Goal: Task Accomplishment & Management: Use online tool/utility

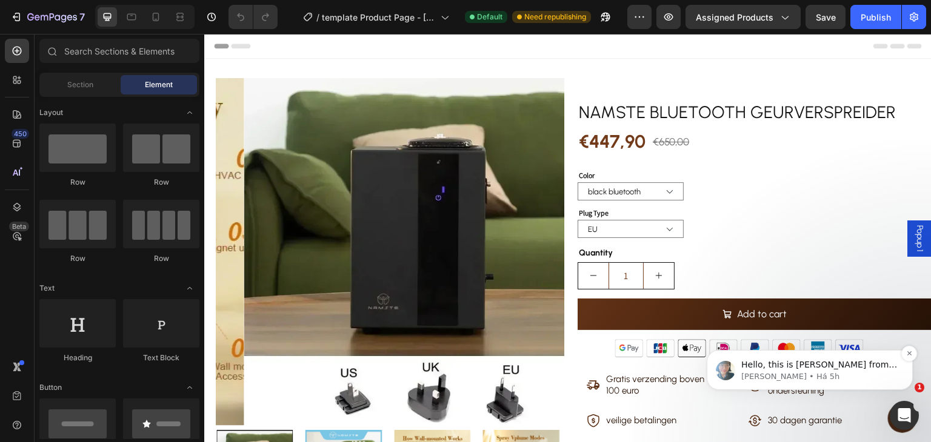
click at [828, 370] on span "Hello, this is [PERSON_NAME] from GemPages again. I wanted to follow up with yo…" at bounding box center [819, 431] width 156 height 142
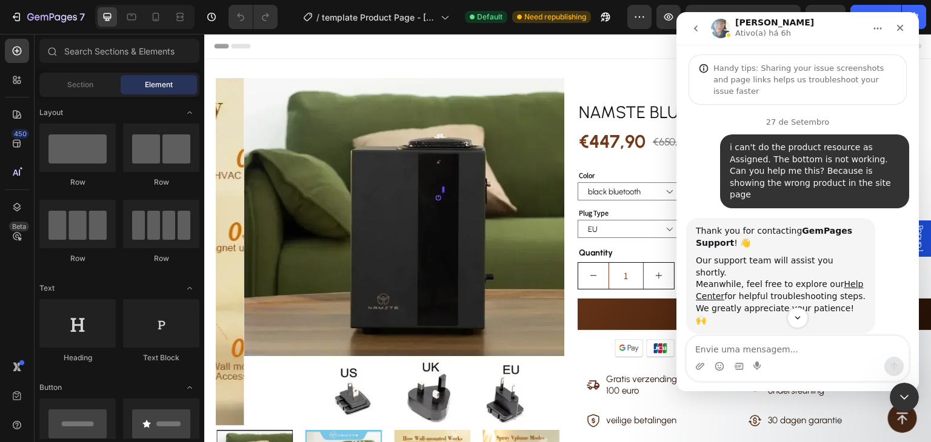
scroll to position [78, 0]
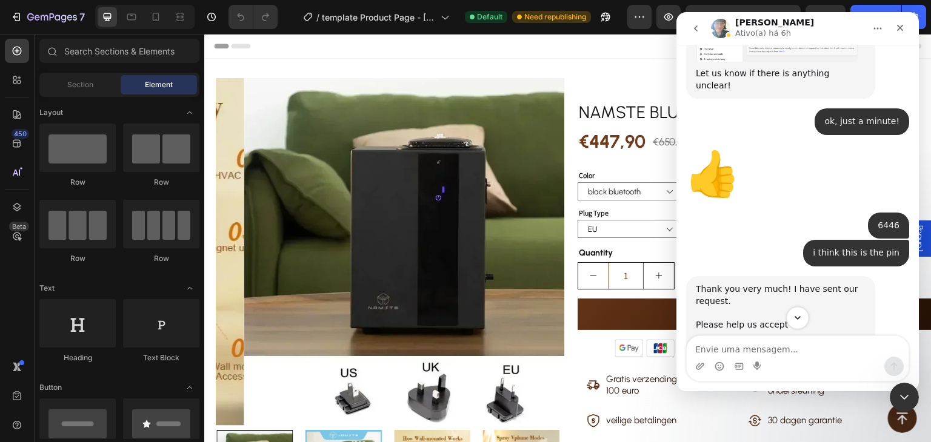
click at [797, 318] on icon "Scroll to bottom" at bounding box center [797, 318] width 6 height 4
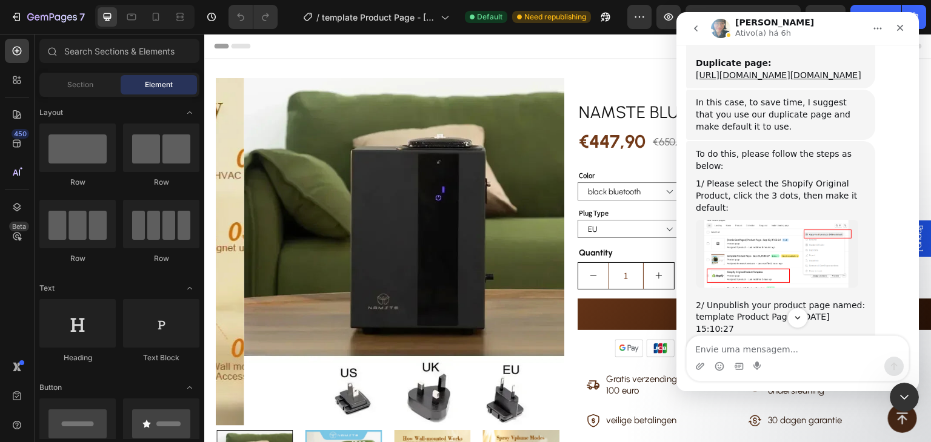
scroll to position [3984, 0]
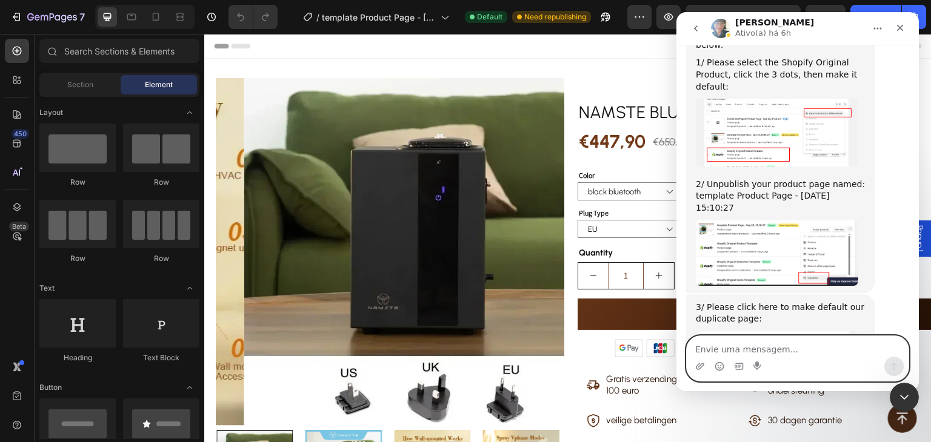
click at [771, 336] on textarea "Envie uma mensagem..." at bounding box center [797, 346] width 222 height 21
type textarea "hii, i'm back here"
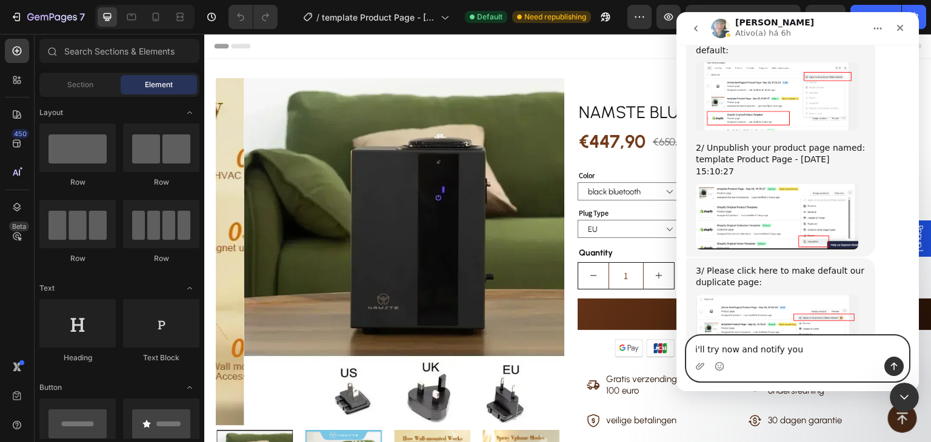
click at [751, 345] on textarea "i'll try now and notify you" at bounding box center [797, 346] width 222 height 21
type textarea "i'll try now and them i notify you"
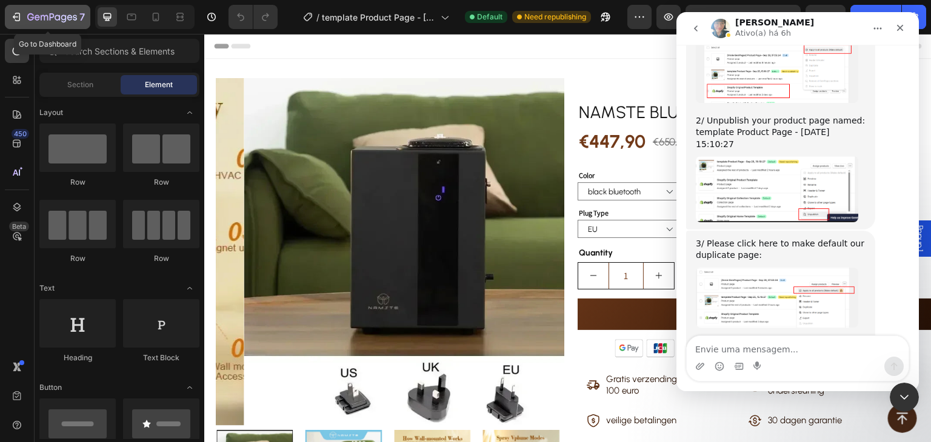
click at [44, 13] on icon "button" at bounding box center [52, 18] width 50 height 10
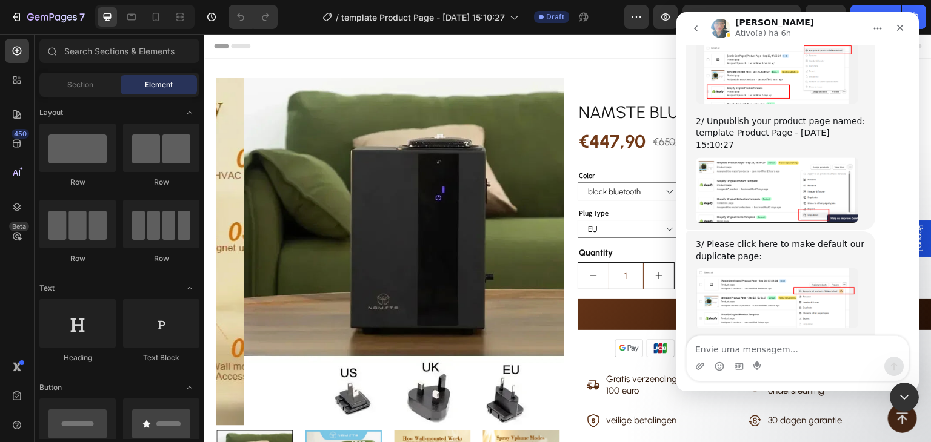
scroll to position [4047, 0]
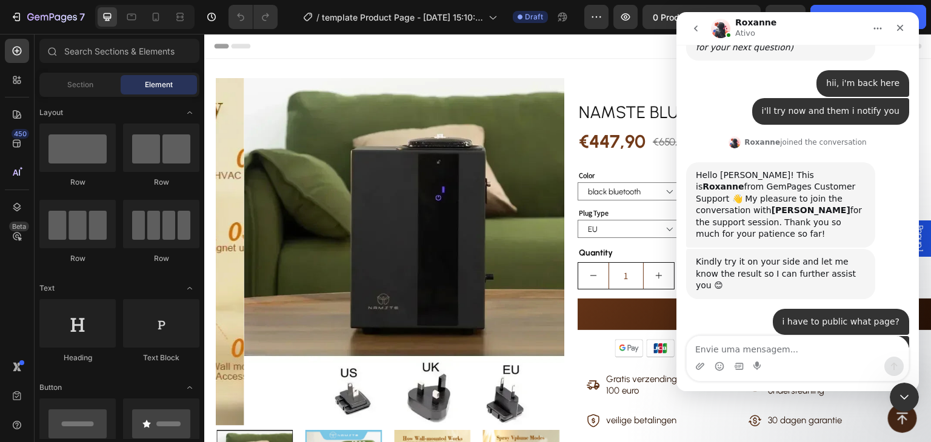
scroll to position [4554, 0]
click at [699, 31] on icon "go back" at bounding box center [696, 29] width 10 height 10
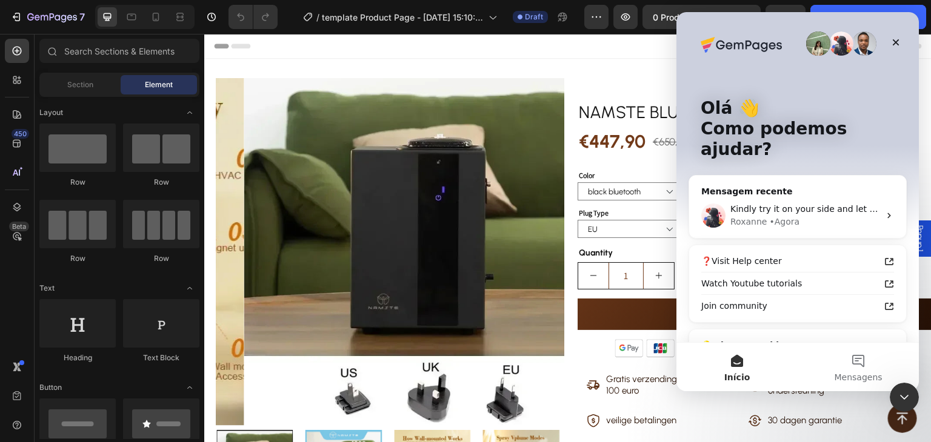
scroll to position [0, 0]
click at [892, 47] on icon "Fechar" at bounding box center [896, 43] width 10 height 10
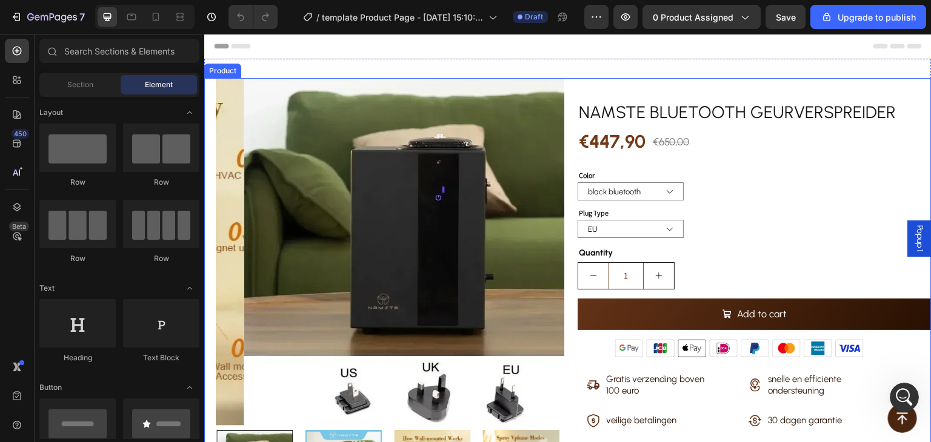
click at [577, 121] on h2 "NAMSTE Bluetooth Geurverspreider" at bounding box center [754, 112] width 354 height 24
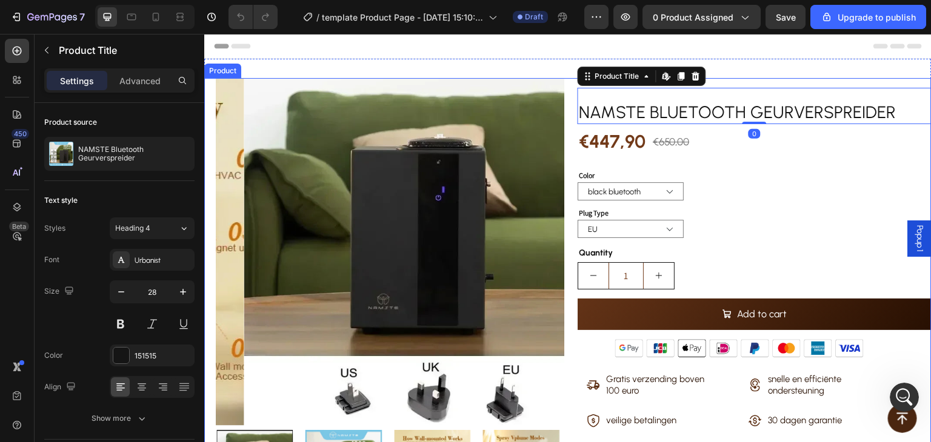
click at [563, 124] on div "Product Images SPECIFICATIONS Bare size : 20*14*29cm Brand Name : NAMSTE Capaci…" at bounding box center [567, 344] width 727 height 532
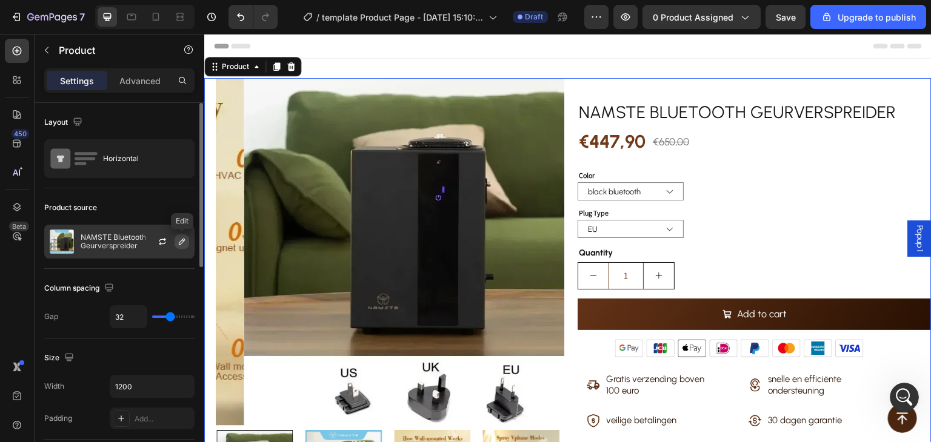
click at [181, 241] on icon "button" at bounding box center [182, 242] width 6 height 6
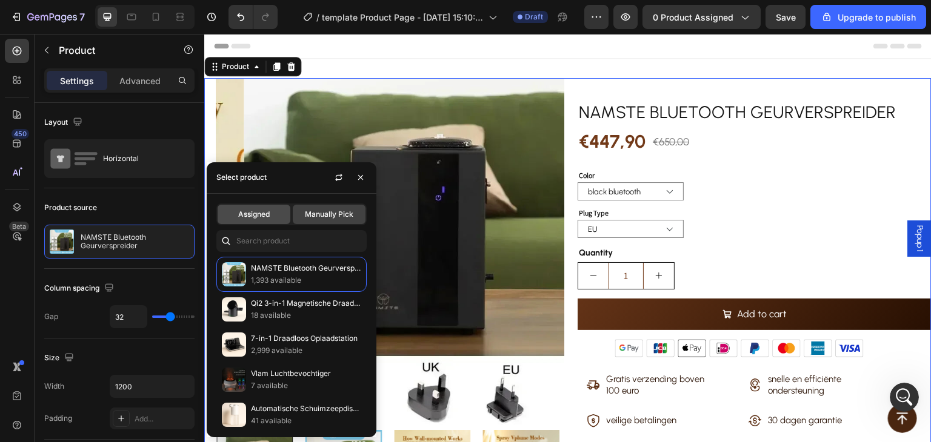
click at [250, 208] on div "Assigned" at bounding box center [254, 214] width 73 height 19
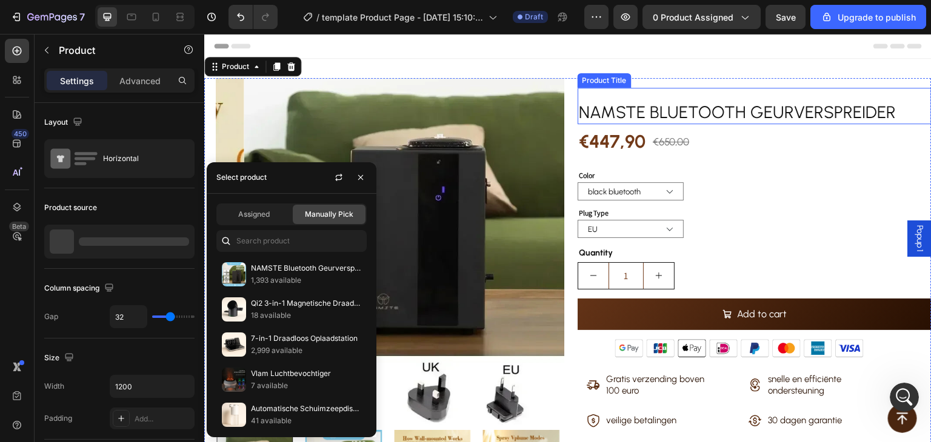
click at [834, 147] on div "€447,90 Product Price Product Price €650,00 Product Price Product Price Row" at bounding box center [754, 141] width 354 height 35
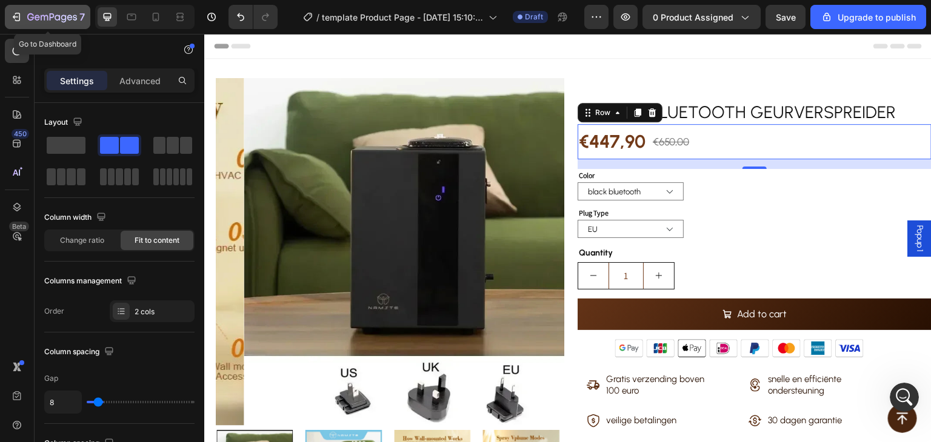
click at [52, 24] on button "7" at bounding box center [47, 17] width 85 height 24
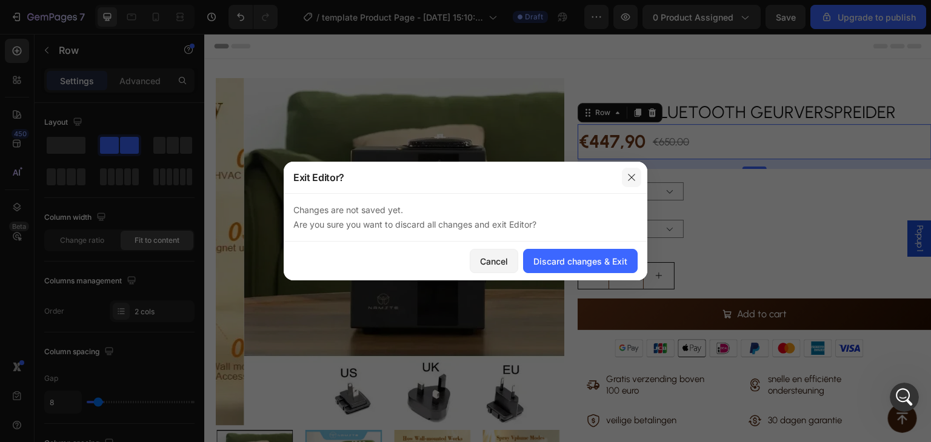
click at [633, 176] on icon "button" at bounding box center [631, 177] width 7 height 7
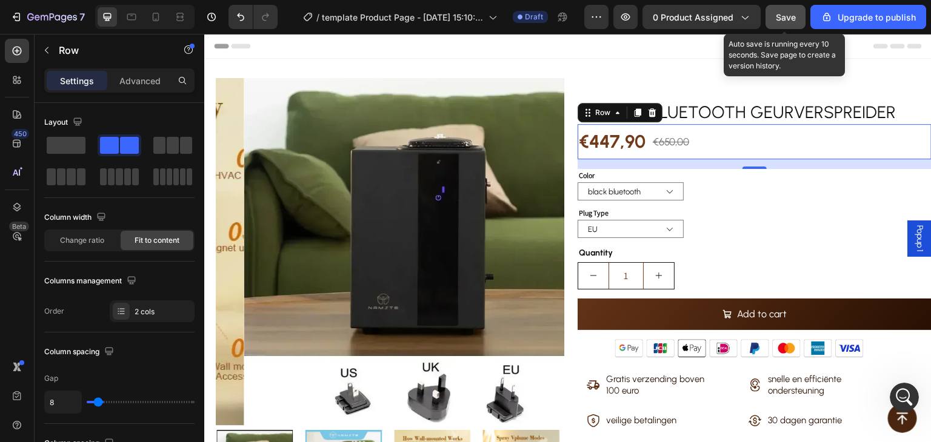
click at [784, 21] on span "Save" at bounding box center [786, 17] width 20 height 10
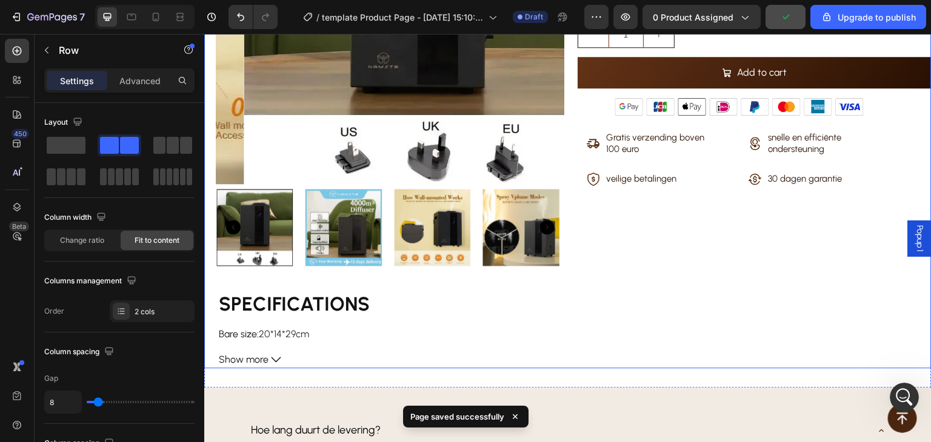
scroll to position [242, 0]
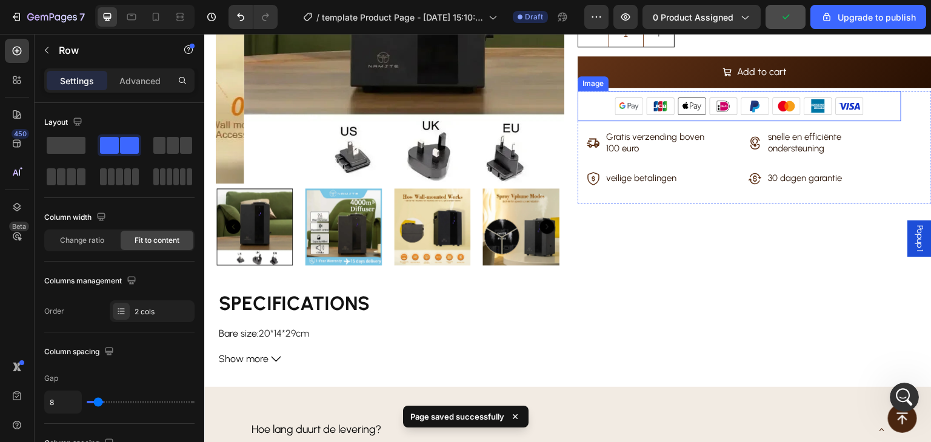
click at [693, 107] on img at bounding box center [739, 106] width 259 height 30
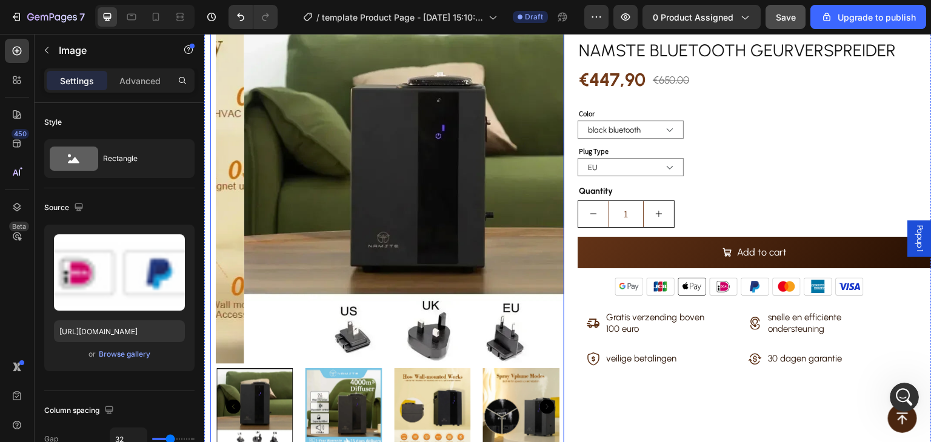
scroll to position [0, 0]
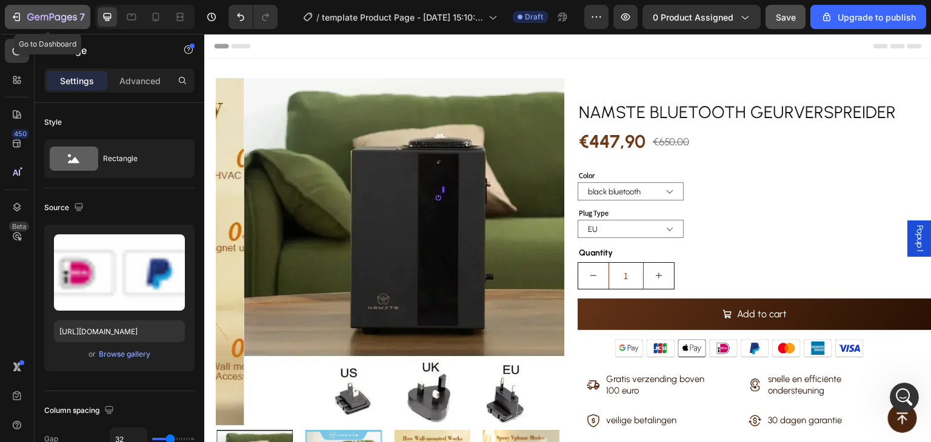
click at [54, 14] on icon "button" at bounding box center [52, 18] width 50 height 10
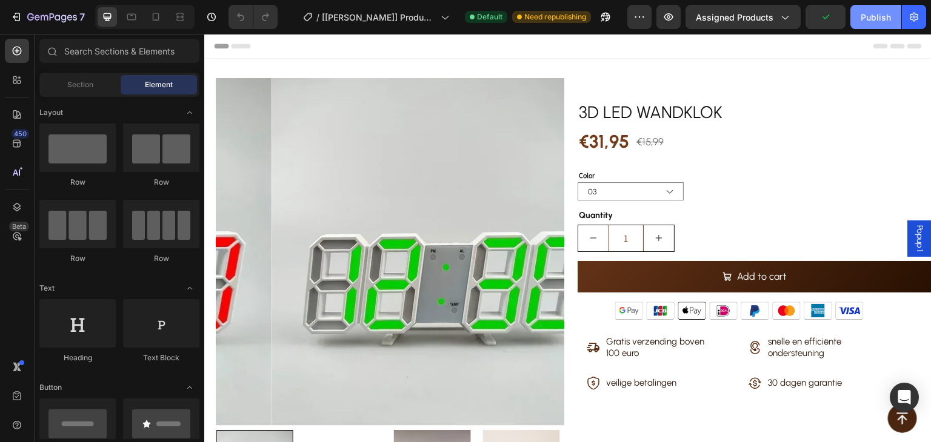
click at [882, 18] on div "Publish" at bounding box center [875, 17] width 30 height 13
click at [906, 394] on icon "Open Intercom Messenger" at bounding box center [904, 398] width 14 height 16
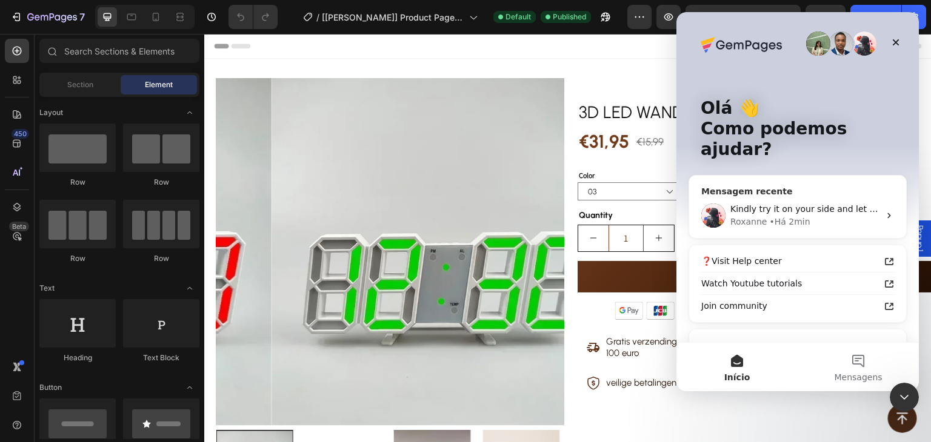
click at [806, 216] on div "Roxanne • Há 2min" at bounding box center [804, 222] width 149 height 13
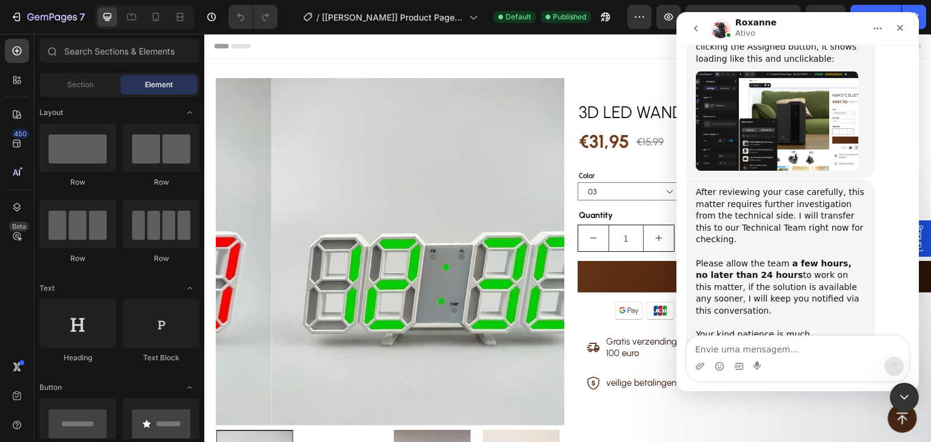
click at [775, 347] on textarea "Envie uma mensagem..." at bounding box center [797, 346] width 222 height 21
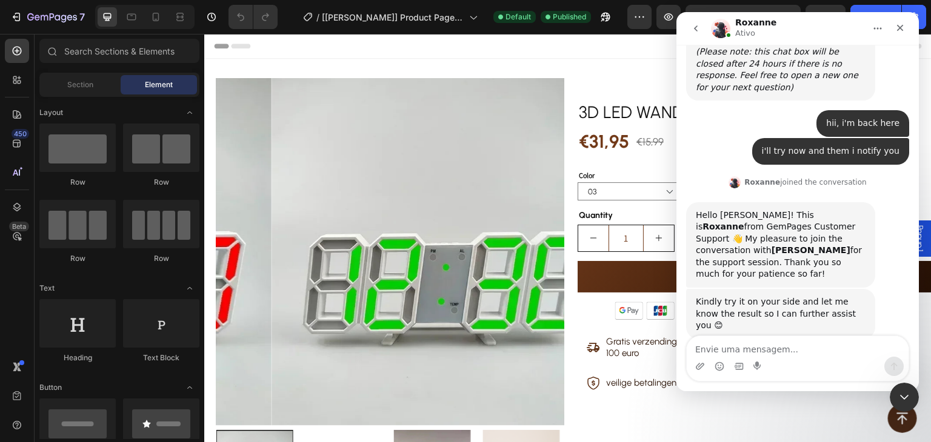
scroll to position [4554, 0]
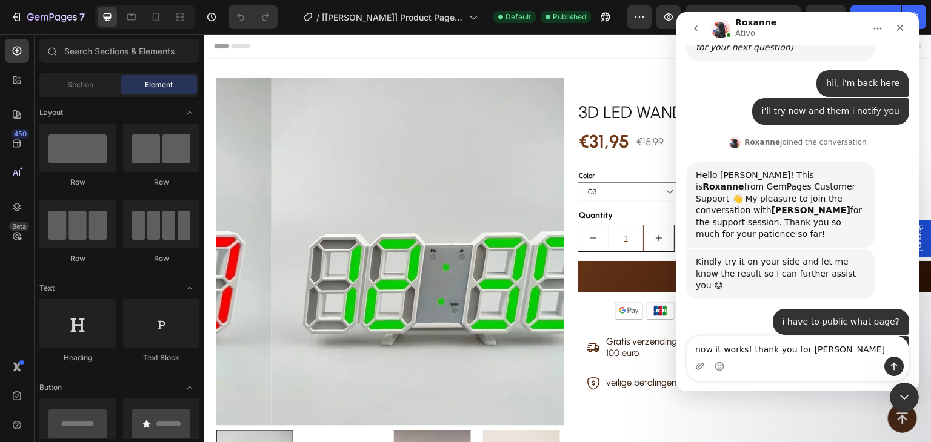
type textarea "now it works! thank you for help"
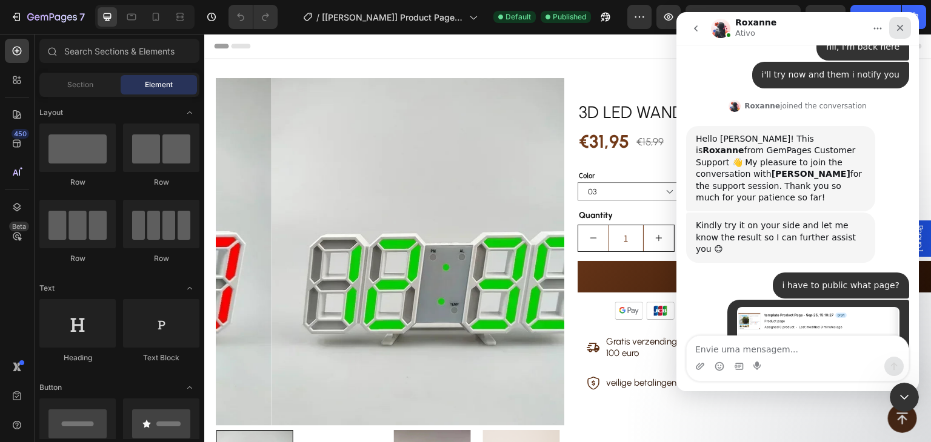
click at [898, 27] on icon "Fechar" at bounding box center [900, 28] width 7 height 7
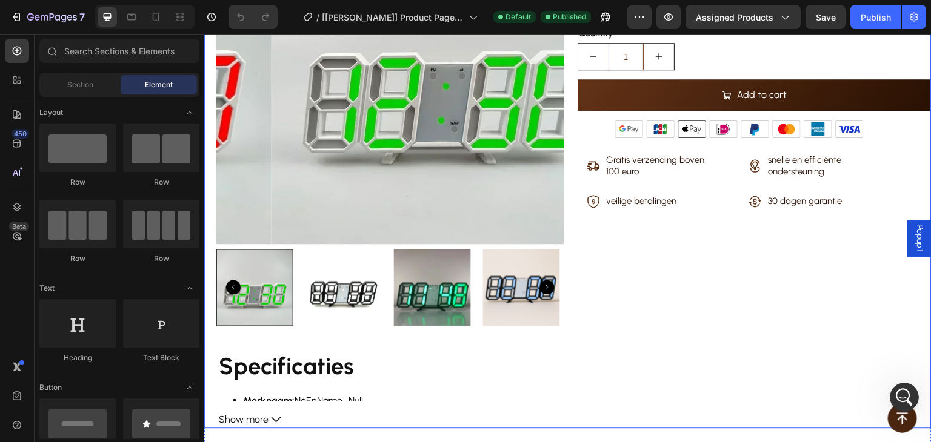
scroll to position [0, 0]
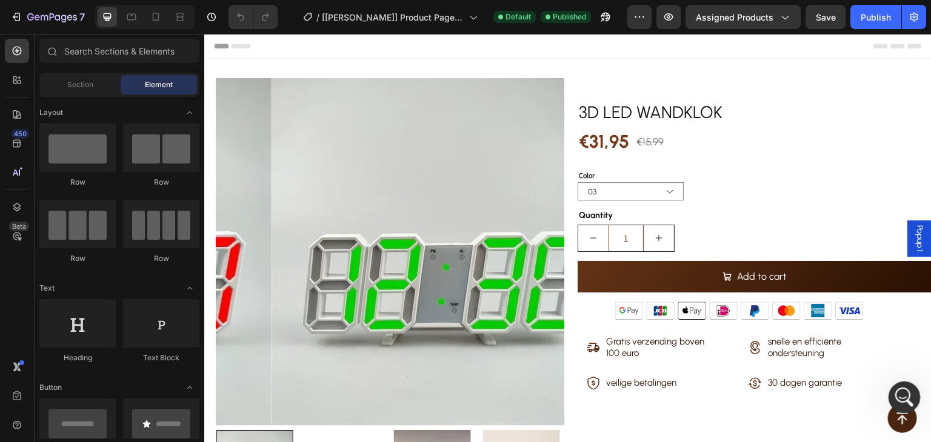
click at [906, 396] on icon "Abertura do Messenger da Intercom" at bounding box center [902, 396] width 20 height 20
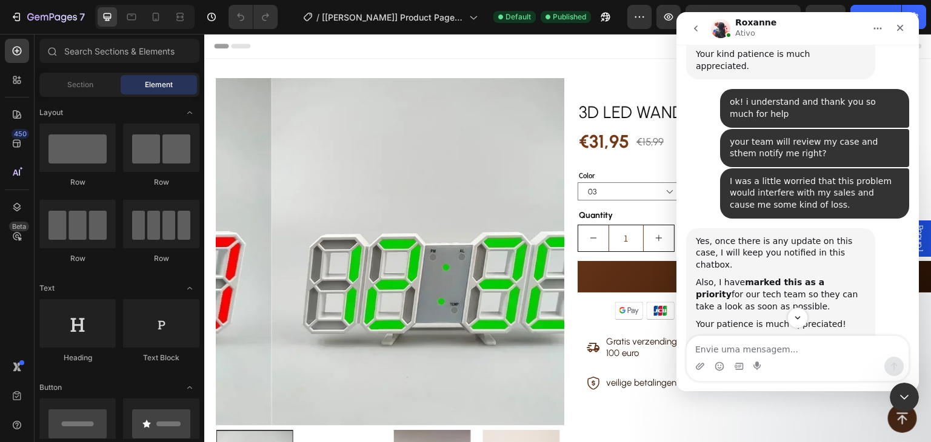
scroll to position [3257, 0]
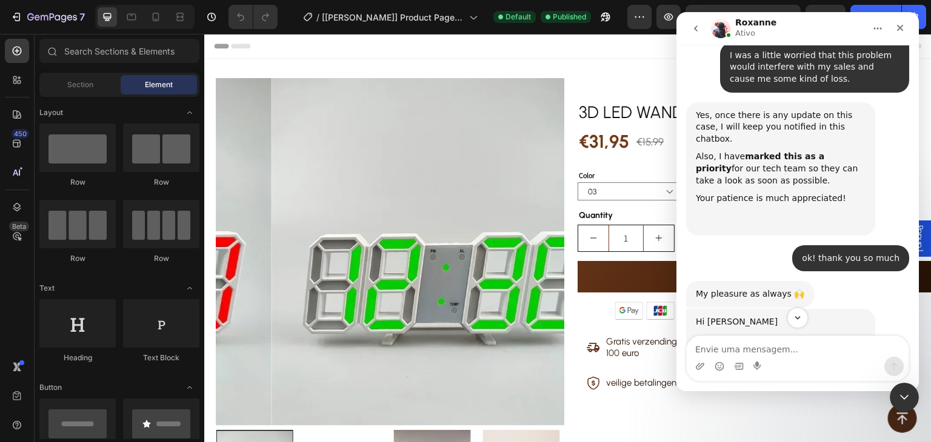
drag, startPoint x: 720, startPoint y: 146, endPoint x: 829, endPoint y: 151, distance: 109.2
click at [829, 352] on div "Regarding the issue of the Assigned button, Our Dev team is actively investigat…" at bounding box center [781, 387] width 170 height 71
click at [760, 352] on div "Regarding the issue of the Assigned button, Our Dev team is actively investigat…" at bounding box center [781, 387] width 170 height 71
drag, startPoint x: 804, startPoint y: 142, endPoint x: 857, endPoint y: 153, distance: 53.7
click at [857, 352] on div "Regarding the issue of the Assigned button, Our Dev team is actively investigat…" at bounding box center [781, 387] width 170 height 71
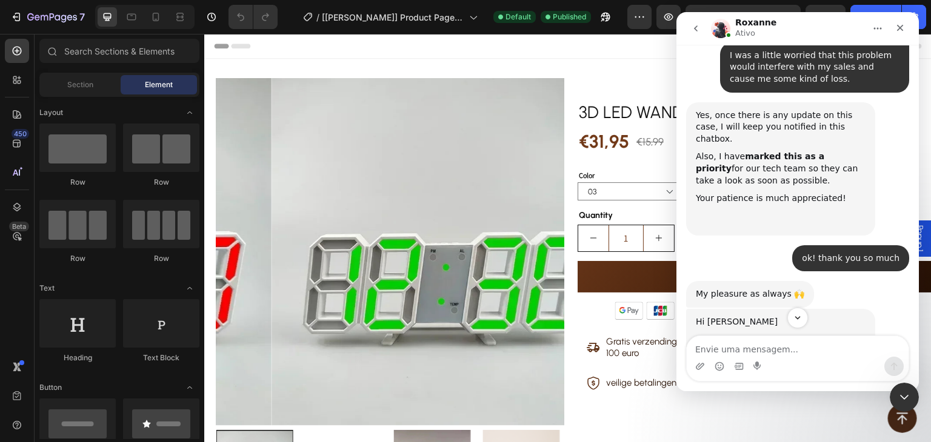
click at [846, 352] on div "Regarding the issue of the Assigned button, Our Dev team is actively investigat…" at bounding box center [781, 387] width 170 height 71
drag, startPoint x: 771, startPoint y: 158, endPoint x: 805, endPoint y: 173, distance: 37.5
click at [805, 352] on div "Regarding the issue of the Assigned button, Our Dev team is actively investigat…" at bounding box center [781, 387] width 170 height 71
drag, startPoint x: 769, startPoint y: 168, endPoint x: 693, endPoint y: 170, distance: 75.8
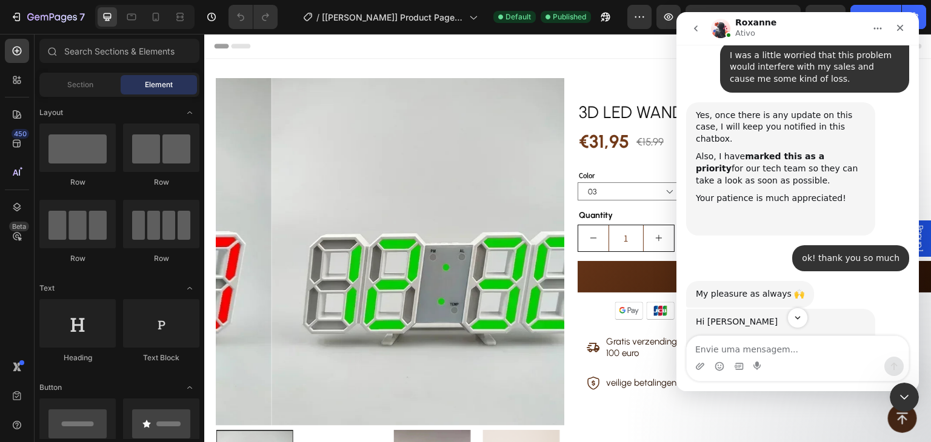
click at [693, 309] on div "Hi Erick Thanks for your patience. Regarding the issue of the Assigned button, …" at bounding box center [780, 414] width 189 height 211
drag, startPoint x: 817, startPoint y: 151, endPoint x: 812, endPoint y: 170, distance: 19.4
click at [812, 352] on div "Regarding the issue of the Assigned button, Our Dev team is actively investigat…" at bounding box center [781, 387] width 170 height 71
copy div "the best possible outcome."
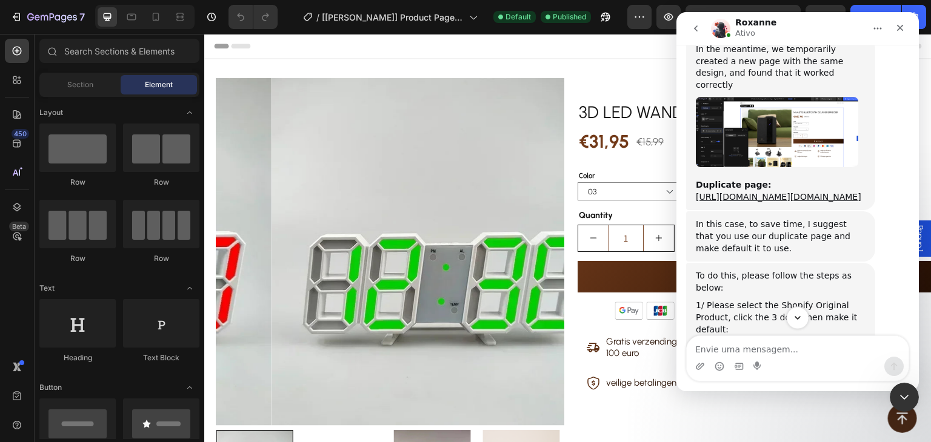
click at [802, 316] on icon "Scroll to bottom" at bounding box center [797, 318] width 11 height 11
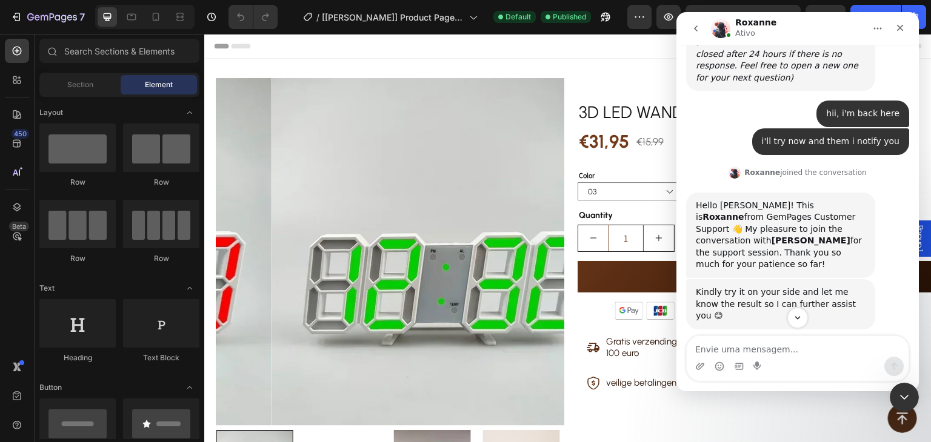
scroll to position [4590, 0]
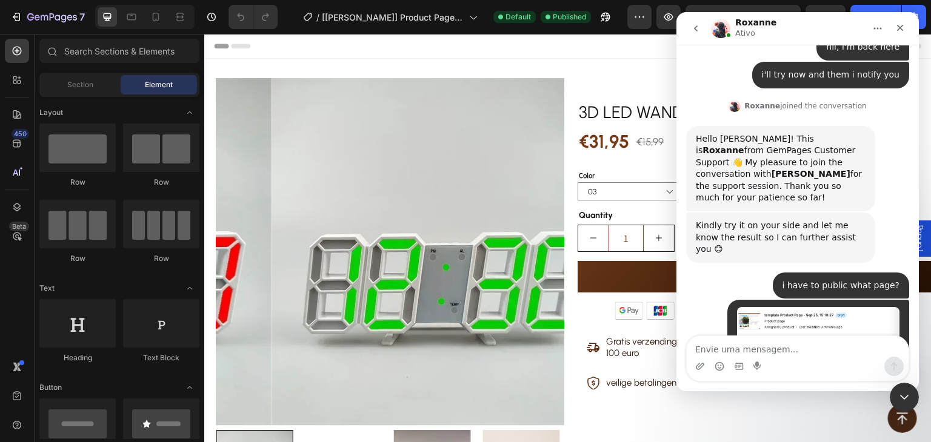
click at [694, 28] on icon "go back" at bounding box center [696, 28] width 4 height 6
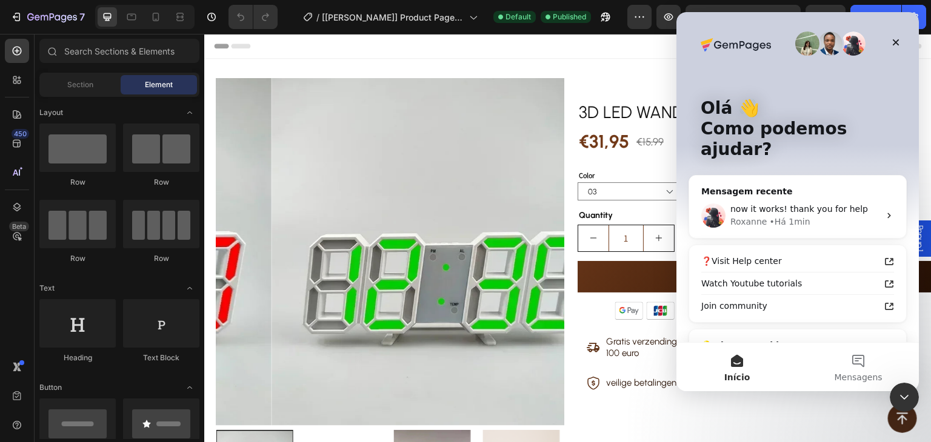
scroll to position [0, 0]
click at [897, 42] on icon "Fechar" at bounding box center [896, 43] width 10 height 10
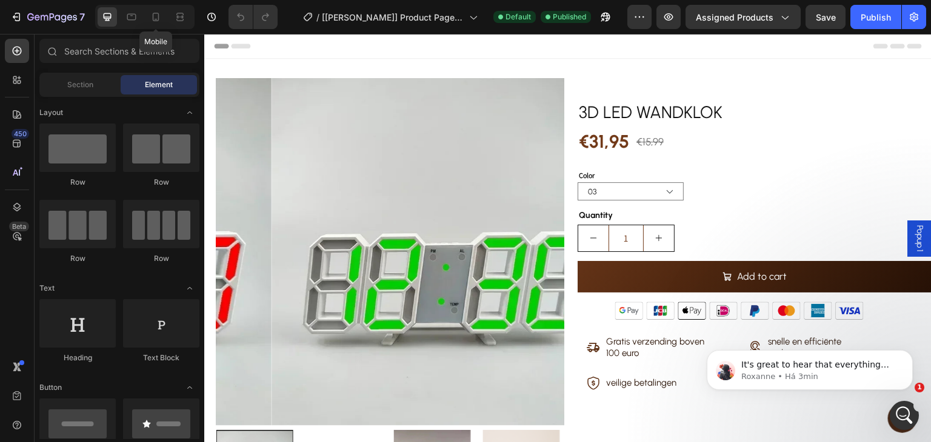
click at [144, 19] on div "Mobile" at bounding box center [144, 17] width 99 height 24
click at [156, 19] on icon at bounding box center [156, 19] width 3 height 1
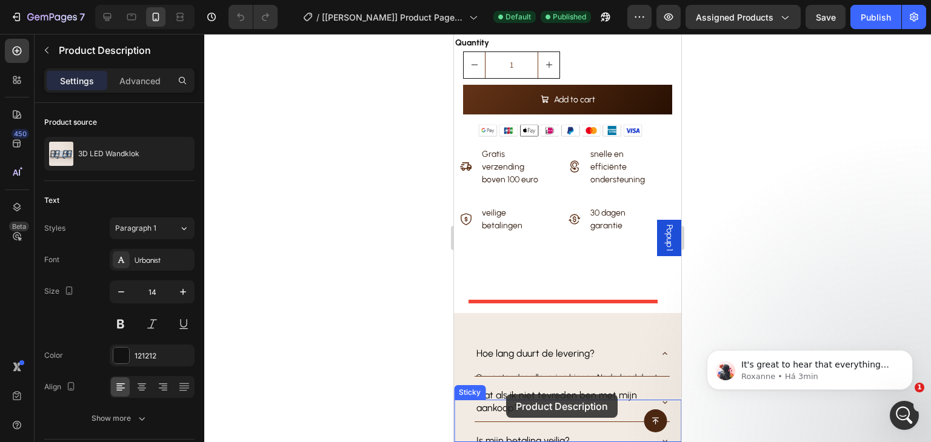
scroll to position [565, 0]
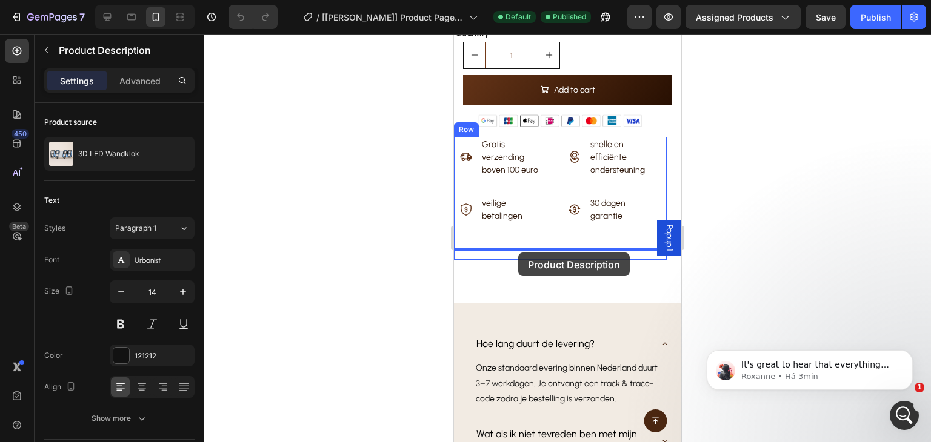
drag, startPoint x: 493, startPoint y: 243, endPoint x: 519, endPoint y: 258, distance: 29.8
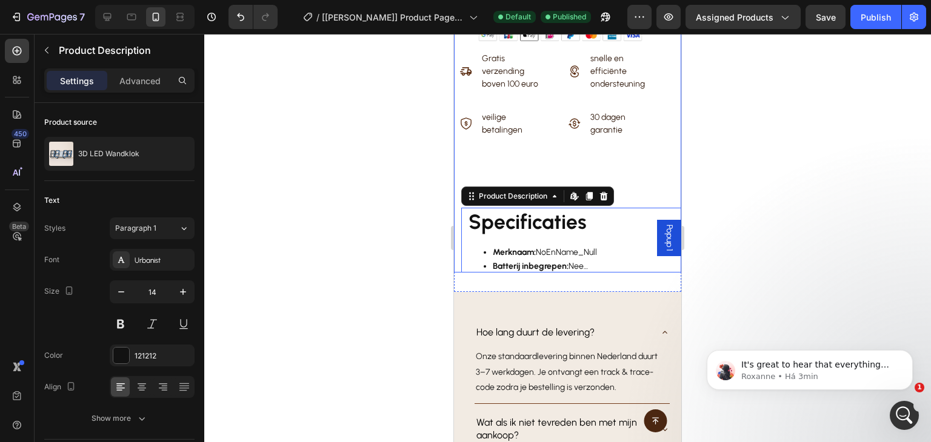
scroll to position [480, 0]
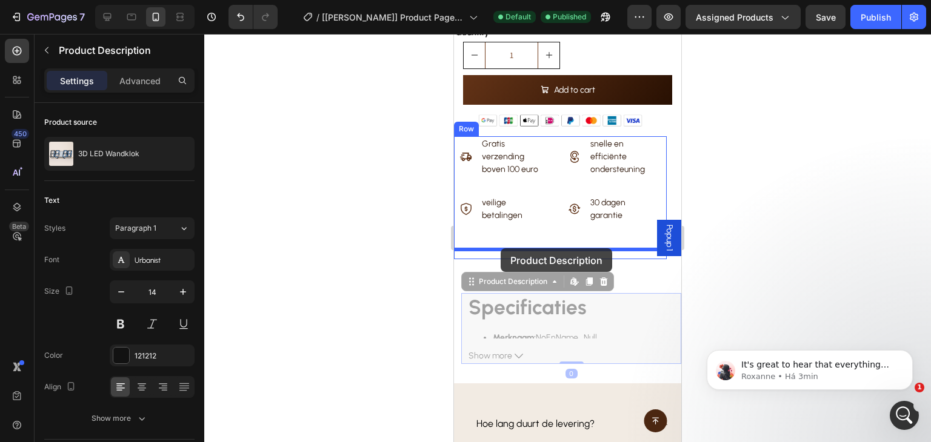
drag, startPoint x: 500, startPoint y: 269, endPoint x: 500, endPoint y: 248, distance: 20.6
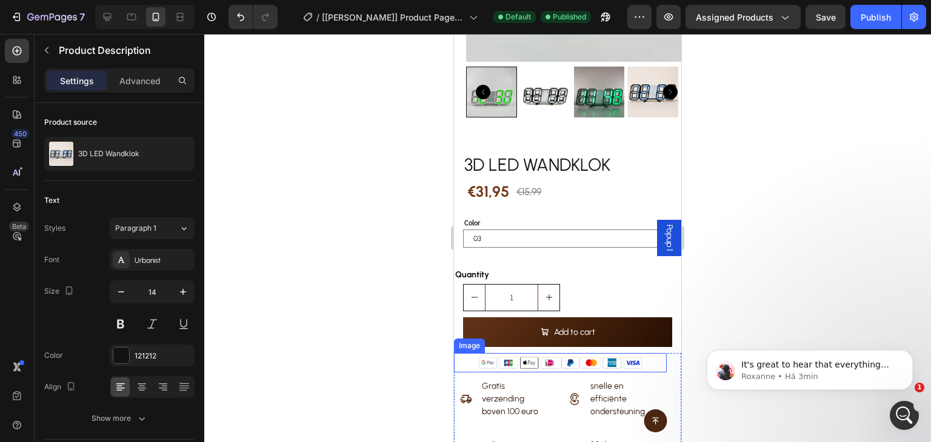
scroll to position [0, 0]
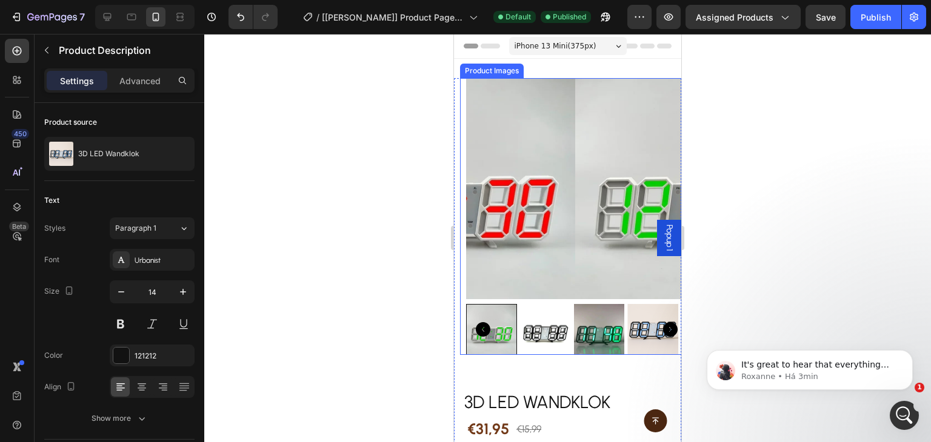
click at [575, 130] on img at bounding box center [685, 188] width 221 height 221
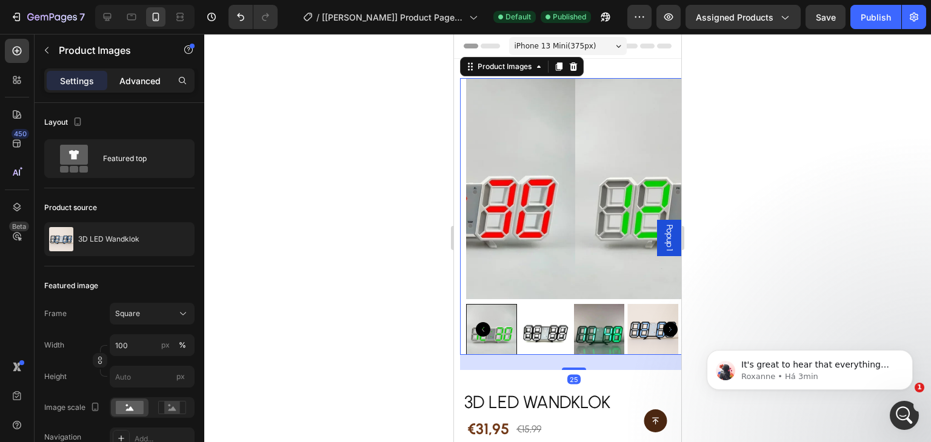
click at [151, 85] on p "Advanced" at bounding box center [139, 81] width 41 height 13
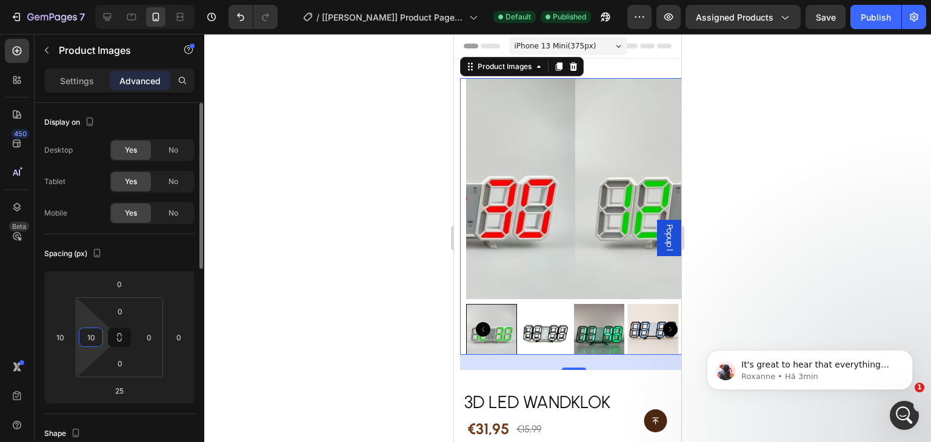
click at [92, 340] on input "10" at bounding box center [91, 337] width 18 height 18
type input "0"
click at [65, 335] on input "10" at bounding box center [60, 337] width 18 height 18
type input "1"
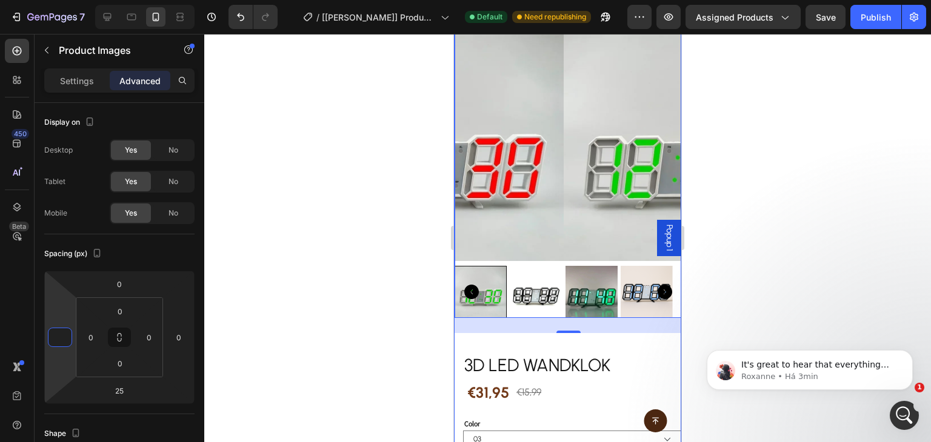
scroll to position [61, 0]
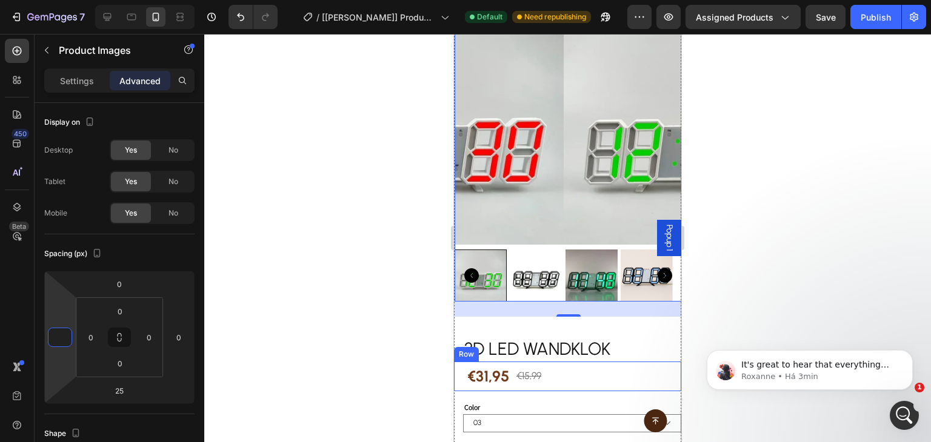
click at [597, 362] on div "€31,95 Product Price Product Price €15,99 Product Price Product Price Row" at bounding box center [567, 377] width 227 height 30
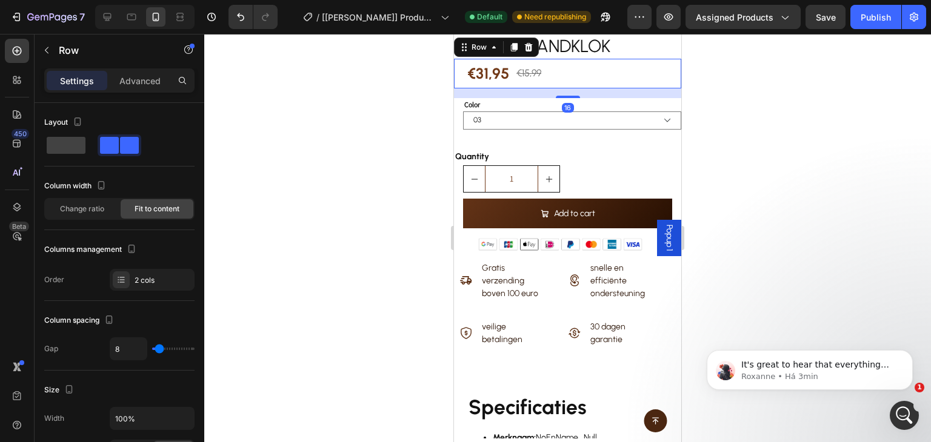
scroll to position [121, 0]
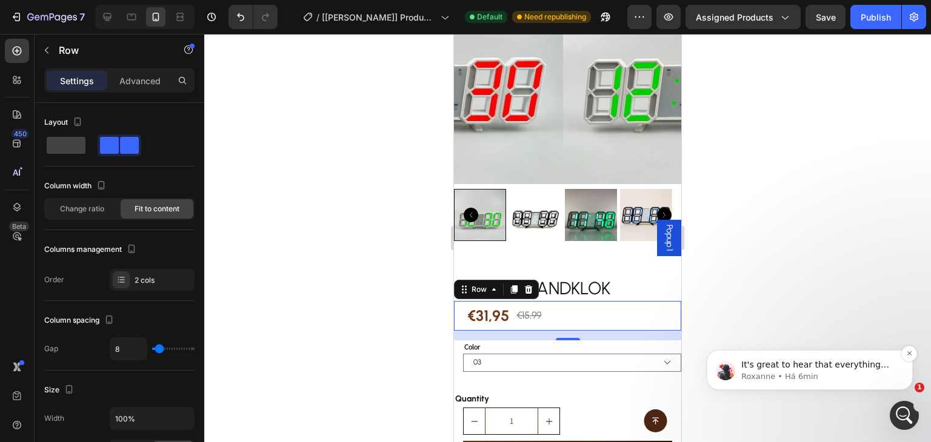
click at [813, 377] on p "Roxanne • Há 6min" at bounding box center [819, 376] width 156 height 11
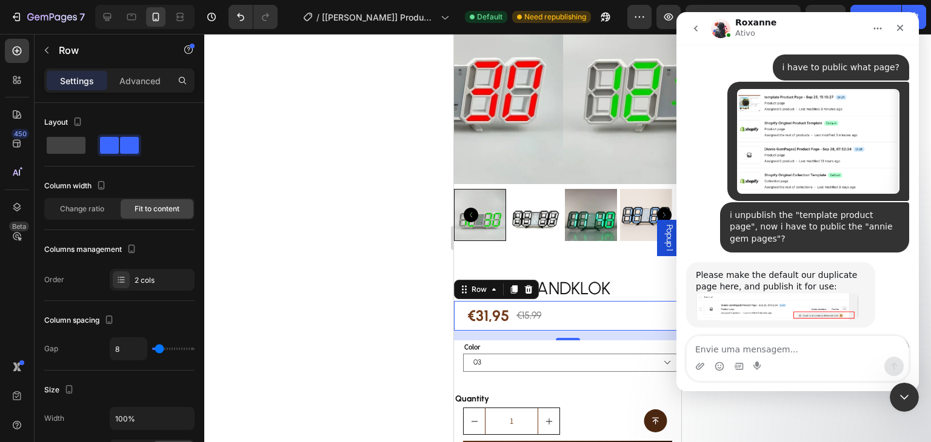
scroll to position [4806, 0]
click at [773, 341] on textarea "Envie uma mensagem..." at bounding box center [797, 346] width 222 height 21
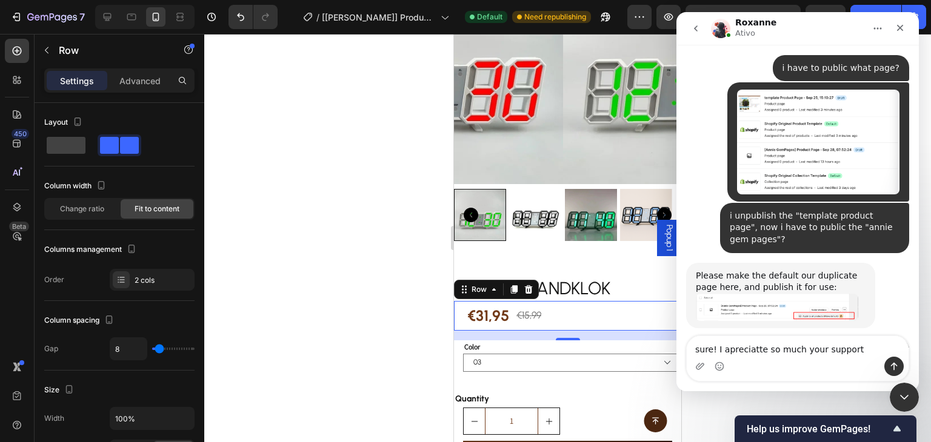
type textarea "sure! I apreciatte so much your support!"
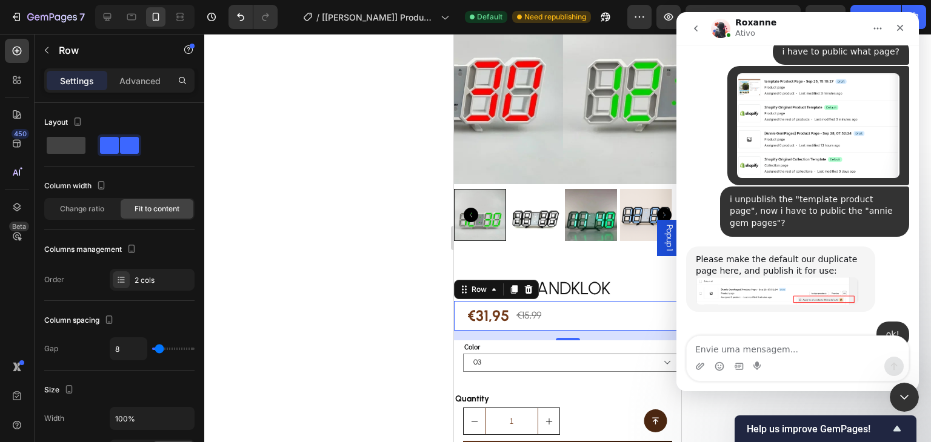
drag, startPoint x: 759, startPoint y: 204, endPoint x: 789, endPoint y: 192, distance: 33.2
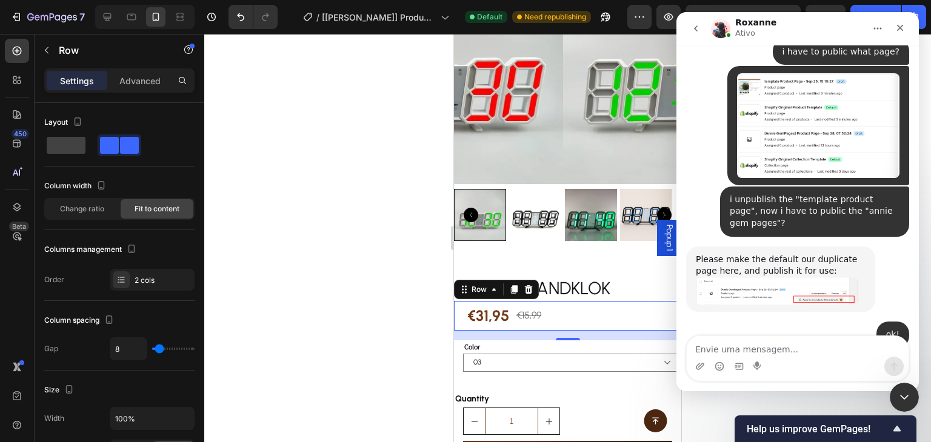
drag, startPoint x: 796, startPoint y: 205, endPoint x: 695, endPoint y: 186, distance: 103.0
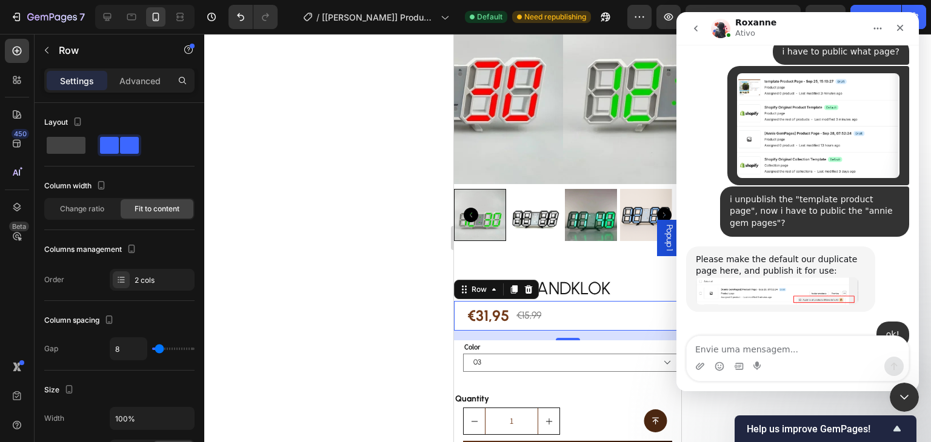
copy link "https://apps.shopify.com/gempages#modal-show=ReviewListingModal"
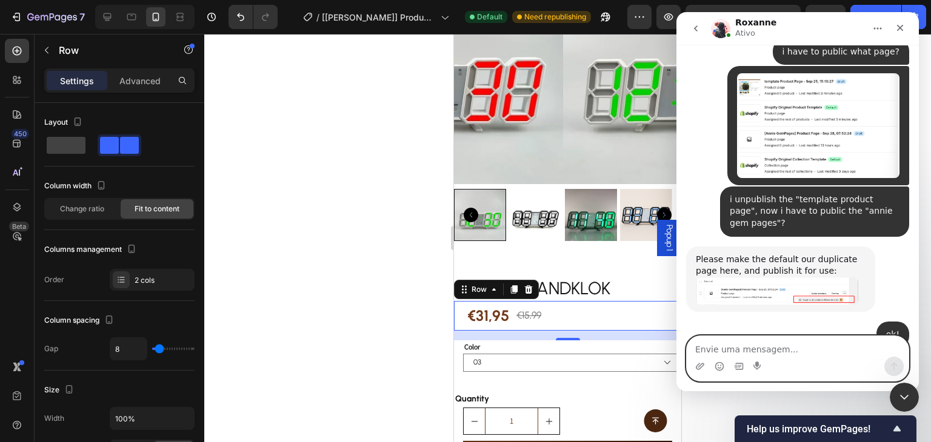
click at [749, 347] on textarea "Envie uma mensagem..." at bounding box center [797, 346] width 222 height 21
type textarea "i did! thank you so much for help me"
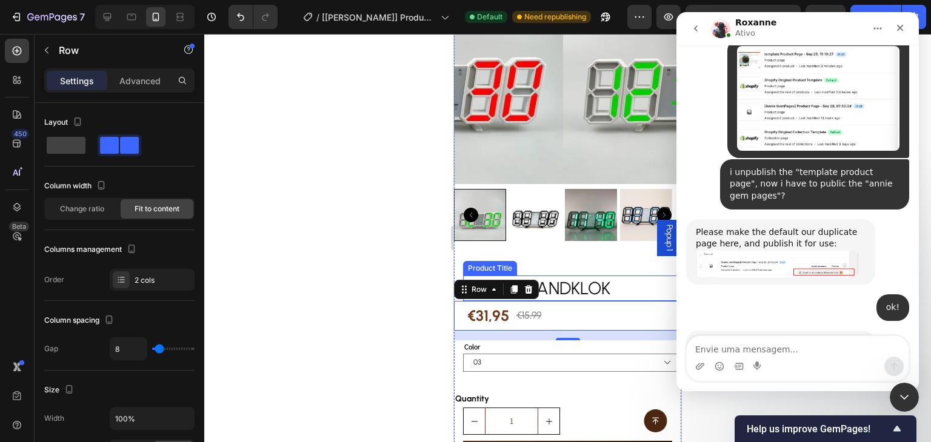
click at [628, 276] on h2 "3D LED Wandklok" at bounding box center [572, 288] width 218 height 25
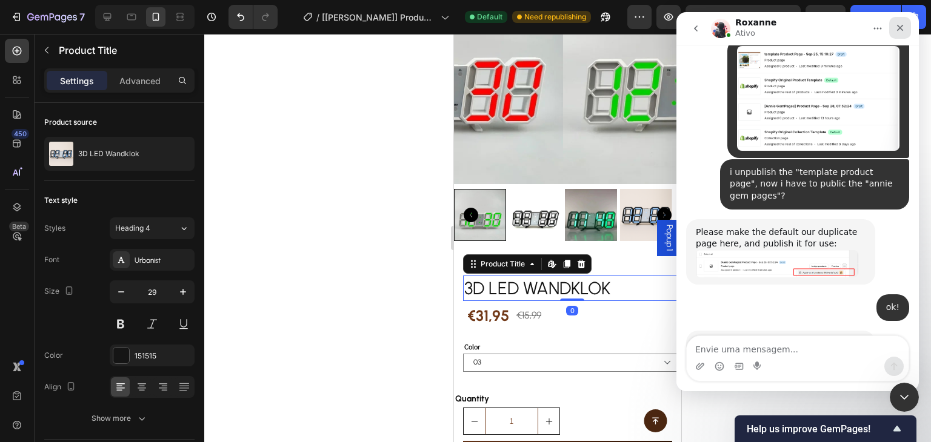
click at [902, 25] on icon "Fechar" at bounding box center [900, 28] width 7 height 7
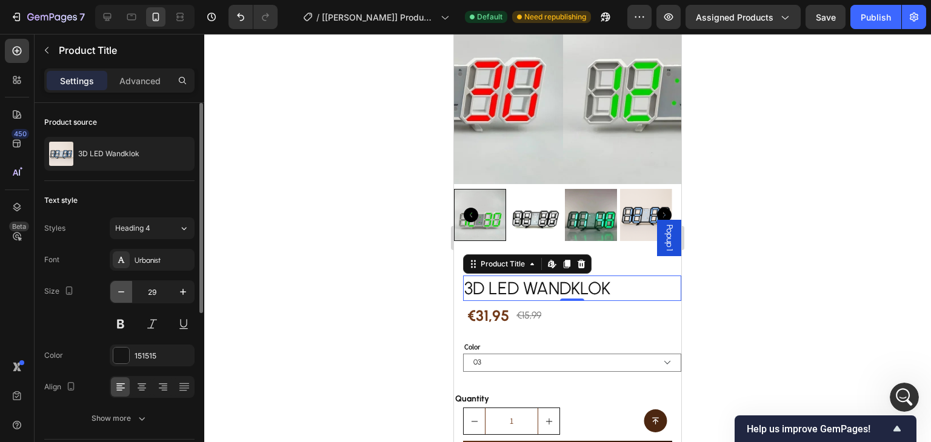
click at [124, 284] on button "button" at bounding box center [121, 292] width 22 height 22
type input "28"
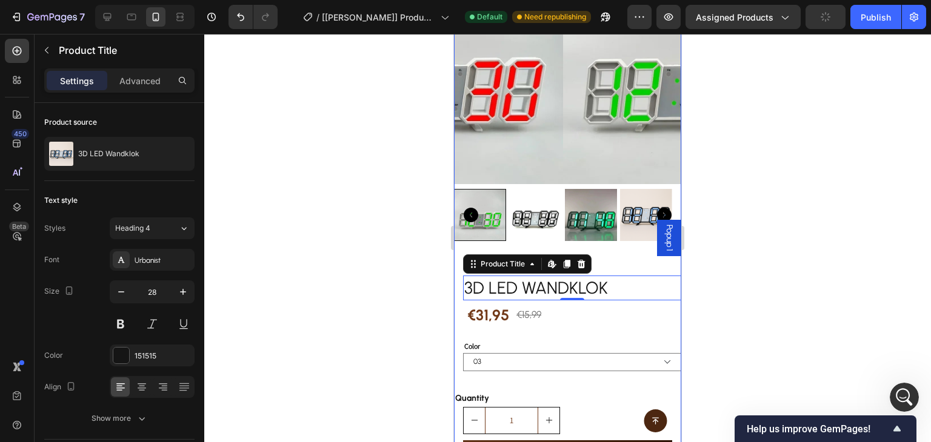
click at [625, 247] on div "Product Images 3D LED Wandklok Product Title Edit content in Shopify 0 €31,95 P…" at bounding box center [567, 343] width 227 height 773
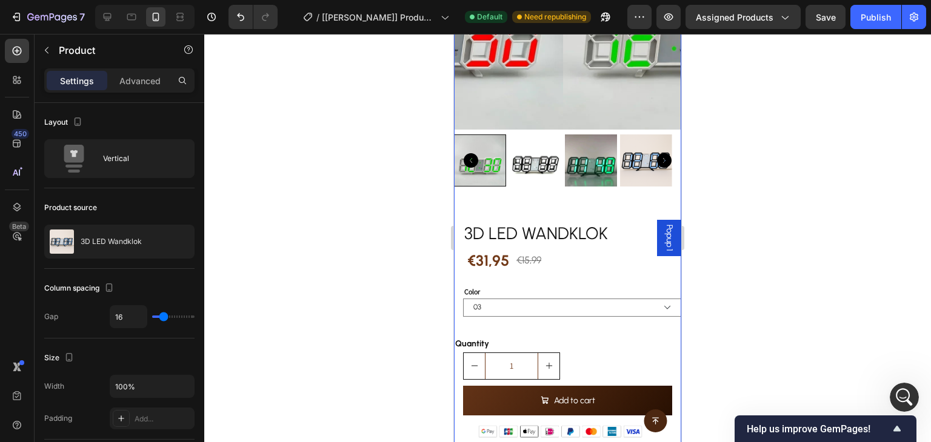
scroll to position [182, 0]
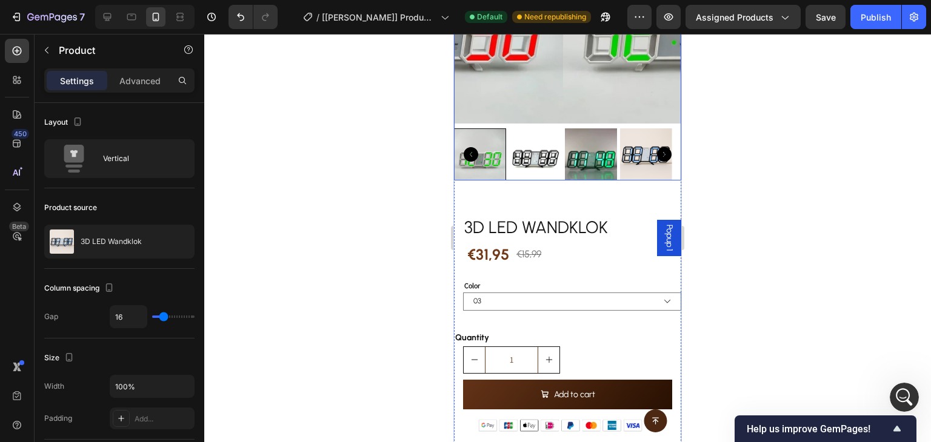
click at [559, 145] on img at bounding box center [535, 154] width 52 height 52
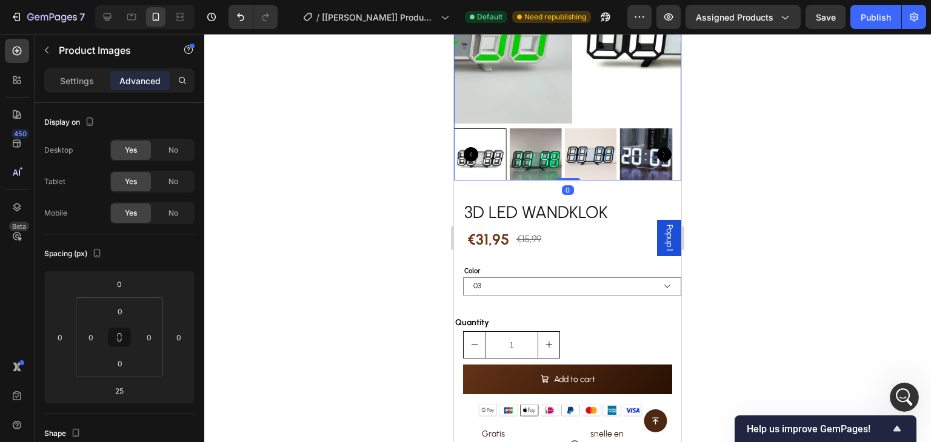
drag, startPoint x: 568, startPoint y: 184, endPoint x: 569, endPoint y: 156, distance: 27.3
click at [569, 156] on div "Product Images 0" at bounding box center [567, 38] width 227 height 284
type input "0"
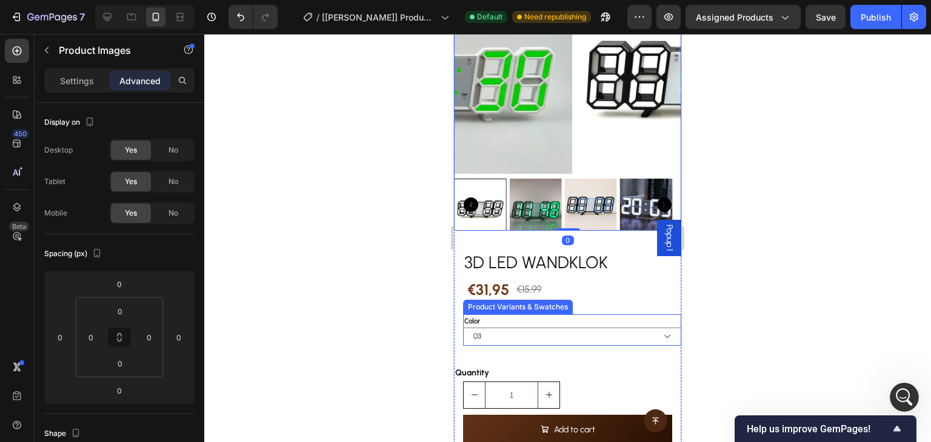
scroll to position [121, 0]
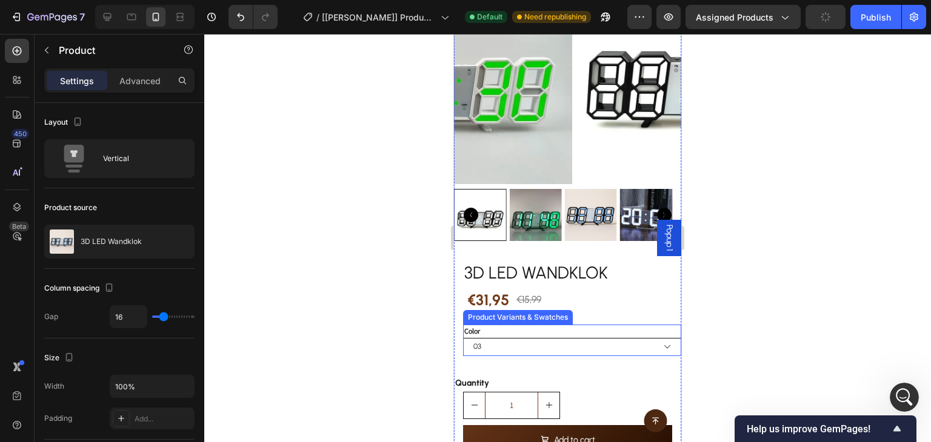
click at [576, 338] on select "03 02 05 04 01 07 06 08" at bounding box center [572, 347] width 218 height 18
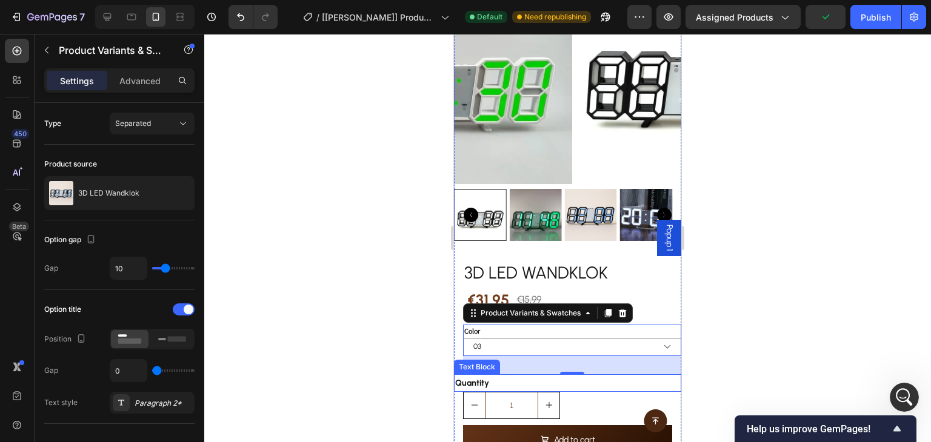
click at [591, 374] on div "Quantity" at bounding box center [567, 383] width 227 height 18
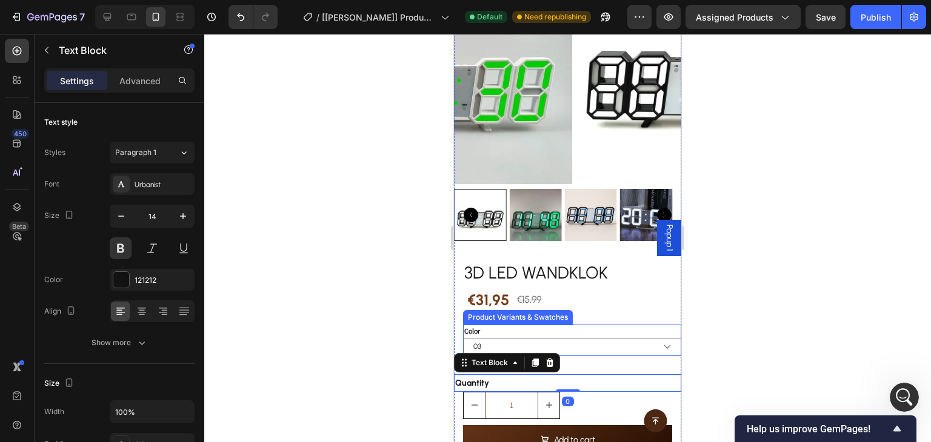
click at [530, 325] on div "Color 03 02 05 04 01 07 06 08" at bounding box center [572, 341] width 218 height 32
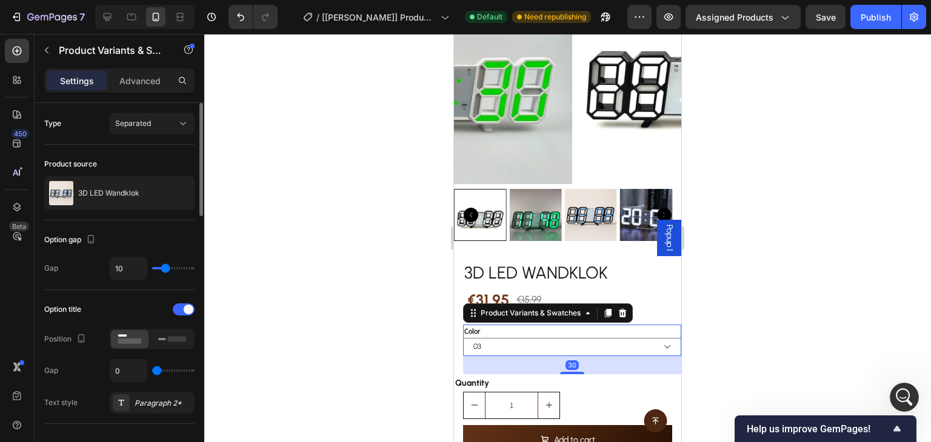
scroll to position [182, 0]
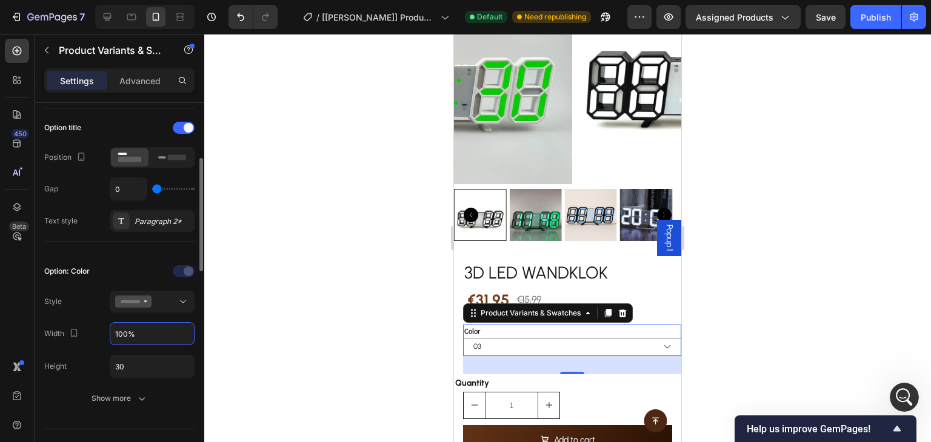
click at [156, 339] on input "100%" at bounding box center [152, 334] width 84 height 22
type input "30%"
click at [652, 289] on div "€31,95 Product Price Product Price €15,99 Product Price Product Price Row" at bounding box center [567, 300] width 227 height 30
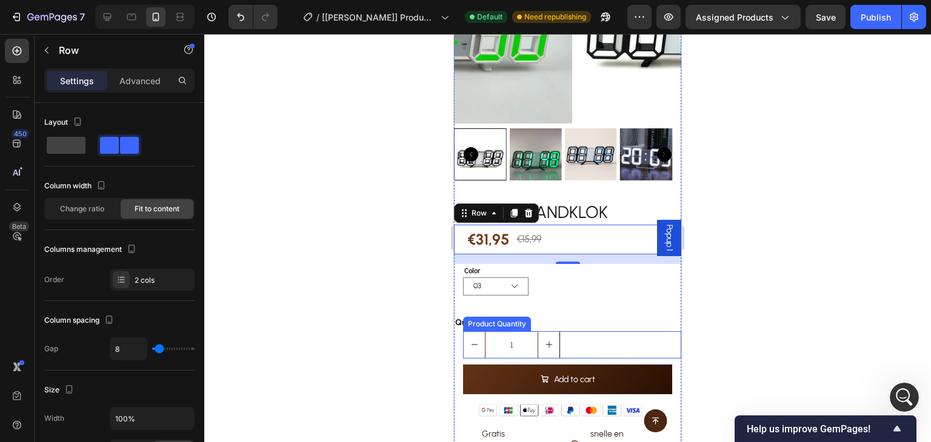
click at [580, 331] on div "1" at bounding box center [572, 344] width 218 height 27
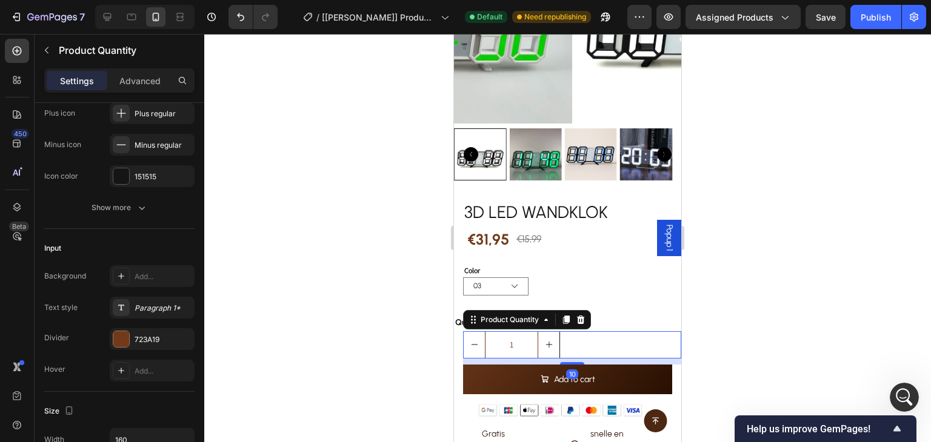
scroll to position [0, 0]
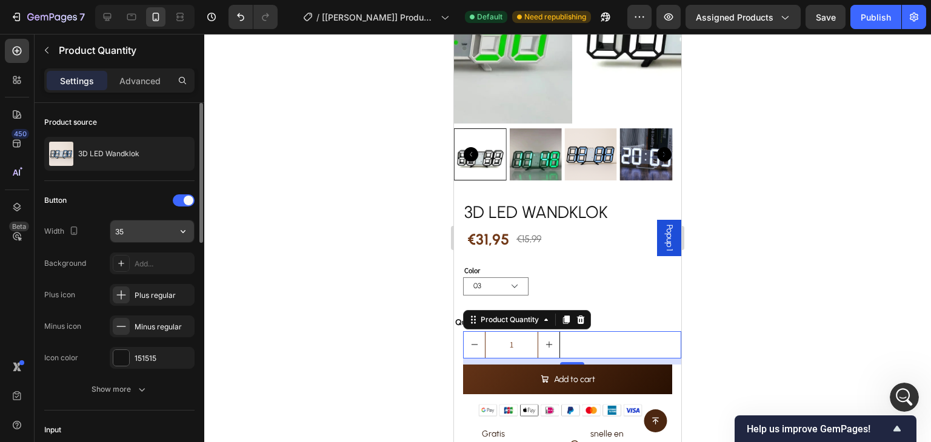
click at [140, 234] on input "35" at bounding box center [152, 232] width 84 height 22
drag, startPoint x: 128, startPoint y: 231, endPoint x: 83, endPoint y: 226, distance: 45.1
click at [83, 226] on div "Width 35" at bounding box center [119, 231] width 150 height 23
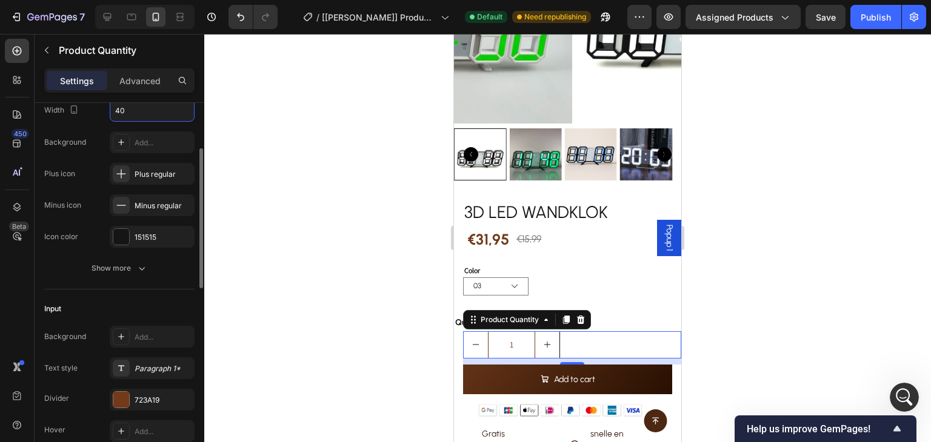
scroll to position [303, 0]
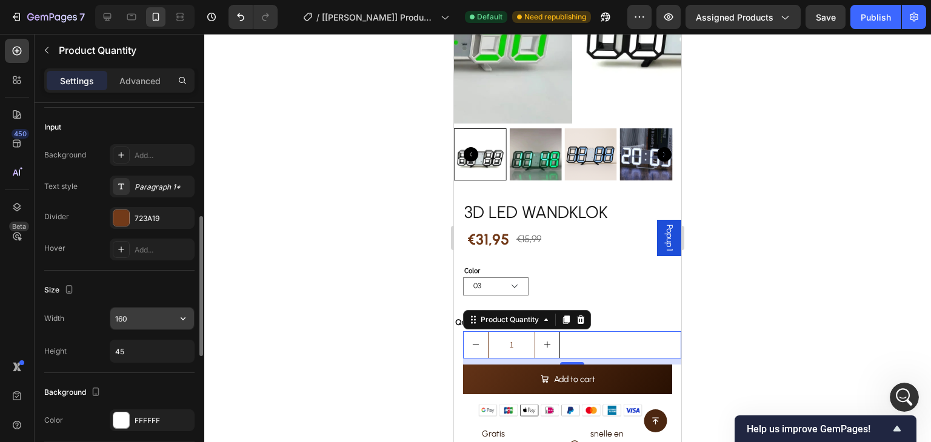
type input "40"
click at [142, 316] on input "160" at bounding box center [152, 319] width 84 height 22
type input "120"
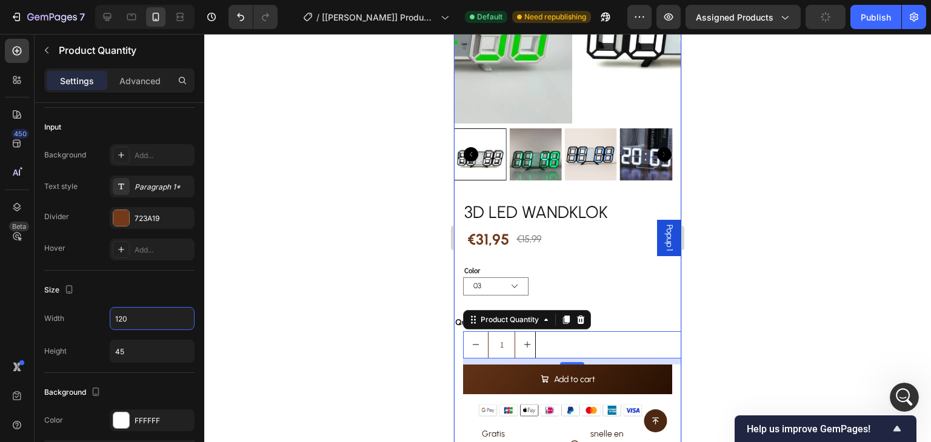
scroll to position [4897, 0]
click at [589, 277] on div "03 02 05 04 01 07 06 08" at bounding box center [572, 286] width 218 height 18
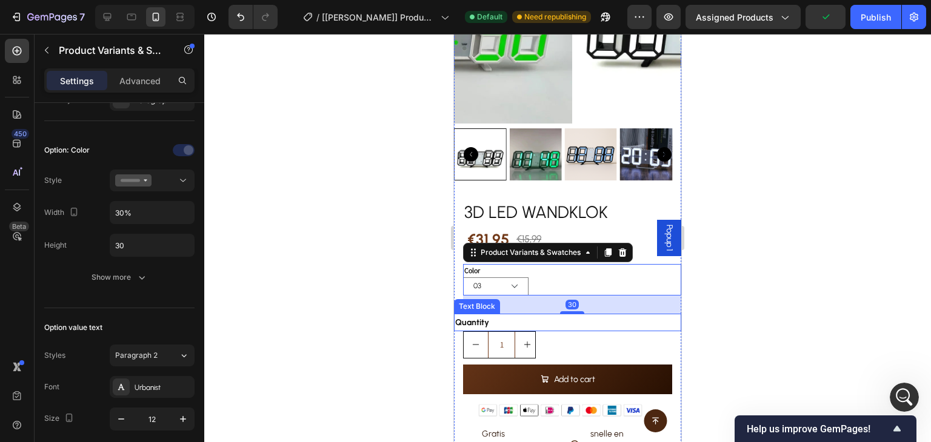
scroll to position [0, 0]
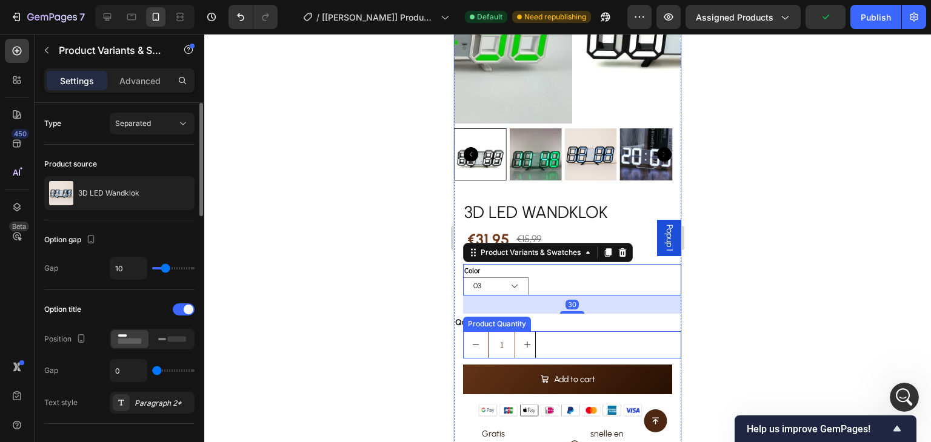
click at [548, 342] on div "1" at bounding box center [572, 344] width 218 height 27
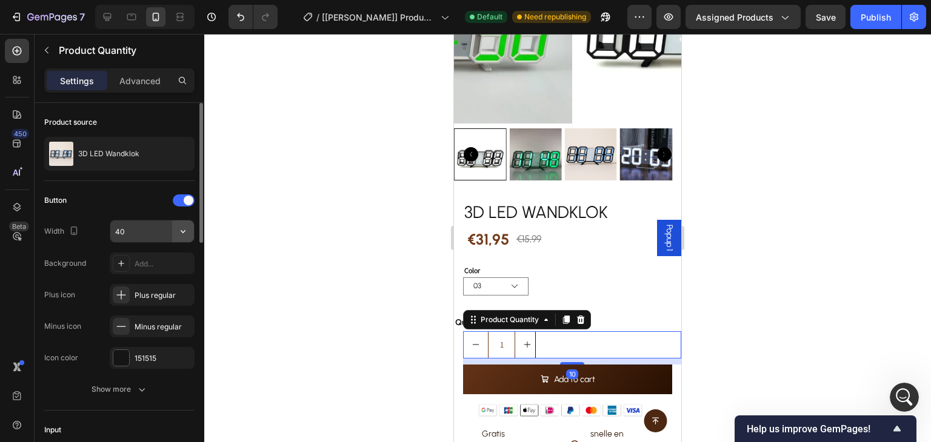
click at [188, 231] on icon "button" at bounding box center [183, 231] width 12 height 12
click at [129, 233] on input "40" at bounding box center [152, 232] width 84 height 22
type input "30"
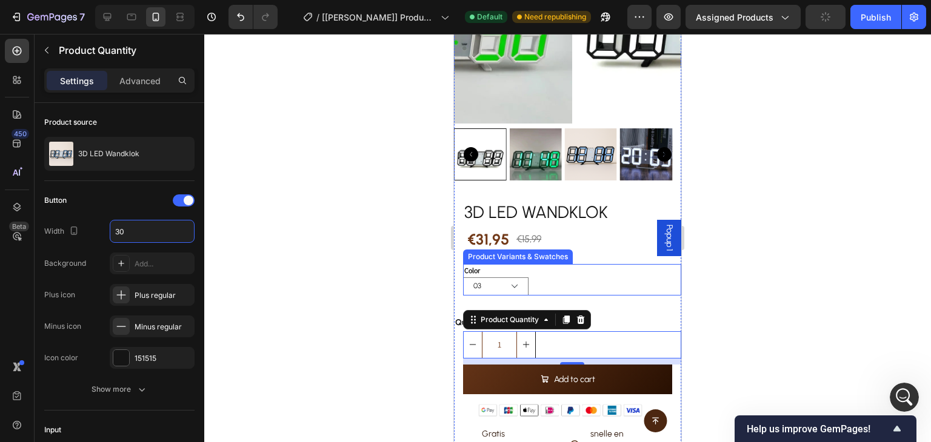
click at [625, 279] on div "03 02 05 04 01 07 06 08" at bounding box center [572, 286] width 218 height 18
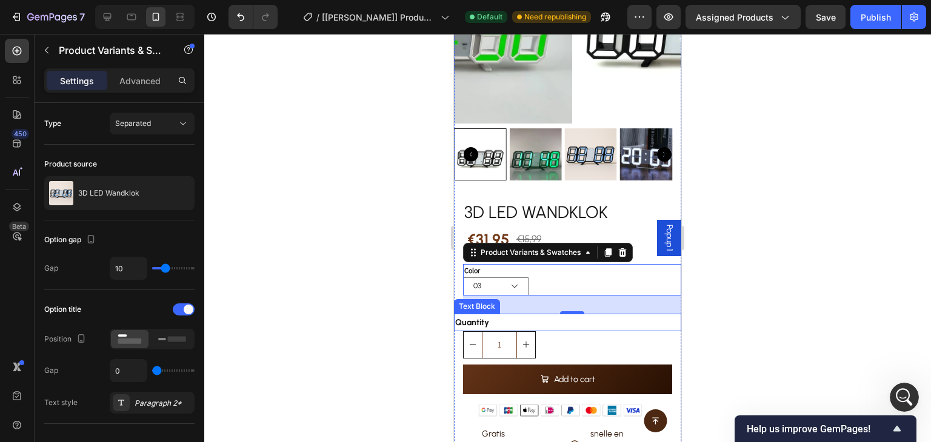
click at [464, 316] on div "Quantity" at bounding box center [567, 323] width 227 height 18
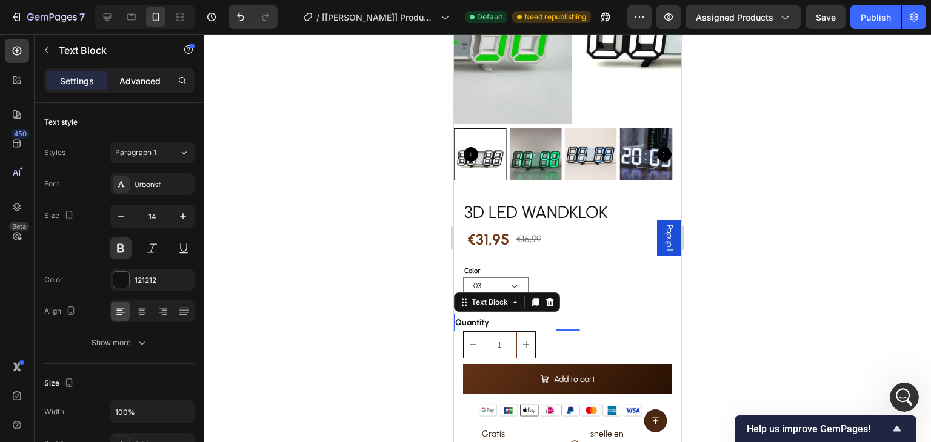
click at [147, 72] on div "Advanced" at bounding box center [140, 80] width 61 height 19
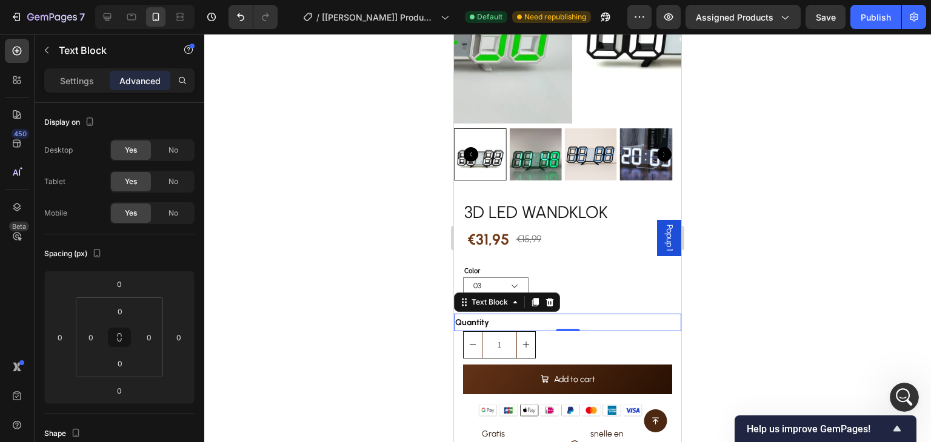
scroll to position [4945, 0]
click at [68, 337] on input "0" at bounding box center [60, 337] width 18 height 18
type input "14"
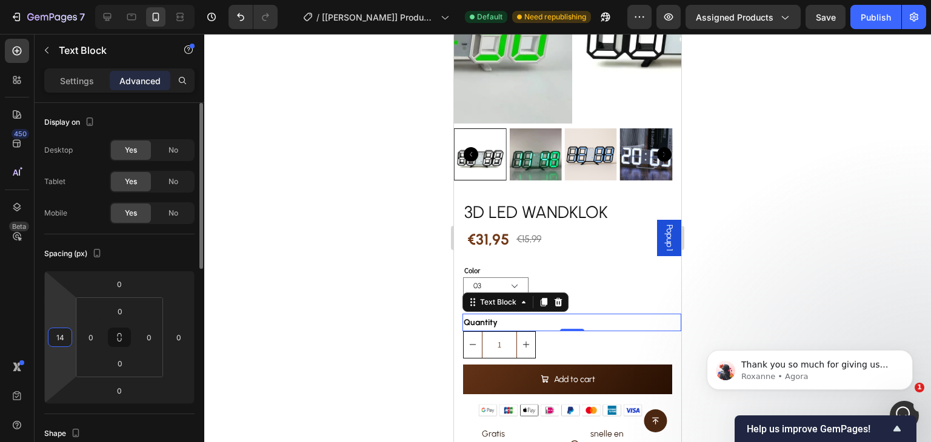
scroll to position [4958, 0]
click at [71, 85] on p "Settings" at bounding box center [77, 81] width 34 height 13
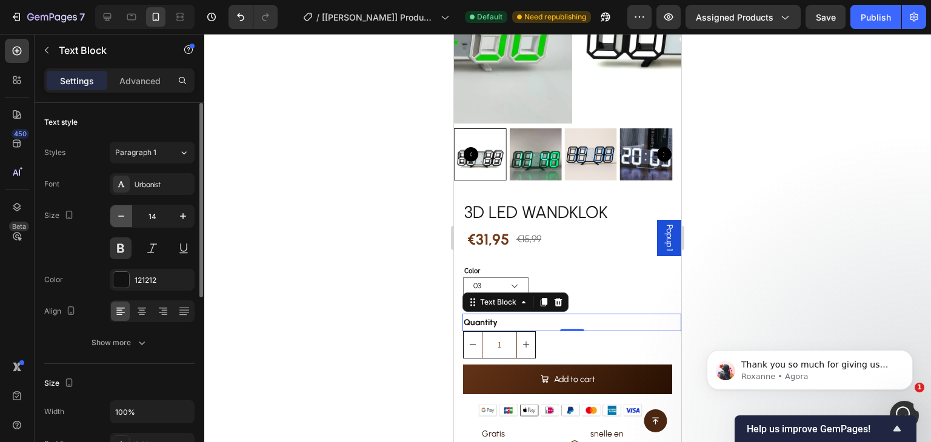
click at [124, 216] on icon "button" at bounding box center [121, 216] width 12 height 12
type input "13"
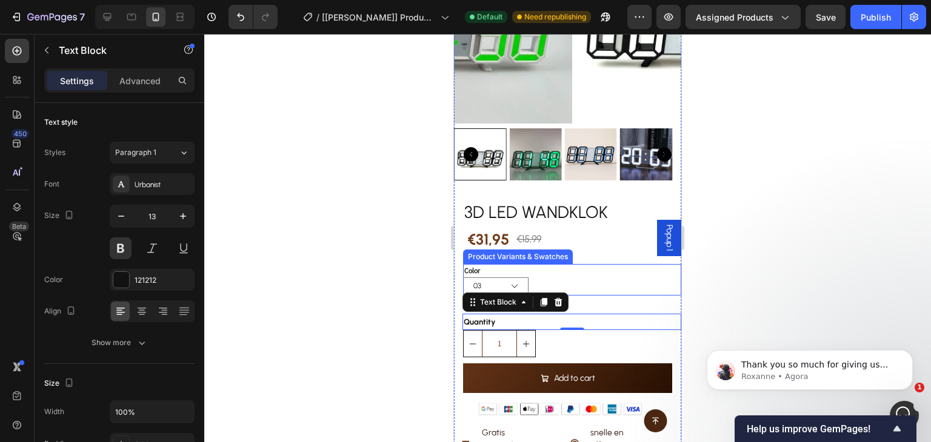
click at [582, 267] on div "Color 03 02 05 04 01 07 06 08" at bounding box center [572, 280] width 218 height 32
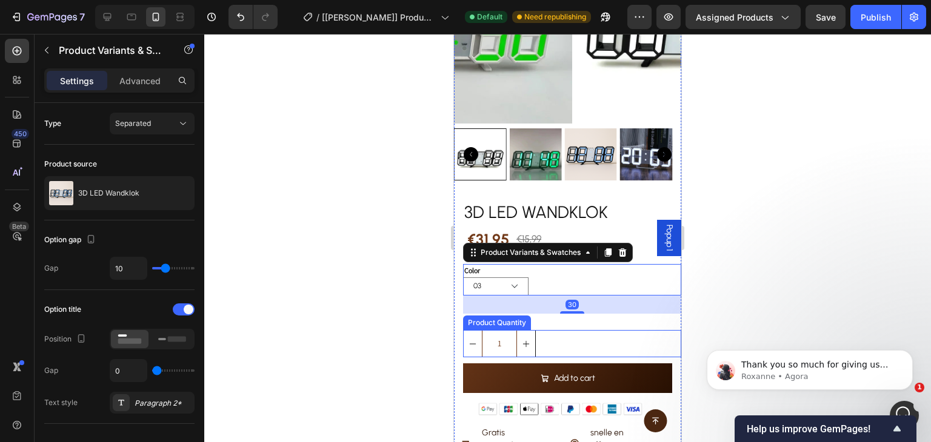
click at [601, 335] on div "1" at bounding box center [572, 343] width 218 height 27
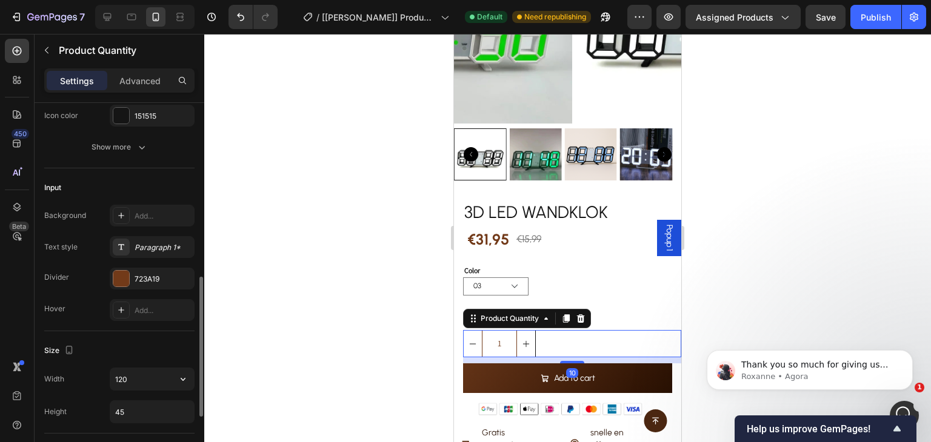
scroll to position [364, 0]
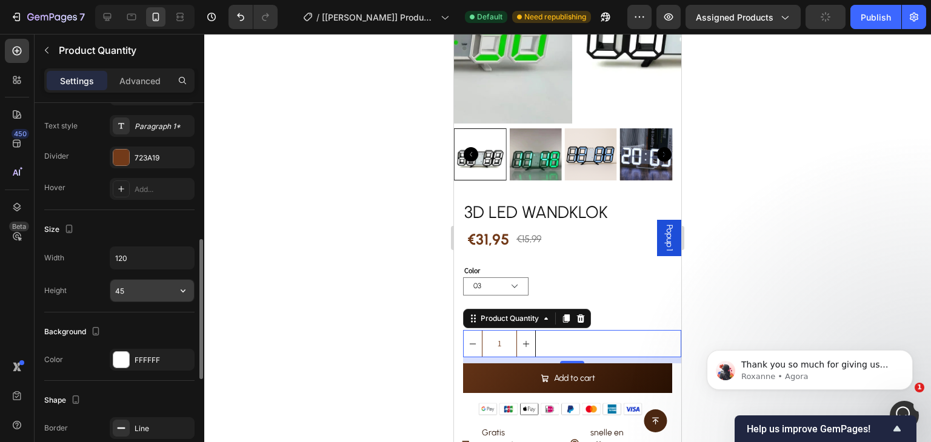
click at [151, 290] on input "45" at bounding box center [152, 291] width 84 height 22
click at [162, 264] on input "120" at bounding box center [152, 258] width 84 height 22
click at [167, 290] on input "45" at bounding box center [152, 291] width 84 height 22
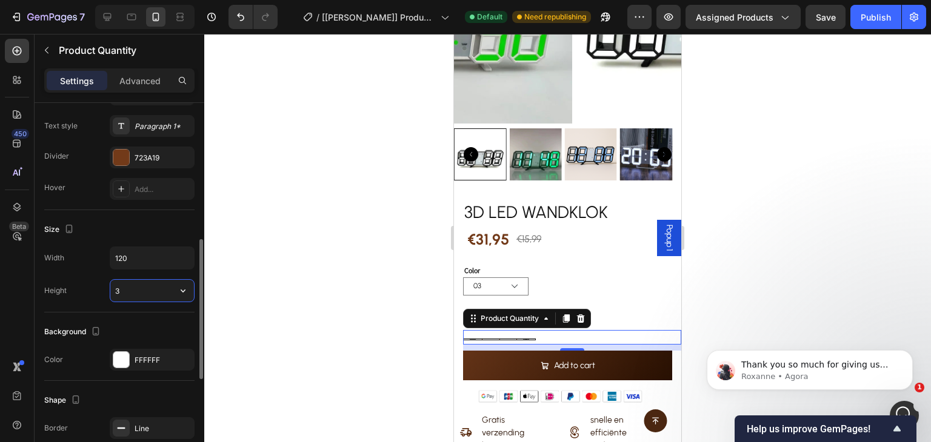
type input "35"
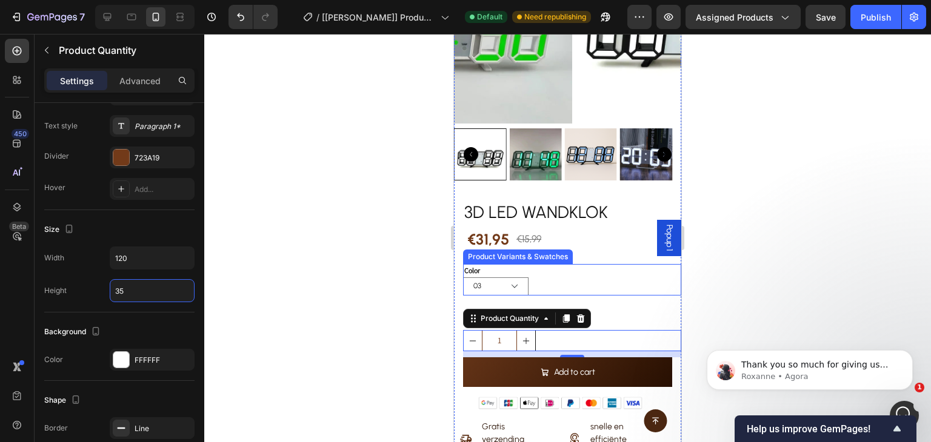
scroll to position [5005, 0]
click at [610, 292] on div "3D LED Wandklok Product Title €31,95 Product Price Product Price €15,99 Product…" at bounding box center [567, 418] width 227 height 456
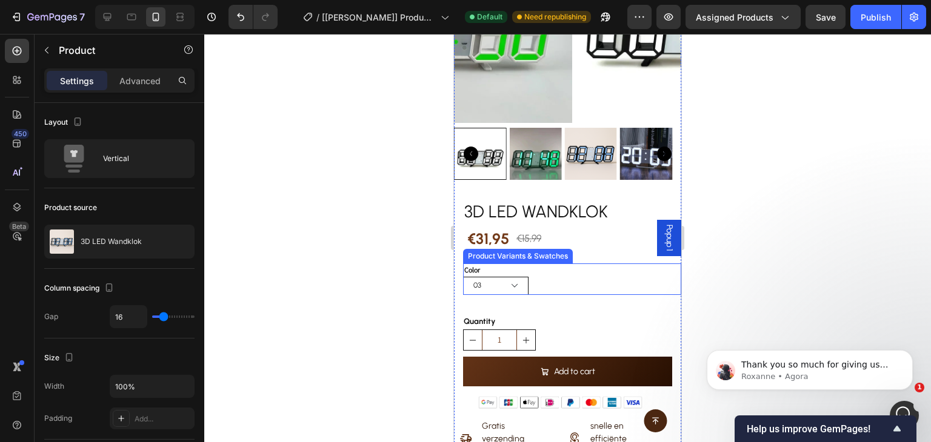
scroll to position [303, 0]
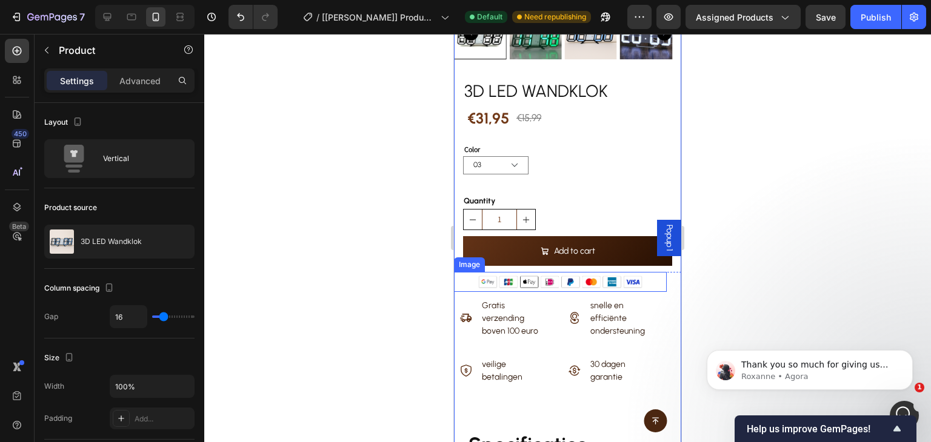
click at [640, 272] on div at bounding box center [560, 281] width 213 height 19
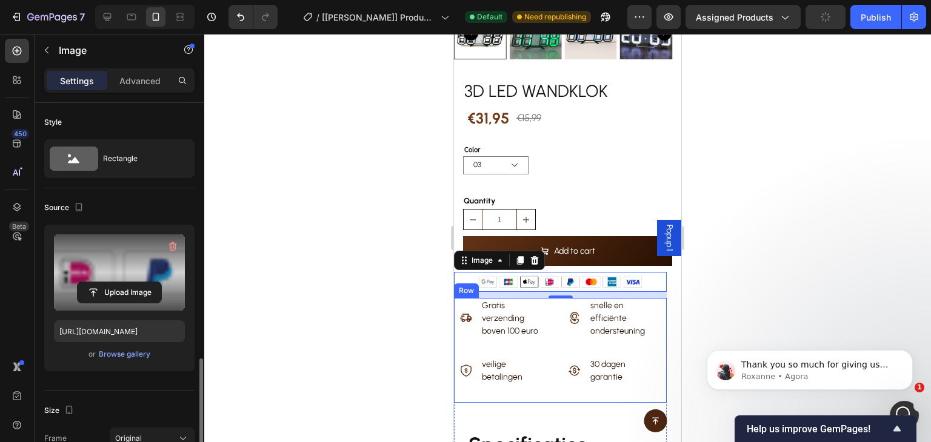
scroll to position [182, 0]
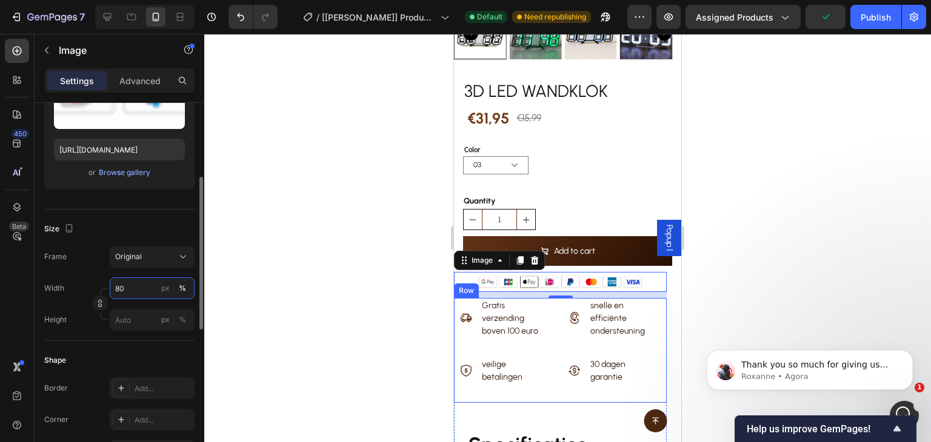
click at [135, 286] on input "80" at bounding box center [152, 288] width 85 height 22
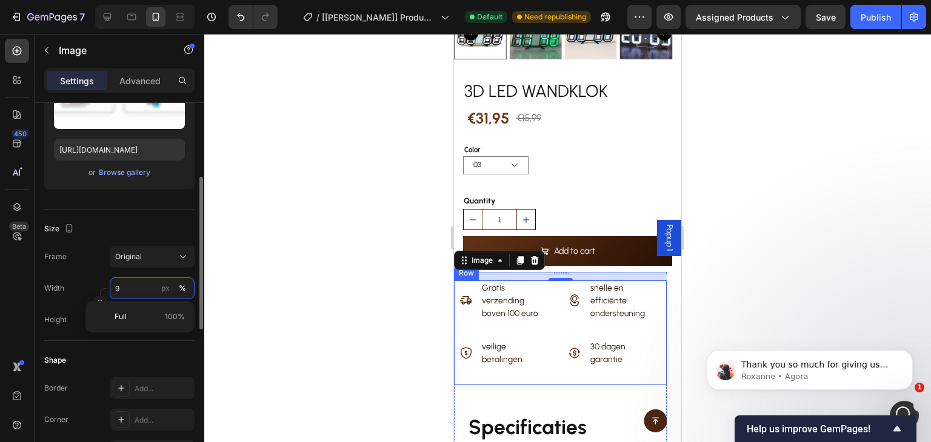
type input "90"
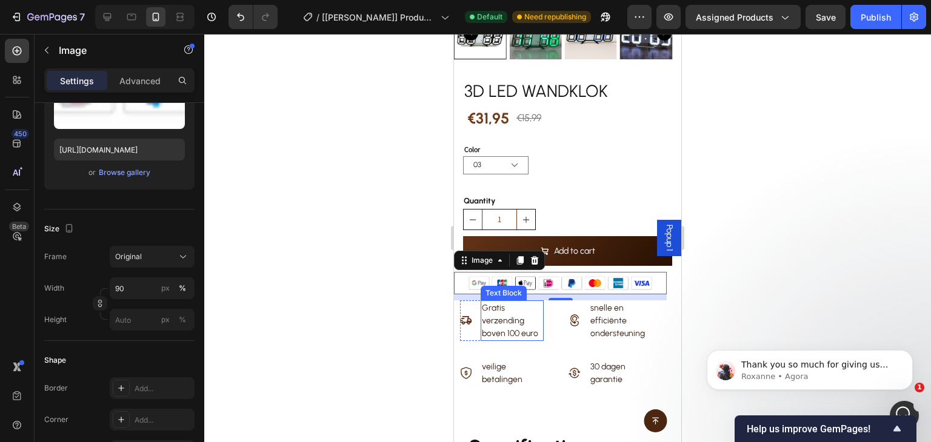
click at [532, 310] on p "Gratis verzending boven 100 euro" at bounding box center [512, 321] width 61 height 38
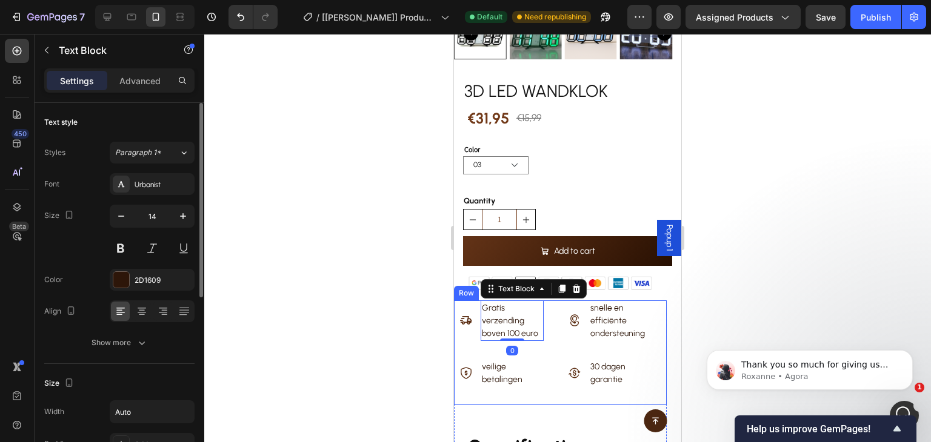
scroll to position [364, 0]
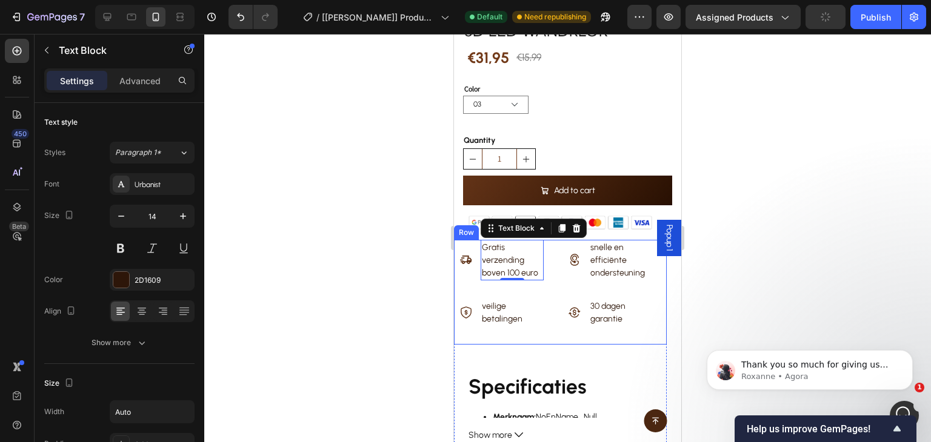
click at [552, 245] on div "Icon Gratis verzending boven 100 euro Text Block 0 Row Icon veilige betalingen …" at bounding box center [506, 292] width 105 height 105
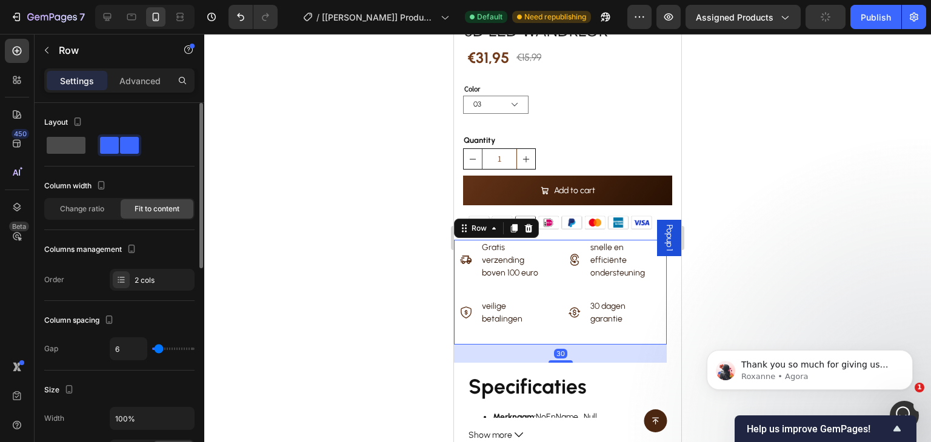
click at [74, 138] on span at bounding box center [66, 145] width 39 height 17
type input "0"
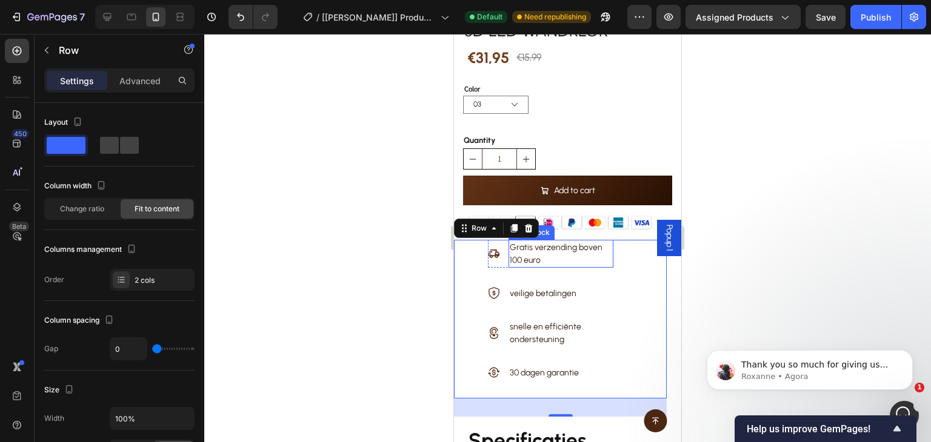
click at [599, 245] on p "Gratis verzending boven 100 euro" at bounding box center [561, 253] width 102 height 25
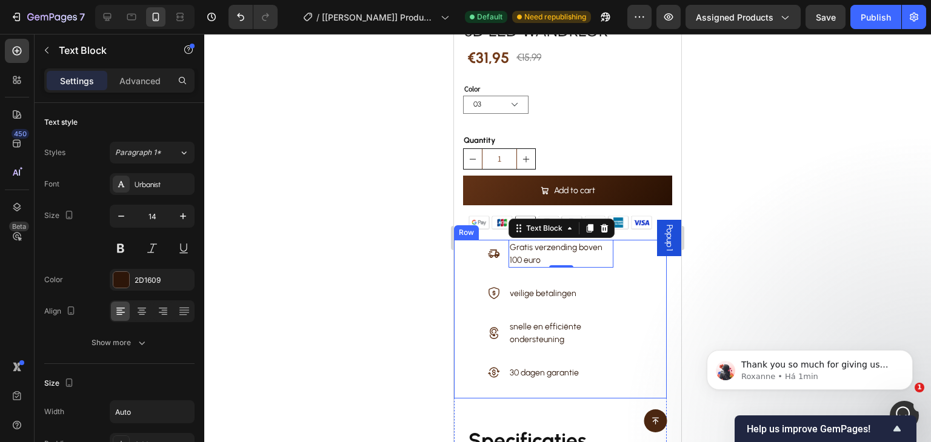
click at [472, 245] on div "Icon Gratis verzending boven 100 euro Text Block 0 Row Icon veilige betalingen …" at bounding box center [560, 319] width 213 height 159
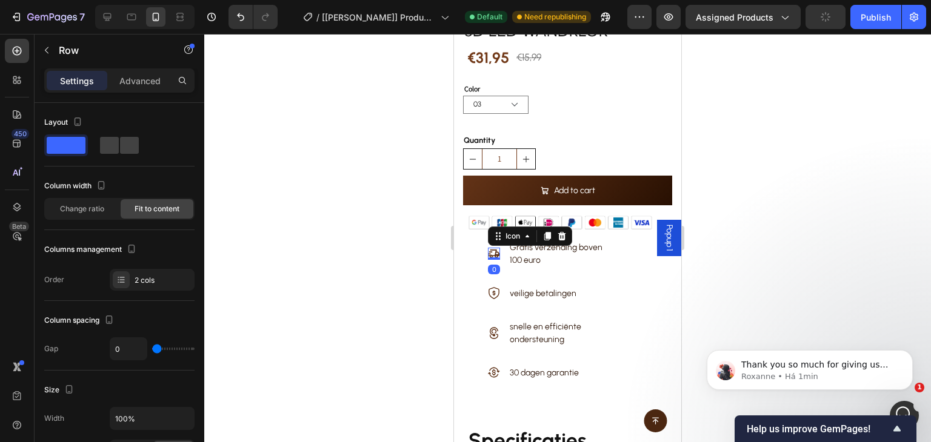
click at [494, 248] on div "Icon 0" at bounding box center [494, 254] width 12 height 12
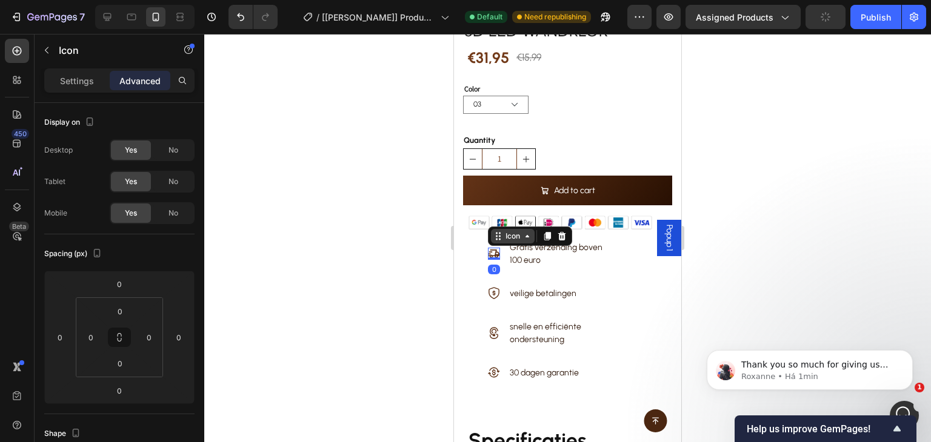
click at [504, 230] on div "Icon" at bounding box center [513, 236] width 44 height 15
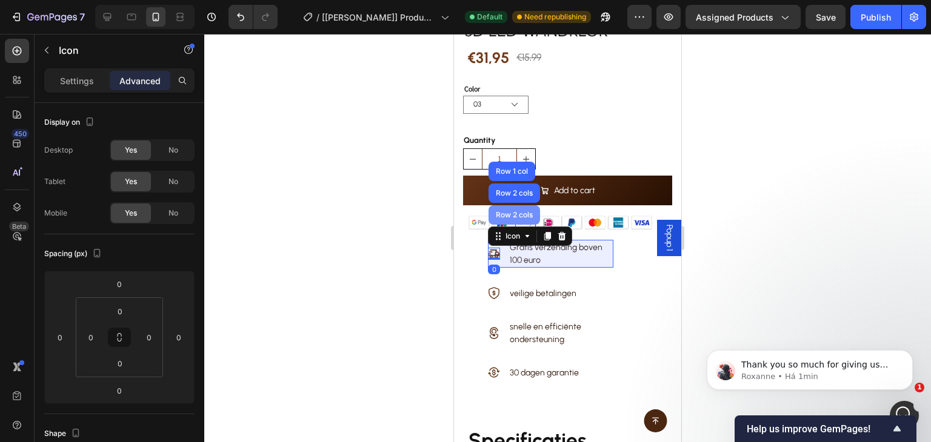
click at [514, 211] on div "Row 2 cols" at bounding box center [514, 214] width 42 height 7
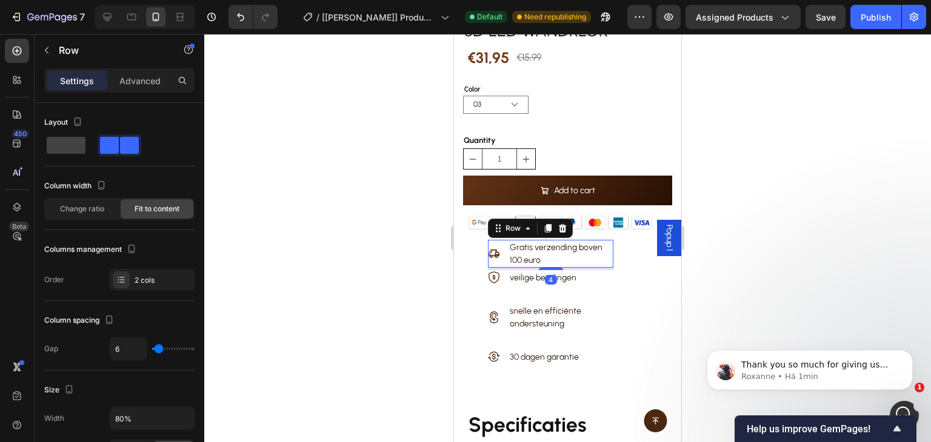
drag, startPoint x: 556, startPoint y: 273, endPoint x: 560, endPoint y: 258, distance: 16.5
click at [560, 268] on div "4" at bounding box center [550, 268] width 125 height 0
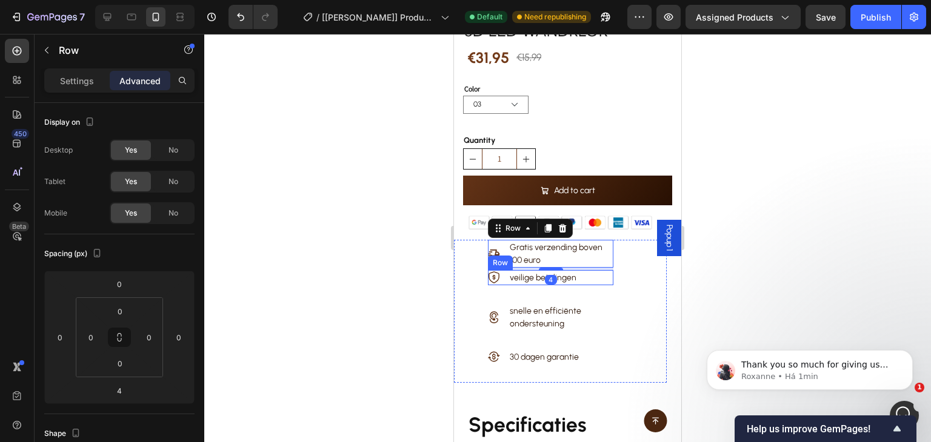
click at [580, 273] on div "Icon veilige betalingen Text Block Row" at bounding box center [550, 277] width 125 height 15
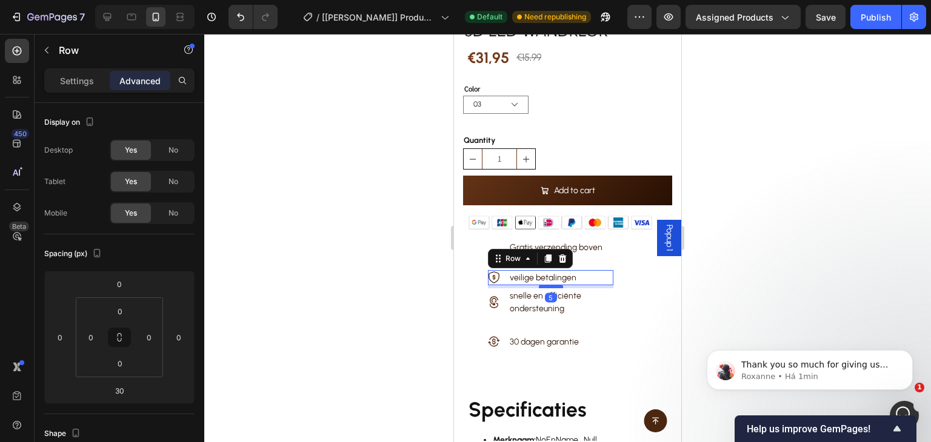
drag, startPoint x: 546, startPoint y: 290, endPoint x: 550, endPoint y: 275, distance: 15.7
click at [550, 285] on div at bounding box center [551, 287] width 24 height 4
type input "5"
click at [577, 297] on p "snelle en efficiënte ondersteuning" at bounding box center [561, 302] width 102 height 25
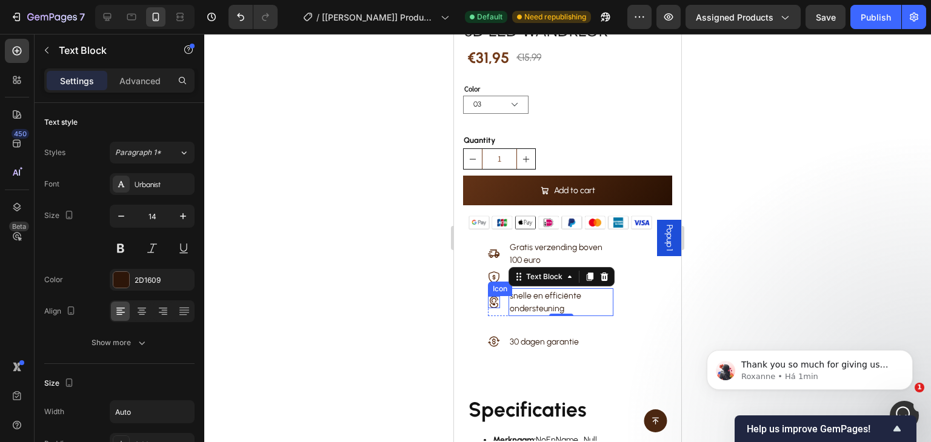
click at [488, 296] on icon at bounding box center [494, 302] width 12 height 12
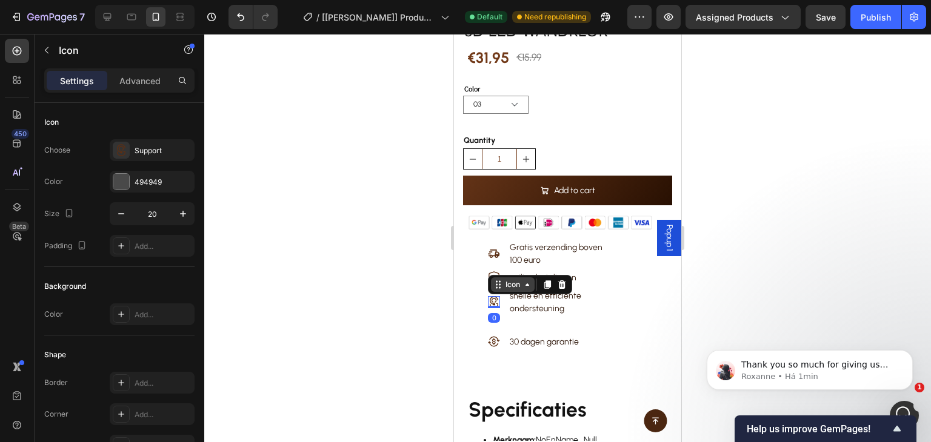
click at [517, 277] on div "Icon" at bounding box center [513, 284] width 44 height 15
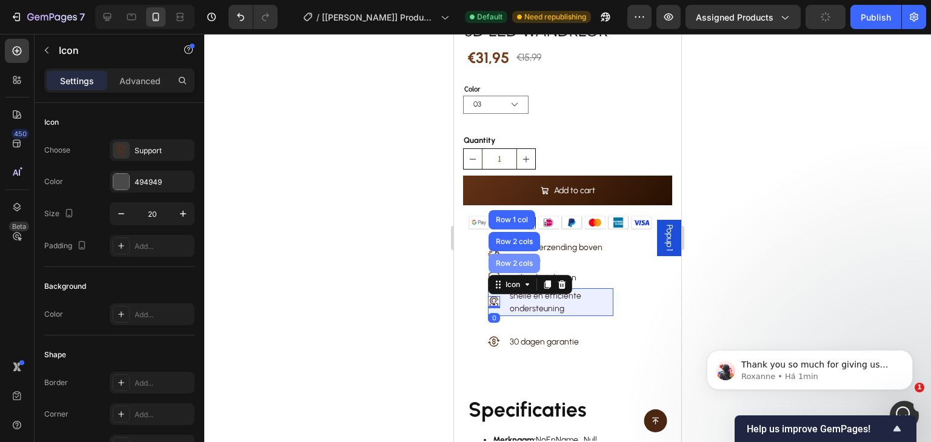
click at [523, 258] on div "Row 2 cols" at bounding box center [514, 263] width 52 height 19
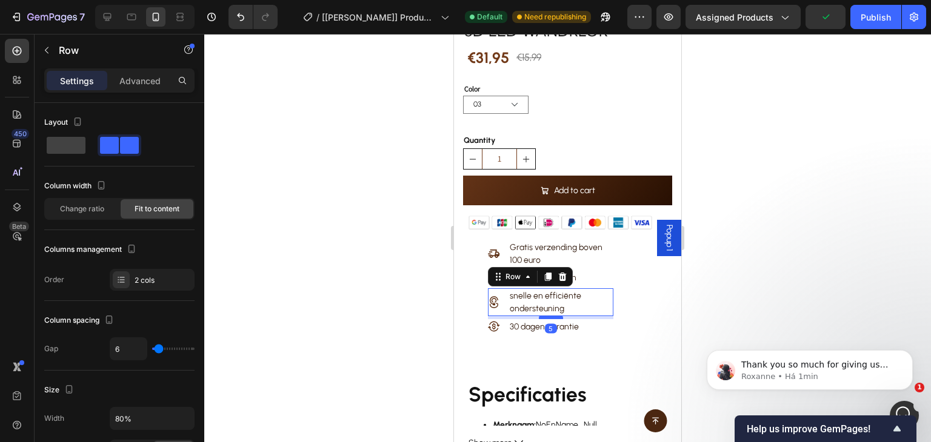
drag, startPoint x: 543, startPoint y: 321, endPoint x: 547, endPoint y: 306, distance: 15.4
click at [547, 316] on div at bounding box center [551, 318] width 24 height 4
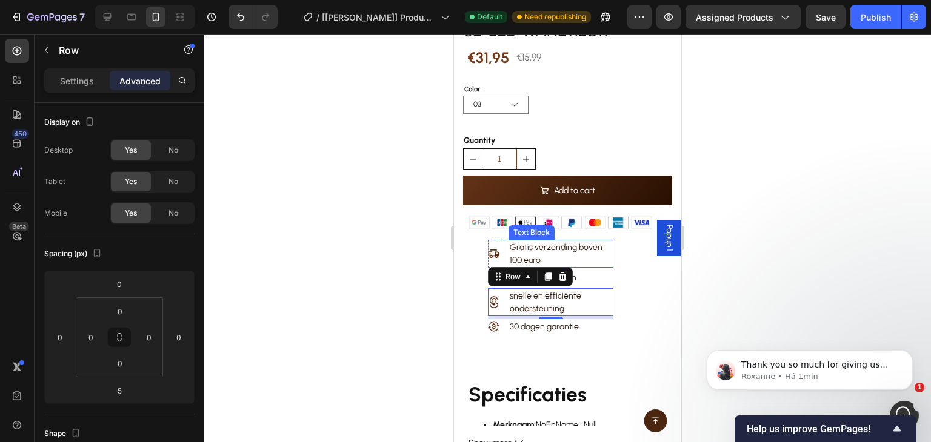
click at [591, 250] on p "Gratis verzending boven 100 euro" at bounding box center [561, 253] width 102 height 25
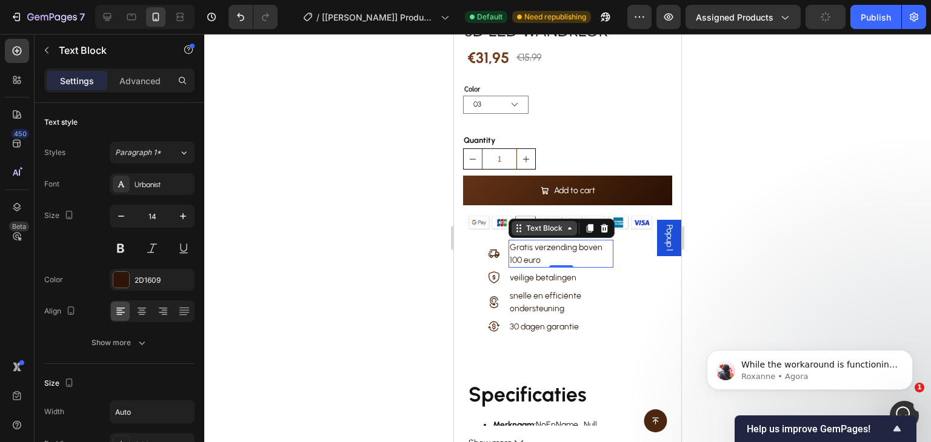
click at [540, 223] on div "Text Block" at bounding box center [543, 228] width 41 height 11
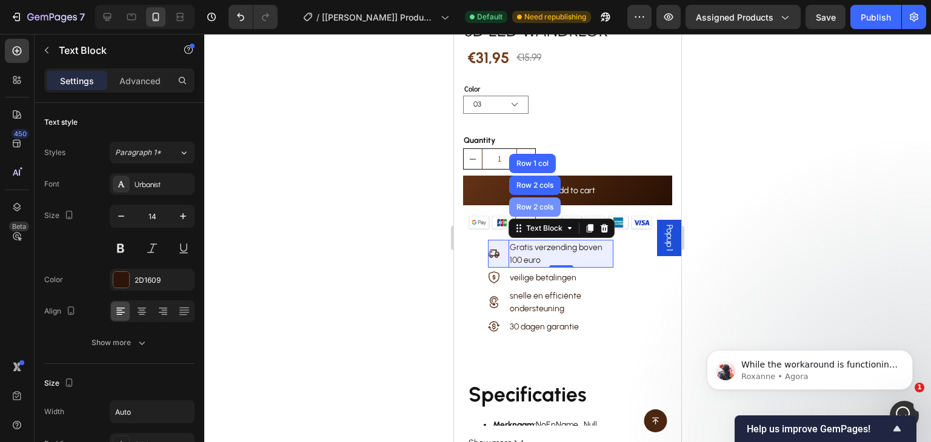
click at [540, 204] on div "Row 2 cols" at bounding box center [535, 207] width 42 height 7
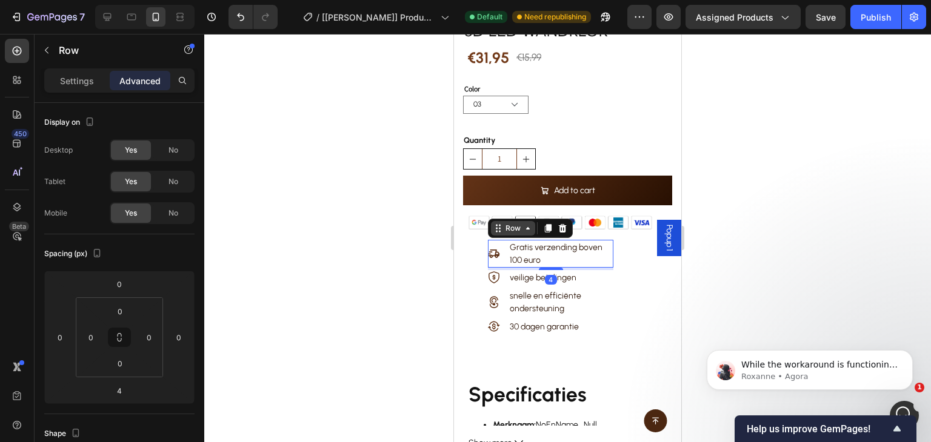
click at [506, 223] on div "Row" at bounding box center [513, 228] width 20 height 11
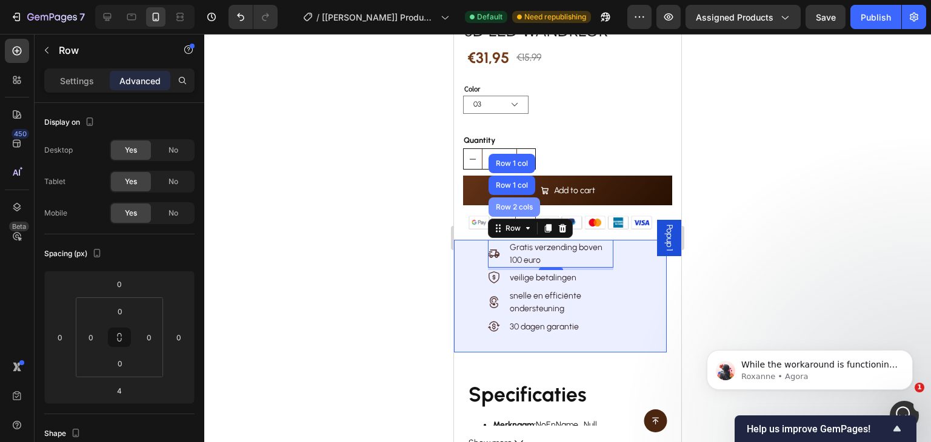
click at [512, 201] on div "Row 2 cols" at bounding box center [514, 207] width 52 height 19
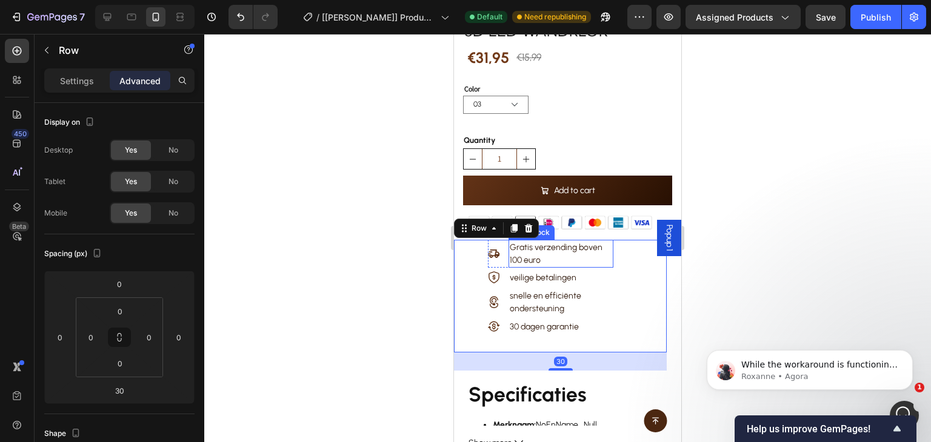
click at [525, 241] on p "Gratis verzending boven 100 euro" at bounding box center [561, 253] width 102 height 25
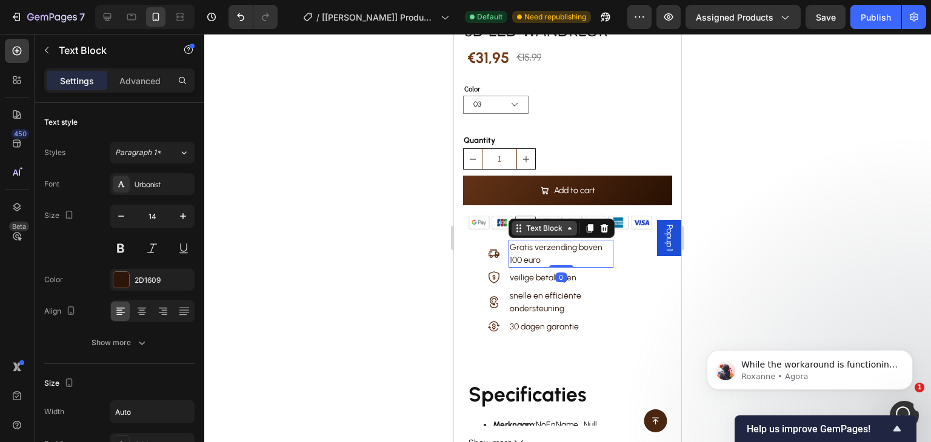
click at [523, 223] on div "Text Block" at bounding box center [543, 228] width 41 height 11
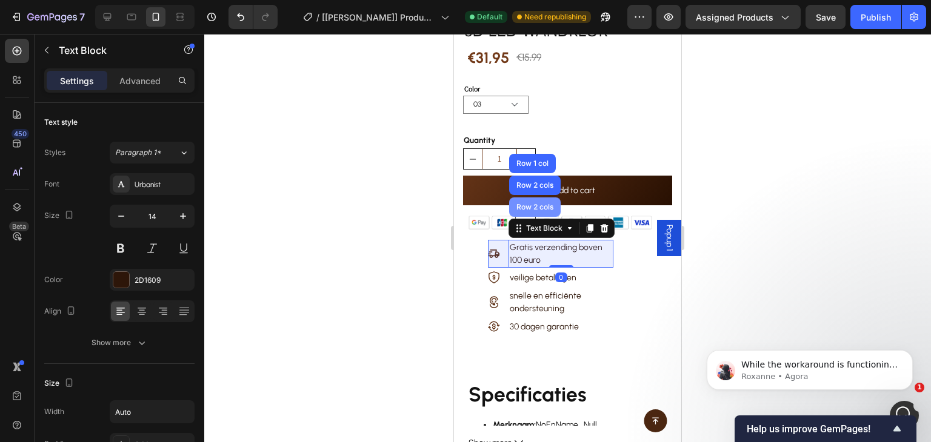
click at [525, 205] on div "Row 2 cols" at bounding box center [535, 207] width 52 height 19
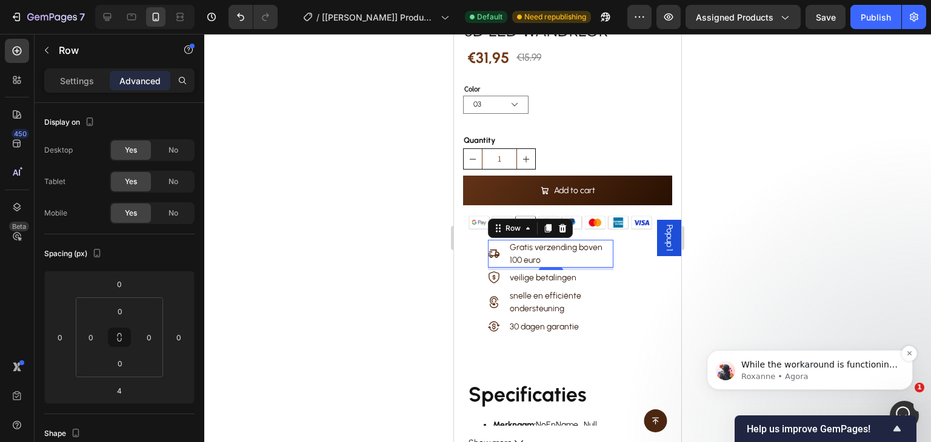
click at [897, 370] on p "While the workaround is functioning correctly, kindly allow me to keep this cha…" at bounding box center [819, 365] width 156 height 12
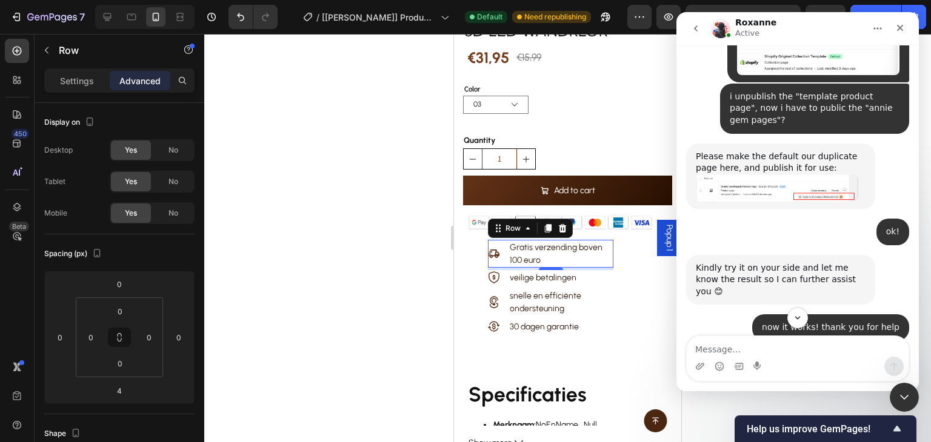
scroll to position [5041, 0]
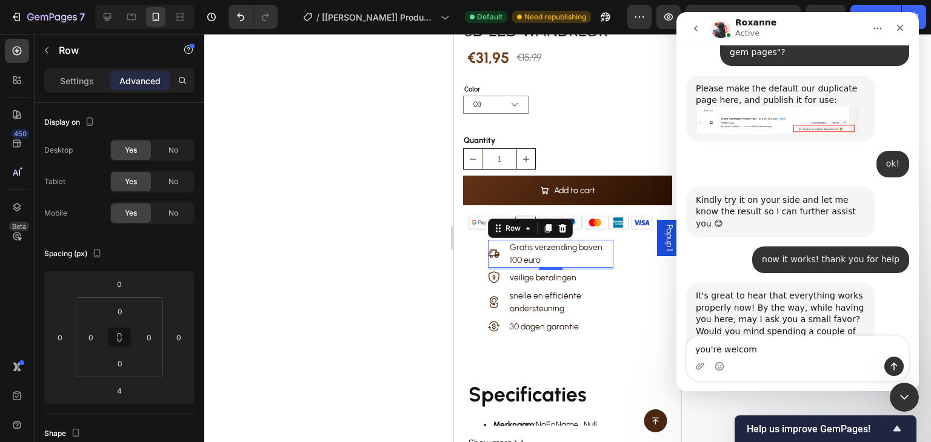
type textarea "you're welcome"
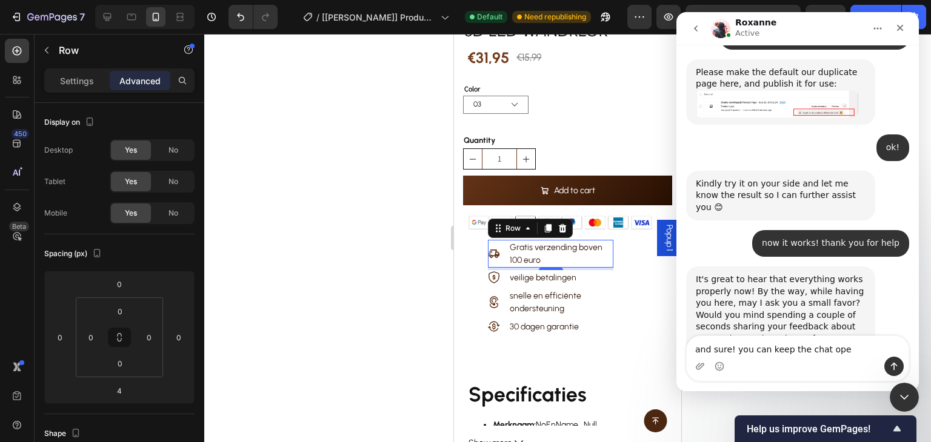
type textarea "and sure! you can keep the chat open"
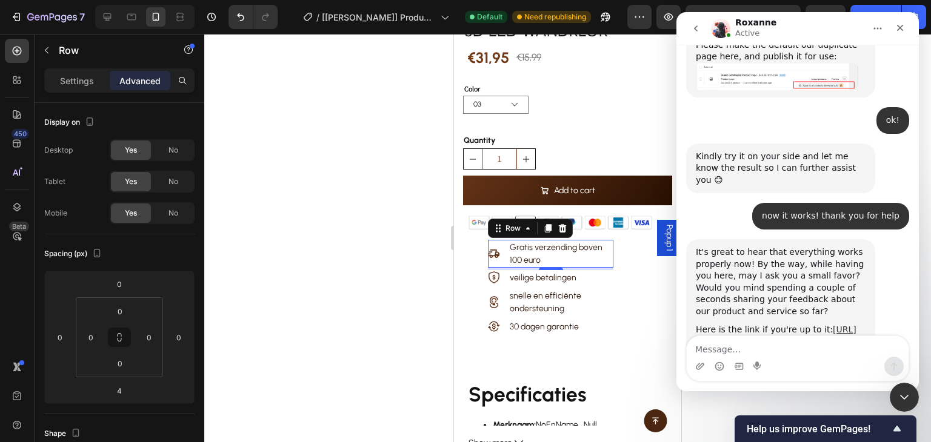
scroll to position [5085, 0]
click at [694, 28] on icon "go back" at bounding box center [696, 28] width 4 height 6
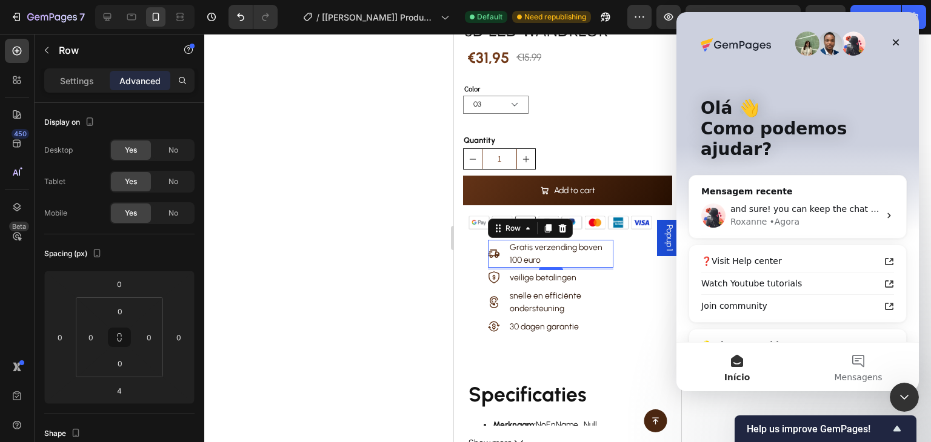
scroll to position [0, 0]
click at [900, 36] on div "Fechar" at bounding box center [896, 43] width 22 height 22
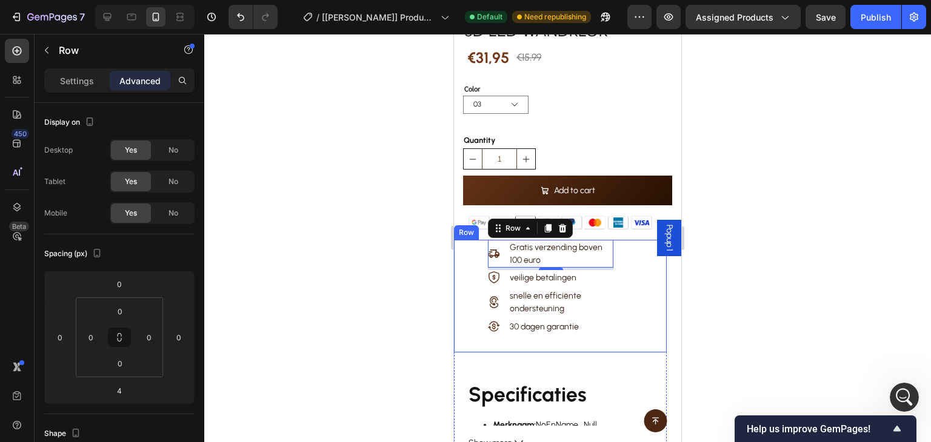
click at [475, 254] on div "Icon Gratis verzending boven 100 euro Text Block Row 4 Icon veilige betalingen …" at bounding box center [560, 296] width 213 height 113
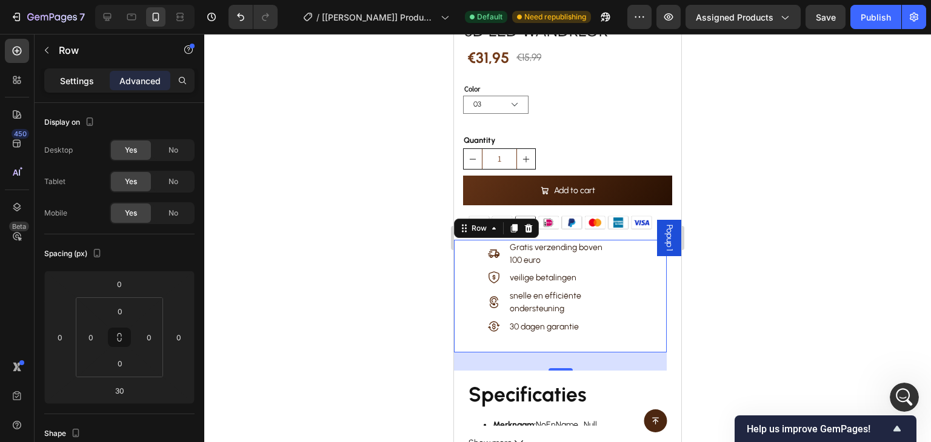
click at [88, 75] on p "Settings" at bounding box center [77, 81] width 34 height 13
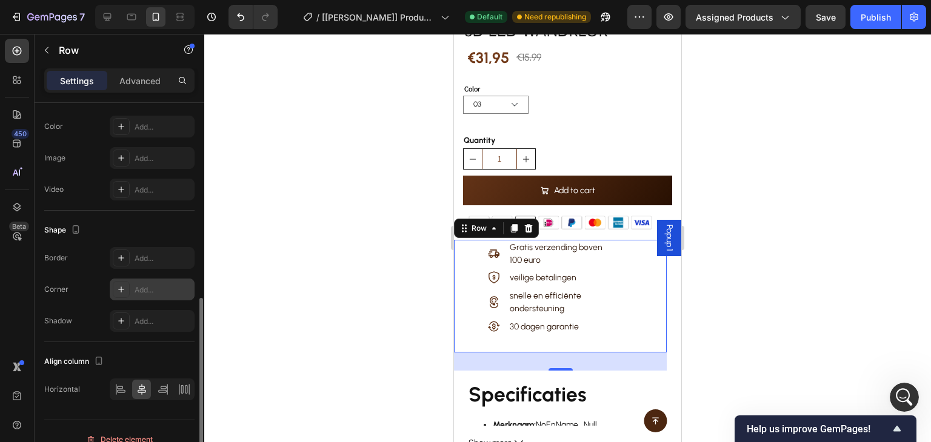
scroll to position [439, 0]
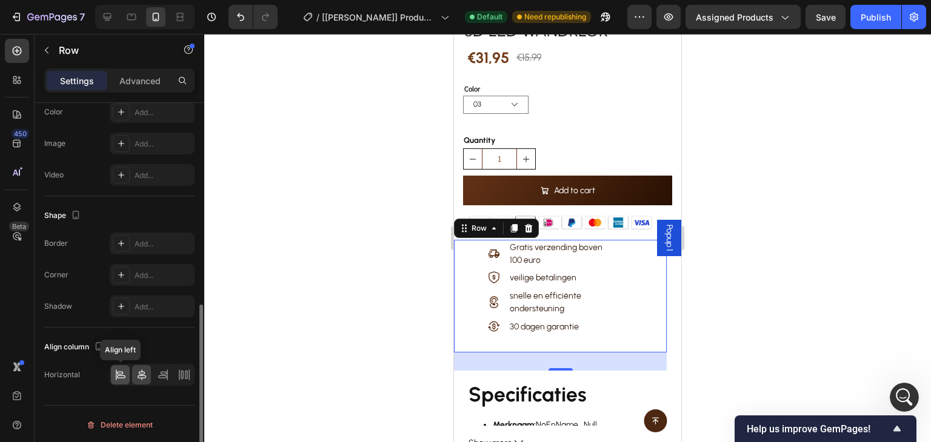
click at [124, 371] on icon at bounding box center [121, 375] width 12 height 12
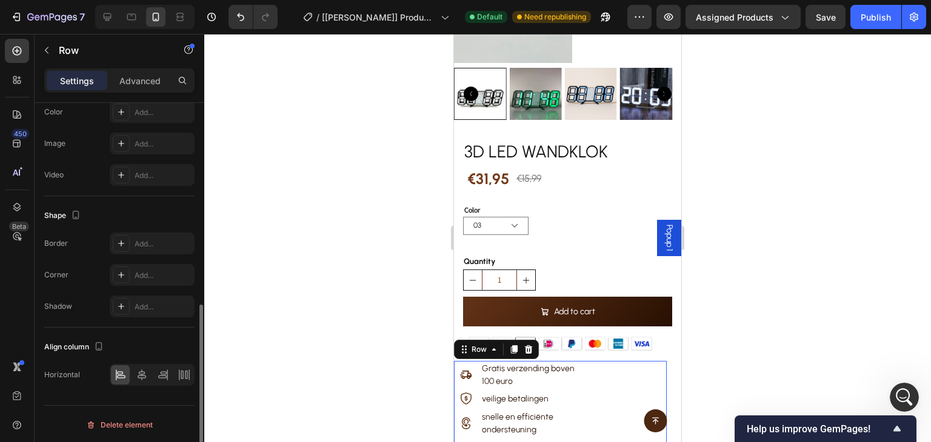
scroll to position [196, 0]
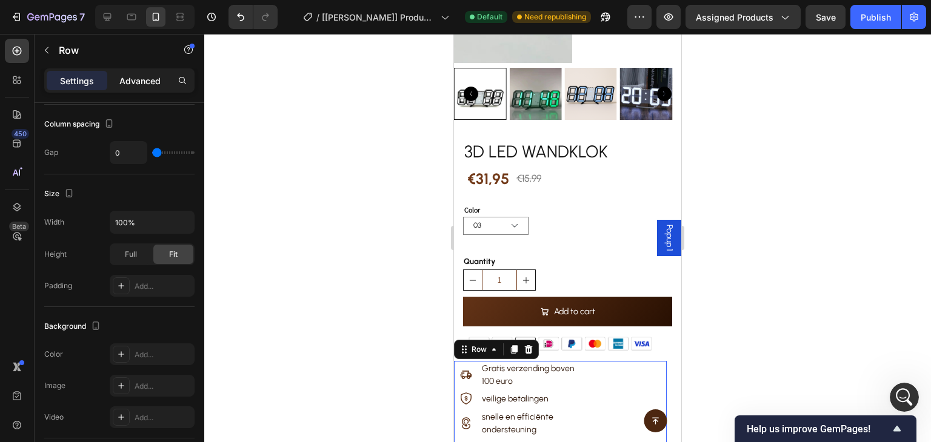
click at [133, 79] on p "Advanced" at bounding box center [139, 81] width 41 height 13
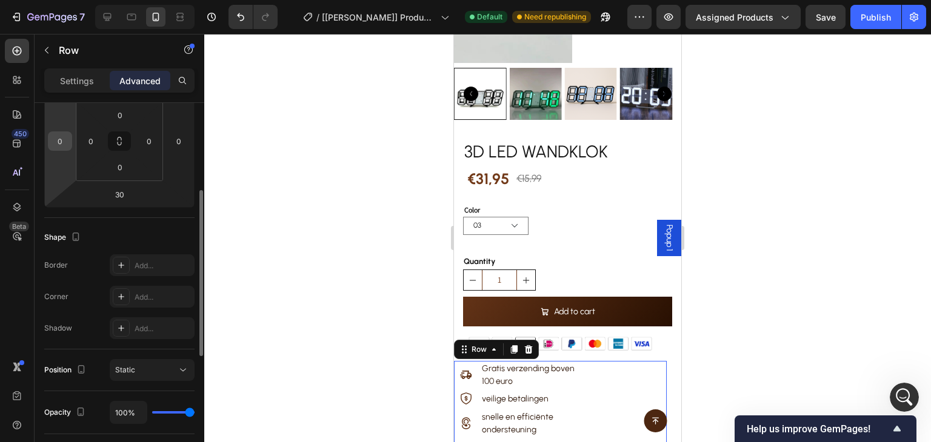
click at [68, 141] on input "0" at bounding box center [60, 141] width 18 height 18
type input "13"
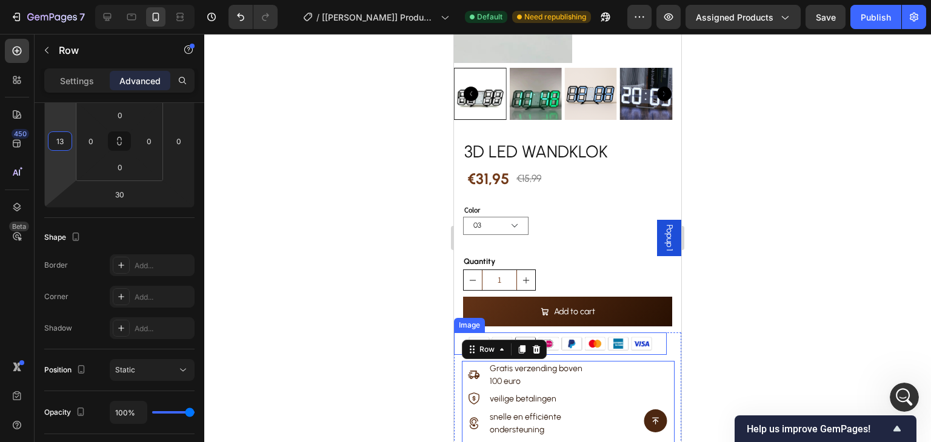
click at [651, 341] on div at bounding box center [560, 344] width 213 height 22
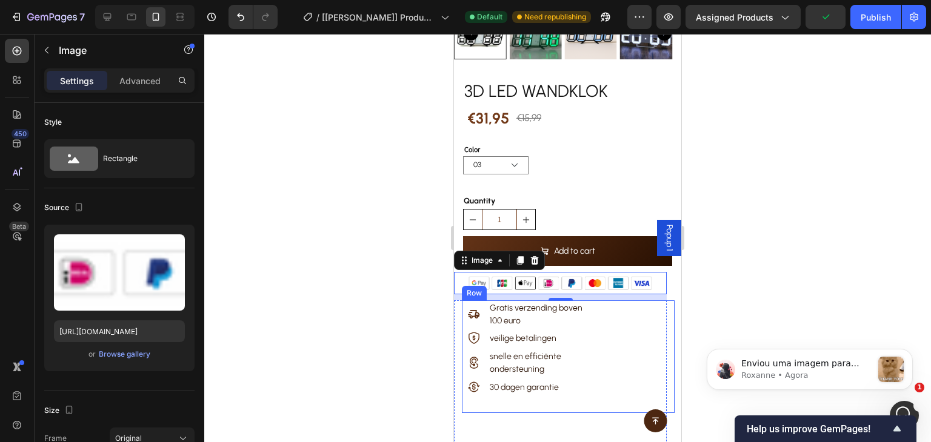
scroll to position [0, 0]
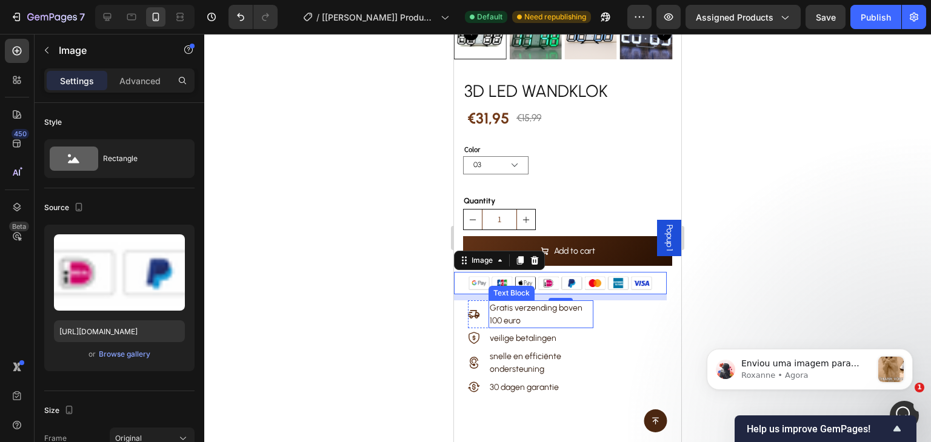
click at [570, 311] on p "Gratis verzending boven 100 euro" at bounding box center [541, 314] width 102 height 25
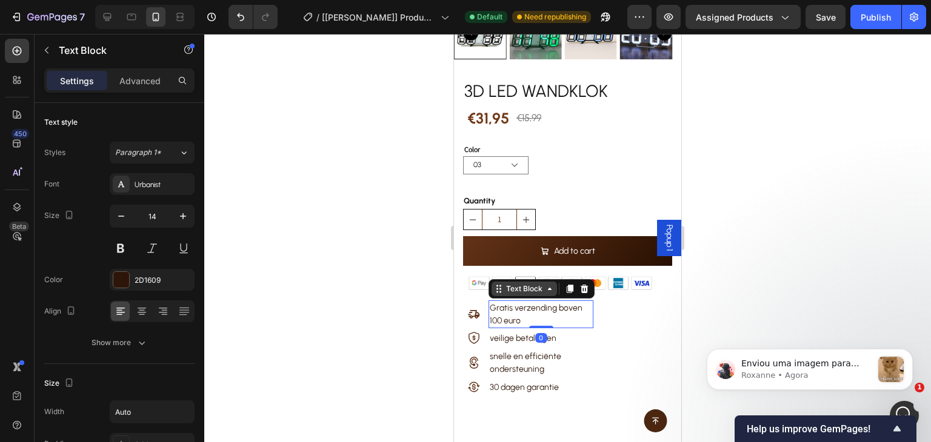
click at [534, 284] on div "Text Block" at bounding box center [523, 289] width 41 height 11
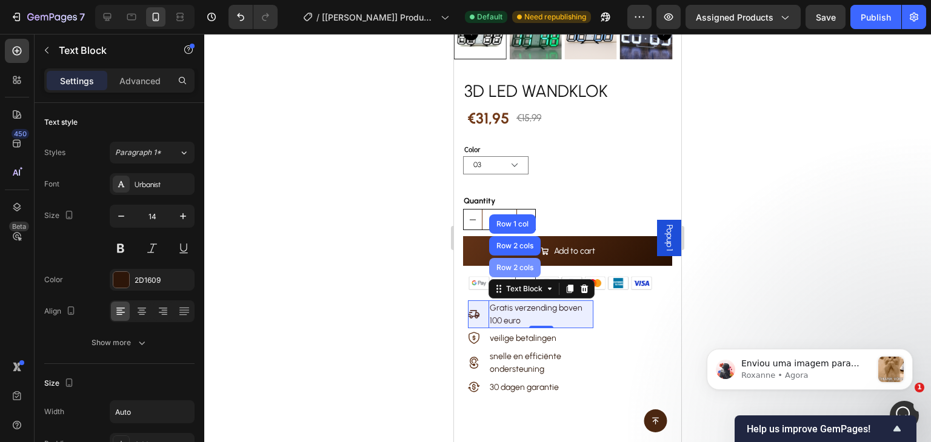
click at [530, 264] on div "Row 2 cols" at bounding box center [515, 267] width 42 height 7
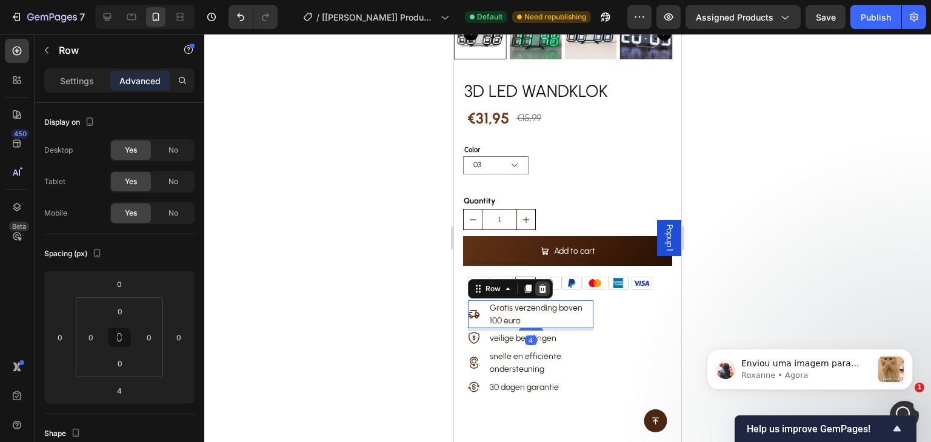
click at [539, 284] on icon at bounding box center [542, 289] width 10 height 10
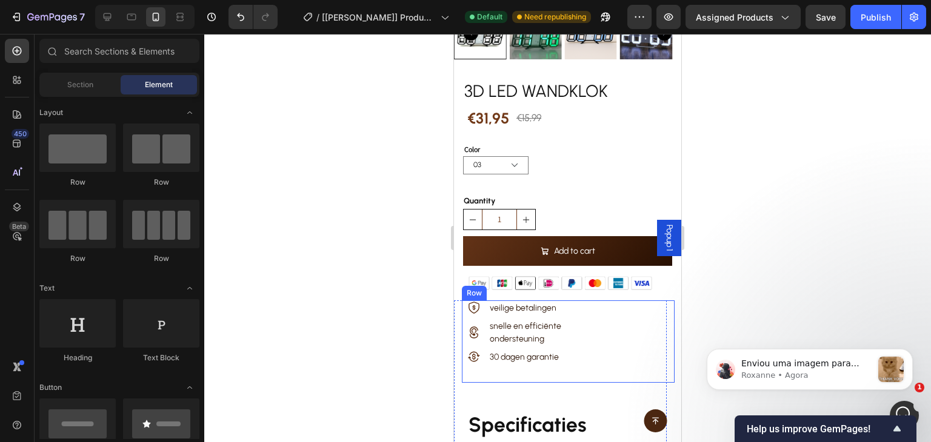
click at [596, 305] on div "Icon veilige betalingen Text Block Row" at bounding box center [540, 310] width 157 height 18
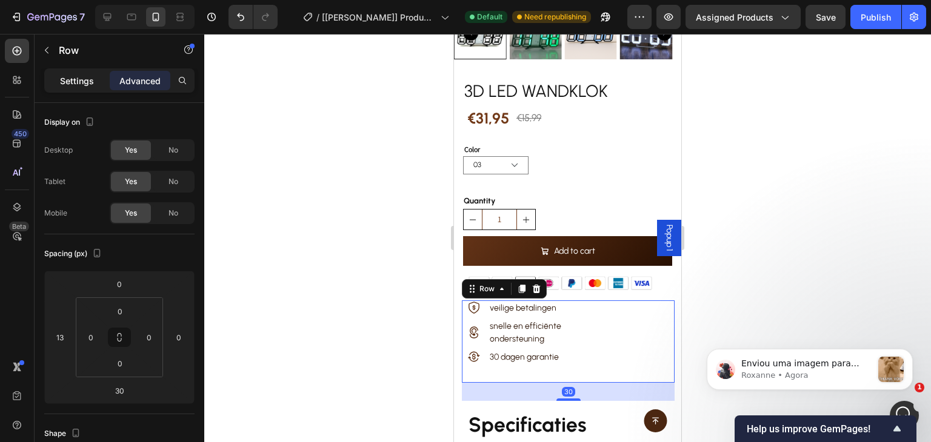
click at [85, 83] on p "Settings" at bounding box center [77, 81] width 34 height 13
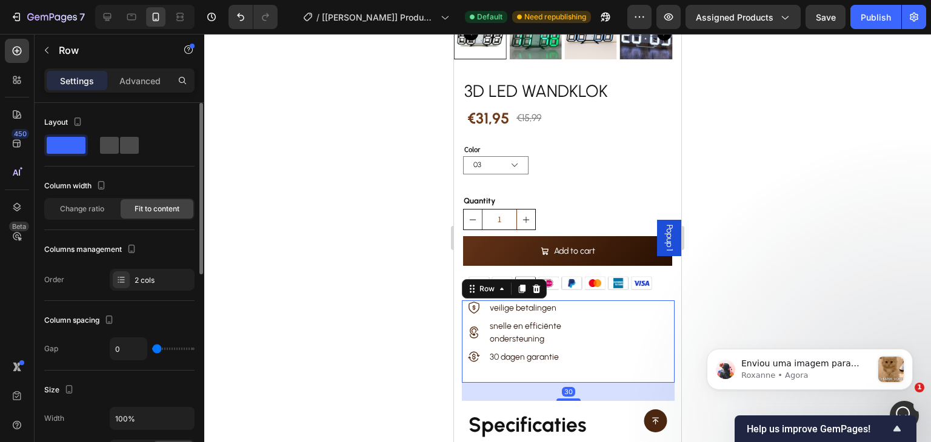
click at [112, 144] on span at bounding box center [109, 145] width 19 height 17
type input "6"
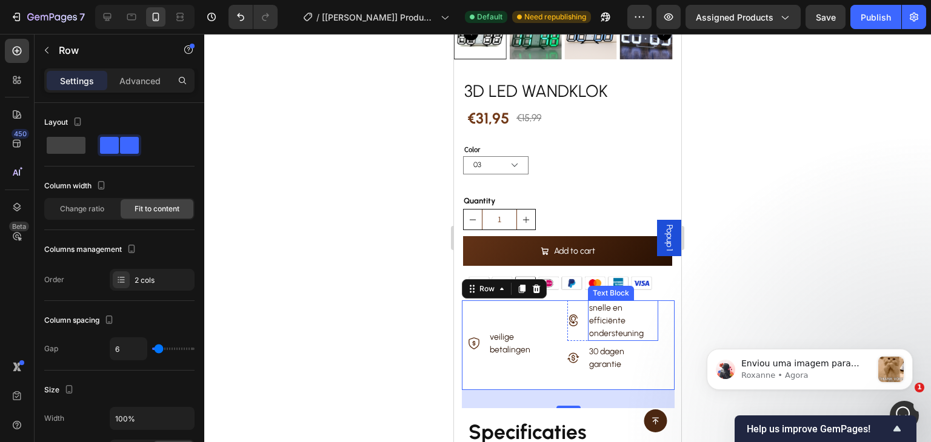
click at [617, 322] on p "snelle en efficiënte ondersteuning" at bounding box center [623, 321] width 68 height 38
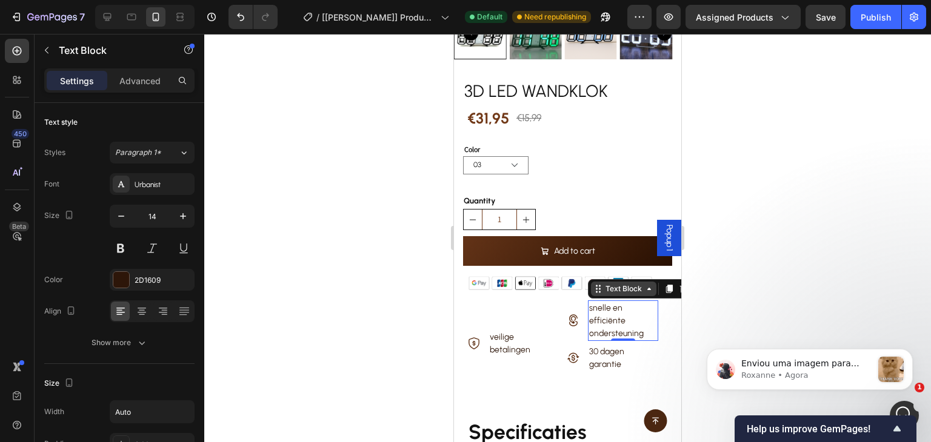
click at [628, 284] on div "Text Block" at bounding box center [623, 289] width 41 height 11
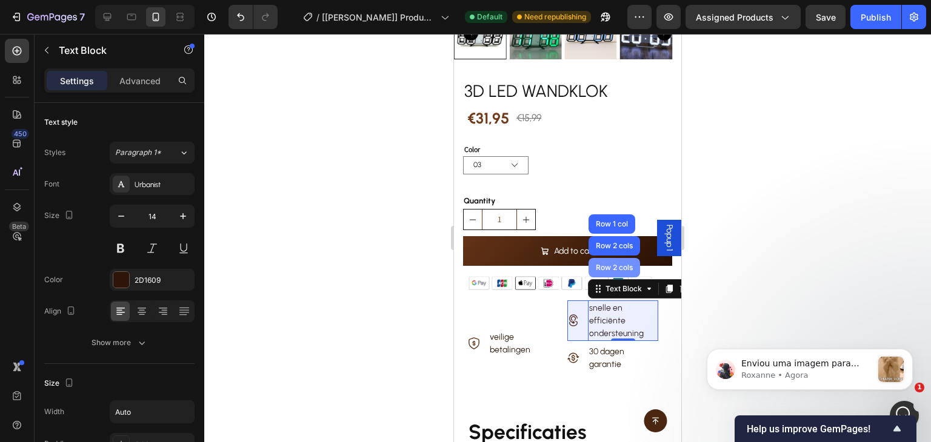
click at [625, 264] on div "Row 2 cols" at bounding box center [614, 267] width 42 height 7
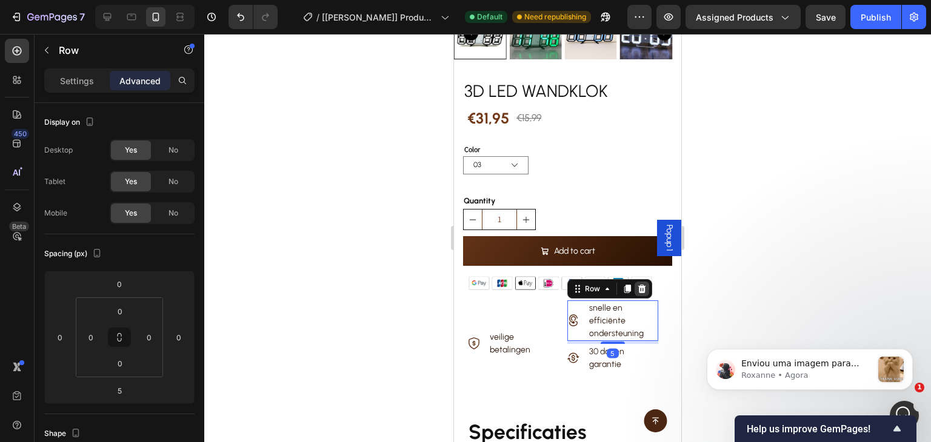
click at [640, 284] on icon at bounding box center [642, 289] width 10 height 10
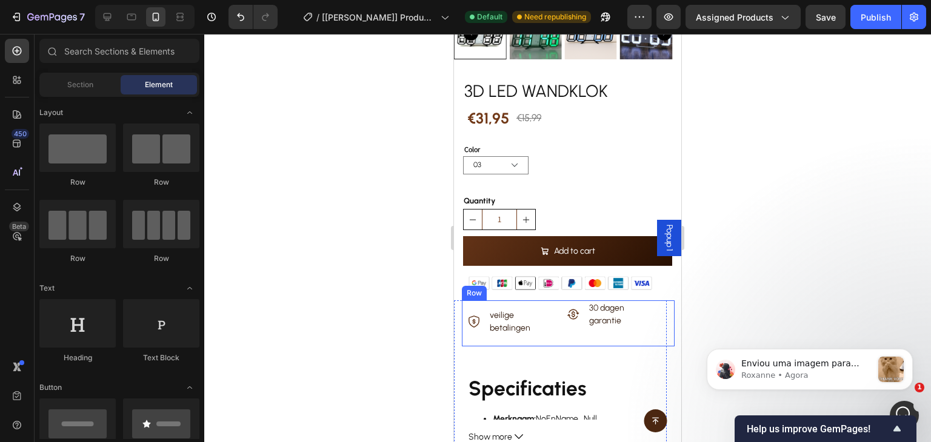
click at [570, 319] on div "Icon 30 dagen garantie Text Block Row" at bounding box center [610, 324] width 98 height 46
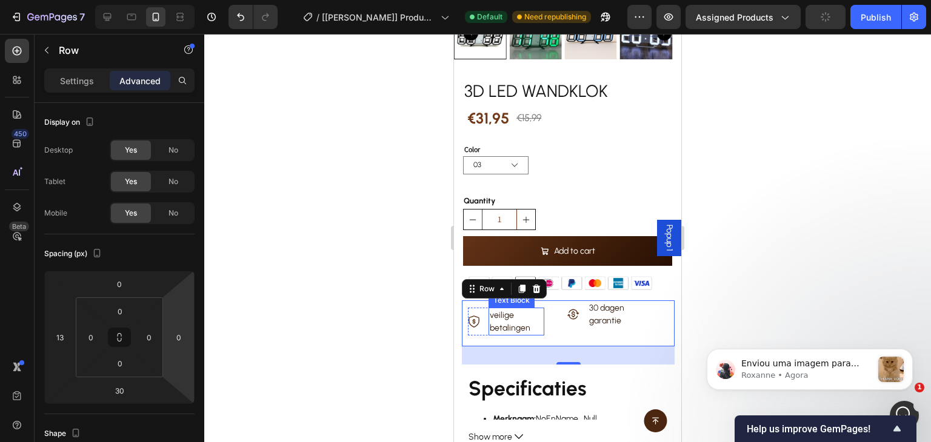
click at [514, 309] on p "veilige betalingen" at bounding box center [516, 321] width 53 height 25
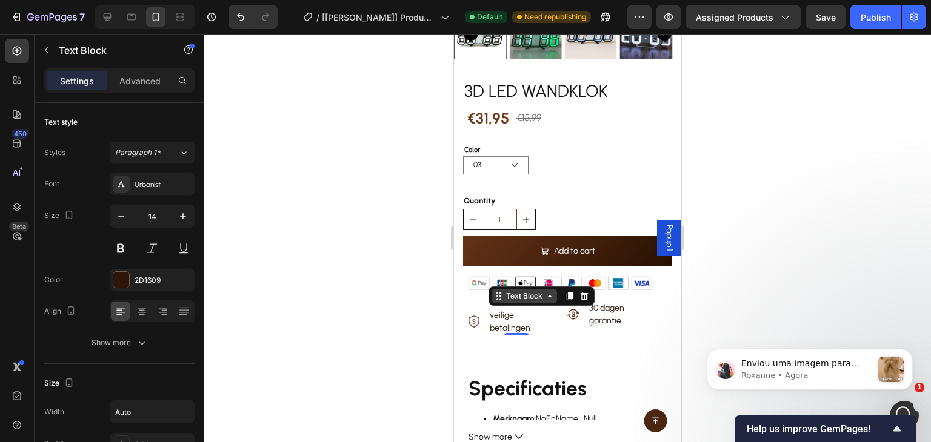
click at [535, 291] on div "Text Block" at bounding box center [523, 296] width 41 height 11
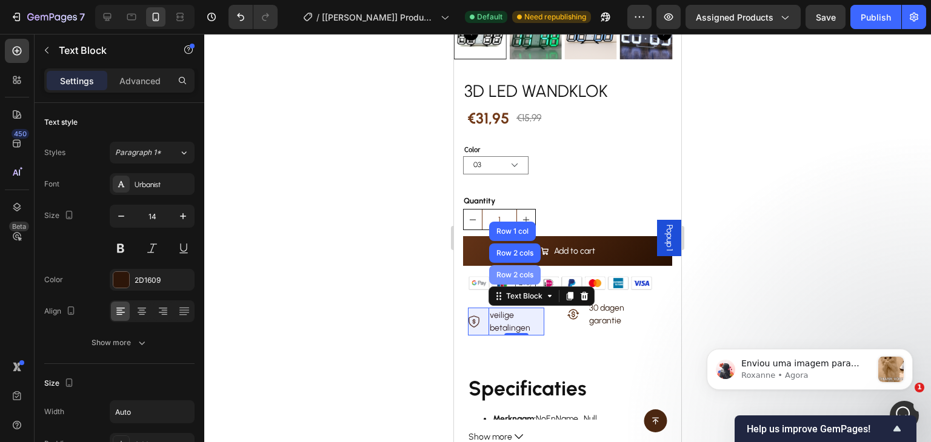
click at [522, 271] on div "Row 2 cols" at bounding box center [515, 274] width 42 height 7
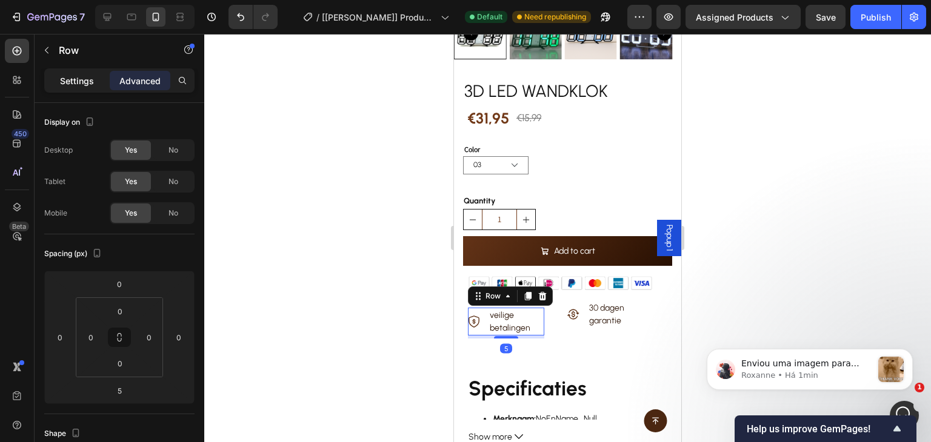
click at [75, 79] on p "Settings" at bounding box center [77, 81] width 34 height 13
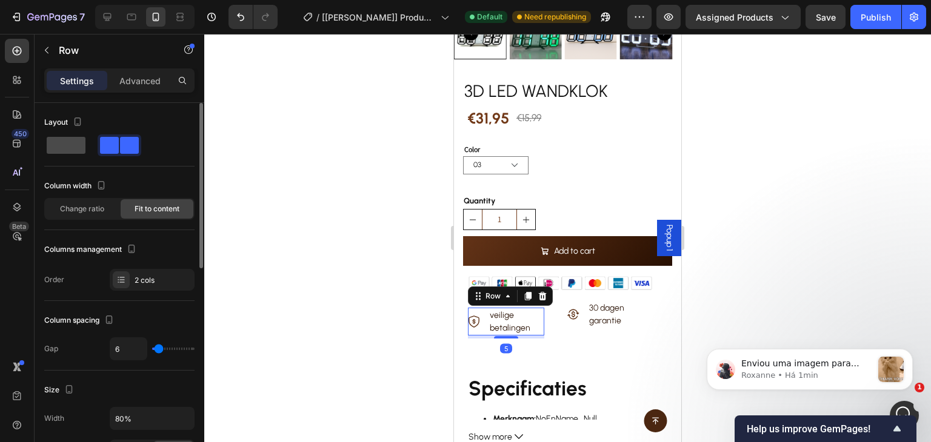
click at [70, 145] on span at bounding box center [66, 145] width 39 height 17
type input "0"
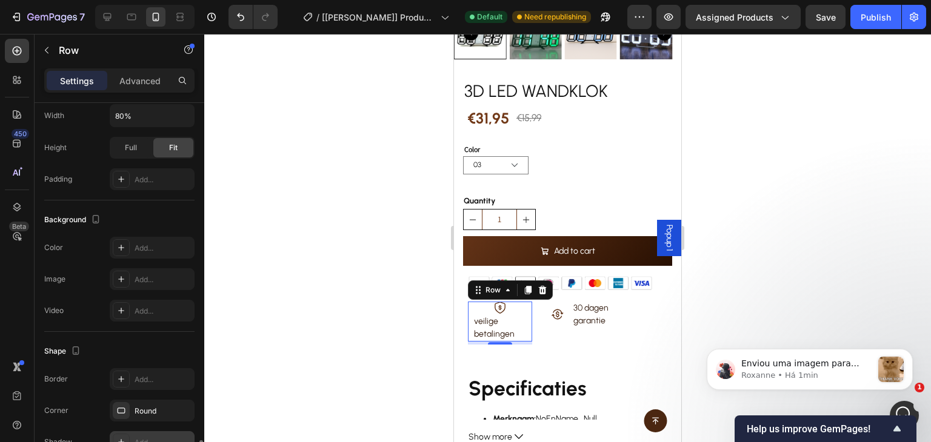
scroll to position [439, 0]
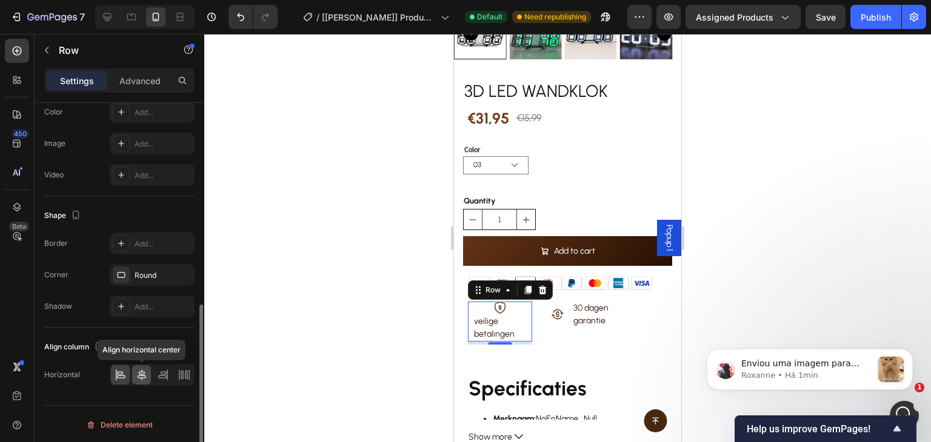
click at [144, 374] on icon at bounding box center [142, 375] width 8 height 11
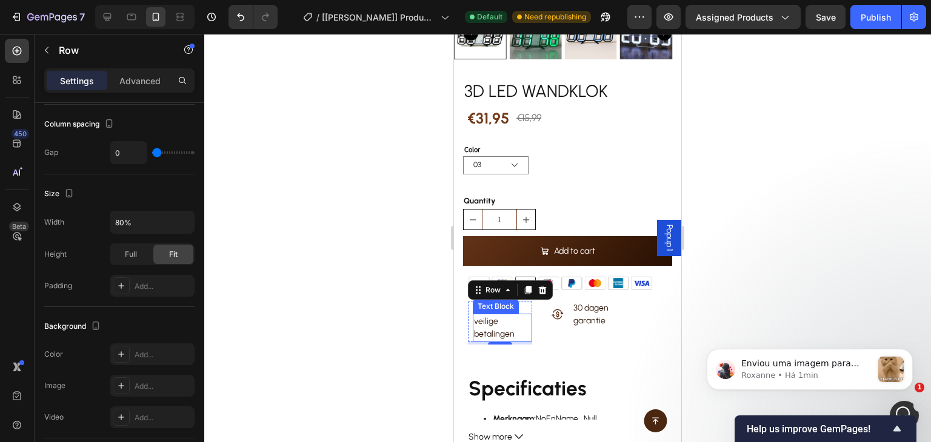
click at [490, 315] on p "veilige betalingen" at bounding box center [502, 327] width 57 height 25
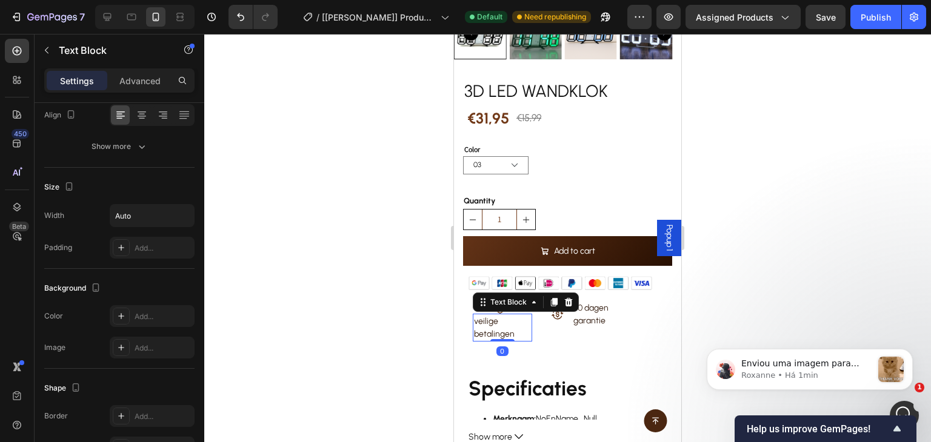
scroll to position [0, 0]
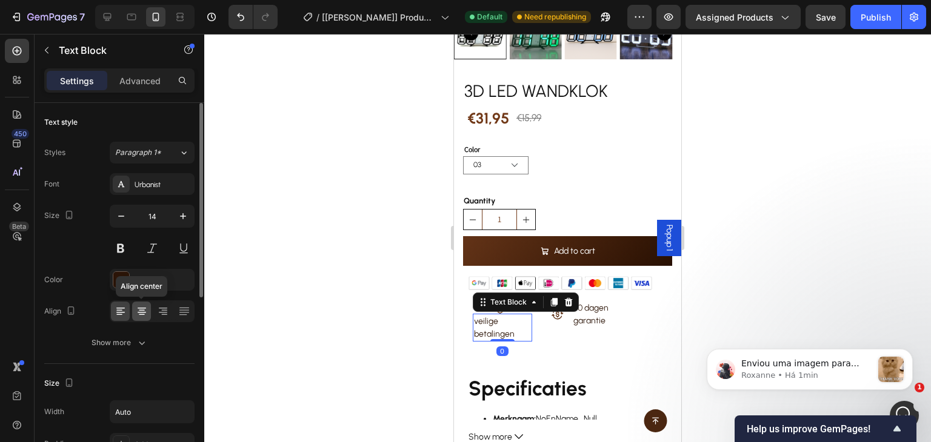
click at [141, 313] on icon at bounding box center [142, 311] width 12 height 12
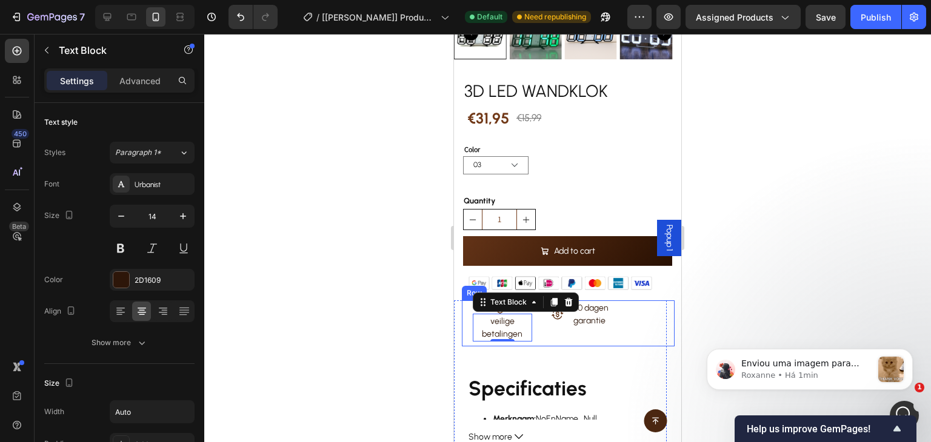
click at [590, 321] on div "Icon 30 dagen garantie Text Block Row" at bounding box center [594, 324] width 98 height 46
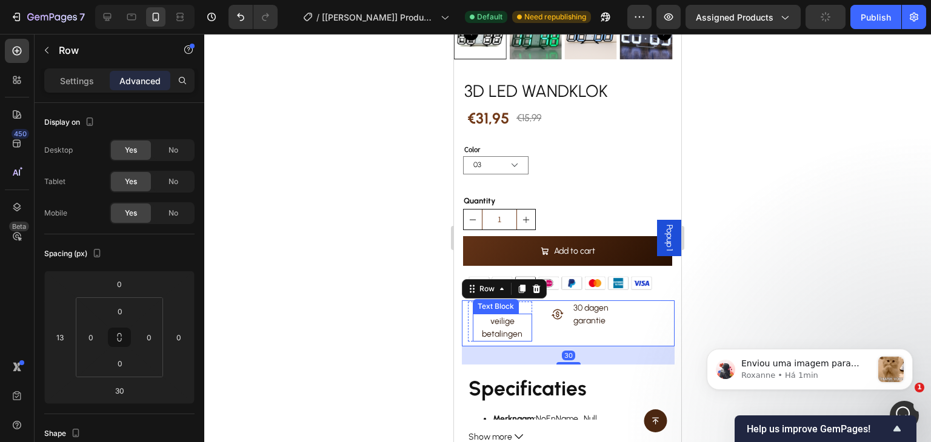
click at [513, 322] on p "veilige betalingen" at bounding box center [502, 327] width 57 height 25
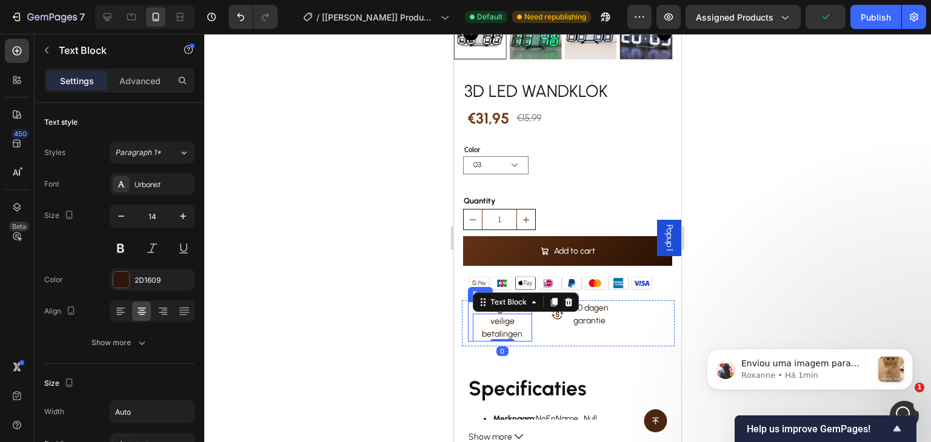
click at [470, 319] on div "veilige betalingen Text Block 0" at bounding box center [500, 328] width 64 height 28
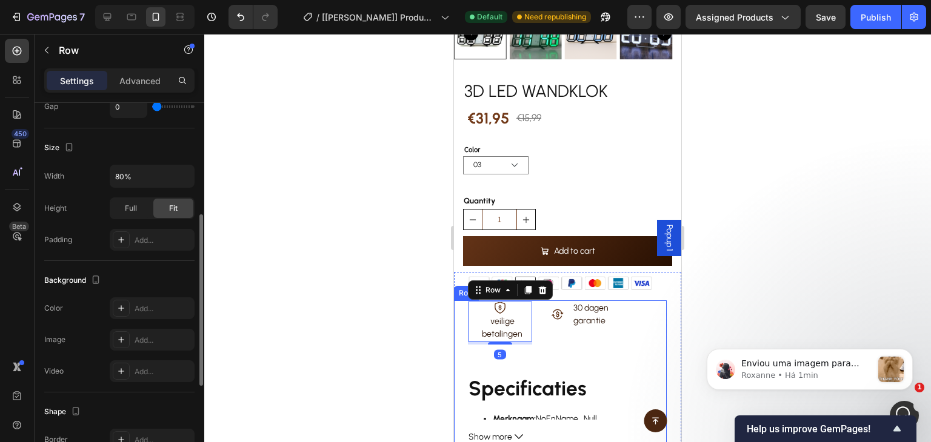
scroll to position [439, 0]
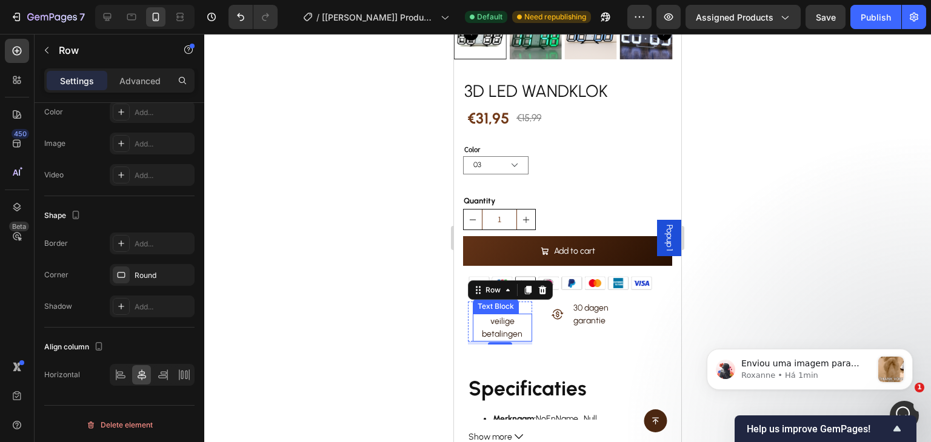
click at [510, 315] on p "veilige betalingen" at bounding box center [502, 327] width 57 height 25
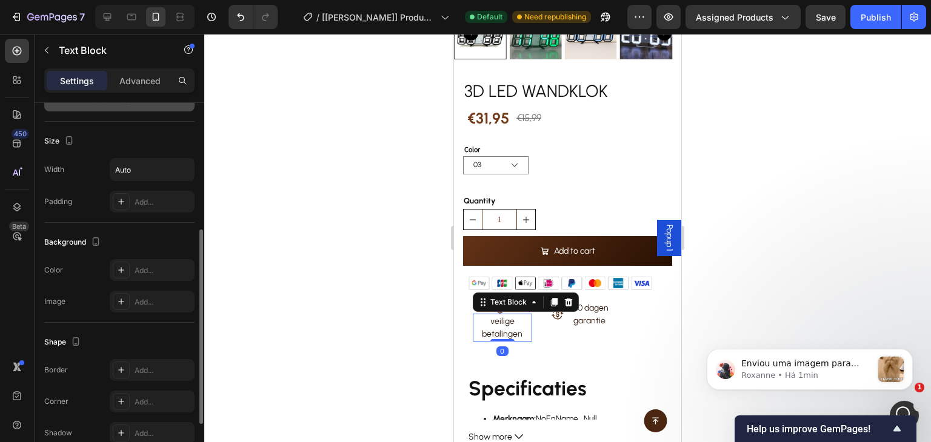
scroll to position [343, 0]
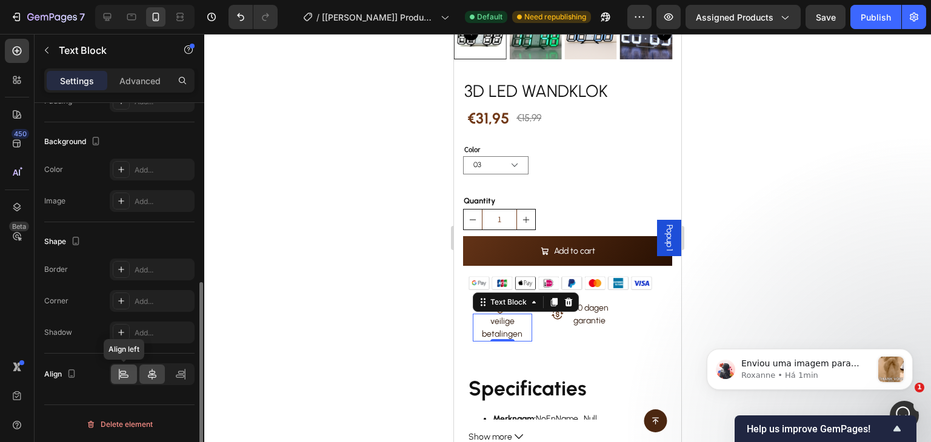
click at [130, 376] on div at bounding box center [124, 374] width 26 height 19
click at [140, 376] on div at bounding box center [152, 374] width 26 height 19
click at [574, 313] on p "30 dagen garantie" at bounding box center [601, 314] width 56 height 25
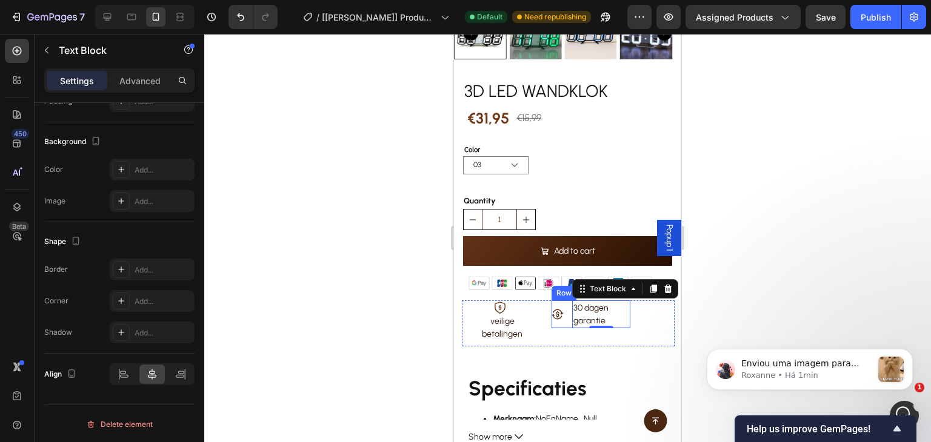
click at [567, 311] on div "30 dagen garantie Text Block 0" at bounding box center [598, 315] width 63 height 28
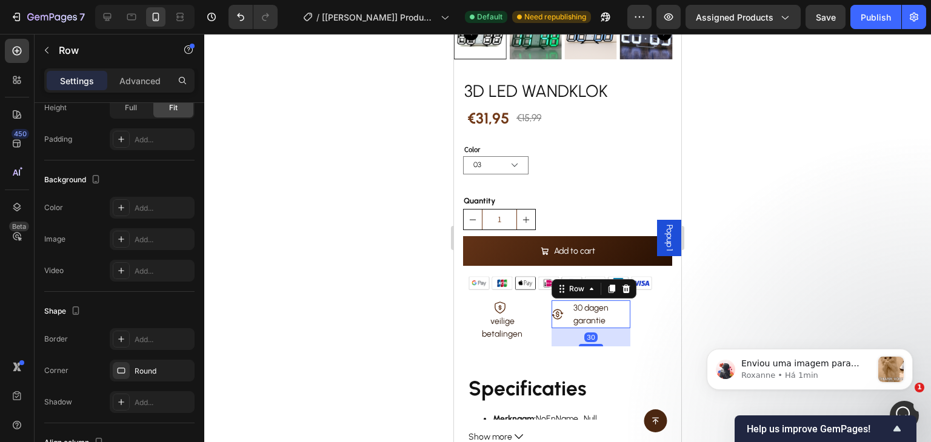
scroll to position [0, 0]
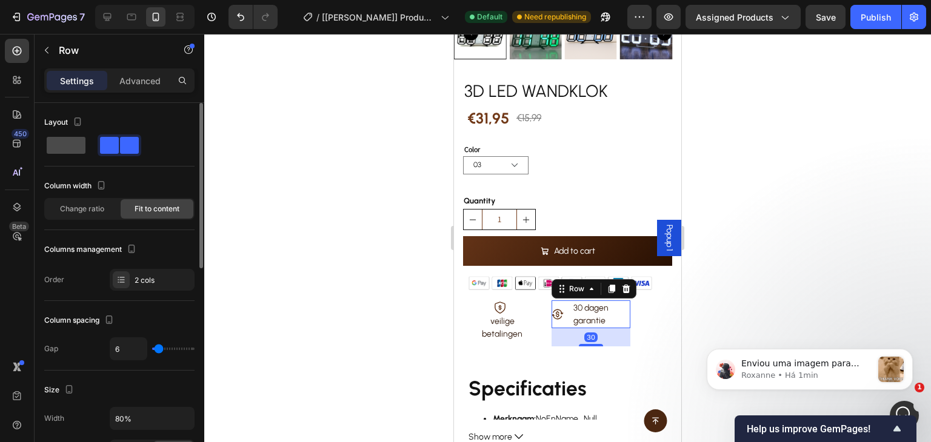
click at [63, 153] on span at bounding box center [66, 145] width 39 height 17
type input "0"
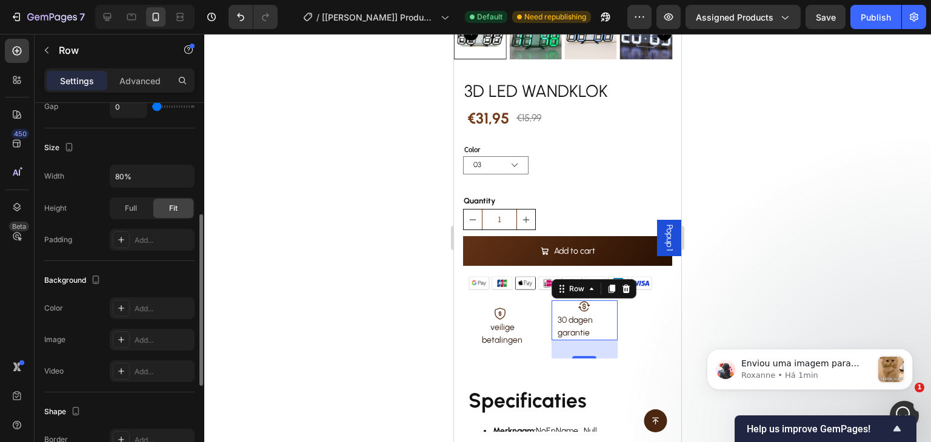
scroll to position [439, 0]
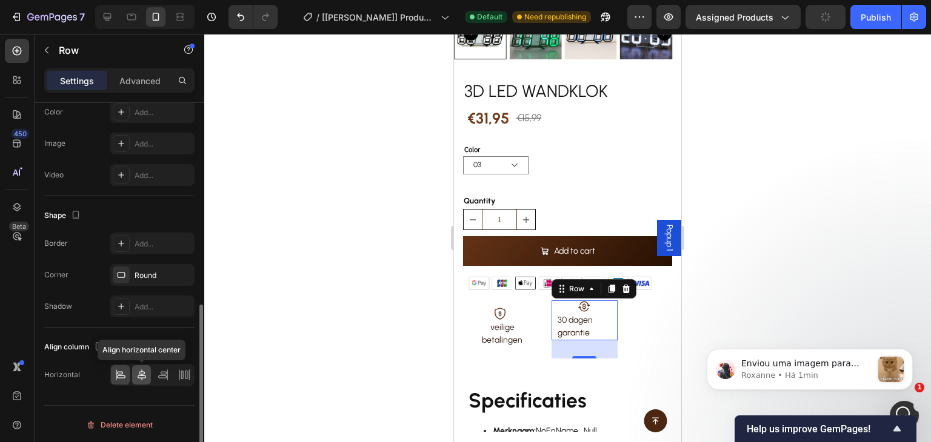
click at [139, 369] on icon at bounding box center [142, 375] width 12 height 12
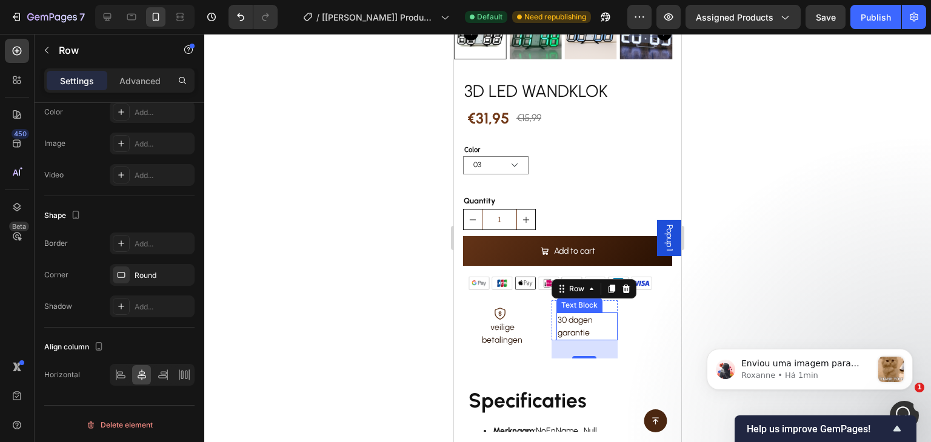
click at [568, 314] on p "30 dagen garantie" at bounding box center [586, 326] width 59 height 25
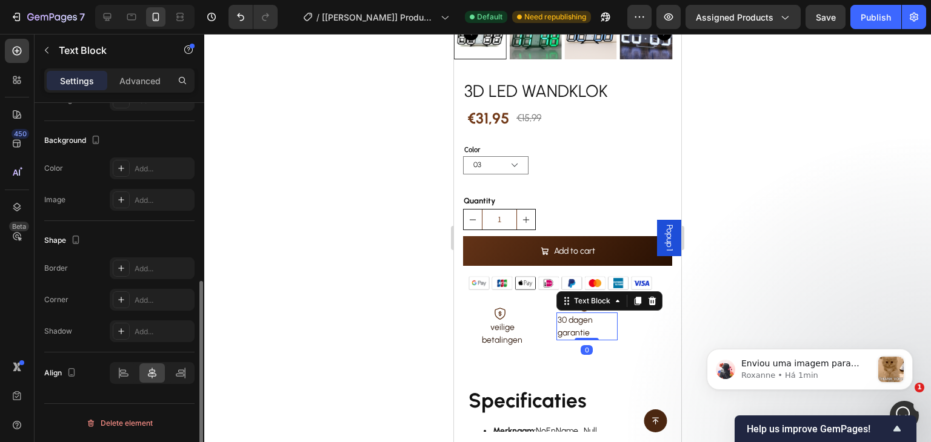
scroll to position [0, 0]
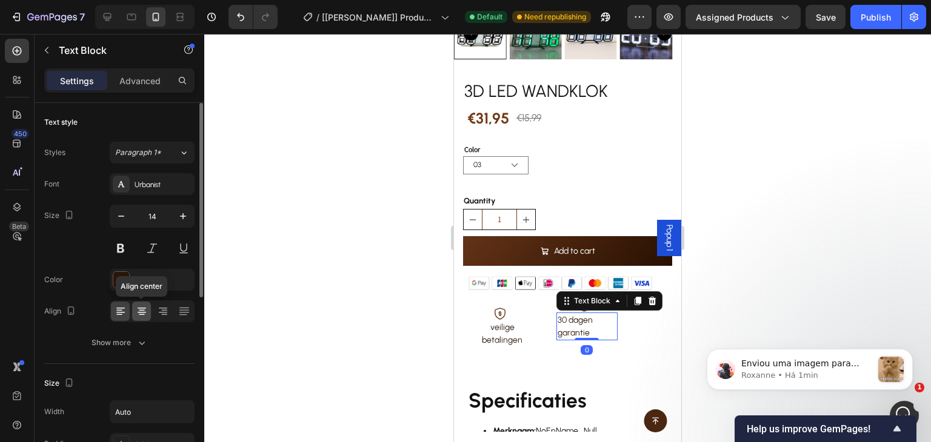
click at [136, 311] on icon at bounding box center [142, 311] width 12 height 12
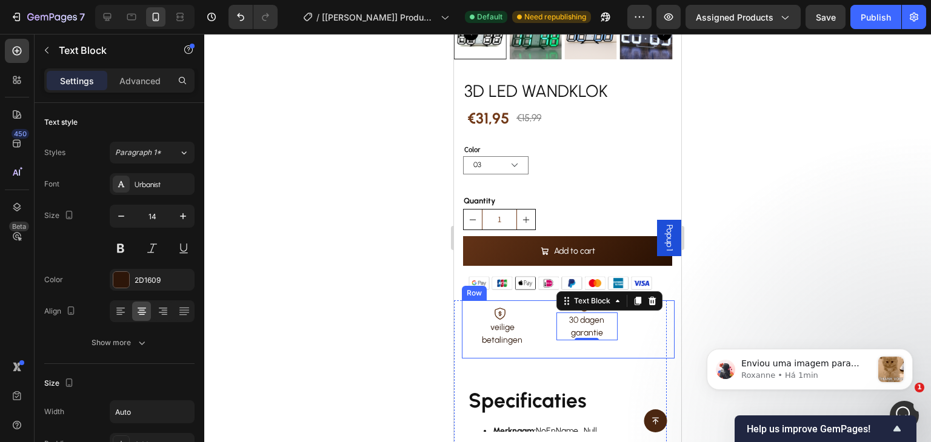
click at [537, 317] on div "Icon veilige betalingen Text Block Row" at bounding box center [502, 330] width 80 height 58
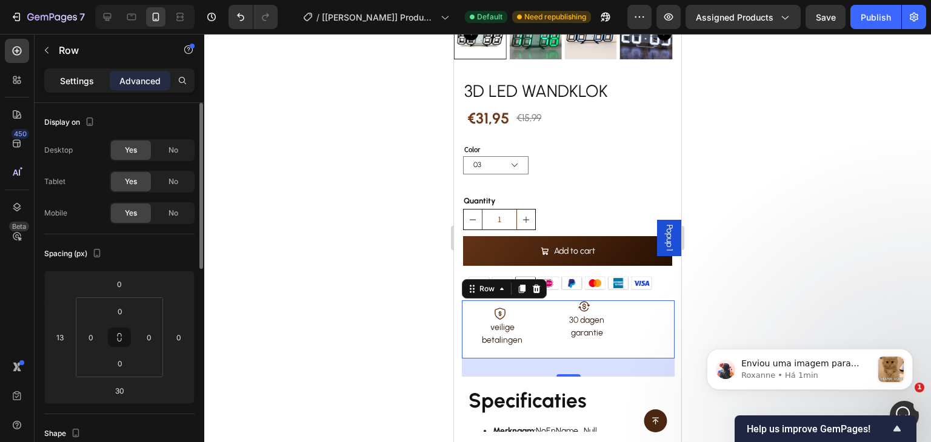
click at [65, 77] on p "Settings" at bounding box center [77, 81] width 34 height 13
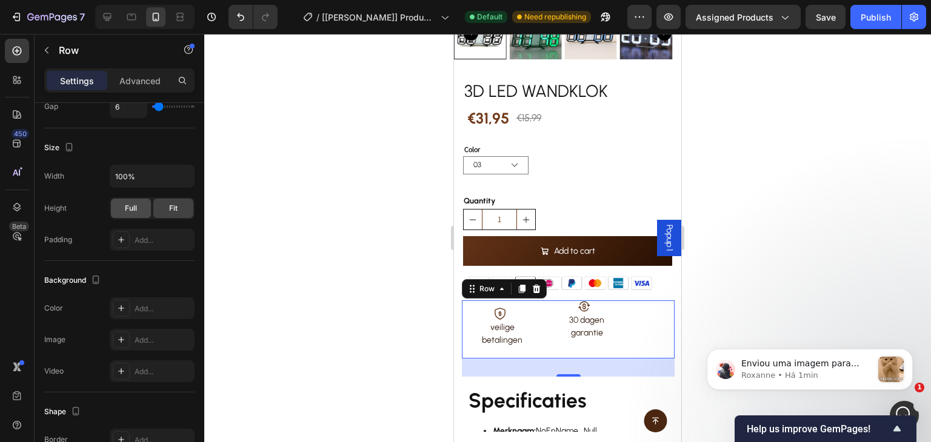
scroll to position [470, 0]
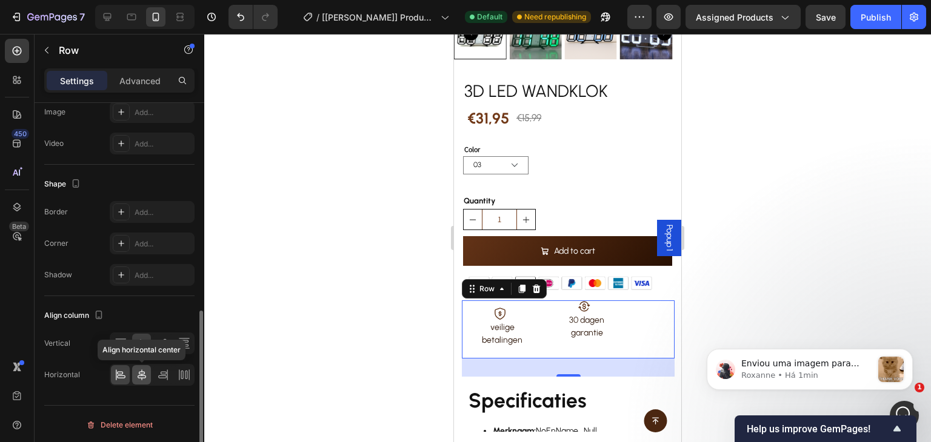
click at [143, 371] on icon at bounding box center [142, 375] width 12 height 12
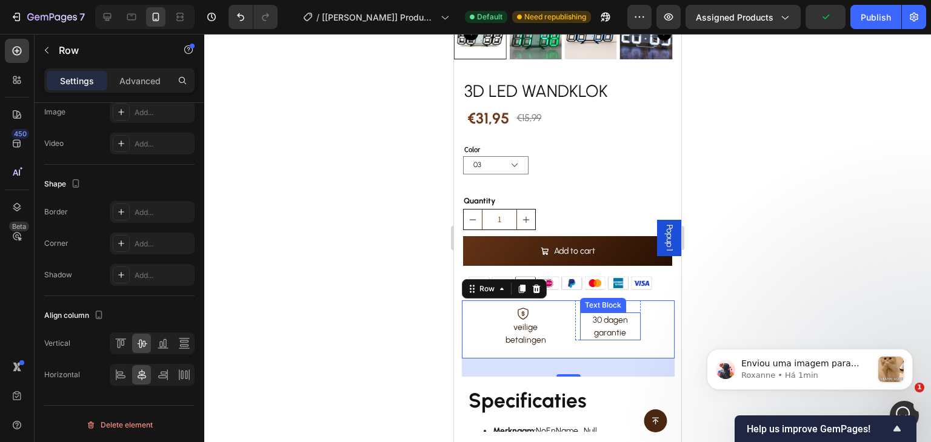
click at [577, 301] on div "Icon 30 dagen garantie Text Block Row" at bounding box center [608, 321] width 66 height 40
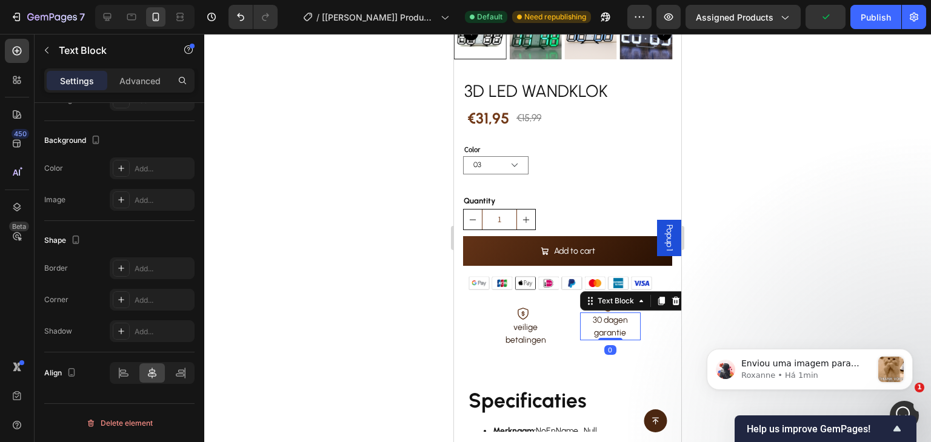
scroll to position [0, 0]
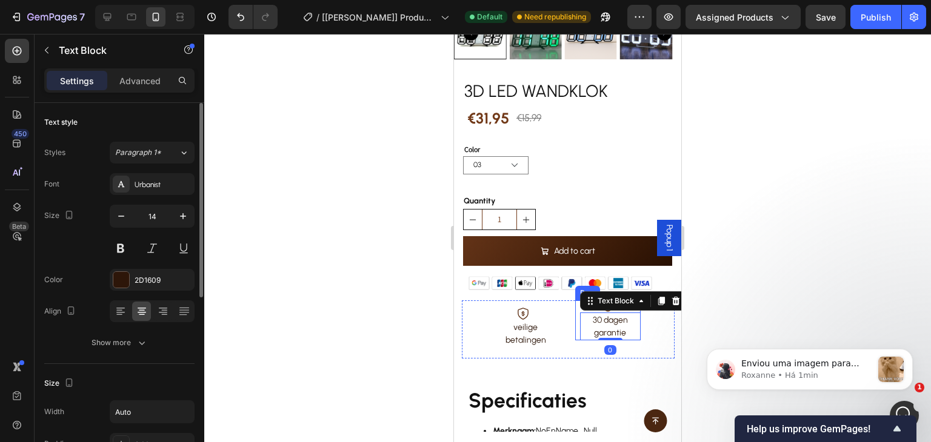
click at [575, 313] on div "30 dagen garantie Text Block 0" at bounding box center [608, 327] width 66 height 28
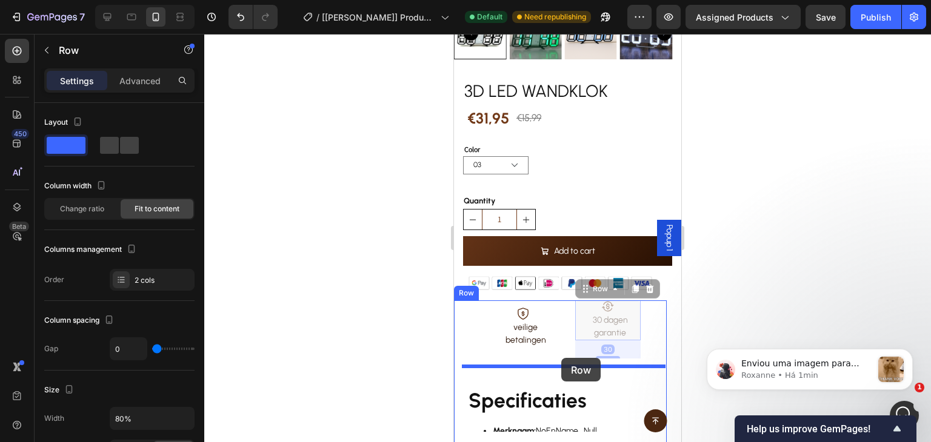
drag, startPoint x: 587, startPoint y: 279, endPoint x: 562, endPoint y: 358, distance: 82.6
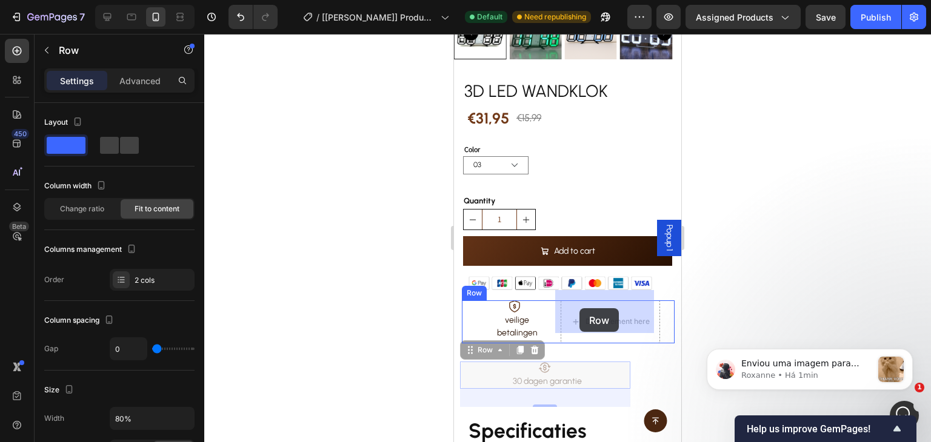
drag, startPoint x: 490, startPoint y: 338, endPoint x: 582, endPoint y: 310, distance: 96.2
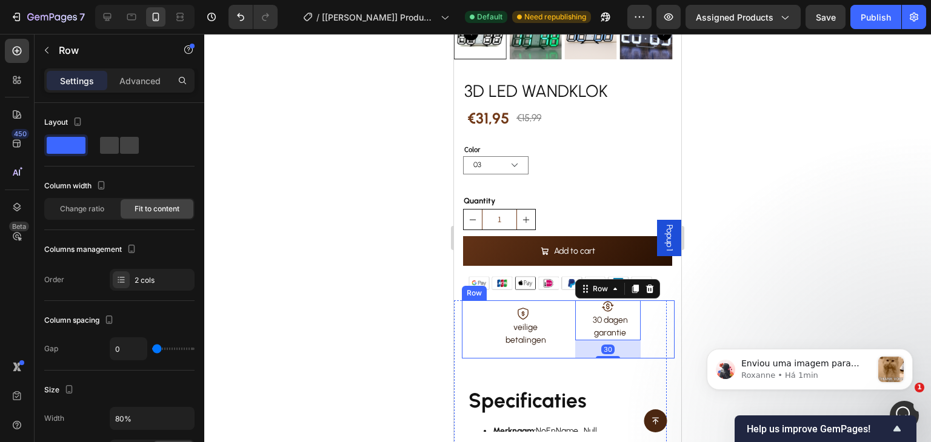
click at [545, 346] on div "Icon veilige betalingen Text Block Row" at bounding box center [525, 330] width 80 height 58
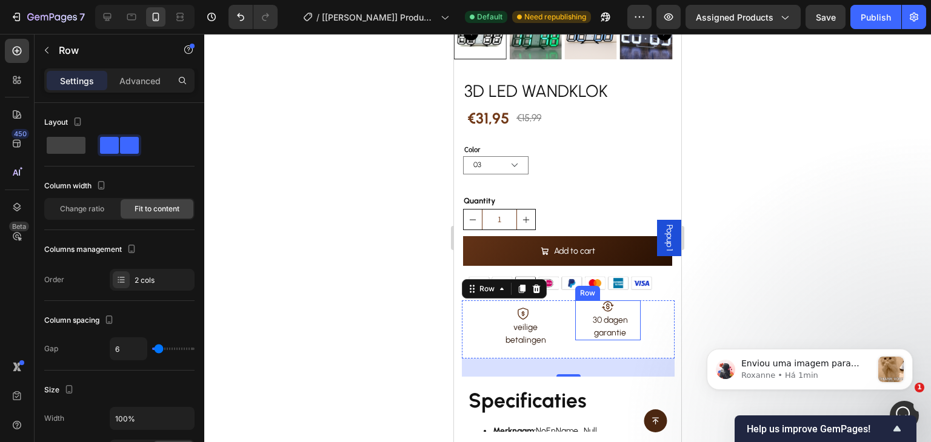
click at [575, 313] on div "30 dagen garantie Text Block" at bounding box center [608, 327] width 66 height 28
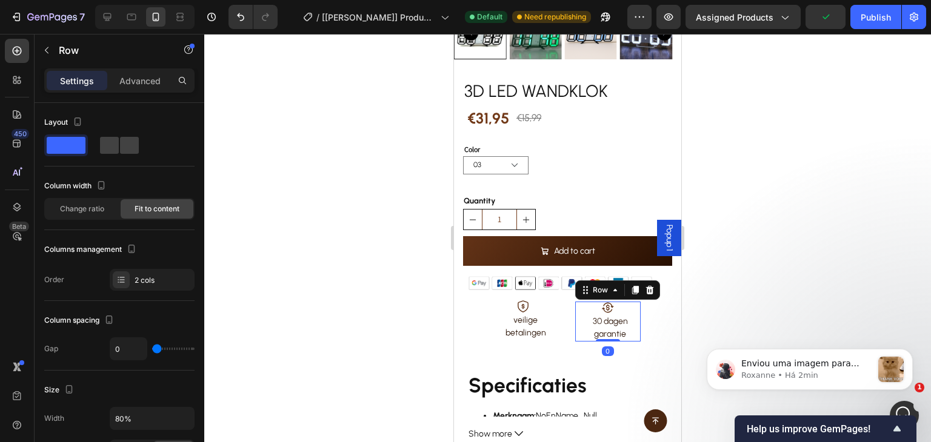
drag, startPoint x: 608, startPoint y: 348, endPoint x: 609, endPoint y: 324, distance: 23.6
click at [609, 324] on div "Icon 30 dagen garantie Text Block Row 0" at bounding box center [608, 322] width 66 height 40
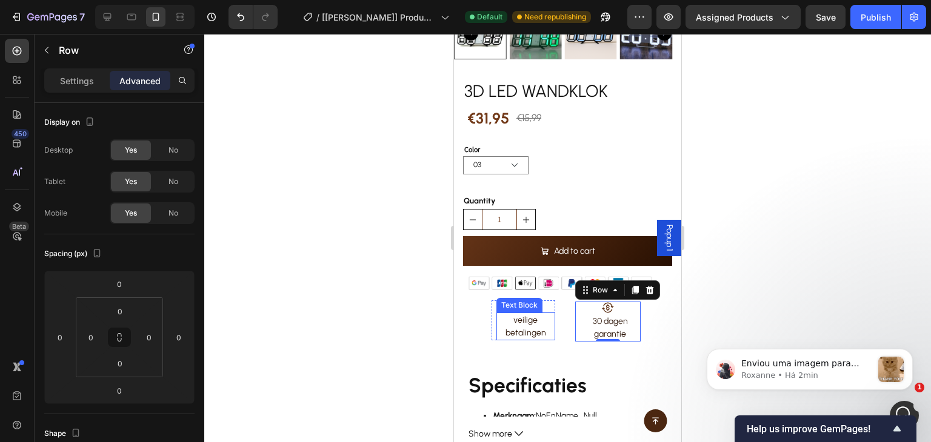
click at [504, 300] on div "Text Block" at bounding box center [519, 305] width 41 height 11
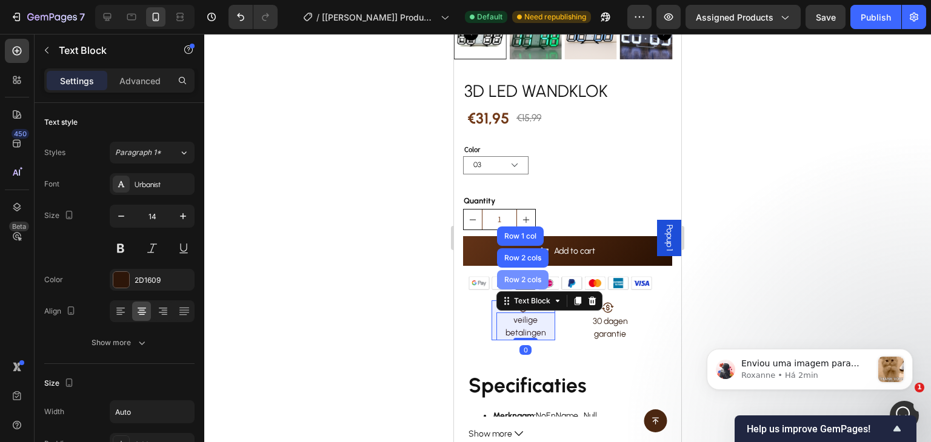
click at [514, 276] on div "Row 2 cols" at bounding box center [523, 279] width 42 height 7
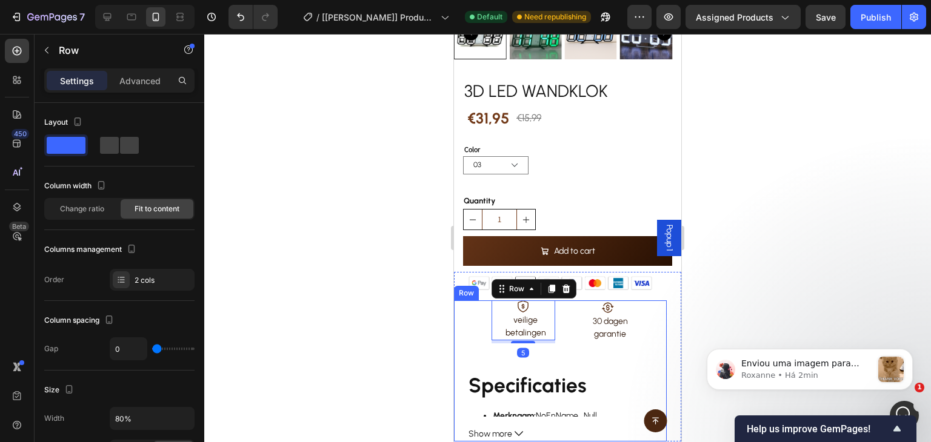
click at [603, 354] on div "Icon veilige betalingen Text Block Row 5 Icon 30 dagen garantie Text Block Row …" at bounding box center [560, 371] width 213 height 141
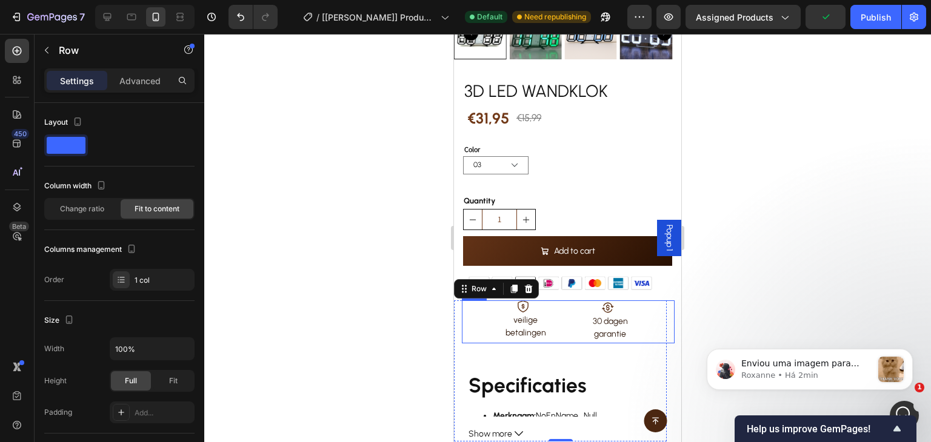
click at [635, 313] on div "Icon 30 dagen garantie Text Block Row" at bounding box center [610, 322] width 82 height 43
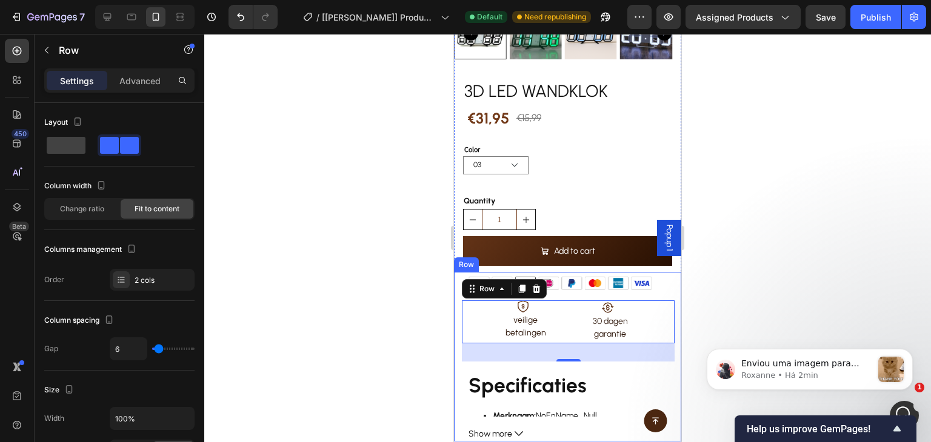
click at [663, 286] on div "Image Icon veilige betalingen Text Block Row Icon 30 dagen garantie Text Block …" at bounding box center [567, 357] width 227 height 170
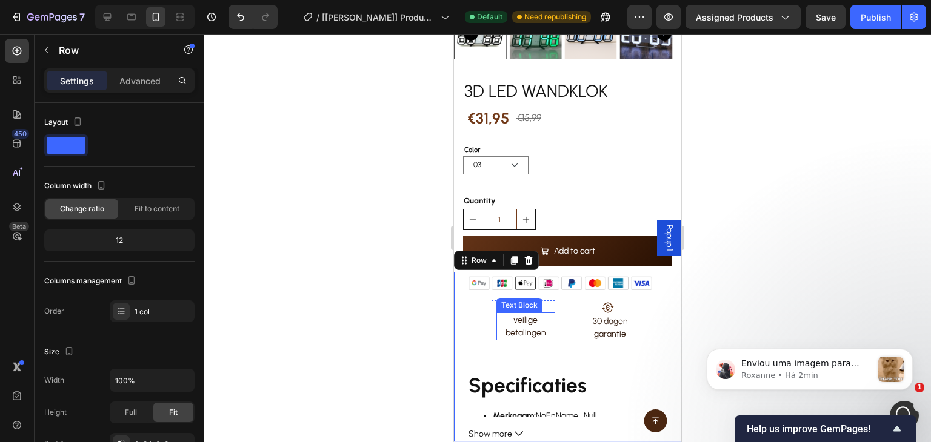
click at [525, 324] on p "veilige betalingen" at bounding box center [525, 326] width 57 height 25
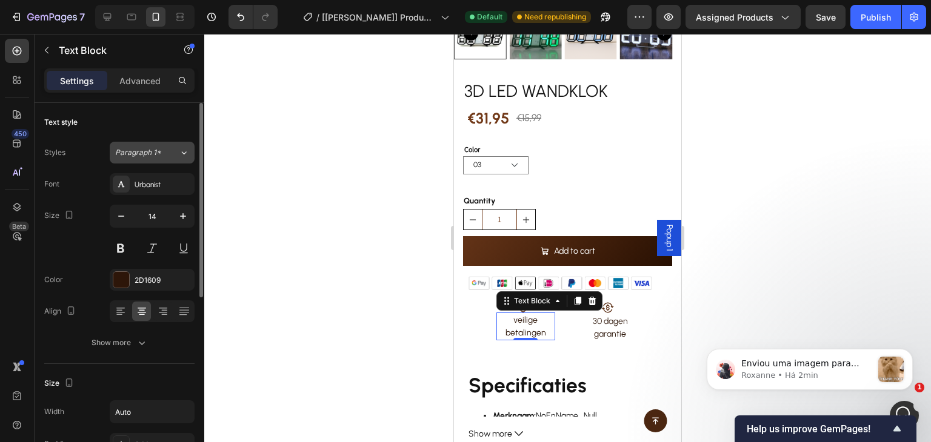
click at [174, 155] on div "Paragraph 1*" at bounding box center [147, 152] width 64 height 11
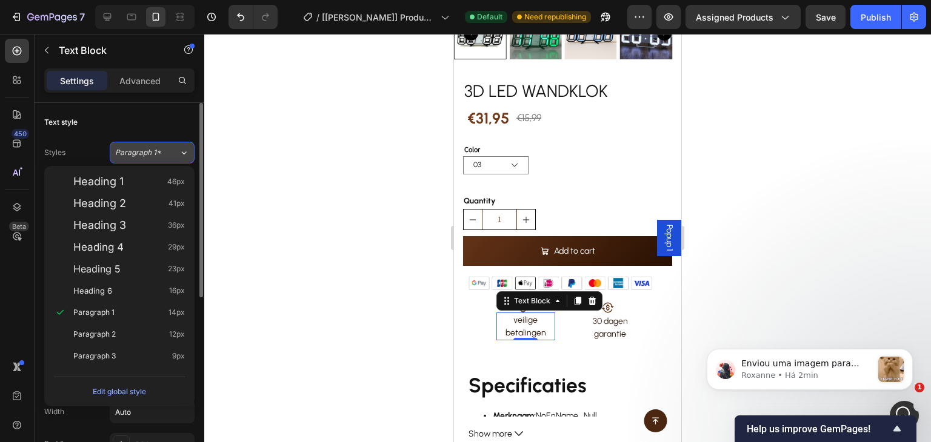
click at [164, 158] on button "Paragraph 1*" at bounding box center [152, 153] width 85 height 22
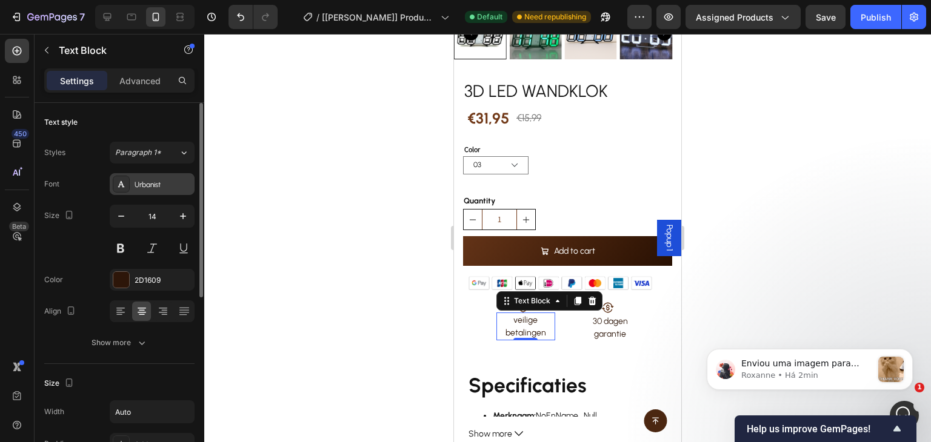
click at [151, 182] on div "Urbanist" at bounding box center [163, 184] width 57 height 11
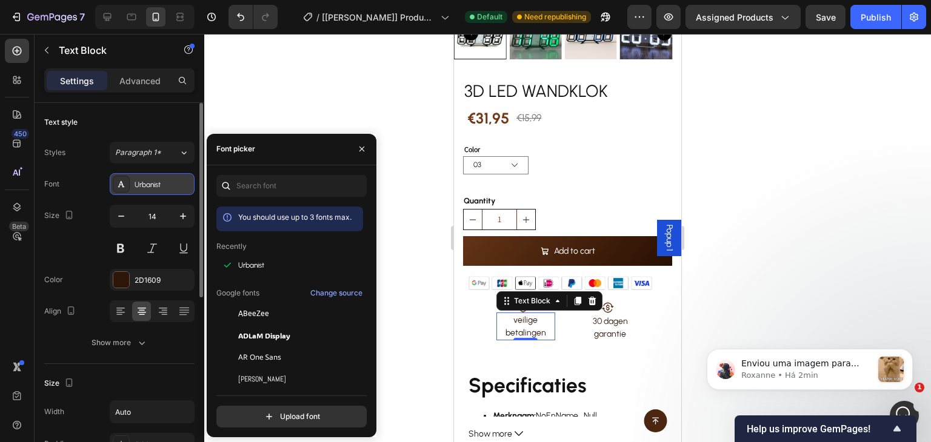
click at [151, 182] on div "Urbanist" at bounding box center [163, 184] width 57 height 11
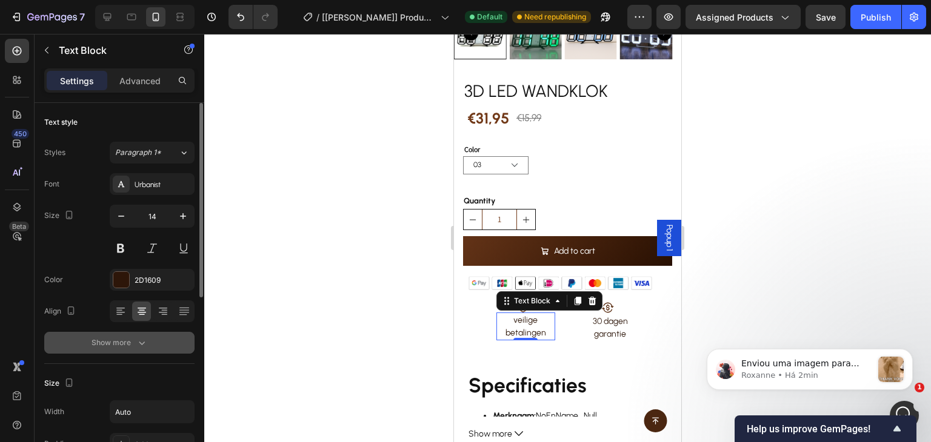
scroll to position [61, 0]
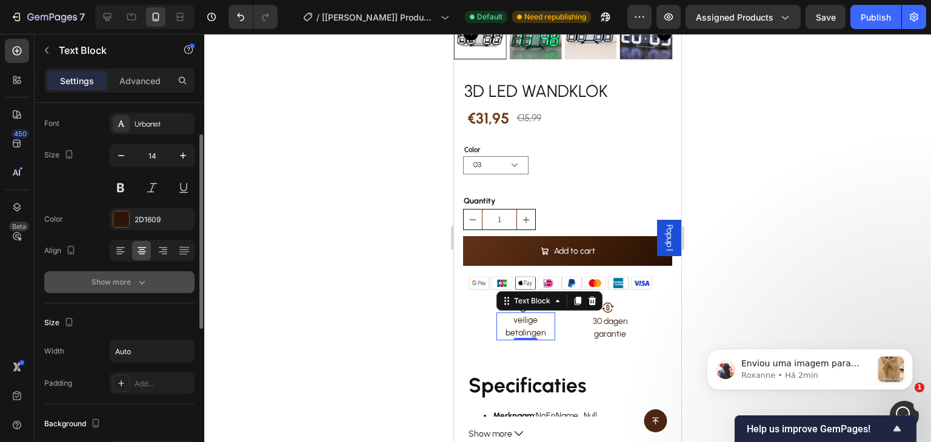
click at [148, 281] on button "Show more" at bounding box center [119, 282] width 150 height 22
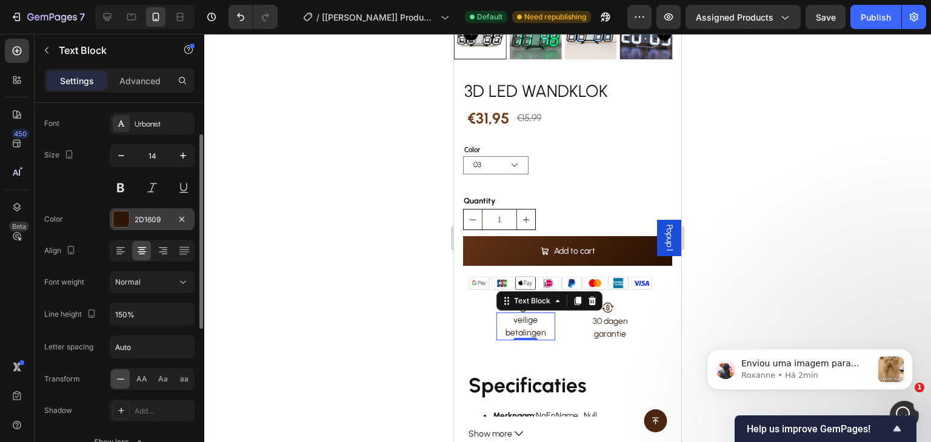
scroll to position [121, 0]
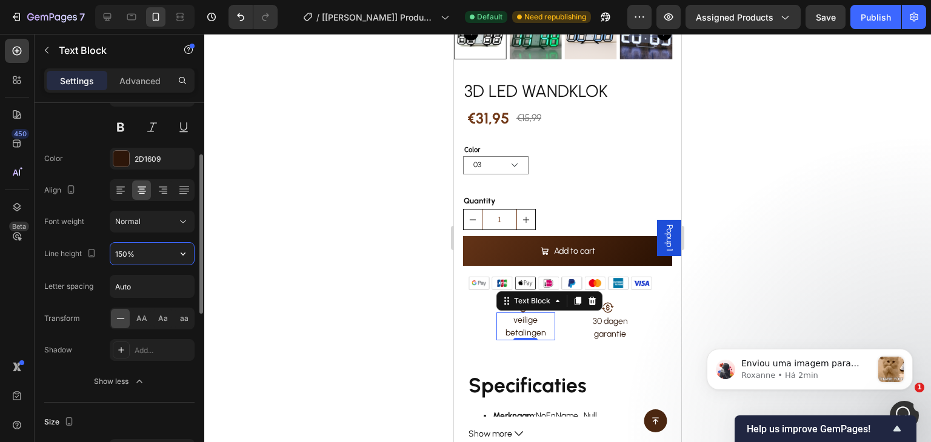
click at [170, 253] on input "150%" at bounding box center [152, 254] width 84 height 22
click at [180, 254] on icon "button" at bounding box center [183, 254] width 12 height 12
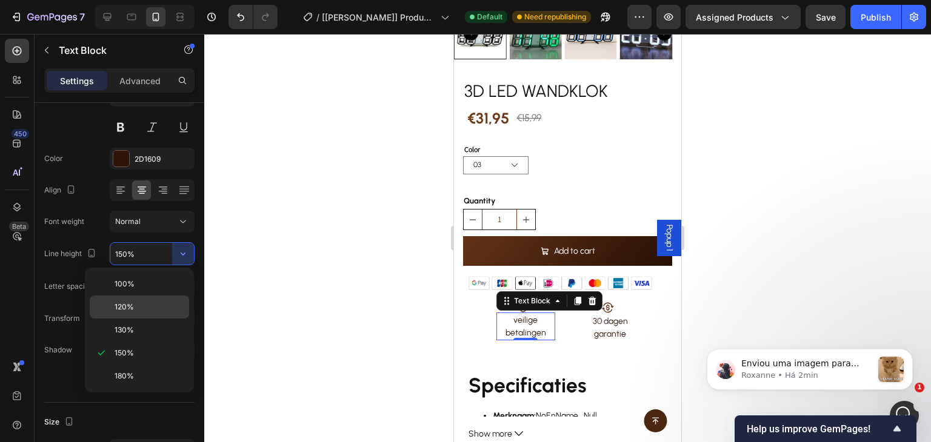
click at [157, 299] on div "120%" at bounding box center [139, 307] width 99 height 23
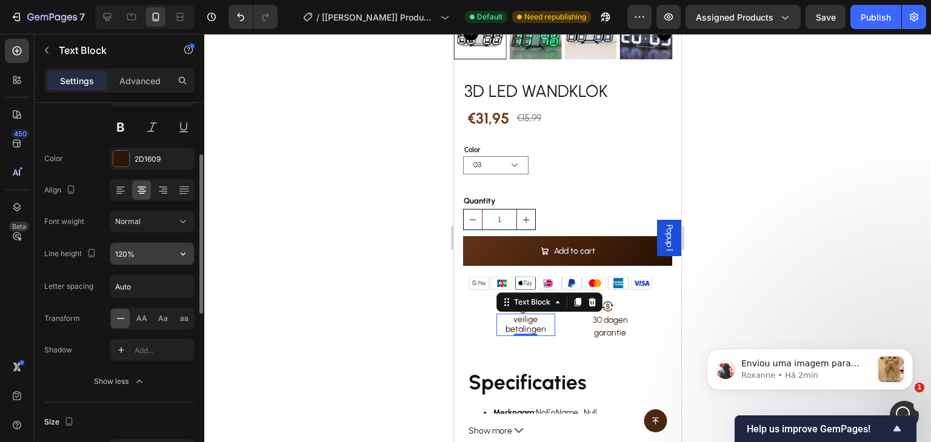
click at [181, 253] on icon "button" at bounding box center [183, 254] width 12 height 12
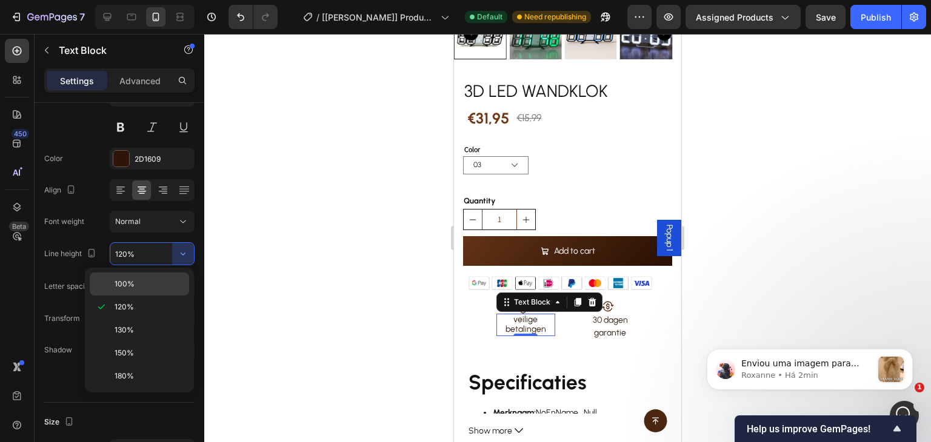
click at [156, 279] on p "100%" at bounding box center [149, 284] width 69 height 11
type input "100%"
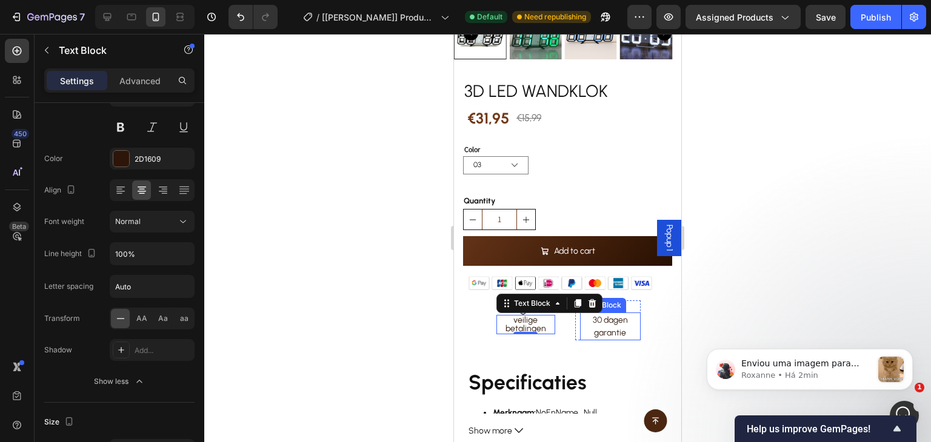
click at [612, 319] on p "30 dagen garantie" at bounding box center [610, 326] width 59 height 25
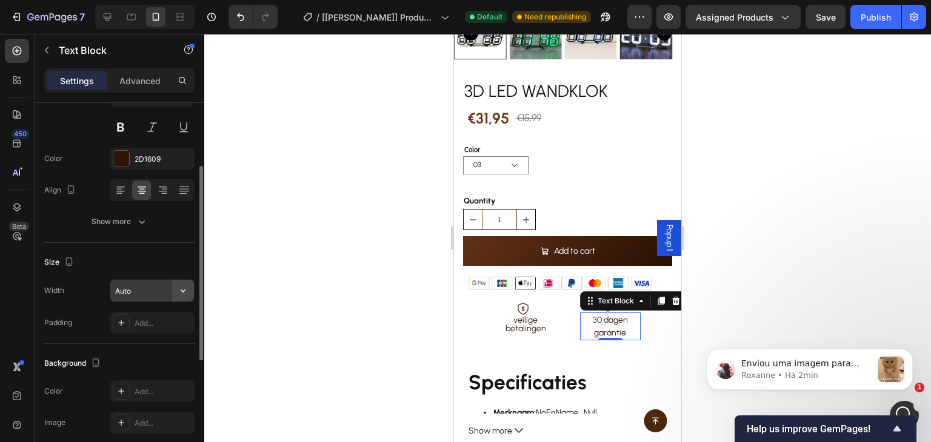
click at [183, 288] on icon "button" at bounding box center [183, 291] width 12 height 12
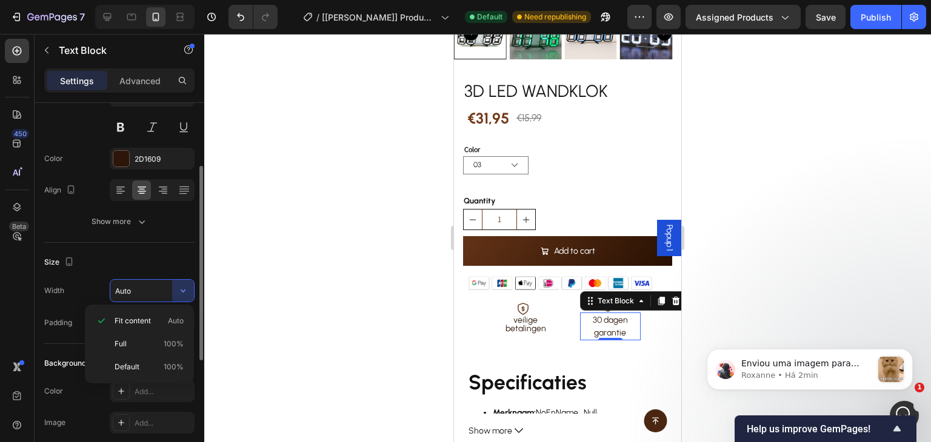
click at [173, 254] on div "Size" at bounding box center [119, 262] width 150 height 19
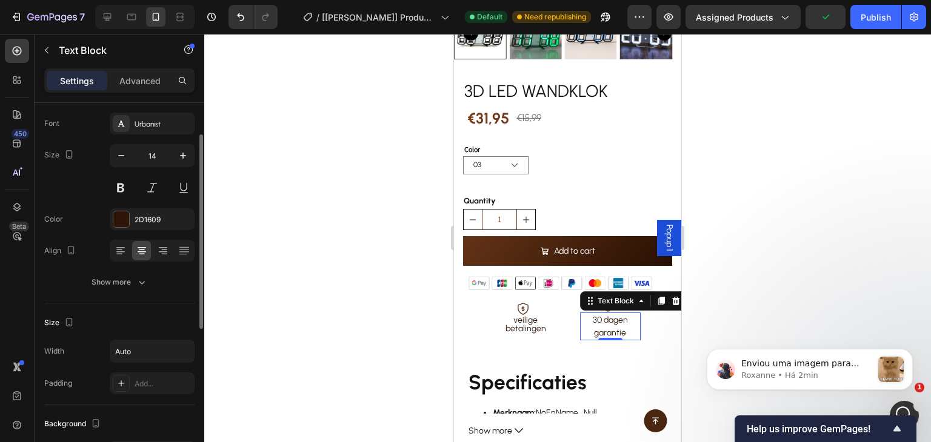
scroll to position [0, 0]
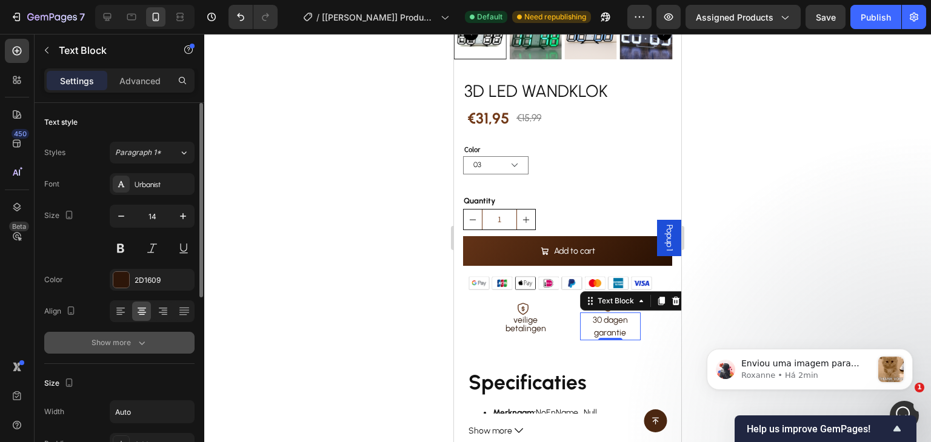
click at [141, 337] on icon "button" at bounding box center [142, 343] width 12 height 12
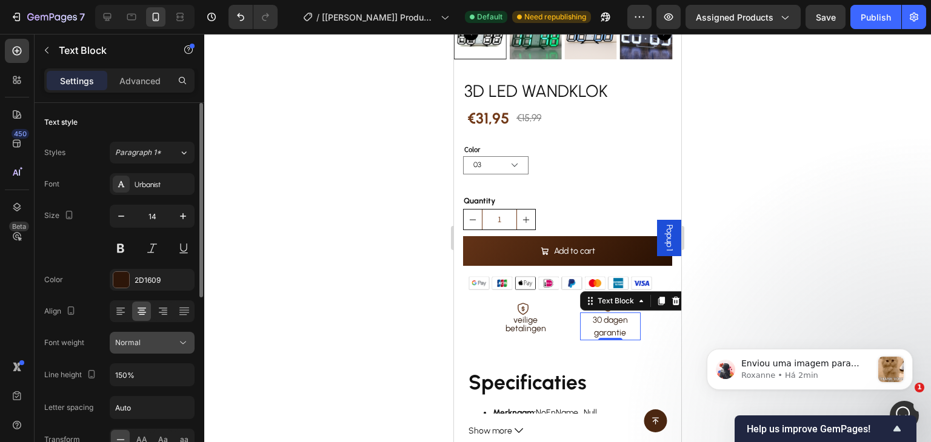
scroll to position [61, 0]
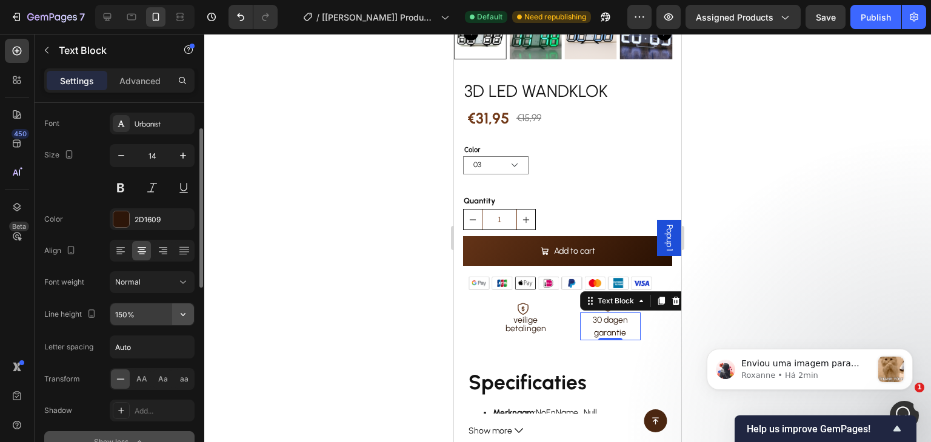
click at [182, 311] on icon "button" at bounding box center [183, 314] width 12 height 12
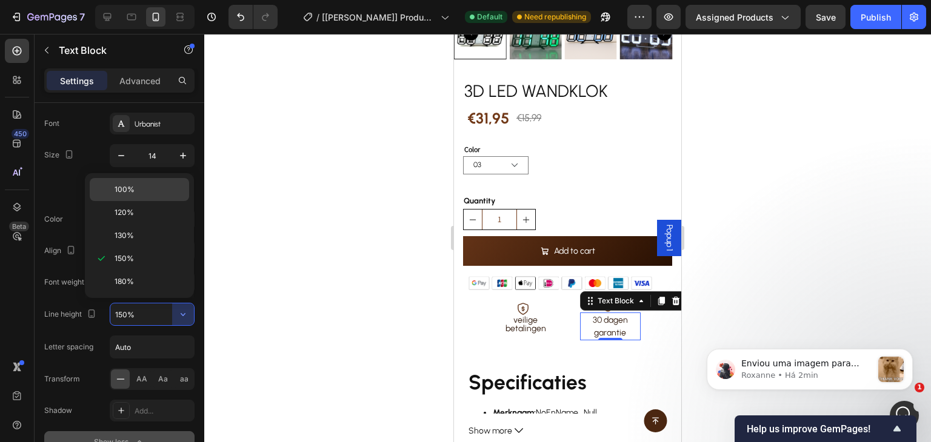
click at [150, 189] on p "100%" at bounding box center [149, 189] width 69 height 11
type input "100%"
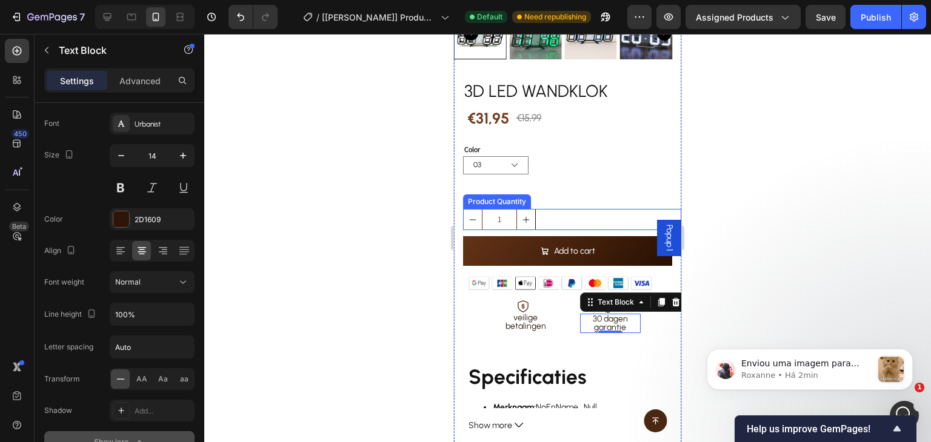
click at [589, 209] on div "1" at bounding box center [572, 219] width 218 height 21
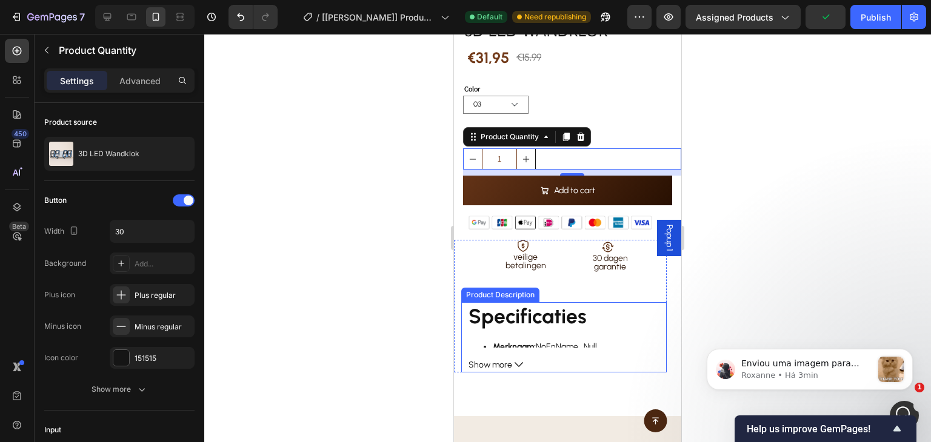
scroll to position [303, 0]
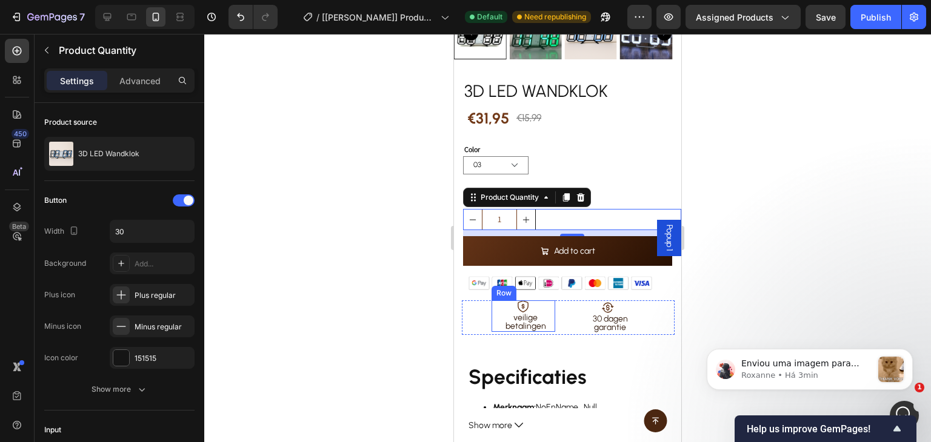
click at [491, 313] on div "veilige betalingen Text Block" at bounding box center [523, 322] width 64 height 19
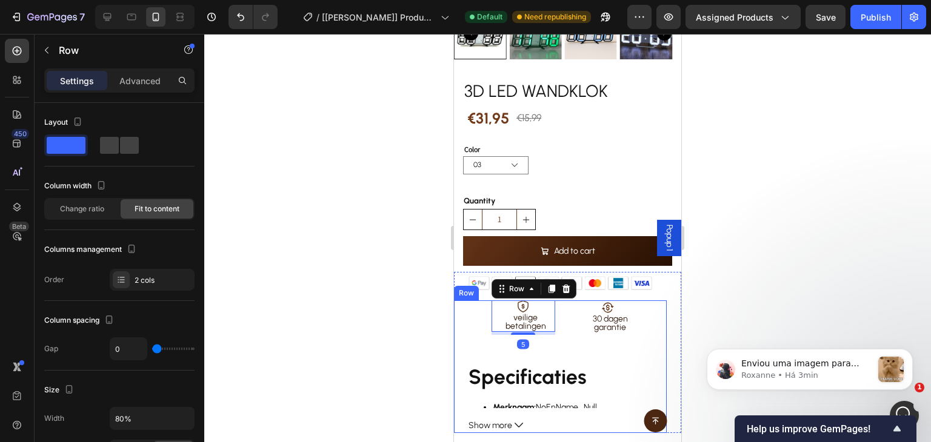
click at [622, 347] on div "Icon veilige betalingen Text Block Row 5 Icon 30 dagen garantie Text Block Row …" at bounding box center [560, 367] width 213 height 133
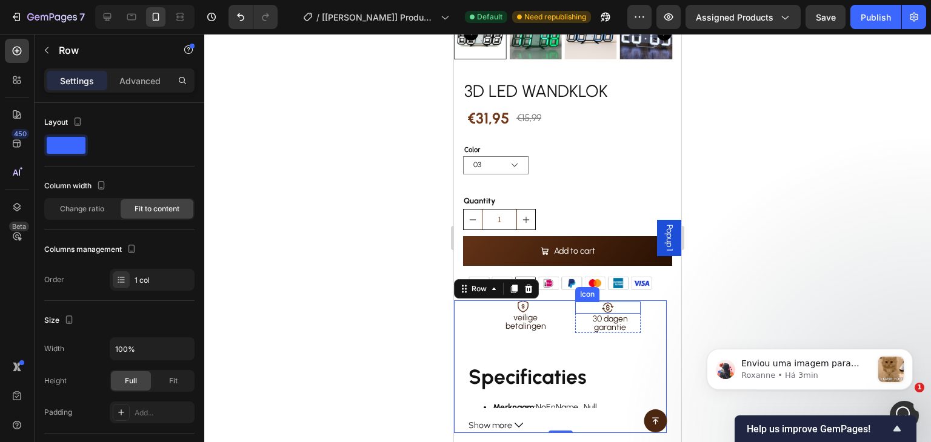
click at [625, 302] on div "Icon" at bounding box center [608, 308] width 66 height 12
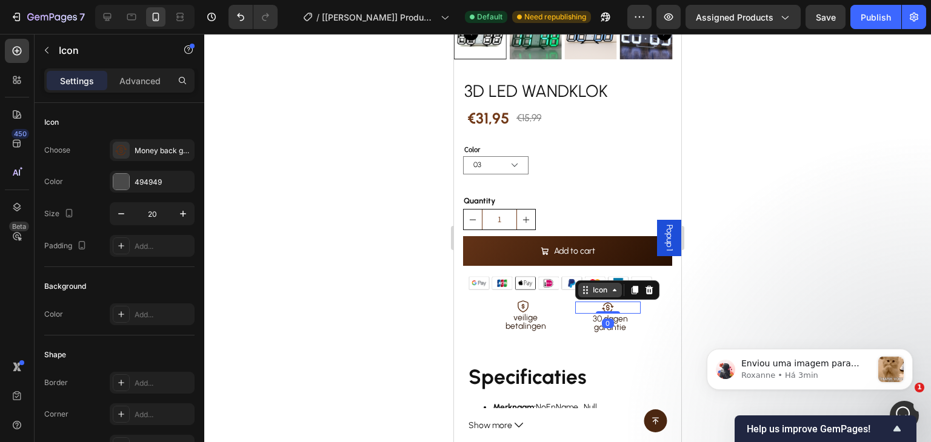
click at [610, 285] on icon at bounding box center [615, 290] width 10 height 10
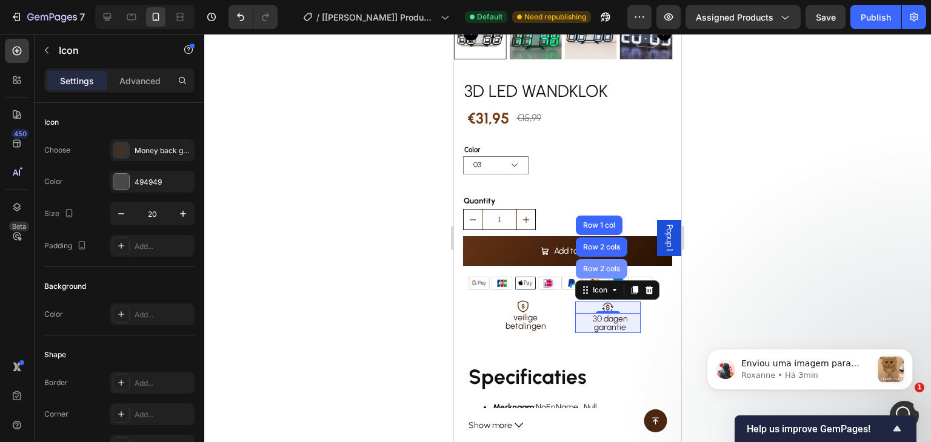
click at [602, 265] on div "Row 2 cols" at bounding box center [601, 268] width 42 height 7
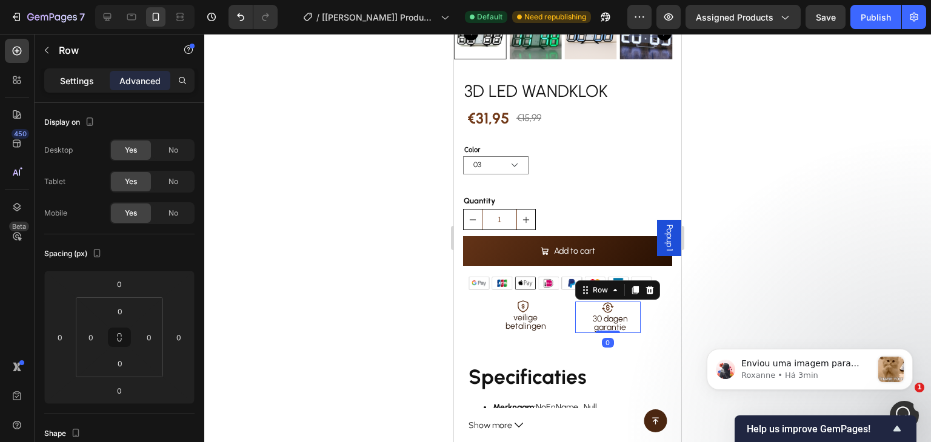
click at [68, 71] on div "Settings" at bounding box center [77, 80] width 61 height 19
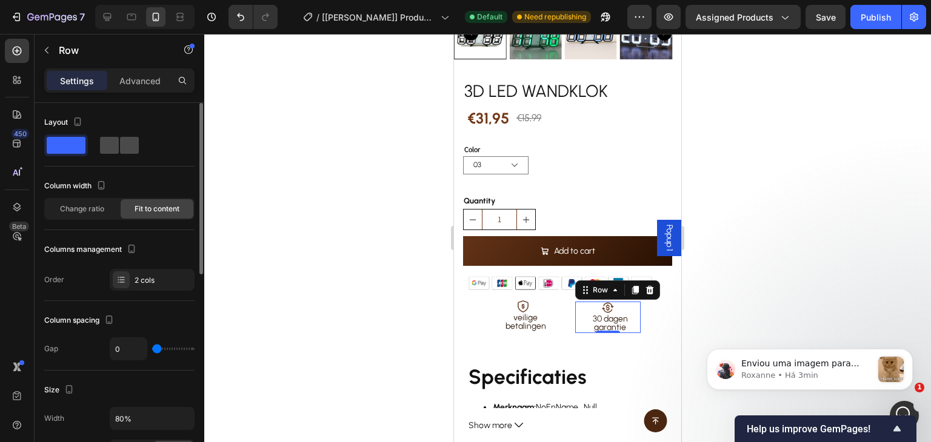
click at [107, 146] on span at bounding box center [109, 145] width 19 height 17
type input "6"
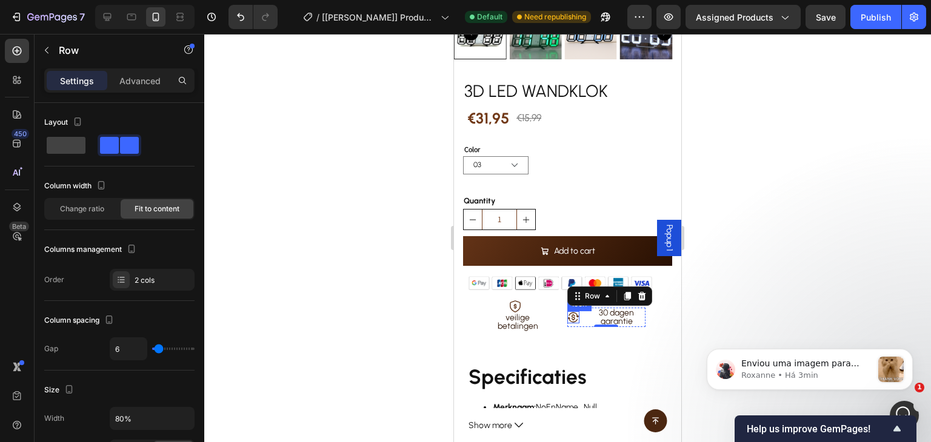
click at [573, 311] on icon at bounding box center [573, 317] width 12 height 12
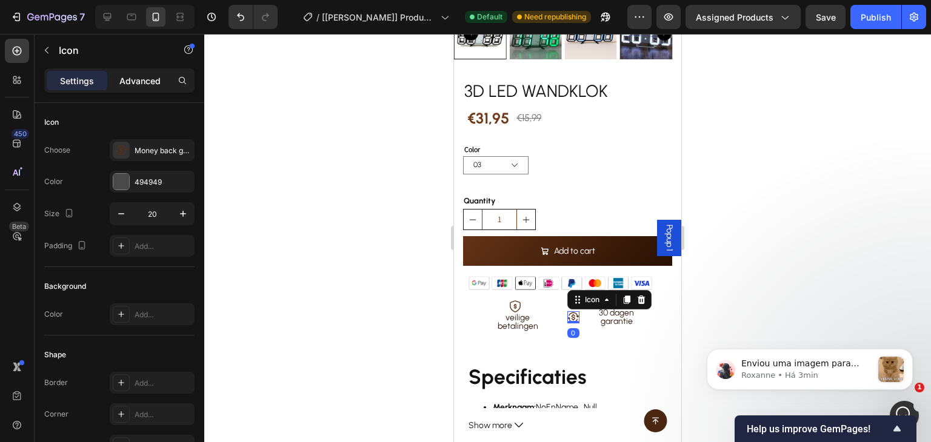
click at [132, 75] on p "Advanced" at bounding box center [139, 81] width 41 height 13
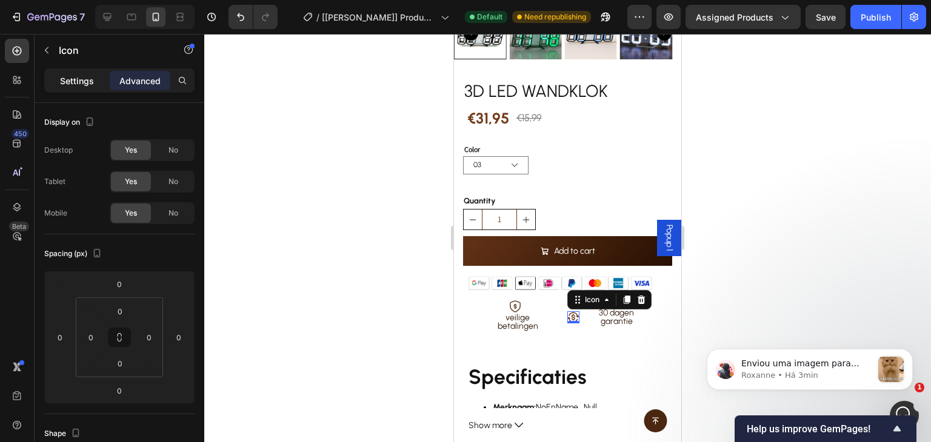
click at [87, 85] on p "Settings" at bounding box center [77, 81] width 34 height 13
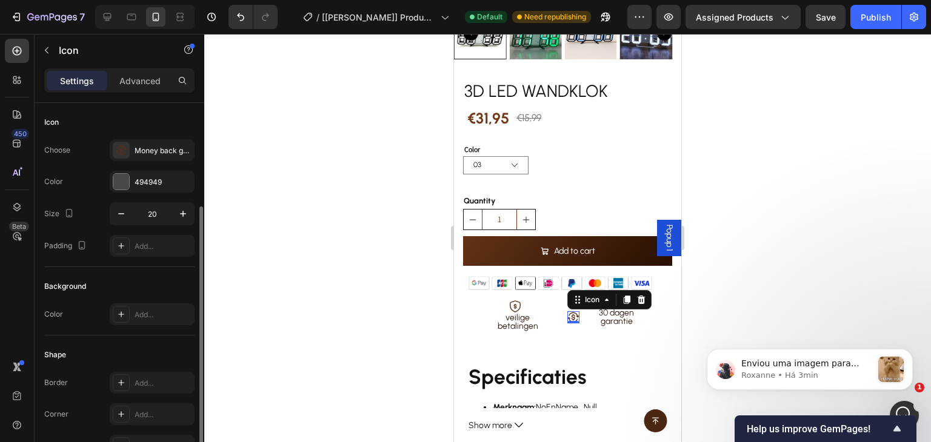
scroll to position [153, 0]
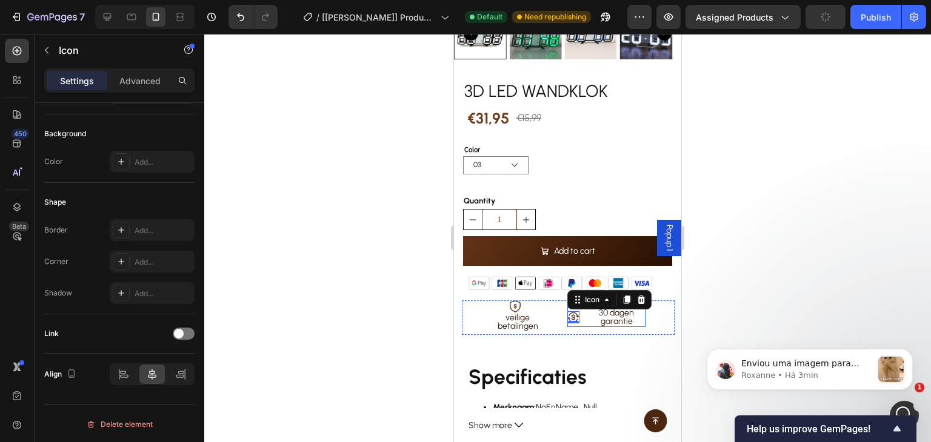
click at [583, 308] on div "30 dagen garantie Text Block" at bounding box center [614, 317] width 63 height 19
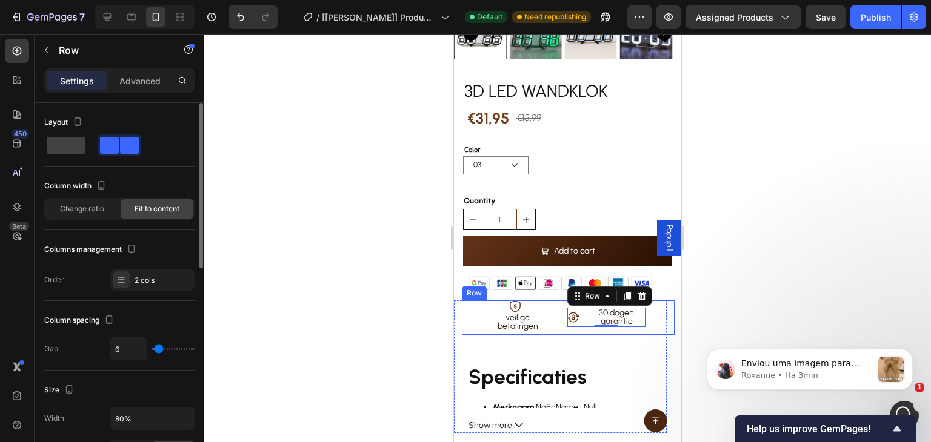
scroll to position [182, 0]
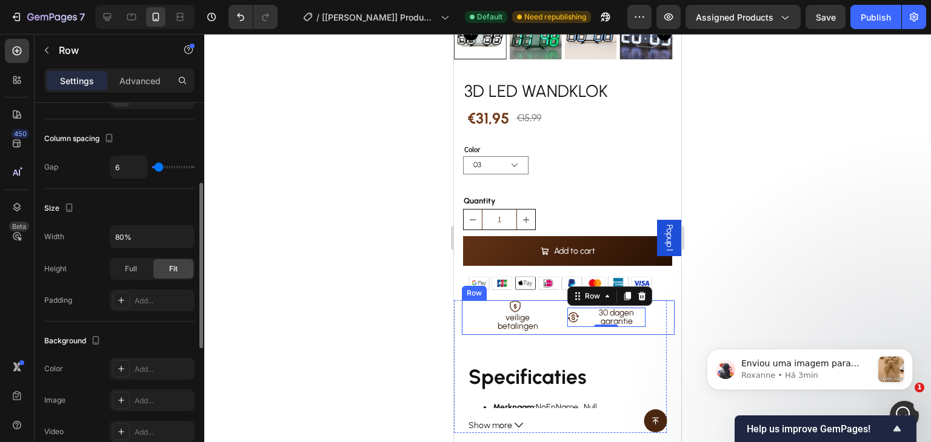
type input "0"
drag, startPoint x: 158, startPoint y: 166, endPoint x: 147, endPoint y: 166, distance: 11.5
type input "0"
click at [152, 166] on input "range" at bounding box center [173, 167] width 42 height 2
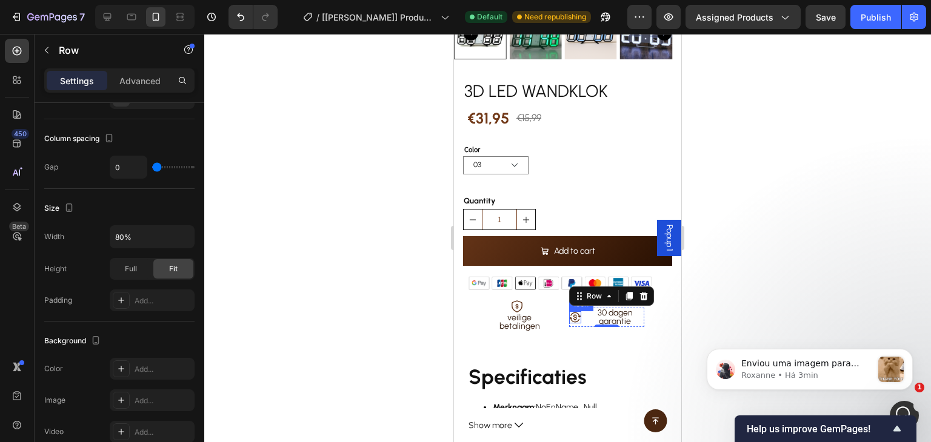
click at [572, 311] on icon at bounding box center [575, 317] width 12 height 12
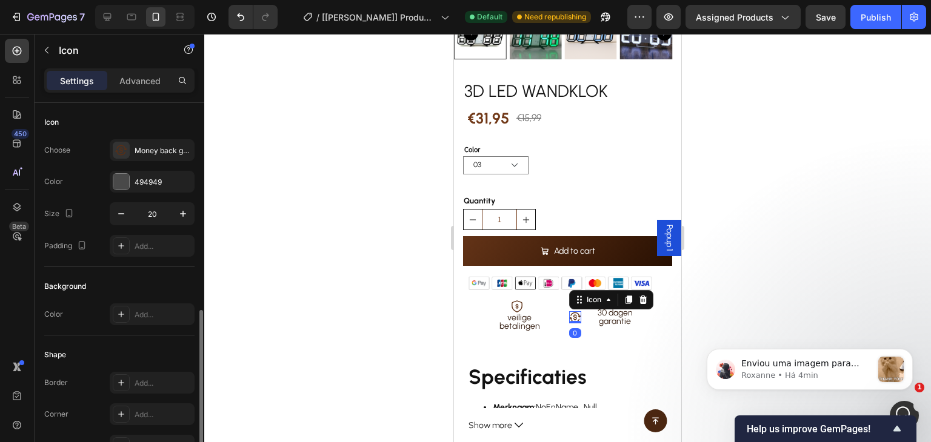
scroll to position [153, 0]
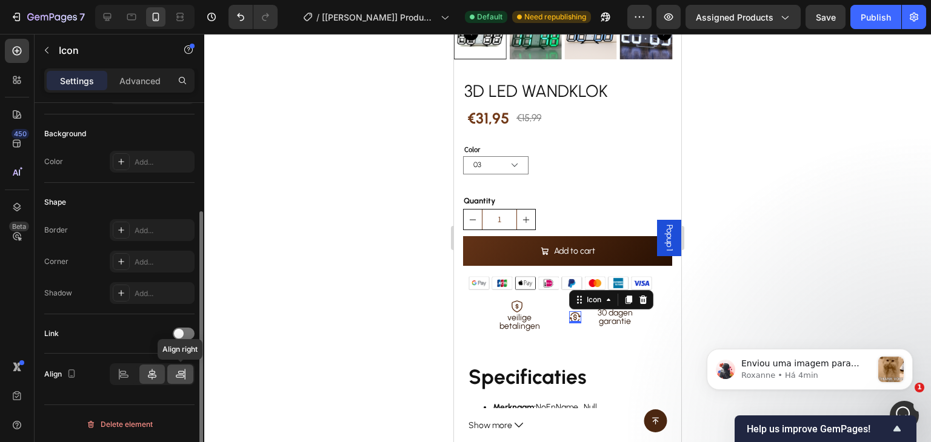
click at [180, 375] on icon at bounding box center [180, 374] width 12 height 12
click at [124, 370] on icon at bounding box center [124, 374] width 12 height 12
click at [590, 310] on p "30 dagen garantie" at bounding box center [615, 317] width 56 height 17
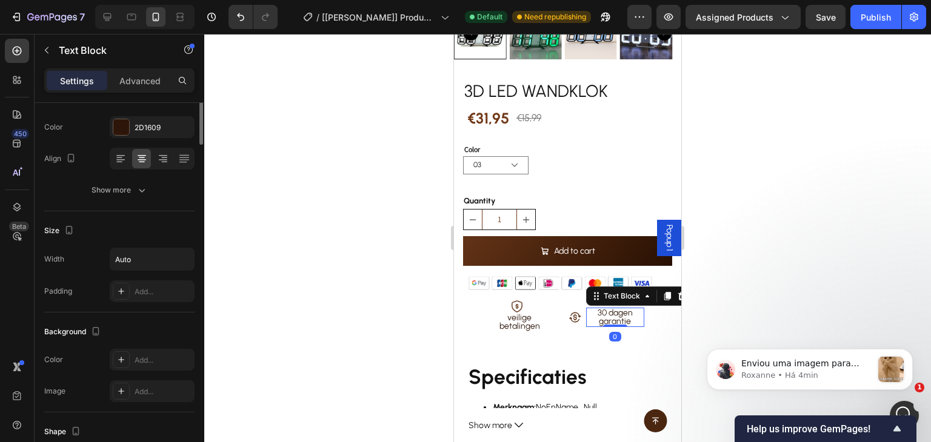
scroll to position [0, 0]
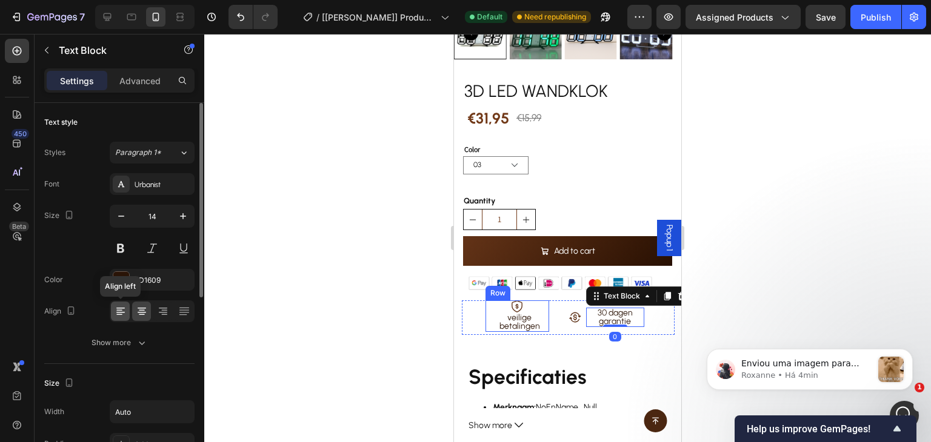
click at [125, 307] on icon at bounding box center [121, 311] width 12 height 12
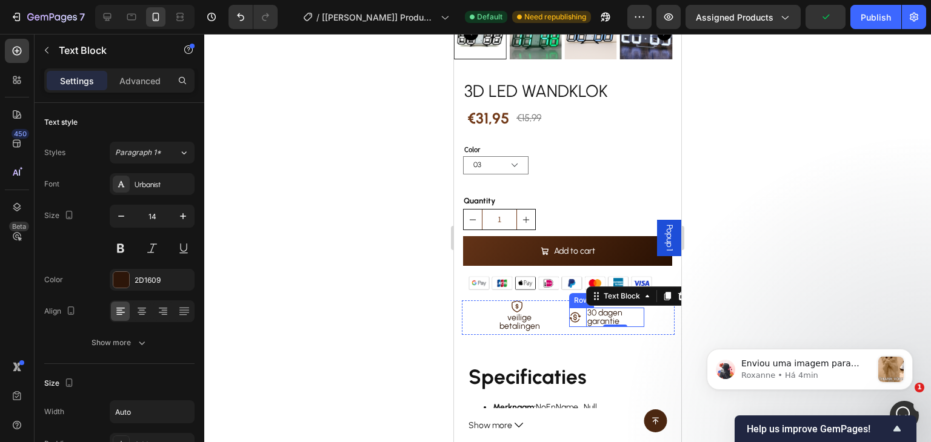
click at [581, 313] on div "30 dagen garantie Text Block 0" at bounding box center [613, 317] width 64 height 19
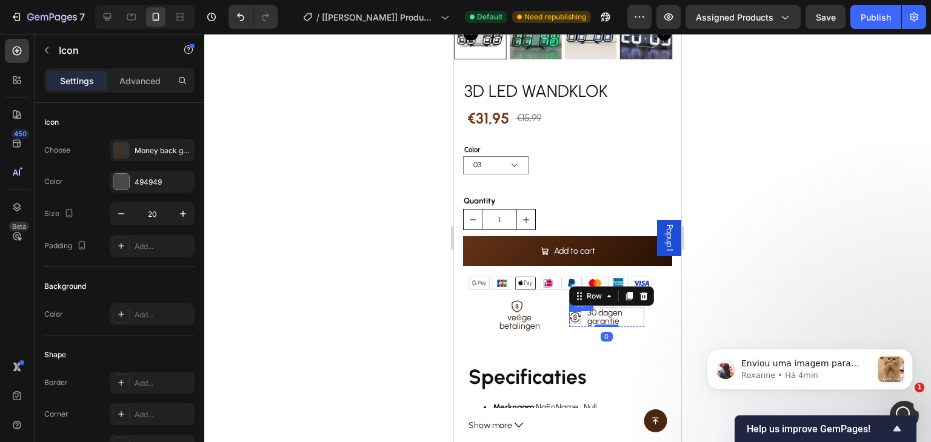
click at [573, 315] on icon at bounding box center [574, 318] width 2 height 6
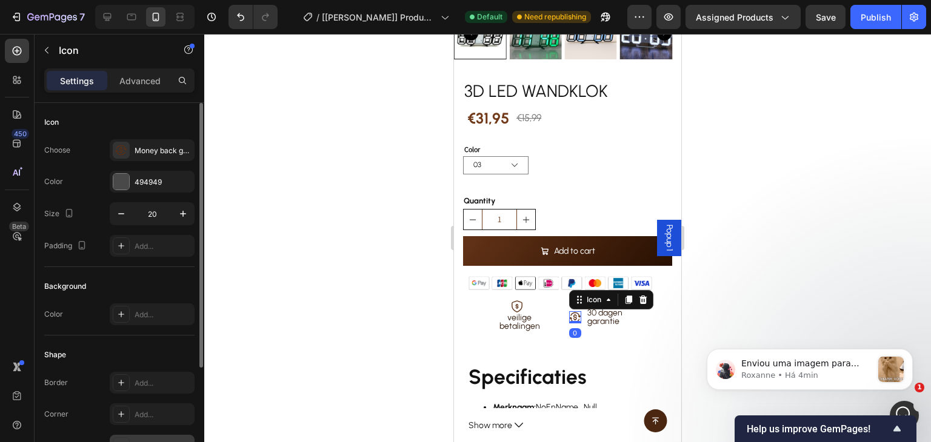
scroll to position [153, 0]
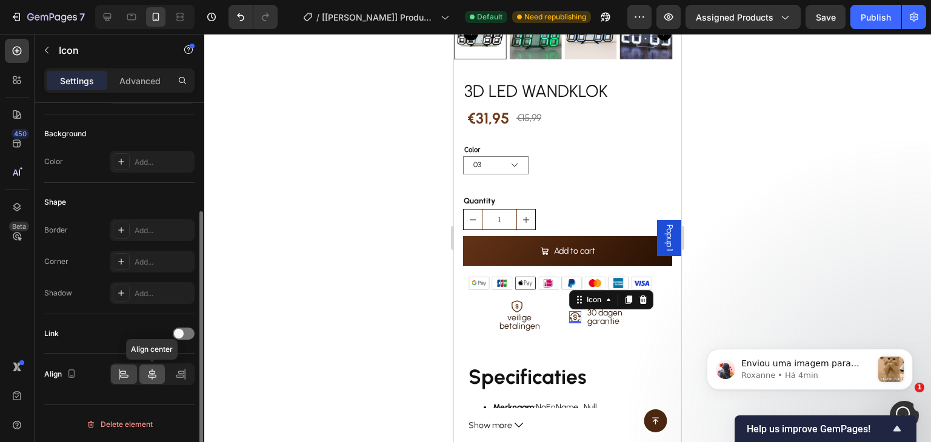
click at [155, 370] on icon at bounding box center [152, 374] width 12 height 12
click at [184, 374] on icon at bounding box center [184, 374] width 1 height 11
click at [155, 373] on icon at bounding box center [152, 374] width 12 height 12
click at [581, 310] on div "30 dagen garantie Text Block" at bounding box center [613, 317] width 64 height 19
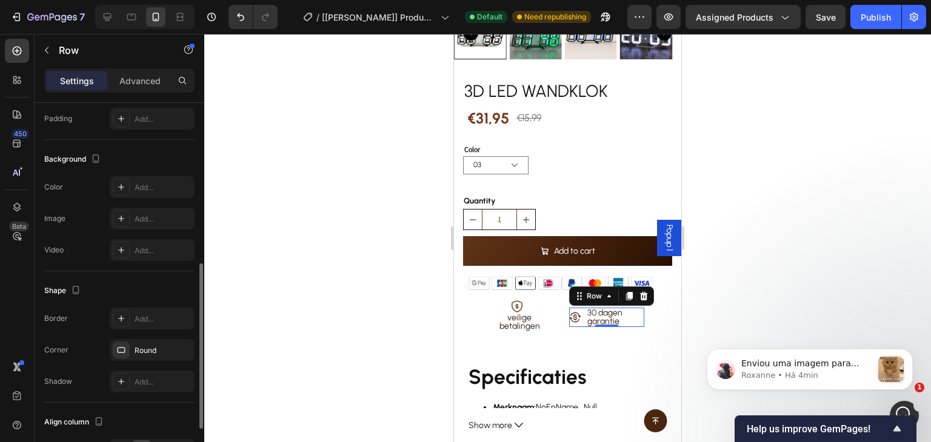
scroll to position [470, 0]
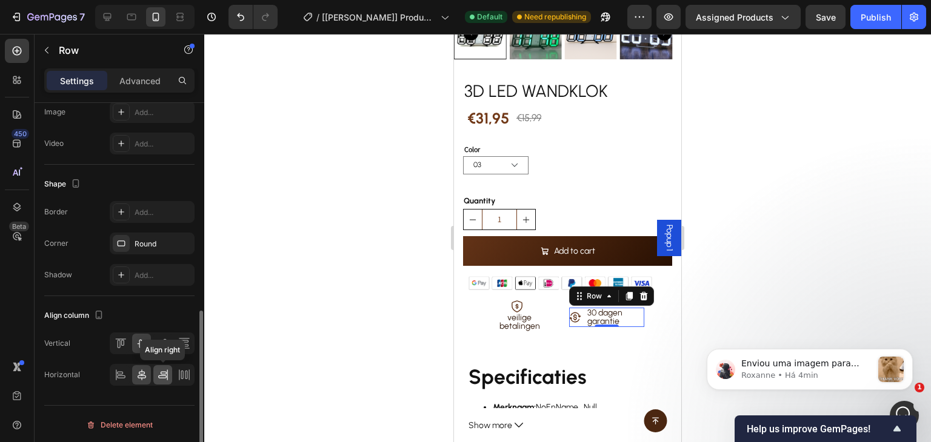
click at [167, 372] on icon at bounding box center [163, 375] width 12 height 12
click at [143, 372] on icon at bounding box center [142, 375] width 8 height 11
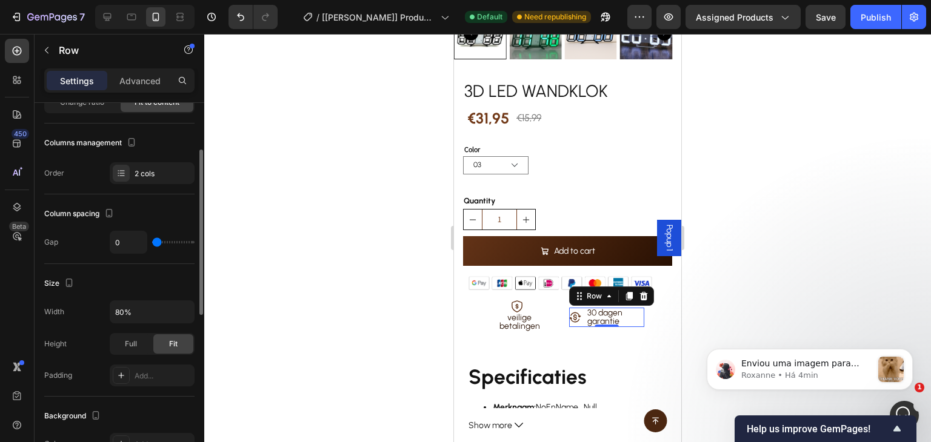
scroll to position [0, 0]
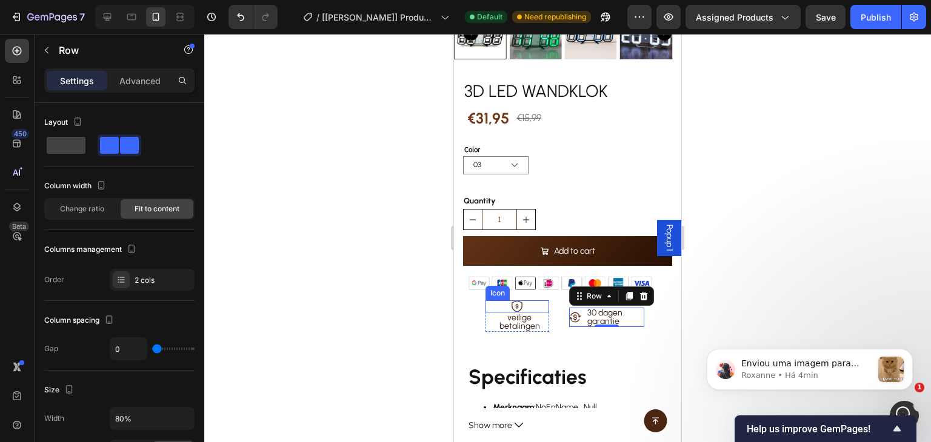
click at [538, 301] on div "Icon" at bounding box center [517, 307] width 64 height 12
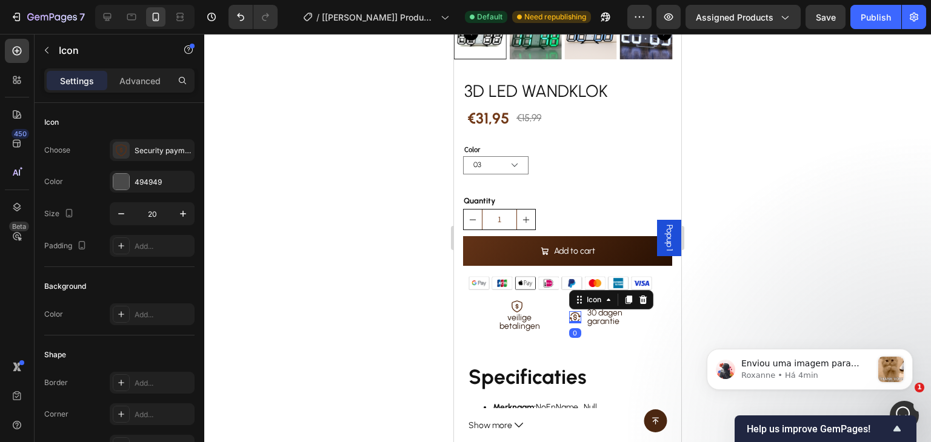
click at [573, 315] on icon at bounding box center [574, 318] width 2 height 6
click at [180, 214] on icon "button" at bounding box center [183, 214] width 12 height 12
type input "22"
click at [597, 309] on p "30 dagen garantie" at bounding box center [616, 317] width 56 height 17
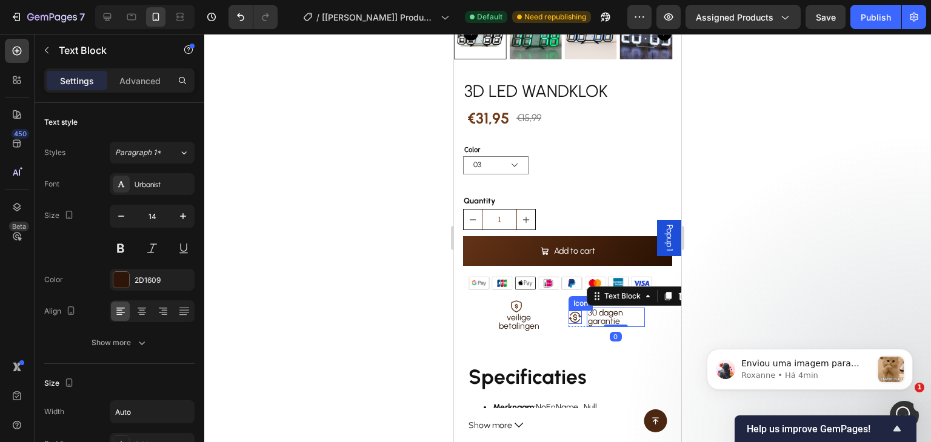
click at [568, 311] on icon at bounding box center [574, 317] width 13 height 13
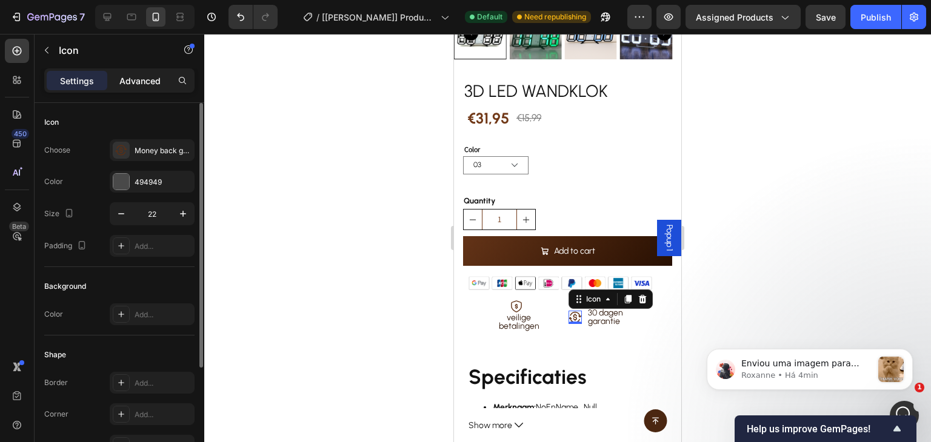
click at [138, 75] on p "Advanced" at bounding box center [139, 81] width 41 height 13
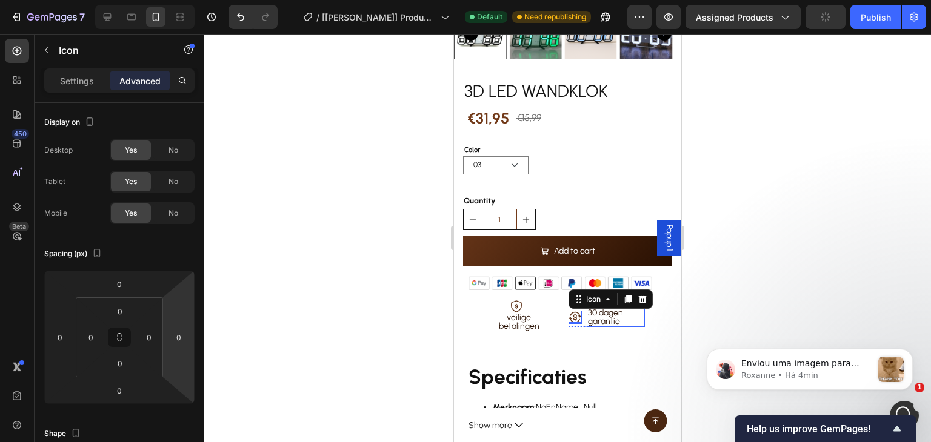
click at [588, 309] on p "30 dagen garantie" at bounding box center [616, 317] width 56 height 17
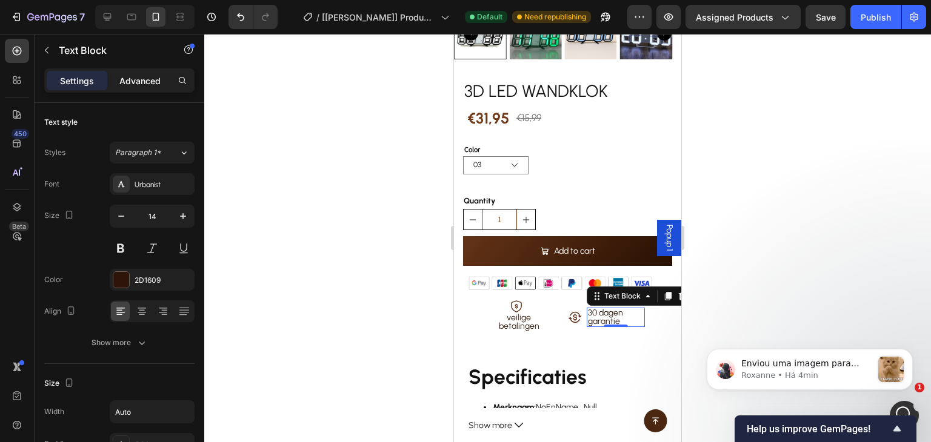
click at [161, 78] on div "Advanced" at bounding box center [140, 80] width 61 height 19
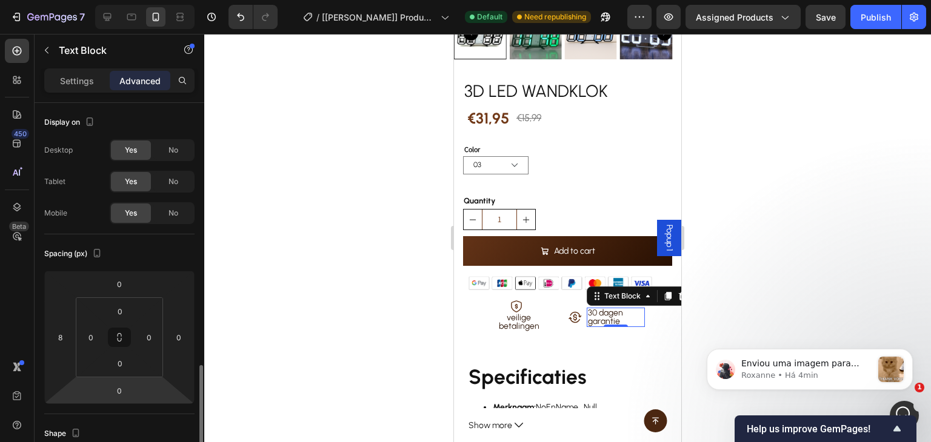
scroll to position [182, 0]
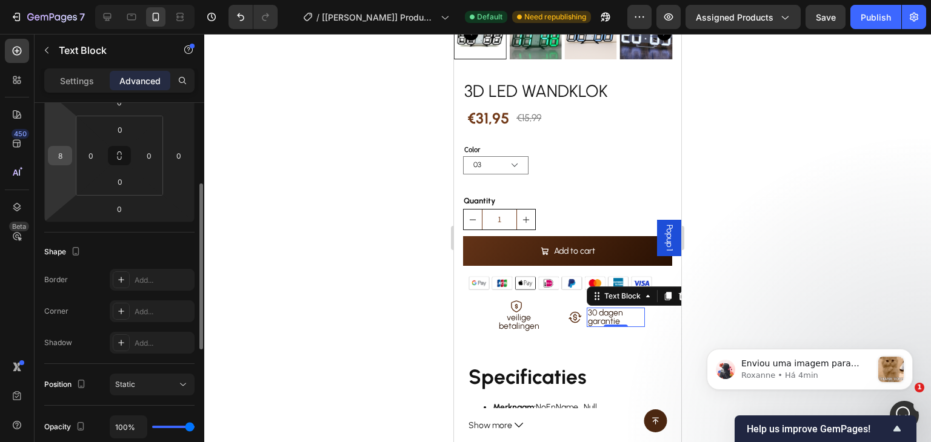
click at [70, 161] on div "8" at bounding box center [60, 155] width 24 height 19
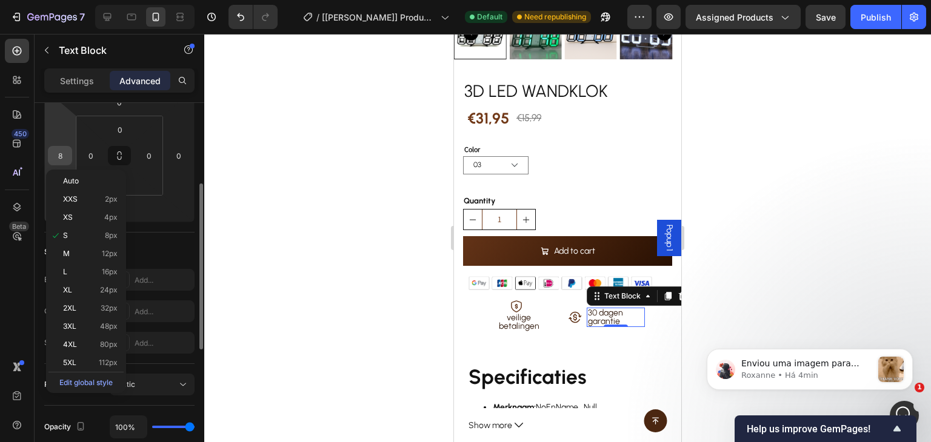
click at [65, 152] on input "8" at bounding box center [60, 156] width 18 height 18
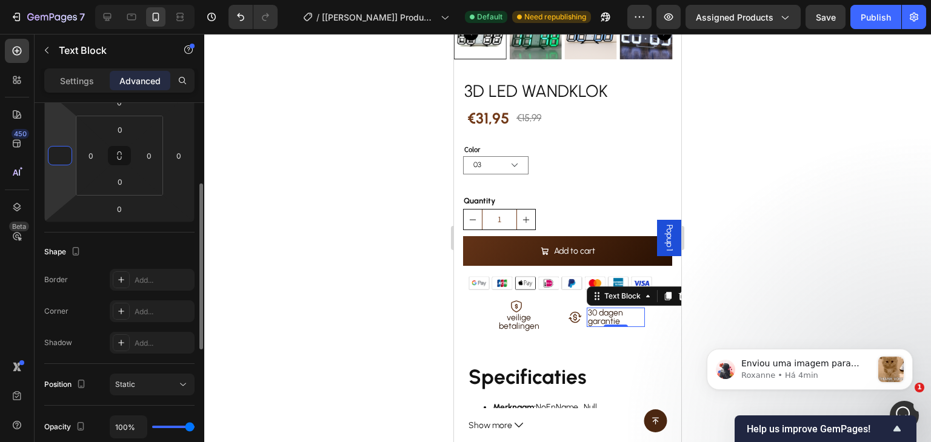
type input "0"
click at [110, 254] on div "Shape" at bounding box center [119, 251] width 150 height 19
click at [574, 311] on icon at bounding box center [577, 317] width 13 height 13
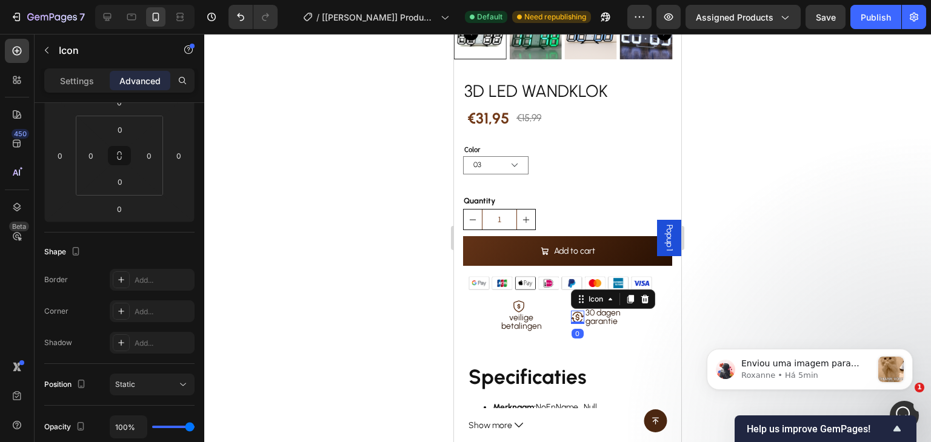
scroll to position [0, 0]
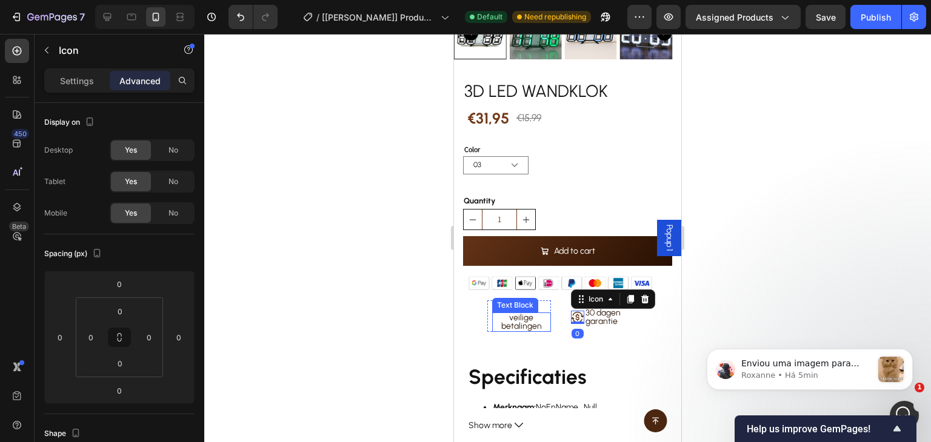
click at [520, 314] on p "veilige betalingen" at bounding box center [521, 322] width 57 height 17
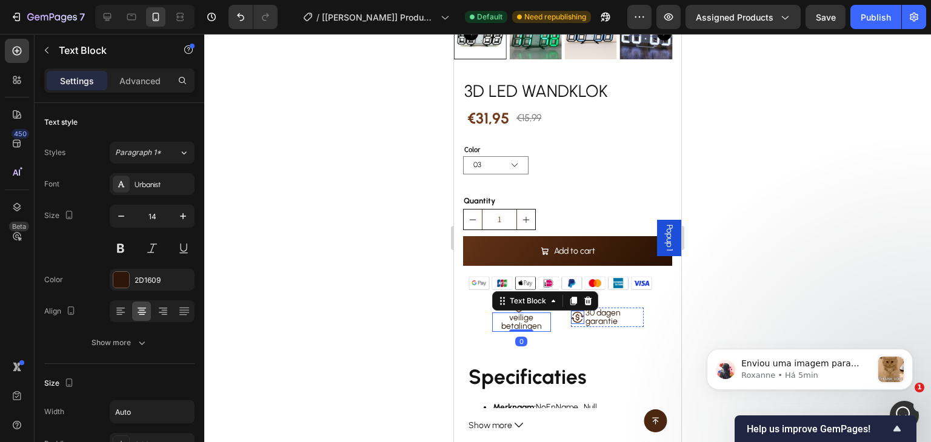
click at [571, 311] on icon at bounding box center [577, 317] width 13 height 13
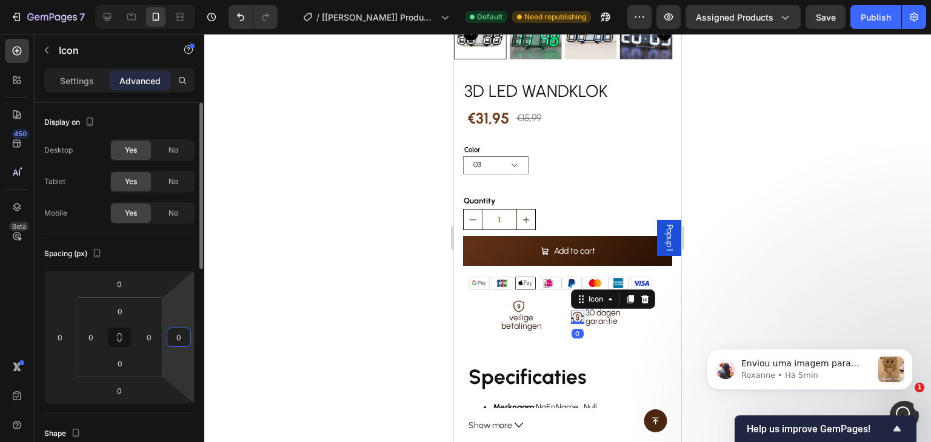
click at [173, 333] on input "0" at bounding box center [179, 337] width 18 height 18
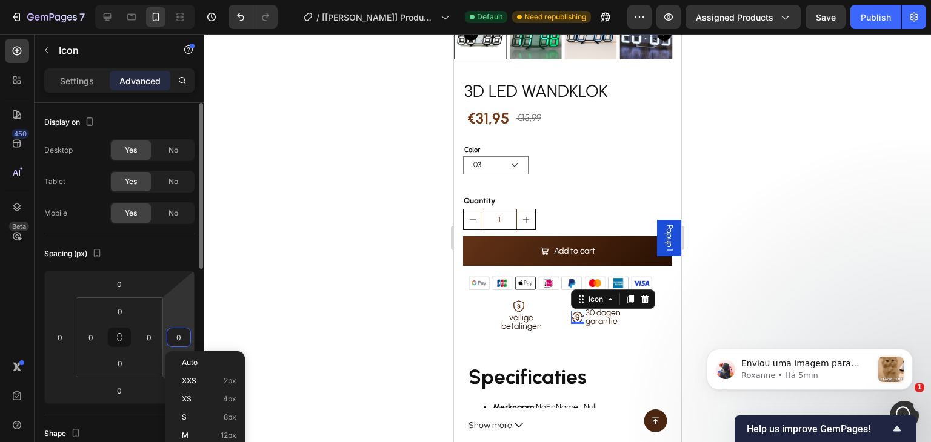
type input "2"
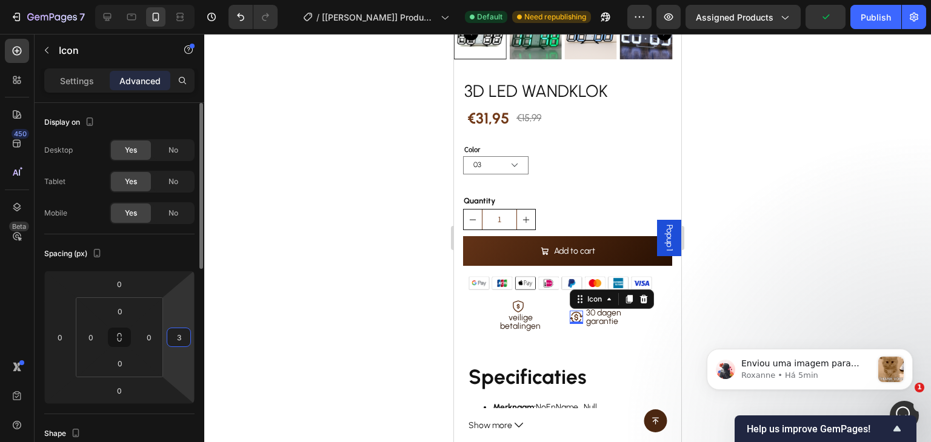
type input "3"
click at [170, 246] on div "Spacing (px)" at bounding box center [119, 253] width 150 height 19
click at [85, 82] on p "Settings" at bounding box center [77, 81] width 34 height 13
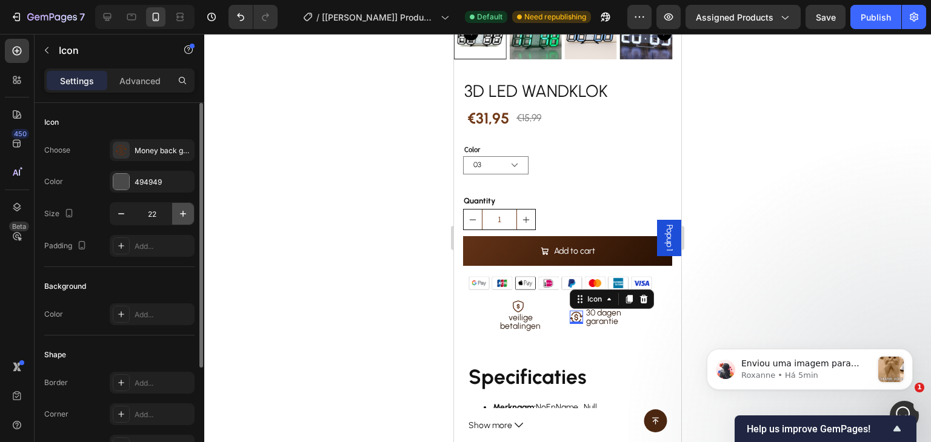
click at [184, 211] on icon "button" at bounding box center [183, 214] width 12 height 12
type input "24"
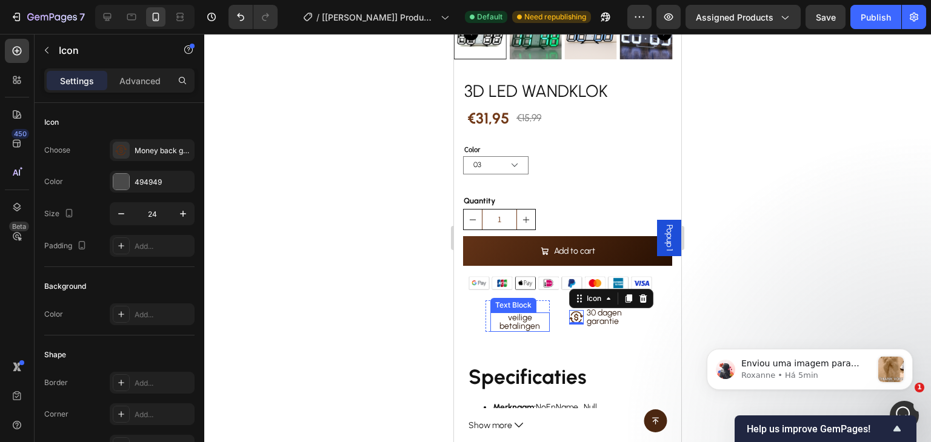
click at [524, 316] on p "veilige betalingen" at bounding box center [519, 322] width 57 height 17
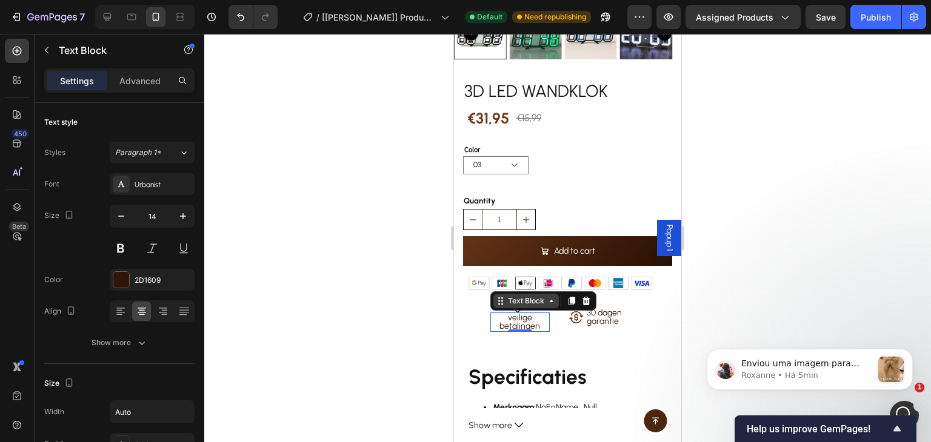
click at [550, 296] on icon at bounding box center [552, 301] width 10 height 10
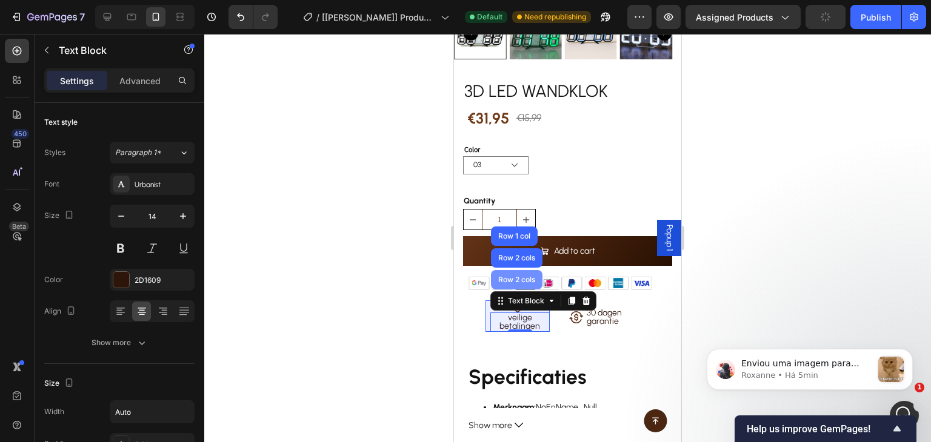
click at [520, 270] on div "Row 2 cols" at bounding box center [517, 279] width 52 height 19
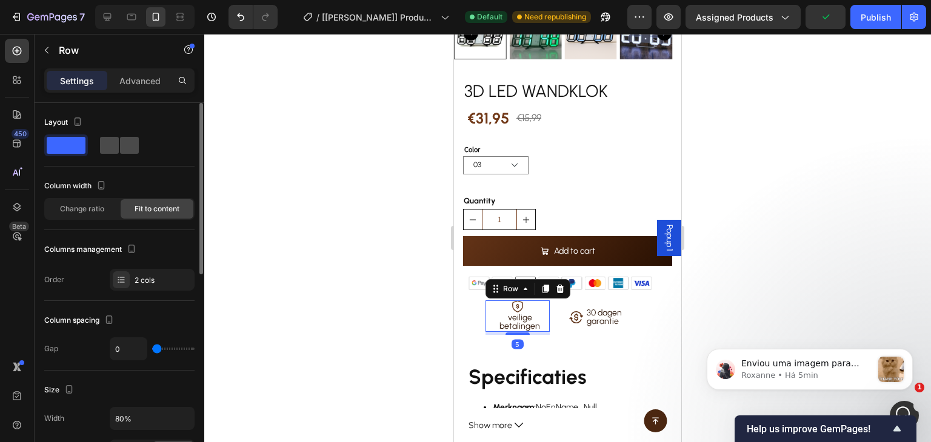
click at [131, 148] on span at bounding box center [129, 145] width 19 height 17
type input "6"
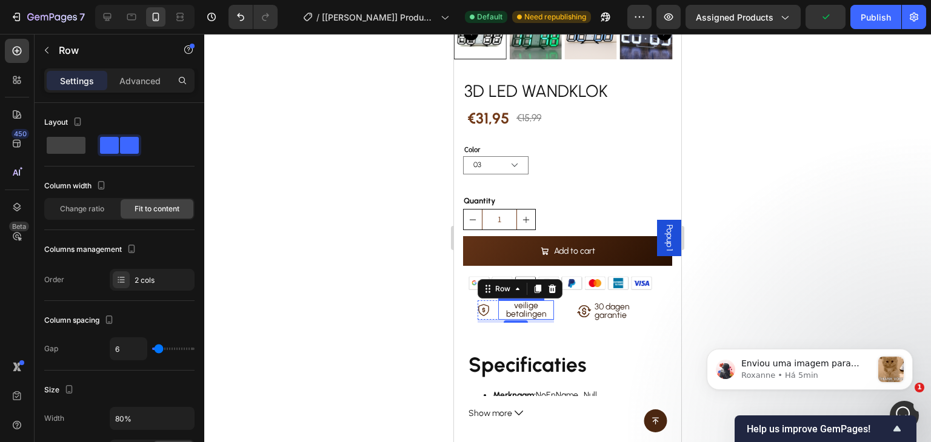
click at [511, 305] on p "veilige betalingen" at bounding box center [525, 310] width 53 height 17
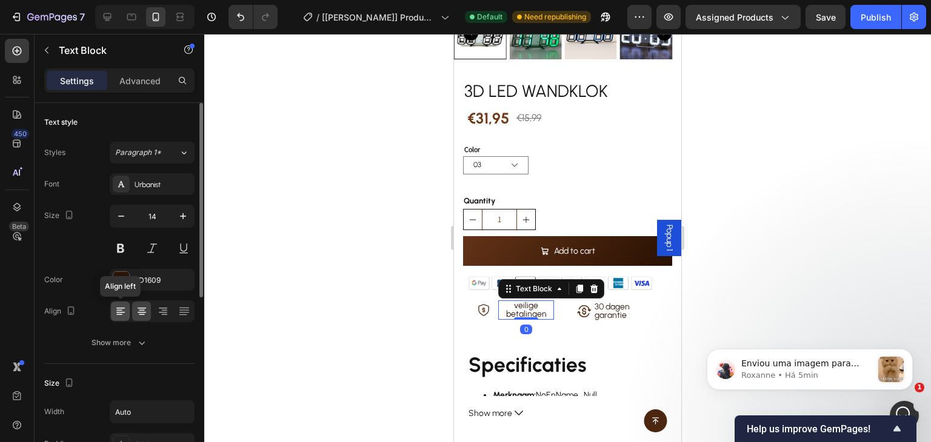
click at [124, 307] on icon at bounding box center [121, 311] width 12 height 12
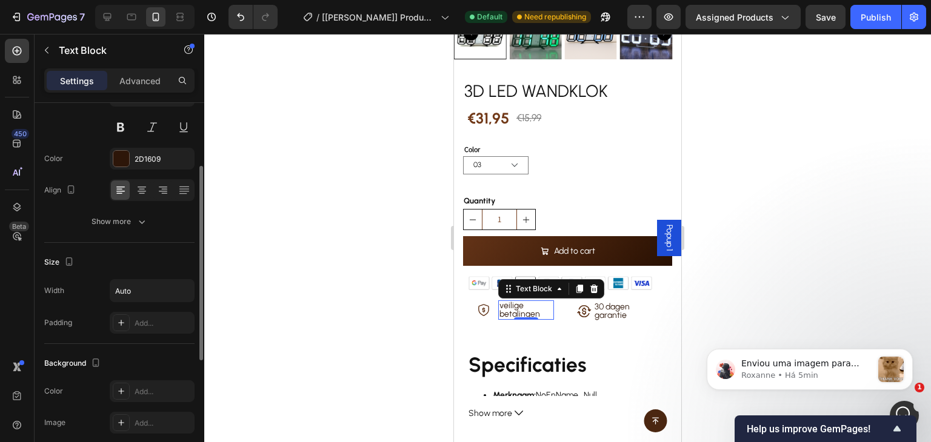
scroll to position [61, 0]
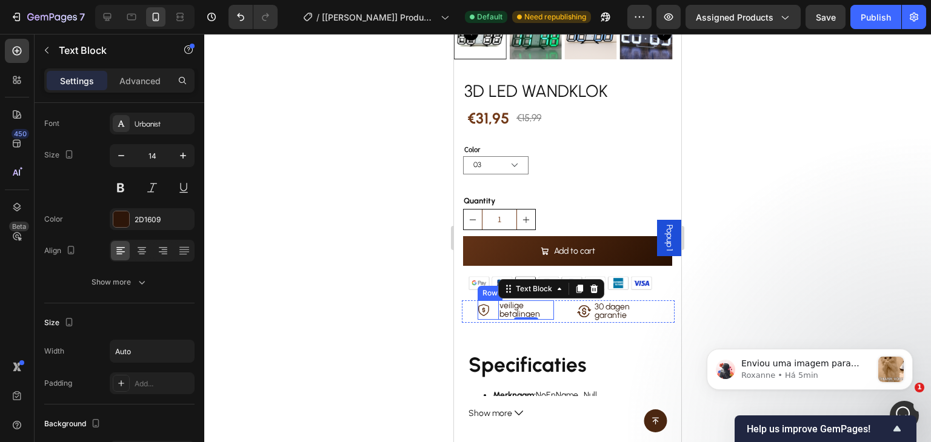
click at [487, 307] on div "Icon veilige betalingen Text Block 0 Row" at bounding box center [515, 310] width 76 height 19
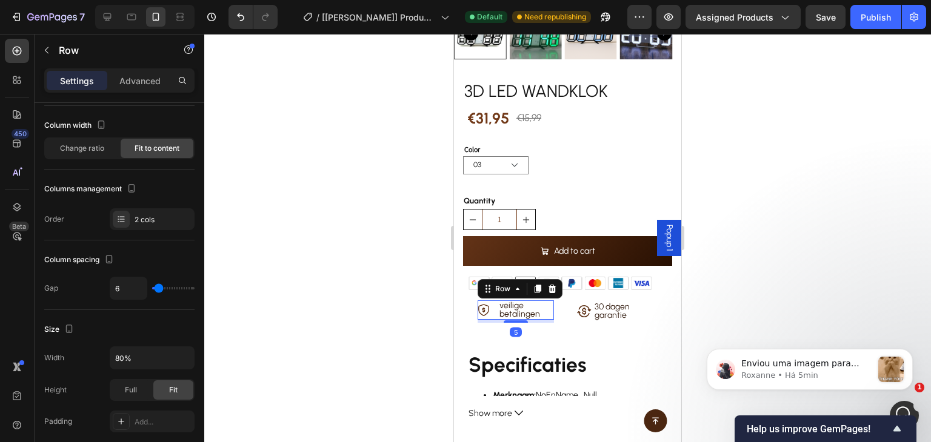
scroll to position [0, 0]
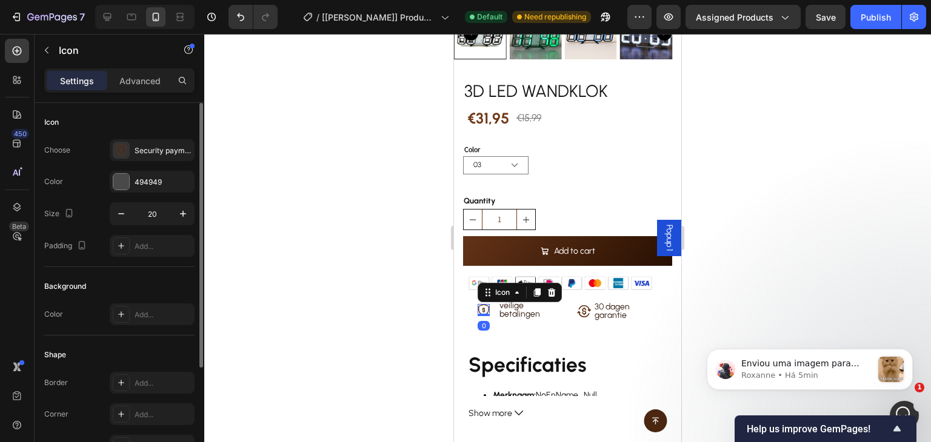
scroll to position [153, 0]
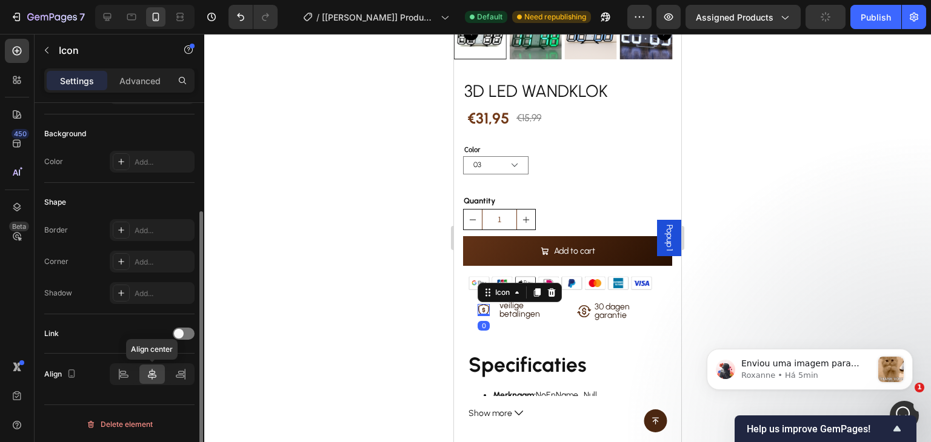
click at [148, 370] on icon at bounding box center [152, 374] width 12 height 12
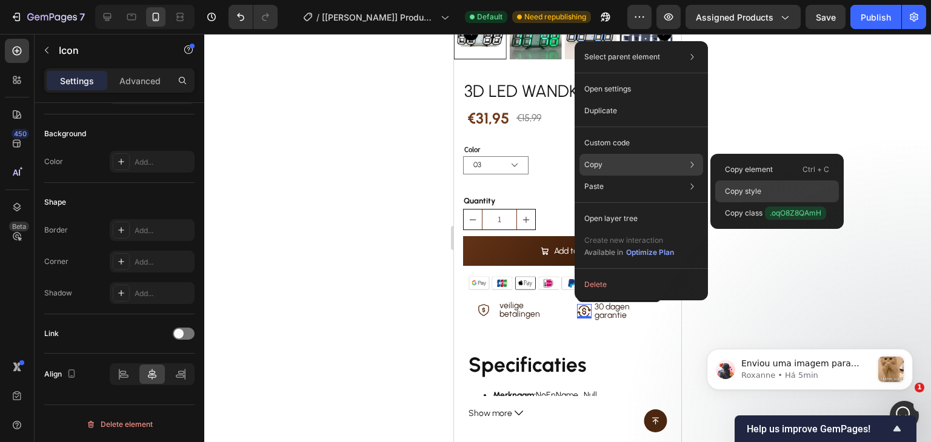
click at [760, 187] on p "Copy style" at bounding box center [743, 191] width 36 height 11
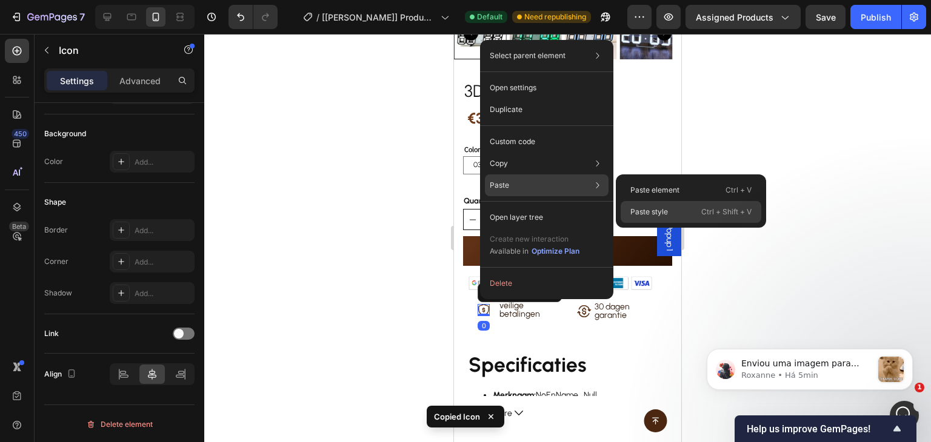
click at [666, 214] on p "Paste style" at bounding box center [649, 212] width 38 height 11
type input "24"
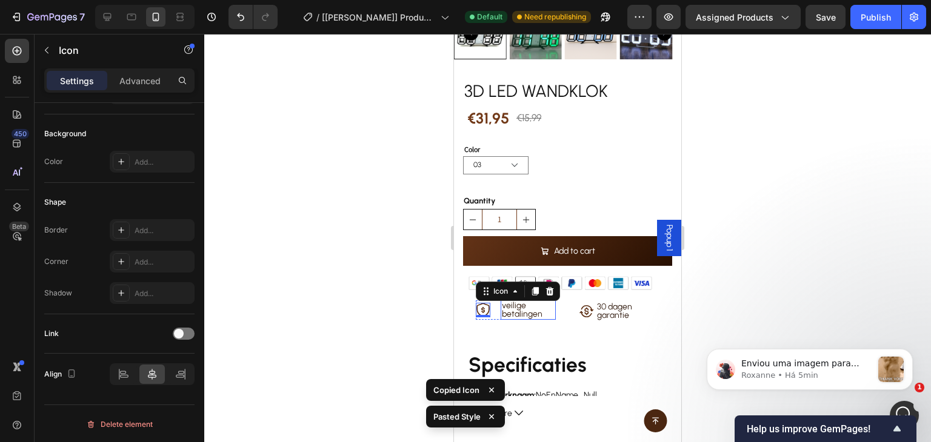
click at [502, 302] on p "veilige betalingen" at bounding box center [528, 310] width 53 height 17
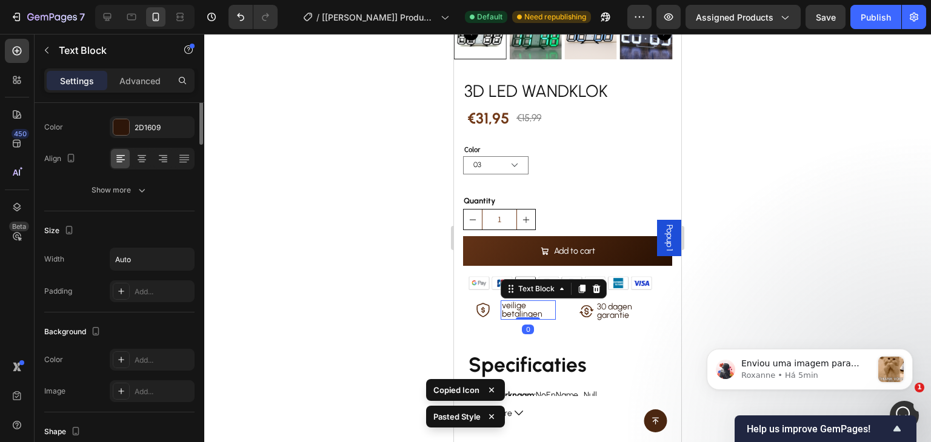
scroll to position [0, 0]
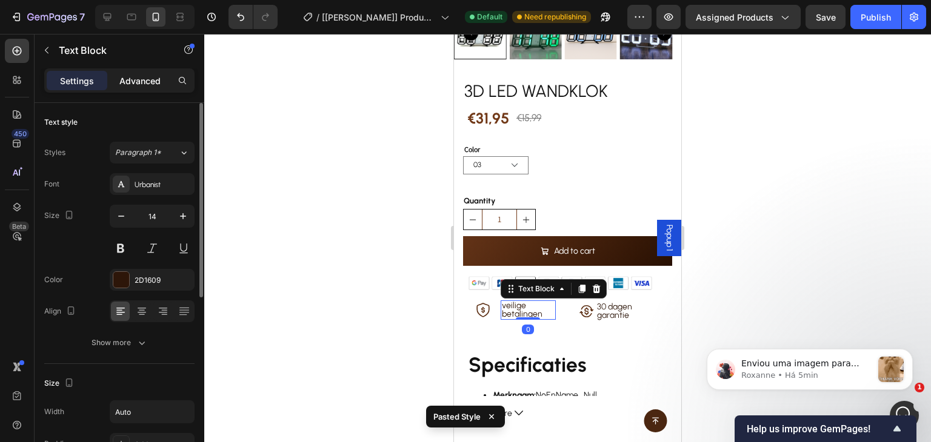
click at [151, 82] on p "Advanced" at bounding box center [139, 81] width 41 height 13
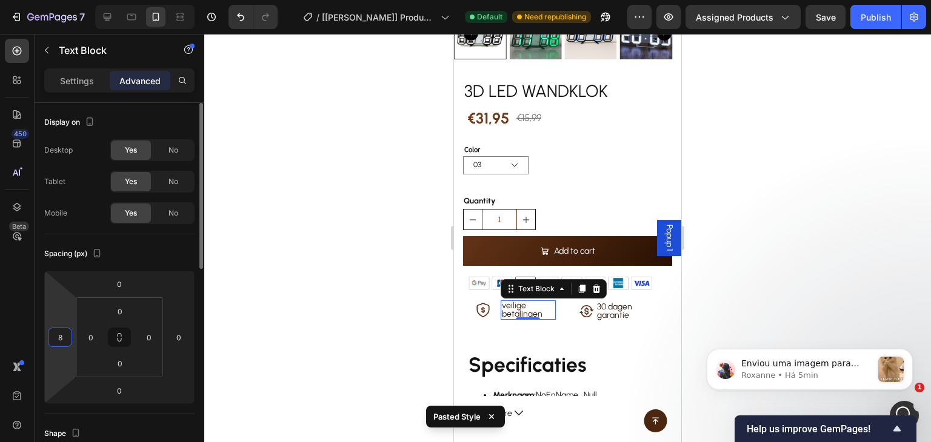
click at [68, 339] on input "8" at bounding box center [60, 337] width 18 height 18
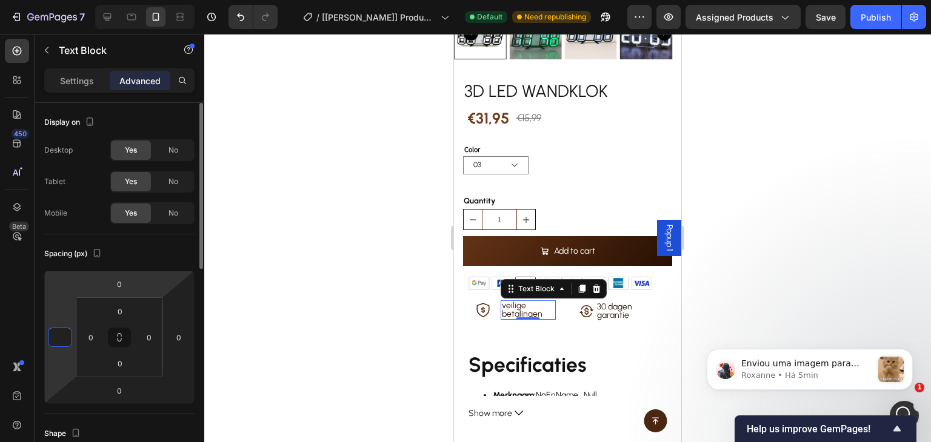
type input "0"
click at [150, 258] on div "Spacing (px)" at bounding box center [119, 253] width 150 height 19
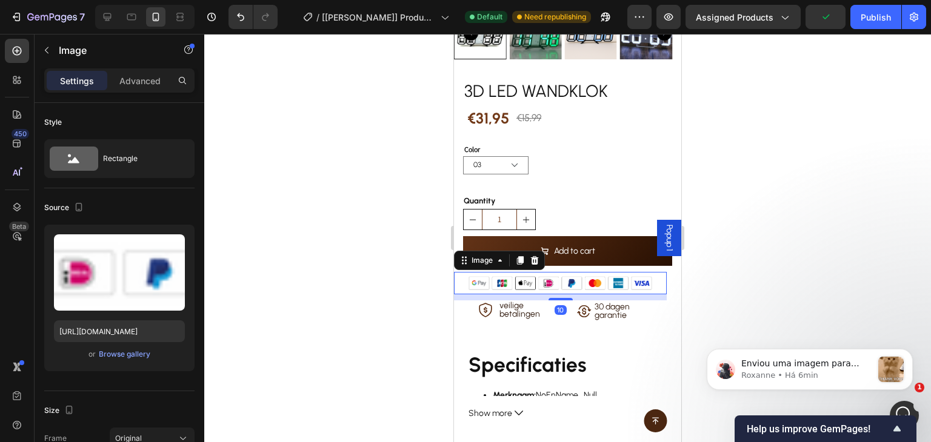
click at [654, 277] on div at bounding box center [560, 283] width 213 height 22
click at [484, 307] on icon at bounding box center [485, 309] width 2 height 5
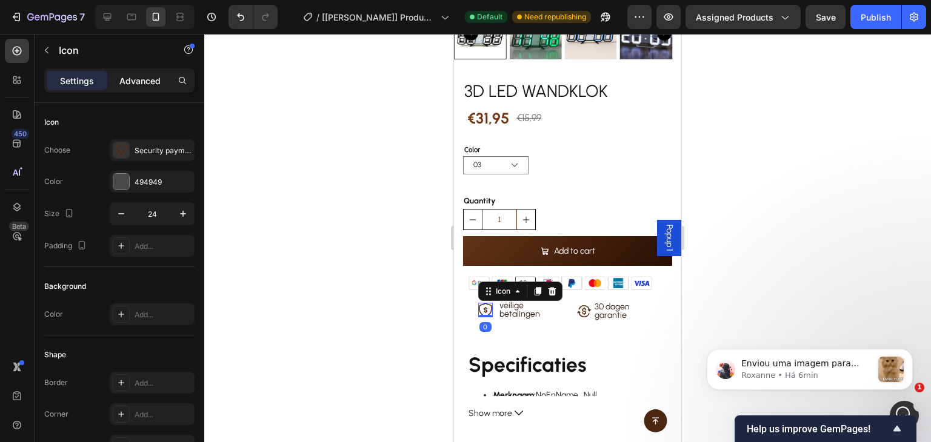
click at [145, 84] on p "Advanced" at bounding box center [139, 81] width 41 height 13
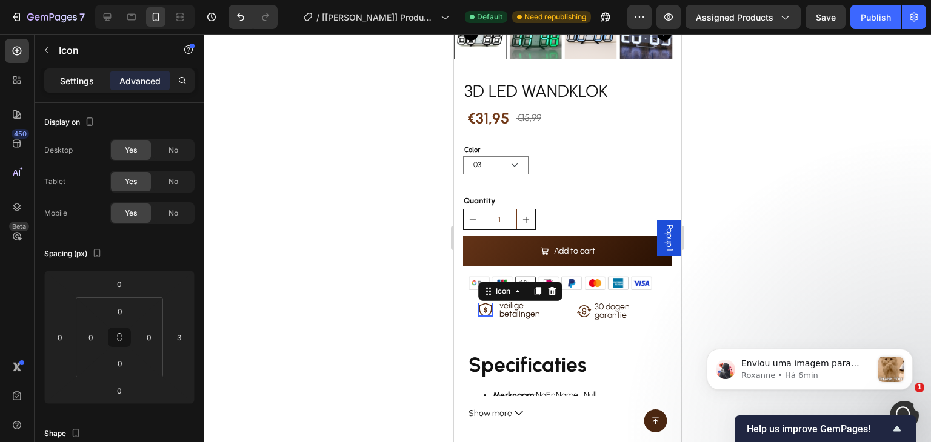
click at [78, 80] on p "Settings" at bounding box center [77, 81] width 34 height 13
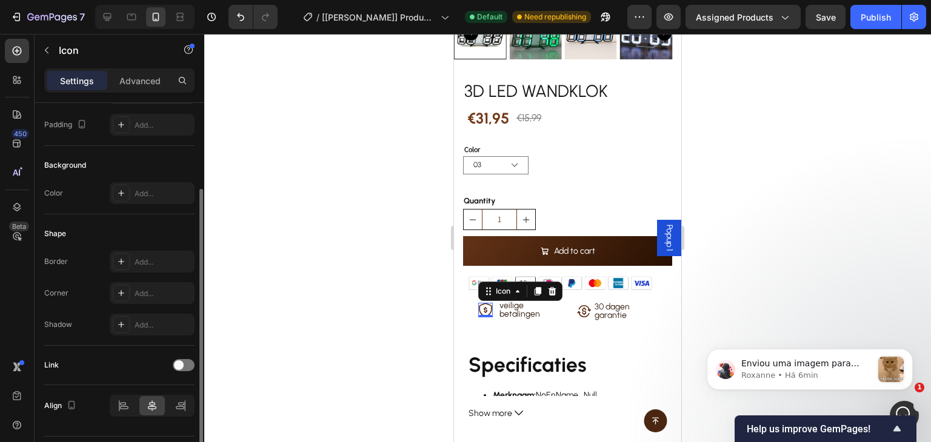
scroll to position [153, 0]
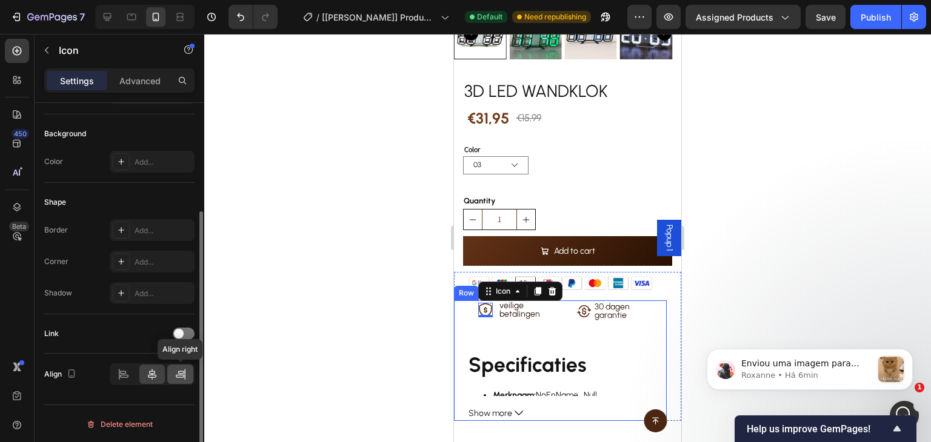
click at [184, 374] on icon at bounding box center [184, 374] width 1 height 11
click at [148, 373] on icon at bounding box center [152, 374] width 12 height 12
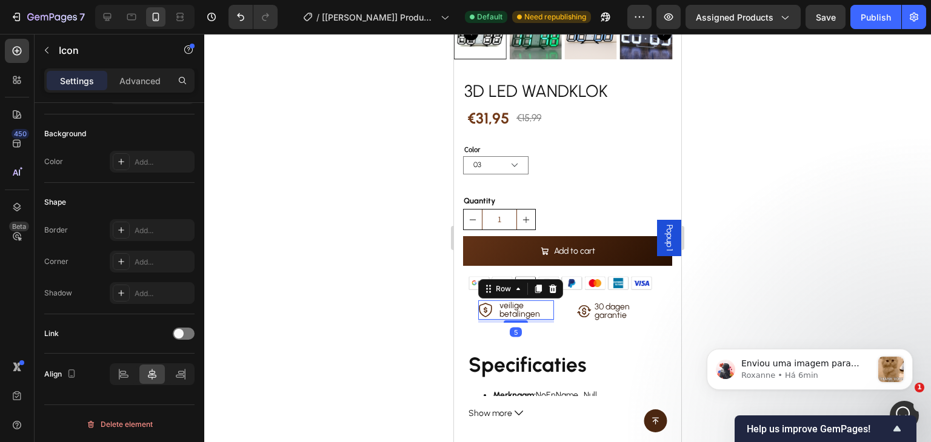
click at [492, 305] on div "Icon veilige betalingen Text Block Row 5" at bounding box center [516, 310] width 76 height 19
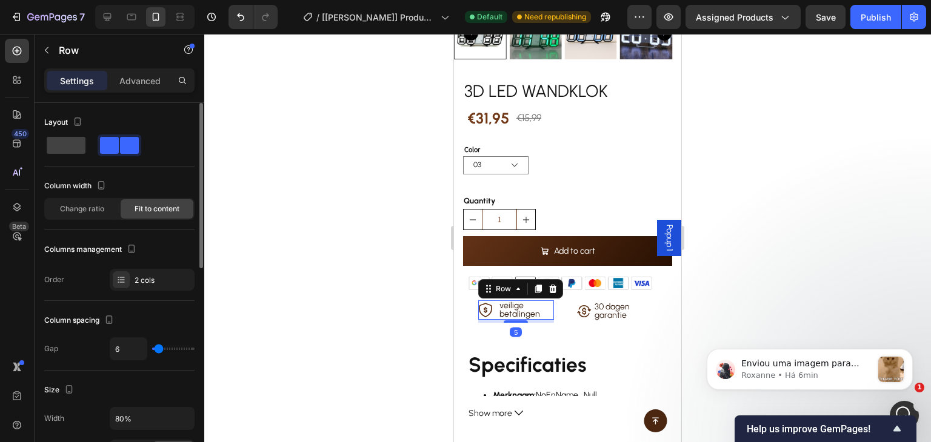
scroll to position [121, 0]
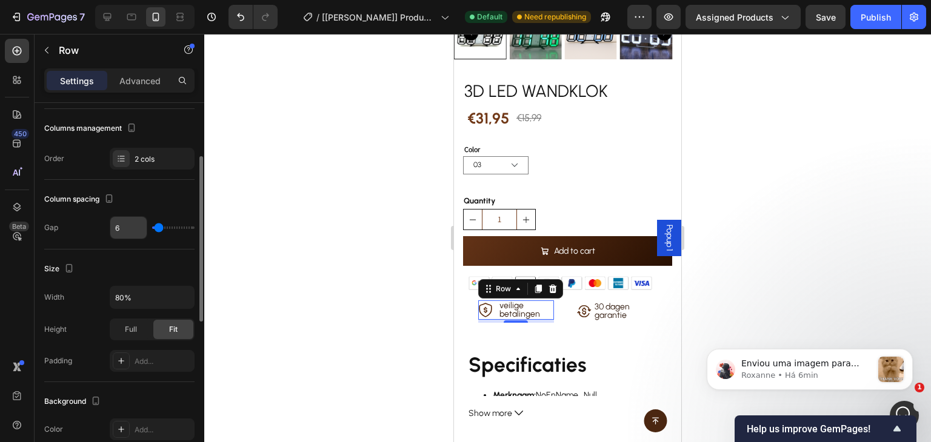
click at [126, 222] on input "6" at bounding box center [128, 228] width 36 height 22
type input "0"
drag, startPoint x: 155, startPoint y: 228, endPoint x: 136, endPoint y: 228, distance: 19.4
type input "0"
click at [152, 228] on input "range" at bounding box center [173, 228] width 42 height 2
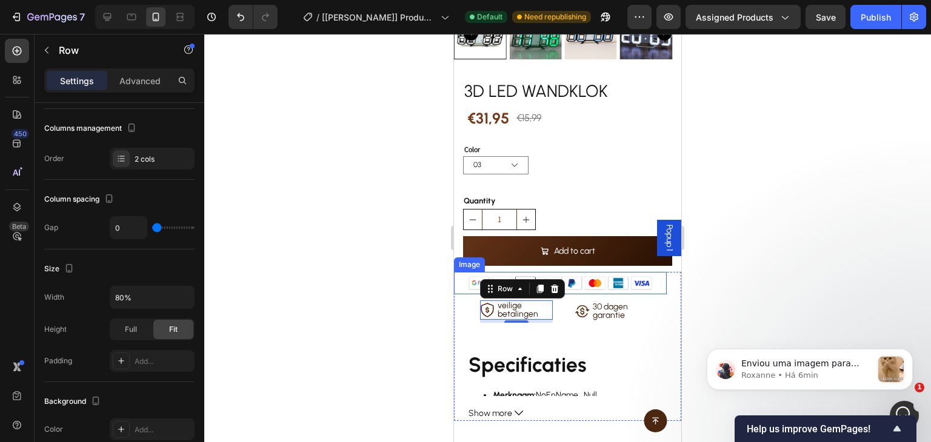
click at [653, 281] on div at bounding box center [560, 283] width 213 height 22
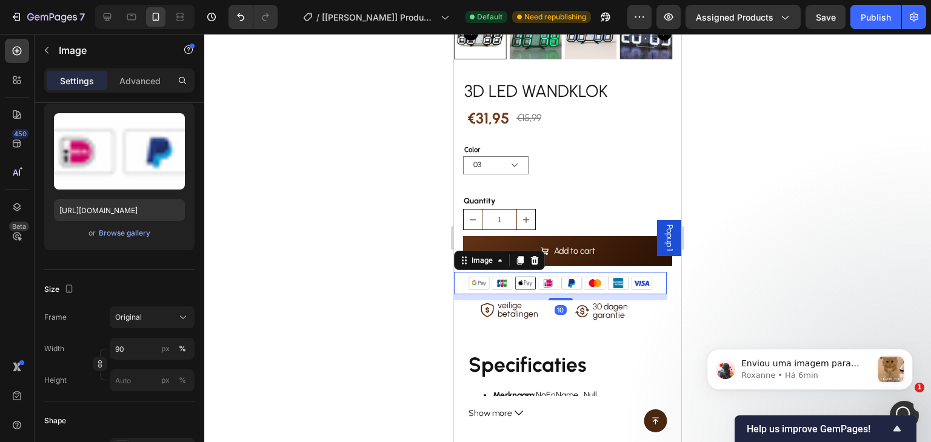
scroll to position [0, 0]
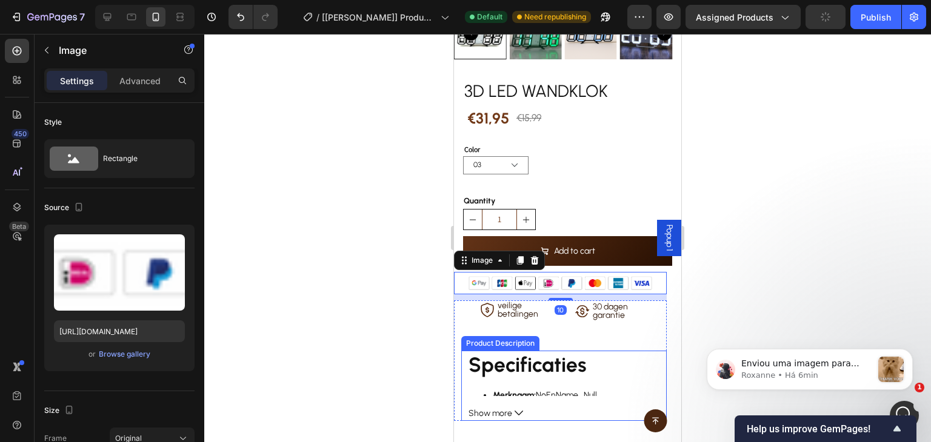
click at [607, 351] on div "Specificaties Merknaam: NoEnName_Null Batterij inbegrepen: Nee Keuze: Ja Weerga…" at bounding box center [567, 373] width 198 height 45
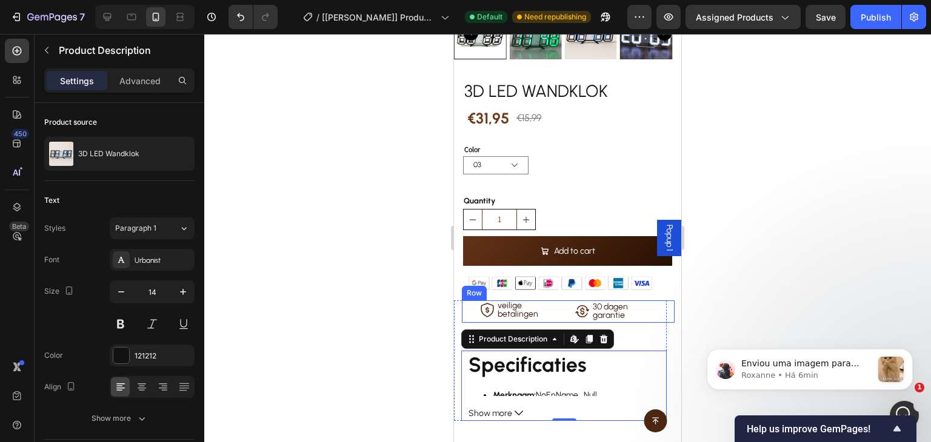
click at [553, 302] on div "Icon veilige betalingen Text Block Row" at bounding box center [519, 312] width 91 height 22
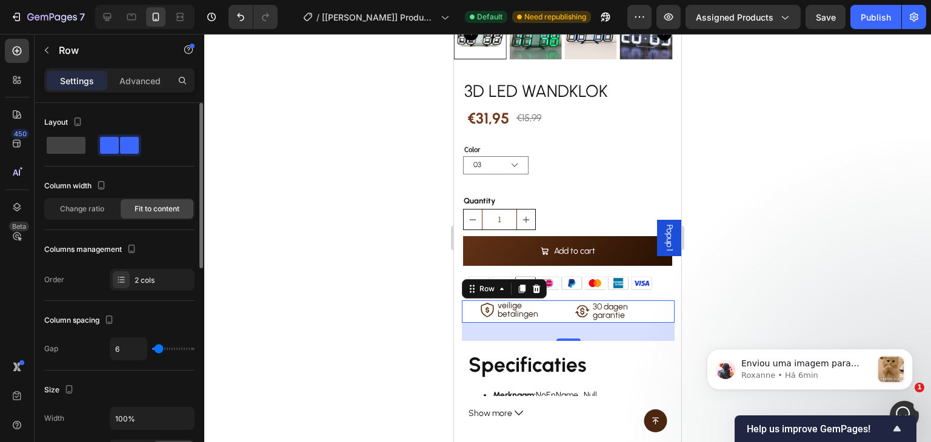
type input "0"
drag, startPoint x: 159, startPoint y: 350, endPoint x: 138, endPoint y: 350, distance: 20.6
type input "0"
click at [152, 350] on input "range" at bounding box center [173, 349] width 42 height 2
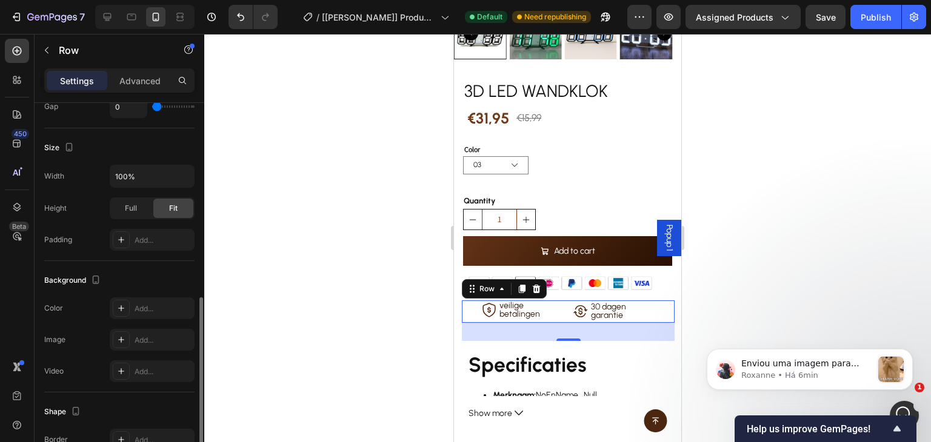
scroll to position [470, 0]
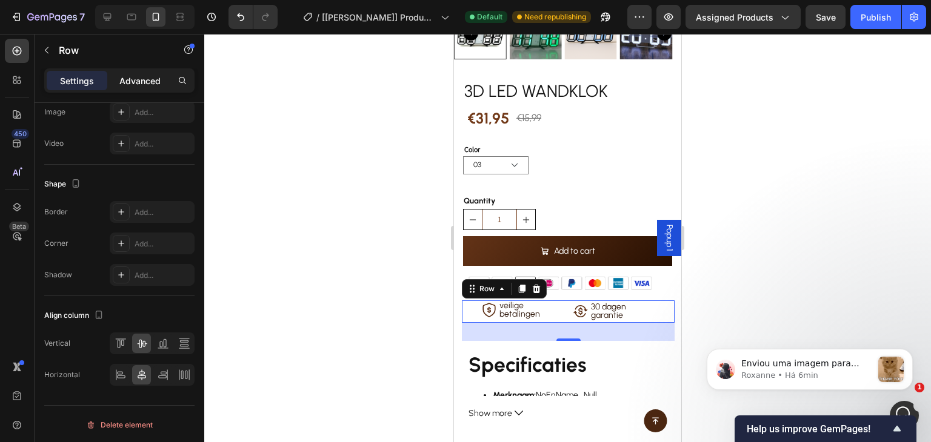
click at [142, 84] on p "Advanced" at bounding box center [139, 81] width 41 height 13
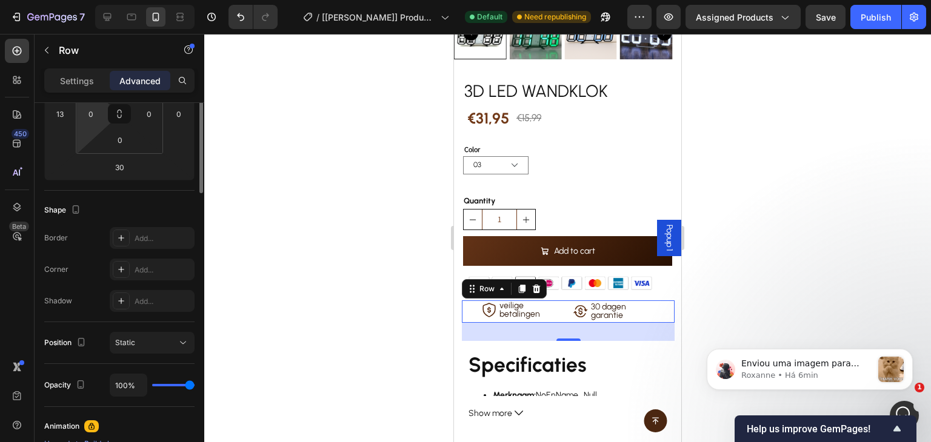
scroll to position [0, 0]
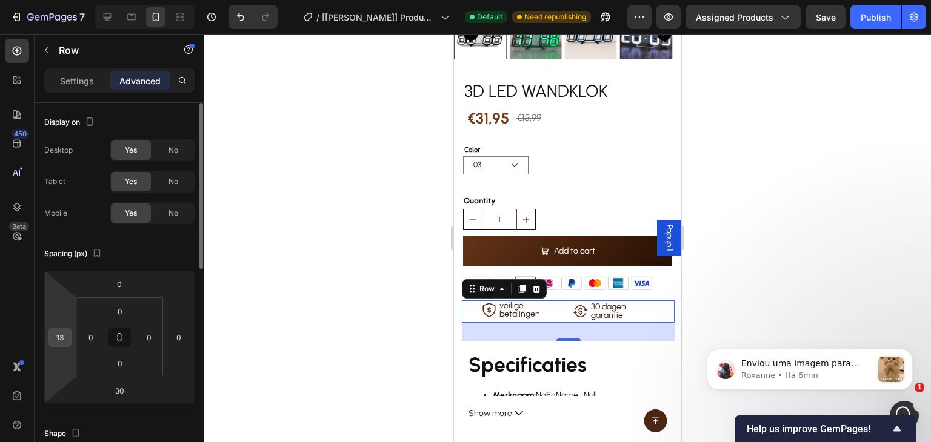
click at [68, 341] on input "13" at bounding box center [60, 337] width 18 height 18
type input "5"
type input "15"
click at [97, 80] on div "Settings" at bounding box center [77, 80] width 61 height 19
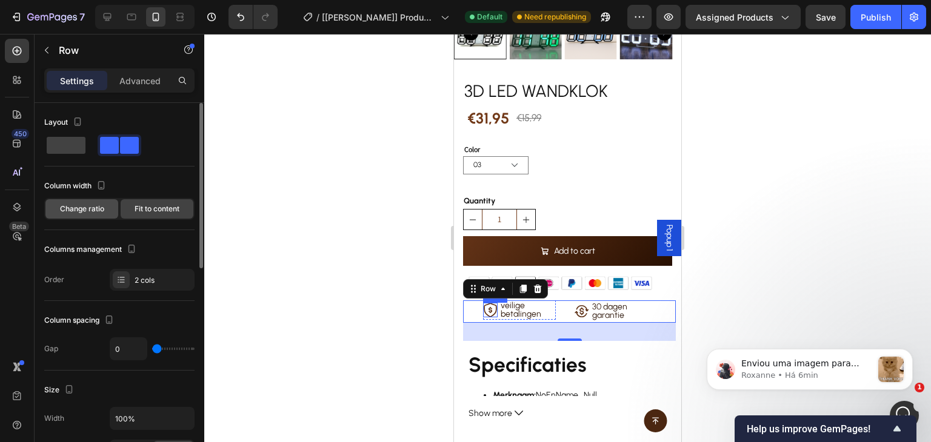
click at [106, 213] on div "Change ratio" at bounding box center [81, 208] width 73 height 19
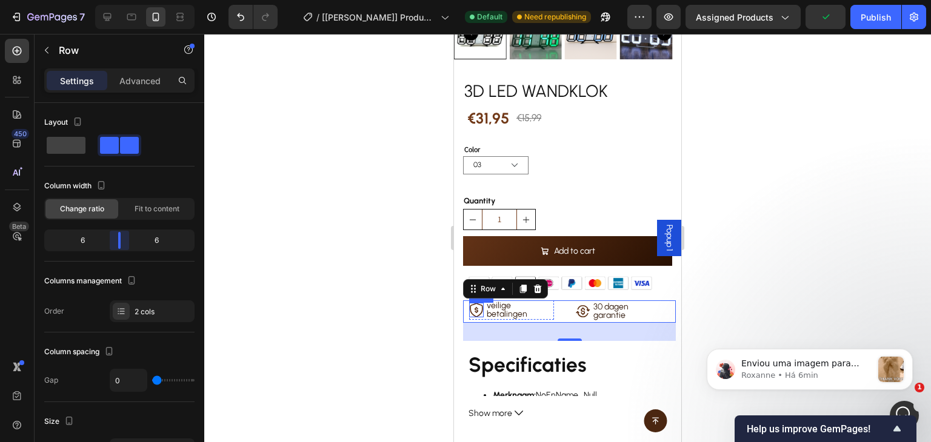
click at [119, 0] on body "7 / [Annie GemPages] Product Page - Sep 28, 07:52:24 Default Need republishing …" at bounding box center [465, 0] width 931 height 0
click at [148, 211] on span "Fit to content" at bounding box center [157, 209] width 45 height 11
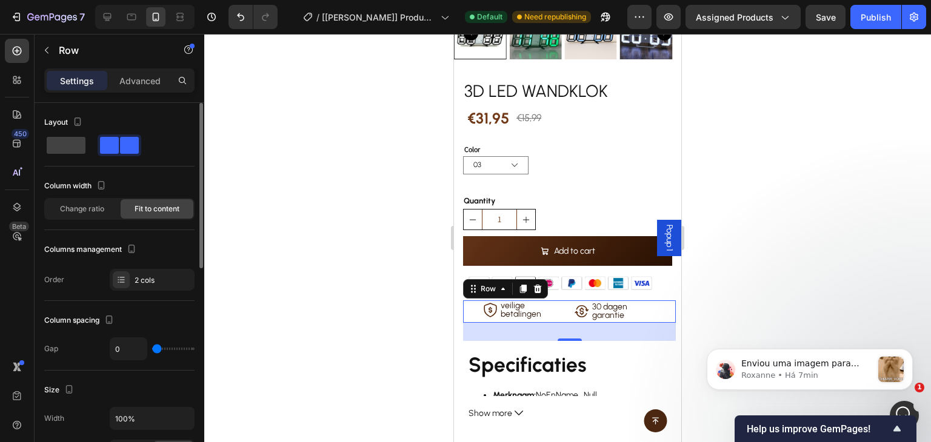
scroll to position [61, 0]
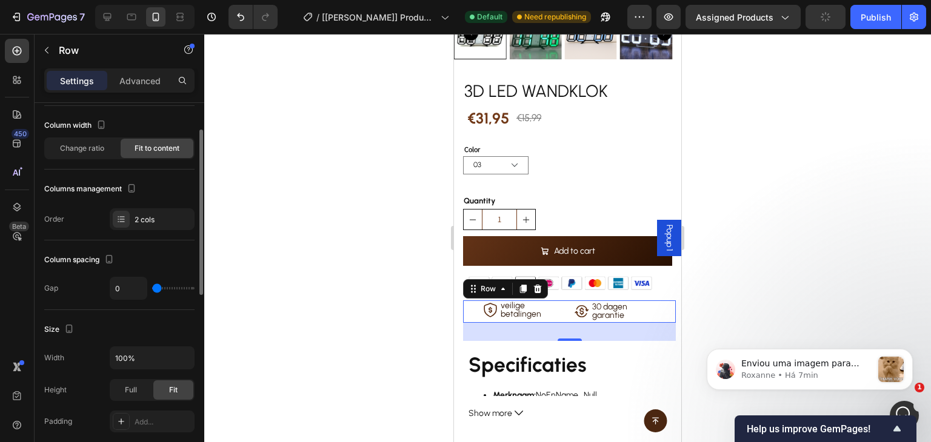
type input "13"
type input "48"
type input "57"
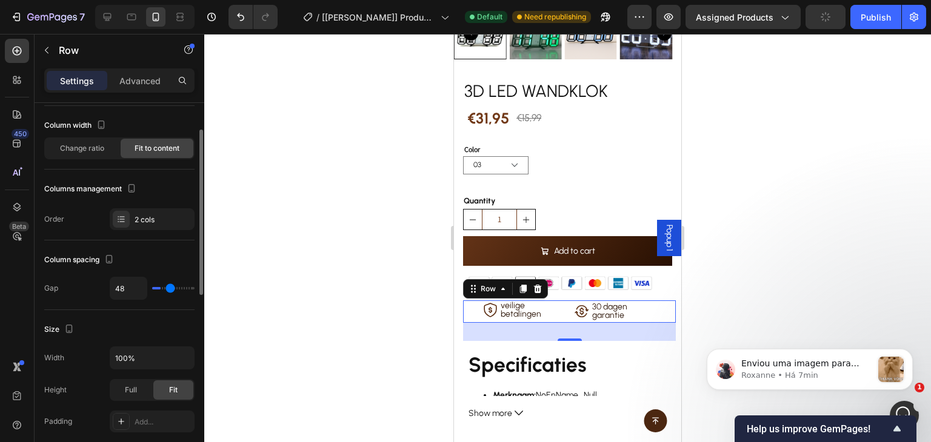
type input "57"
type input "59"
type input "57"
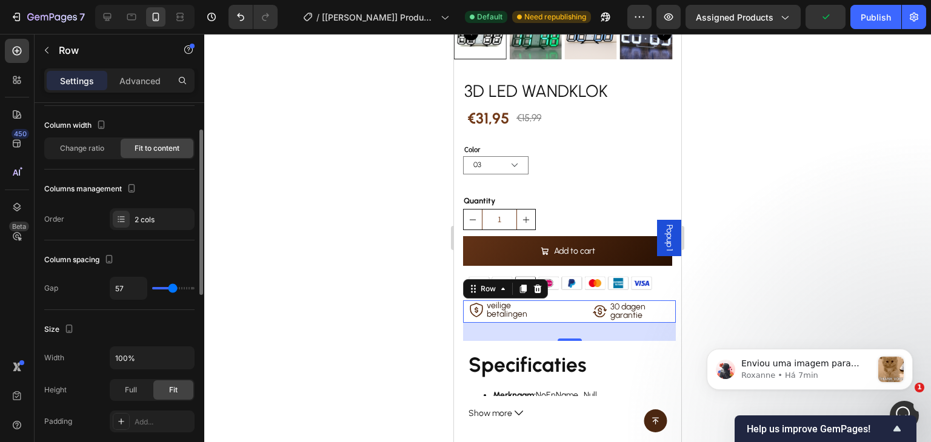
type input "47"
type input "11"
type input "0"
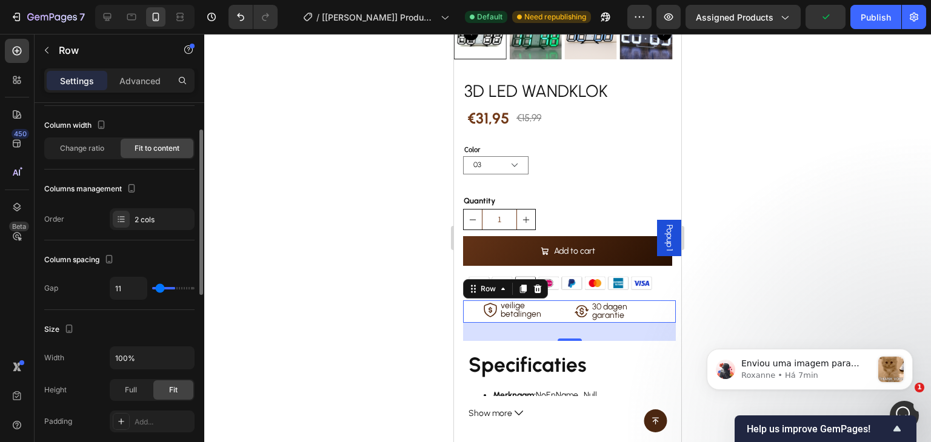
type input "0"
drag, startPoint x: 158, startPoint y: 287, endPoint x: 98, endPoint y: 287, distance: 60.0
click at [152, 287] on input "range" at bounding box center [173, 288] width 42 height 2
click at [529, 302] on p "veilige betalingen" at bounding box center [527, 310] width 55 height 17
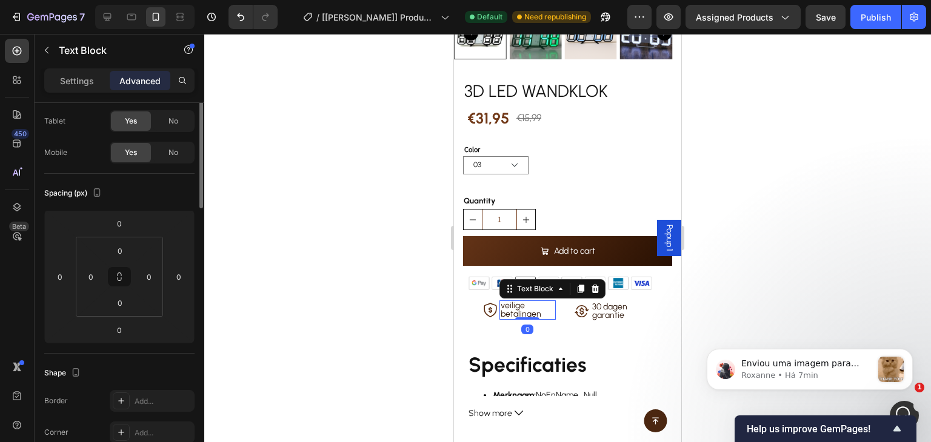
scroll to position [0, 0]
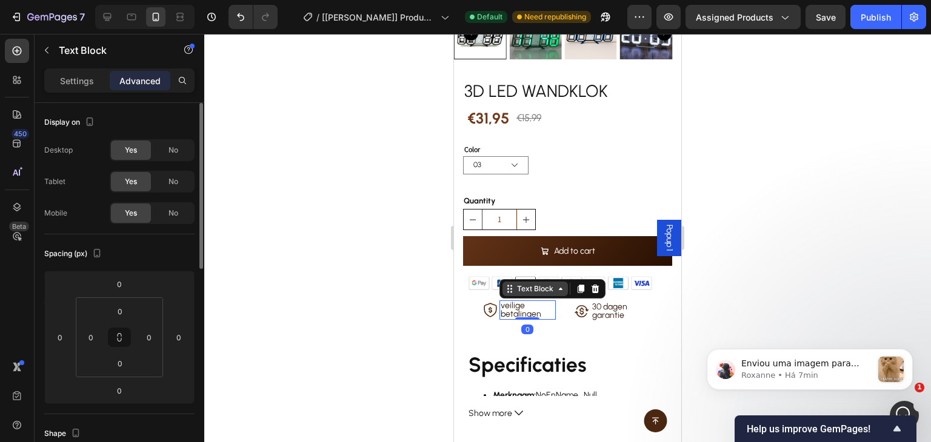
click at [533, 284] on div "Text Block" at bounding box center [534, 289] width 41 height 11
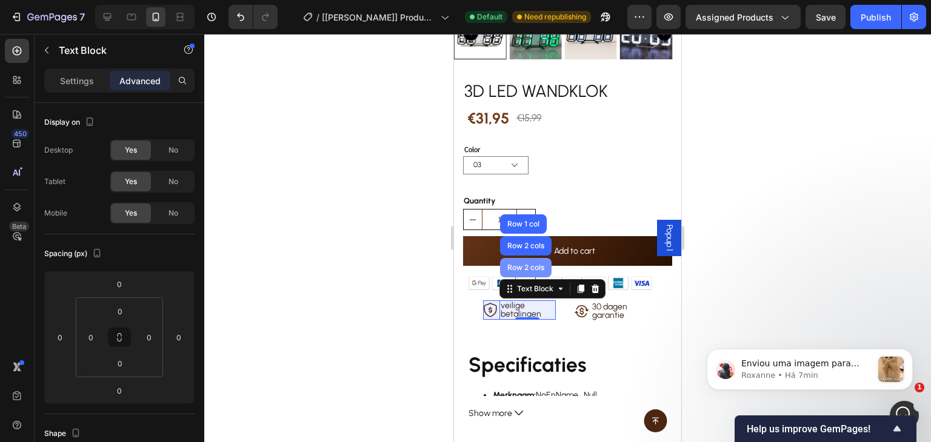
click at [525, 264] on div "Row 2 cols" at bounding box center [526, 267] width 42 height 7
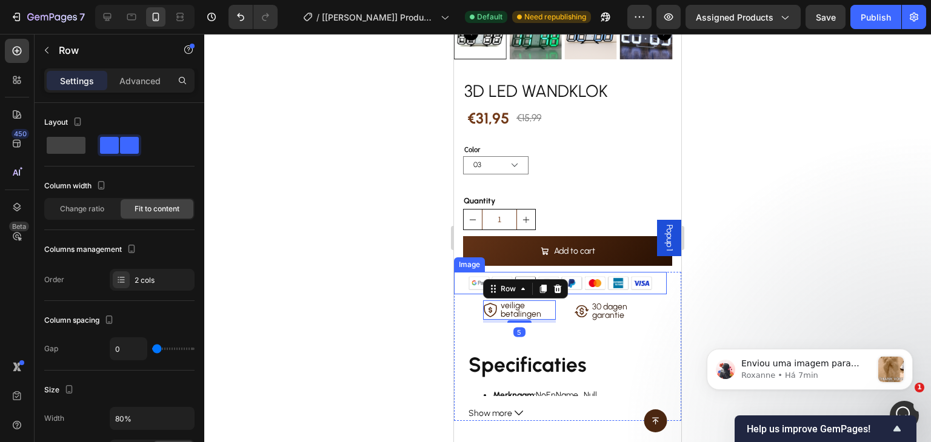
click at [144, 68] on div "Settings Advanced" at bounding box center [119, 80] width 150 height 24
click at [148, 78] on p "Advanced" at bounding box center [139, 81] width 41 height 13
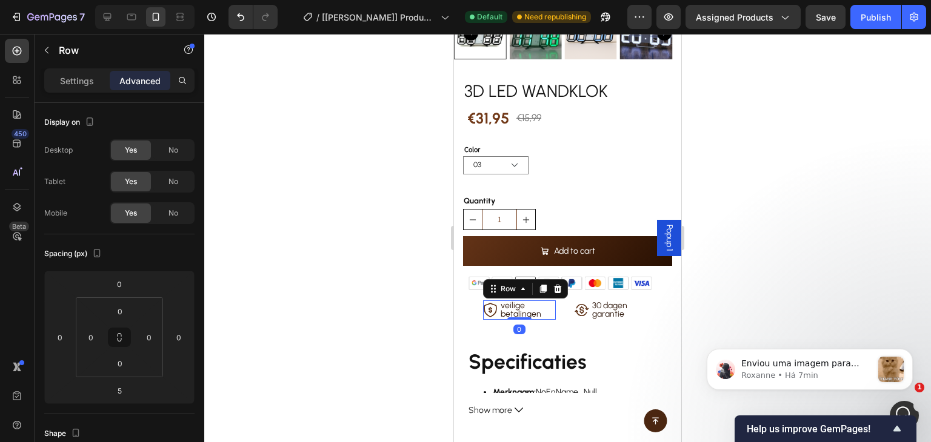
drag, startPoint x: 512, startPoint y: 311, endPoint x: 515, endPoint y: 305, distance: 6.8
click at [515, 305] on div "Icon veilige betalingen Text Block Row 0" at bounding box center [519, 310] width 73 height 19
type input "0"
click at [568, 306] on div "Icon 30 dagen garantie Text Block Row" at bounding box center [615, 310] width 94 height 19
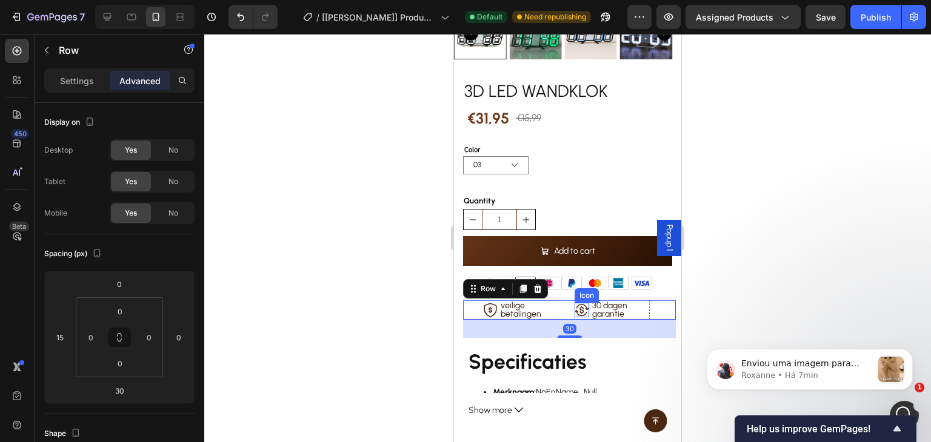
click at [574, 303] on icon at bounding box center [581, 310] width 15 height 15
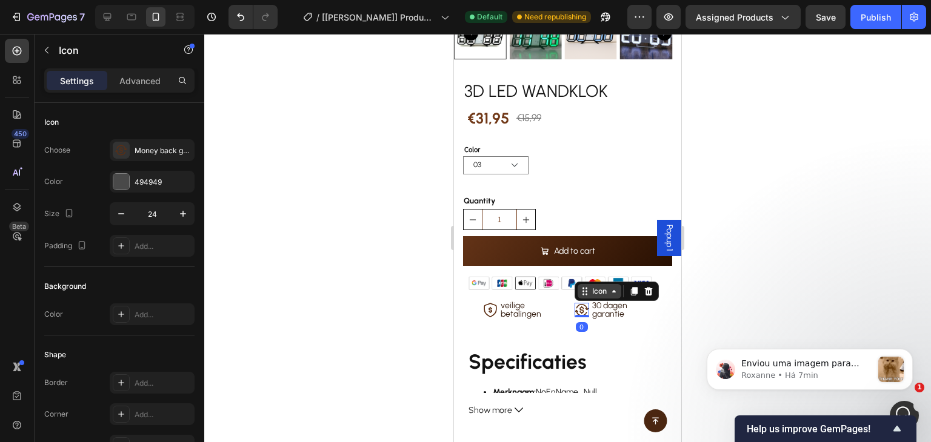
click at [602, 284] on div "Icon" at bounding box center [599, 291] width 44 height 15
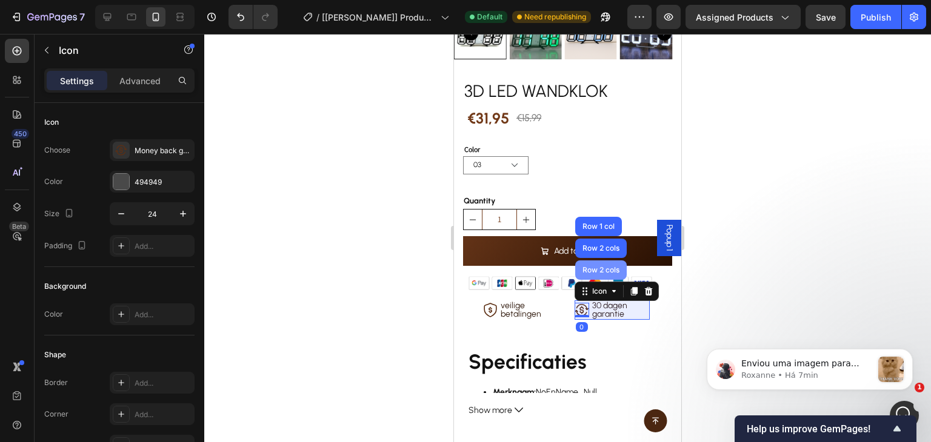
click at [596, 265] on div "Row 2 cols" at bounding box center [601, 270] width 52 height 19
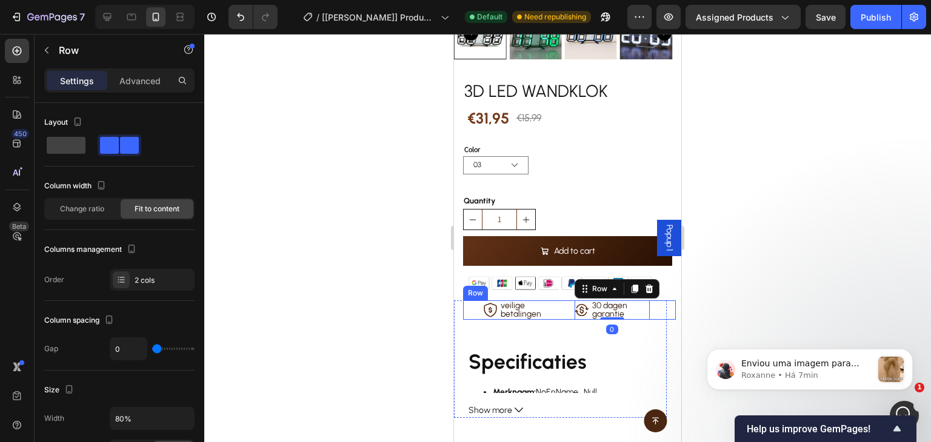
click at [549, 307] on p "veilige betalingen" at bounding box center [527, 310] width 55 height 17
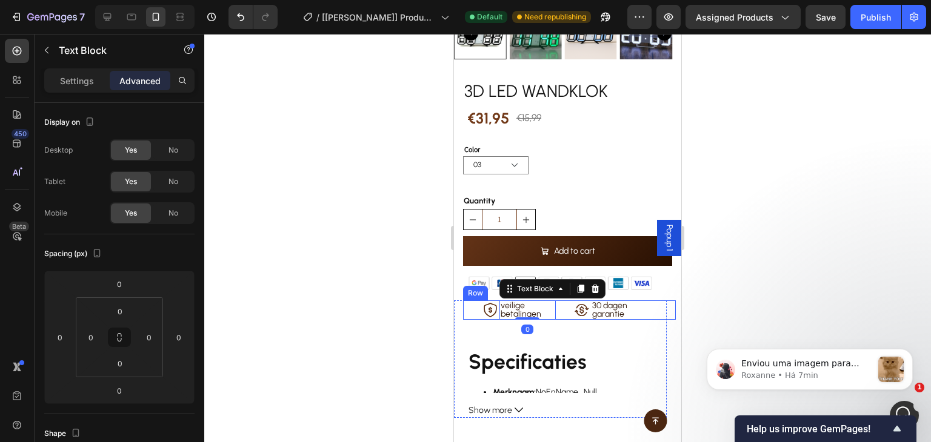
click at [560, 307] on div "Icon veilige betalingen Text Block 0 Row" at bounding box center [522, 310] width 91 height 19
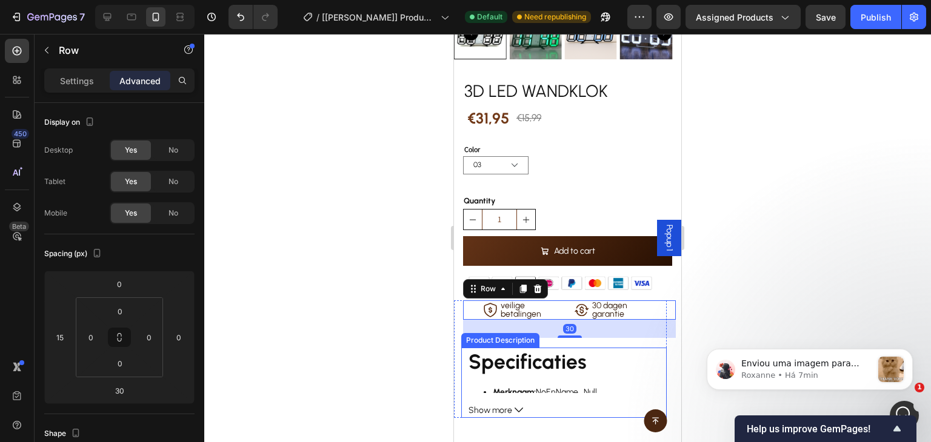
click at [557, 385] on li "Merknaam: NoEnName_Null" at bounding box center [580, 392] width 174 height 14
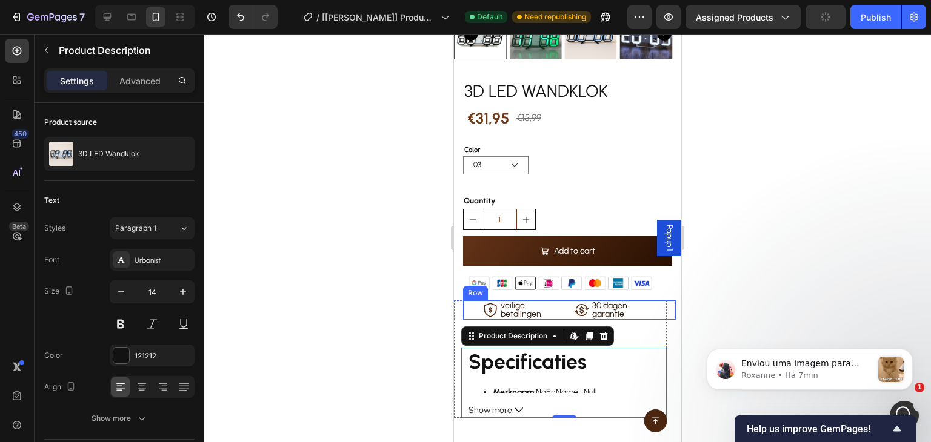
click at [557, 301] on div "Icon veilige betalingen Text Block Row" at bounding box center [522, 310] width 91 height 19
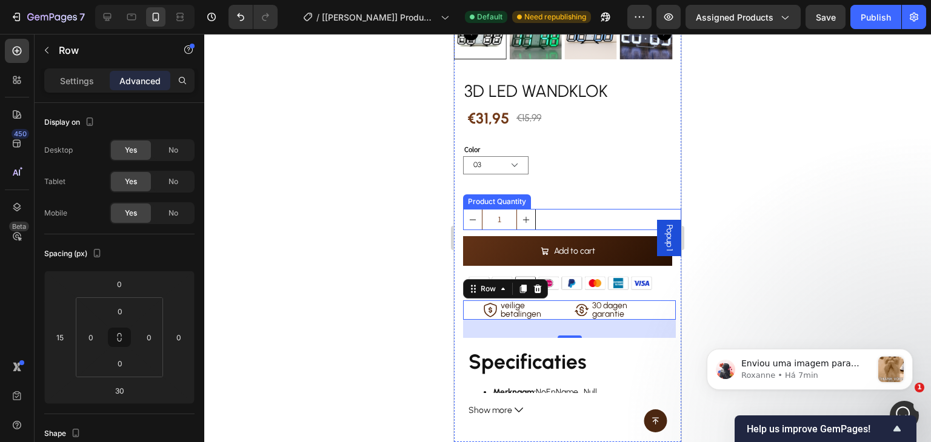
click at [590, 209] on div "1" at bounding box center [572, 219] width 218 height 21
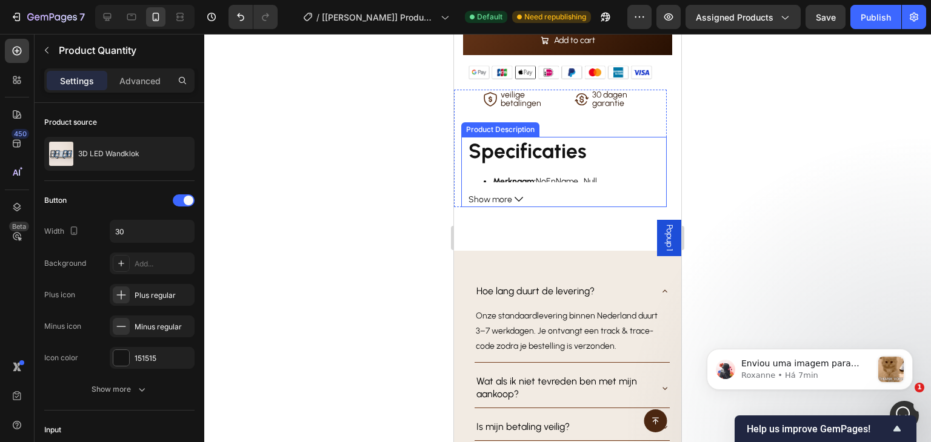
scroll to position [545, 0]
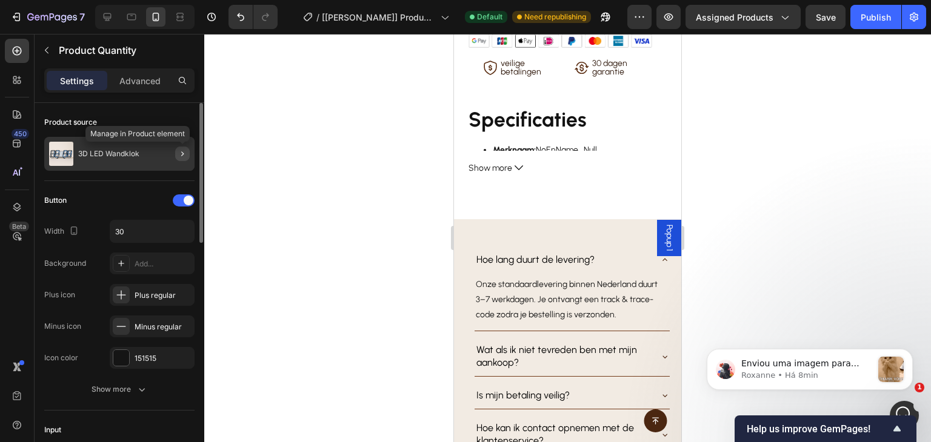
click at [184, 150] on icon "button" at bounding box center [183, 154] width 10 height 10
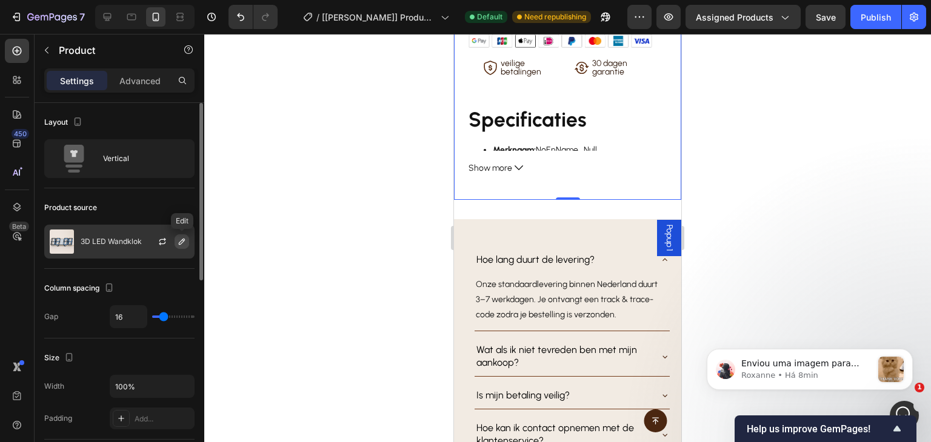
click at [182, 244] on icon "button" at bounding box center [182, 242] width 10 height 10
click at [173, 189] on div "Product source 3D LED Wandklok" at bounding box center [119, 228] width 150 height 81
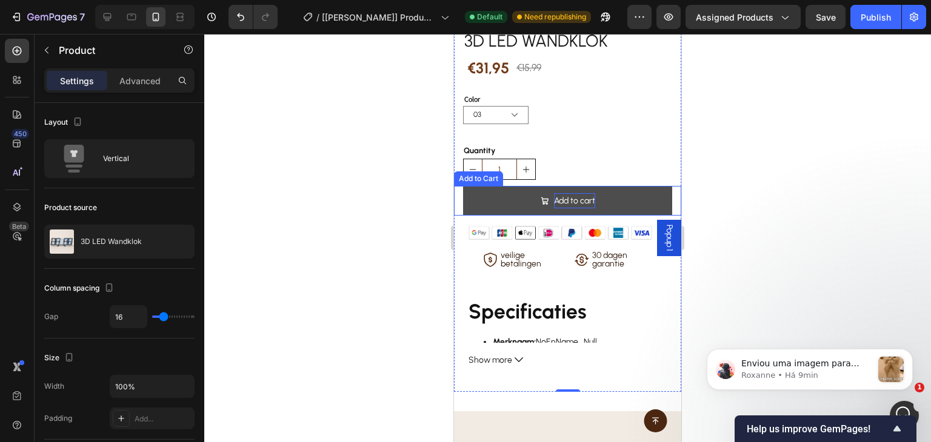
scroll to position [303, 0]
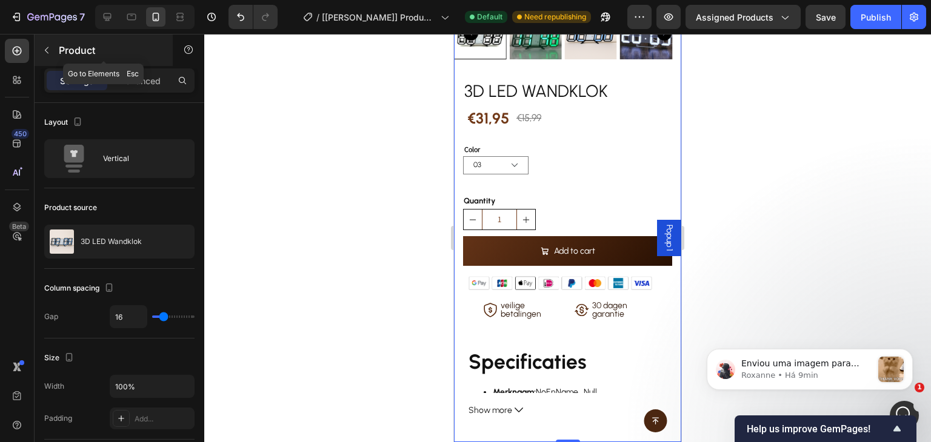
click at [61, 50] on p "Product" at bounding box center [110, 50] width 103 height 15
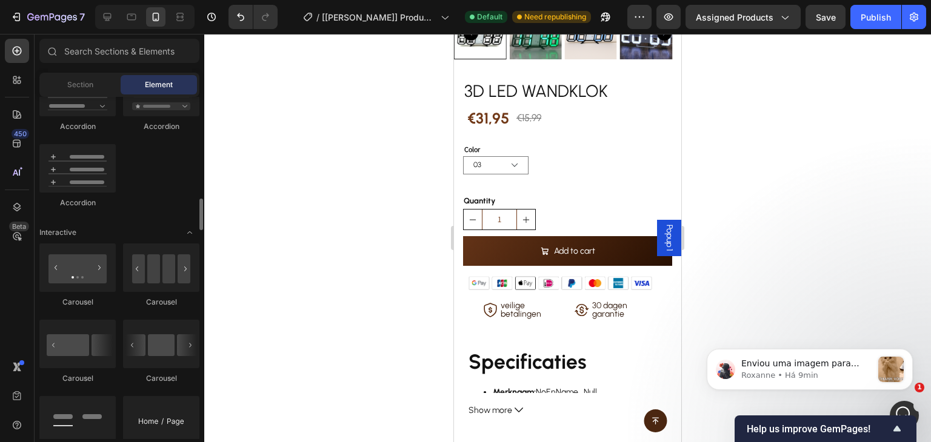
scroll to position [1212, 0]
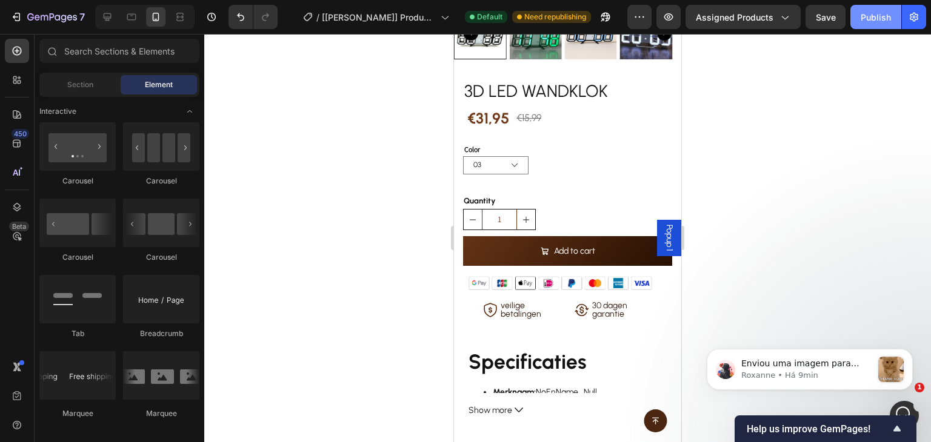
click at [872, 24] on button "Publish" at bounding box center [875, 17] width 51 height 24
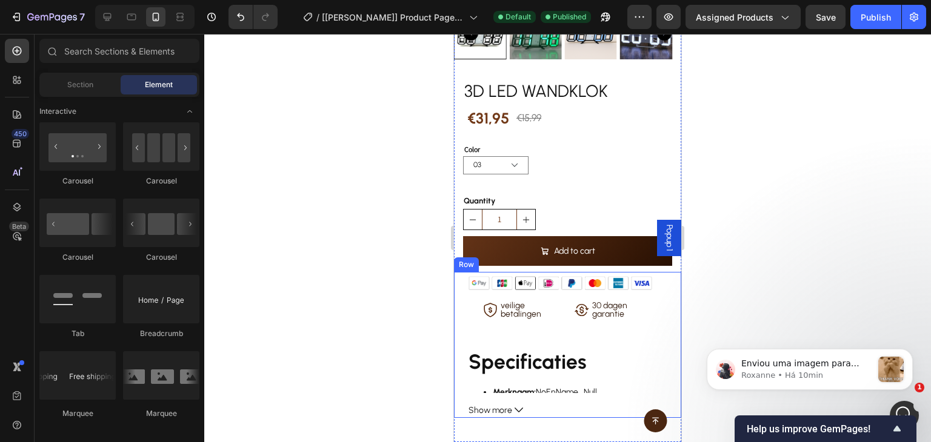
click at [660, 281] on div "Image Icon veilige betalingen Text Block Row Icon 30 dagen garantie Text Block …" at bounding box center [567, 345] width 227 height 146
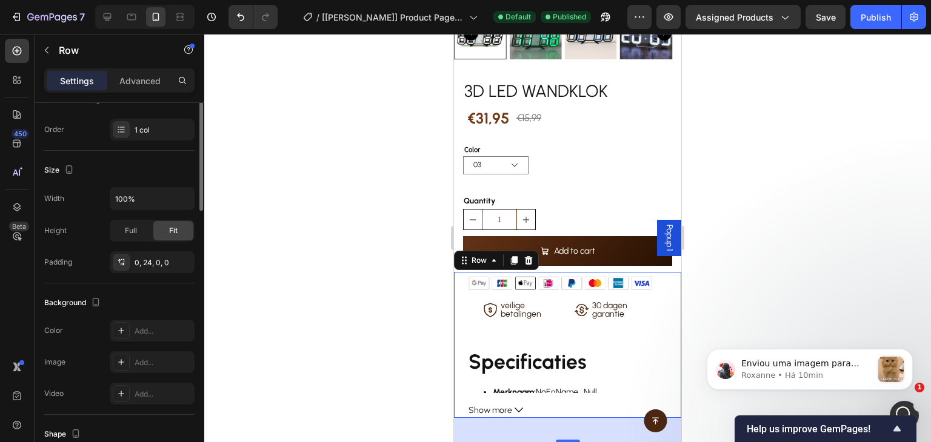
scroll to position [0, 0]
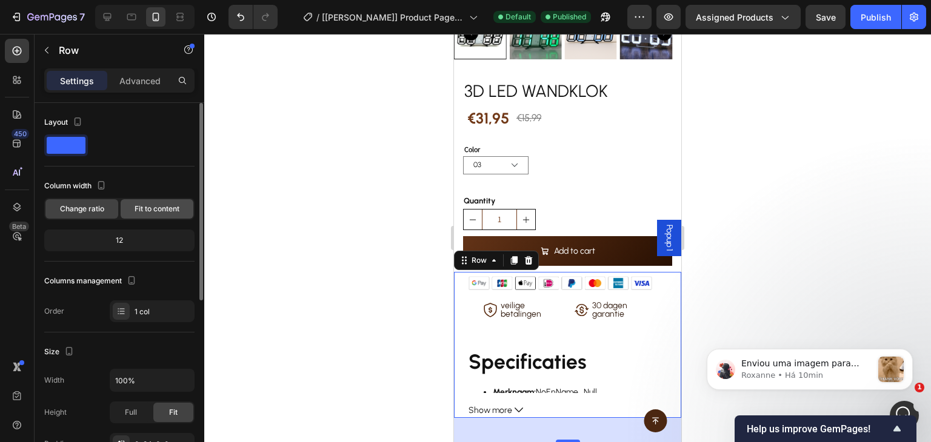
click at [154, 216] on div "Fit to content" at bounding box center [157, 208] width 73 height 19
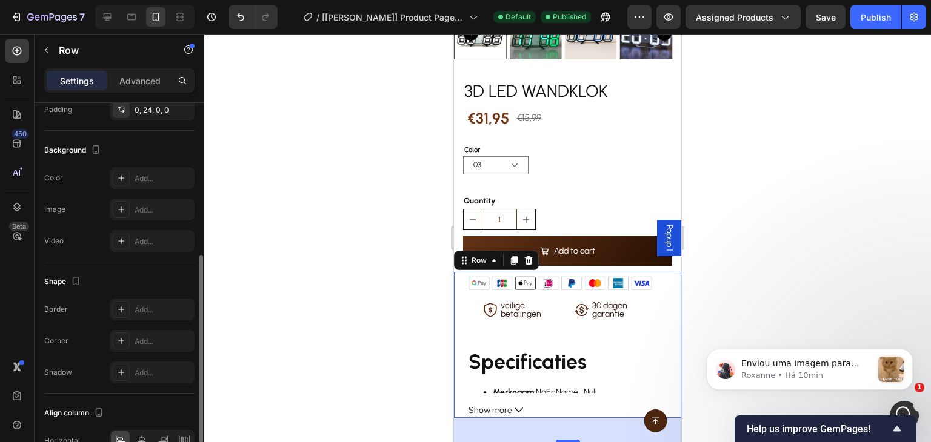
scroll to position [370, 0]
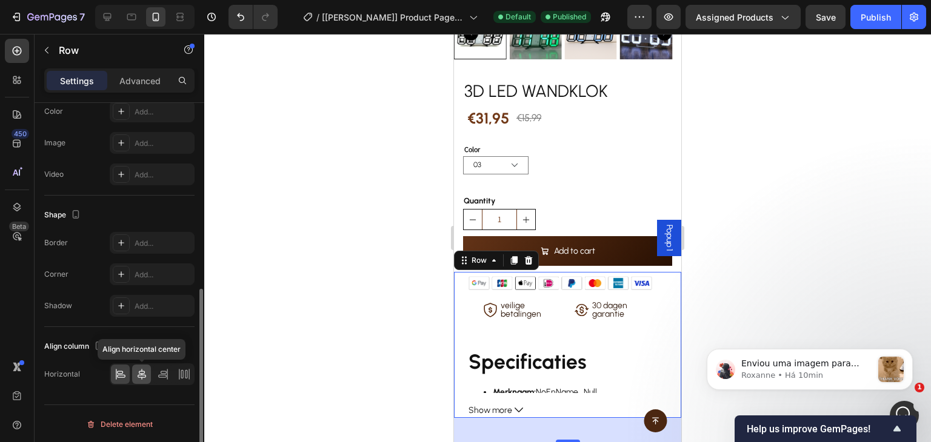
click at [145, 368] on icon at bounding box center [142, 374] width 12 height 12
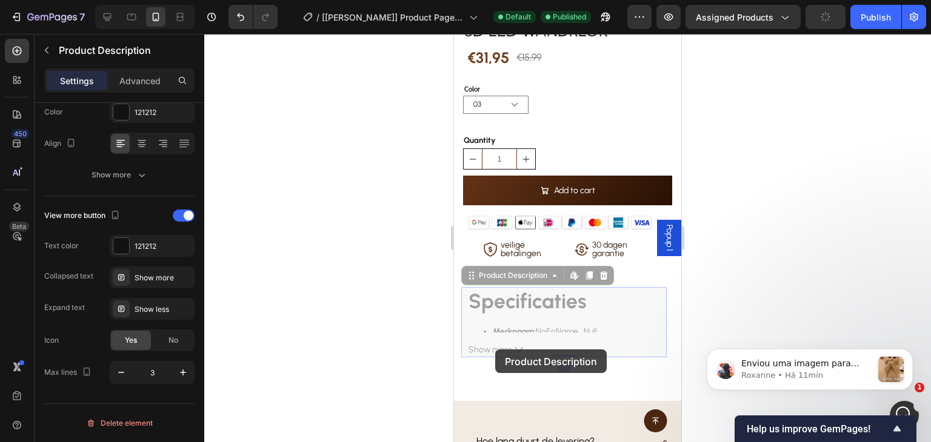
scroll to position [0, 0]
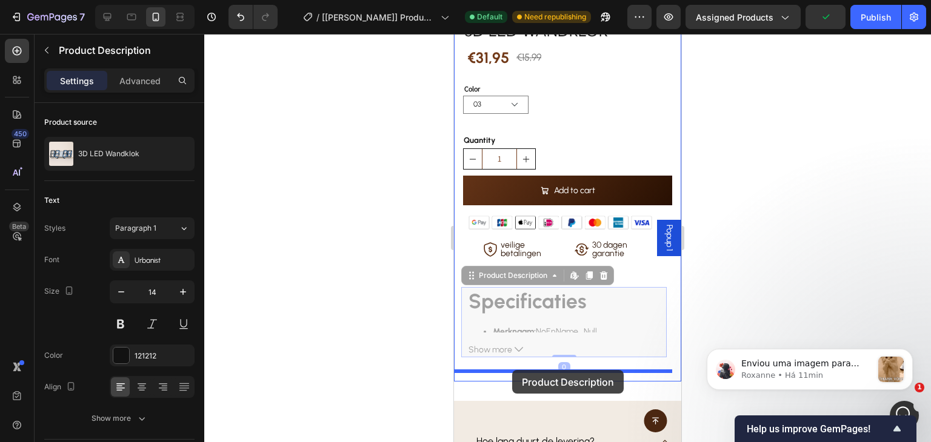
drag, startPoint x: 520, startPoint y: 272, endPoint x: 512, endPoint y: 370, distance: 98.5
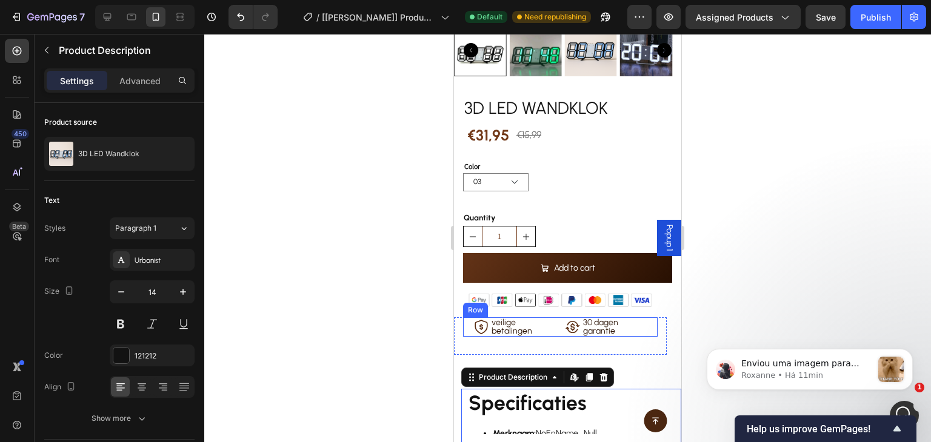
scroll to position [303, 0]
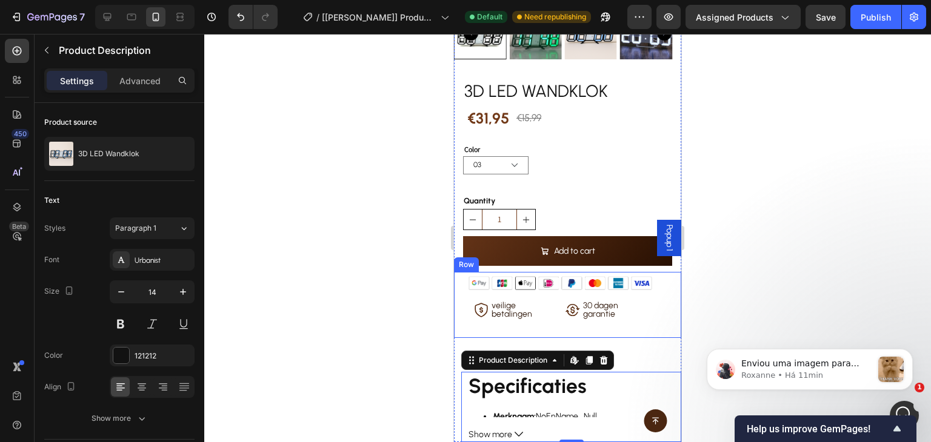
click at [658, 285] on div "Image Icon veilige betalingen Text Block Row Icon 30 dagen garantie Text Block …" at bounding box center [567, 305] width 227 height 66
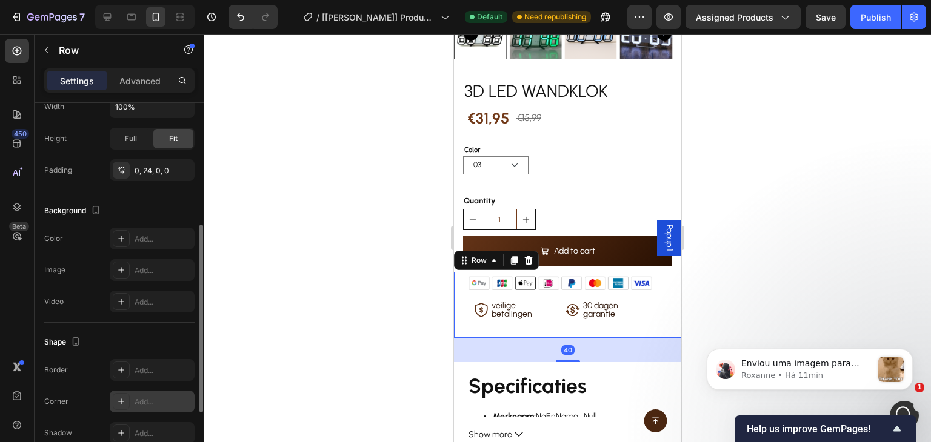
scroll to position [370, 0]
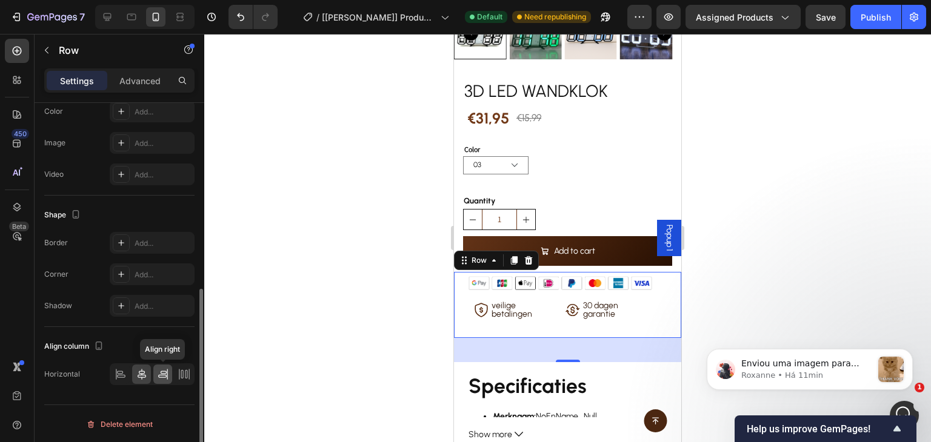
click at [164, 371] on icon at bounding box center [163, 374] width 12 height 12
click at [142, 369] on icon at bounding box center [142, 374] width 12 height 12
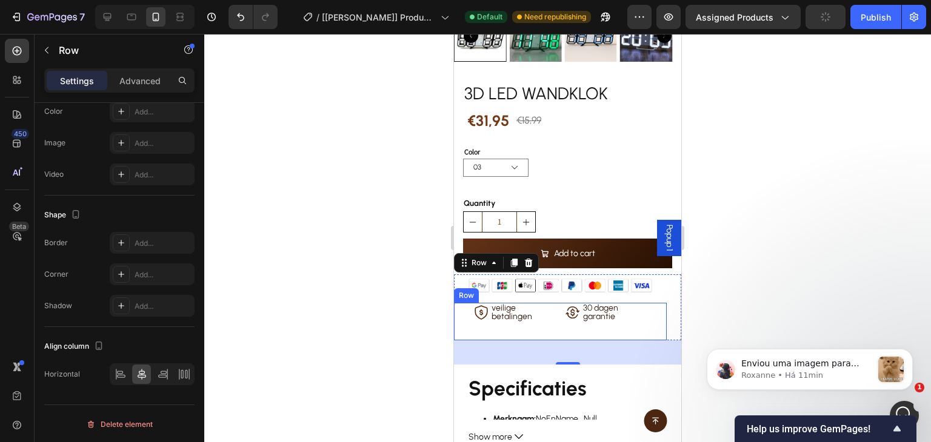
scroll to position [303, 0]
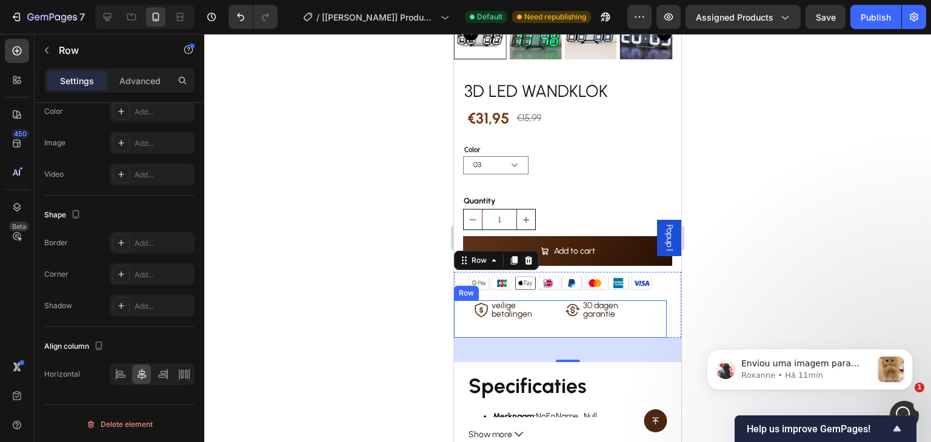
click at [548, 318] on div "Icon veilige betalingen Text Block Row Icon 30 dagen garantie Text Block Row Row" at bounding box center [551, 320] width 194 height 38
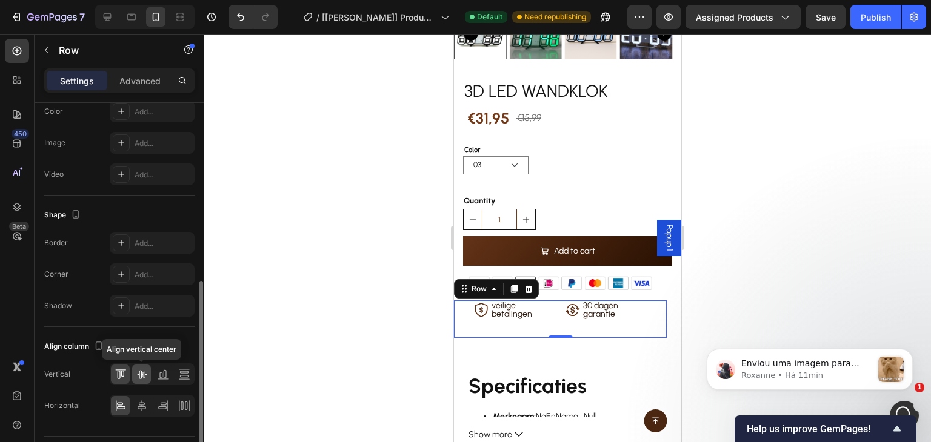
click at [133, 371] on div at bounding box center [141, 374] width 19 height 19
click at [136, 403] on icon at bounding box center [142, 406] width 12 height 12
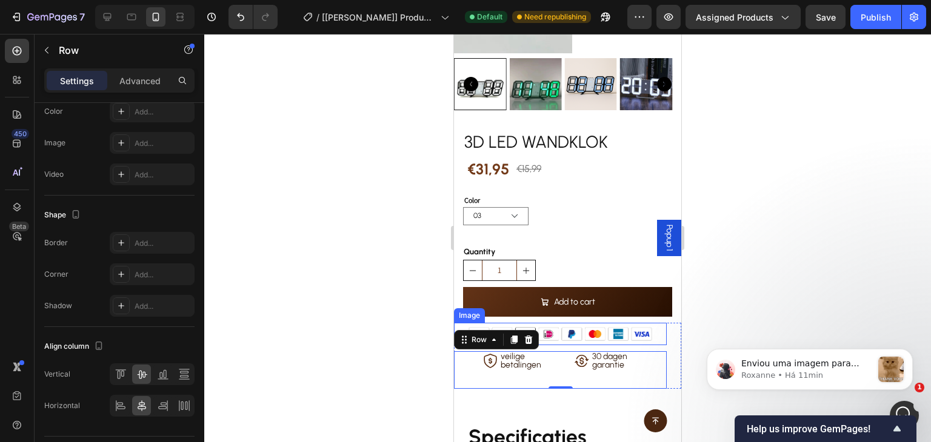
scroll to position [242, 0]
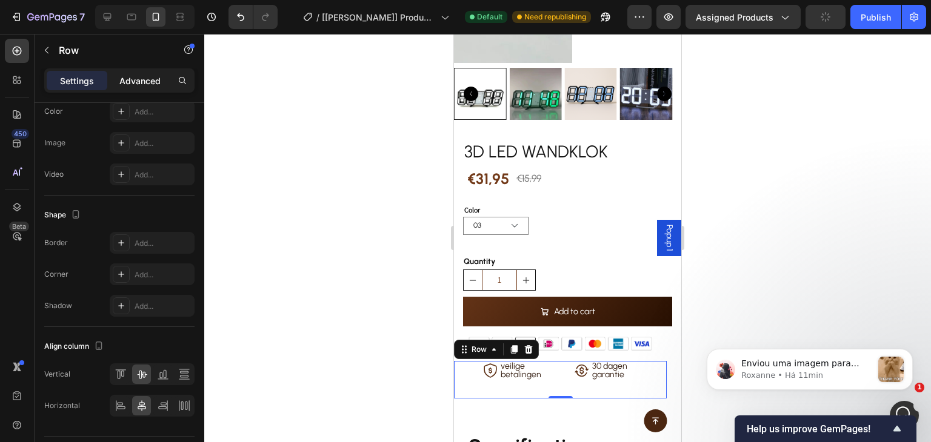
click at [143, 86] on p "Advanced" at bounding box center [139, 81] width 41 height 13
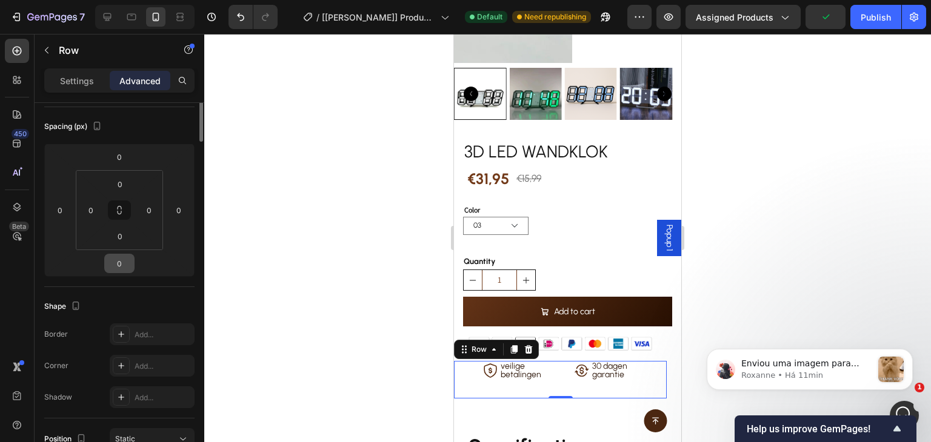
scroll to position [0, 0]
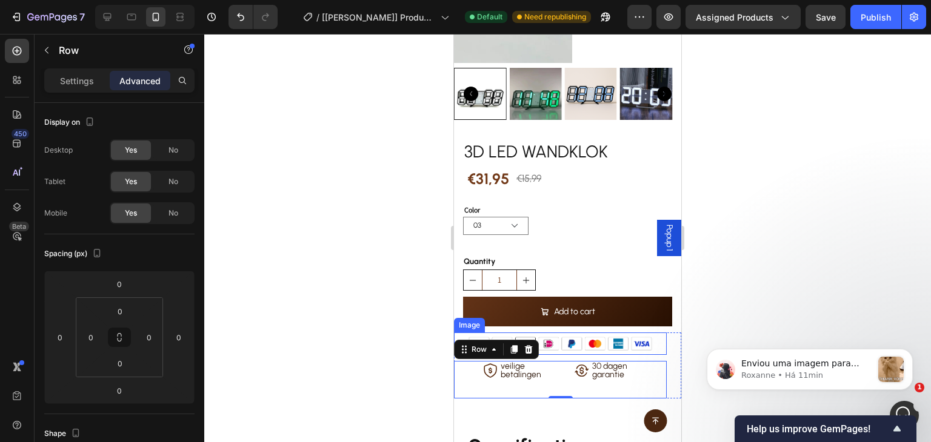
click at [650, 339] on div at bounding box center [560, 344] width 213 height 22
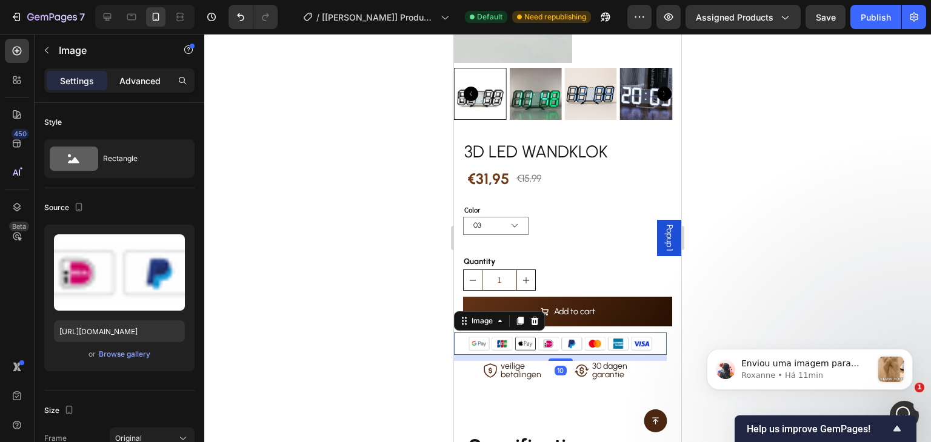
click at [135, 73] on div "Advanced" at bounding box center [140, 80] width 61 height 19
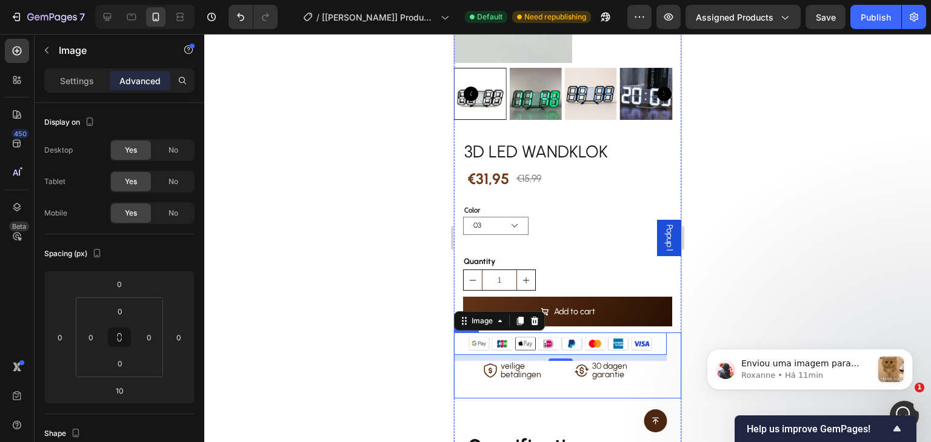
click at [661, 340] on div "Image 10 Icon veilige betalingen Text Block Row Icon 30 dagen garantie Text Blo…" at bounding box center [567, 366] width 227 height 66
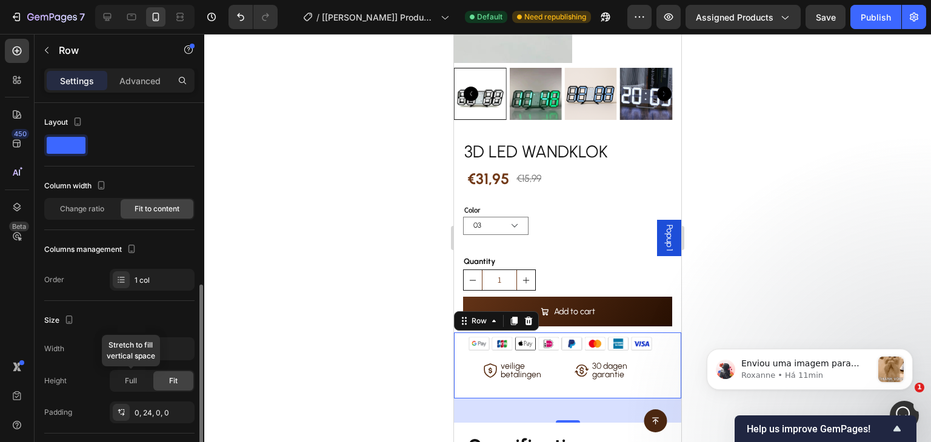
scroll to position [182, 0]
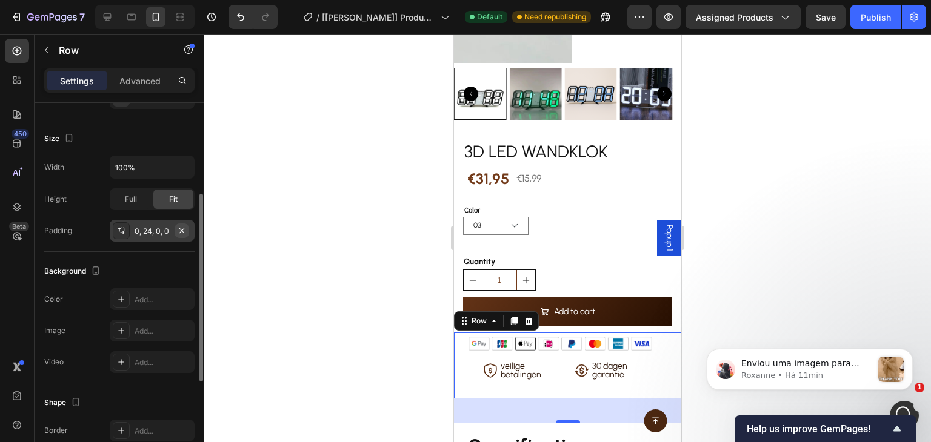
click at [182, 228] on icon "button" at bounding box center [181, 230] width 5 height 5
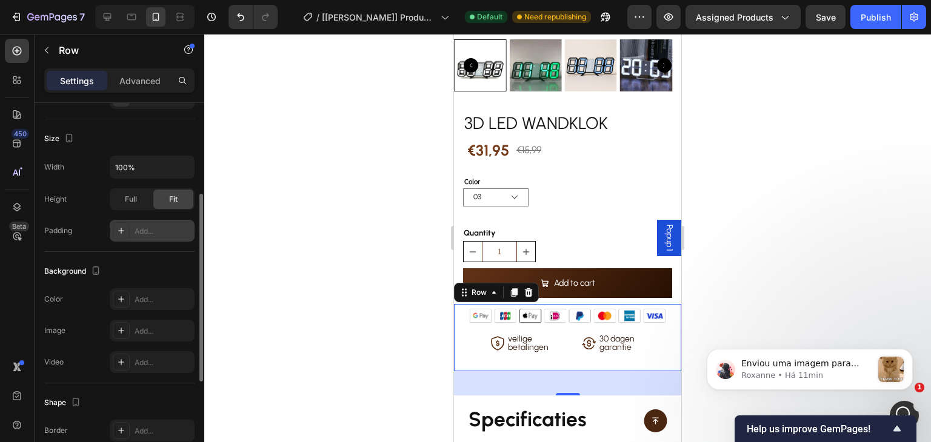
scroll to position [242, 0]
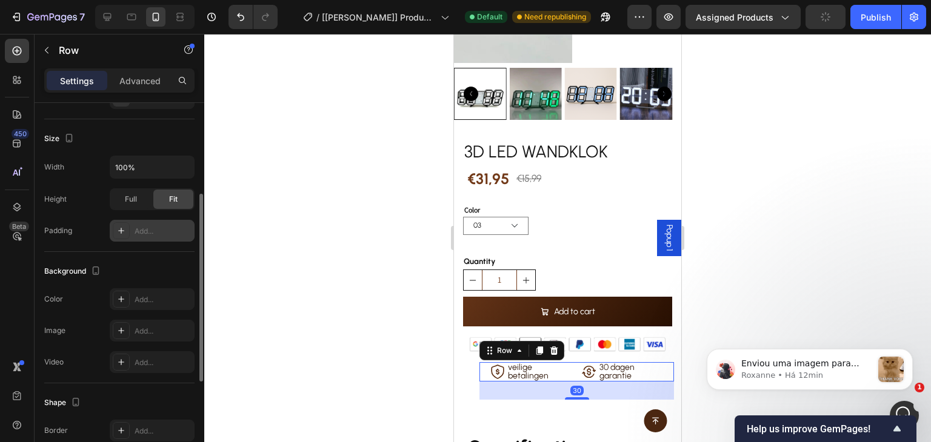
click at [484, 362] on div "Icon veilige betalingen Text Block Row" at bounding box center [529, 371] width 91 height 19
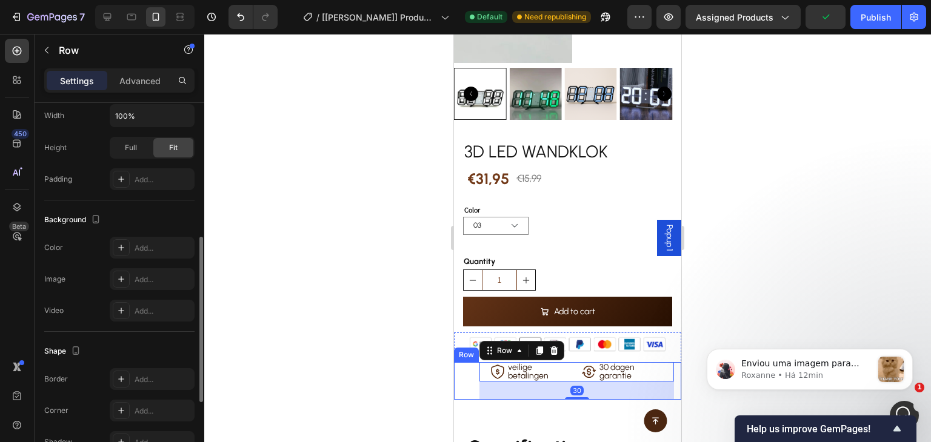
scroll to position [121, 0]
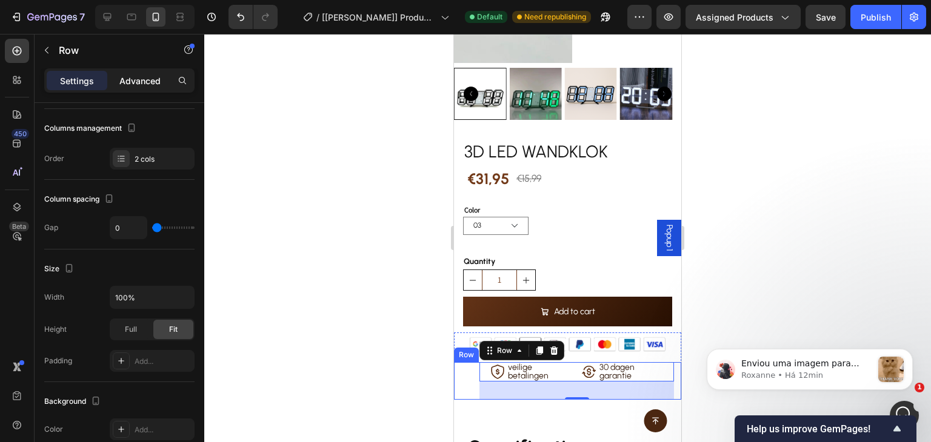
click at [145, 76] on p "Advanced" at bounding box center [139, 81] width 41 height 13
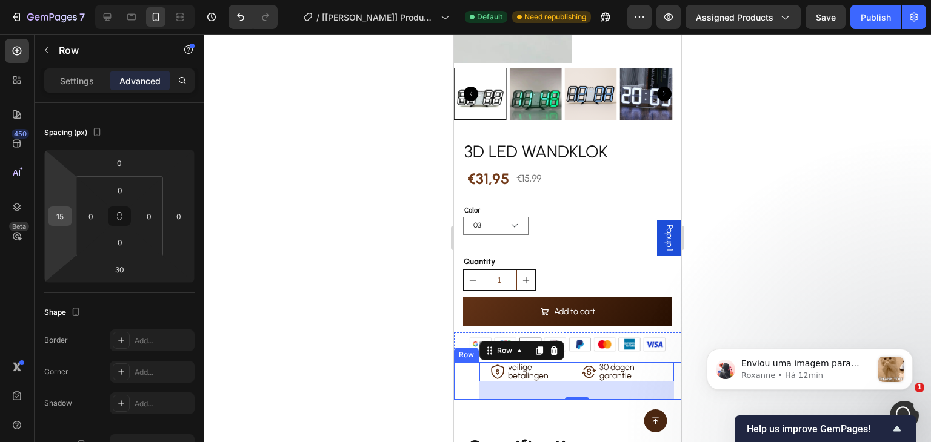
click at [69, 216] on div "15" at bounding box center [60, 216] width 24 height 19
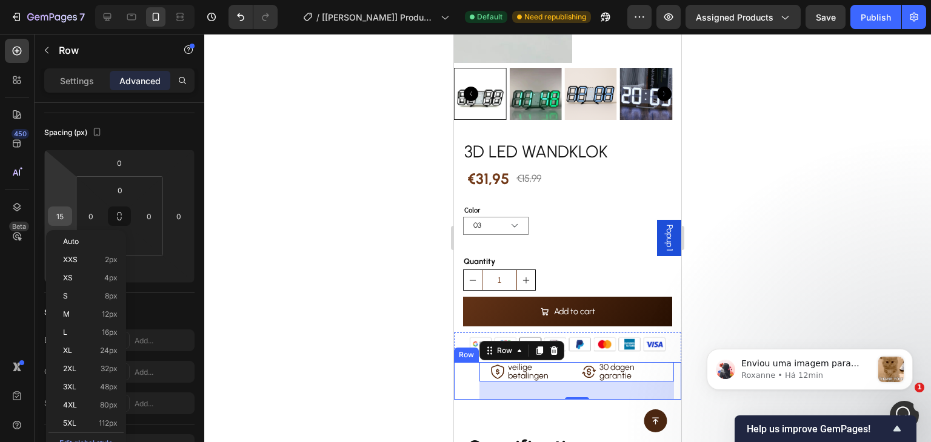
click at [59, 216] on input "15" at bounding box center [60, 216] width 18 height 18
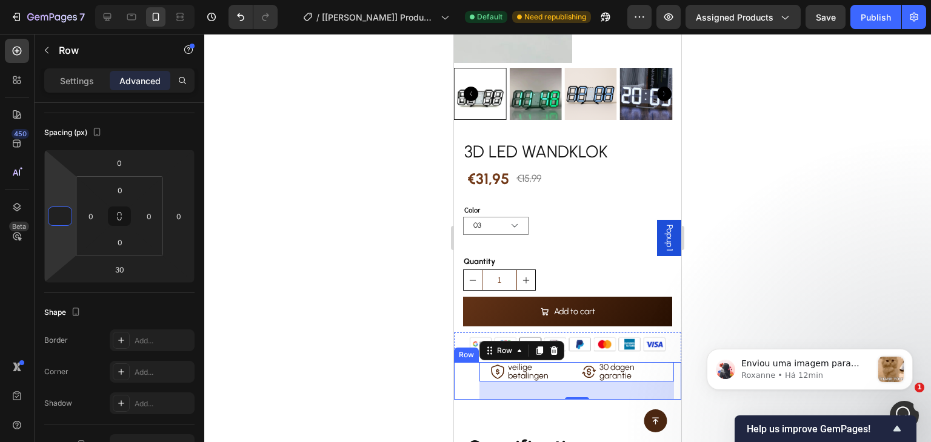
type input "0"
click at [136, 294] on div "Shape Border Add... Corner Add... Shadow Add..." at bounding box center [119, 358] width 150 height 131
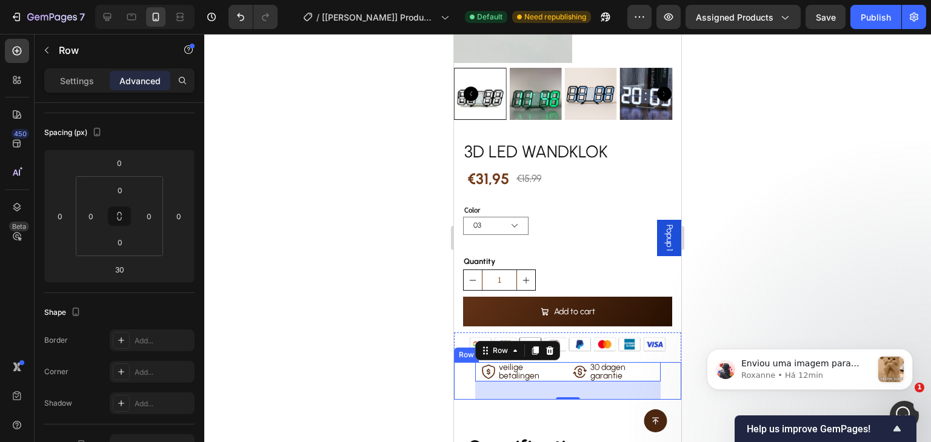
click at [658, 374] on div "Icon veilige betalingen Text Block Row Icon 30 dagen garantie Text Block Row Ro…" at bounding box center [567, 381] width 227 height 38
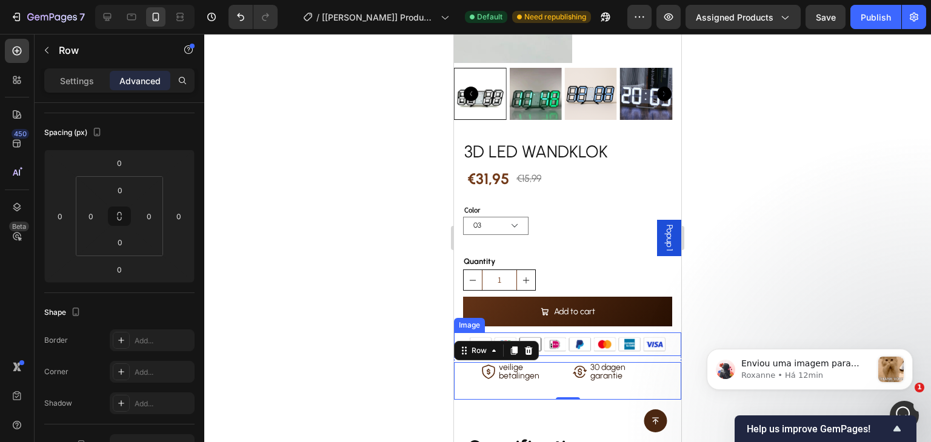
click at [660, 340] on img at bounding box center [567, 345] width 205 height 24
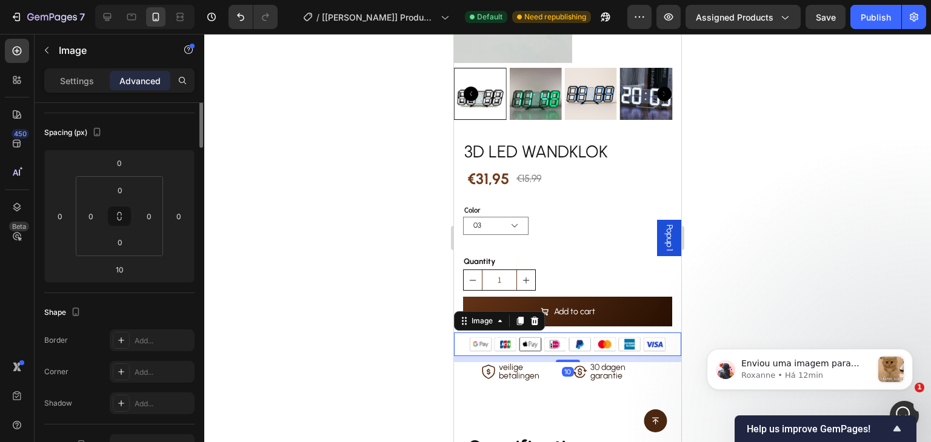
scroll to position [0, 0]
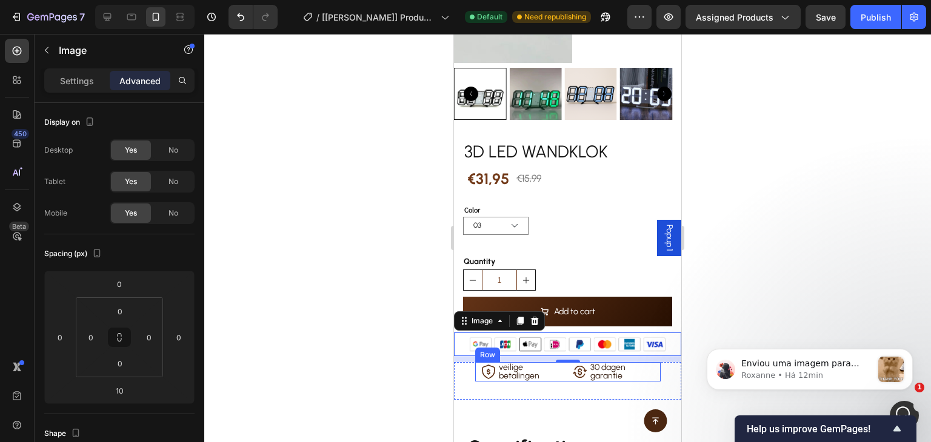
click at [642, 363] on div "Icon 30 dagen garantie Text Block Row" at bounding box center [614, 371] width 94 height 19
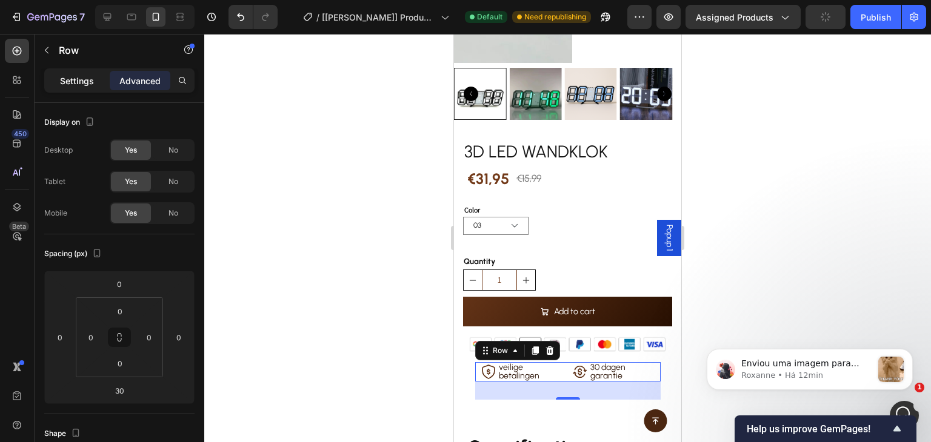
click at [67, 80] on p "Settings" at bounding box center [77, 81] width 34 height 13
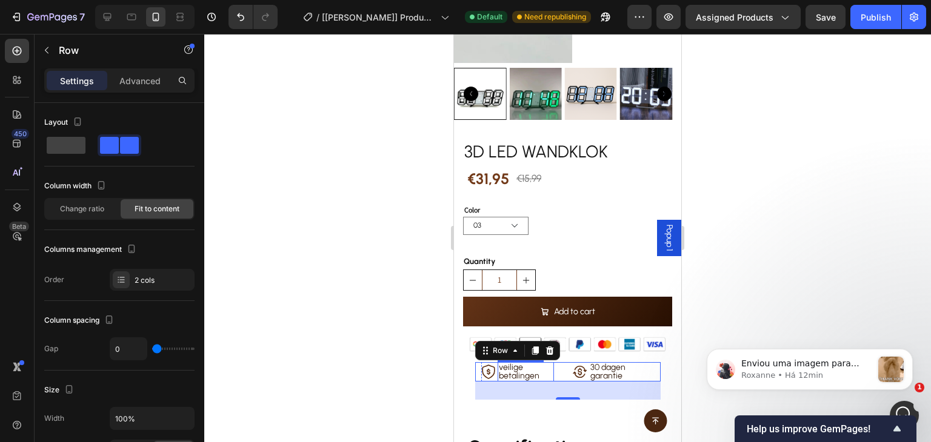
click at [527, 364] on p "veilige betalingen" at bounding box center [526, 372] width 55 height 17
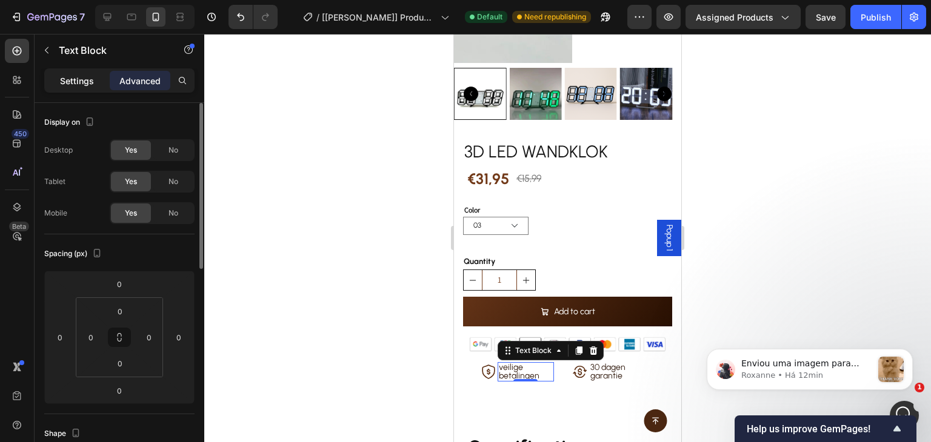
click at [78, 81] on p "Settings" at bounding box center [77, 81] width 34 height 13
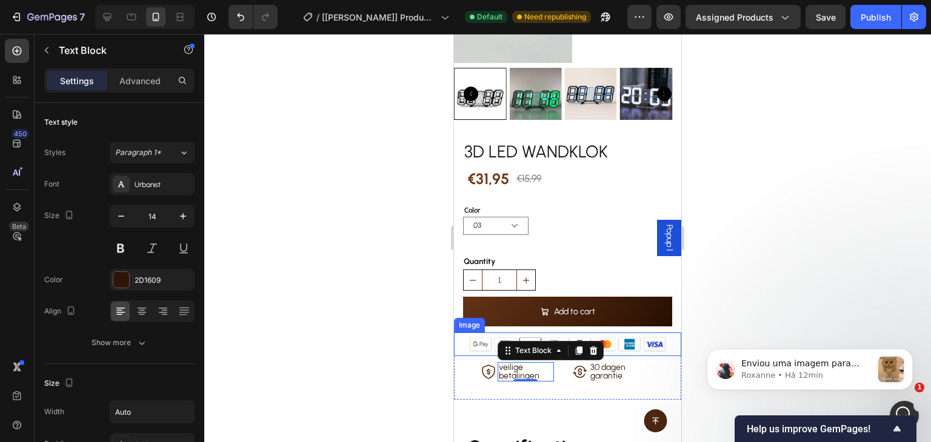
click at [660, 336] on img at bounding box center [567, 345] width 205 height 24
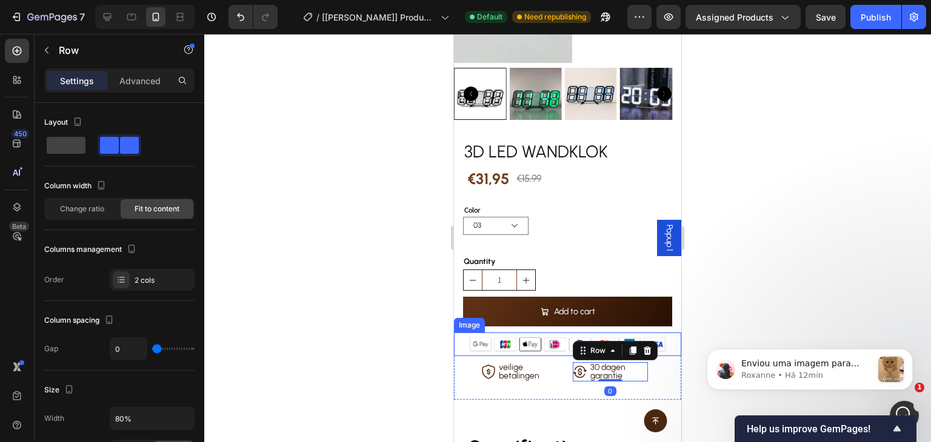
click at [663, 337] on div at bounding box center [567, 345] width 227 height 24
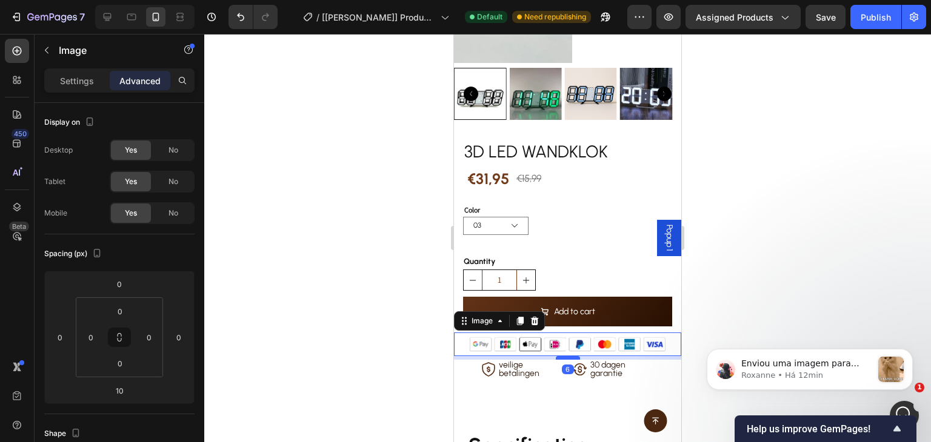
click at [567, 356] on div at bounding box center [568, 358] width 24 height 4
type input "6"
click at [666, 307] on div "Add to cart Add to Cart" at bounding box center [567, 312] width 227 height 30
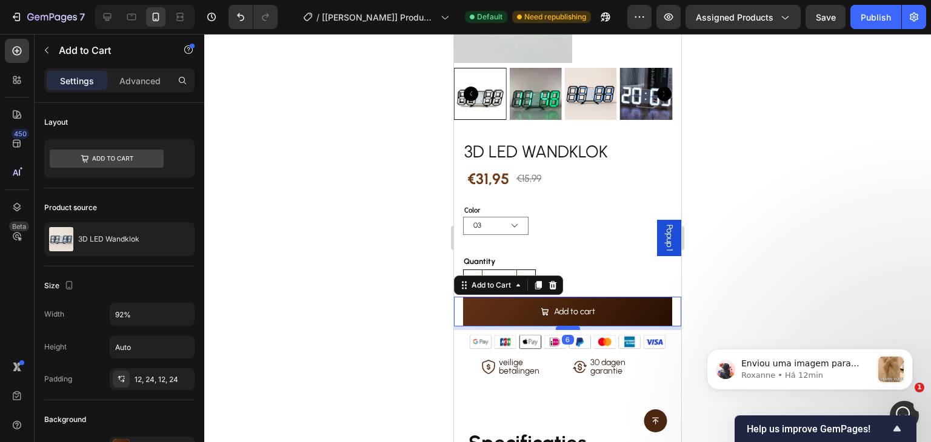
click at [563, 327] on div at bounding box center [568, 329] width 24 height 4
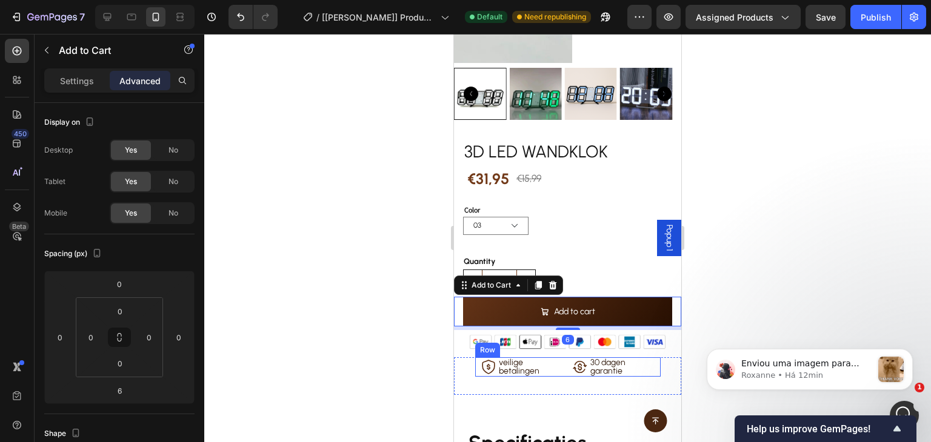
click at [555, 357] on div "Icon veilige betalingen Text Block Row" at bounding box center [520, 366] width 91 height 19
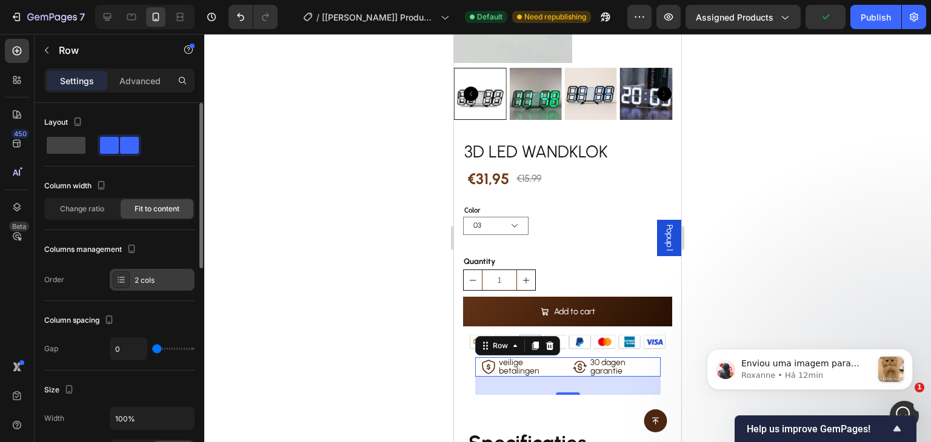
click at [150, 284] on div "2 cols" at bounding box center [163, 280] width 57 height 11
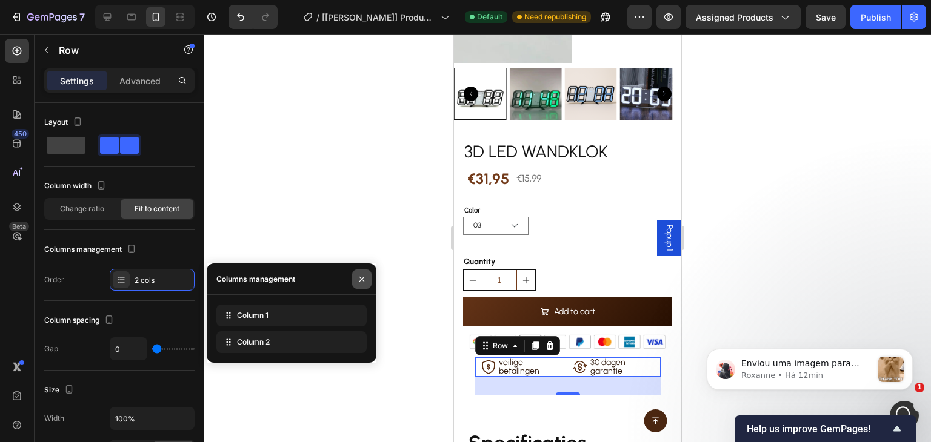
click at [354, 276] on button "button" at bounding box center [361, 279] width 19 height 19
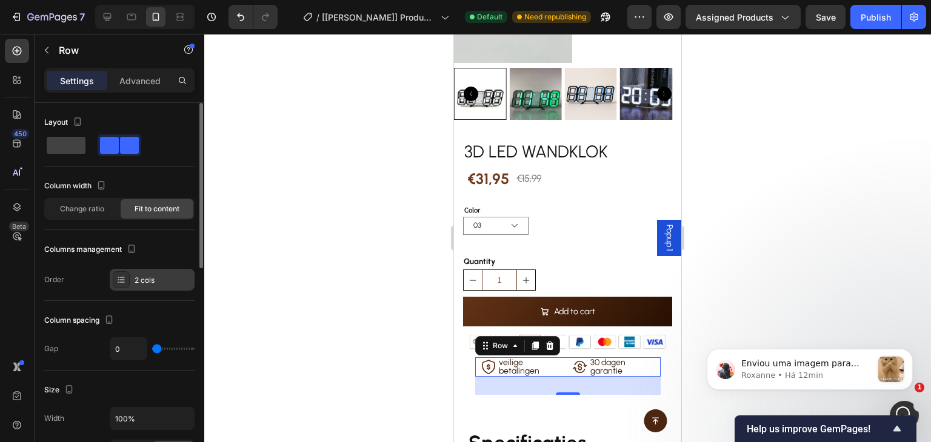
click at [175, 282] on div "2 cols" at bounding box center [163, 280] width 57 height 11
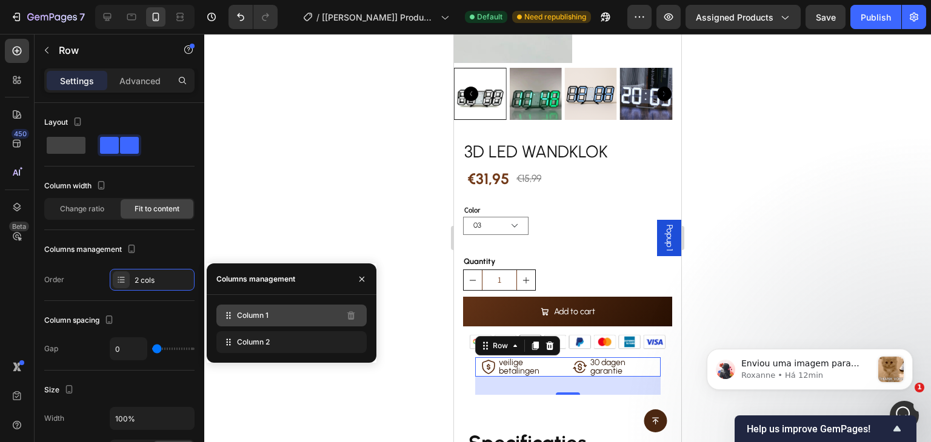
click at [274, 311] on div "Column 1" at bounding box center [291, 316] width 150 height 22
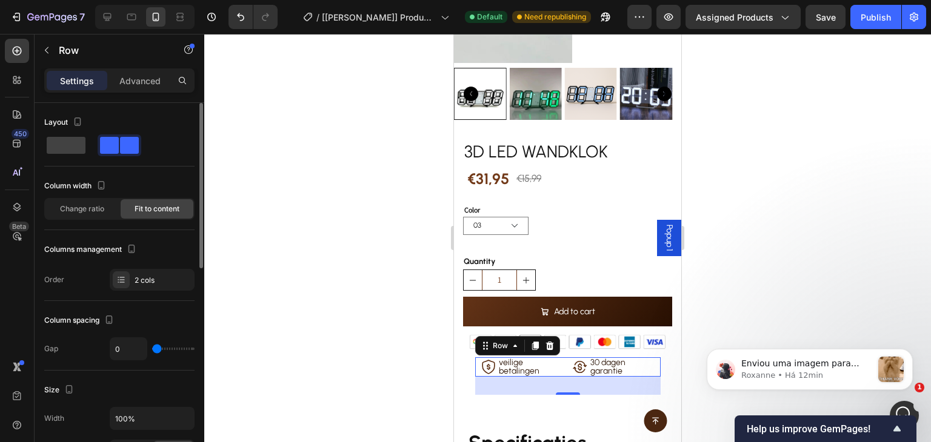
click at [161, 243] on div "Columns management" at bounding box center [119, 249] width 150 height 19
click at [143, 73] on div "Advanced" at bounding box center [140, 80] width 61 height 19
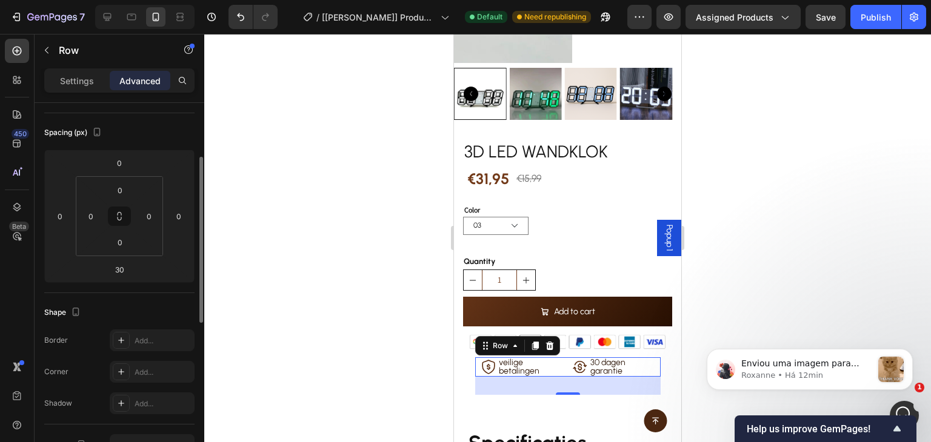
scroll to position [242, 0]
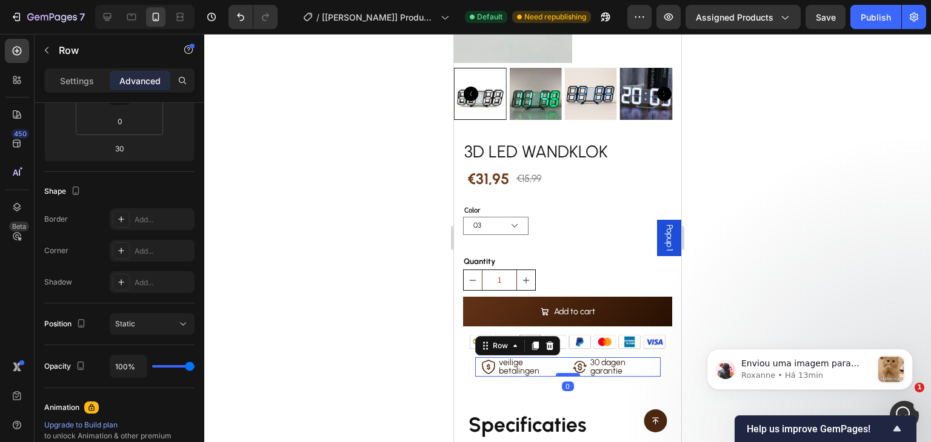
drag, startPoint x: 567, startPoint y: 385, endPoint x: 566, endPoint y: 367, distance: 18.2
click at [566, 373] on div at bounding box center [568, 375] width 24 height 4
type input "0"
drag, startPoint x: 565, startPoint y: 367, endPoint x: 564, endPoint y: 357, distance: 9.1
click at [564, 357] on div "Icon veilige betalingen Text Block Row Icon 30 dagen garantie Text Block Row Ro…" at bounding box center [567, 366] width 185 height 19
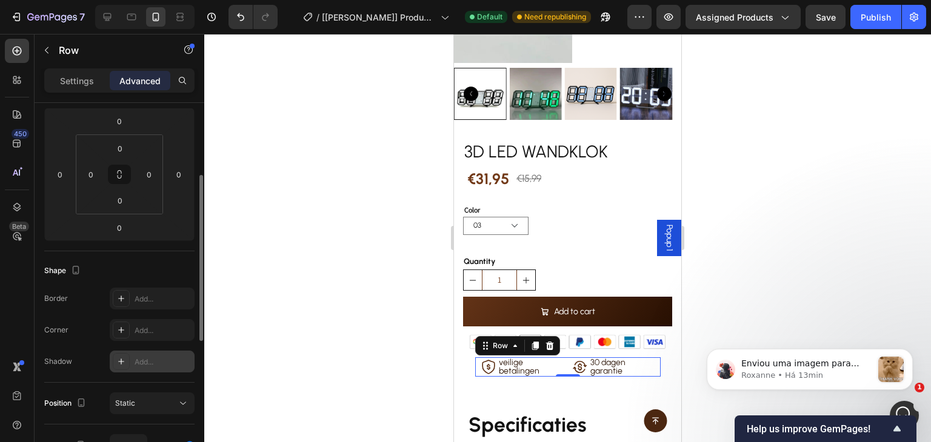
scroll to position [0, 0]
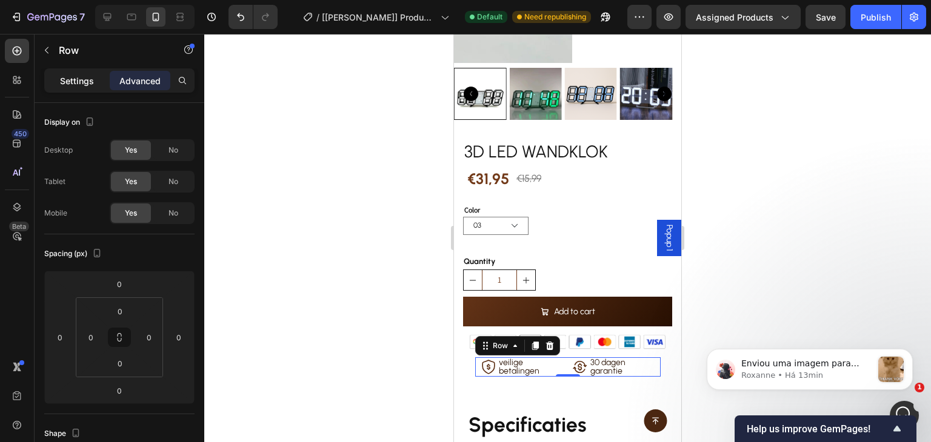
click at [85, 75] on p "Settings" at bounding box center [77, 81] width 34 height 13
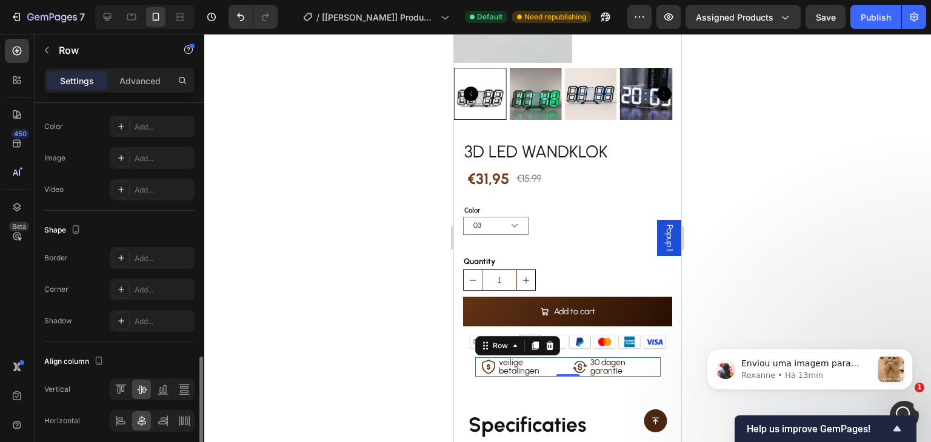
scroll to position [470, 0]
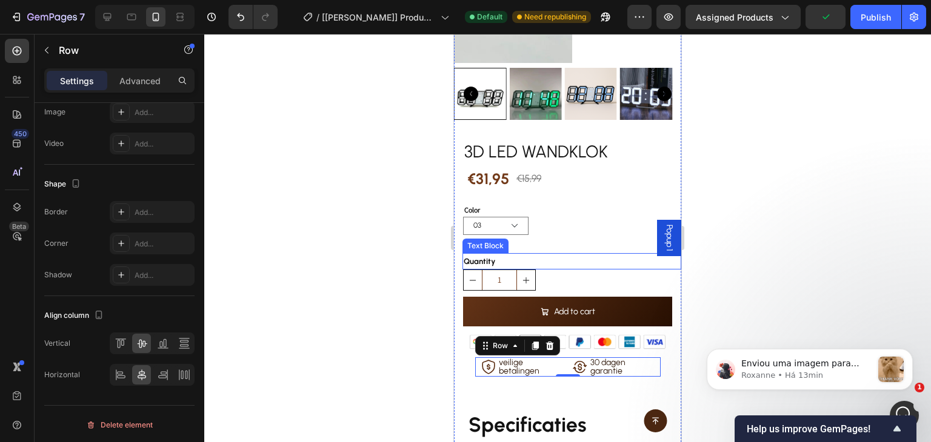
click at [590, 259] on div "Quantity" at bounding box center [571, 261] width 219 height 16
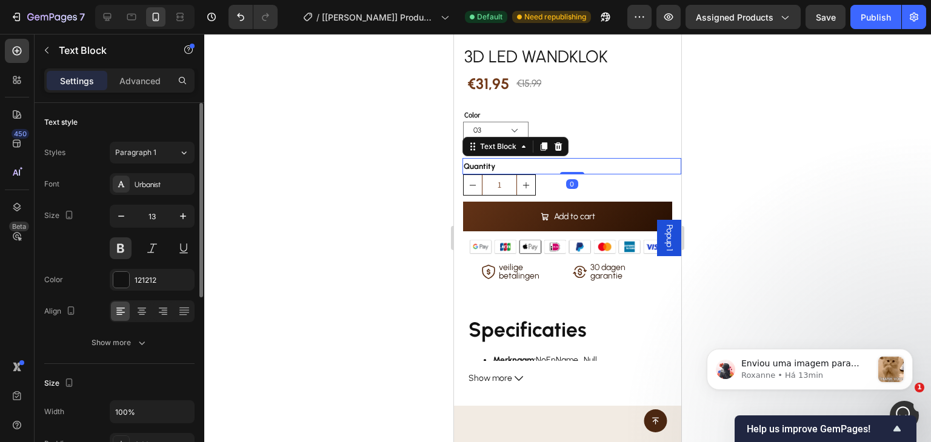
scroll to position [485, 0]
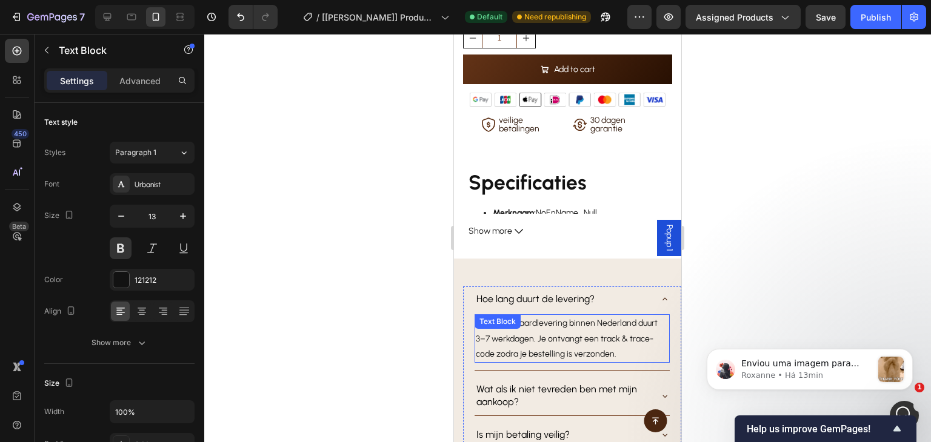
click at [633, 318] on p "Onze standaardlevering binnen Nederland duurt 3–7 werkdagen. Je ontvangt een tr…" at bounding box center [572, 339] width 193 height 46
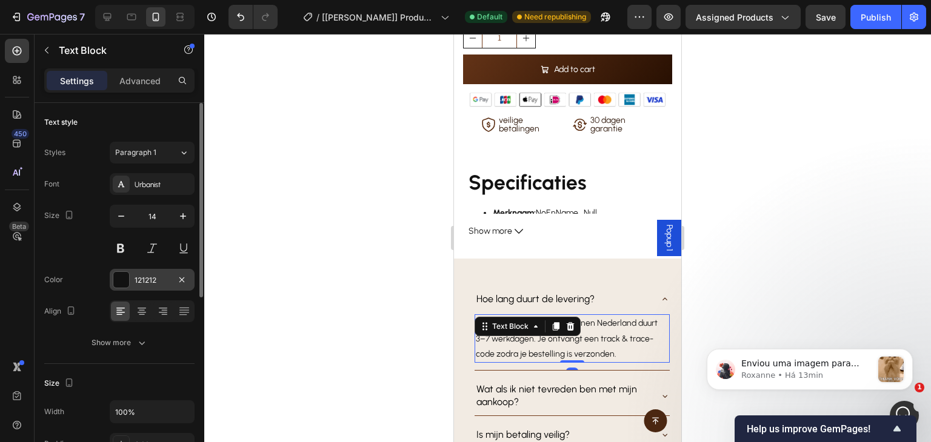
click at [116, 284] on div at bounding box center [121, 280] width 16 height 16
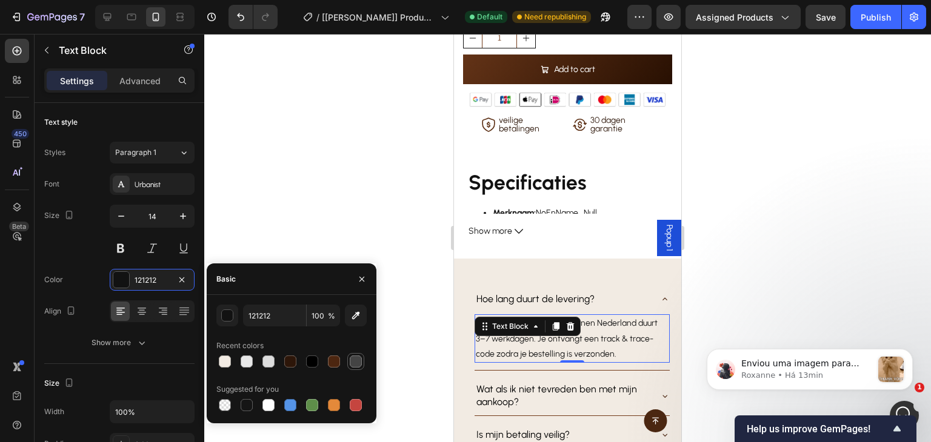
click at [356, 364] on div at bounding box center [356, 362] width 12 height 12
type input "444444"
click at [660, 294] on icon at bounding box center [665, 299] width 10 height 10
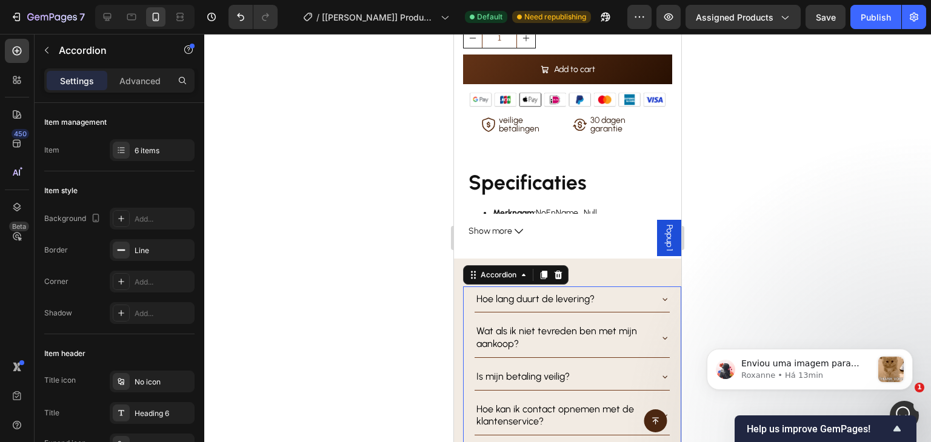
click at [662, 298] on icon at bounding box center [664, 299] width 5 height 2
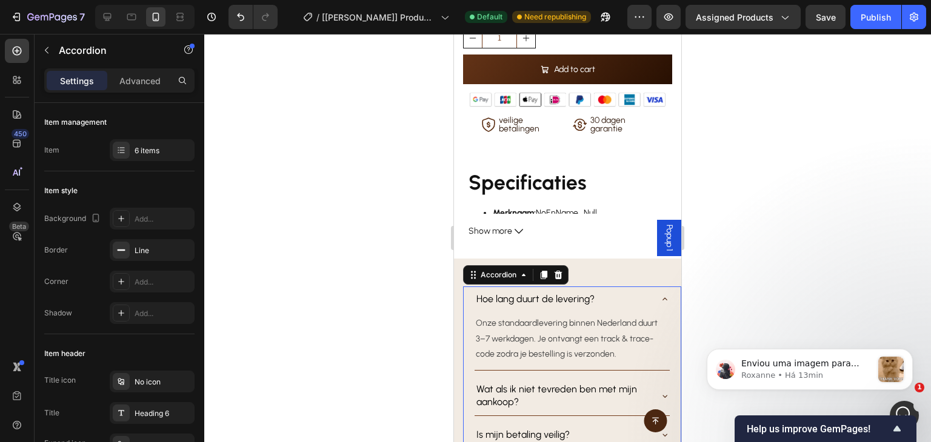
click at [630, 291] on div "Hoe lang duurt de levering?" at bounding box center [562, 299] width 176 height 16
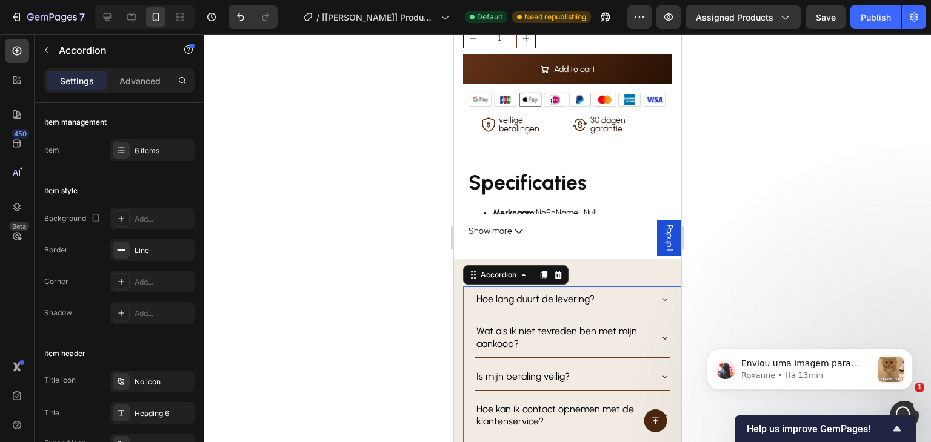
click at [630, 291] on div "Hoe lang duurt de levering?" at bounding box center [562, 299] width 176 height 16
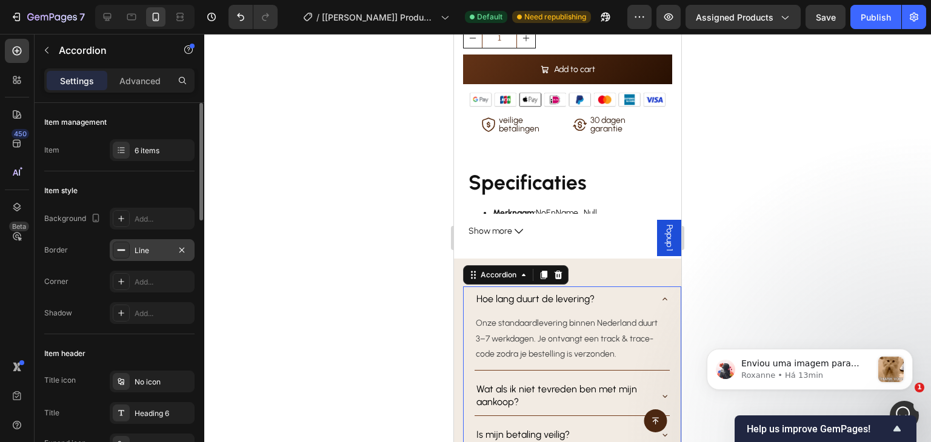
click at [151, 248] on div "Line" at bounding box center [152, 250] width 35 height 11
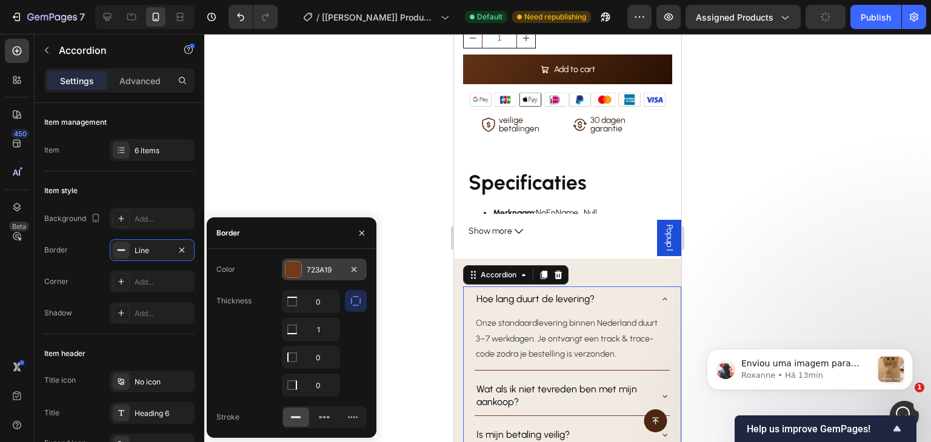
click at [294, 268] on div at bounding box center [293, 270] width 16 height 16
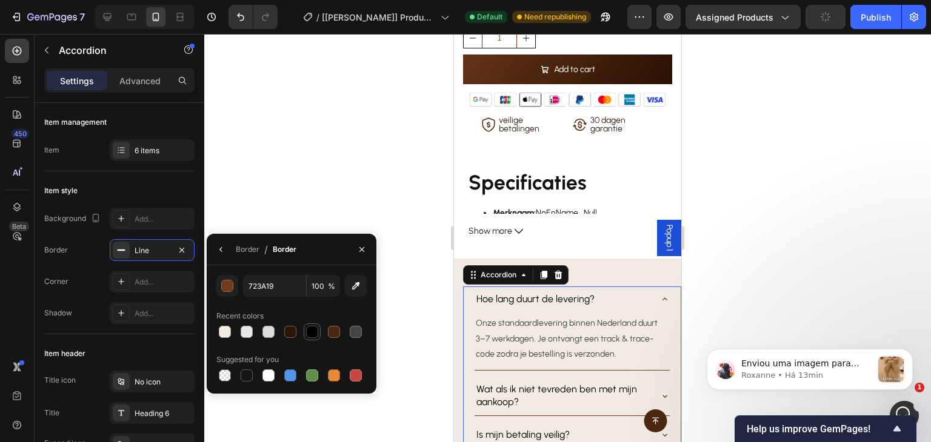
click at [310, 335] on div at bounding box center [312, 332] width 12 height 12
type input "000000"
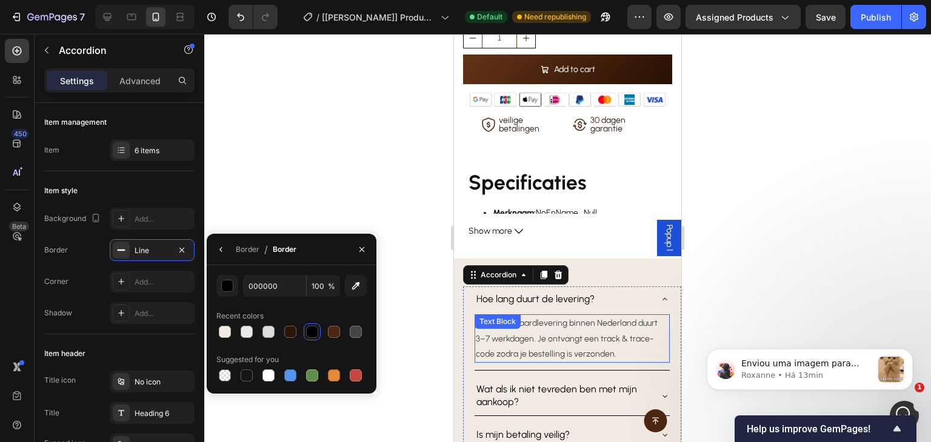
click at [617, 325] on p "Onze standaardlevering binnen Nederland duurt 3–7 werkdagen. Je ontvangt een tr…" at bounding box center [572, 339] width 193 height 46
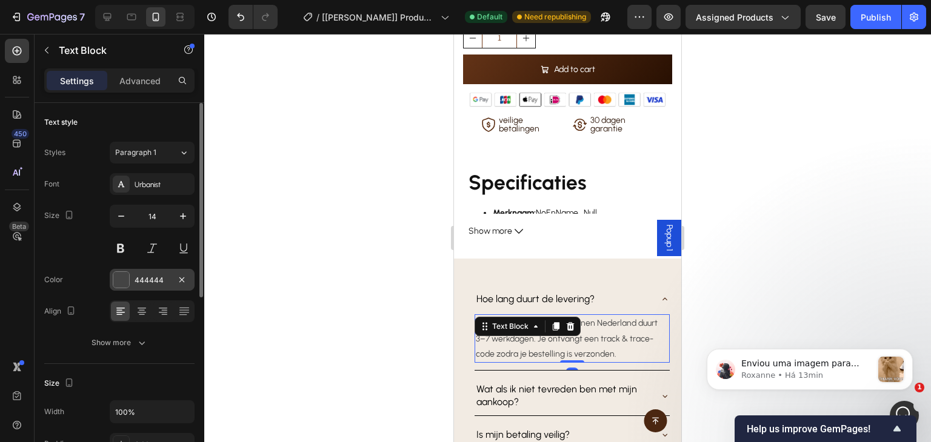
click at [121, 276] on div at bounding box center [121, 280] width 16 height 16
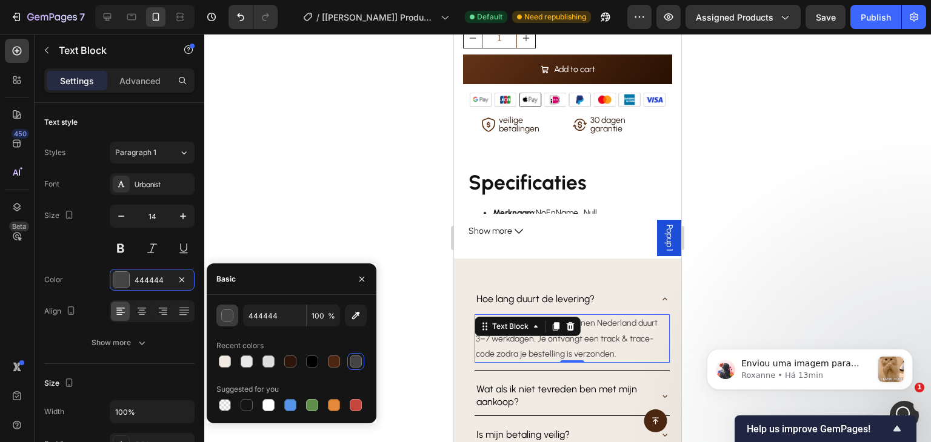
click at [228, 311] on div "button" at bounding box center [228, 316] width 12 height 12
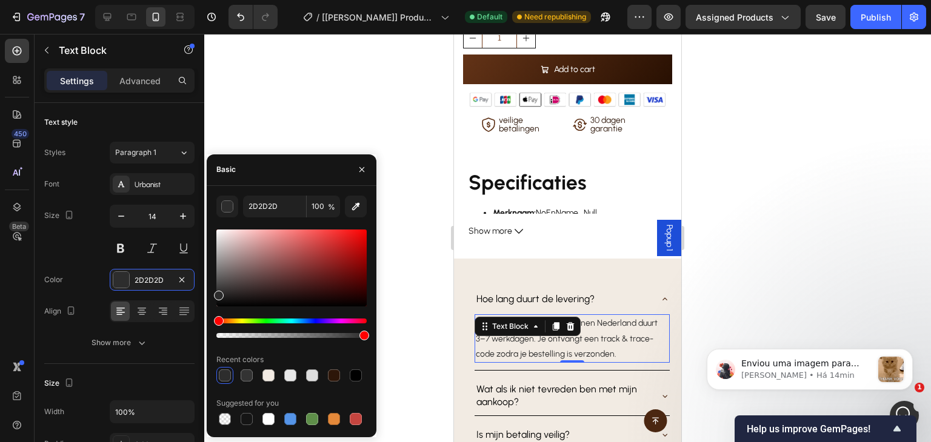
type input "2B2B2B"
drag, startPoint x: 219, startPoint y: 287, endPoint x: 214, endPoint y: 293, distance: 7.3
click at [214, 293] on div at bounding box center [219, 296] width 10 height 10
click at [543, 384] on p "Wat als ik niet tevreden ben met mijn aankoop?" at bounding box center [562, 396] width 172 height 25
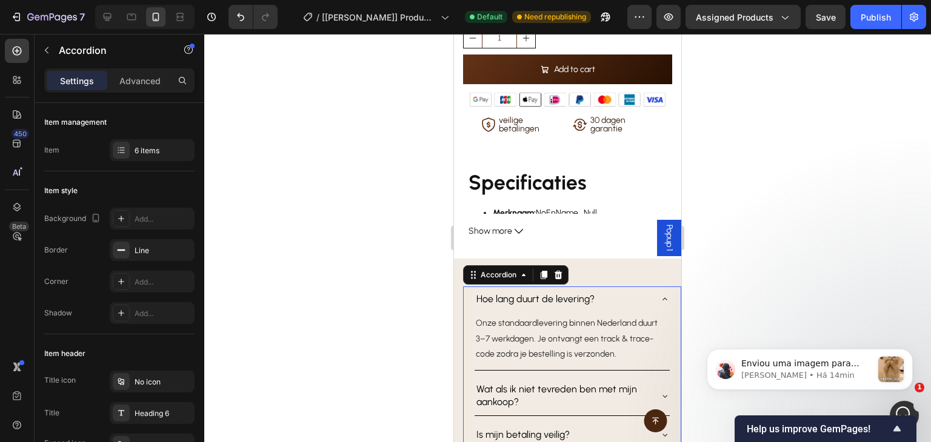
click at [576, 293] on p "Hoe lang duurt de levering?" at bounding box center [535, 299] width 118 height 13
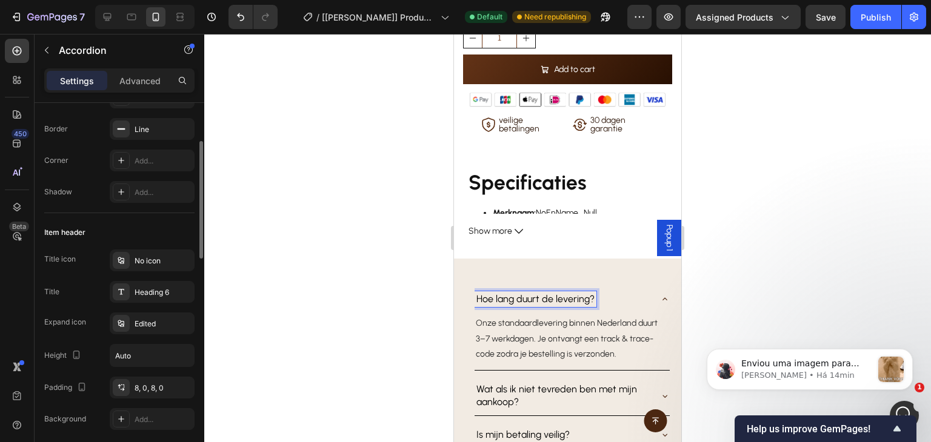
scroll to position [242, 0]
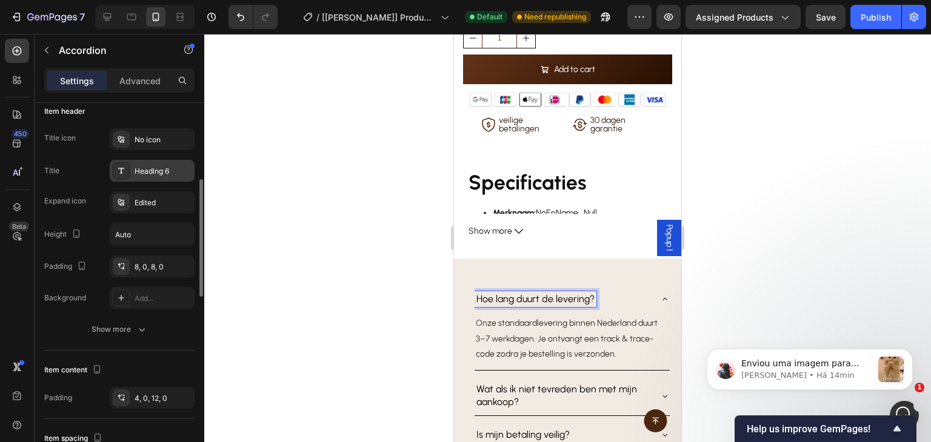
click at [142, 168] on div "Heading 6" at bounding box center [163, 171] width 57 height 11
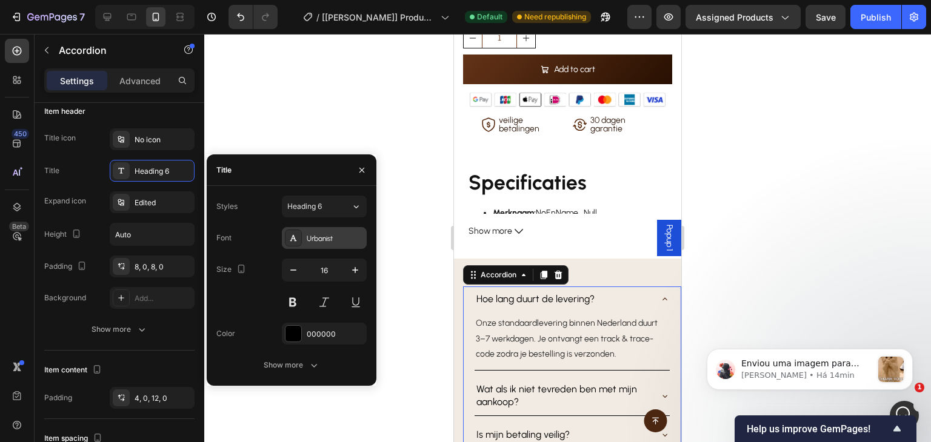
click at [330, 243] on div "Urbanist" at bounding box center [335, 238] width 57 height 11
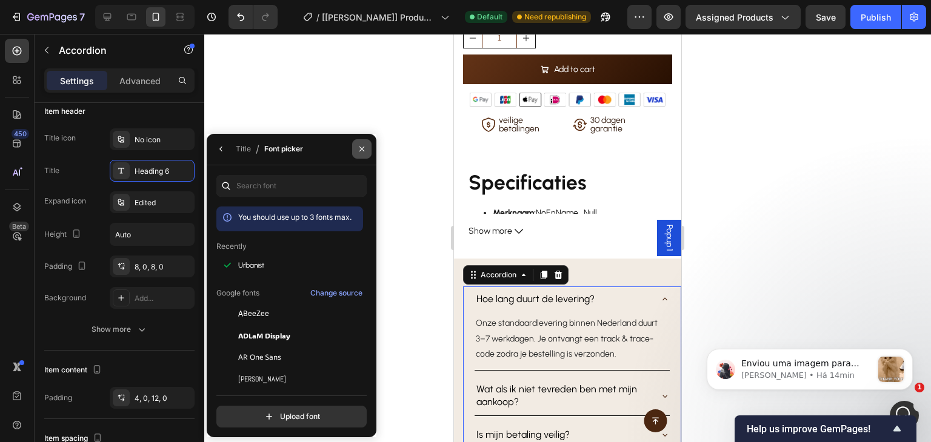
click at [359, 148] on icon "button" at bounding box center [362, 149] width 10 height 10
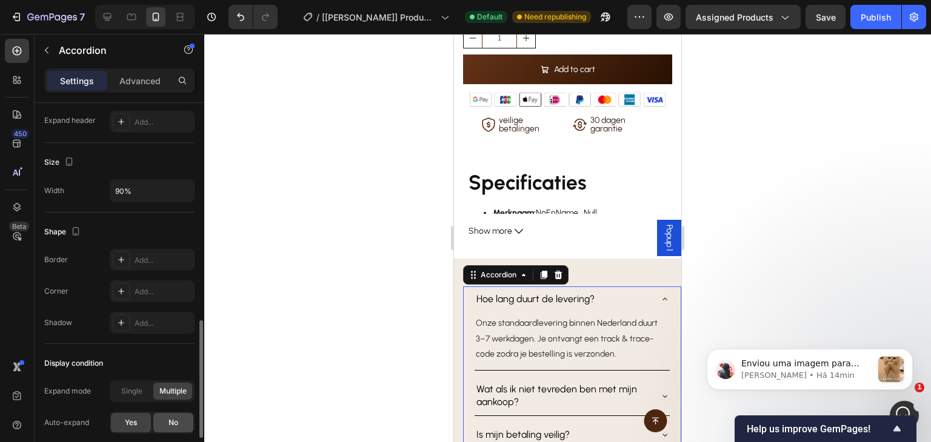
scroll to position [809, 0]
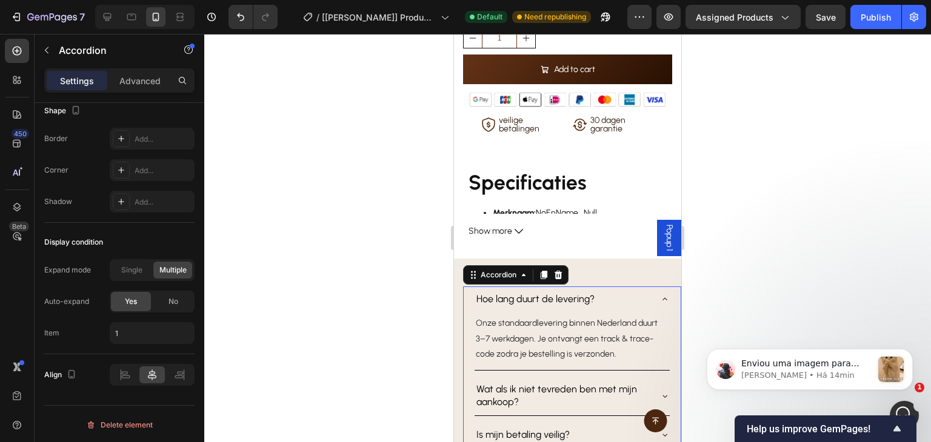
click at [660, 391] on icon at bounding box center [665, 396] width 10 height 10
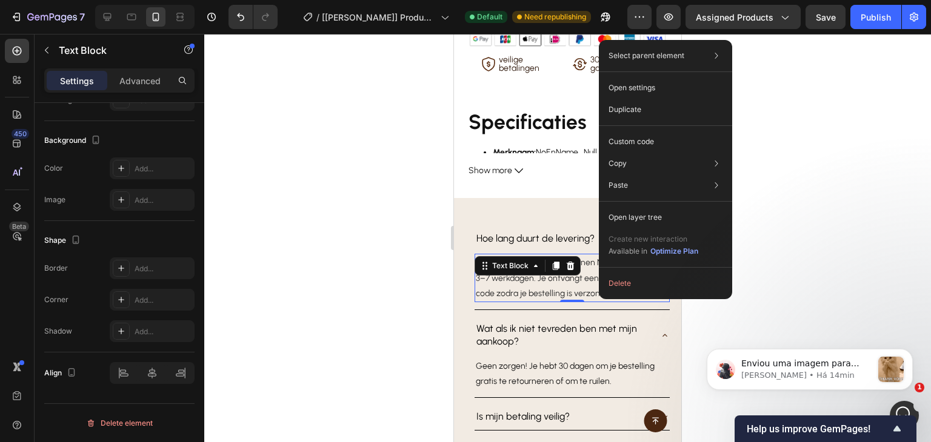
scroll to position [0, 0]
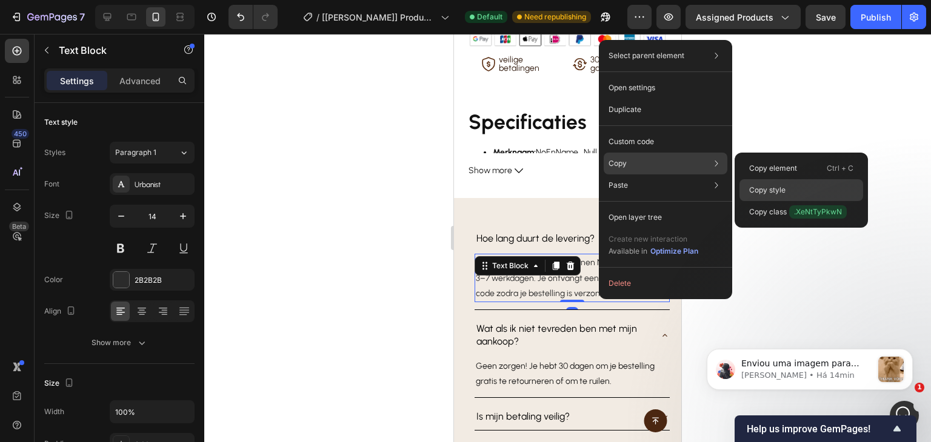
click at [780, 187] on p "Copy style" at bounding box center [767, 190] width 36 height 11
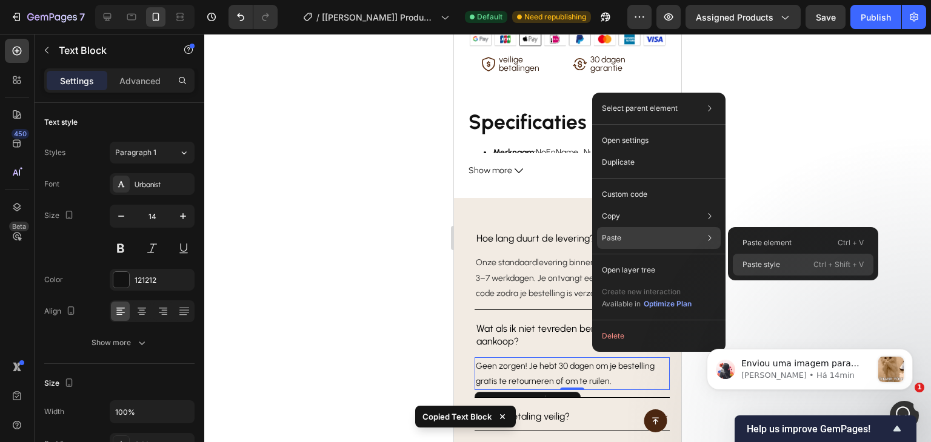
click at [778, 263] on p "Paste style" at bounding box center [761, 264] width 38 height 11
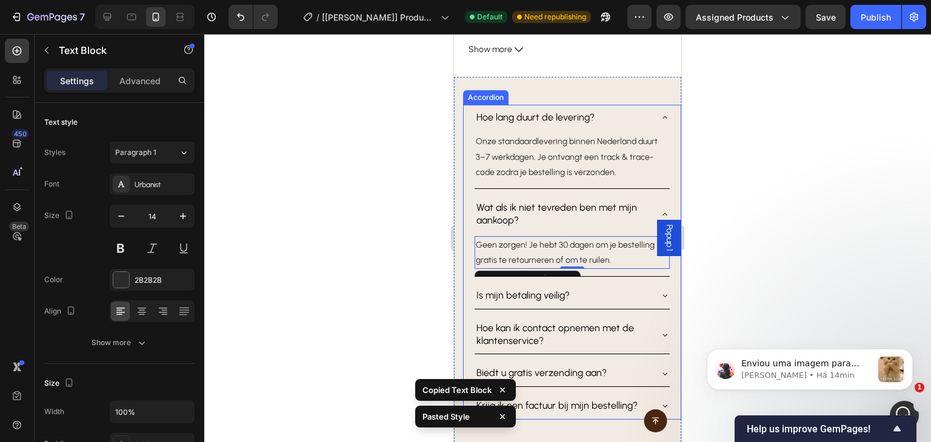
scroll to position [727, 0]
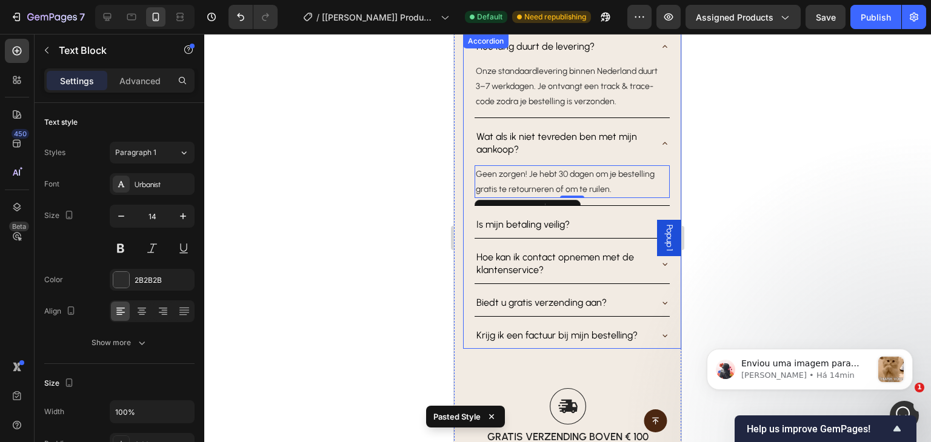
click at [660, 141] on icon at bounding box center [665, 144] width 10 height 10
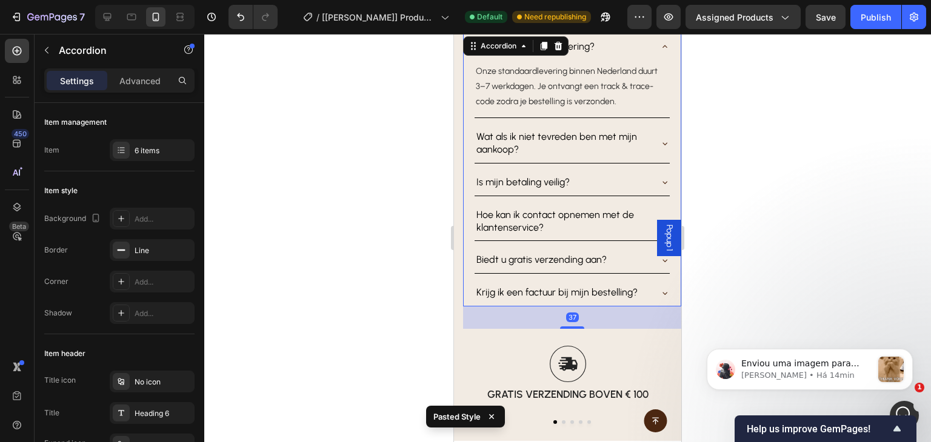
click at [660, 44] on icon at bounding box center [665, 47] width 10 height 10
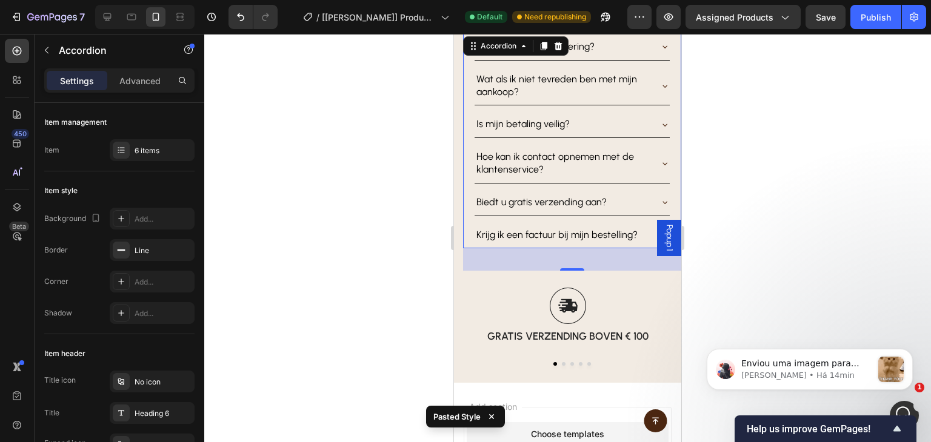
click at [660, 120] on icon at bounding box center [665, 125] width 10 height 10
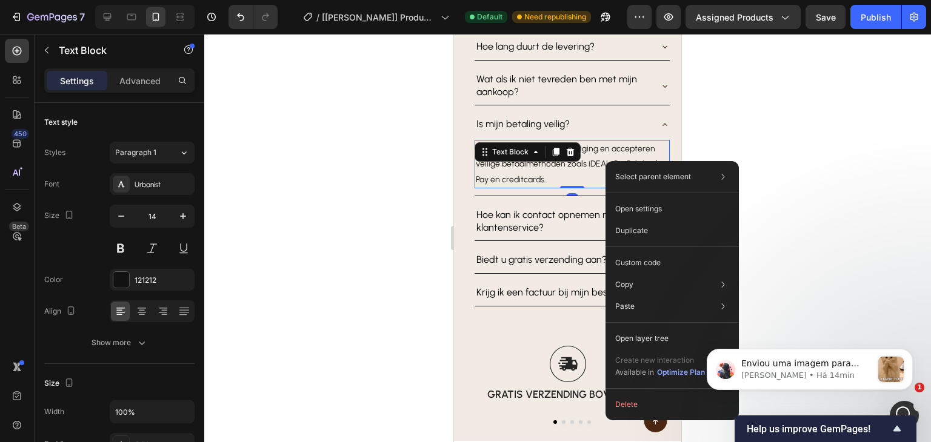
click at [774, 329] on html "Enviou uma imagem para você Roxanne • Há 14min" at bounding box center [809, 367] width 242 height 85
click at [784, 328] on html "Enviou uma imagem para você Roxanne • Há 14min" at bounding box center [809, 367] width 242 height 85
click at [910, 351] on icon "Dismiss notification" at bounding box center [908, 352] width 4 height 4
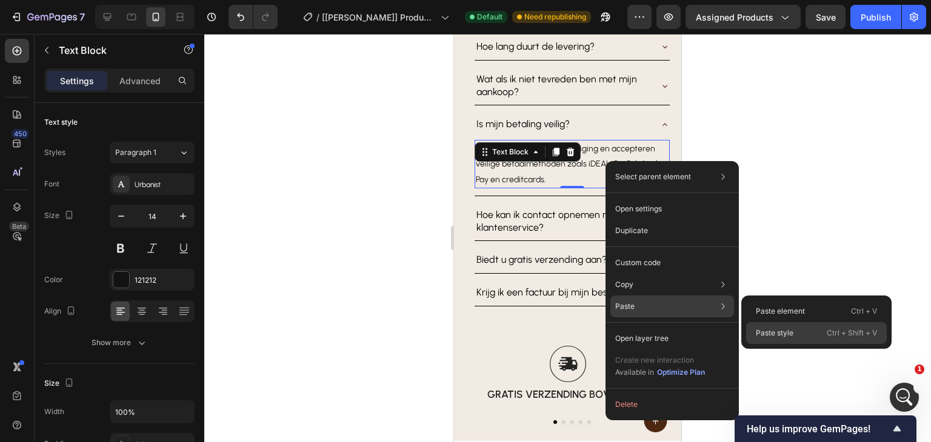
click at [802, 330] on div "Paste style Ctrl + Shift + V" at bounding box center [816, 333] width 141 height 22
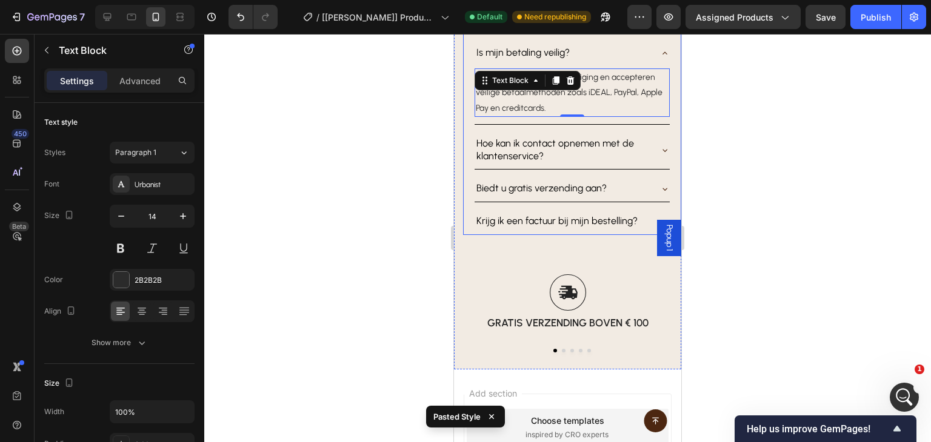
scroll to position [848, 0]
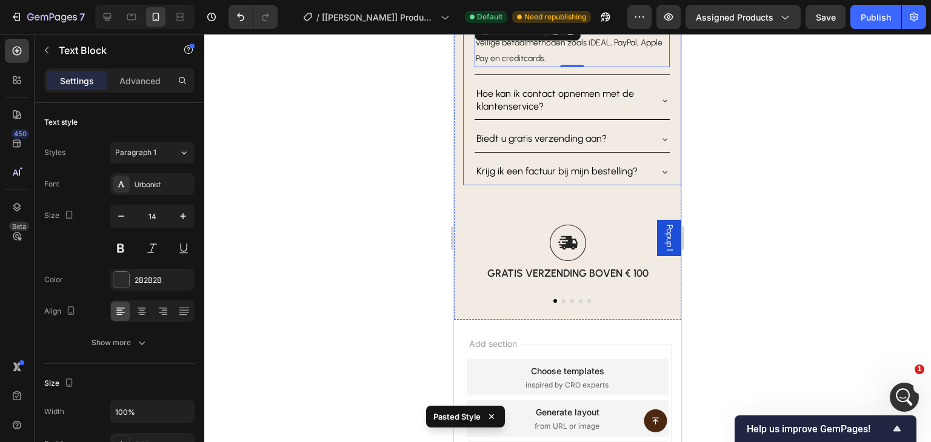
click at [660, 101] on icon at bounding box center [665, 101] width 10 height 10
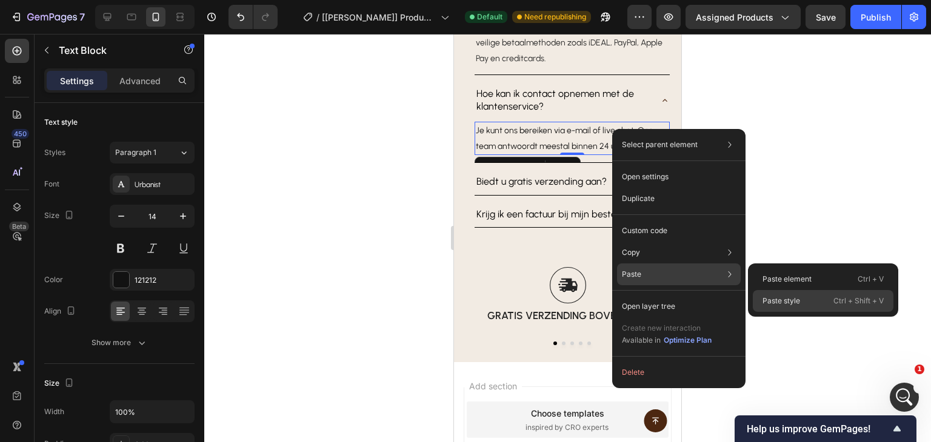
click at [777, 296] on p "Paste style" at bounding box center [781, 301] width 38 height 11
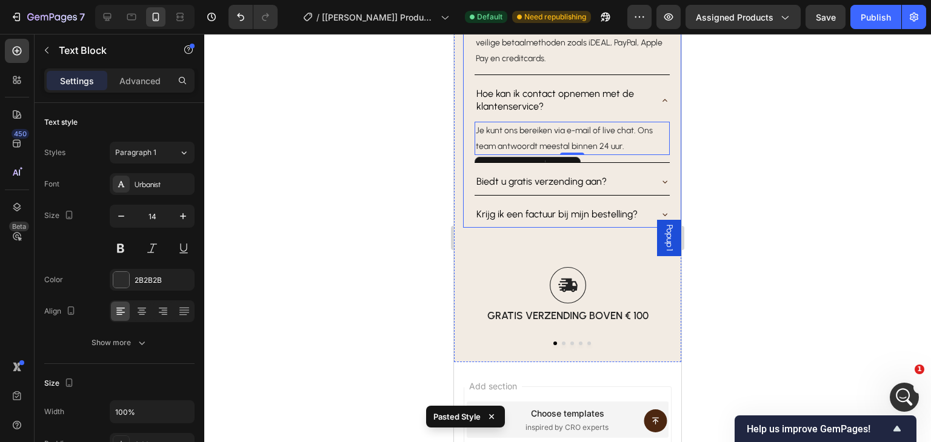
click at [660, 180] on icon at bounding box center [665, 182] width 10 height 10
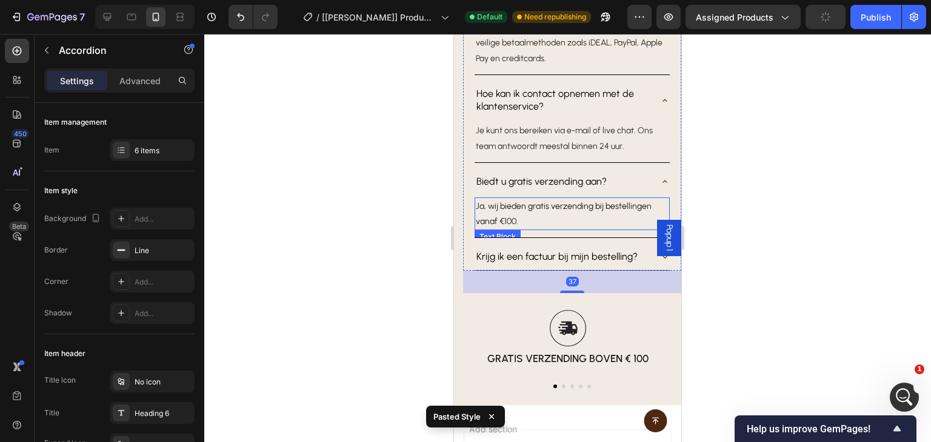
click at [603, 214] on p "Ja, wij bieden gratis verzending bij bestellingen vanaf €100." at bounding box center [572, 214] width 193 height 30
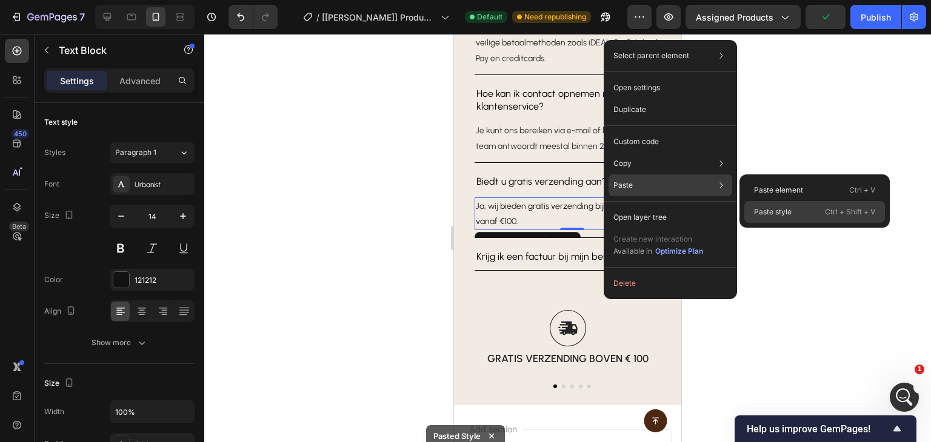
click at [785, 208] on p "Paste style" at bounding box center [773, 212] width 38 height 11
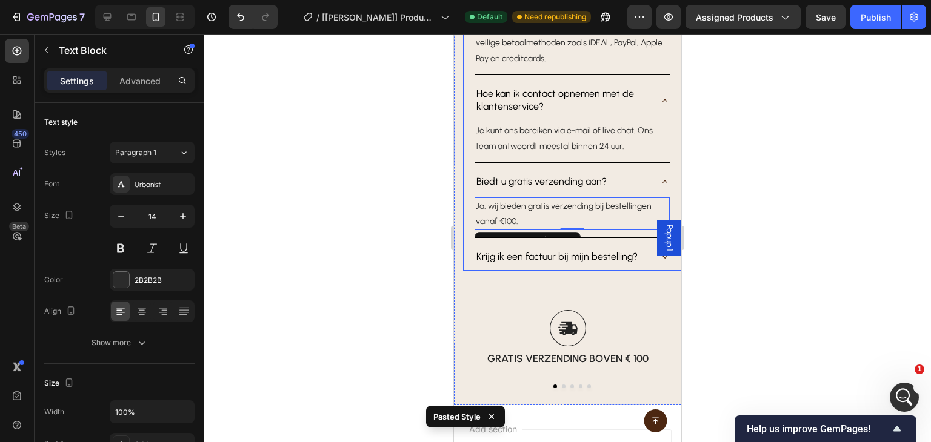
click at [645, 257] on div "Krijg ik een factuur bij mijn bestelling?" at bounding box center [571, 257] width 195 height 26
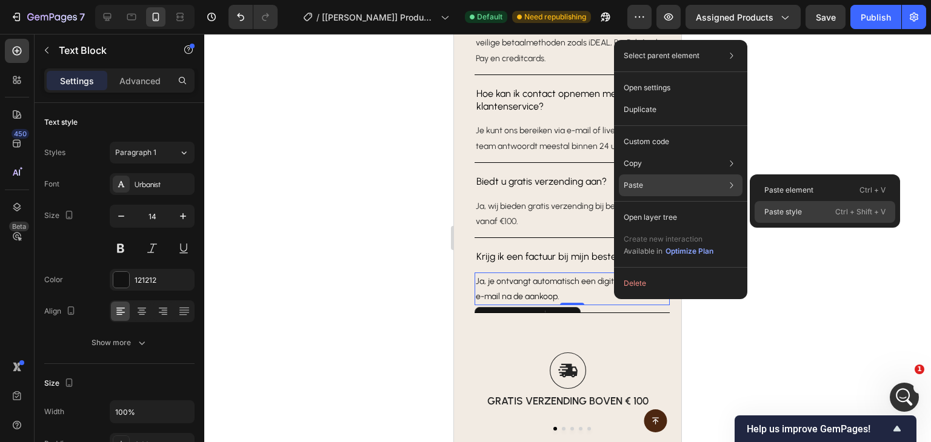
click at [789, 212] on p "Paste style" at bounding box center [783, 212] width 38 height 11
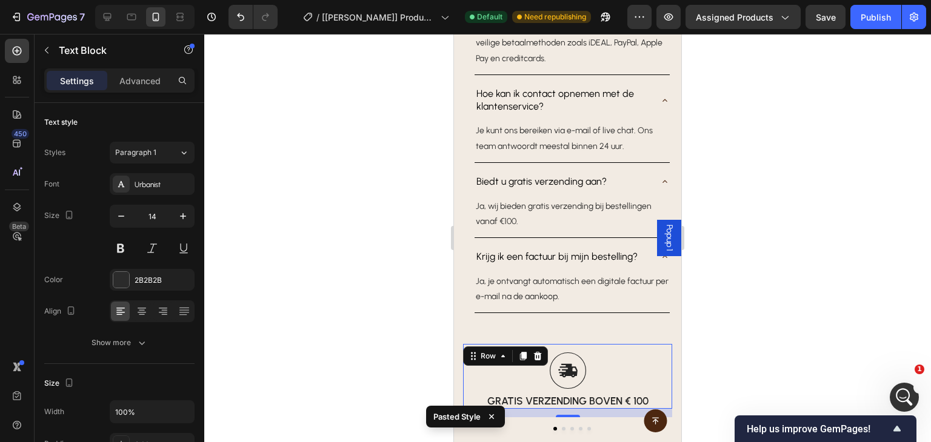
click at [611, 349] on div "Image gratis verzending boven € 100 Text Block Row 0" at bounding box center [567, 376] width 209 height 65
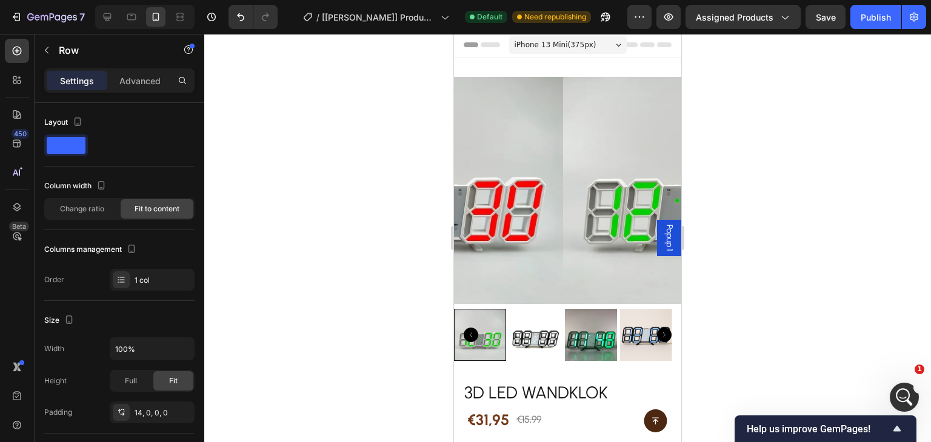
scroll to position [0, 0]
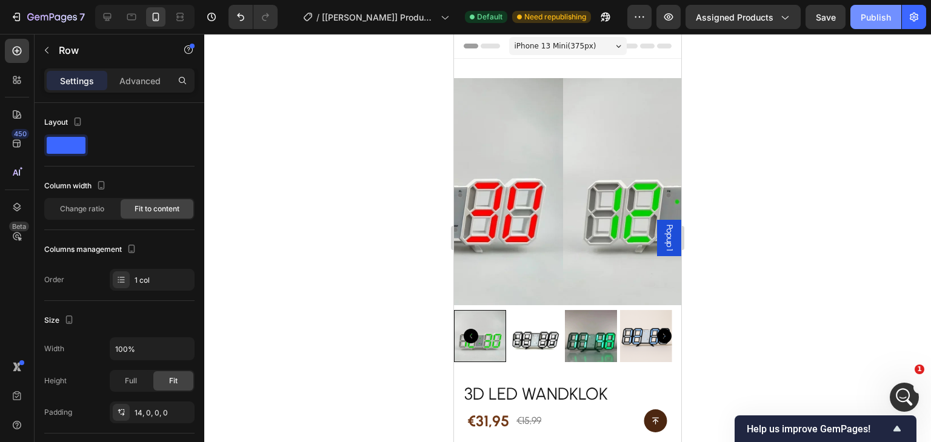
click at [876, 20] on div "Publish" at bounding box center [875, 17] width 30 height 13
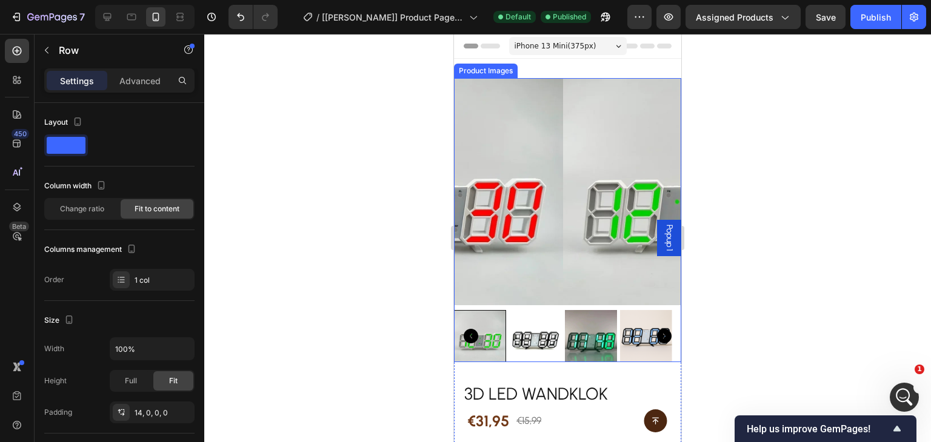
click at [563, 98] on img at bounding box center [676, 191] width 227 height 227
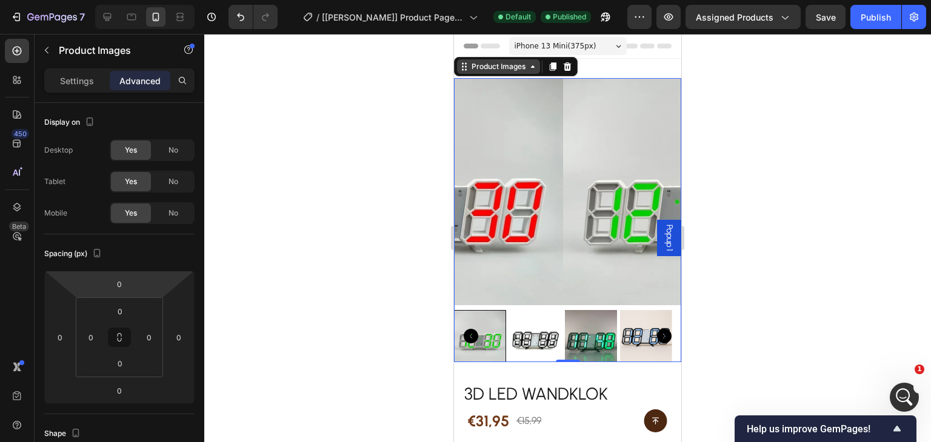
click at [509, 65] on div "Product Images" at bounding box center [498, 66] width 59 height 11
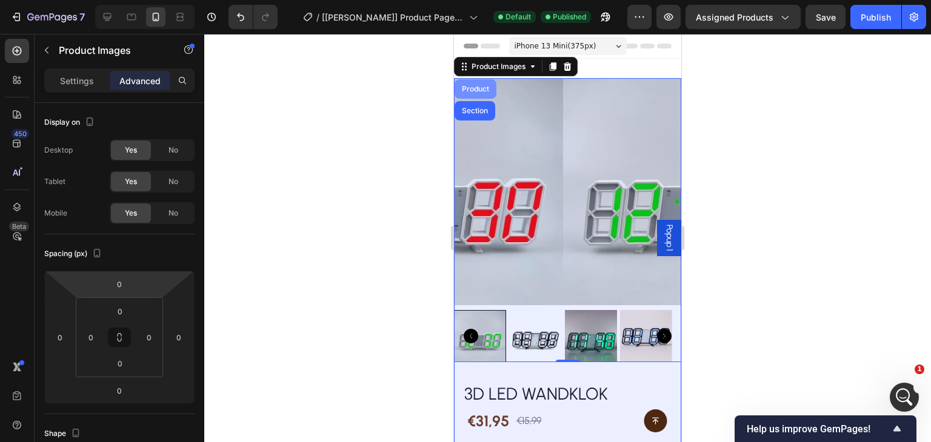
click at [485, 83] on div "Product" at bounding box center [475, 88] width 42 height 19
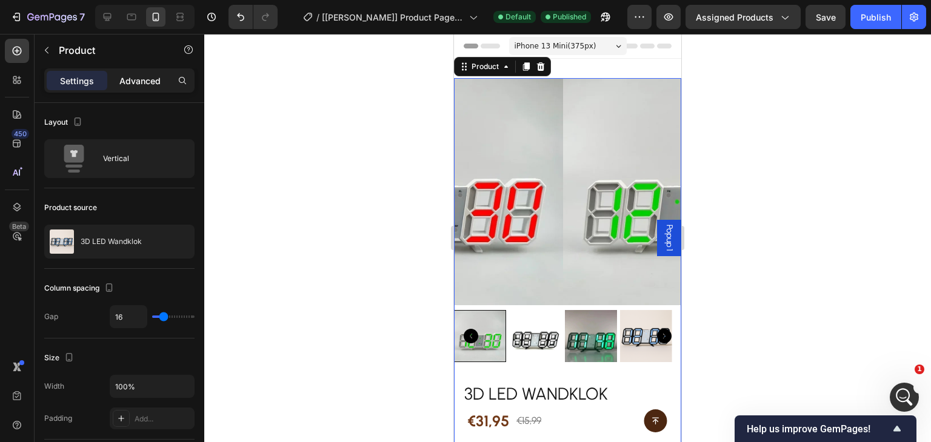
click at [141, 81] on p "Advanced" at bounding box center [139, 81] width 41 height 13
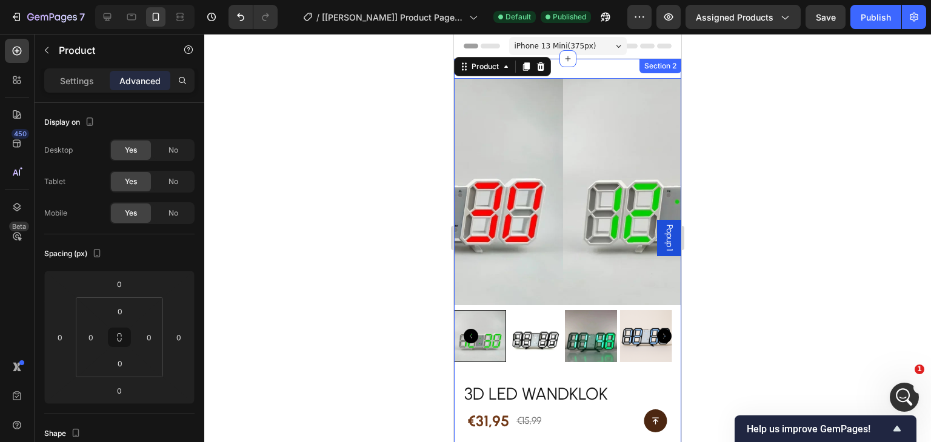
click at [607, 68] on div "Product Images 3D LED Wandklok Product Title €31,95 Product Price Product Price…" at bounding box center [567, 401] width 227 height 685
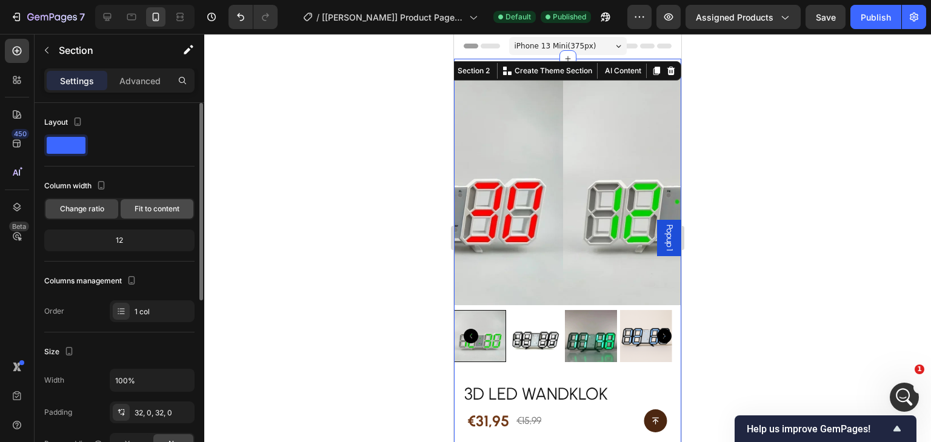
click at [162, 207] on span "Fit to content" at bounding box center [157, 209] width 45 height 11
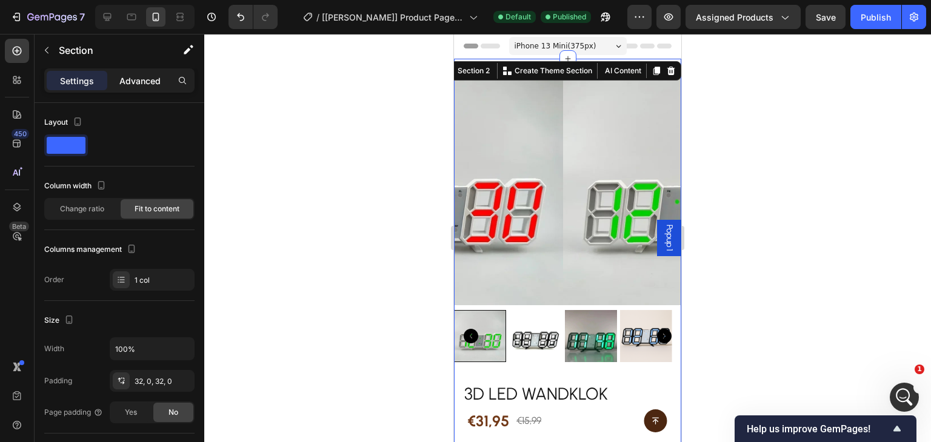
click at [150, 79] on p "Advanced" at bounding box center [139, 81] width 41 height 13
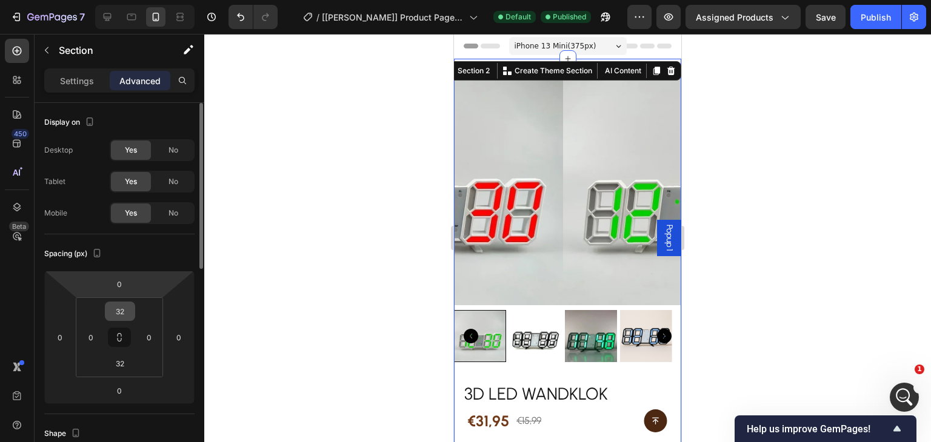
click at [124, 308] on input "32" at bounding box center [120, 311] width 24 height 18
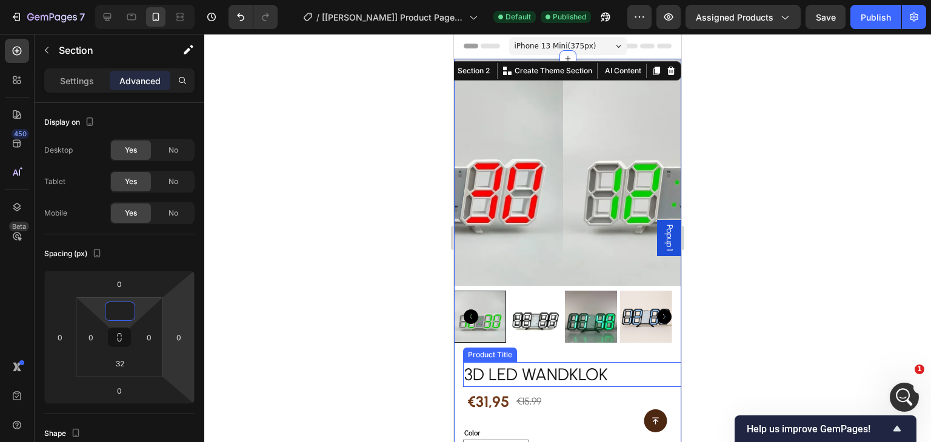
click at [633, 376] on h2 "3D LED Wandklok" at bounding box center [572, 374] width 218 height 24
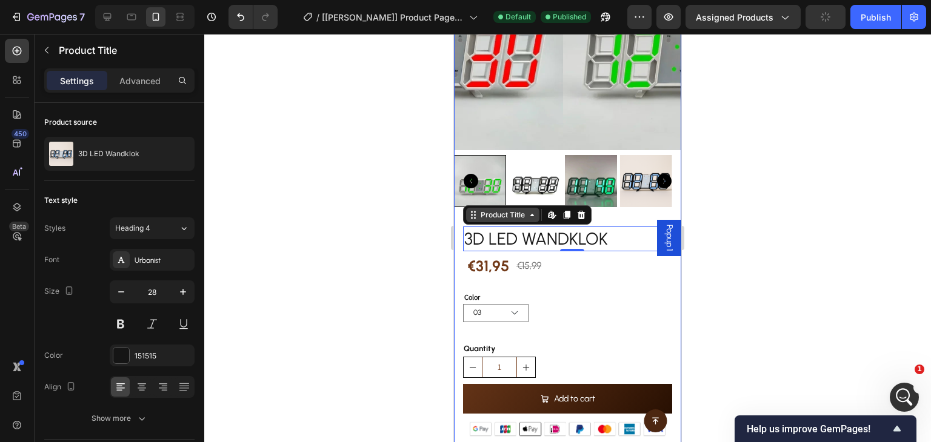
scroll to position [121, 0]
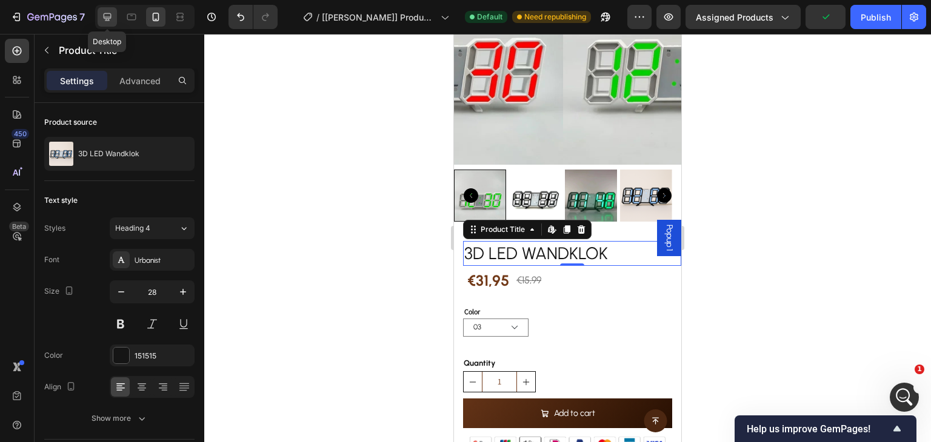
click at [102, 22] on icon at bounding box center [107, 17] width 12 height 12
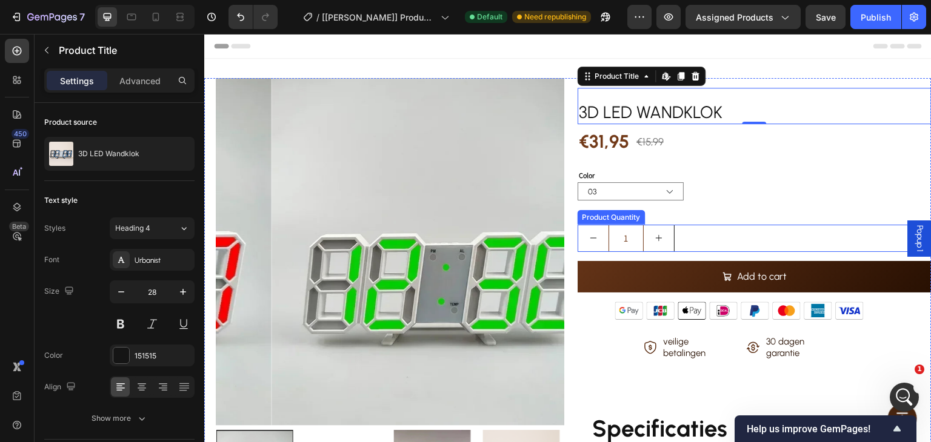
click at [680, 238] on div "1" at bounding box center [754, 238] width 354 height 27
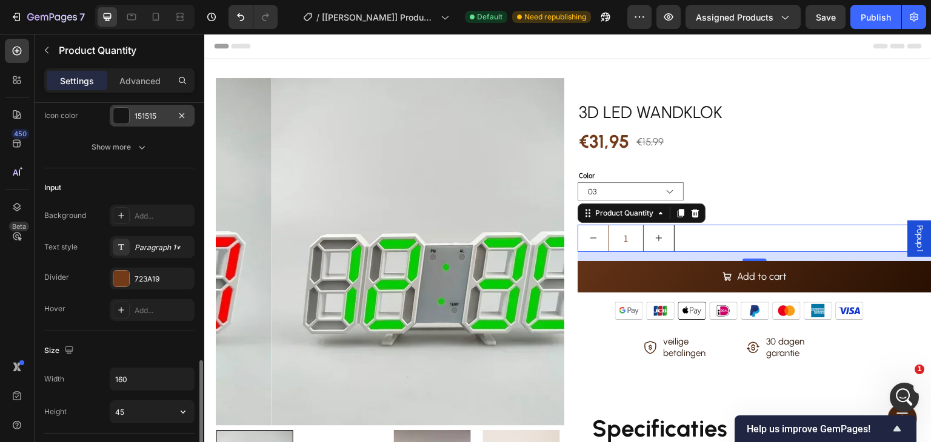
scroll to position [364, 0]
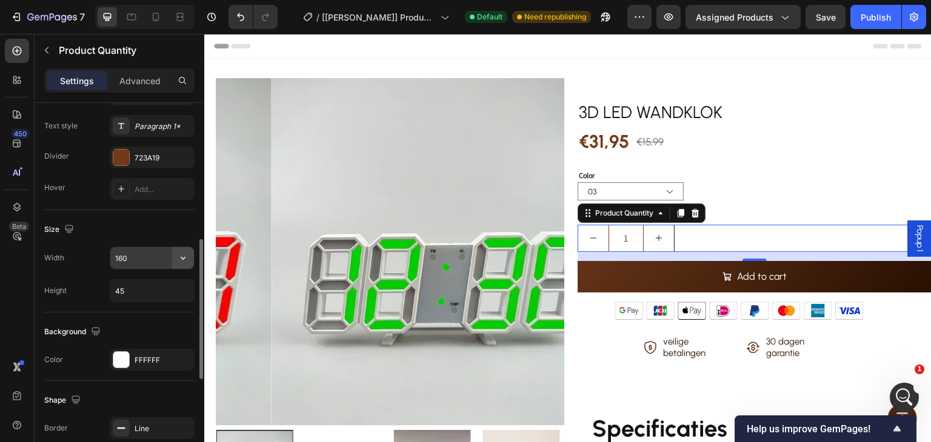
click at [177, 258] on icon "button" at bounding box center [183, 258] width 12 height 12
click at [153, 254] on input "160" at bounding box center [152, 258] width 84 height 22
type input "120"
click at [164, 291] on input "45" at bounding box center [152, 291] width 84 height 22
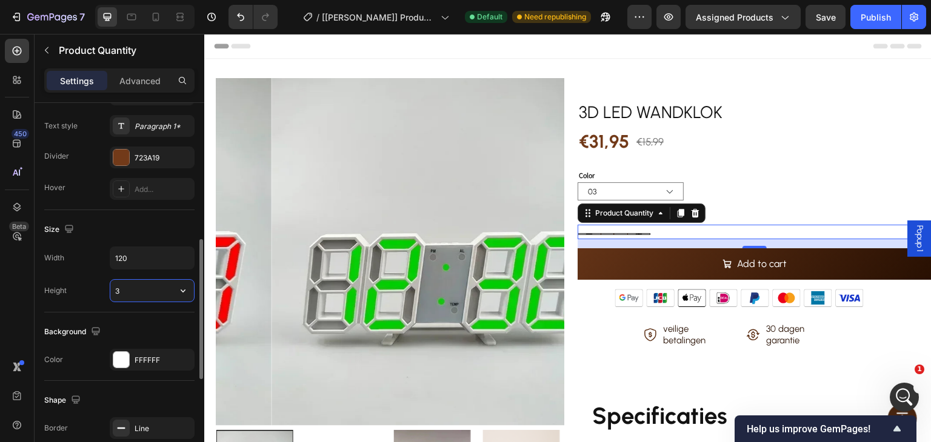
type input "30"
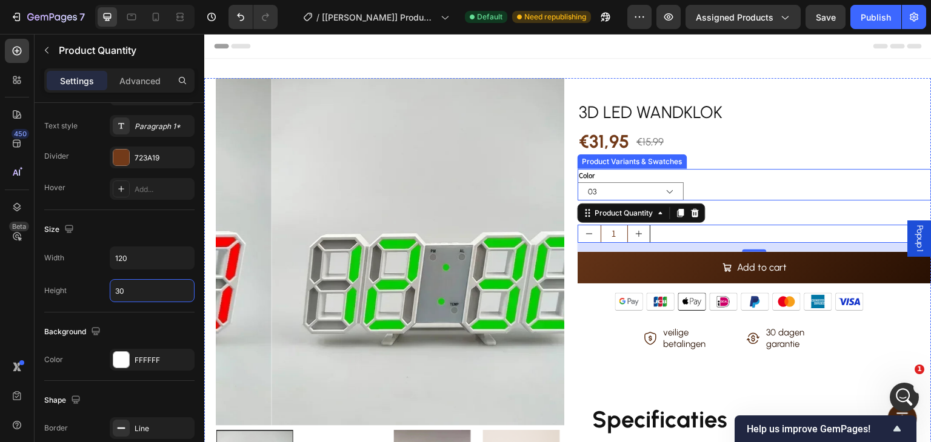
click at [789, 185] on div "03 02 05 04 01 07 06 08" at bounding box center [754, 191] width 354 height 18
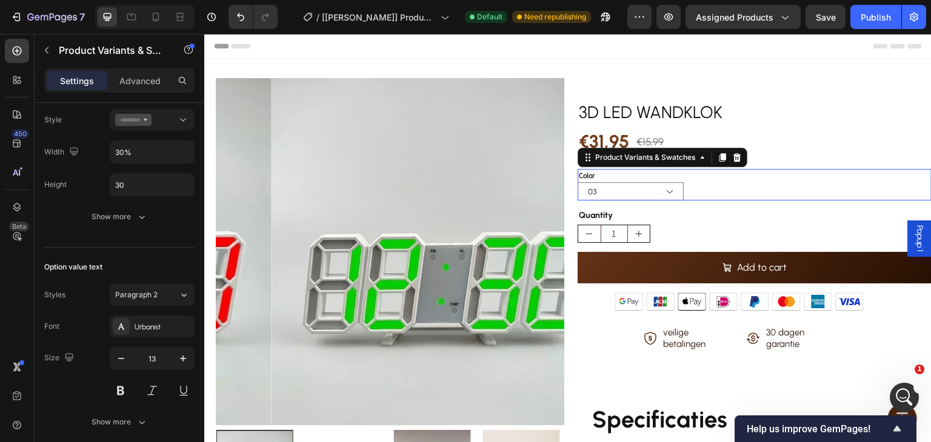
scroll to position [0, 0]
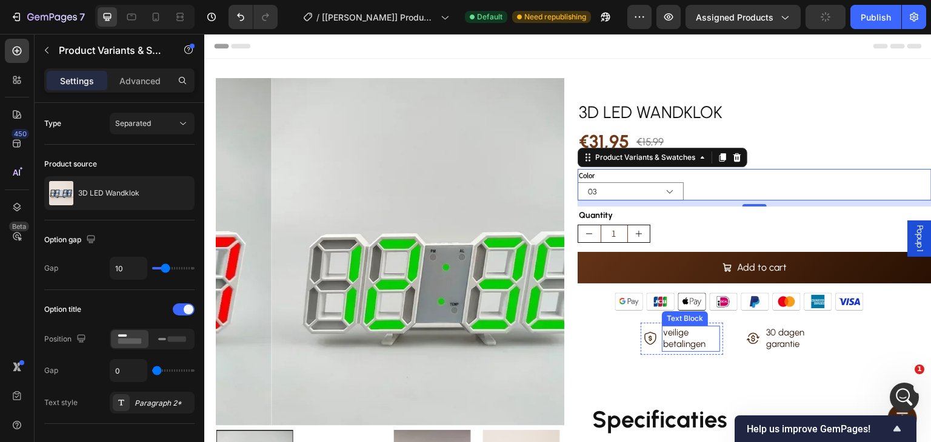
click at [687, 342] on p "veilige betalingen" at bounding box center [691, 339] width 56 height 24
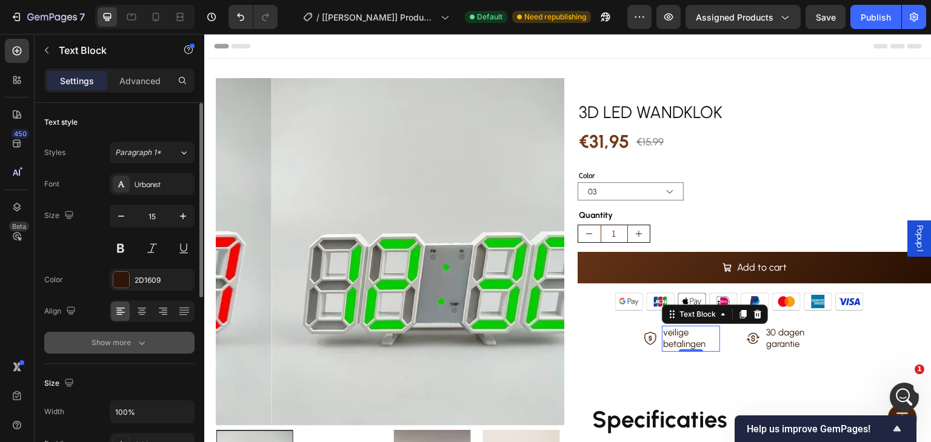
scroll to position [121, 0]
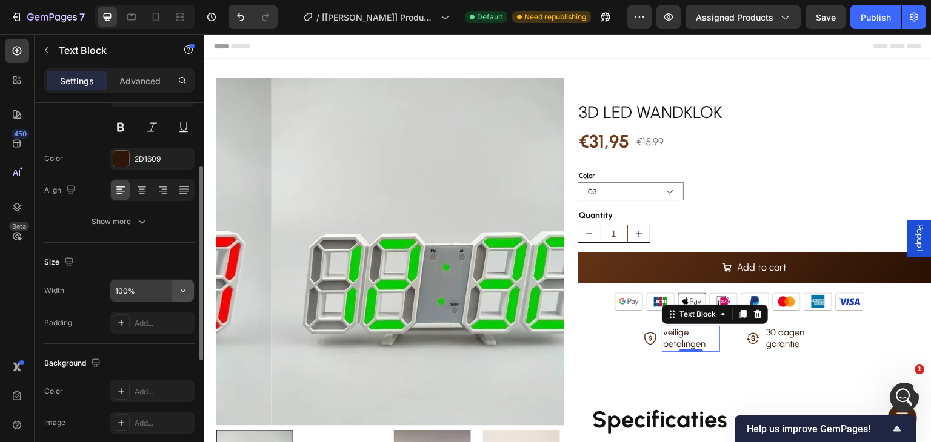
click at [179, 293] on icon "button" at bounding box center [183, 291] width 12 height 12
click at [167, 258] on div "Size" at bounding box center [119, 262] width 150 height 19
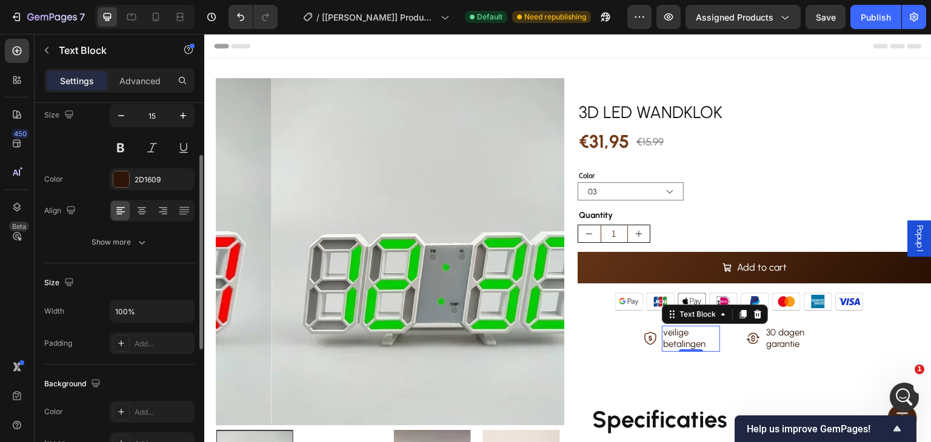
scroll to position [0, 0]
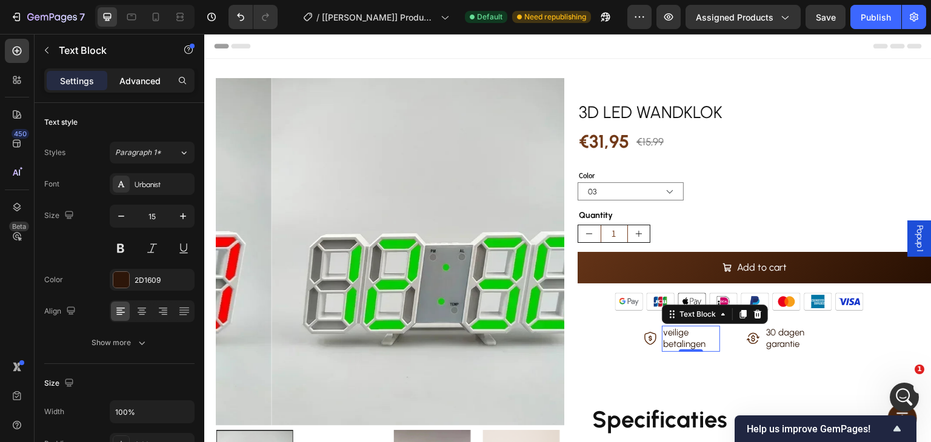
click at [151, 76] on p "Advanced" at bounding box center [139, 81] width 41 height 13
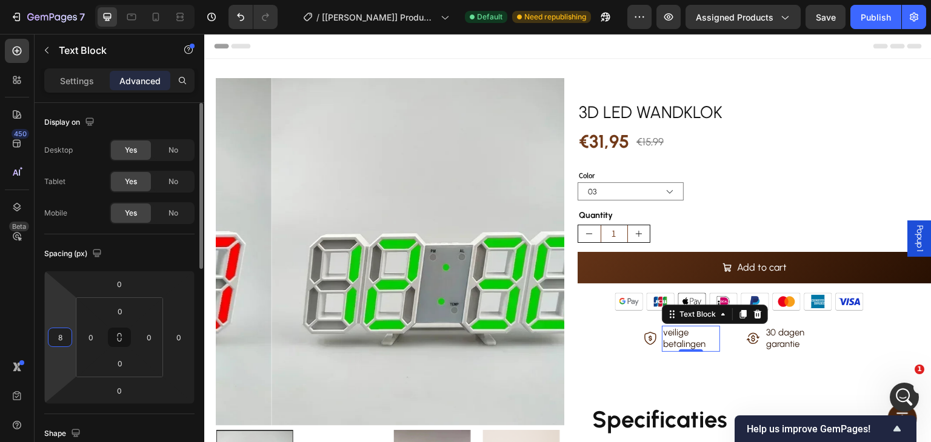
click at [68, 338] on input "8" at bounding box center [60, 337] width 18 height 18
type input "0"
click at [144, 248] on div "Spacing (px)" at bounding box center [119, 253] width 150 height 19
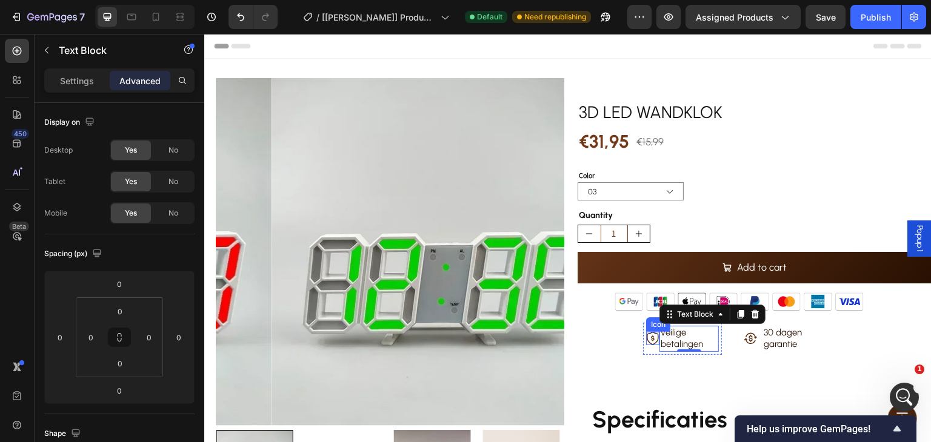
click at [646, 337] on icon at bounding box center [652, 338] width 13 height 13
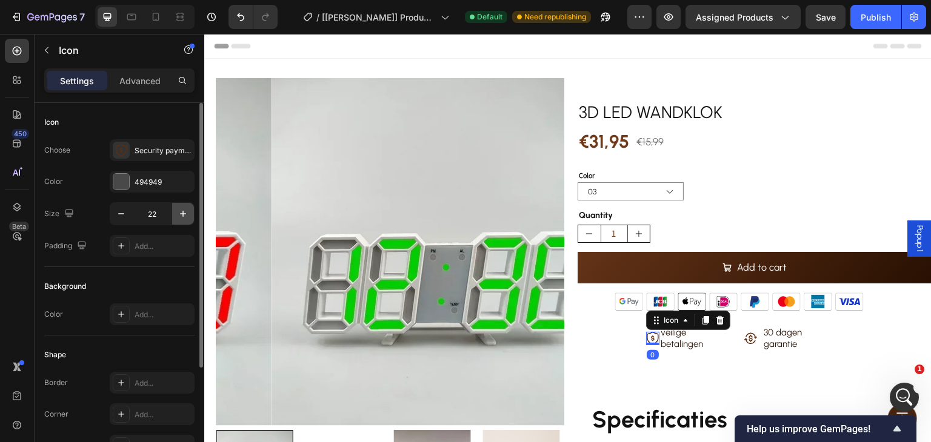
click at [188, 211] on icon "button" at bounding box center [183, 214] width 12 height 12
type input "24"
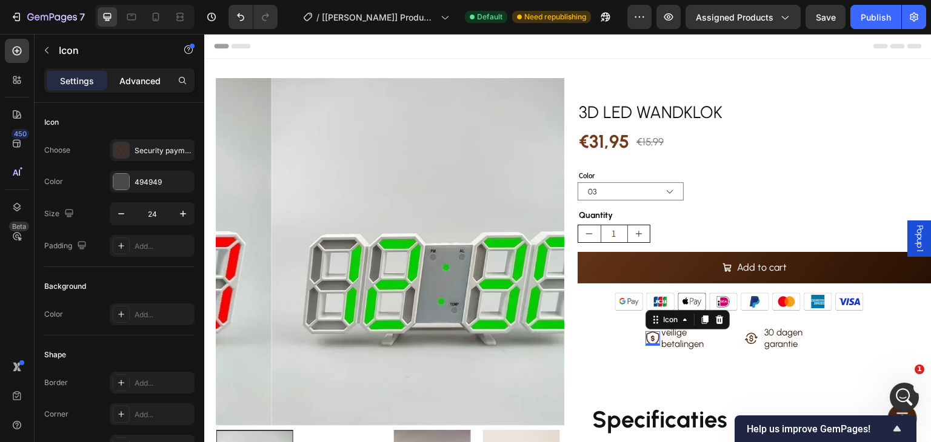
click at [131, 85] on p "Advanced" at bounding box center [139, 81] width 41 height 13
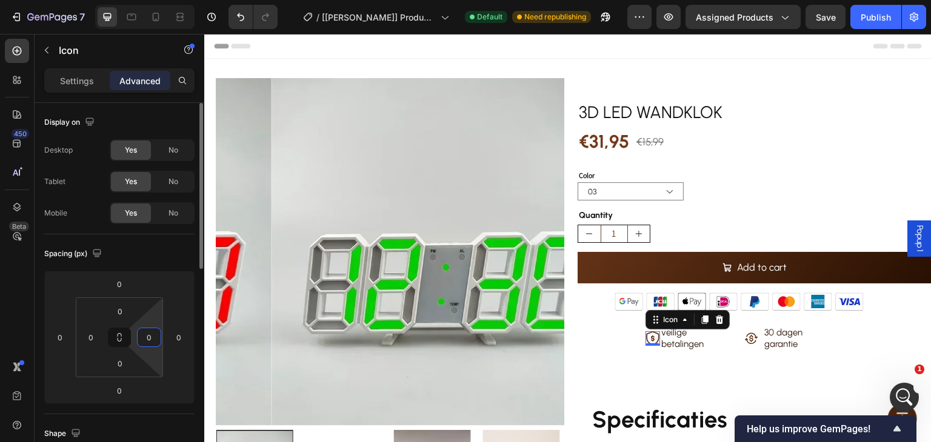
click at [153, 339] on input "0" at bounding box center [149, 337] width 18 height 18
type input "3"
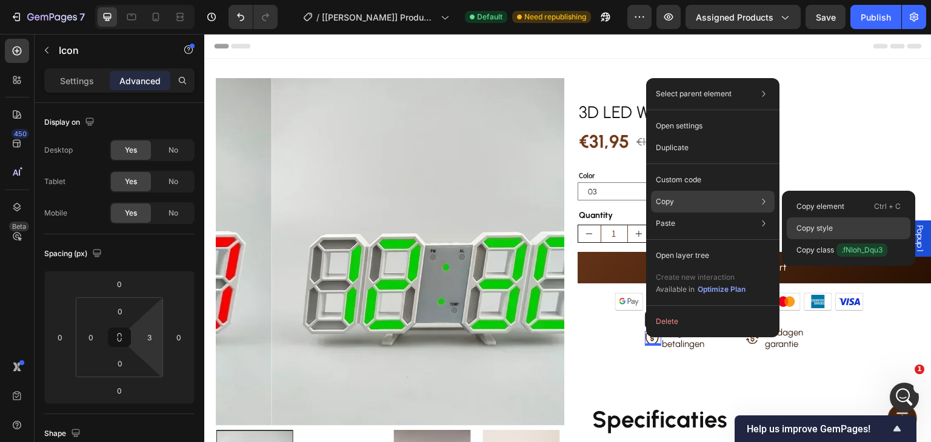
click at [809, 225] on p "Copy style" at bounding box center [814, 228] width 36 height 11
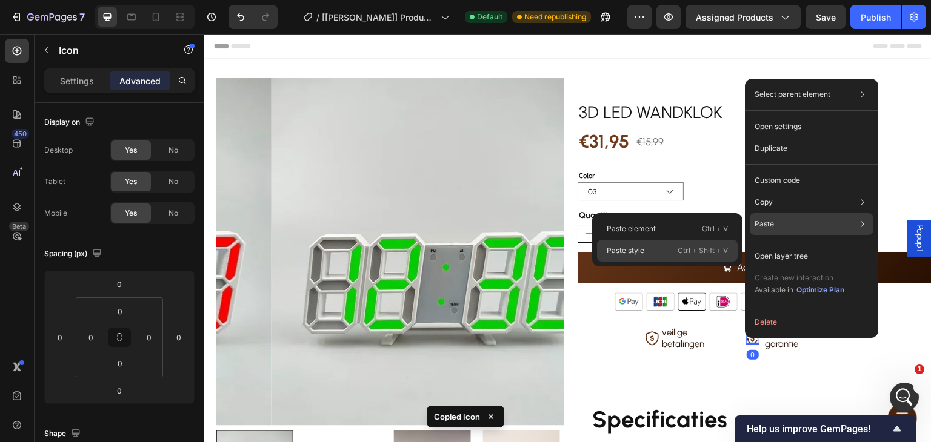
click at [674, 248] on div "Paste style Ctrl + Shift + V" at bounding box center [667, 251] width 141 height 22
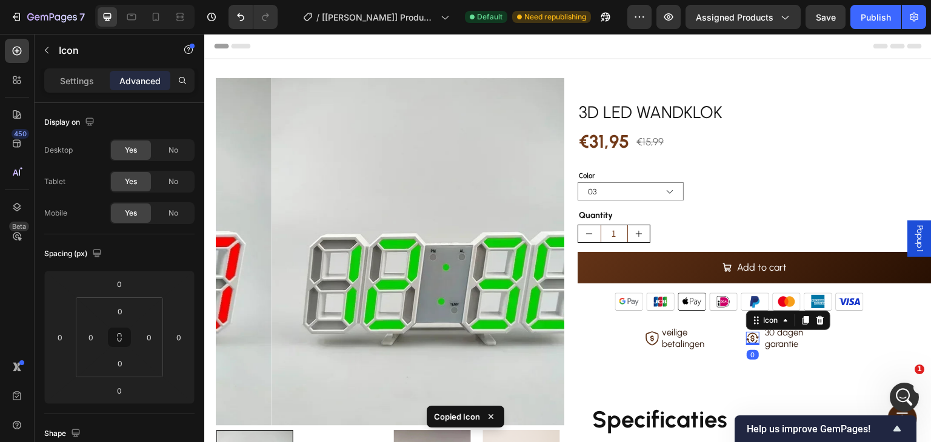
type input "3"
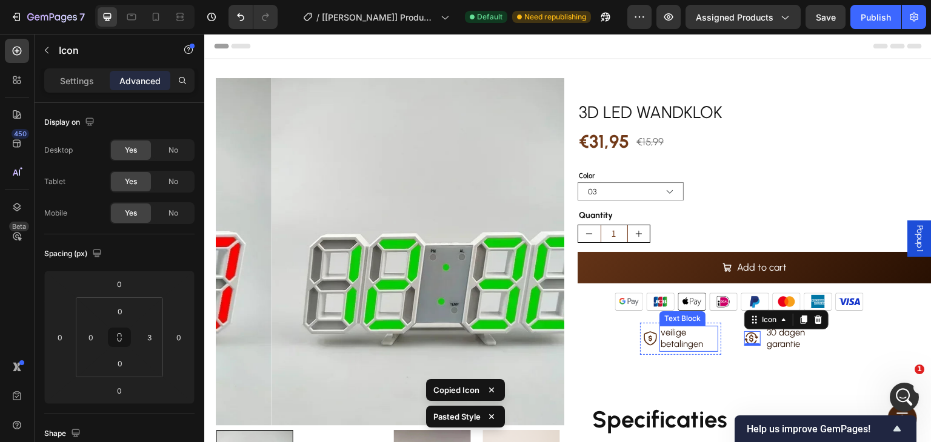
click at [690, 339] on p "veilige betalingen" at bounding box center [688, 339] width 56 height 24
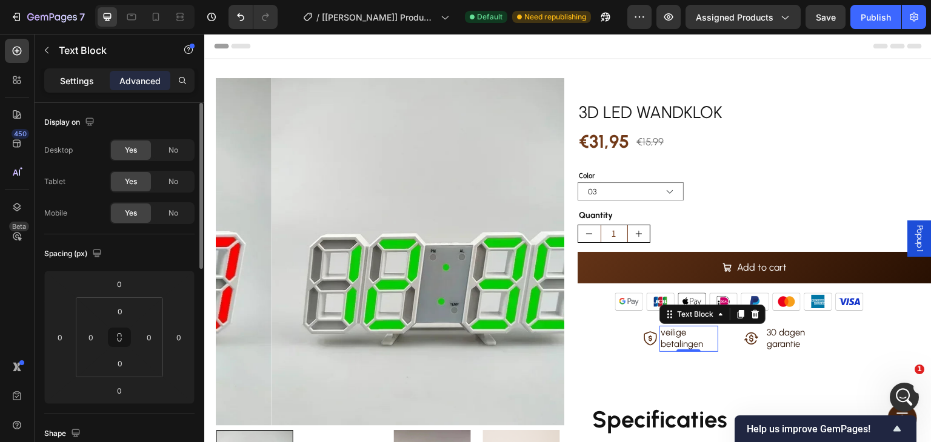
click at [87, 77] on p "Settings" at bounding box center [77, 81] width 34 height 13
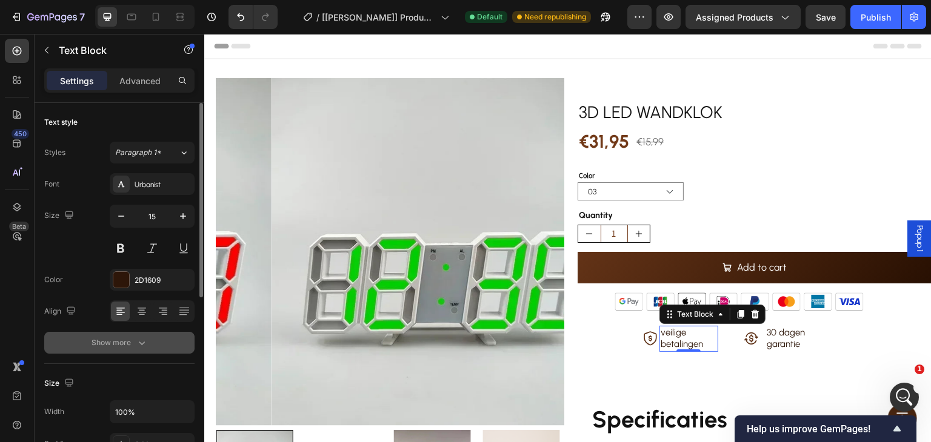
scroll to position [61, 0]
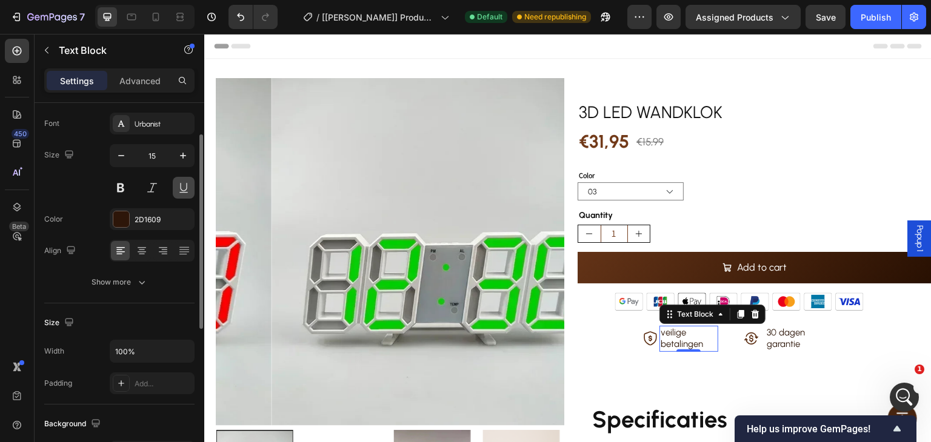
click at [184, 182] on button at bounding box center [184, 188] width 22 height 22
click at [150, 188] on button at bounding box center [152, 188] width 22 height 22
click at [140, 284] on icon "button" at bounding box center [142, 282] width 12 height 12
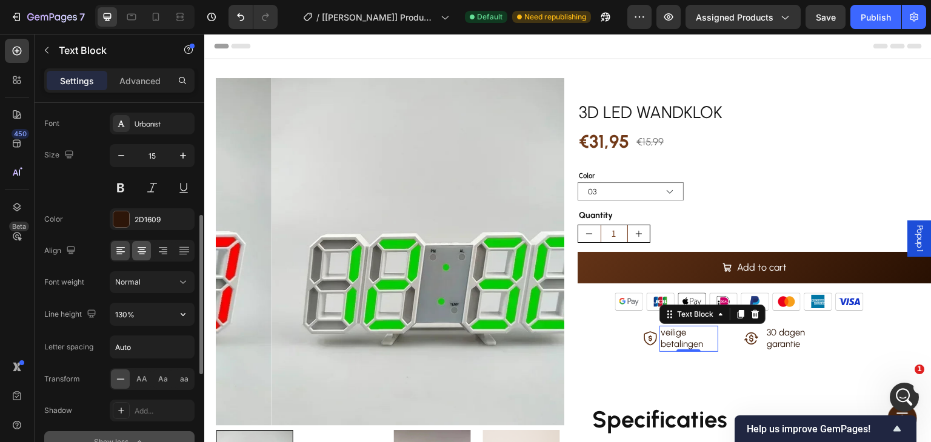
scroll to position [121, 0]
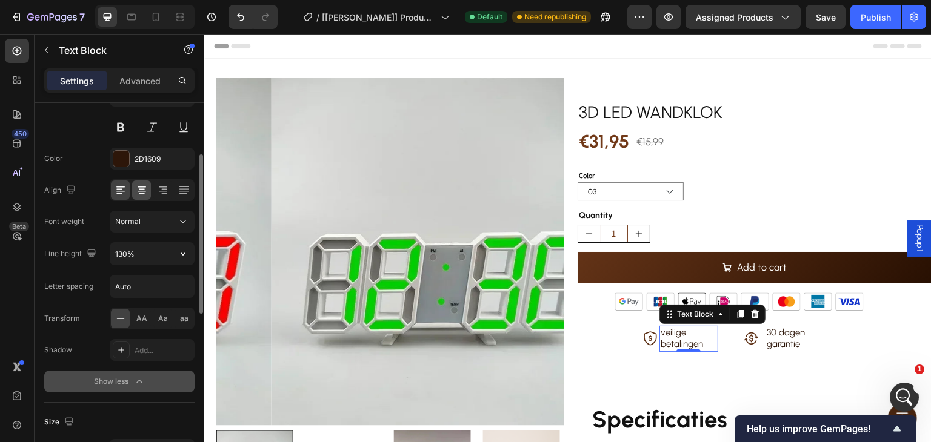
click at [145, 256] on input "130%" at bounding box center [152, 254] width 84 height 22
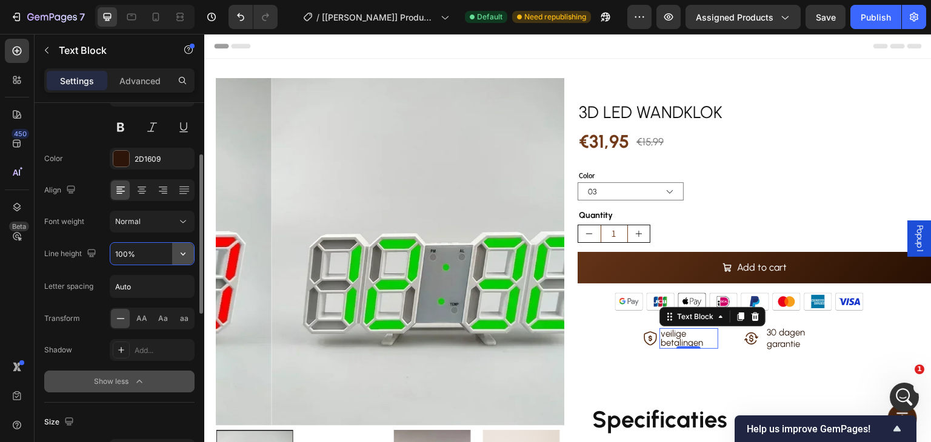
type input "100%"
click at [185, 253] on icon "button" at bounding box center [183, 254] width 12 height 12
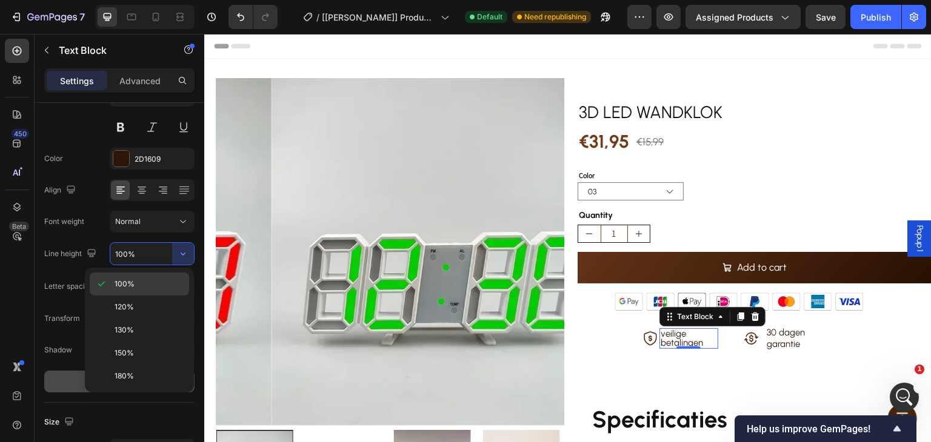
click at [134, 280] on p "100%" at bounding box center [149, 284] width 69 height 11
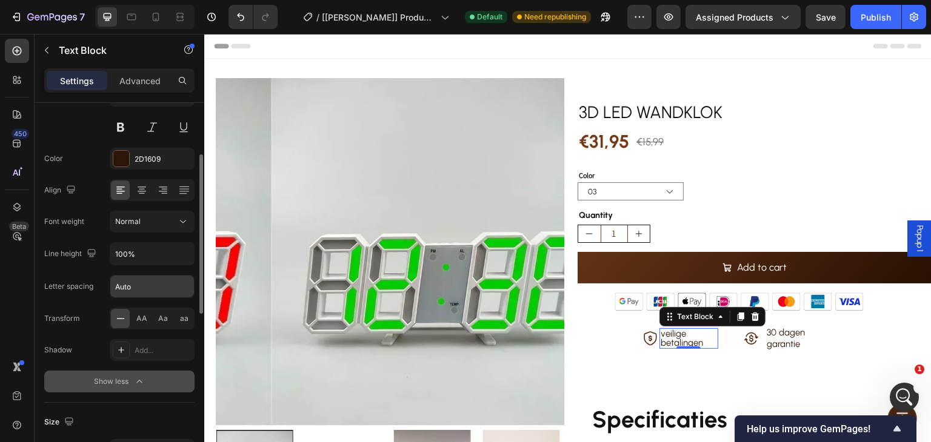
click at [145, 290] on input "Auto" at bounding box center [152, 287] width 84 height 22
click at [96, 287] on div "Letter spacing Auto" at bounding box center [119, 286] width 150 height 23
click at [145, 311] on div "AA" at bounding box center [141, 318] width 19 height 19
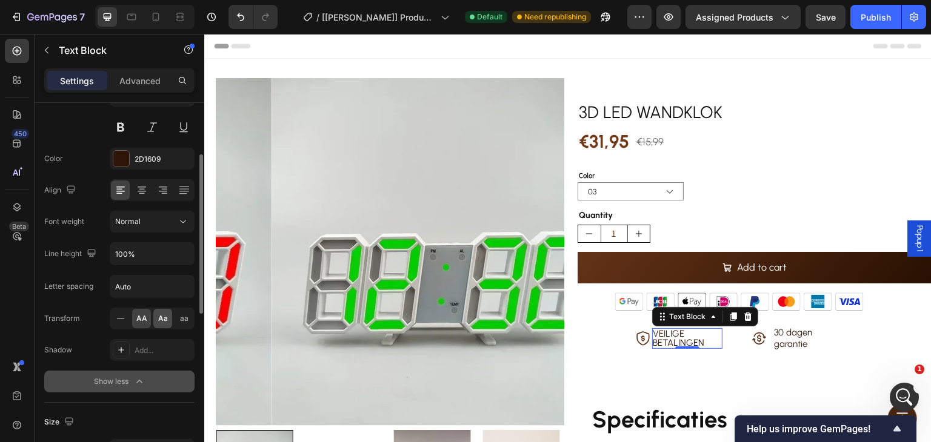
click at [162, 316] on span "Aa" at bounding box center [163, 318] width 10 height 11
click at [179, 319] on div "aa" at bounding box center [183, 318] width 19 height 19
click at [117, 316] on icon at bounding box center [121, 319] width 12 height 12
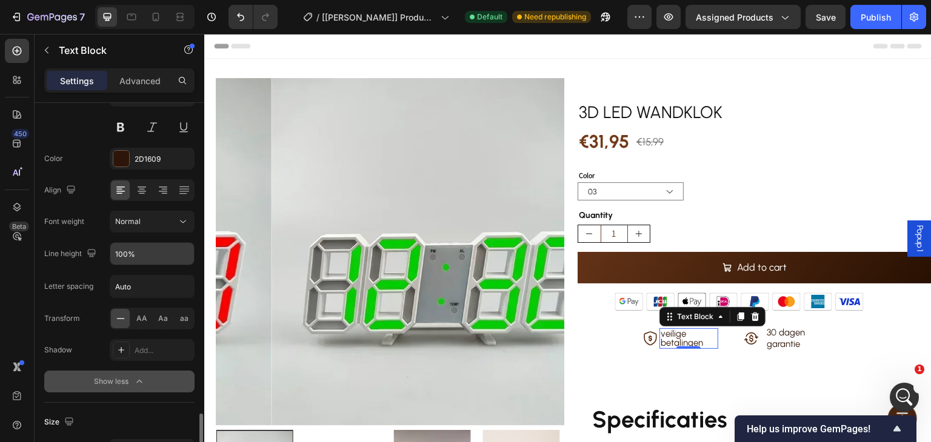
scroll to position [303, 0]
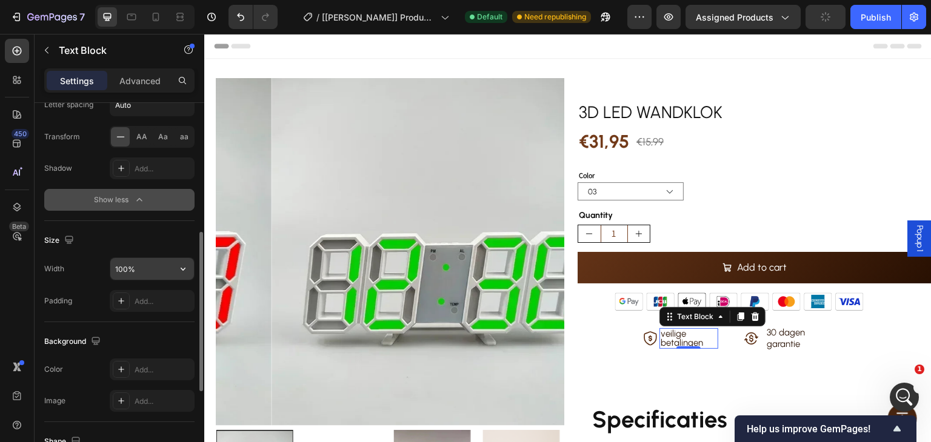
click at [156, 271] on input "100%" at bounding box center [152, 269] width 84 height 22
click at [188, 266] on icon "button" at bounding box center [183, 269] width 12 height 12
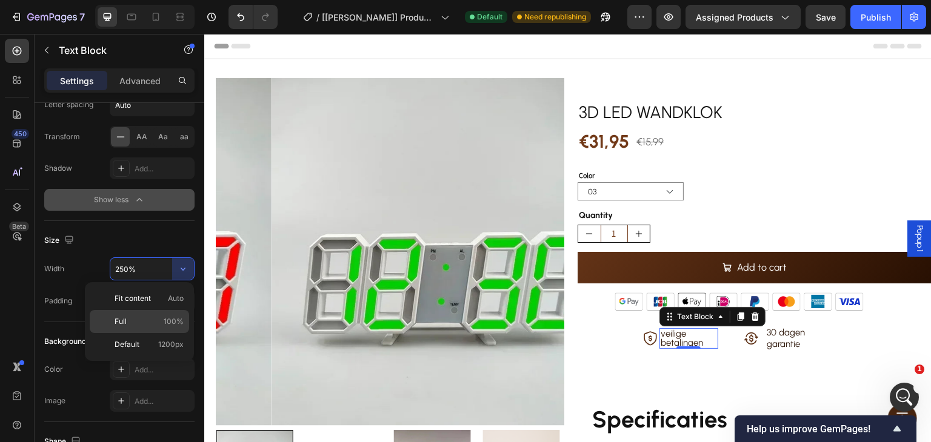
click at [163, 316] on p "Full 100%" at bounding box center [149, 321] width 69 height 11
type input "100%"
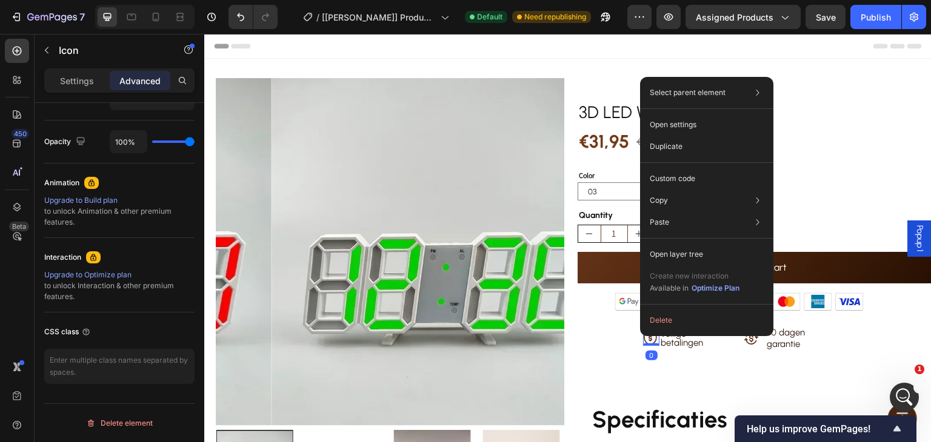
scroll to position [0, 0]
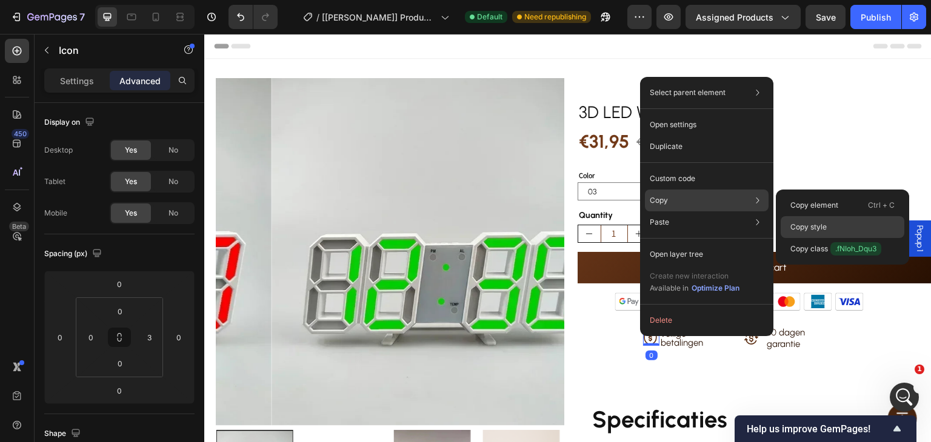
click at [829, 223] on div "Copy style" at bounding box center [842, 227] width 124 height 22
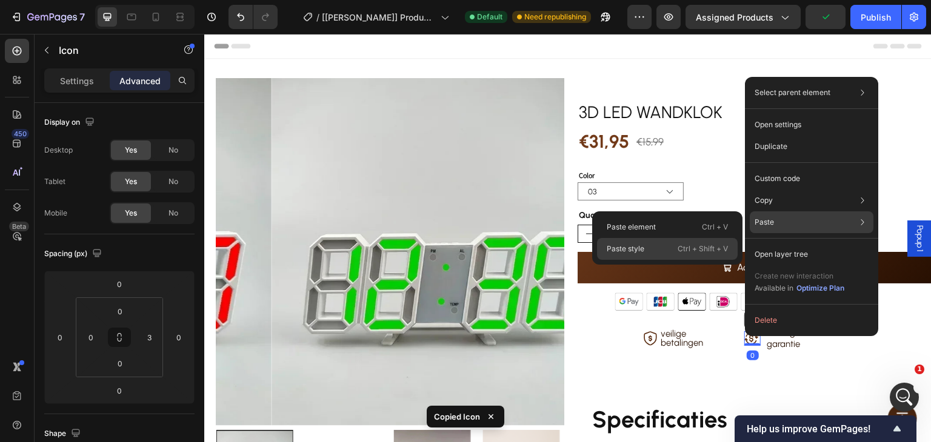
click at [677, 247] on p "Ctrl + Shift + V" at bounding box center [702, 249] width 50 height 12
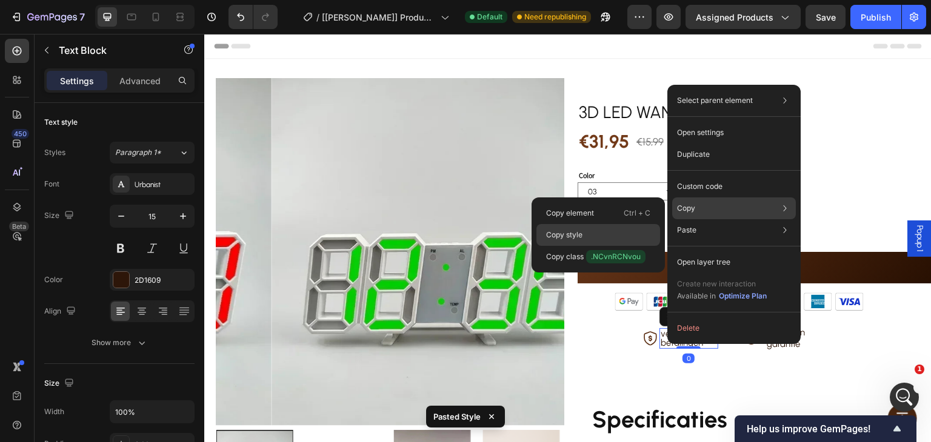
click at [617, 233] on div "Copy style" at bounding box center [598, 235] width 124 height 22
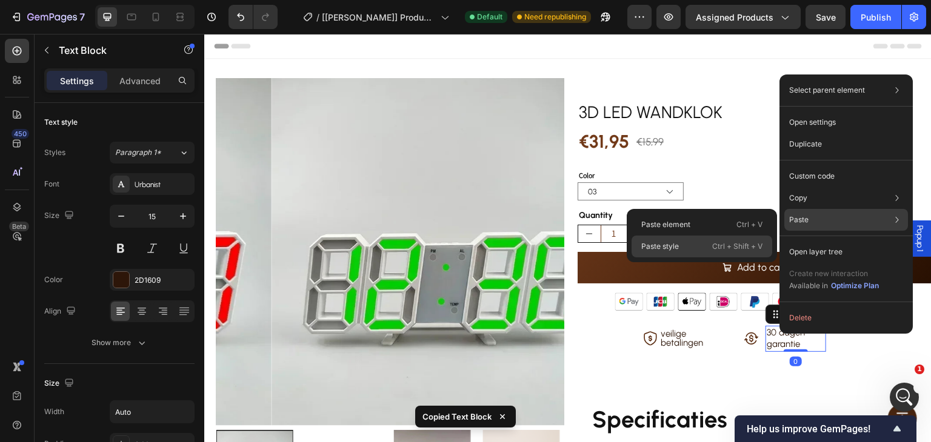
click at [700, 243] on div "Paste style Ctrl + Shift + V" at bounding box center [701, 247] width 141 height 22
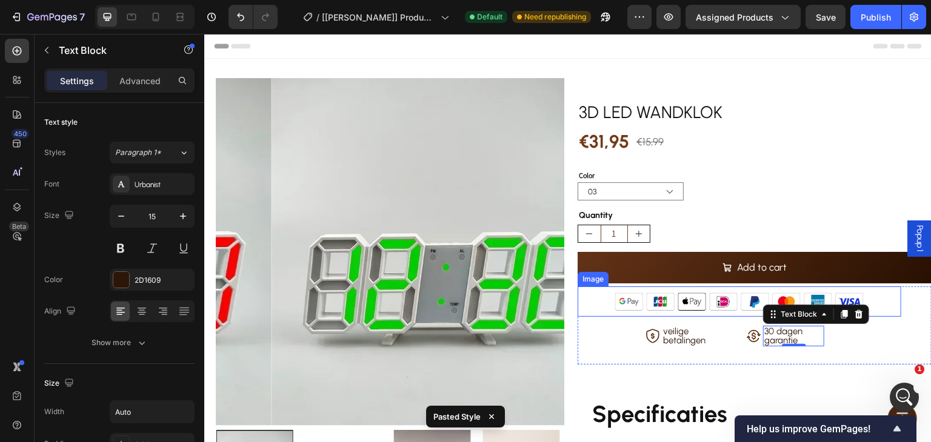
click at [717, 308] on img at bounding box center [739, 302] width 259 height 30
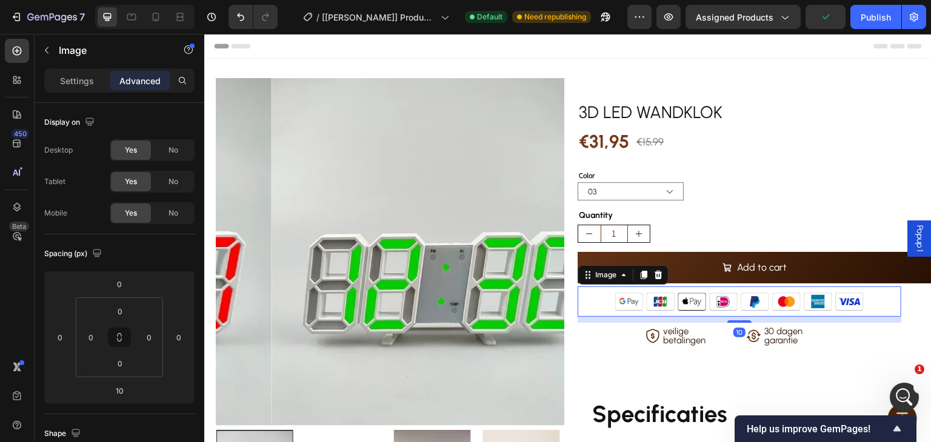
click at [728, 317] on div "10" at bounding box center [739, 320] width 324 height 6
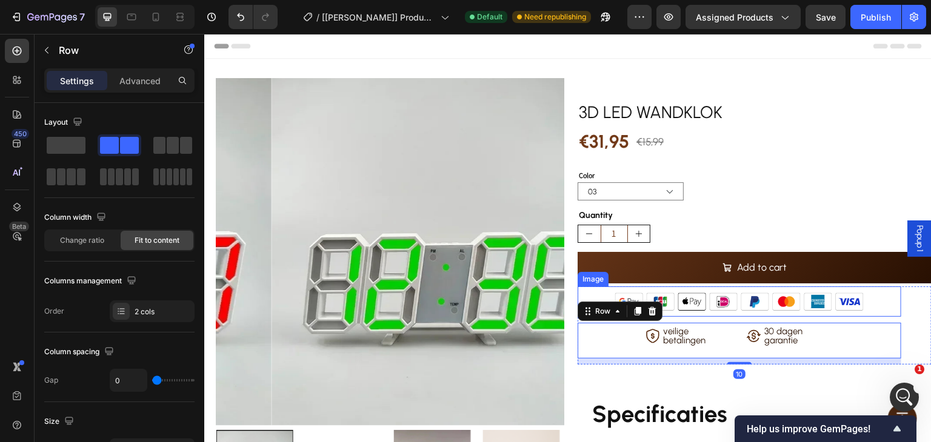
click at [734, 313] on img at bounding box center [739, 302] width 259 height 30
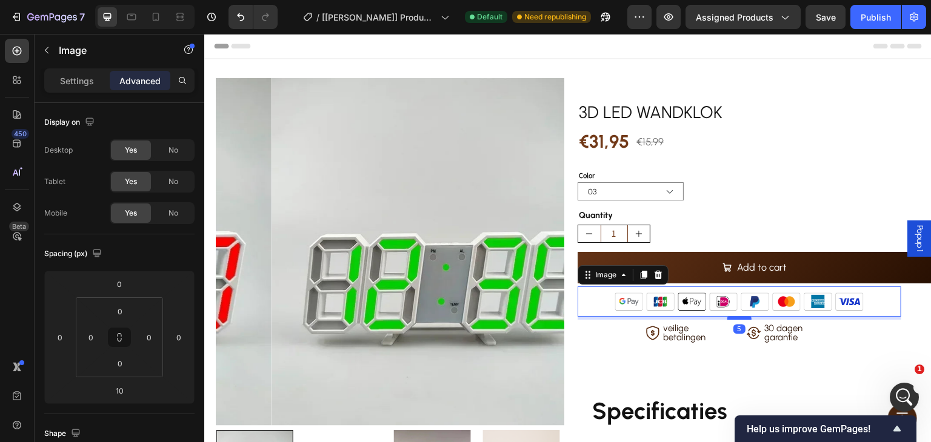
click at [734, 318] on div at bounding box center [739, 318] width 24 height 4
type input "5"
click at [700, 331] on p "veilige betalingen" at bounding box center [691, 333] width 56 height 18
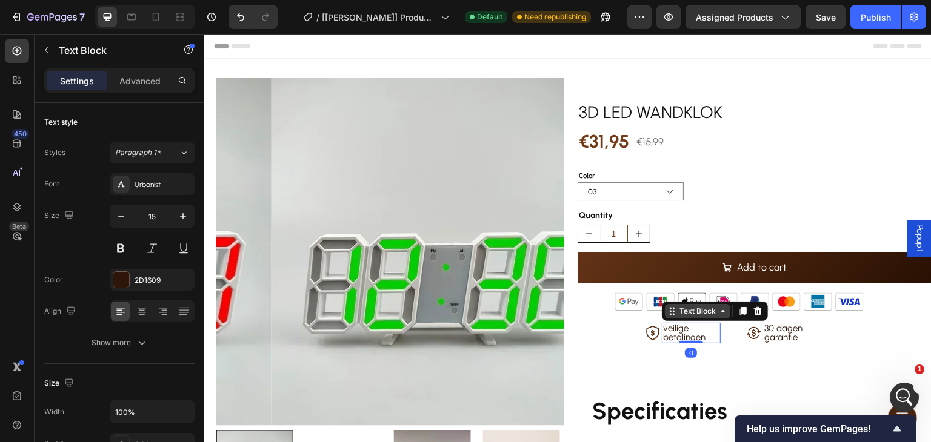
click at [697, 314] on div "Text Block" at bounding box center [697, 311] width 41 height 11
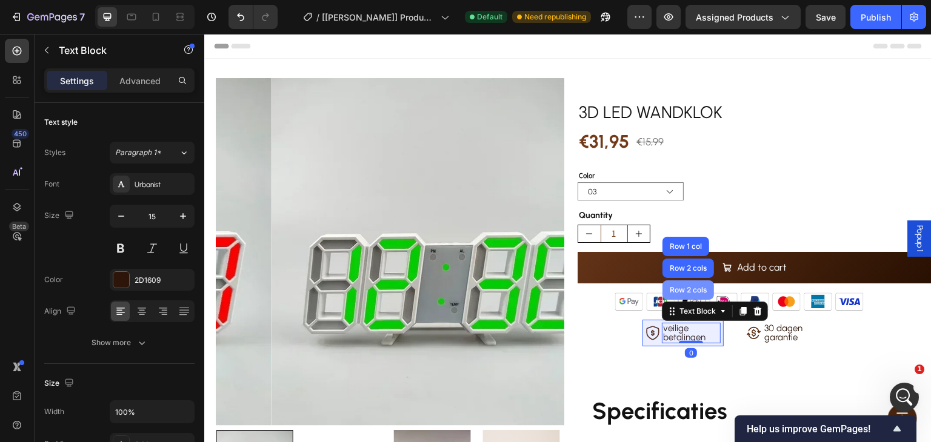
click at [697, 290] on div "Row 2 cols" at bounding box center [688, 290] width 42 height 7
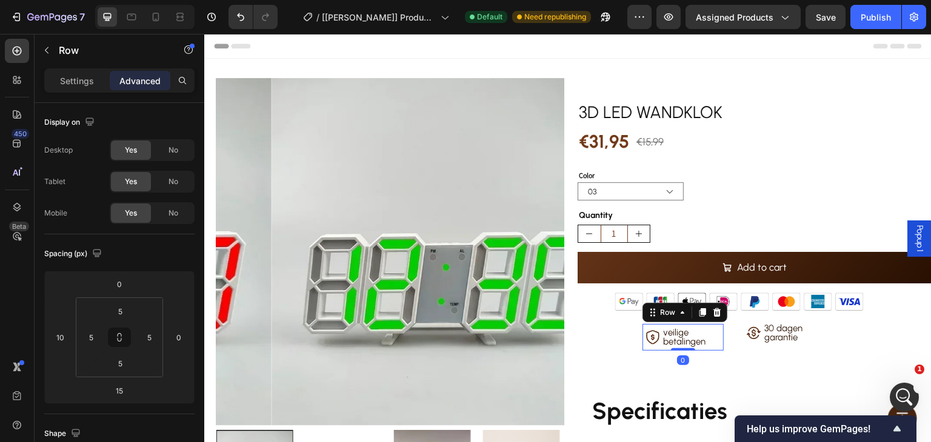
drag, startPoint x: 680, startPoint y: 353, endPoint x: 682, endPoint y: 341, distance: 12.8
click at [682, 341] on div "Icon veilige betalingen Text Block Row 0" at bounding box center [682, 337] width 81 height 27
type input "0"
click at [753, 341] on div "Icon" at bounding box center [754, 333] width 16 height 21
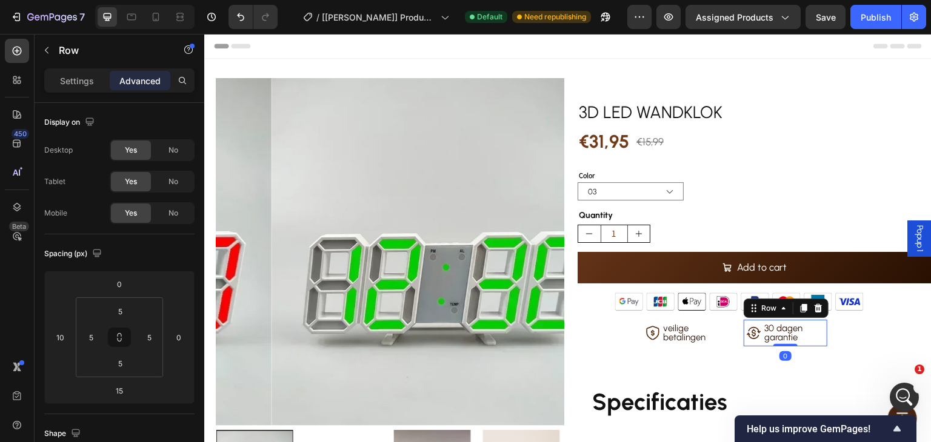
drag, startPoint x: 776, startPoint y: 353, endPoint x: 775, endPoint y: 334, distance: 19.4
click at [775, 334] on div "Icon 30 dagen garantie Text Block Row 0" at bounding box center [785, 333] width 84 height 27
type input "0"
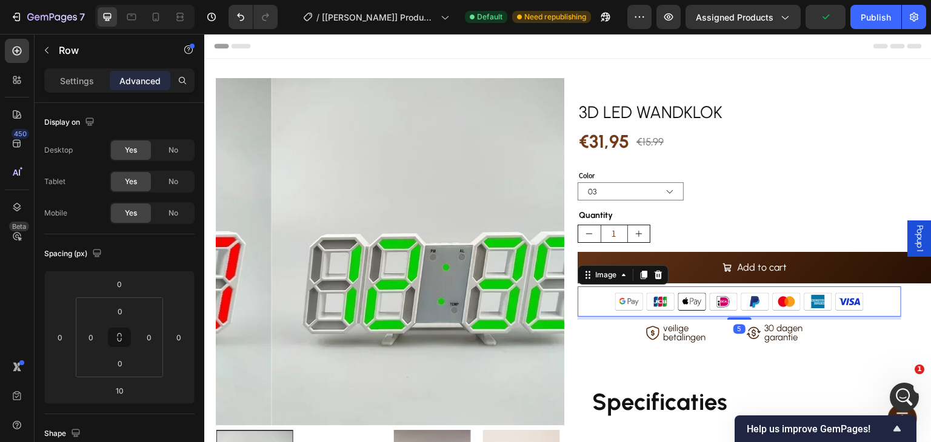
click at [868, 304] on div at bounding box center [739, 302] width 324 height 30
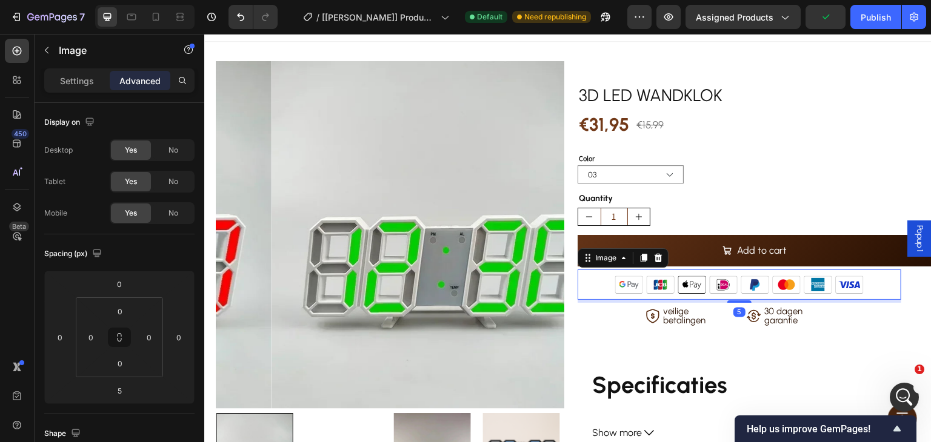
scroll to position [182, 0]
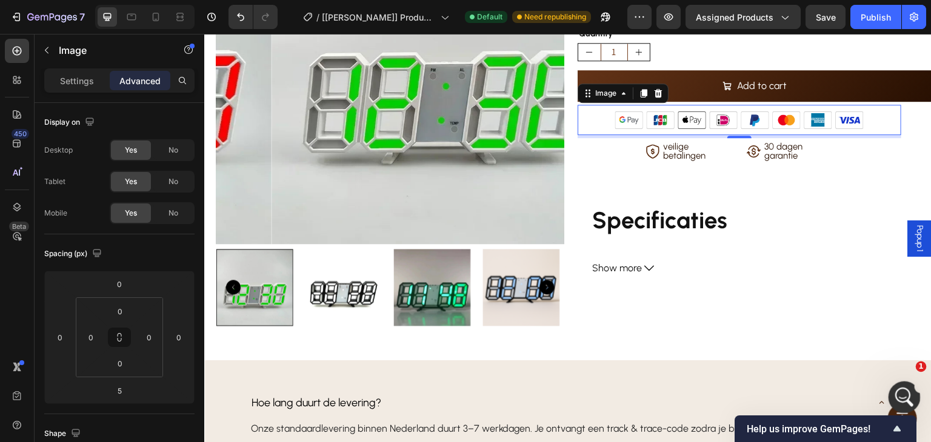
click at [905, 384] on div "Abertura do Messenger da Intercom" at bounding box center [902, 396] width 40 height 40
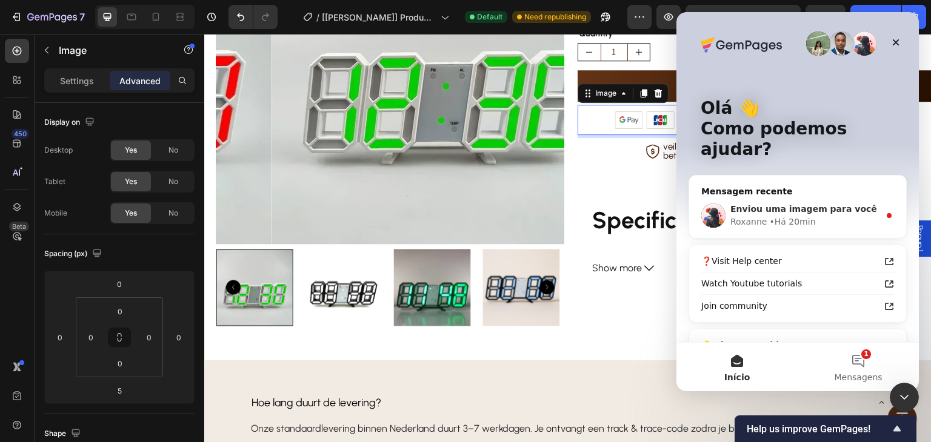
click at [837, 216] on div "Roxanne • Há 20min" at bounding box center [804, 222] width 149 height 13
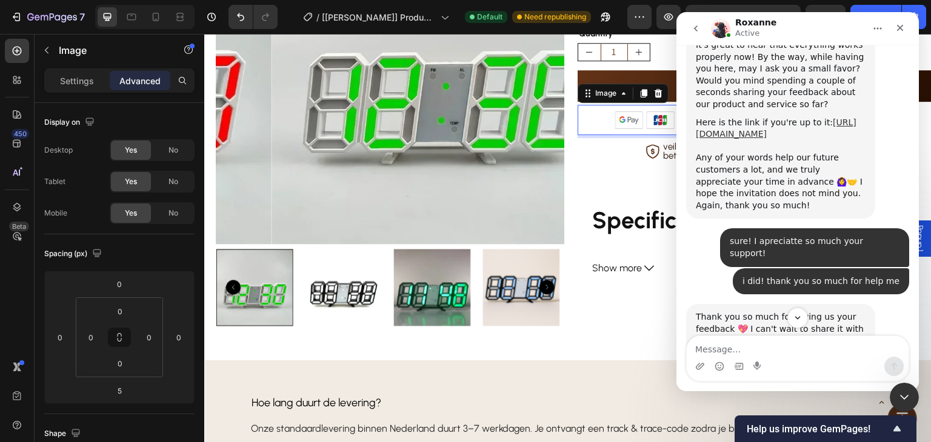
scroll to position [5291, 0]
click at [899, 25] on icon "Fechar" at bounding box center [900, 28] width 10 height 10
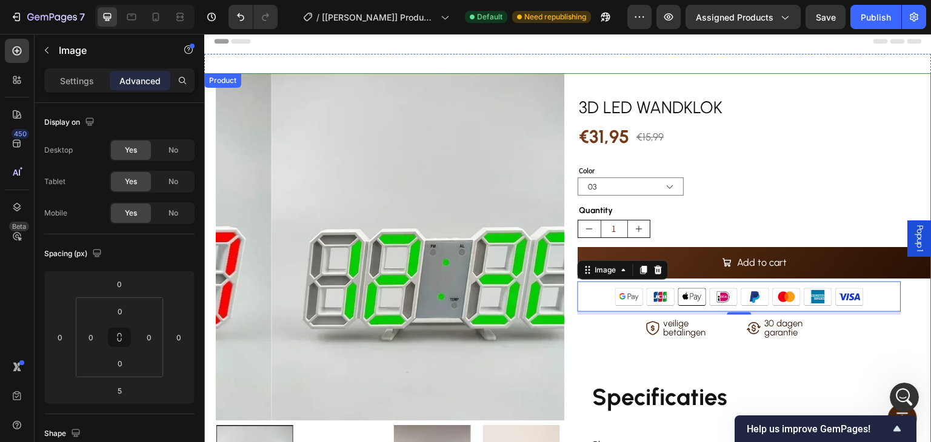
scroll to position [0, 0]
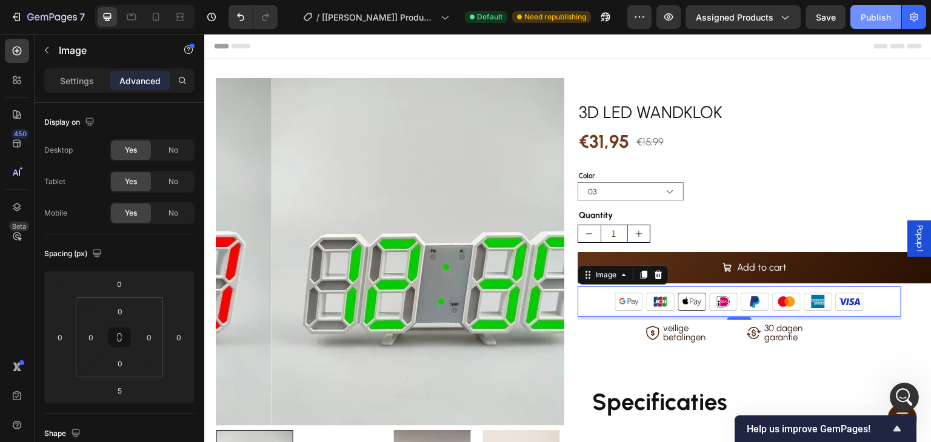
click at [868, 18] on div "Publish" at bounding box center [875, 17] width 30 height 13
click at [160, 13] on icon at bounding box center [156, 17] width 12 height 12
type input "6"
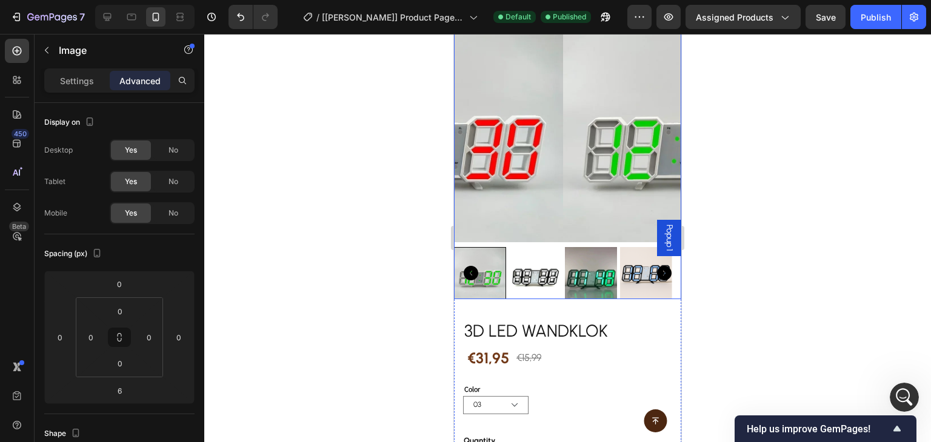
scroll to position [165, 0]
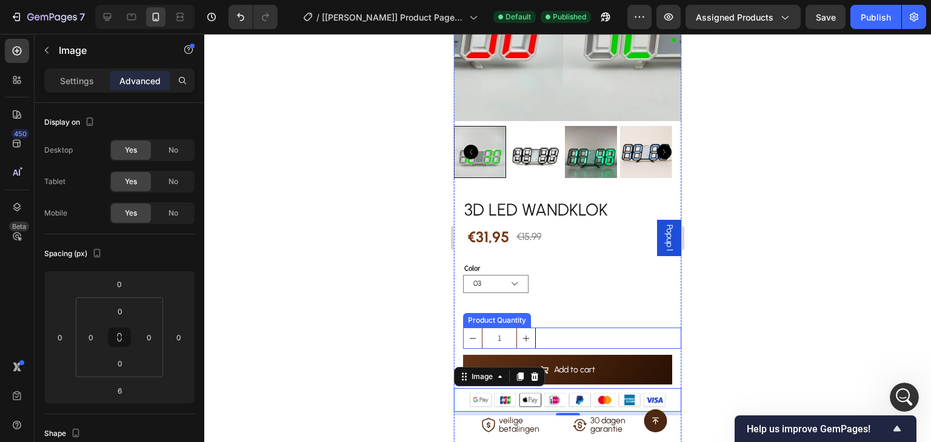
click at [542, 334] on div "1" at bounding box center [572, 338] width 218 height 21
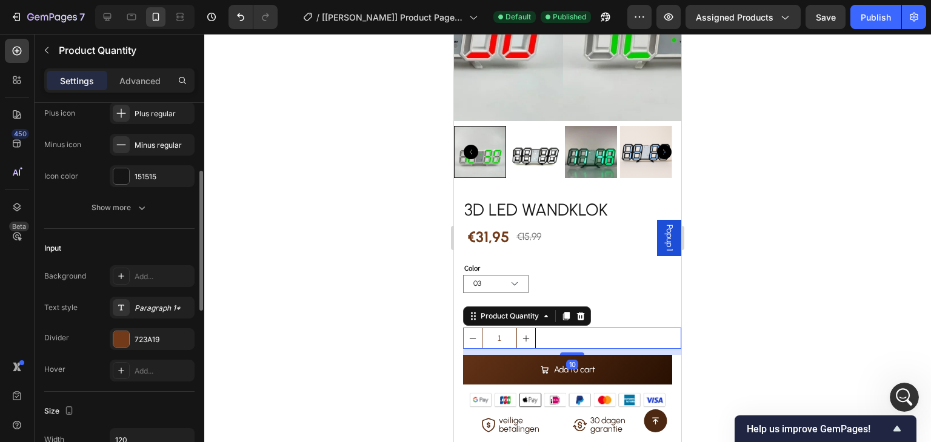
scroll to position [303, 0]
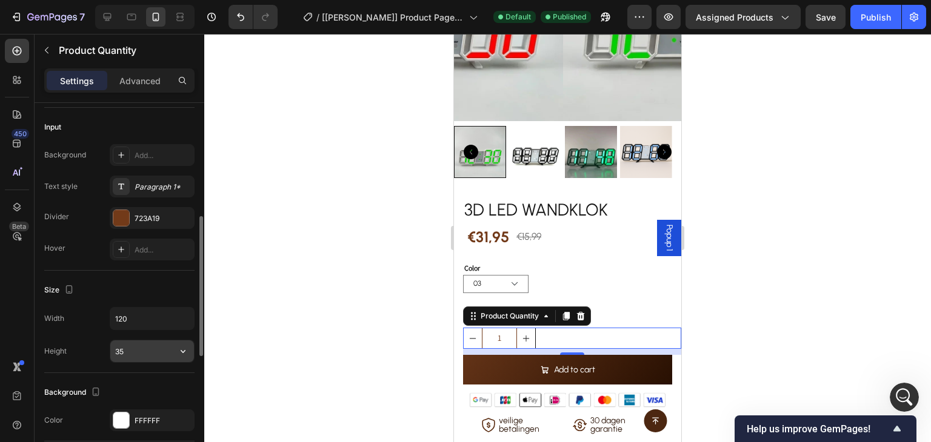
click at [138, 349] on input "35" at bounding box center [152, 352] width 84 height 22
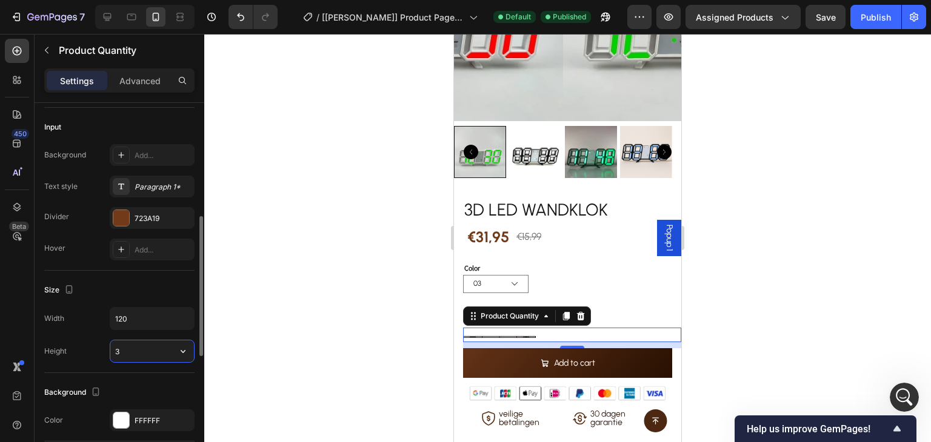
type input "30"
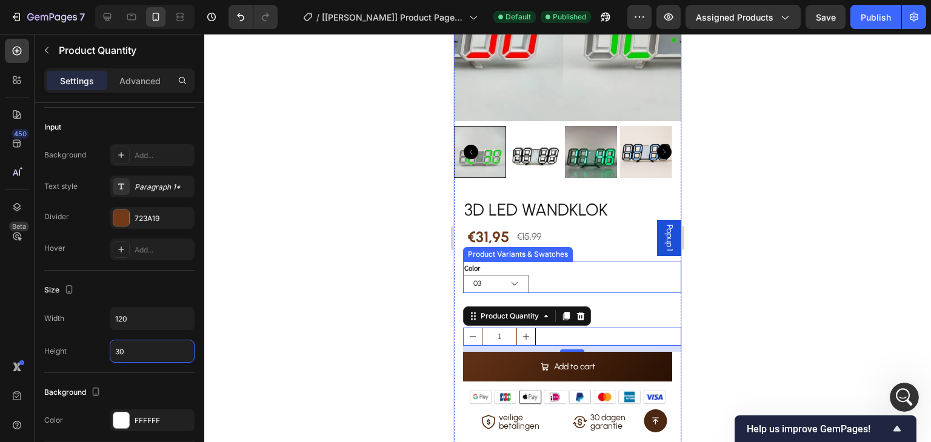
click at [620, 275] on div "03 02 05 04 01 07 06 08" at bounding box center [572, 284] width 218 height 18
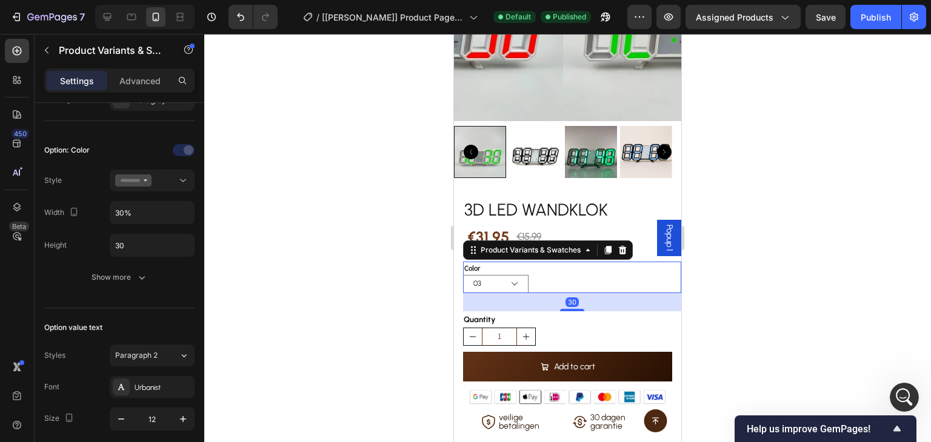
scroll to position [0, 0]
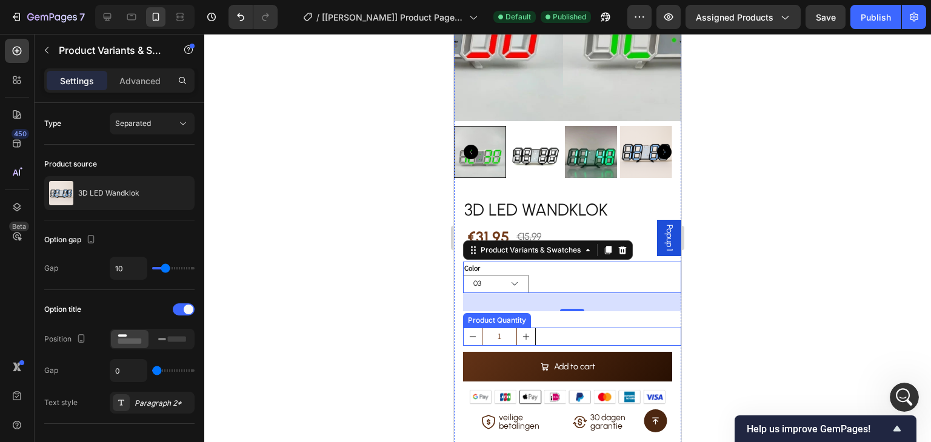
click at [621, 328] on div "1" at bounding box center [572, 337] width 218 height 18
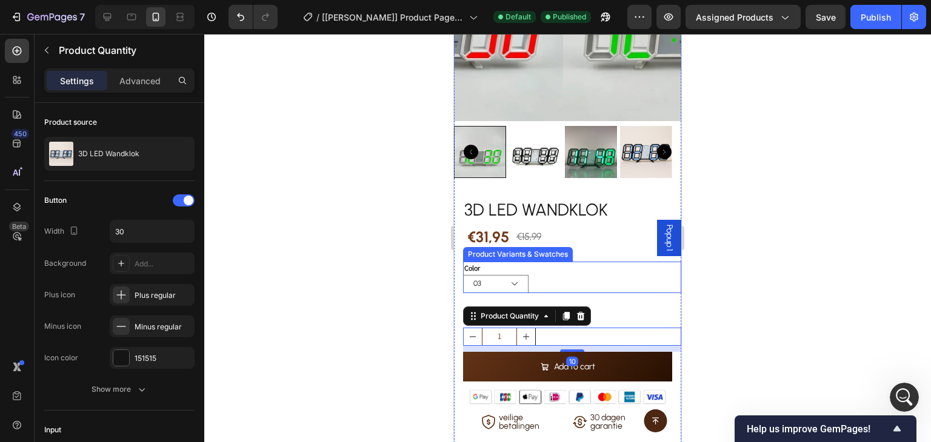
click at [618, 282] on div "03 02 05 04 01 07 06 08" at bounding box center [572, 284] width 218 height 18
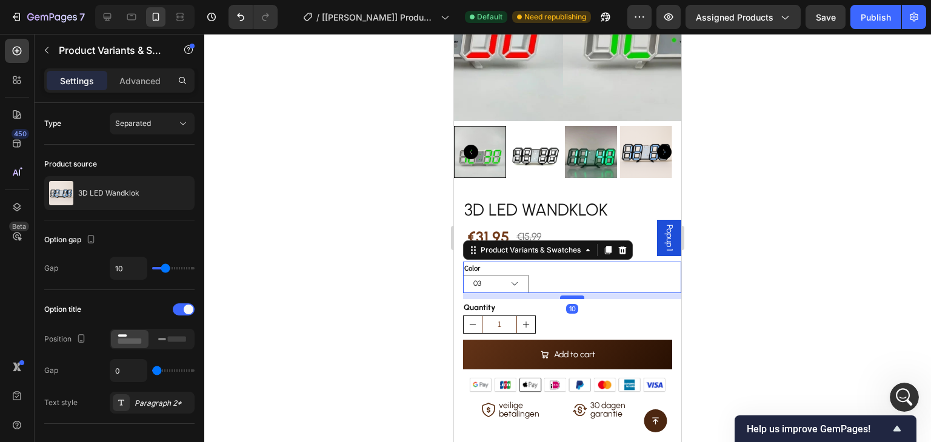
drag, startPoint x: 572, startPoint y: 301, endPoint x: 573, endPoint y: 288, distance: 12.1
click at [573, 296] on div at bounding box center [572, 298] width 24 height 4
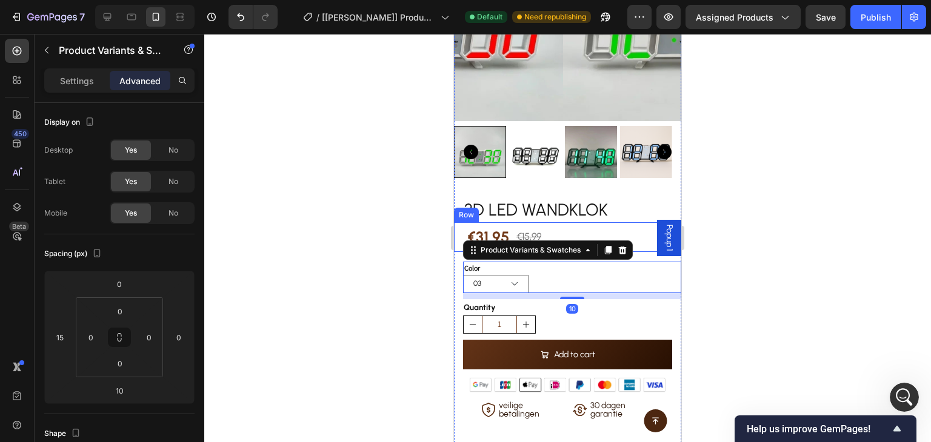
click at [605, 222] on div "€31,95 Product Price Product Price €15,99 Product Price Product Price Row" at bounding box center [567, 237] width 227 height 30
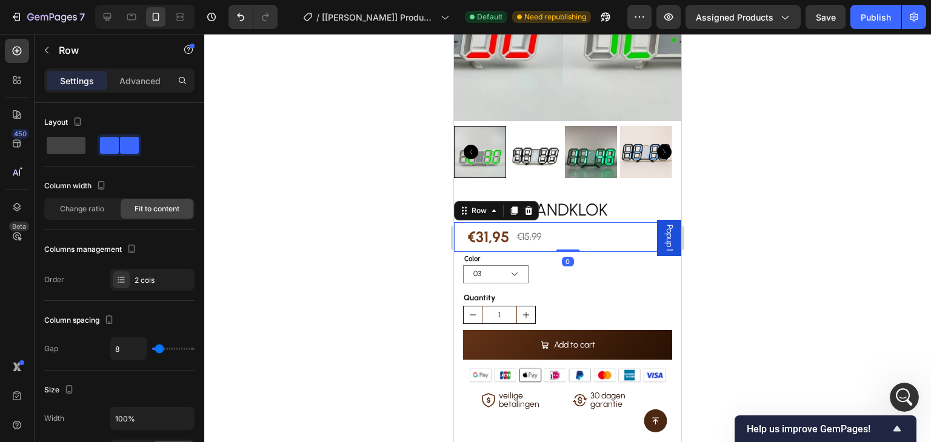
drag, startPoint x: 572, startPoint y: 251, endPoint x: 573, endPoint y: 236, distance: 15.2
click at [573, 236] on div "€31,95 Product Price Product Price €15,99 Product Price Product Price Row 0" at bounding box center [567, 237] width 227 height 30
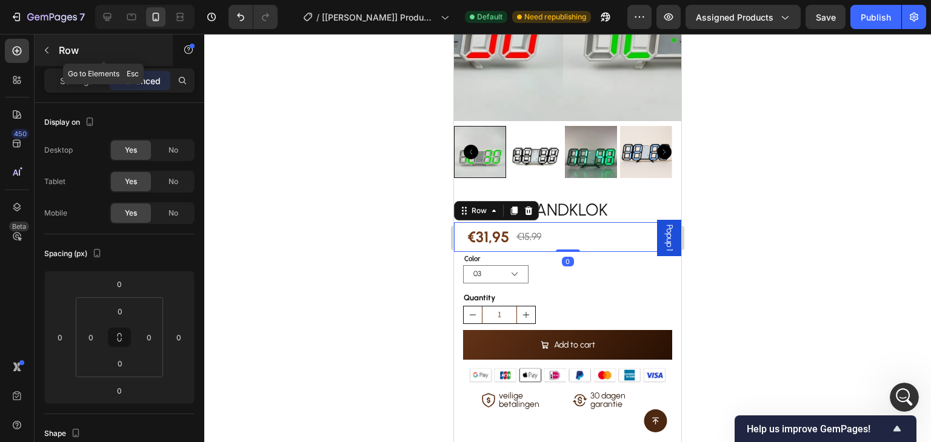
click at [47, 53] on icon "button" at bounding box center [47, 50] width 10 height 10
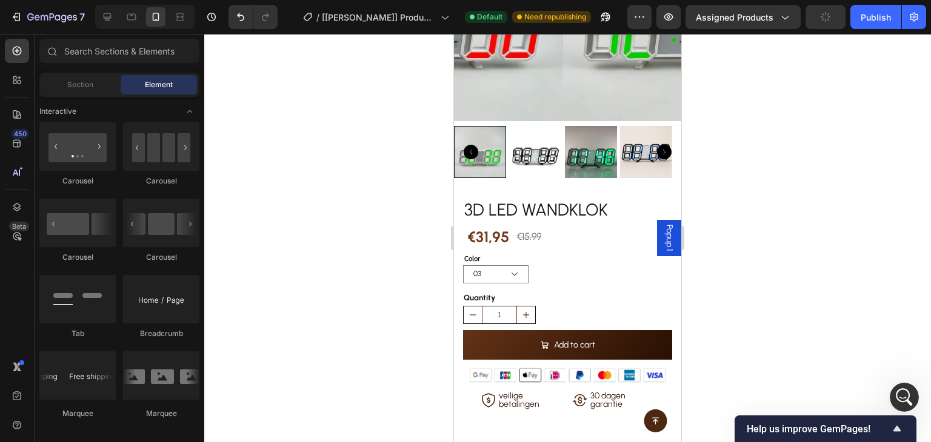
scroll to position [1333, 0]
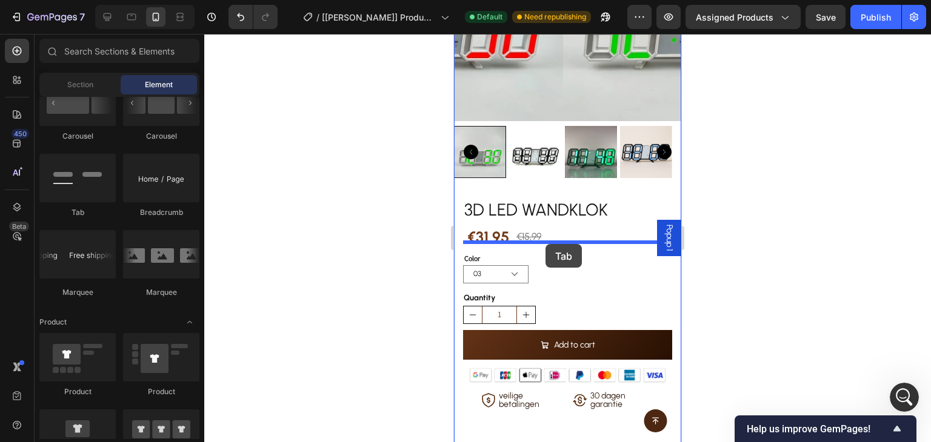
drag, startPoint x: 533, startPoint y: 222, endPoint x: 545, endPoint y: 244, distance: 25.0
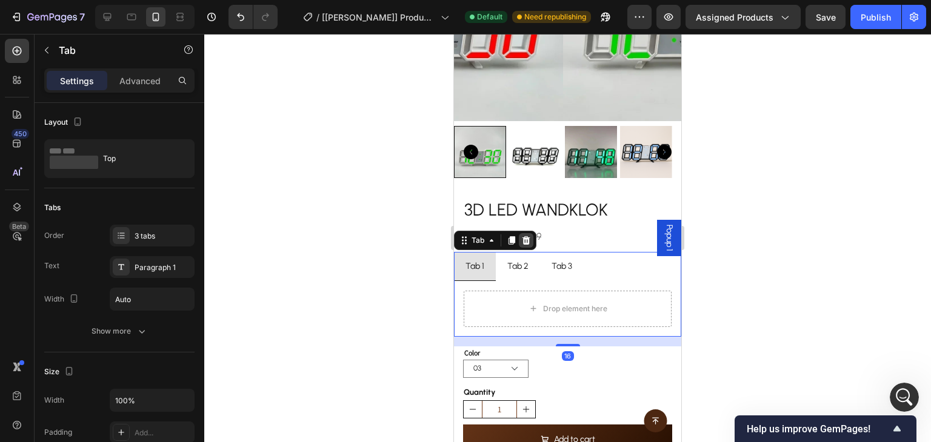
click at [526, 236] on icon at bounding box center [526, 240] width 8 height 8
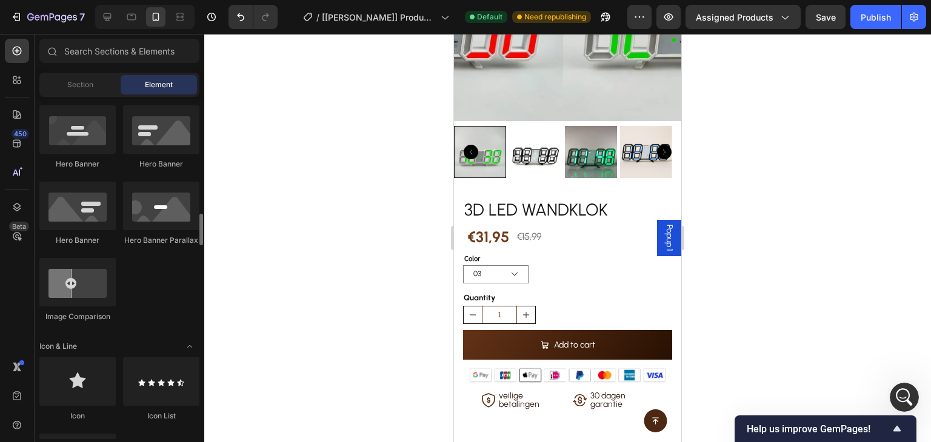
scroll to position [666, 0]
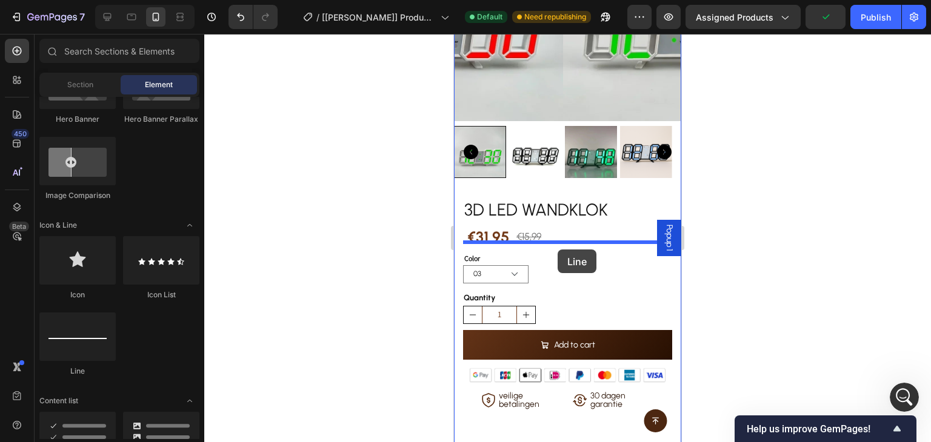
drag, startPoint x: 888, startPoint y: 344, endPoint x: 557, endPoint y: 250, distance: 344.1
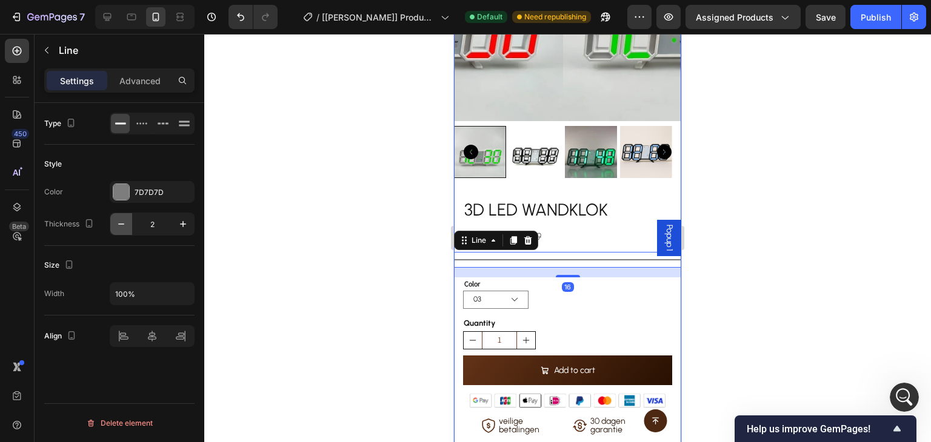
click at [124, 229] on icon "button" at bounding box center [121, 224] width 12 height 12
type input "1"
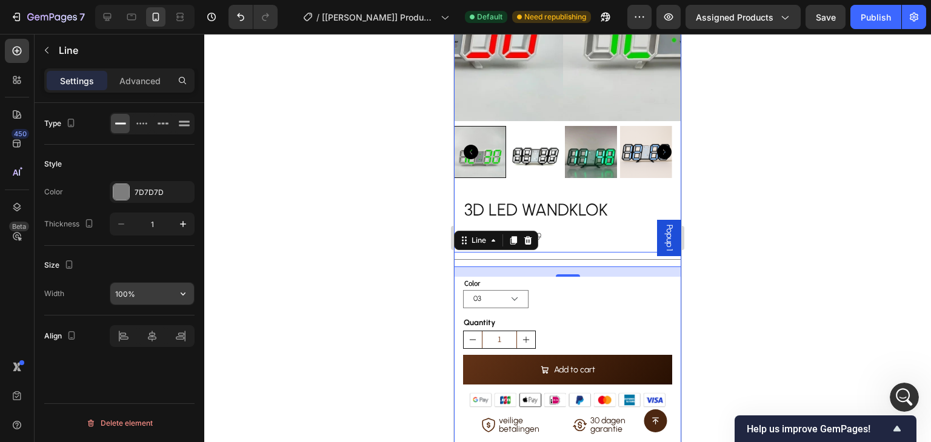
click at [170, 295] on input "100%" at bounding box center [152, 294] width 84 height 22
type input "93%"
click at [153, 253] on div "Size Width 93%" at bounding box center [119, 281] width 150 height 70
click at [126, 189] on div at bounding box center [121, 192] width 16 height 16
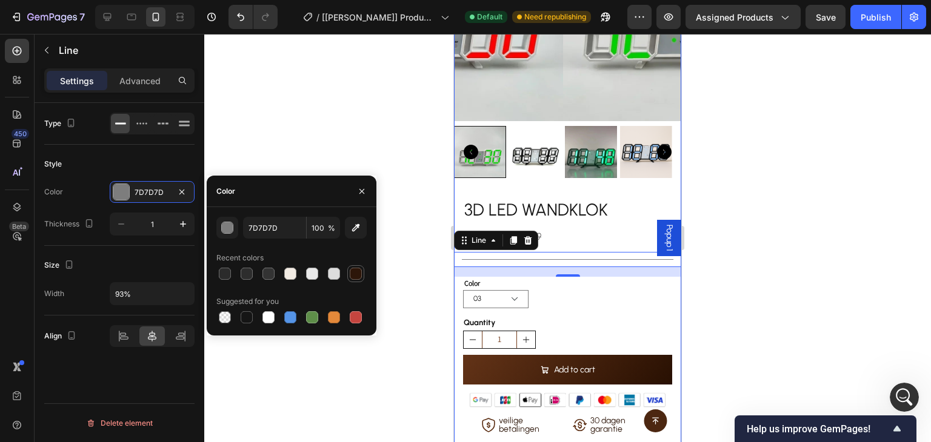
click at [353, 272] on div at bounding box center [356, 274] width 12 height 12
type input "2D1609"
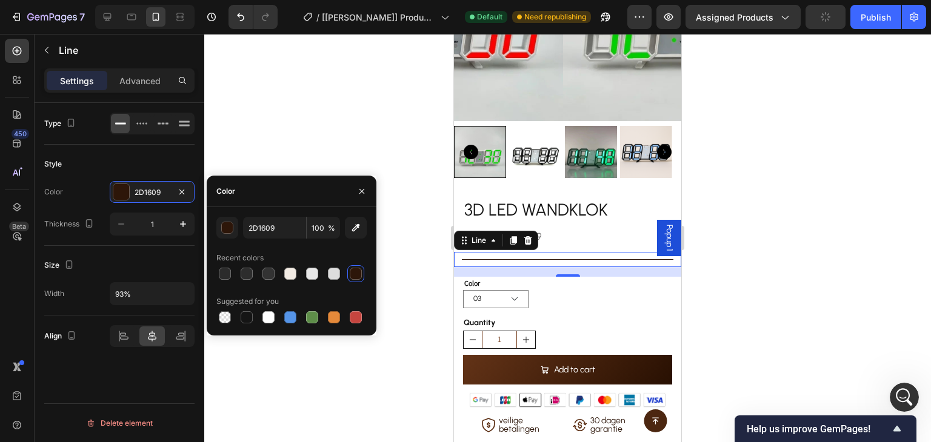
scroll to position [5292, 0]
click at [819, 75] on div at bounding box center [567, 238] width 726 height 408
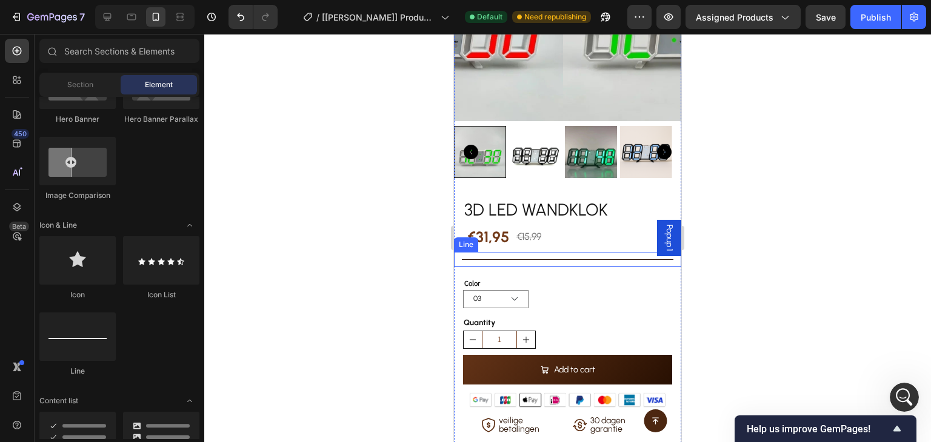
click at [497, 252] on div "Title Line" at bounding box center [567, 259] width 227 height 15
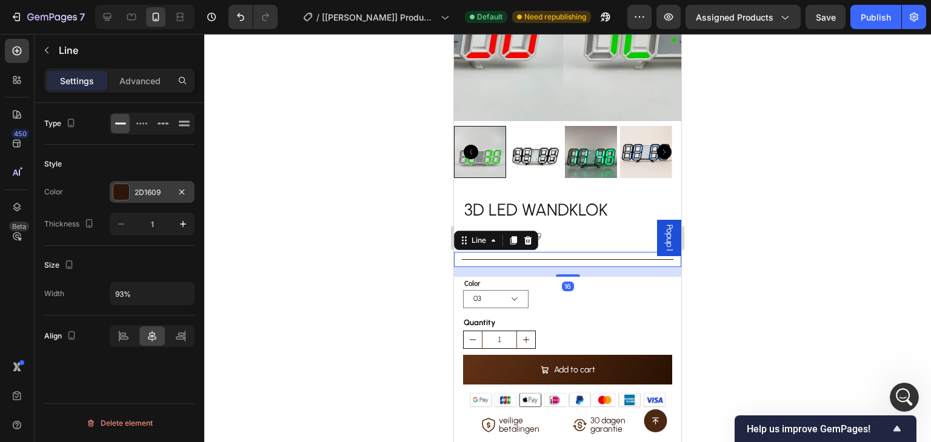
click at [158, 195] on div "2D1609" at bounding box center [152, 192] width 35 height 11
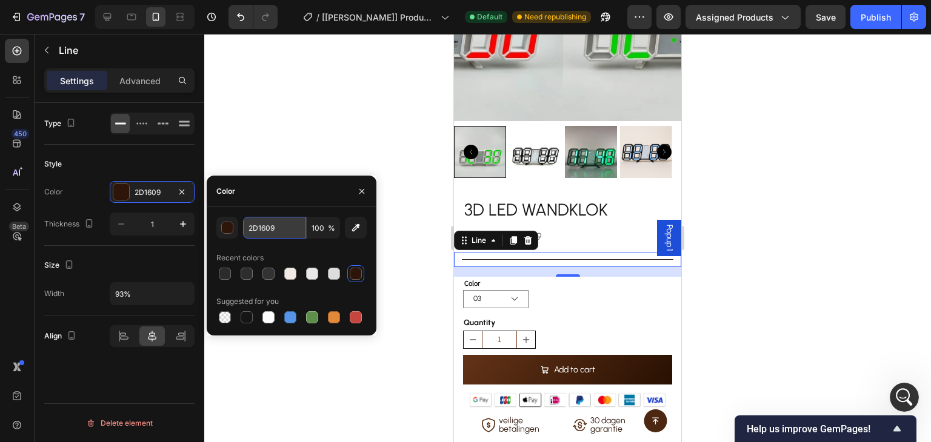
click at [281, 232] on input "2D1609" at bounding box center [274, 228] width 63 height 22
paste input "723a1"
type input "723a19"
click at [179, 161] on div "Style" at bounding box center [119, 164] width 150 height 19
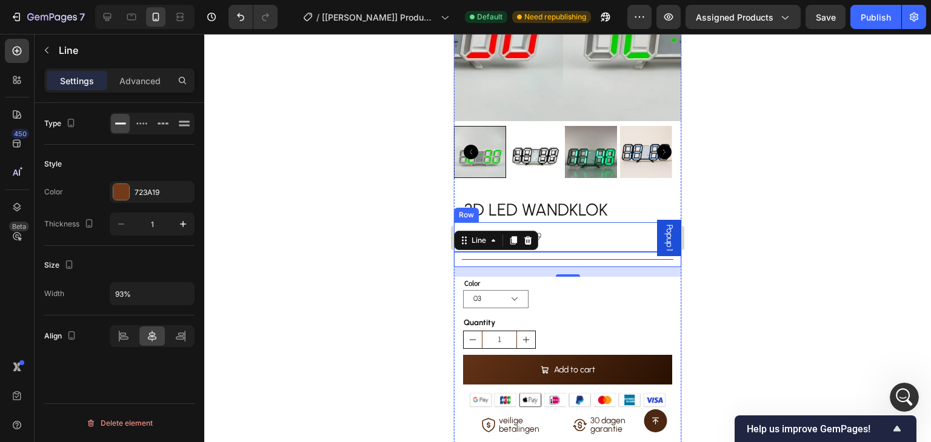
click at [591, 231] on div "€31,95 Product Price Product Price €15,99 Product Price Product Price Row" at bounding box center [567, 237] width 227 height 30
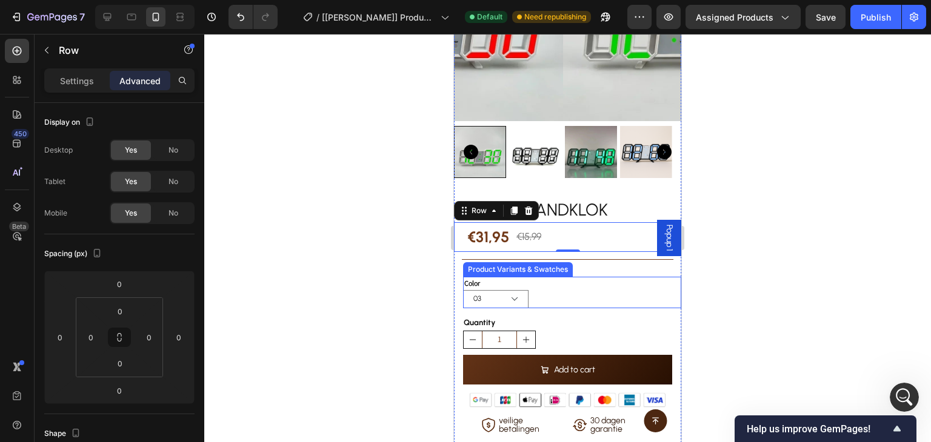
click at [578, 279] on div "Color 03 02 05 04 01 07 06 08" at bounding box center [572, 293] width 218 height 32
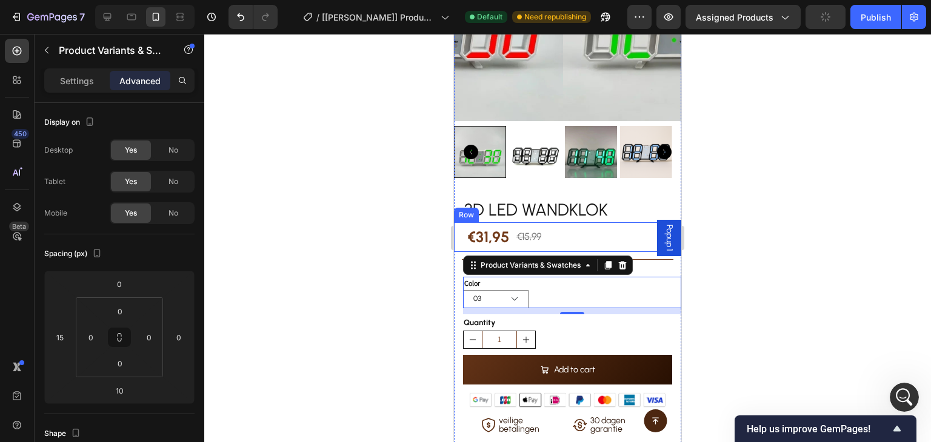
click at [576, 231] on div "€31,95 Product Price Product Price €15,99 Product Price Product Price Row" at bounding box center [567, 237] width 227 height 30
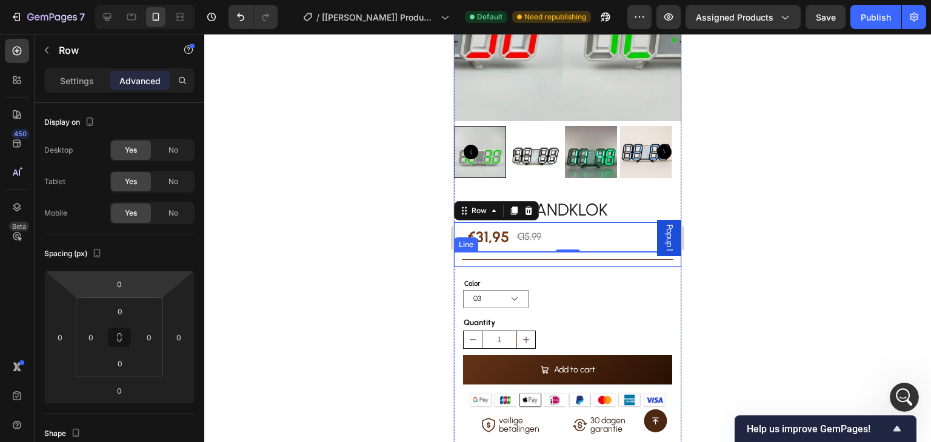
click at [528, 252] on div "Title Line" at bounding box center [567, 259] width 227 height 15
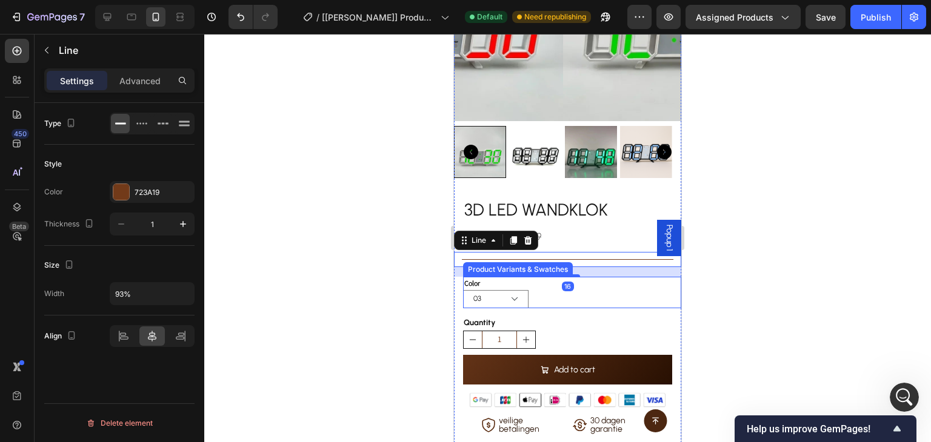
click at [563, 292] on div "03 02 05 04 01 07 06 08" at bounding box center [572, 299] width 218 height 18
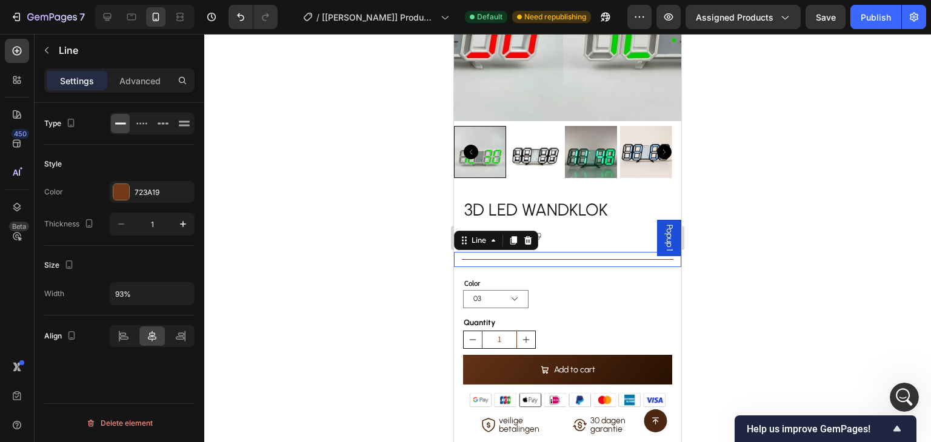
click at [641, 259] on div at bounding box center [567, 259] width 211 height 1
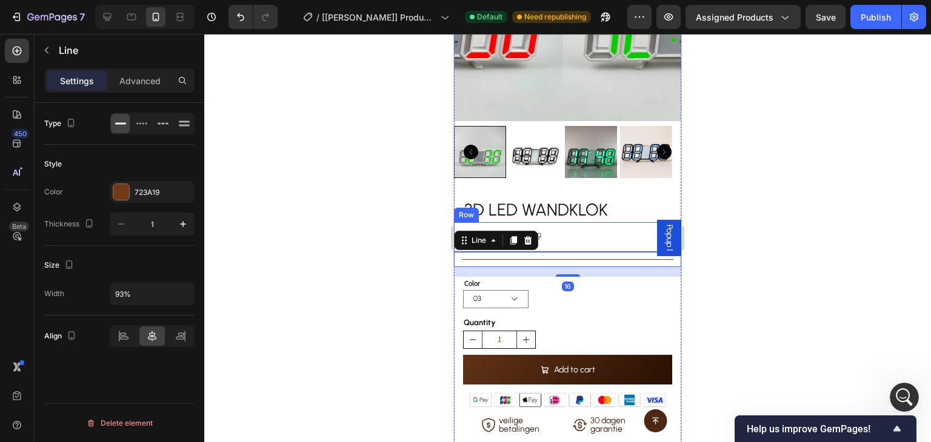
click at [634, 222] on div "€31,95 Product Price Product Price €15,99 Product Price Product Price Row" at bounding box center [567, 237] width 227 height 30
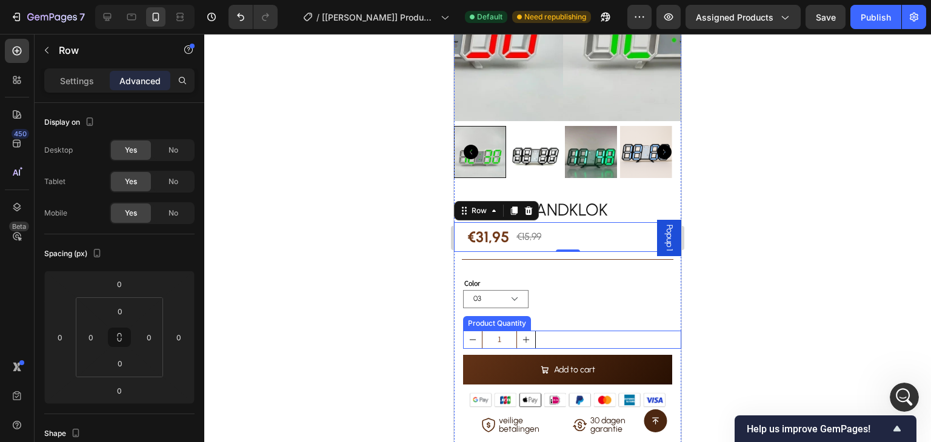
click at [555, 331] on div "1" at bounding box center [572, 340] width 218 height 18
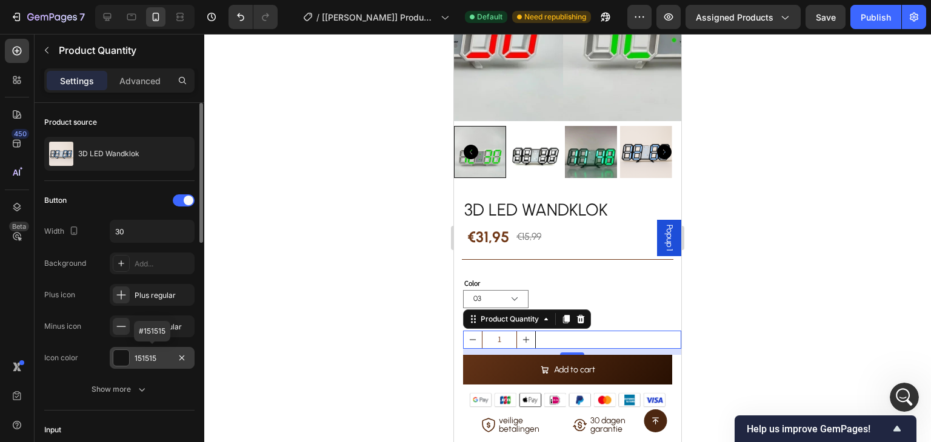
click at [142, 354] on div "151515" at bounding box center [152, 358] width 35 height 11
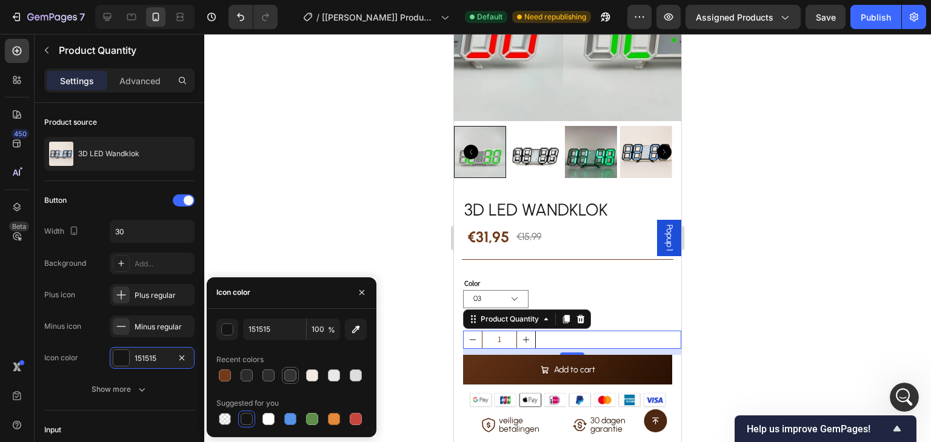
click at [285, 371] on div at bounding box center [290, 376] width 12 height 12
type input "333333"
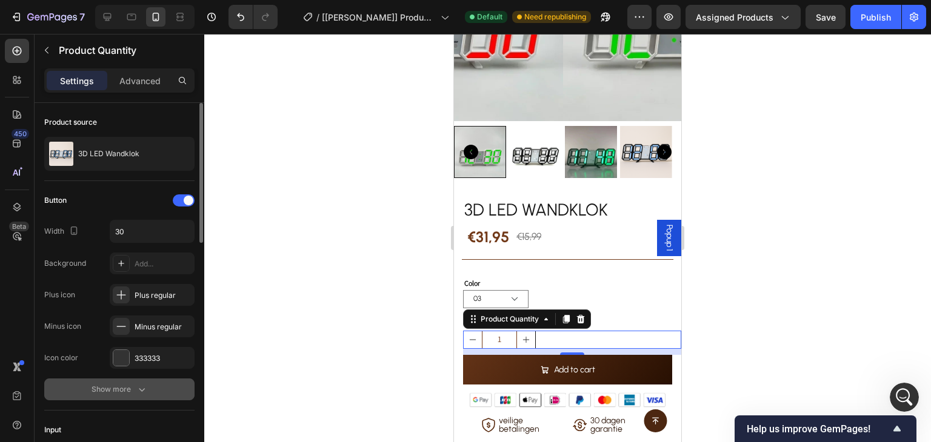
click at [137, 384] on icon "button" at bounding box center [142, 390] width 12 height 12
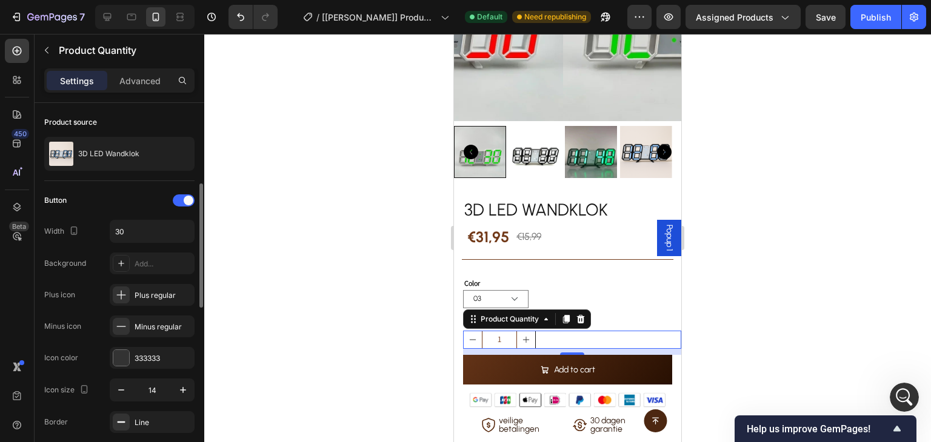
scroll to position [121, 0]
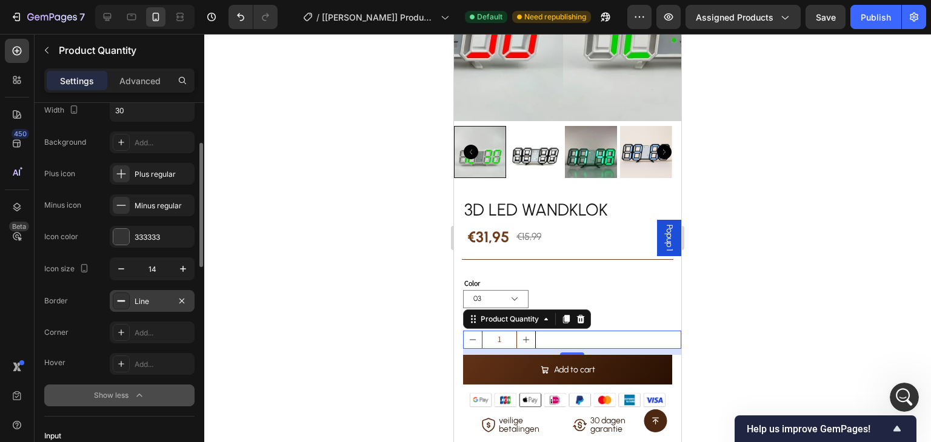
click at [159, 305] on div "Line" at bounding box center [152, 301] width 35 height 11
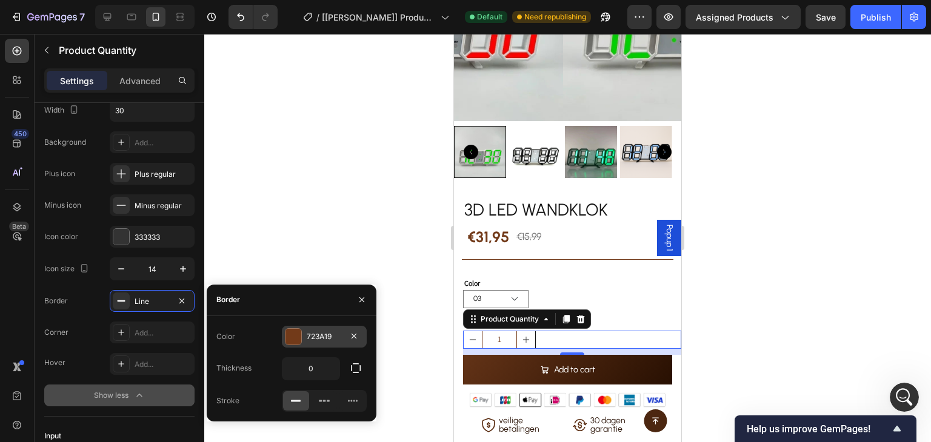
click at [297, 332] on div at bounding box center [293, 337] width 16 height 16
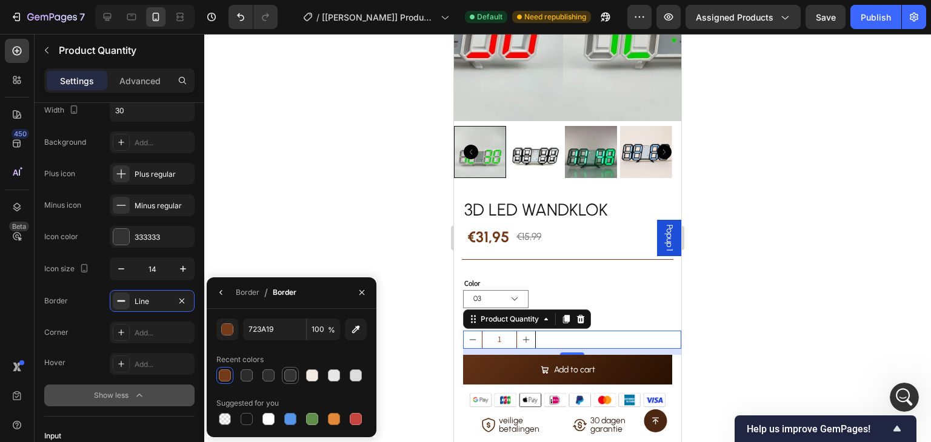
click at [285, 374] on div at bounding box center [290, 376] width 12 height 12
click at [223, 330] on div "button" at bounding box center [228, 330] width 12 height 12
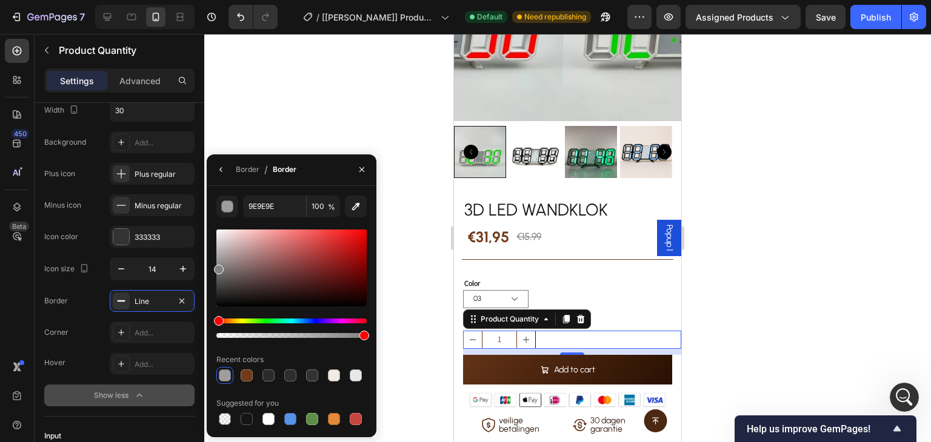
drag, startPoint x: 220, startPoint y: 289, endPoint x: 206, endPoint y: 267, distance: 26.4
click at [207, 267] on div "9E9E9E 100 % Recent colors Suggested for you" at bounding box center [292, 312] width 170 height 232
type input "828282"
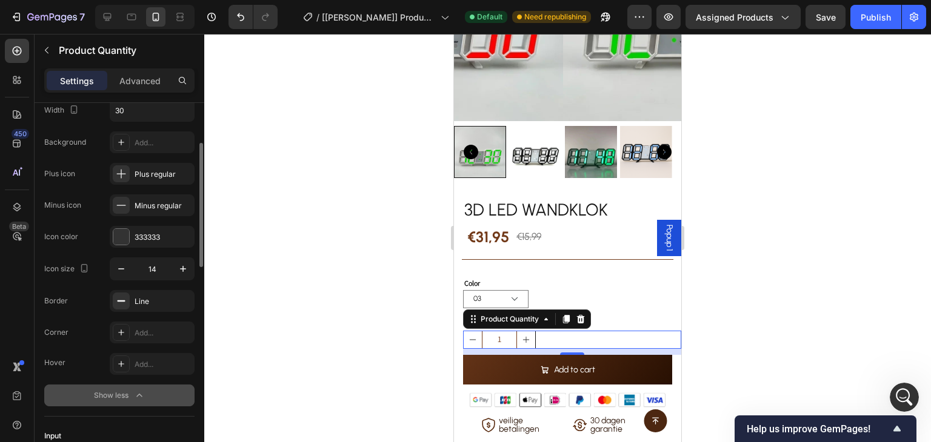
click at [108, 415] on div "Button Width 30 Background Add... Plus icon Plus regular Minus icon Minus regul…" at bounding box center [119, 238] width 150 height 357
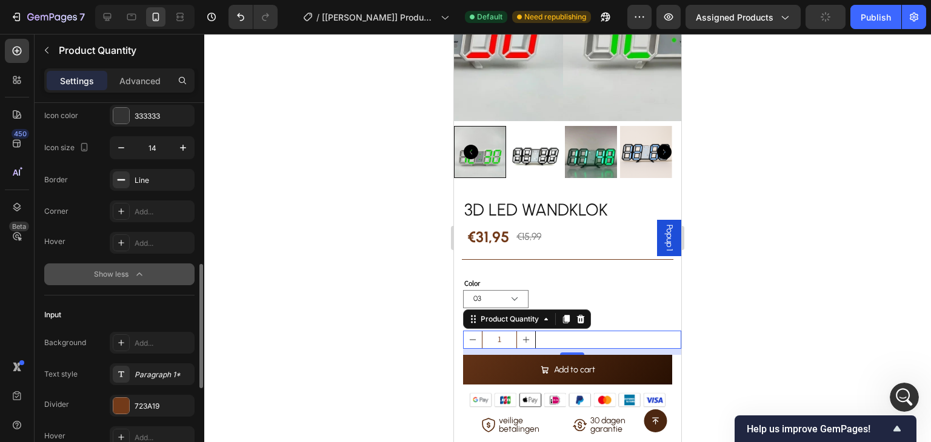
scroll to position [303, 0]
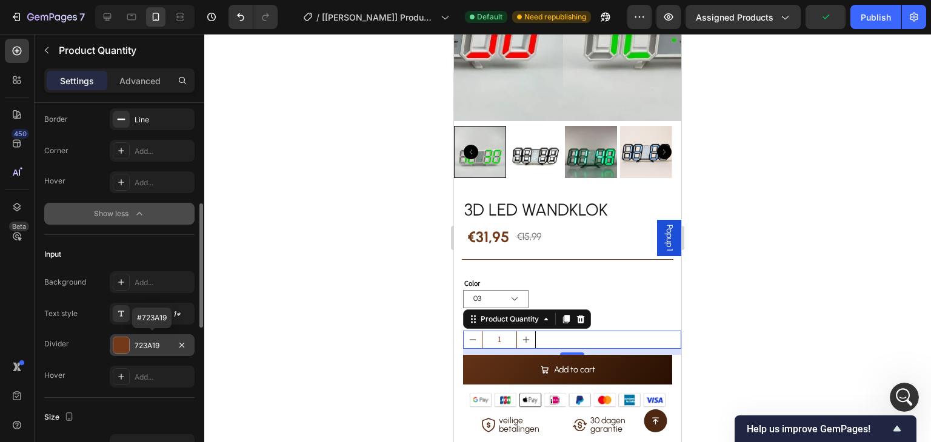
click at [145, 347] on div "723A19" at bounding box center [152, 346] width 35 height 11
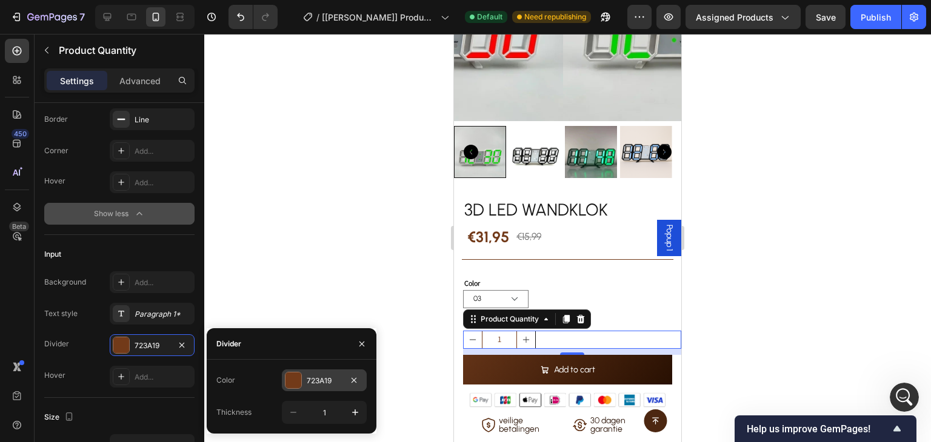
click at [295, 379] on div at bounding box center [293, 381] width 16 height 16
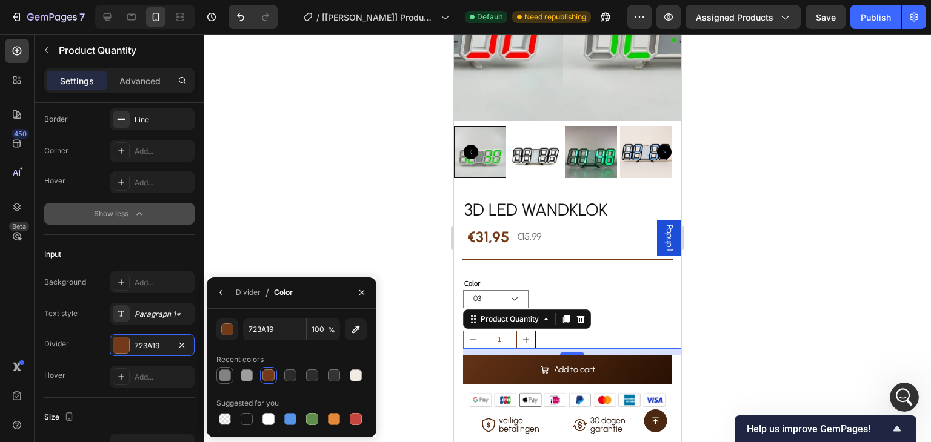
click at [225, 379] on div at bounding box center [225, 376] width 12 height 12
type input "828282"
click at [152, 398] on div "Size Width 120 Height 30" at bounding box center [119, 449] width 150 height 102
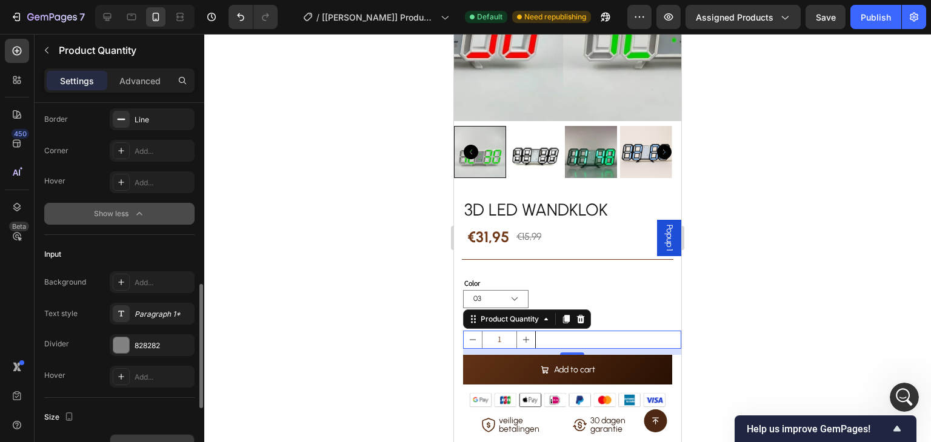
scroll to position [424, 0]
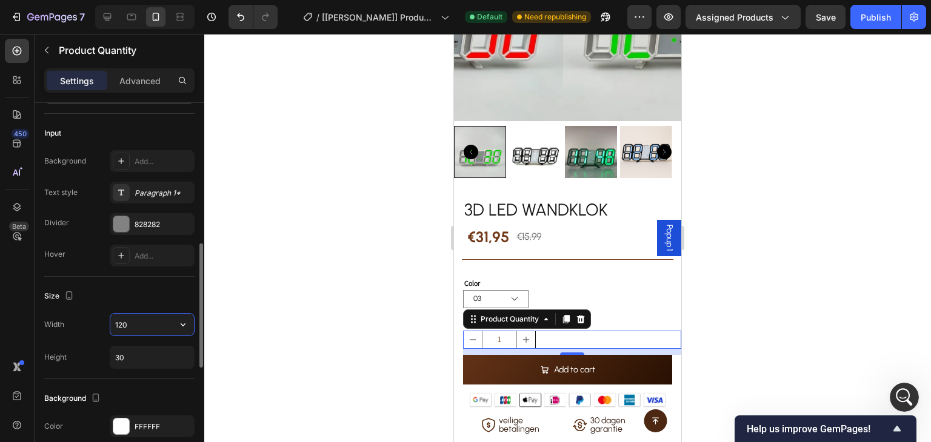
click at [156, 323] on input "120" at bounding box center [152, 325] width 84 height 22
type input "110"
click at [164, 301] on div "Size" at bounding box center [119, 296] width 150 height 19
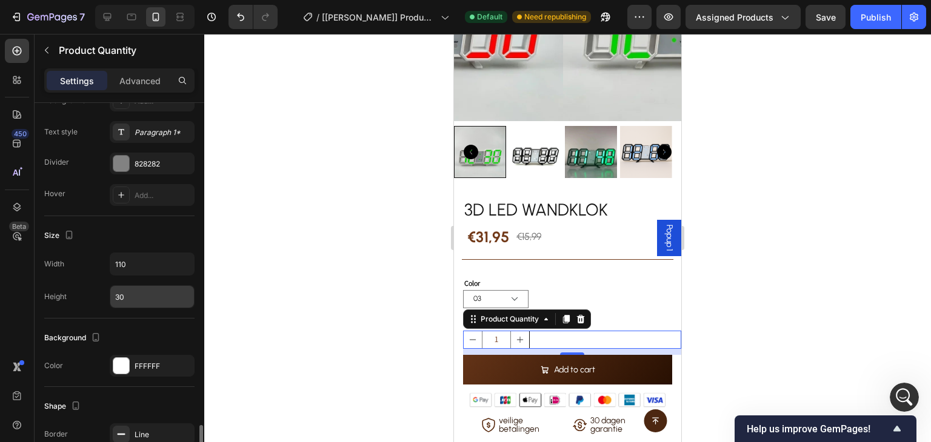
scroll to position [606, 0]
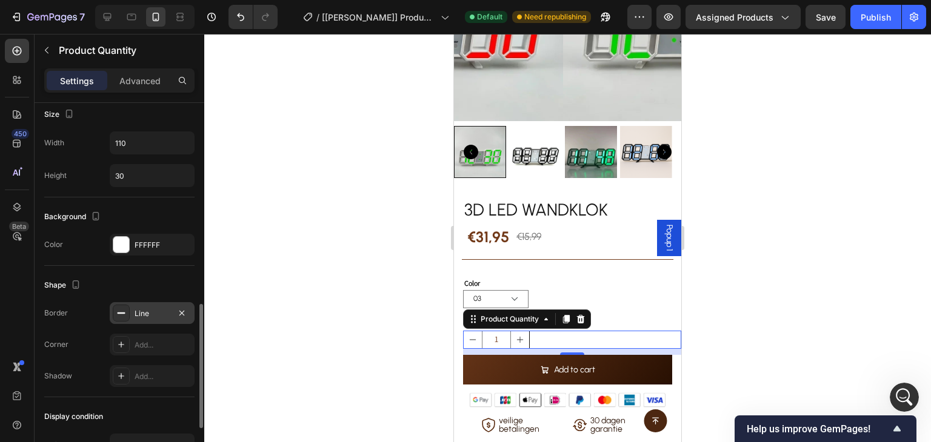
click at [139, 308] on div "Line" at bounding box center [152, 313] width 35 height 11
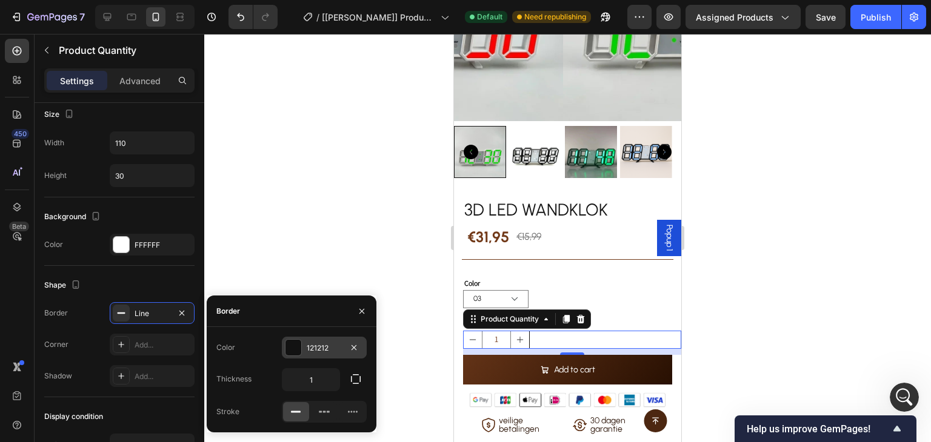
click at [305, 350] on div "121212" at bounding box center [324, 348] width 85 height 22
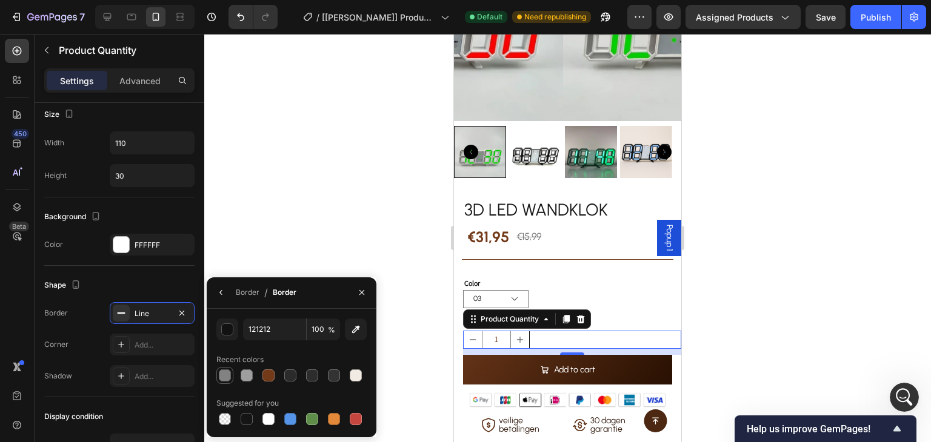
click at [227, 373] on div at bounding box center [225, 376] width 12 height 12
click at [172, 277] on div "Shape" at bounding box center [119, 285] width 150 height 19
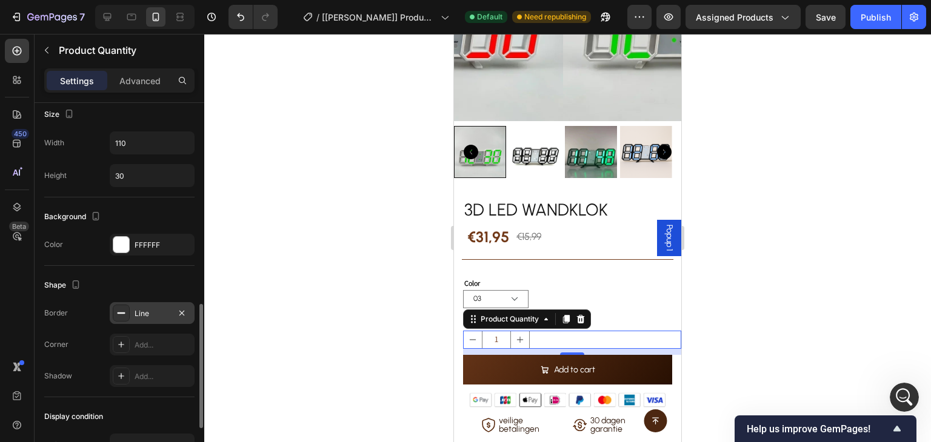
click at [135, 312] on div "Line" at bounding box center [152, 313] width 35 height 11
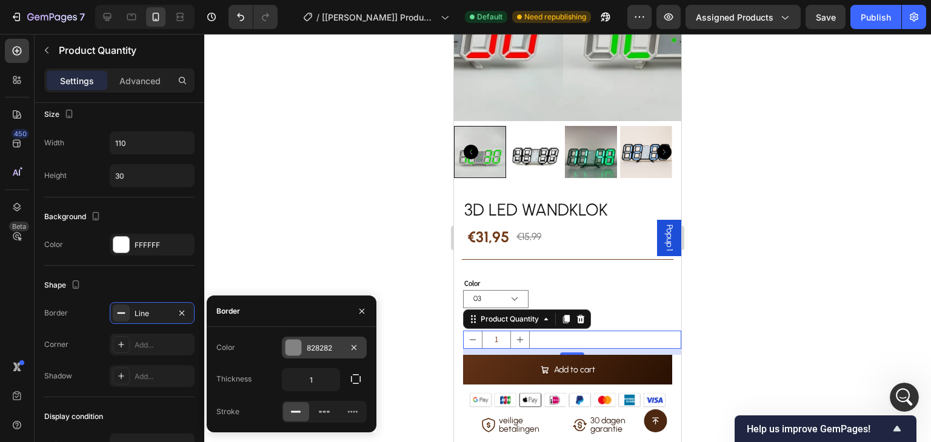
click at [300, 352] on div at bounding box center [293, 348] width 16 height 16
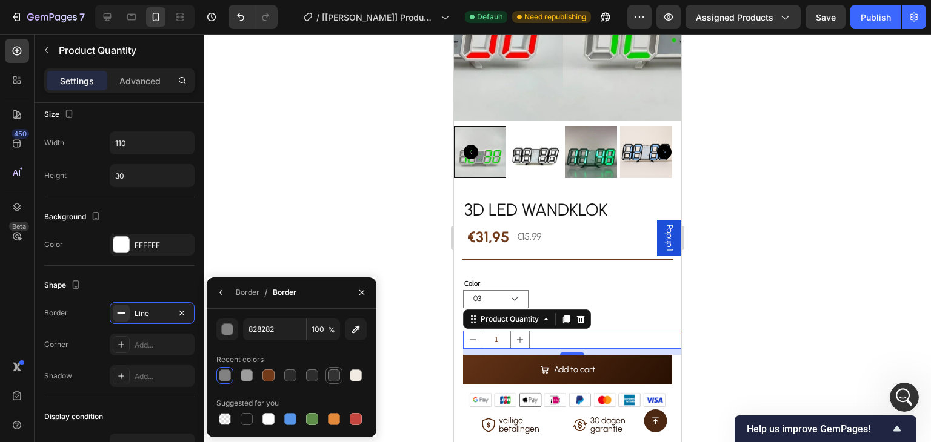
click at [328, 371] on div at bounding box center [334, 376] width 12 height 12
type input "333333"
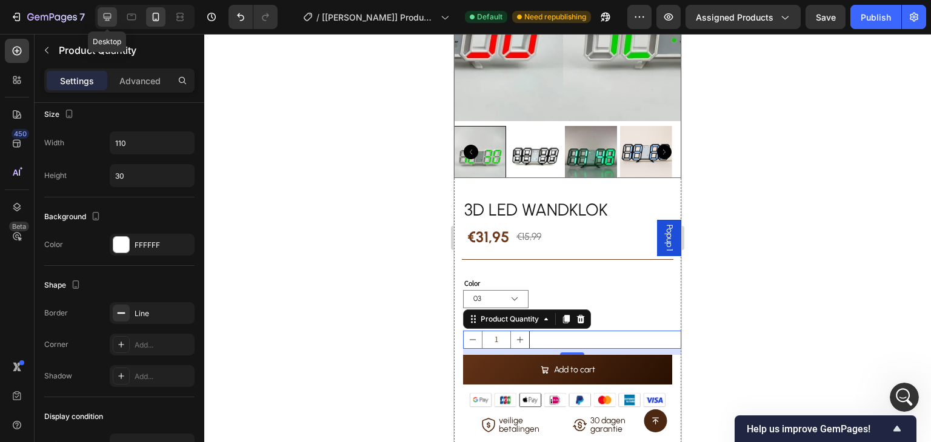
click at [108, 16] on icon at bounding box center [107, 17] width 12 height 12
type input "50"
type input "120"
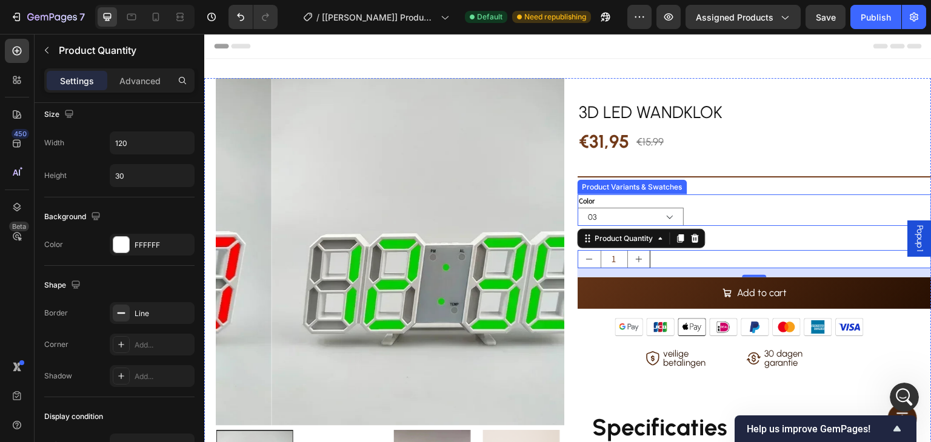
click at [696, 213] on div "03 02 05 04 01 07 06 08" at bounding box center [754, 217] width 354 height 18
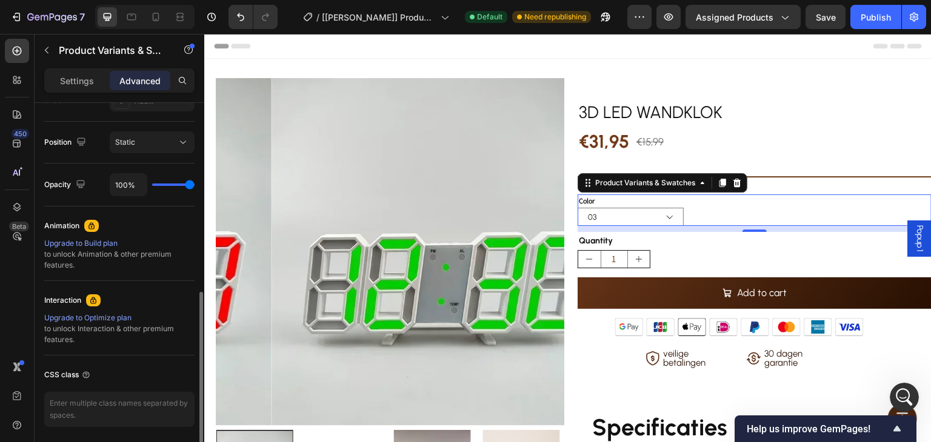
scroll to position [466, 0]
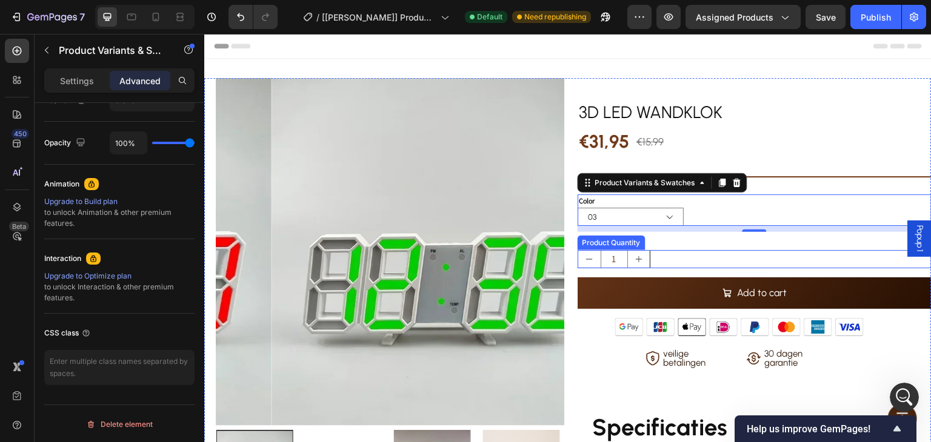
click at [661, 261] on div "1" at bounding box center [754, 259] width 354 height 18
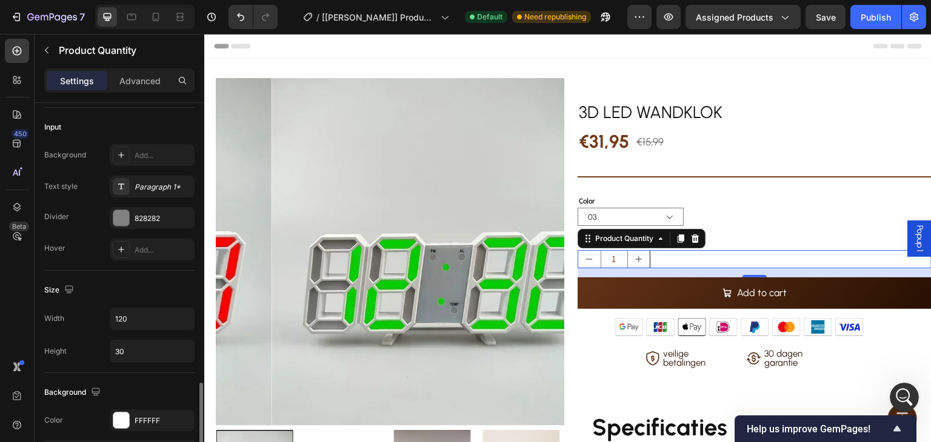
scroll to position [424, 0]
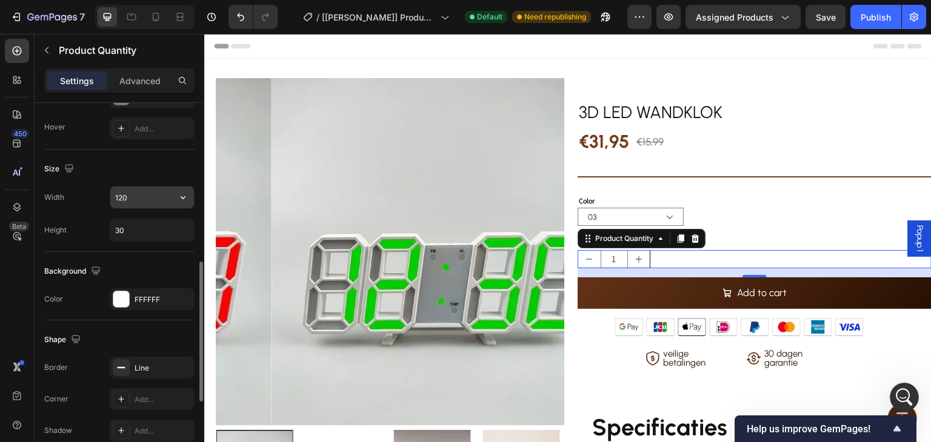
click at [147, 199] on input "120" at bounding box center [152, 198] width 84 height 22
drag, startPoint x: 157, startPoint y: 199, endPoint x: 102, endPoint y: 197, distance: 55.2
click at [102, 197] on div "Width 150" at bounding box center [119, 197] width 150 height 23
drag, startPoint x: 134, startPoint y: 193, endPoint x: 95, endPoint y: 193, distance: 38.8
click at [95, 193] on div "Width 160" at bounding box center [119, 197] width 150 height 23
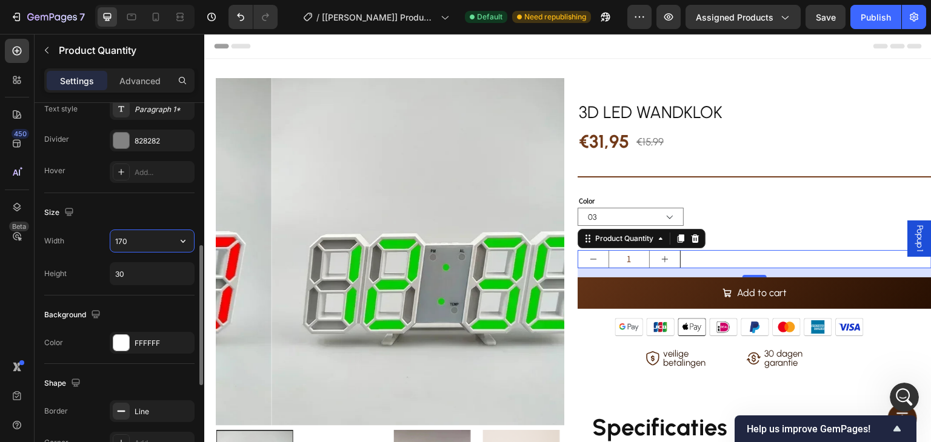
scroll to position [199, 0]
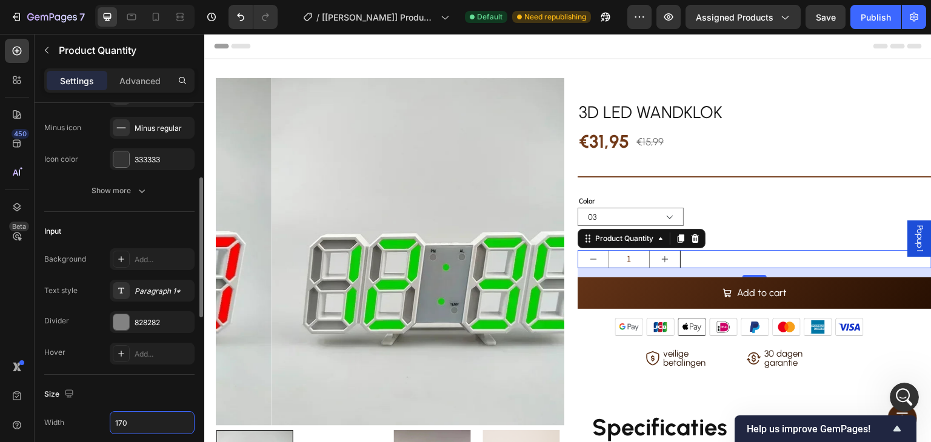
type input "170"
click at [153, 224] on div "Input" at bounding box center [119, 231] width 150 height 19
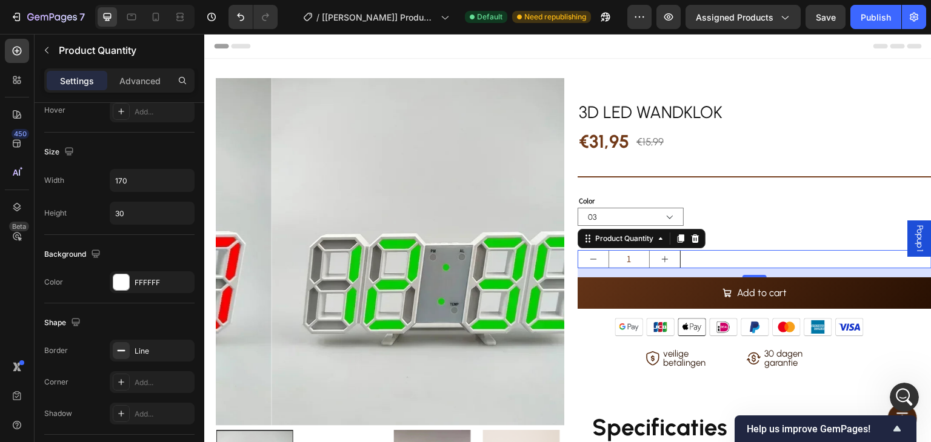
scroll to position [623, 0]
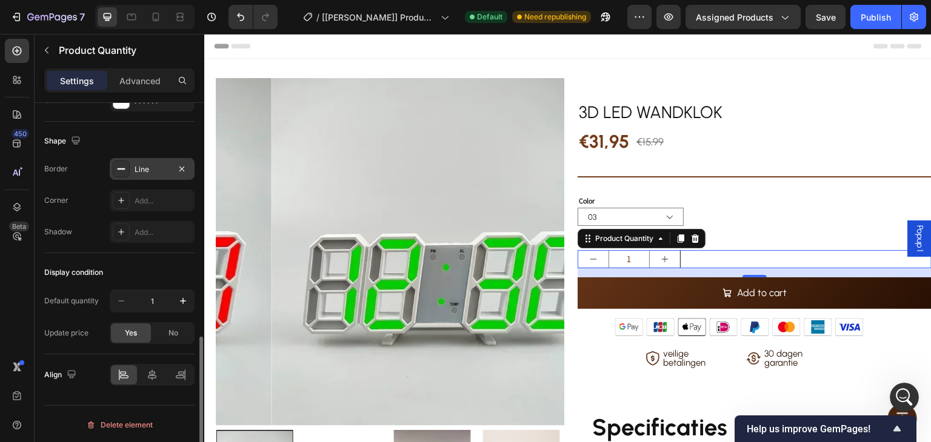
click at [165, 167] on div "Line" at bounding box center [152, 169] width 35 height 11
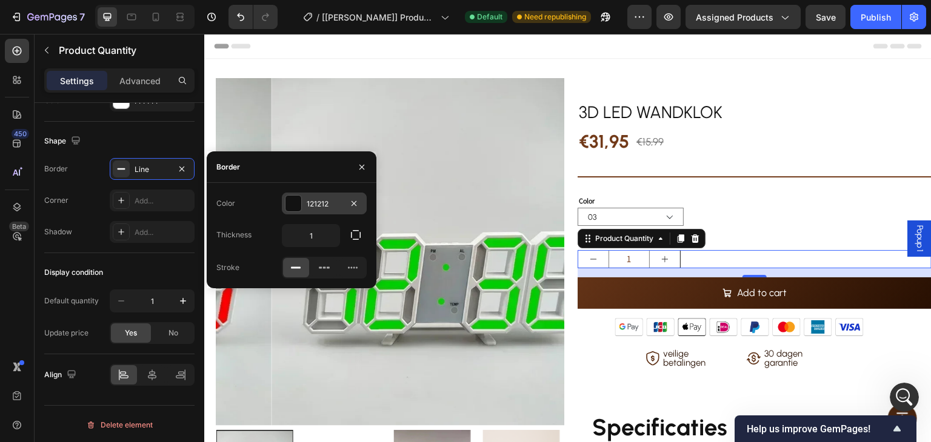
click at [312, 201] on div "121212" at bounding box center [324, 204] width 35 height 11
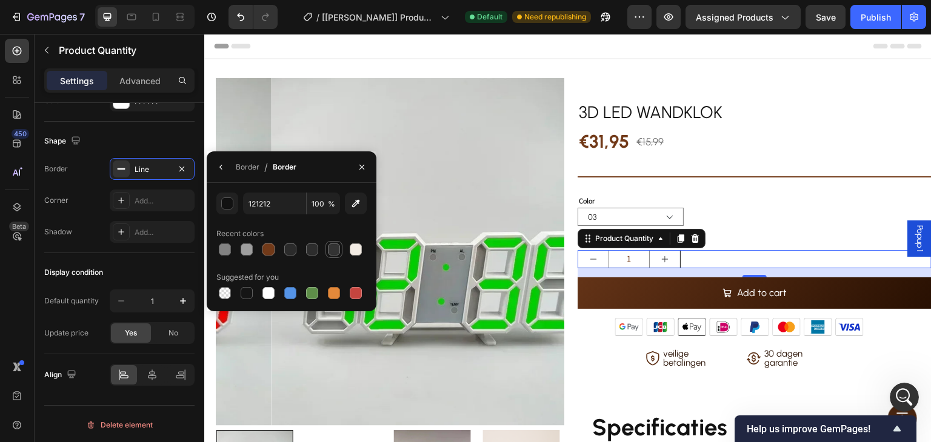
click at [330, 245] on div at bounding box center [334, 250] width 12 height 12
click at [227, 247] on div at bounding box center [225, 250] width 12 height 12
type input "828282"
click at [231, 198] on div "button" at bounding box center [227, 204] width 12 height 12
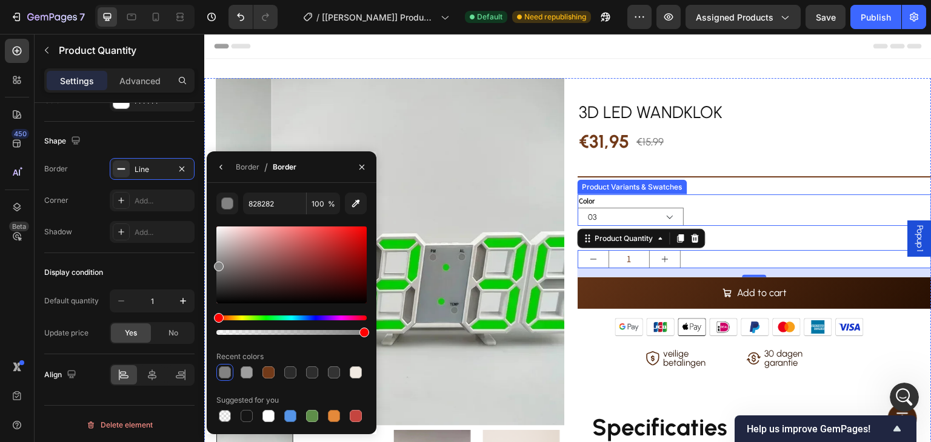
click at [743, 211] on div "03 02 05 04 01 07 06 08" at bounding box center [754, 217] width 354 height 18
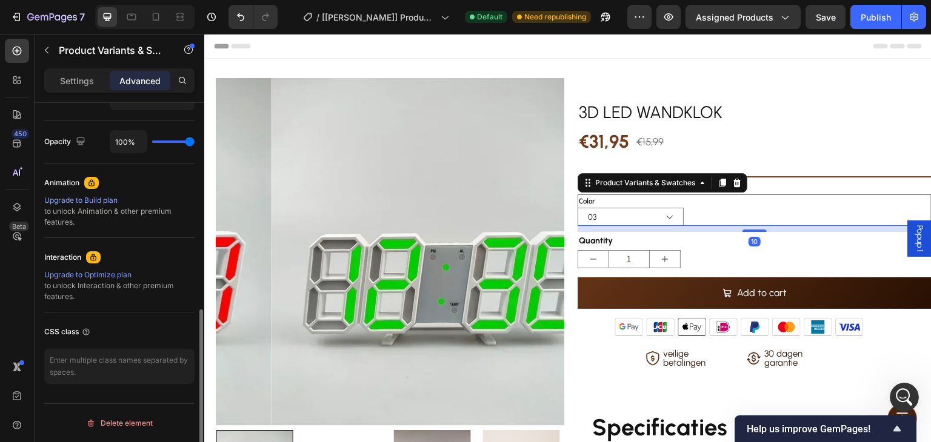
scroll to position [0, 0]
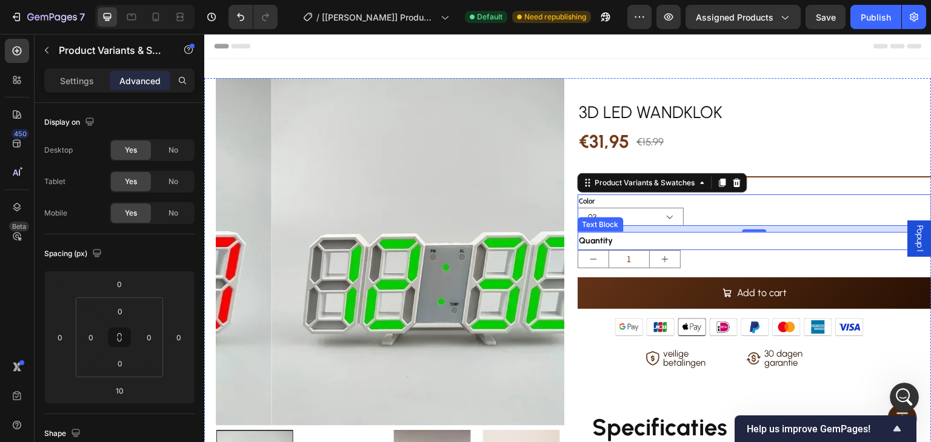
click at [629, 241] on div "Quantity" at bounding box center [754, 241] width 354 height 18
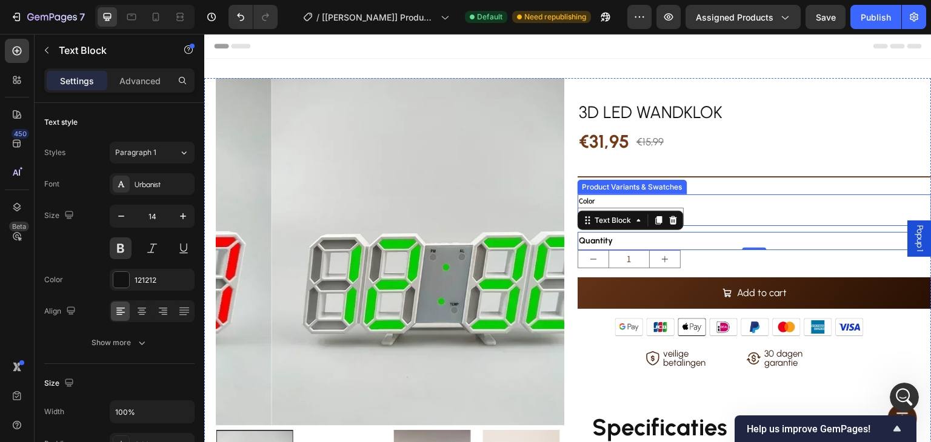
click at [602, 200] on div "Color 03 02 05 04 01 07 06 08" at bounding box center [754, 210] width 354 height 32
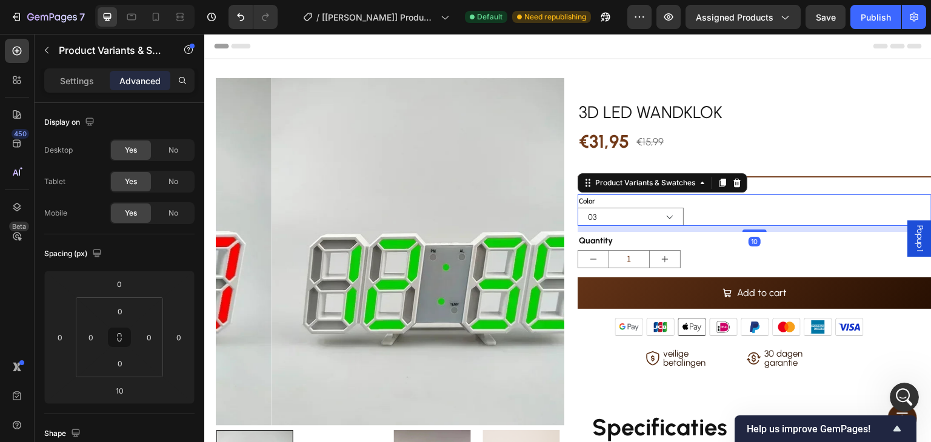
click at [80, 70] on div "Settings Advanced" at bounding box center [119, 80] width 150 height 24
click at [88, 79] on p "Settings" at bounding box center [77, 81] width 34 height 13
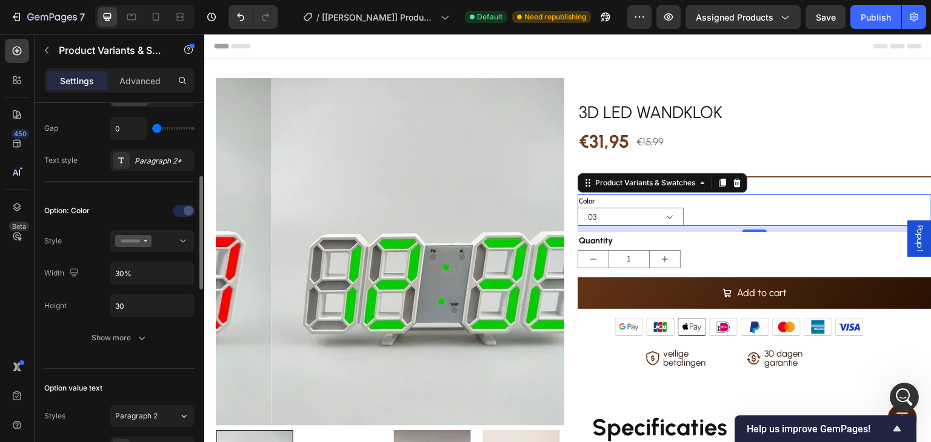
scroll to position [61, 0]
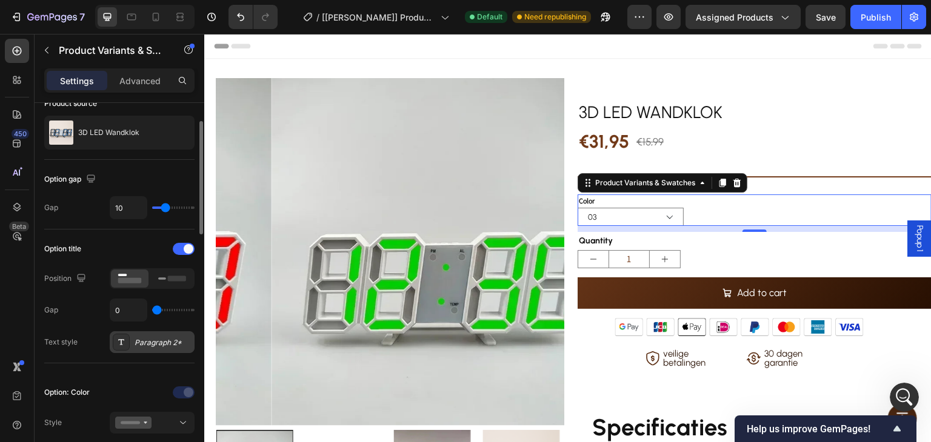
click at [165, 347] on div "Paragraph 2*" at bounding box center [163, 342] width 57 height 11
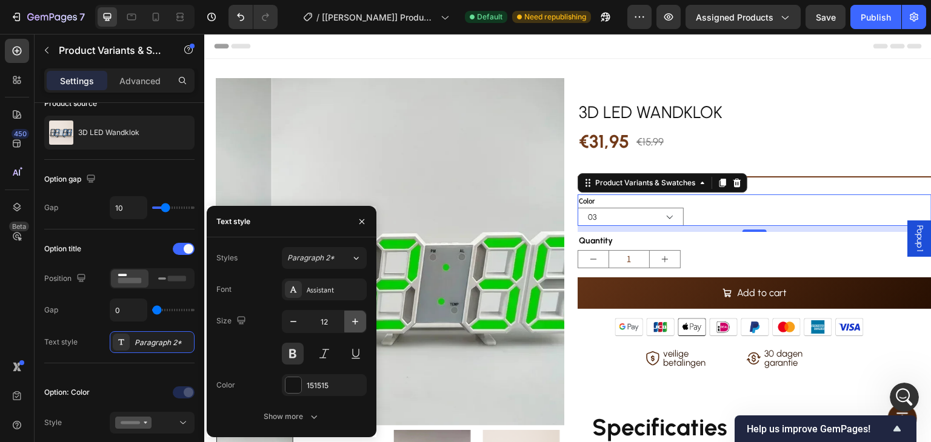
click at [355, 326] on icon "button" at bounding box center [355, 322] width 12 height 12
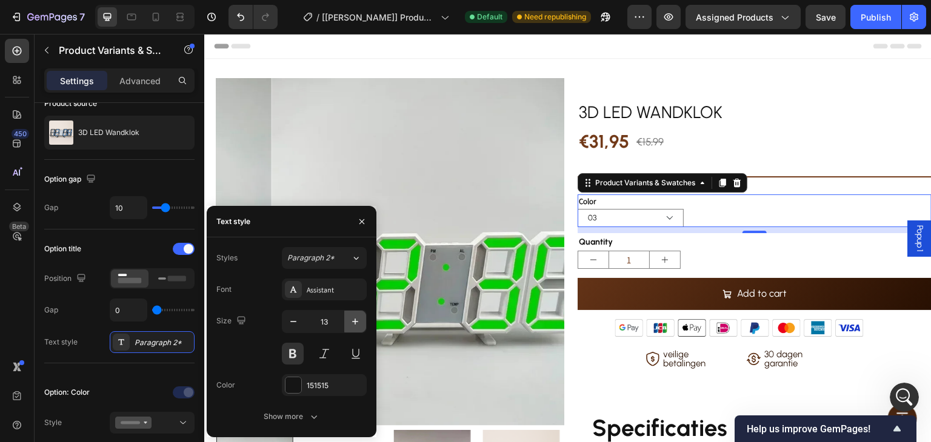
click at [359, 323] on icon "button" at bounding box center [355, 322] width 12 height 12
type input "14"
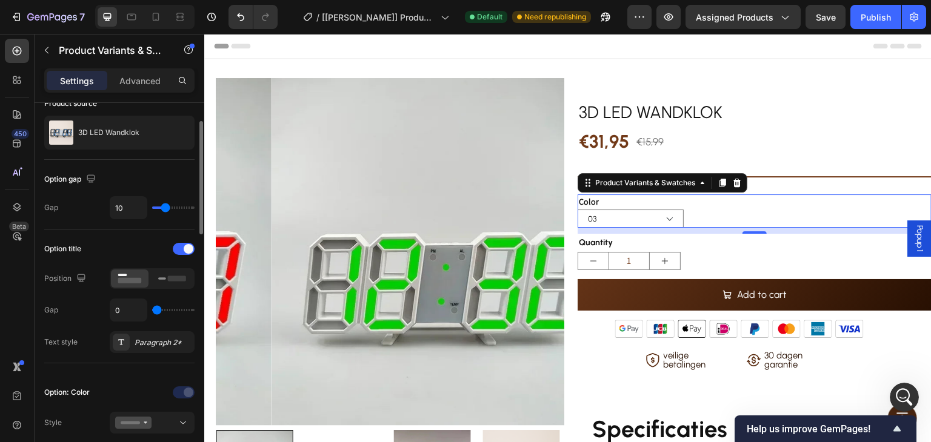
click at [116, 245] on div "Option title" at bounding box center [119, 248] width 150 height 19
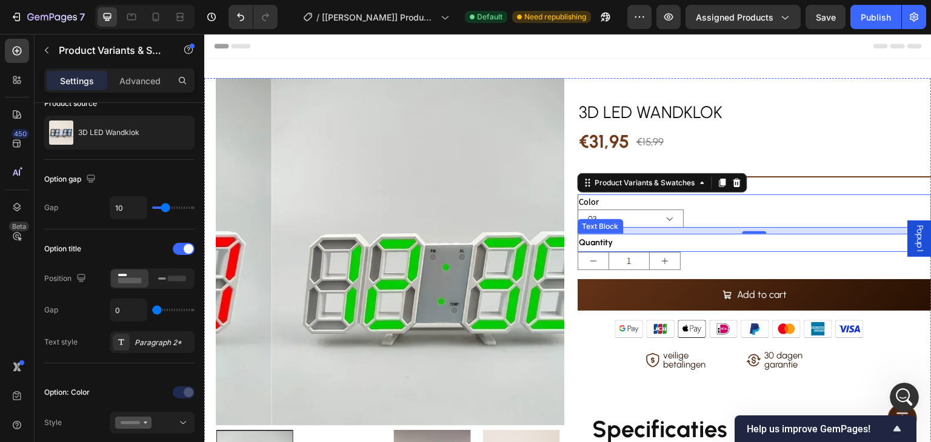
click at [638, 244] on div "Quantity" at bounding box center [754, 243] width 354 height 18
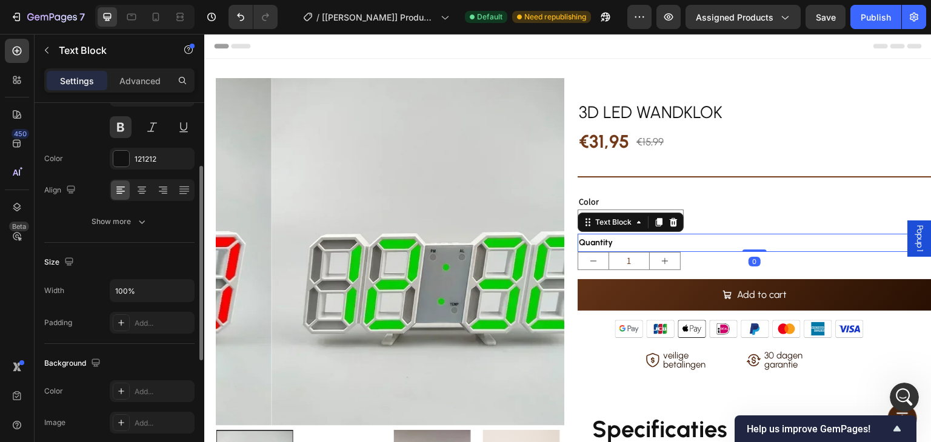
scroll to position [0, 0]
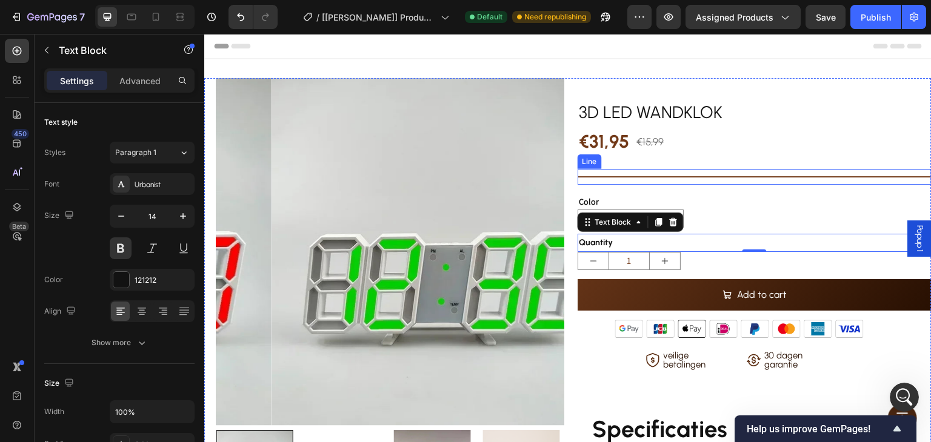
click at [762, 173] on div "Title Line" at bounding box center [754, 177] width 354 height 16
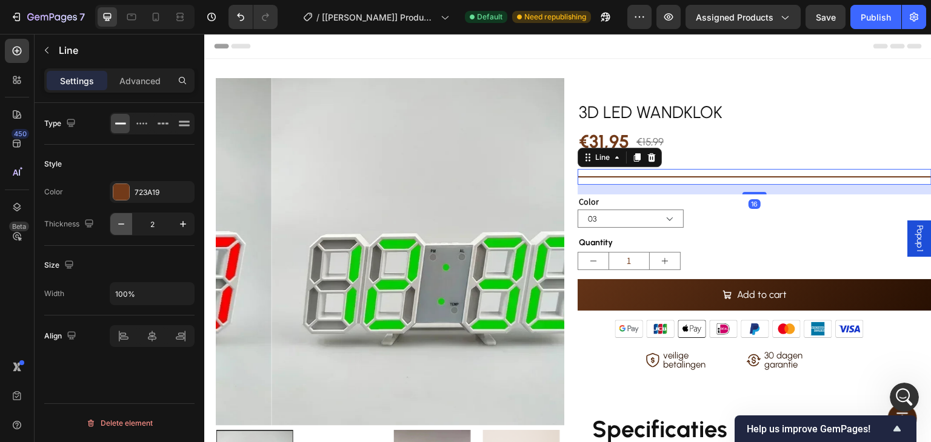
click at [116, 222] on icon "button" at bounding box center [121, 224] width 12 height 12
type input "1"
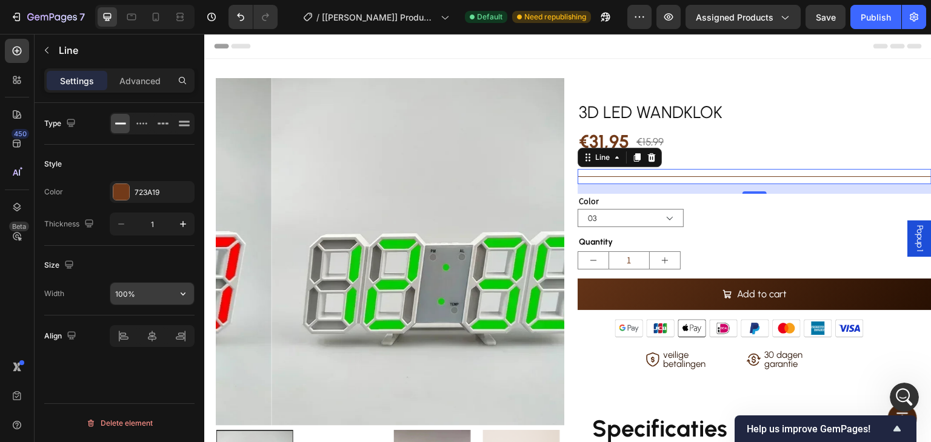
click at [148, 294] on input "100%" at bounding box center [152, 294] width 84 height 22
type input "93%"
click at [147, 258] on div "Size" at bounding box center [119, 265] width 150 height 19
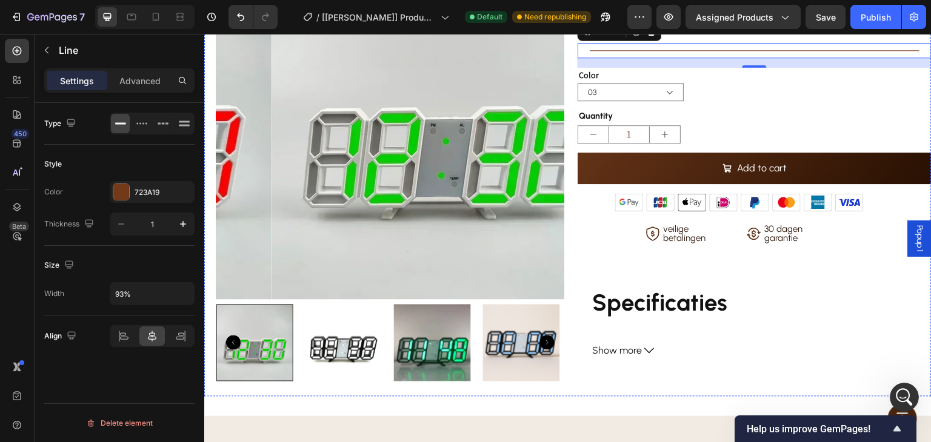
scroll to position [182, 0]
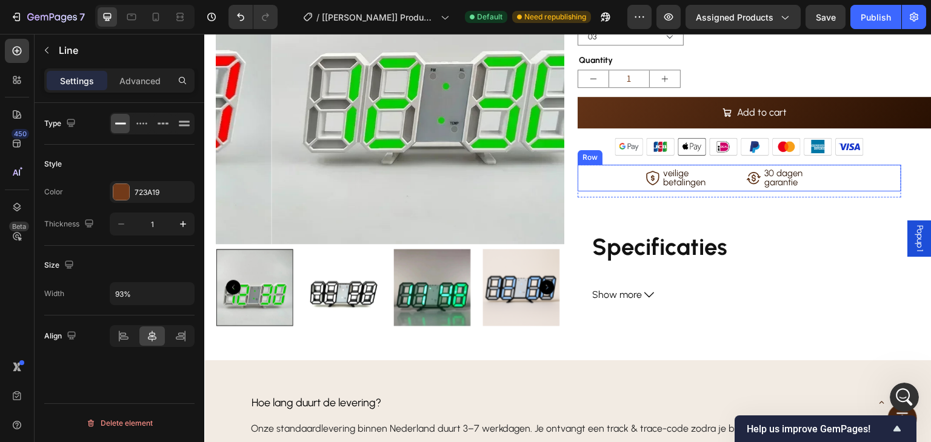
click at [833, 176] on div "Icon 30 dagen garantie Text Block Row" at bounding box center [789, 178] width 105 height 27
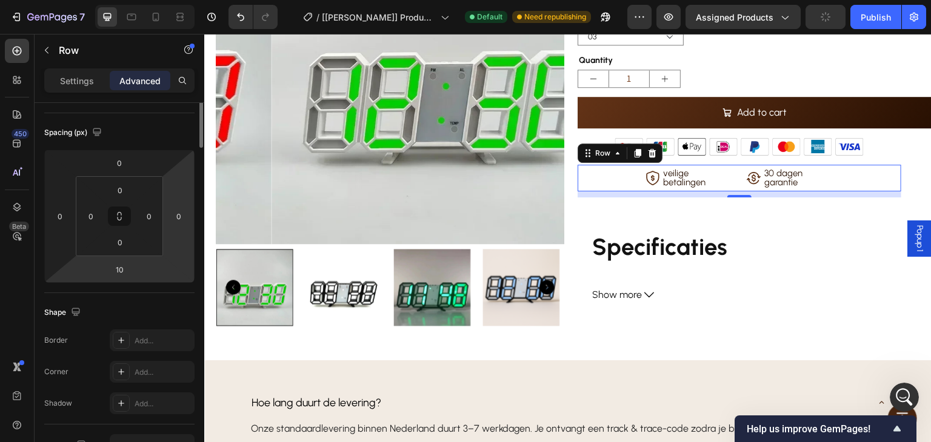
scroll to position [0, 0]
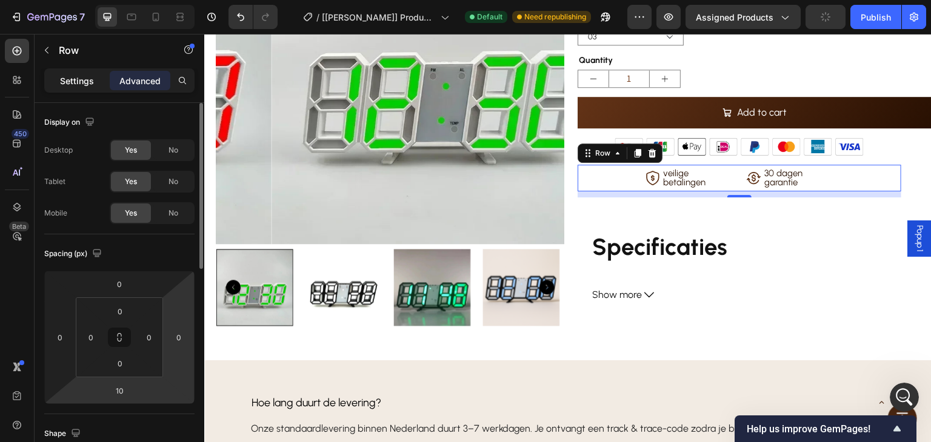
click at [85, 81] on p "Settings" at bounding box center [77, 81] width 34 height 13
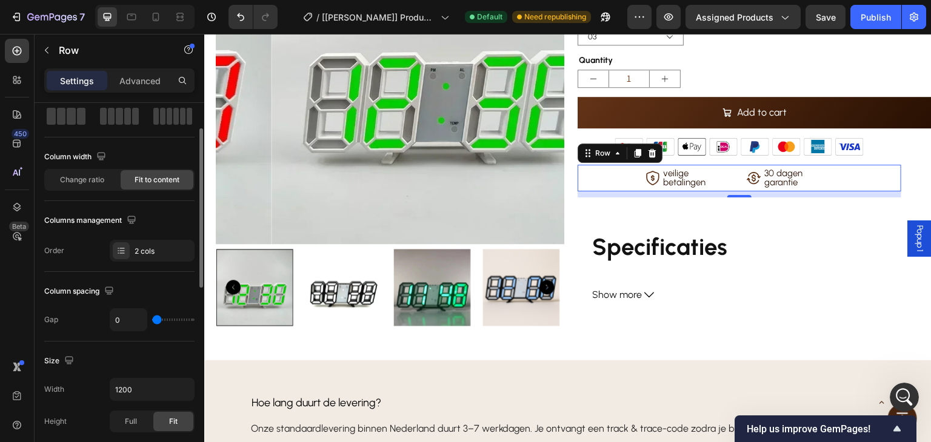
scroll to position [121, 0]
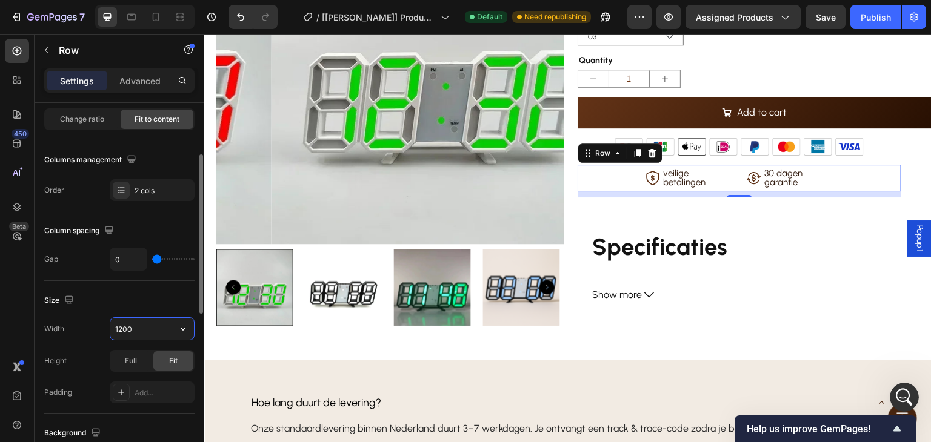
click at [151, 328] on input "1200" at bounding box center [152, 329] width 84 height 22
click at [185, 327] on icon "button" at bounding box center [183, 329] width 12 height 12
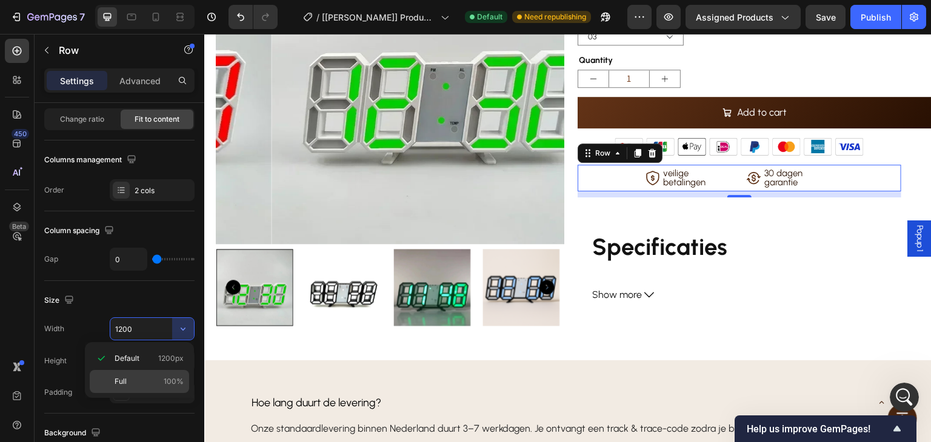
click at [163, 379] on p "Full 100%" at bounding box center [149, 381] width 69 height 11
type input "100%"
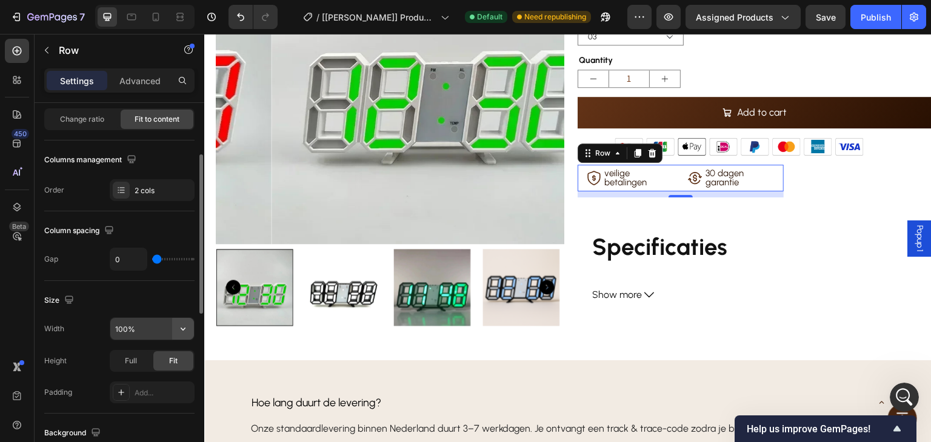
click at [178, 328] on icon "button" at bounding box center [183, 329] width 12 height 12
click at [159, 378] on p "Full 100%" at bounding box center [149, 381] width 69 height 11
click at [141, 359] on div "Full" at bounding box center [131, 360] width 40 height 19
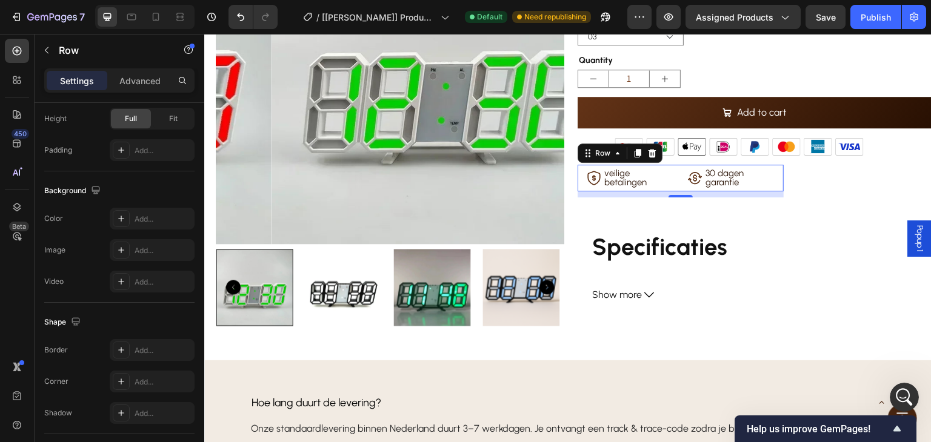
scroll to position [502, 0]
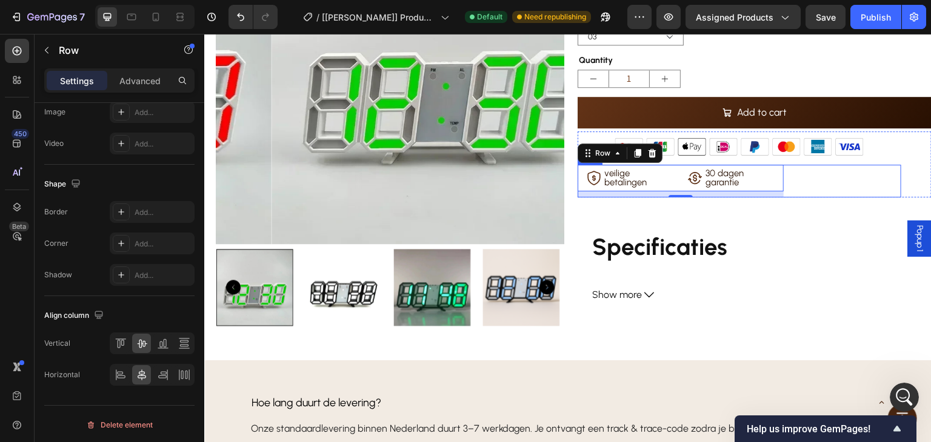
click at [831, 173] on div "Icon veilige betalingen Text Block Row Icon 30 dagen garantie Text Block Row Ro…" at bounding box center [739, 181] width 324 height 33
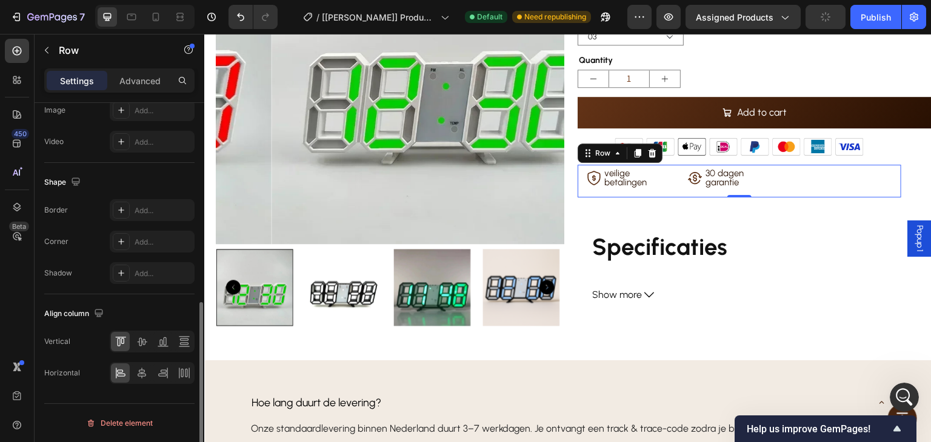
scroll to position [433, 0]
click at [143, 371] on icon at bounding box center [142, 374] width 8 height 11
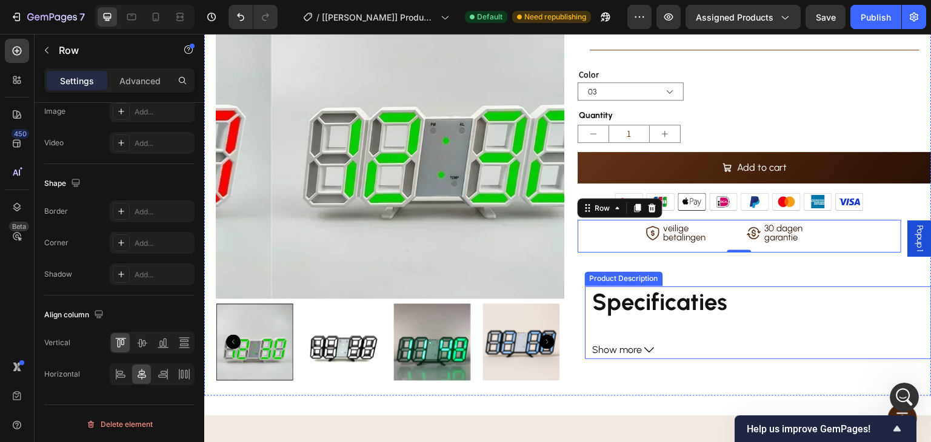
scroll to position [121, 0]
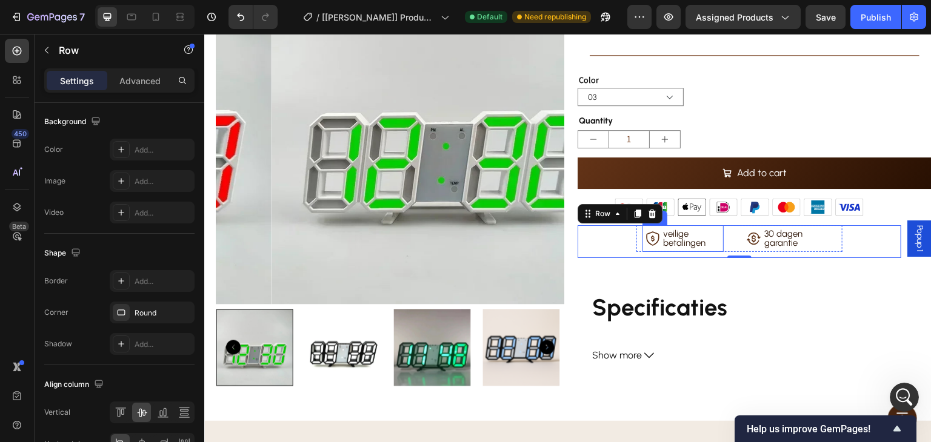
click at [713, 227] on div "Icon veilige betalingen Text Block Row" at bounding box center [682, 238] width 81 height 27
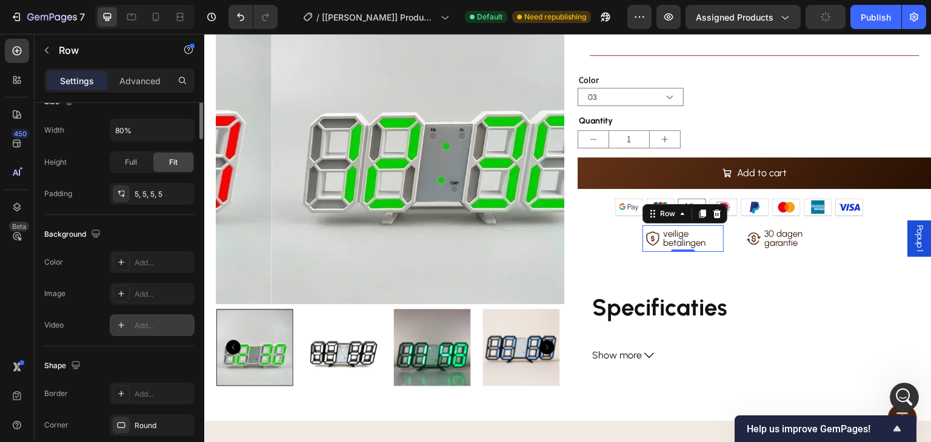
scroll to position [138, 0]
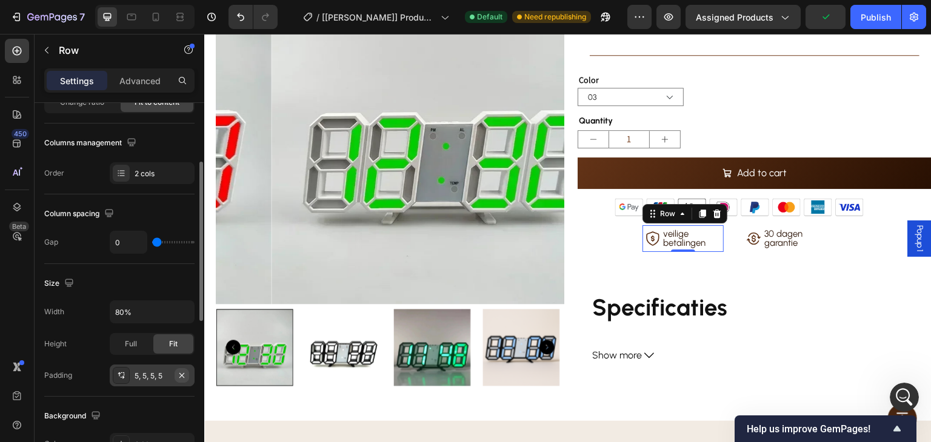
click at [182, 371] on icon "button" at bounding box center [182, 376] width 10 height 10
click at [162, 309] on input "80%" at bounding box center [152, 312] width 84 height 22
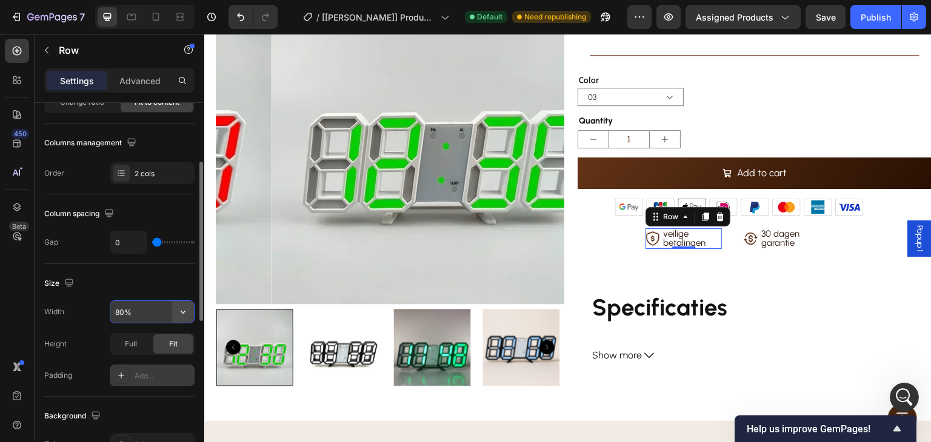
click at [182, 311] on icon "button" at bounding box center [183, 312] width 5 height 3
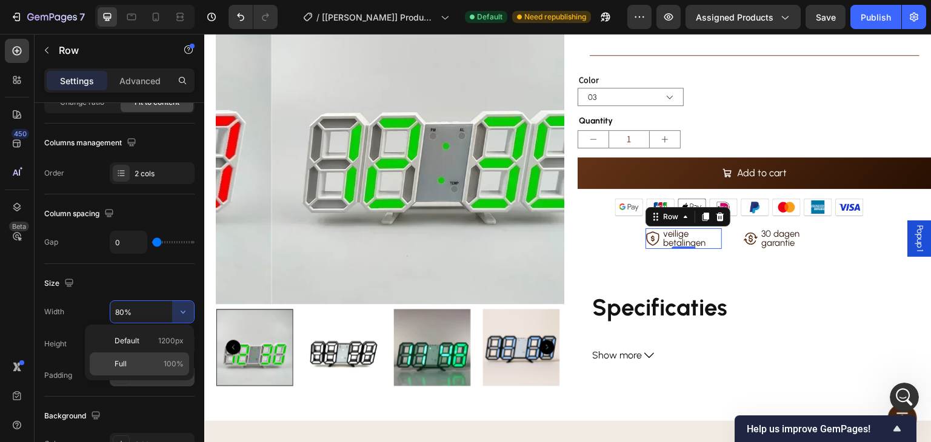
click at [156, 364] on p "Full 100%" at bounding box center [149, 364] width 69 height 11
type input "100%"
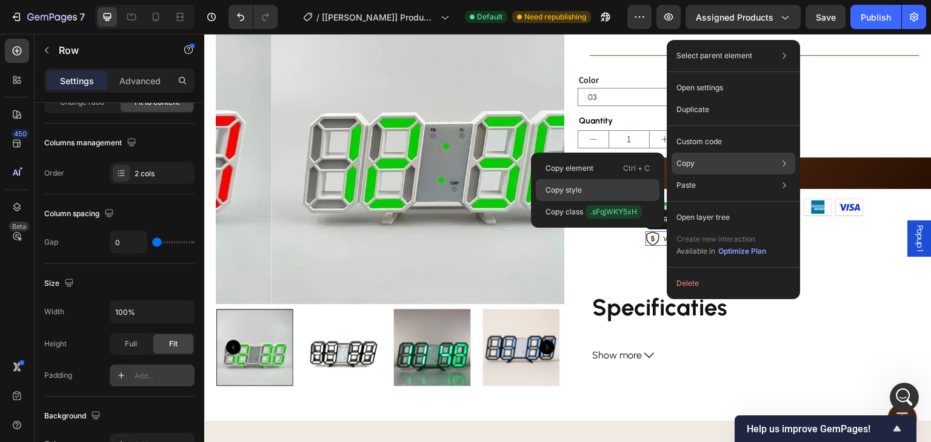
click at [608, 190] on div "Copy style" at bounding box center [598, 190] width 124 height 22
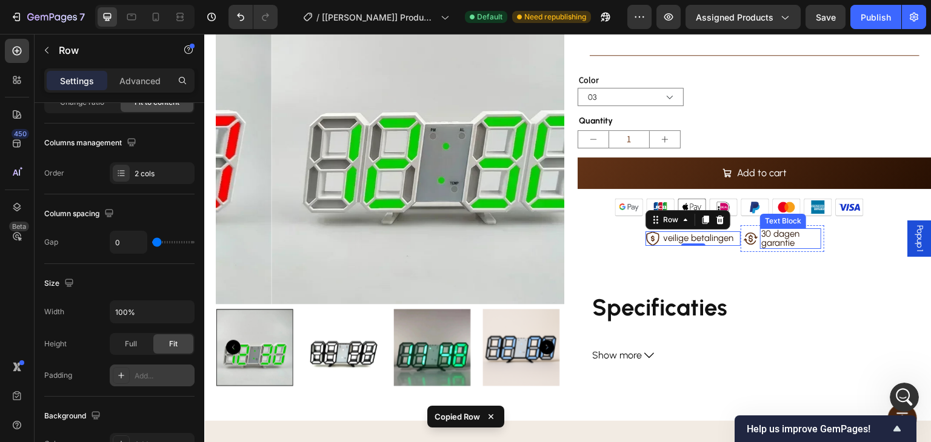
click at [802, 242] on p "30 dagen garantie" at bounding box center [790, 239] width 59 height 18
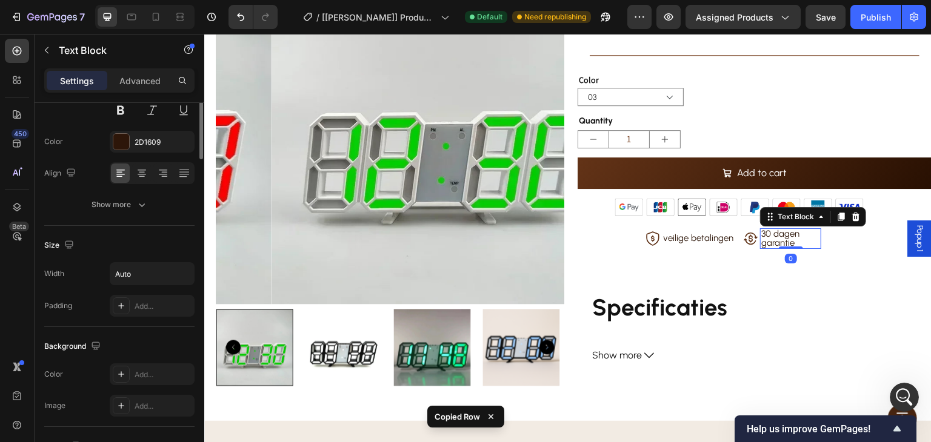
scroll to position [0, 0]
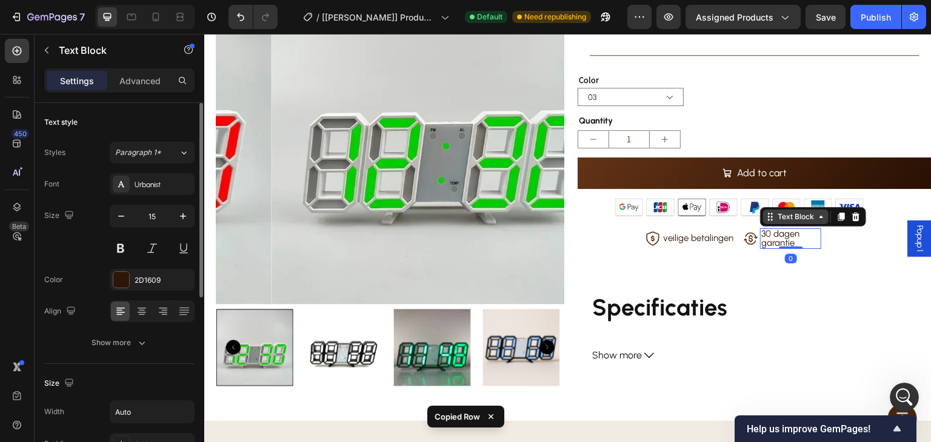
click at [789, 214] on div "Text Block" at bounding box center [795, 216] width 41 height 11
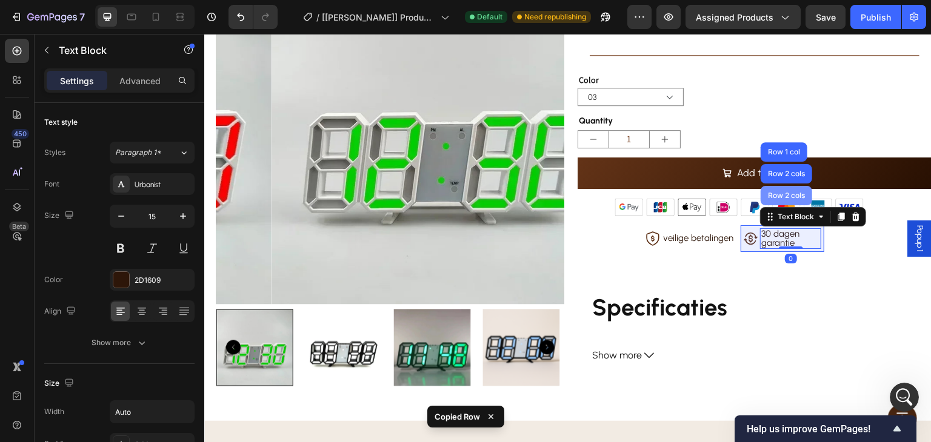
click at [790, 196] on div "Row 2 cols" at bounding box center [786, 195] width 42 height 7
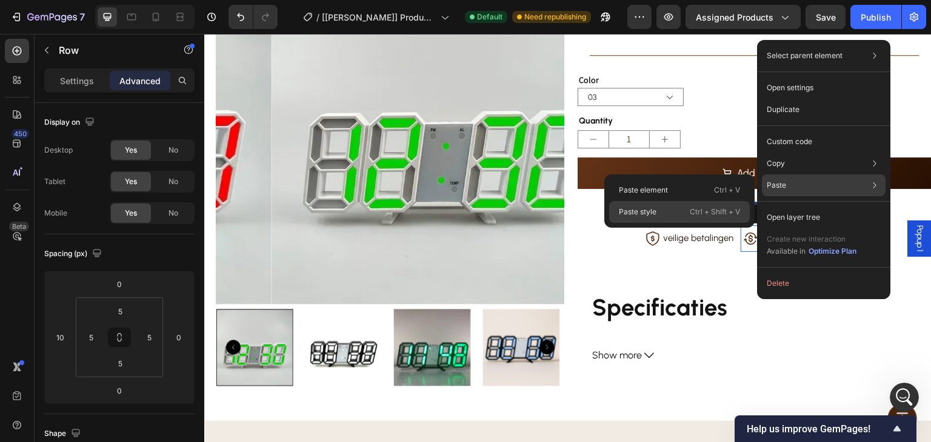
click at [693, 211] on p "Ctrl + Shift + V" at bounding box center [715, 212] width 50 height 12
type input "0"
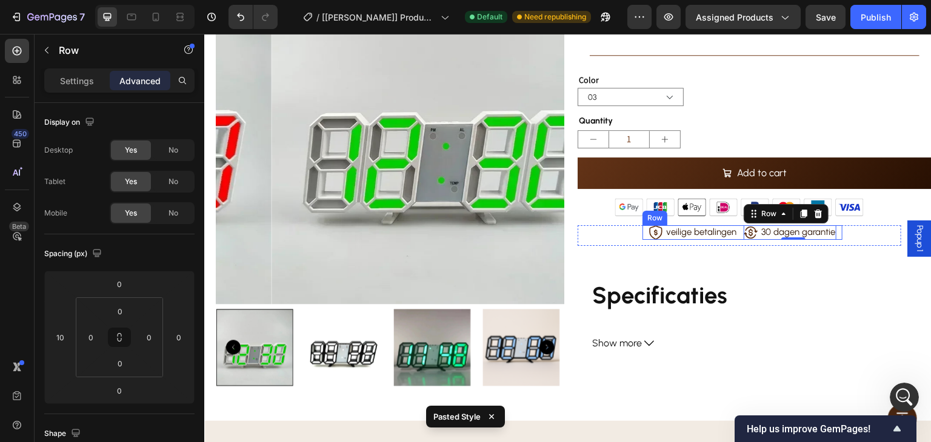
click at [737, 234] on div "Icon 30 dagen garantie Text Block Row 0" at bounding box center [786, 232] width 99 height 15
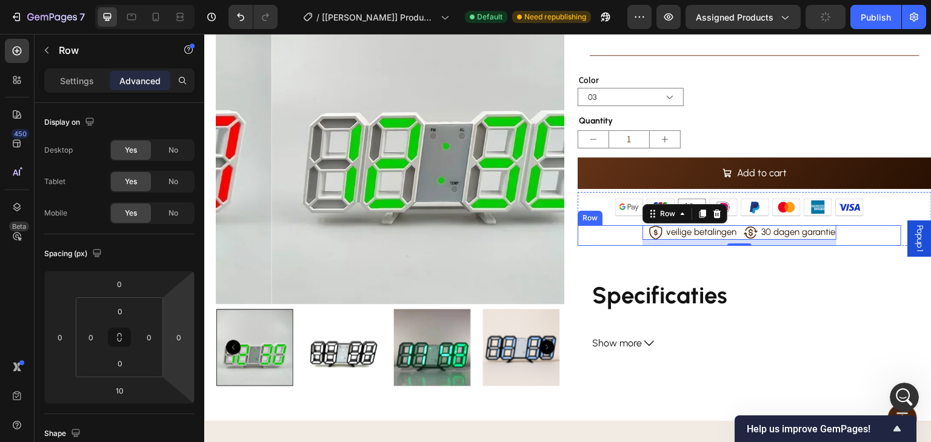
click at [629, 235] on div "Icon veilige betalingen Text Block Row Icon 30 dagen garantie Text Block Row Ro…" at bounding box center [739, 235] width 324 height 21
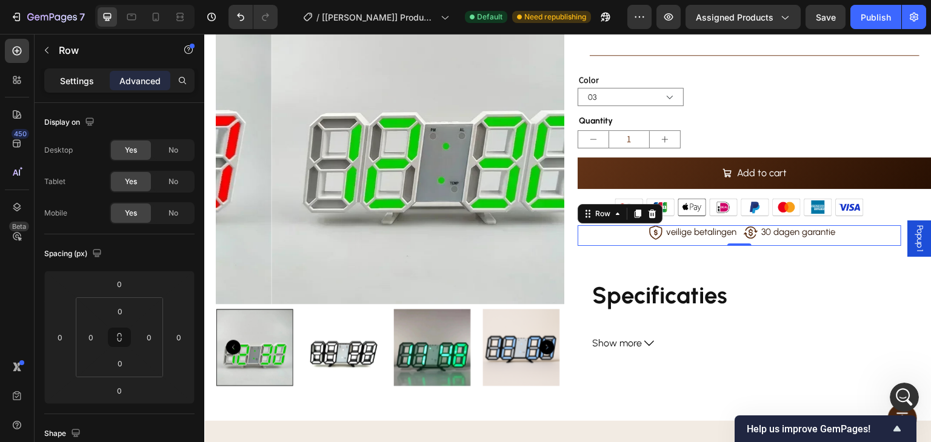
click at [90, 81] on p "Settings" at bounding box center [77, 81] width 34 height 13
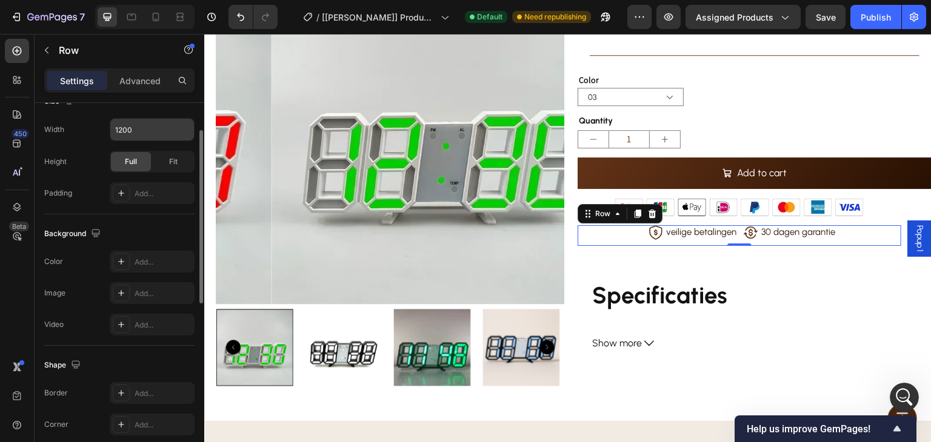
scroll to position [130, 0]
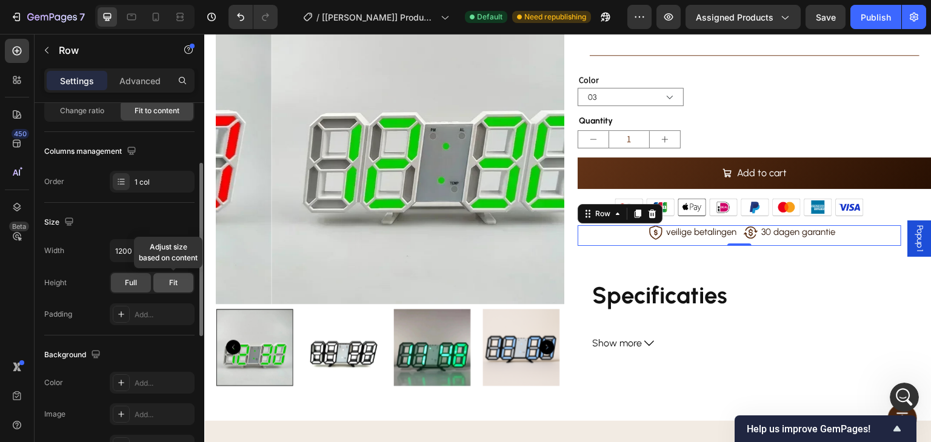
click at [165, 285] on div "Fit" at bounding box center [173, 282] width 40 height 19
click at [132, 287] on span "Full" at bounding box center [131, 282] width 12 height 11
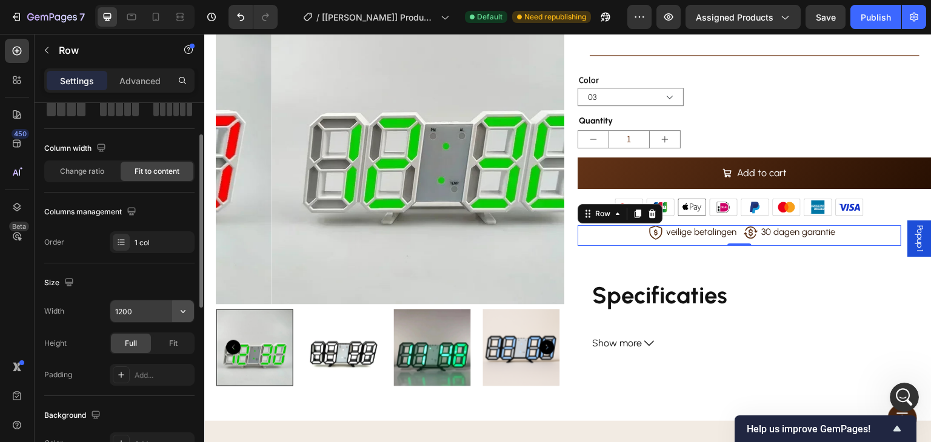
click at [178, 305] on icon "button" at bounding box center [183, 311] width 12 height 12
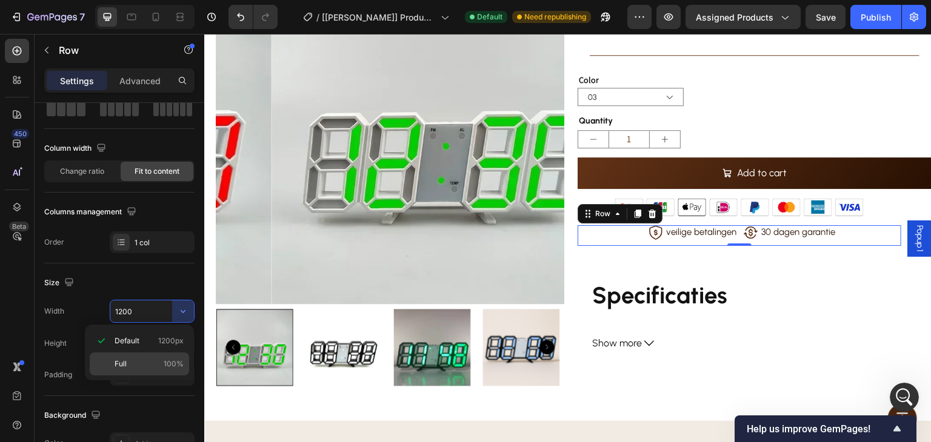
click at [170, 359] on span "100%" at bounding box center [174, 364] width 20 height 11
type input "100%"
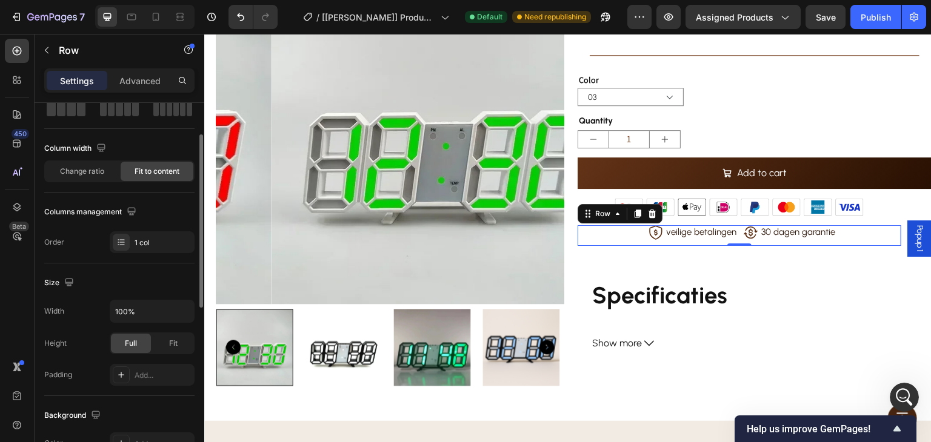
scroll to position [0, 0]
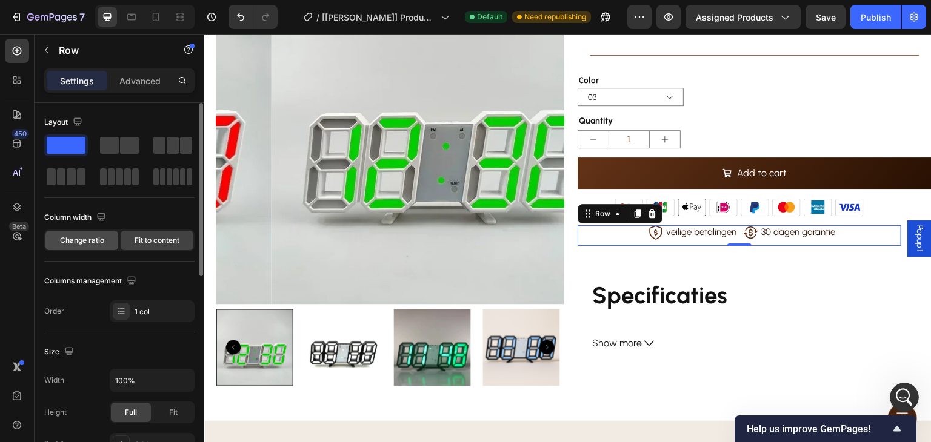
click at [107, 239] on div "Change ratio" at bounding box center [81, 240] width 73 height 19
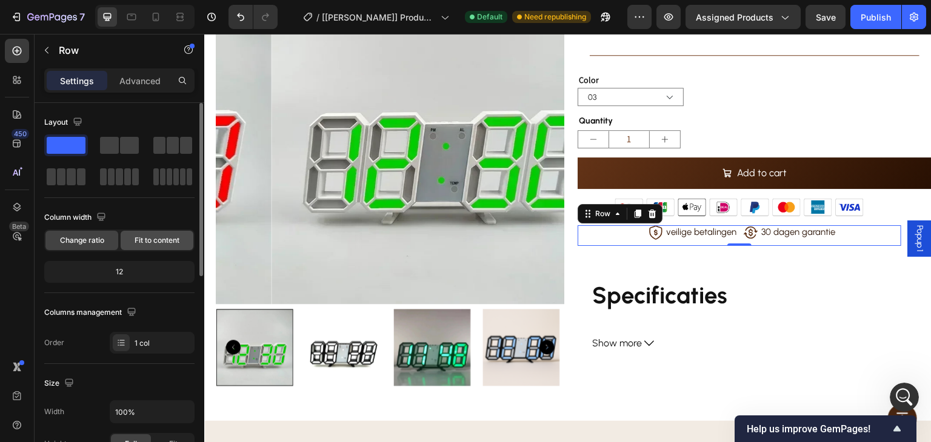
click at [142, 243] on span "Fit to content" at bounding box center [157, 240] width 45 height 11
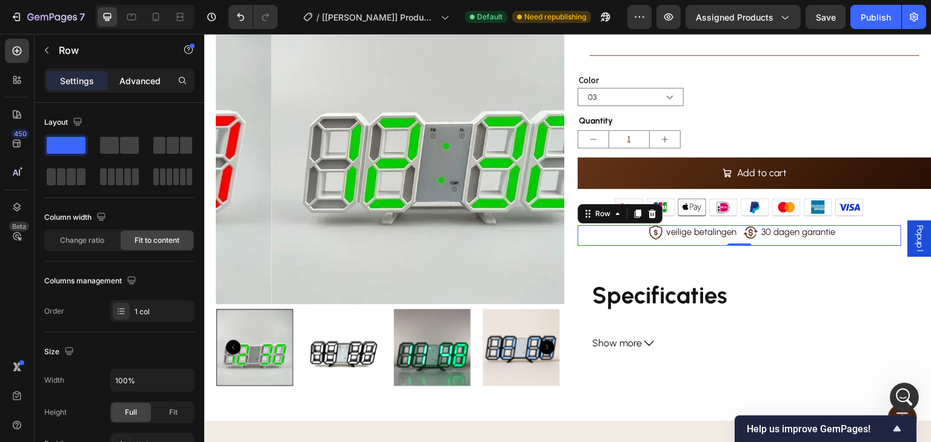
click at [146, 78] on p "Advanced" at bounding box center [139, 81] width 41 height 13
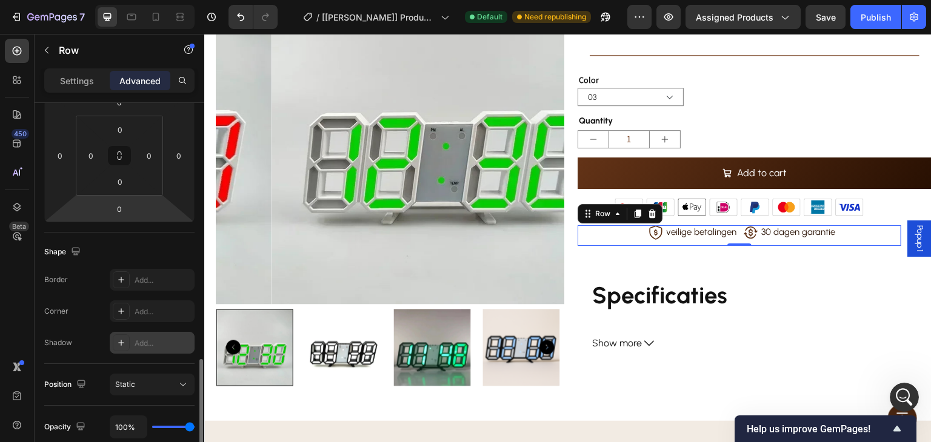
scroll to position [303, 0]
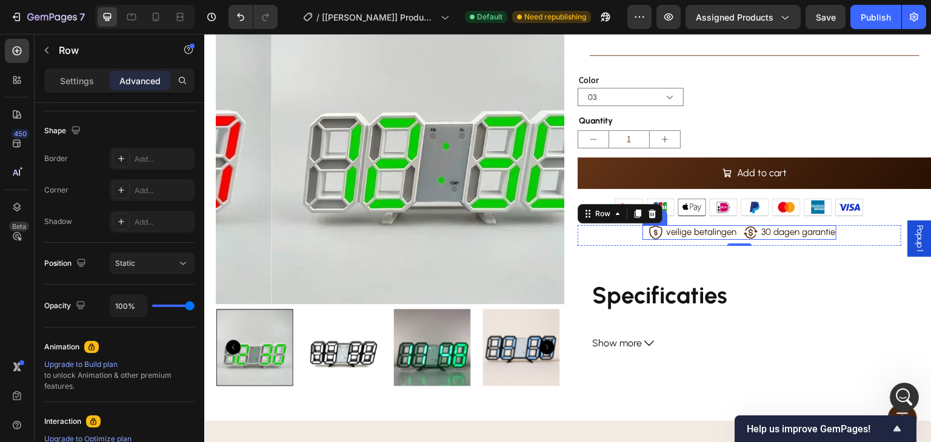
click at [737, 233] on div "Icon 30 dagen garantie Text Block Row" at bounding box center [786, 232] width 99 height 15
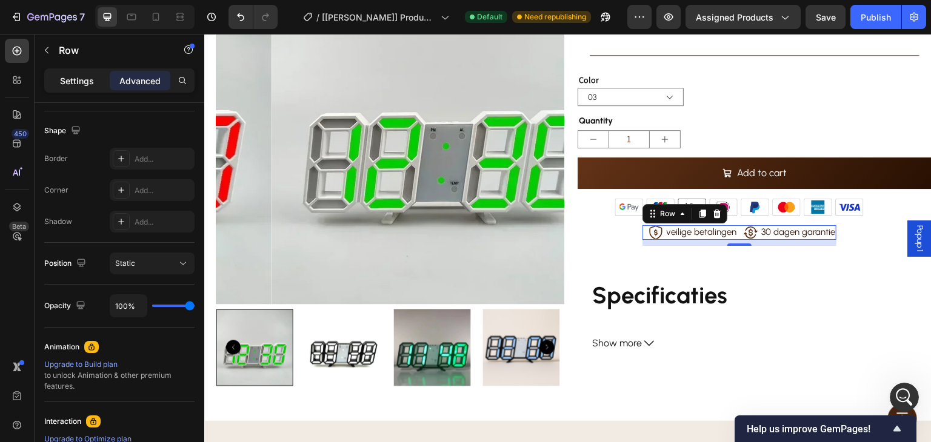
click at [89, 84] on p "Settings" at bounding box center [77, 81] width 34 height 13
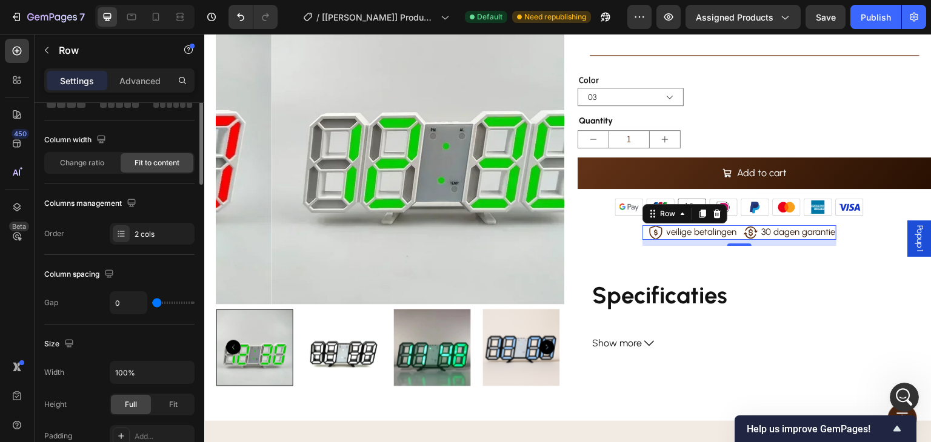
scroll to position [0, 0]
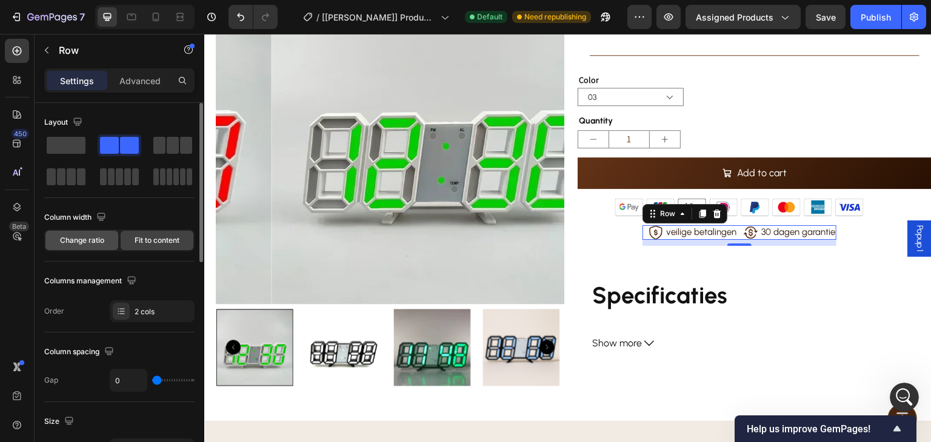
click at [86, 235] on span "Change ratio" at bounding box center [82, 240] width 44 height 11
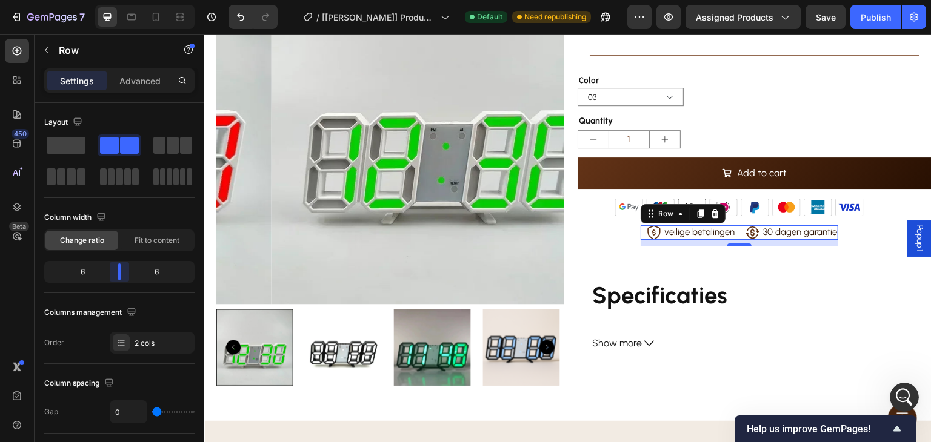
drag, startPoint x: 109, startPoint y: 276, endPoint x: 116, endPoint y: 277, distance: 7.3
click at [116, 0] on body "7 / [[PERSON_NAME]] Product Page - [DATE] 07:52:24 Default Need republishing Pr…" at bounding box center [465, 0] width 931 height 0
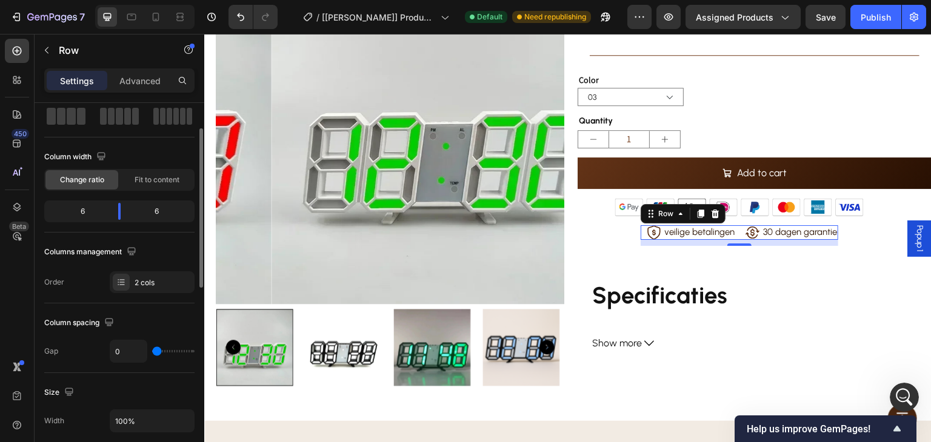
type input "9"
type input "24"
type input "25"
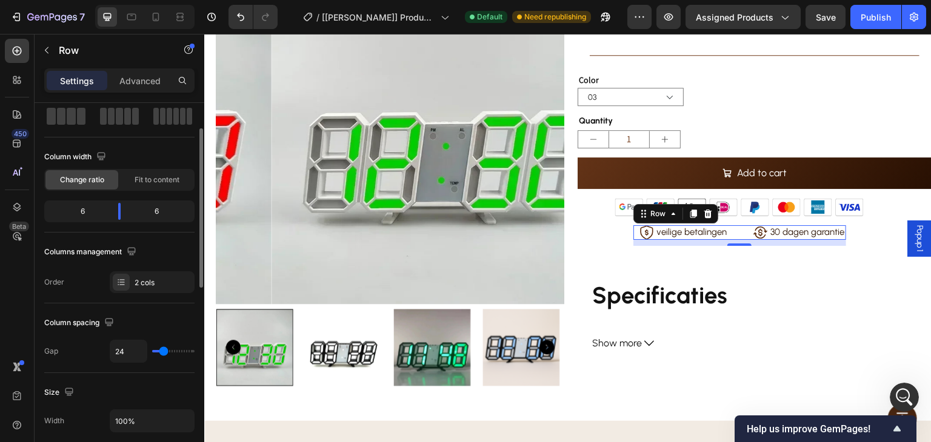
type input "25"
type input "29"
type input "31"
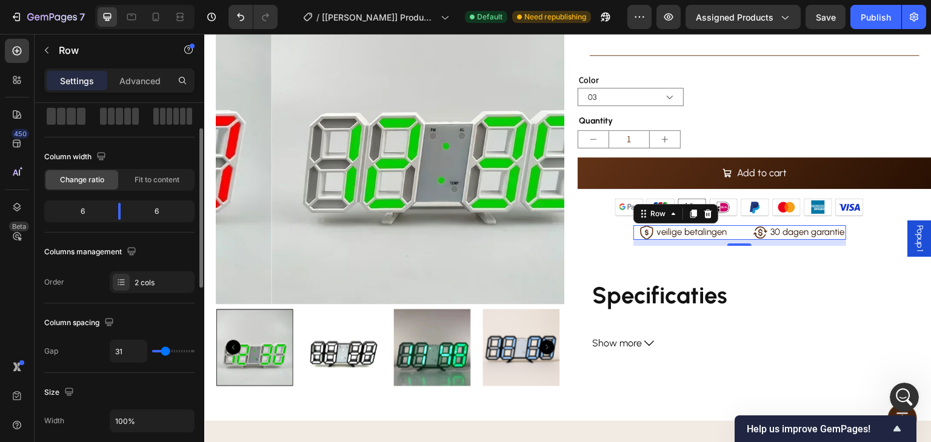
type input "32"
type input "34"
type input "36"
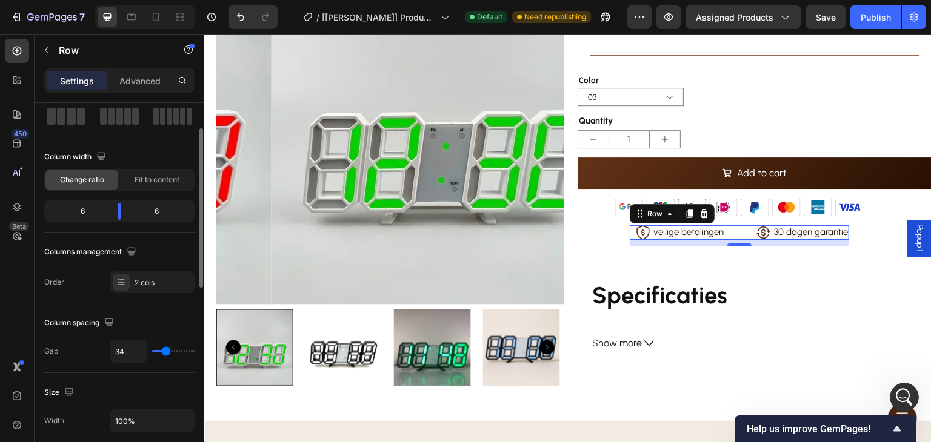
type input "36"
type input "38"
type input "40"
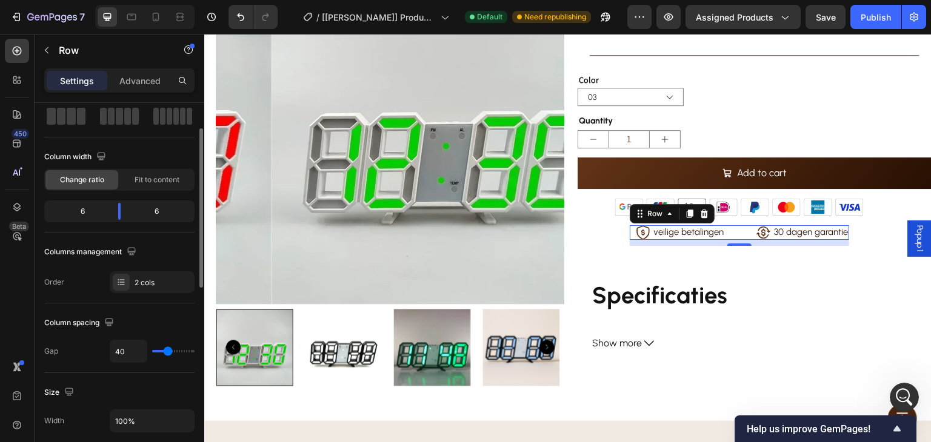
type input "41"
type input "40"
type input "34"
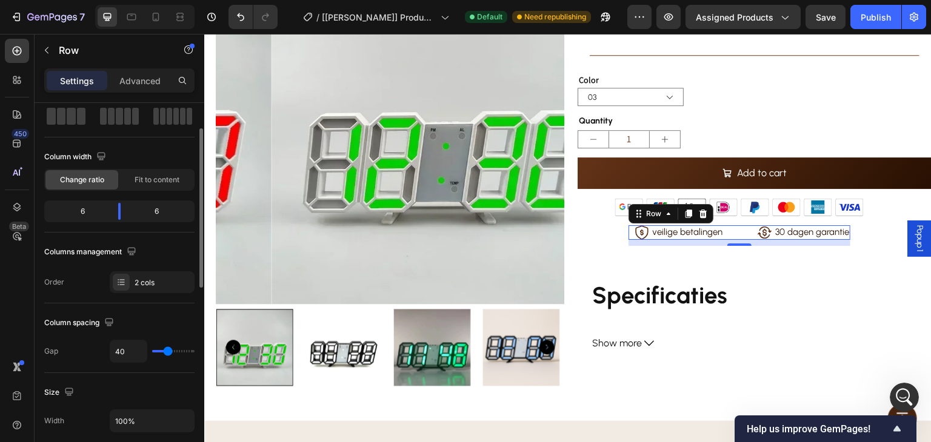
type input "34"
type input "32"
type input "31"
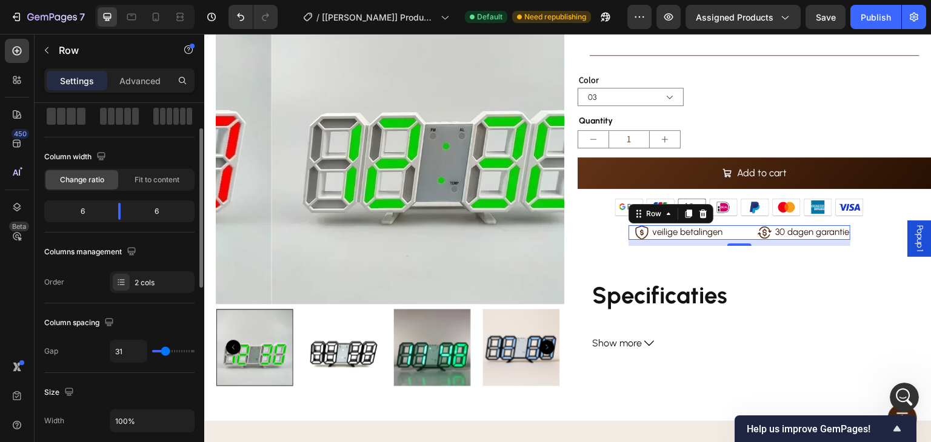
type input "29"
type input "25"
type input "24"
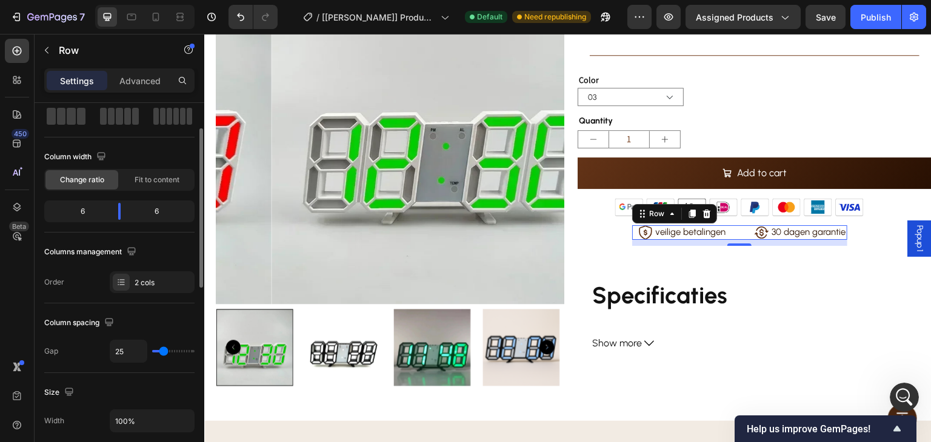
type input "24"
type input "22"
type input "18"
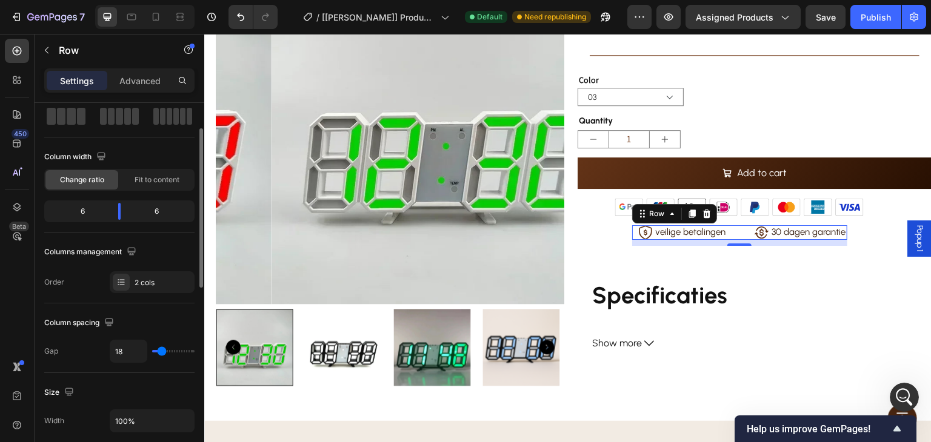
type input "16"
type input "15"
click at [161, 353] on input "range" at bounding box center [173, 351] width 42 height 2
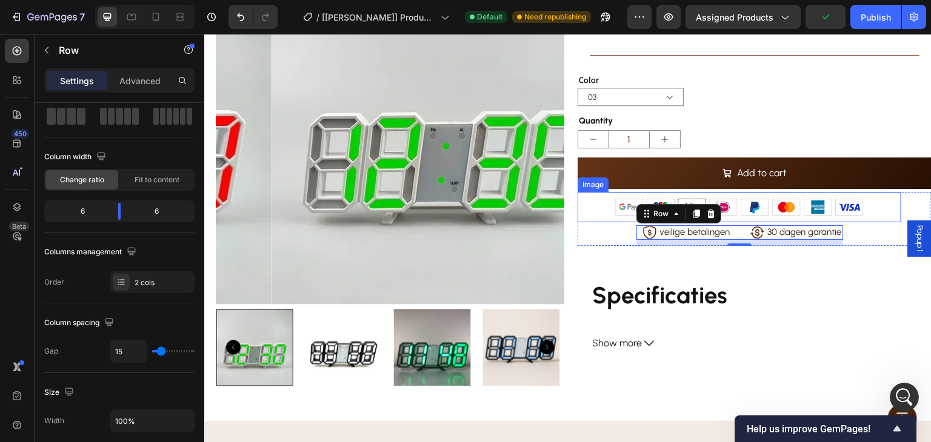
click at [865, 210] on div at bounding box center [739, 207] width 324 height 30
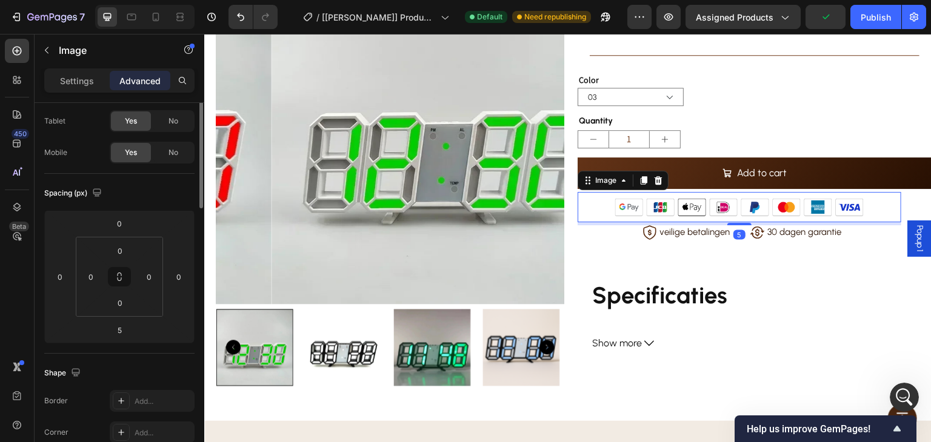
scroll to position [0, 0]
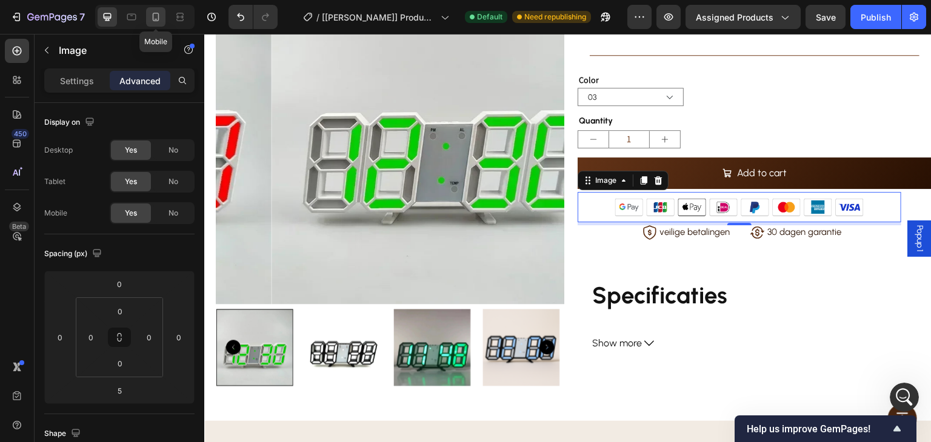
click at [156, 18] on icon at bounding box center [156, 17] width 12 height 12
type input "6"
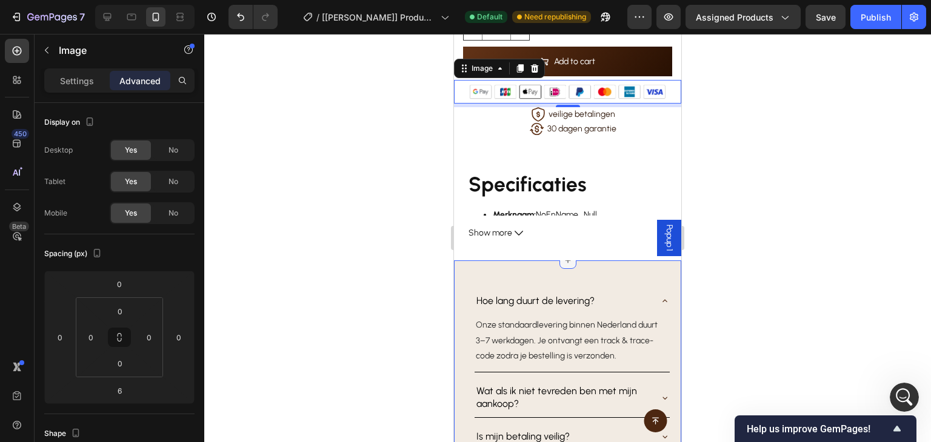
scroll to position [413, 0]
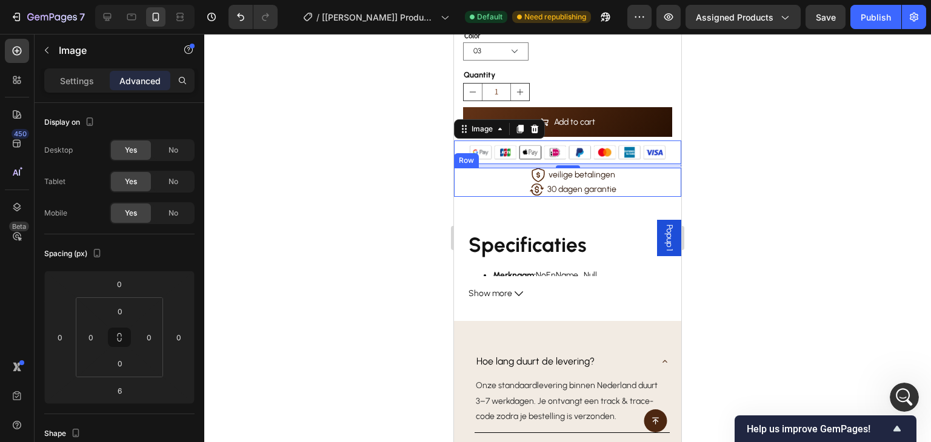
click at [631, 170] on div "Icon veilige betalingen Text Block Row Icon 30 dagen garantie Text Block Row Ro…" at bounding box center [567, 182] width 227 height 29
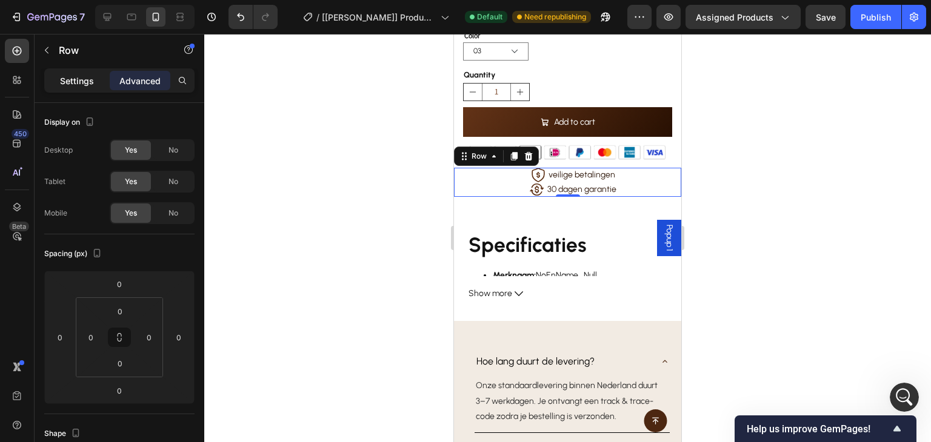
click at [78, 76] on p "Settings" at bounding box center [77, 81] width 34 height 13
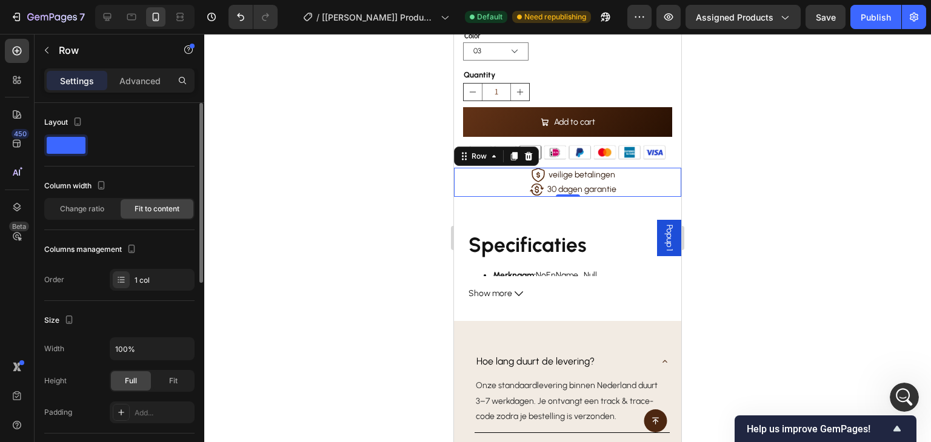
click at [73, 141] on span at bounding box center [66, 145] width 39 height 17
click at [520, 171] on div "Icon veilige betalingen Text Block Row" at bounding box center [567, 175] width 94 height 15
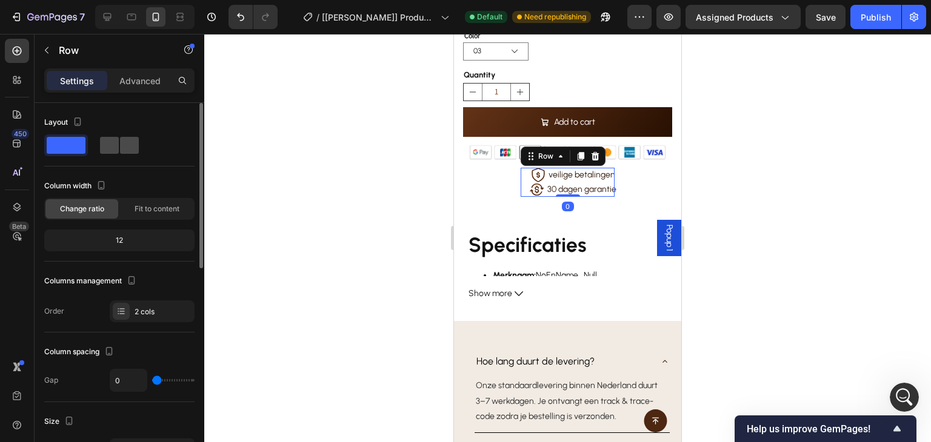
click at [122, 146] on span at bounding box center [129, 145] width 19 height 17
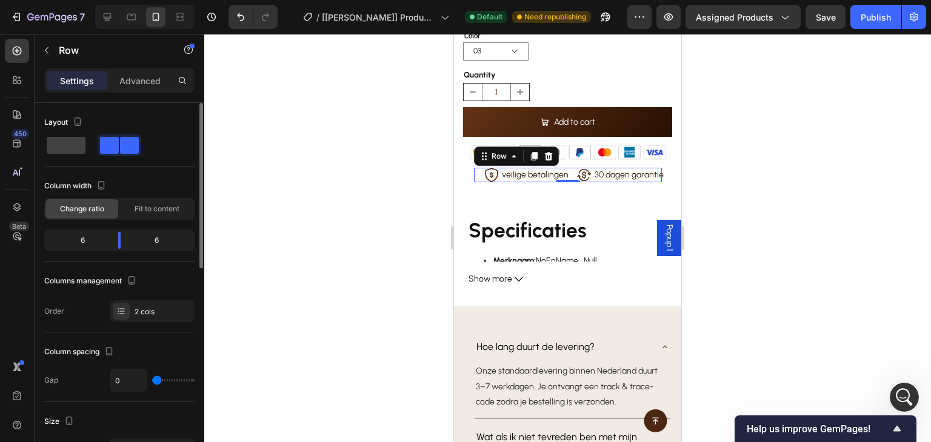
type input "8"
type input "13"
type input "16"
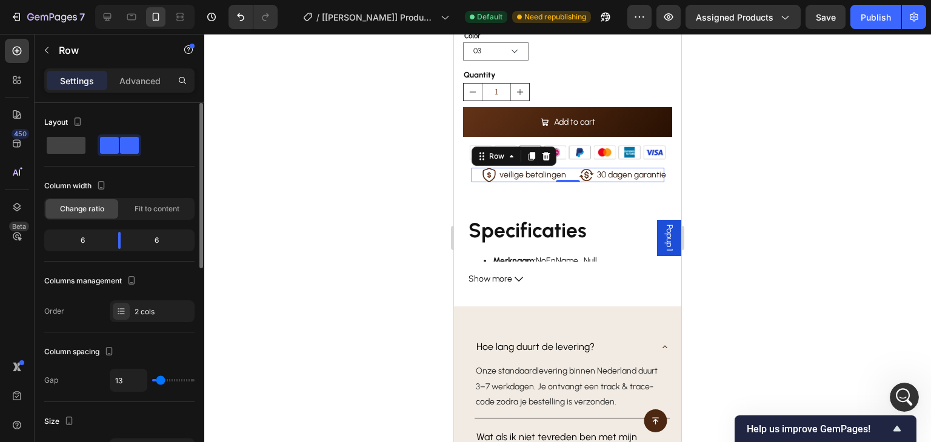
type input "16"
type input "18"
type input "20"
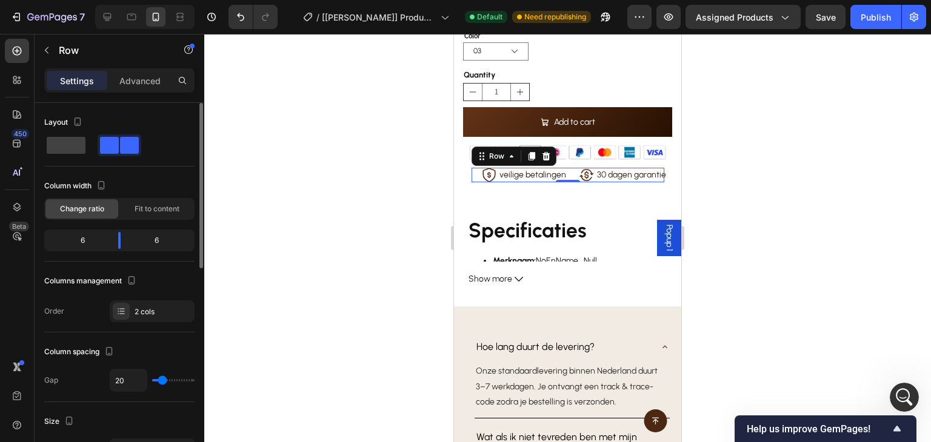
type input "22"
type input "13"
type input "4"
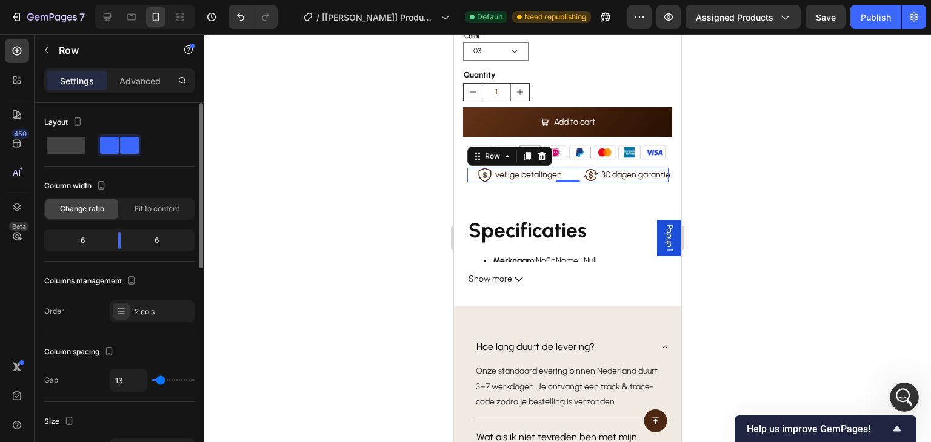
type input "4"
type input "2"
type input "4"
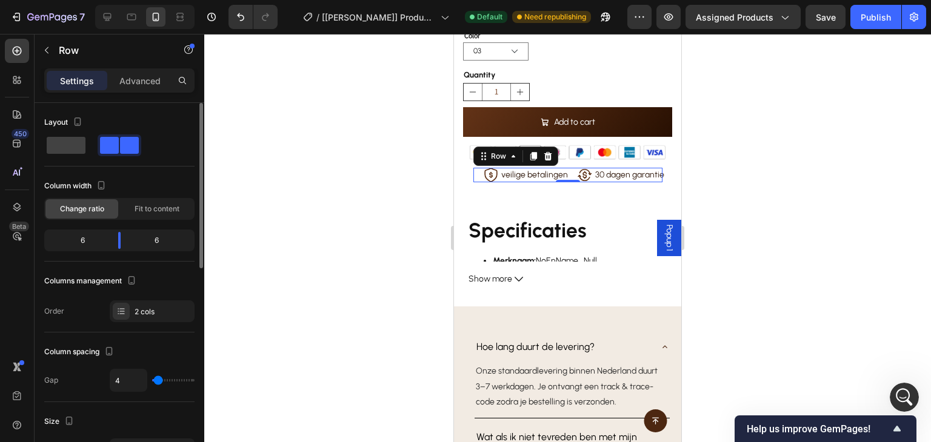
type input "11"
type input "20"
drag, startPoint x: 158, startPoint y: 383, endPoint x: 134, endPoint y: 381, distance: 24.3
type input "15"
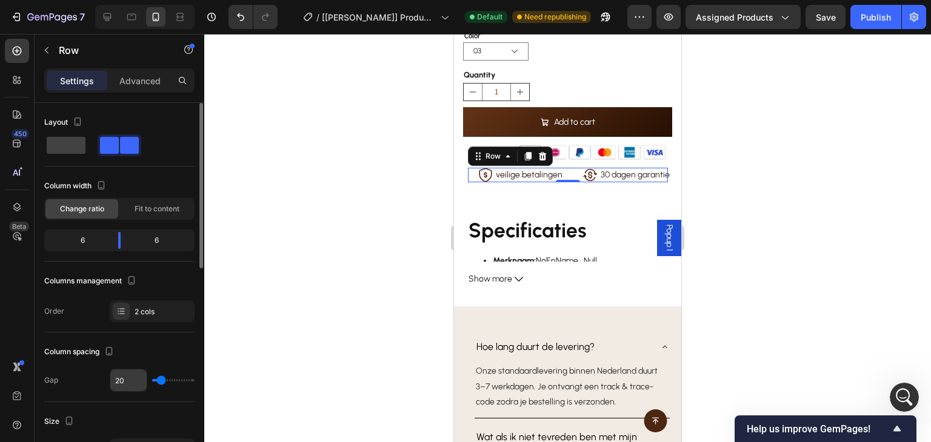
click at [161, 381] on input "range" at bounding box center [173, 380] width 42 height 2
type input "15"
click at [141, 81] on p "Advanced" at bounding box center [139, 81] width 41 height 13
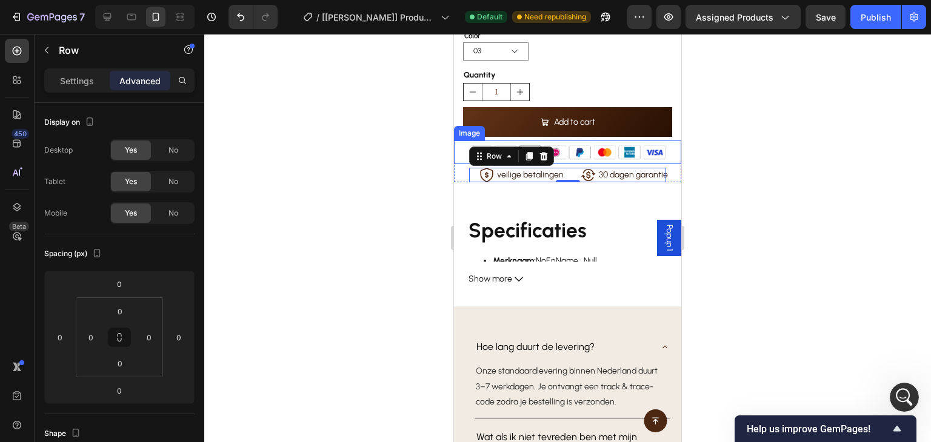
click at [662, 146] on div at bounding box center [567, 153] width 227 height 24
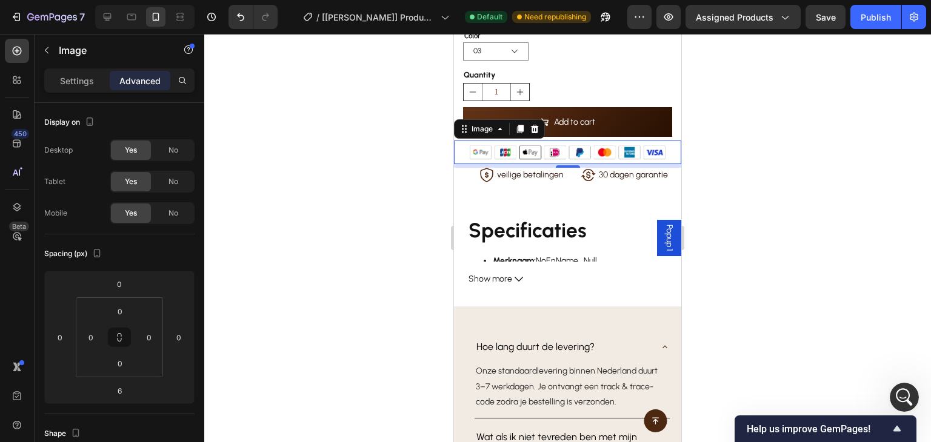
click at [568, 164] on div "6" at bounding box center [567, 166] width 227 height 4
click at [563, 164] on div at bounding box center [568, 166] width 24 height 4
type input "5"
click at [583, 181] on div "3D LED Wandklok Product Title €31,95 Product Price Product Price €15,99 Product…" at bounding box center [567, 113] width 227 height 346
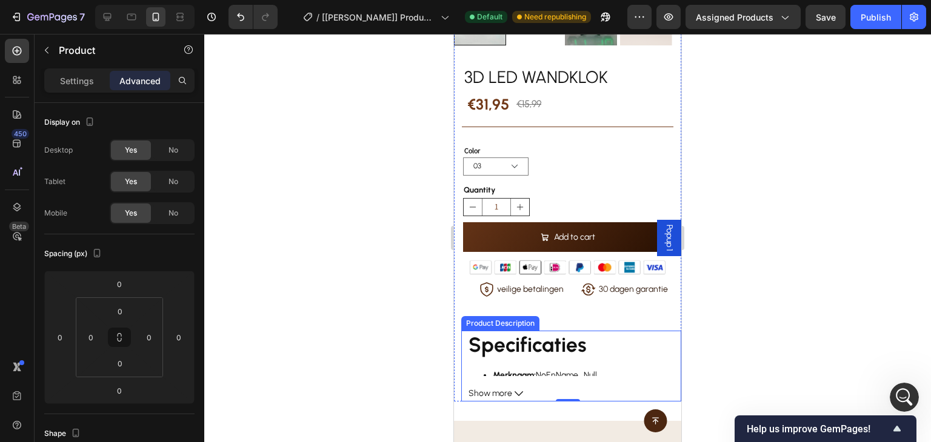
scroll to position [291, 0]
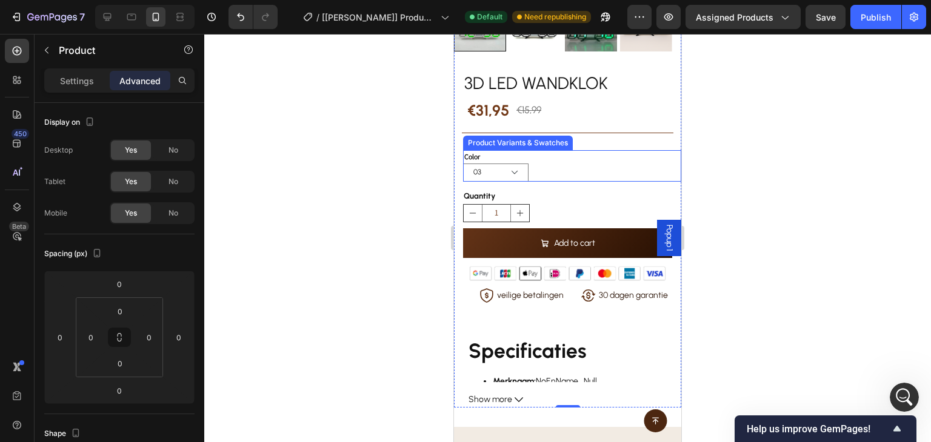
click at [508, 150] on div "Color 03 02 05 04 01 07 06 08" at bounding box center [572, 166] width 218 height 32
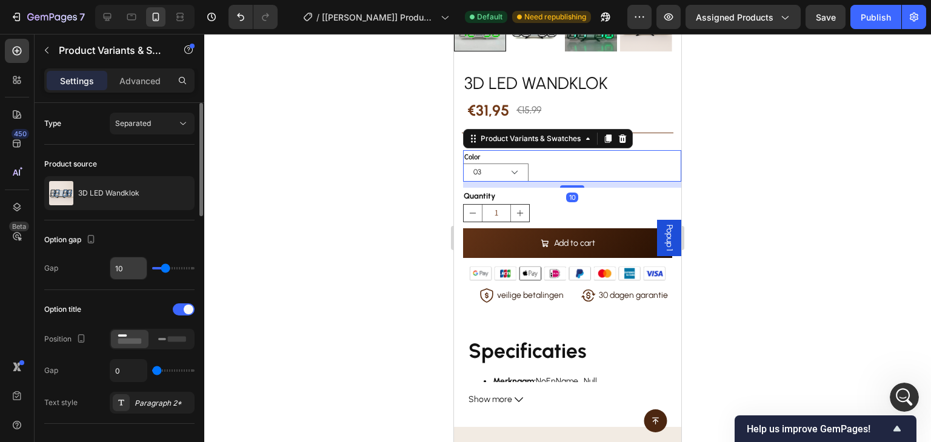
scroll to position [61, 0]
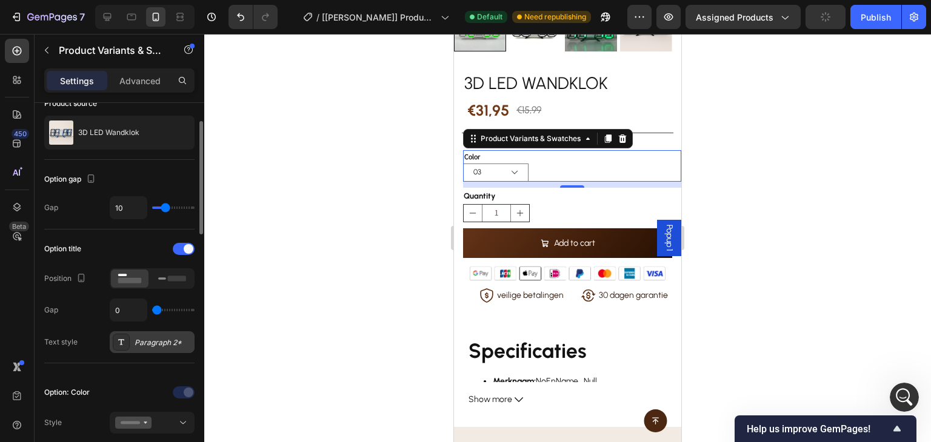
click at [148, 333] on div "Paragraph 2*" at bounding box center [152, 342] width 85 height 22
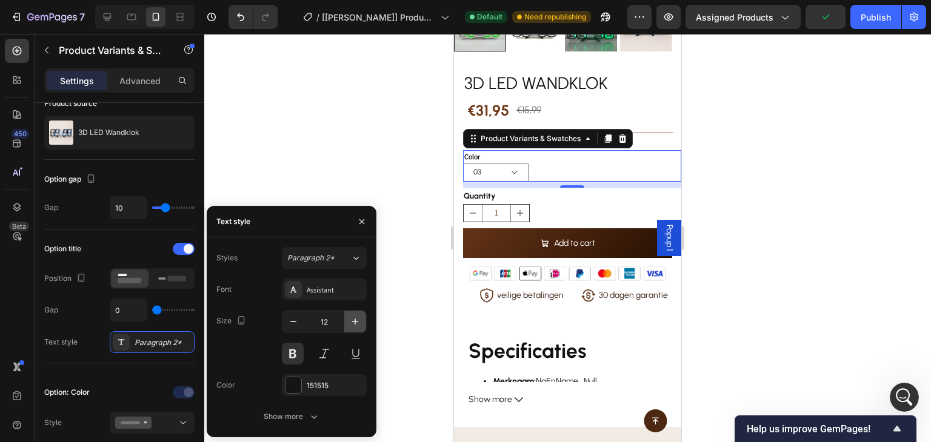
click at [354, 316] on icon "button" at bounding box center [355, 322] width 12 height 12
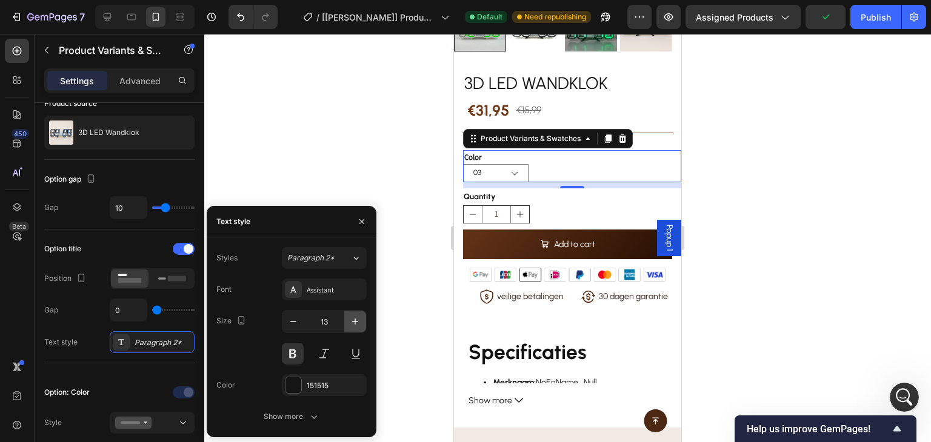
click at [355, 318] on icon "button" at bounding box center [355, 322] width 12 height 12
type input "14"
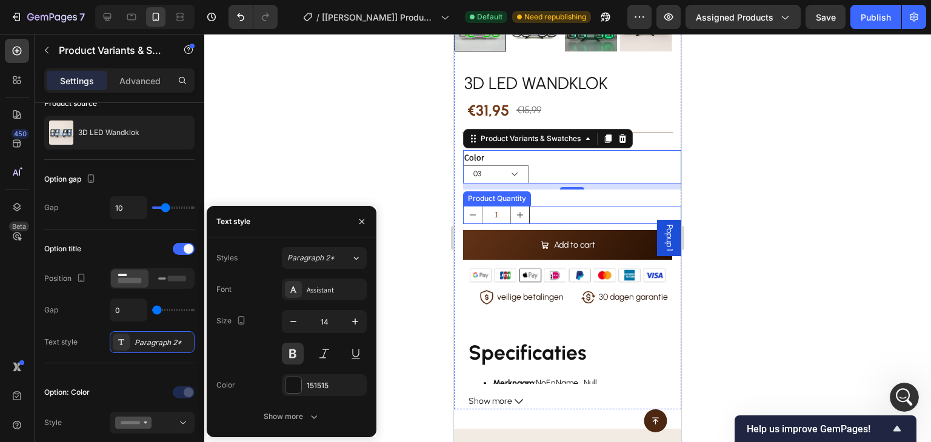
click at [536, 208] on div "1" at bounding box center [572, 215] width 218 height 18
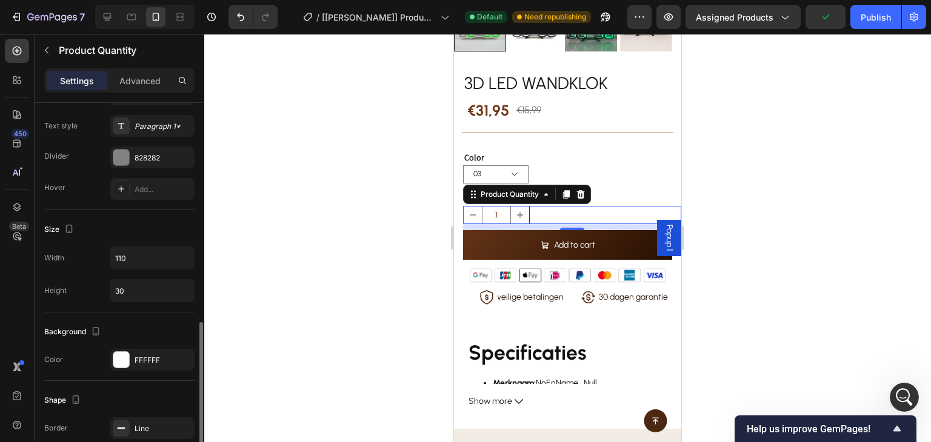
scroll to position [485, 0]
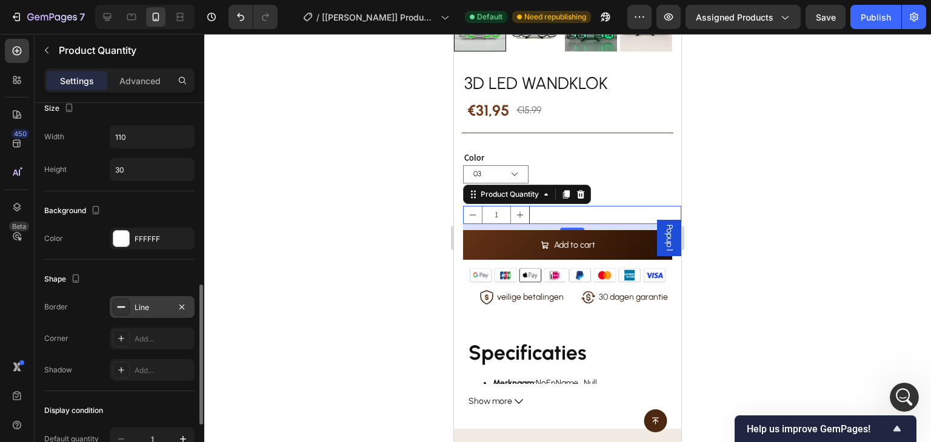
click at [146, 307] on div "Line" at bounding box center [152, 307] width 35 height 11
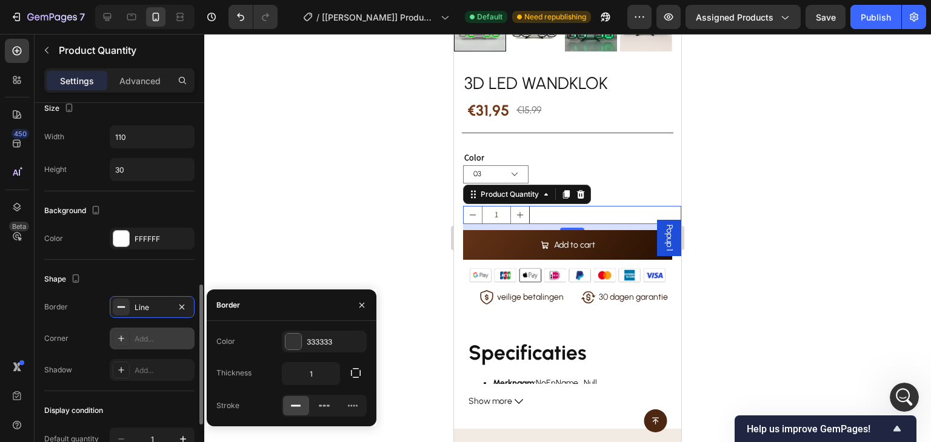
scroll to position [623, 0]
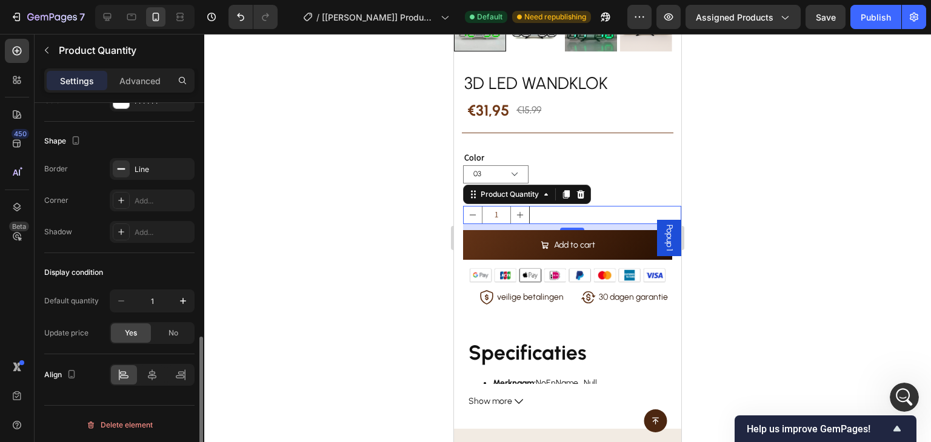
click at [160, 258] on div "Display condition Default quantity 1 Update price Yes No" at bounding box center [119, 303] width 150 height 101
click at [156, 174] on div "Line" at bounding box center [152, 169] width 85 height 22
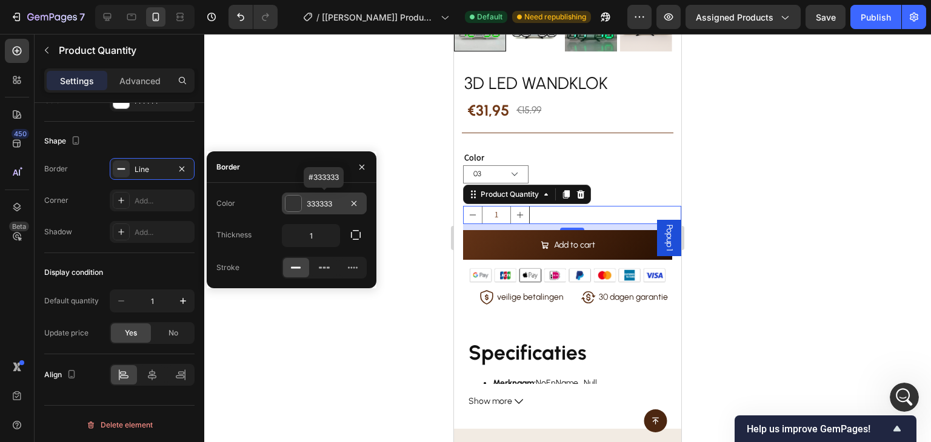
click at [310, 199] on div "333333" at bounding box center [324, 204] width 35 height 11
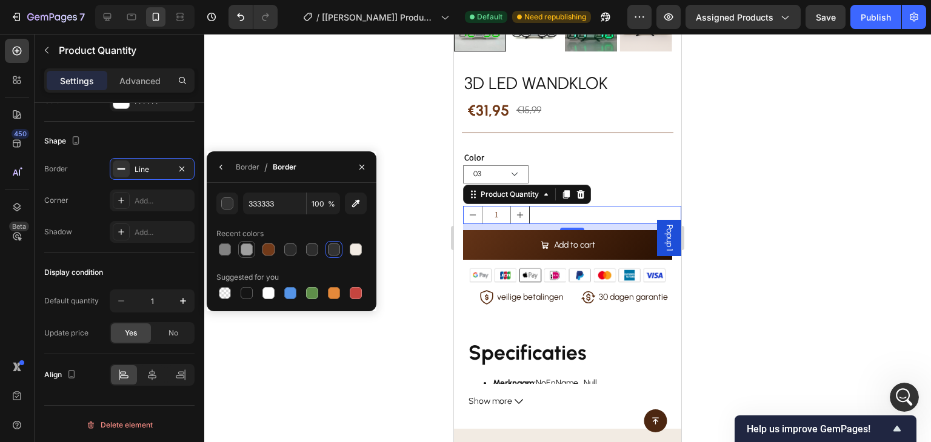
click at [245, 248] on div at bounding box center [247, 250] width 12 height 12
click at [227, 249] on div at bounding box center [225, 250] width 12 height 12
click at [234, 205] on button "button" at bounding box center [227, 204] width 22 height 22
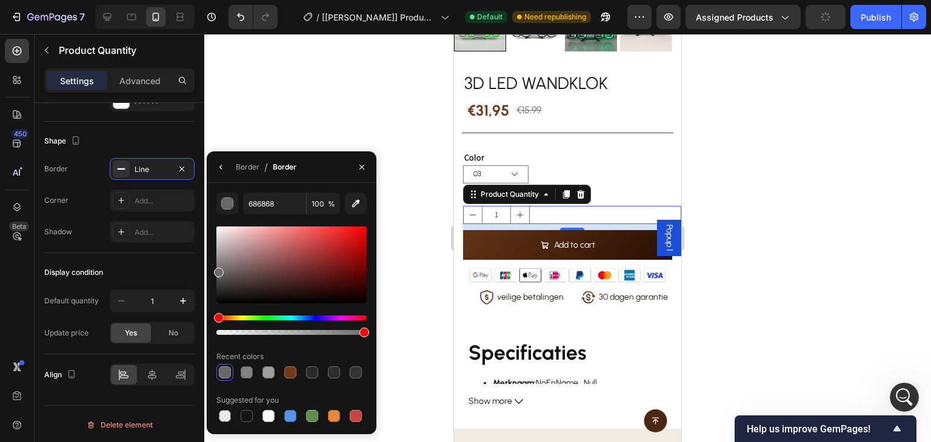
type input "6D6D6D"
click at [216, 270] on div at bounding box center [291, 265] width 150 height 77
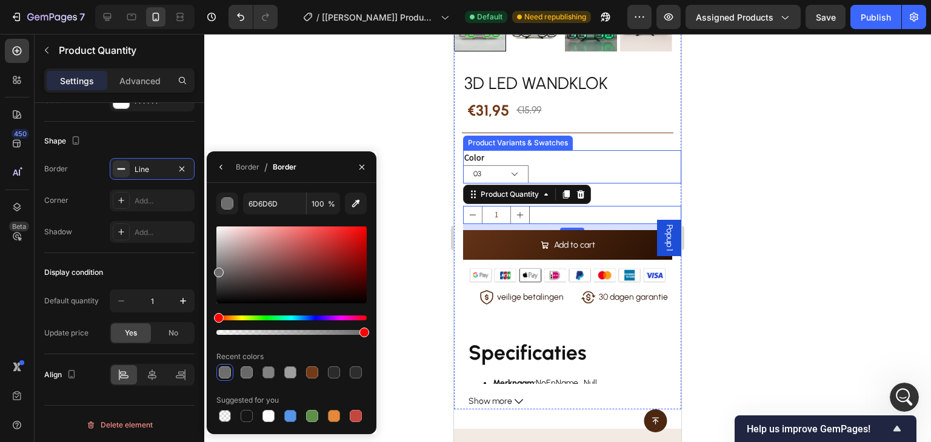
click at [571, 165] on div "03 02 05 04 01 07 06 08" at bounding box center [572, 174] width 218 height 18
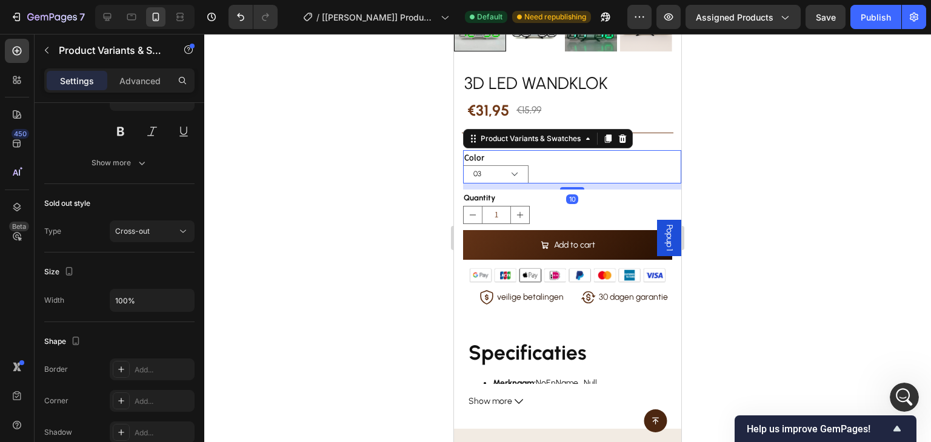
scroll to position [0, 0]
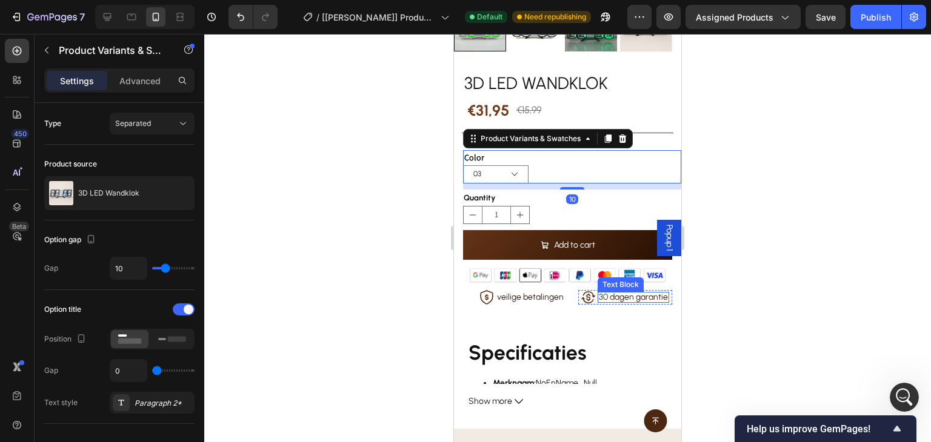
click at [630, 292] on div "30 dagen garantie" at bounding box center [632, 297] width 71 height 11
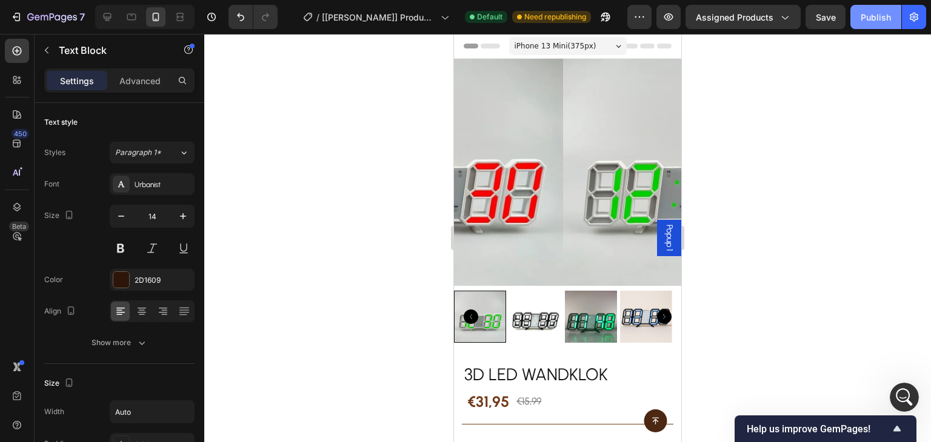
click at [885, 8] on button "Publish" at bounding box center [875, 17] width 51 height 24
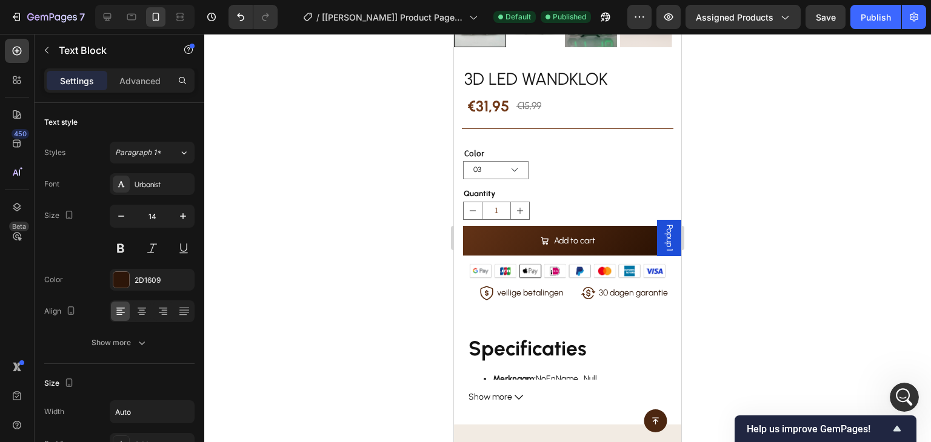
scroll to position [303, 0]
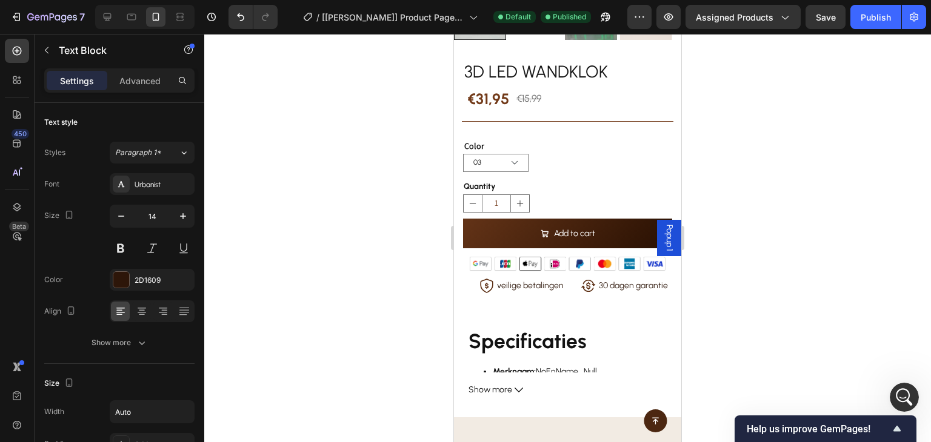
click at [648, 282] on p "30 dagen garantie" at bounding box center [633, 286] width 69 height 8
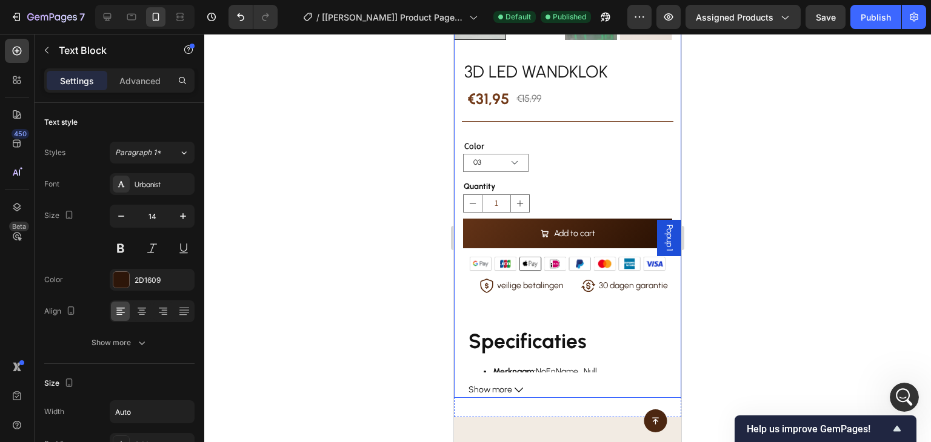
click at [612, 288] on div "3D LED Wandklok Product Title €31,95 Product Price Product Price €15,99 Product…" at bounding box center [567, 224] width 227 height 348
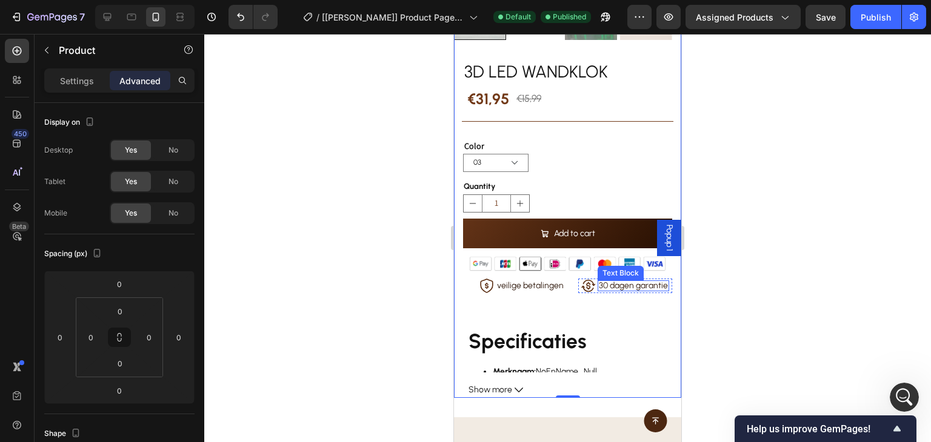
click at [602, 282] on p "30 dagen garantie" at bounding box center [633, 286] width 69 height 8
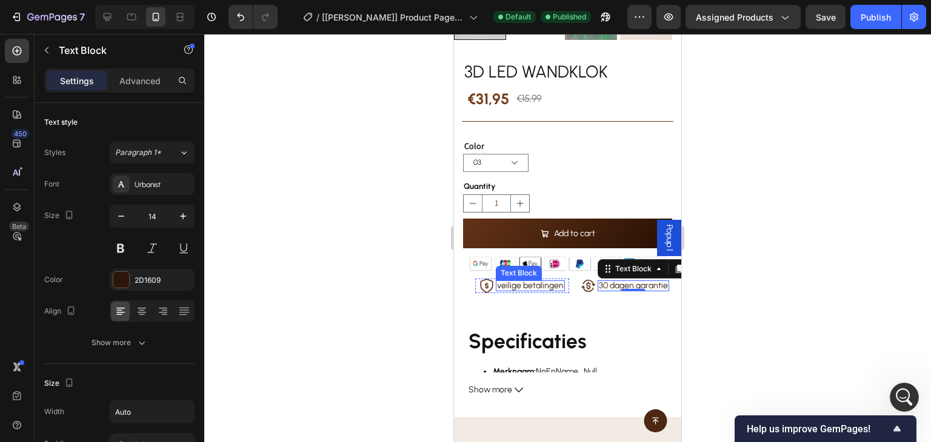
click at [558, 281] on div "veilige betalingen" at bounding box center [530, 286] width 69 height 11
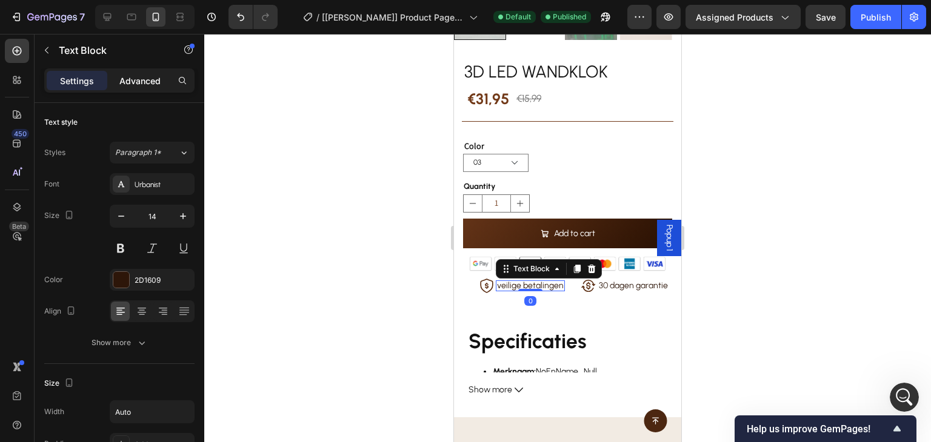
click at [148, 80] on p "Advanced" at bounding box center [139, 81] width 41 height 13
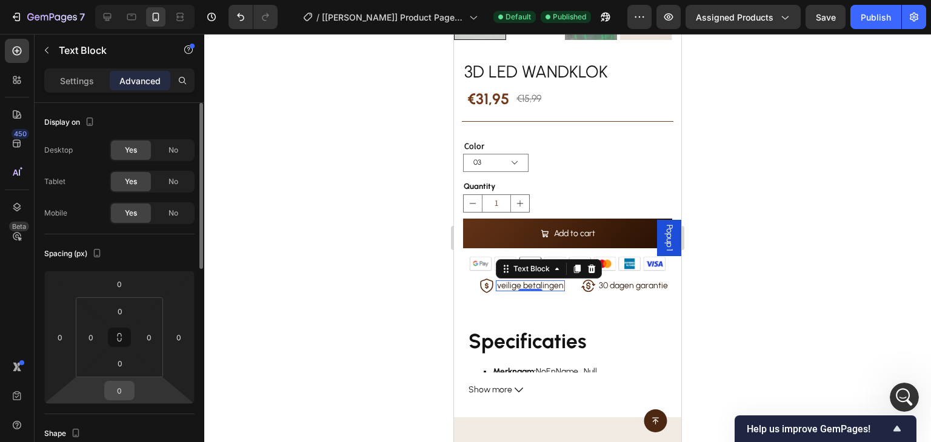
click at [130, 393] on input "0" at bounding box center [119, 391] width 24 height 18
type input "1"
click at [664, 279] on div "Icon 30 dagen garantie Text Block Row" at bounding box center [625, 286] width 94 height 15
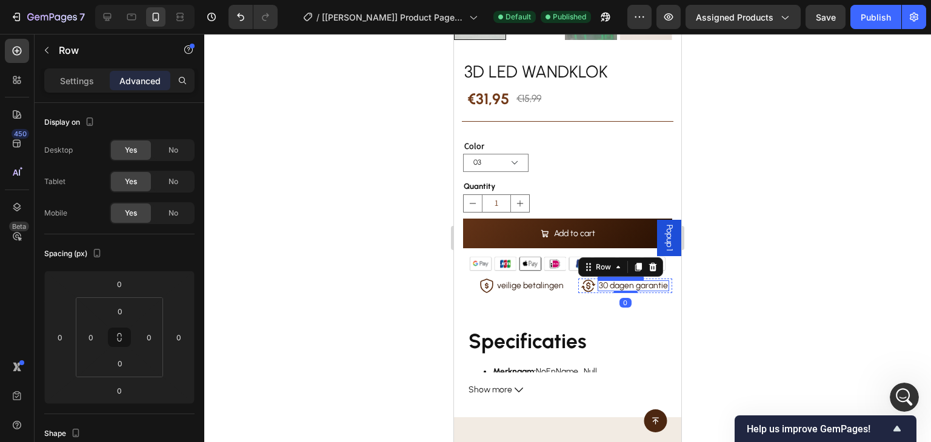
click at [657, 282] on p "30 dagen garantie" at bounding box center [633, 286] width 69 height 8
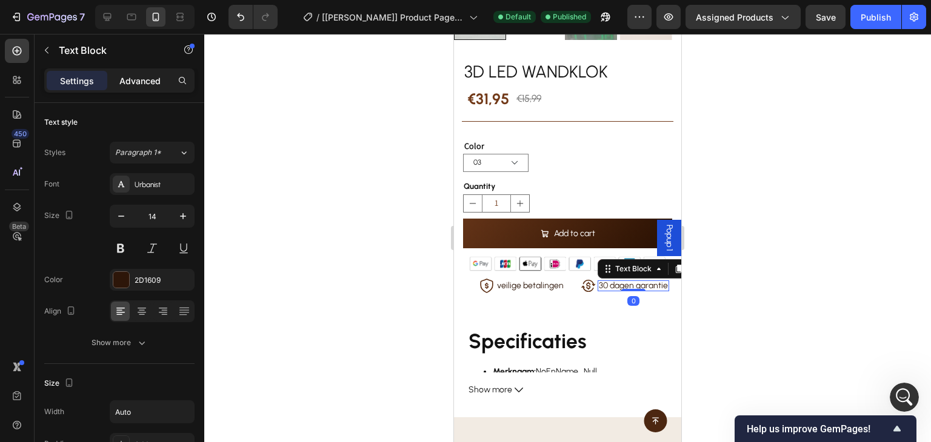
click at [150, 82] on p "Advanced" at bounding box center [139, 81] width 41 height 13
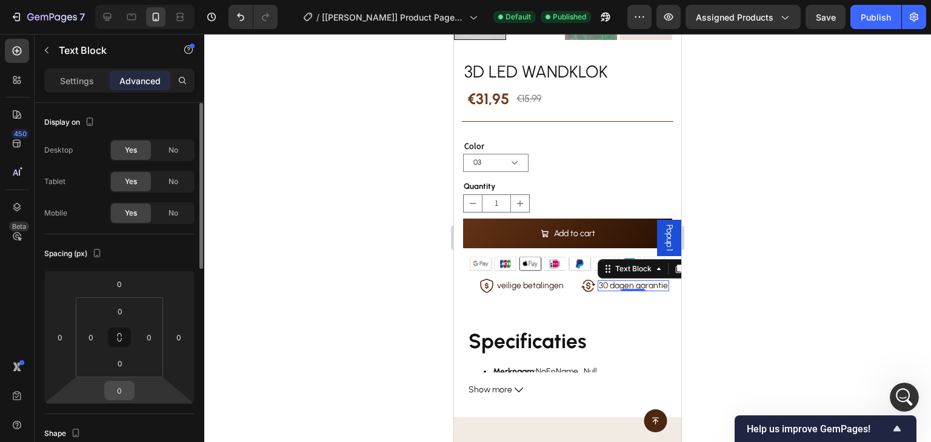
click at [116, 393] on input "0" at bounding box center [119, 391] width 24 height 18
type input "1"
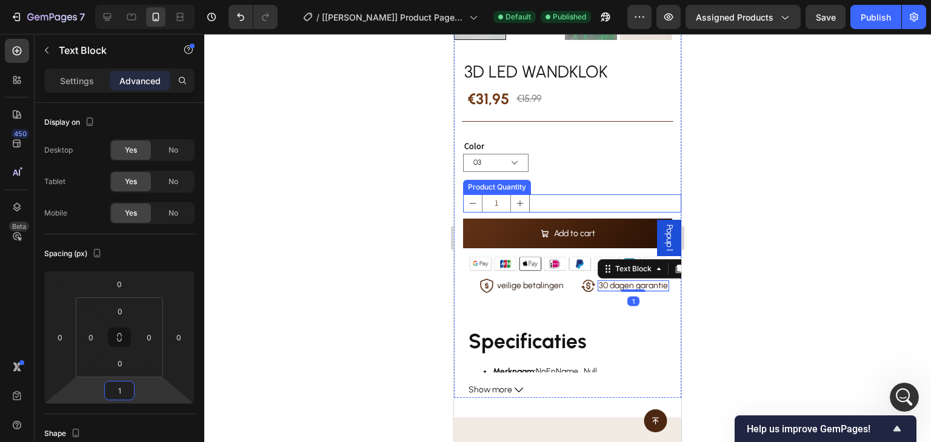
click at [554, 194] on div "1" at bounding box center [572, 203] width 218 height 18
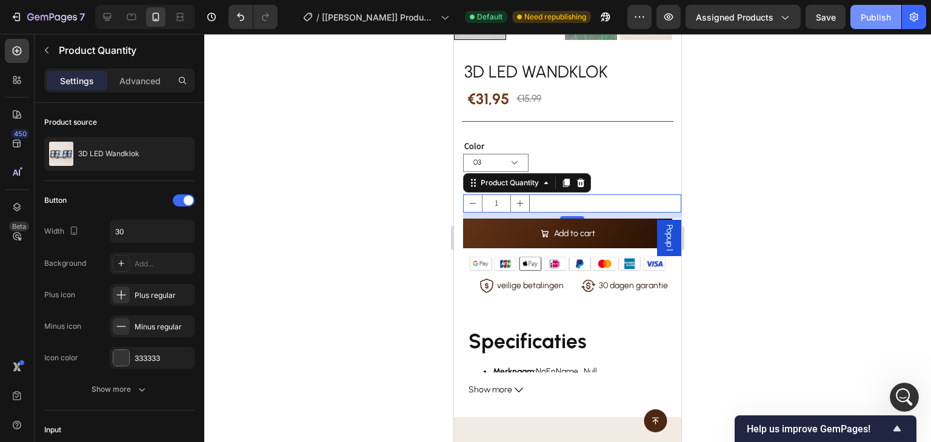
scroll to position [121, 0]
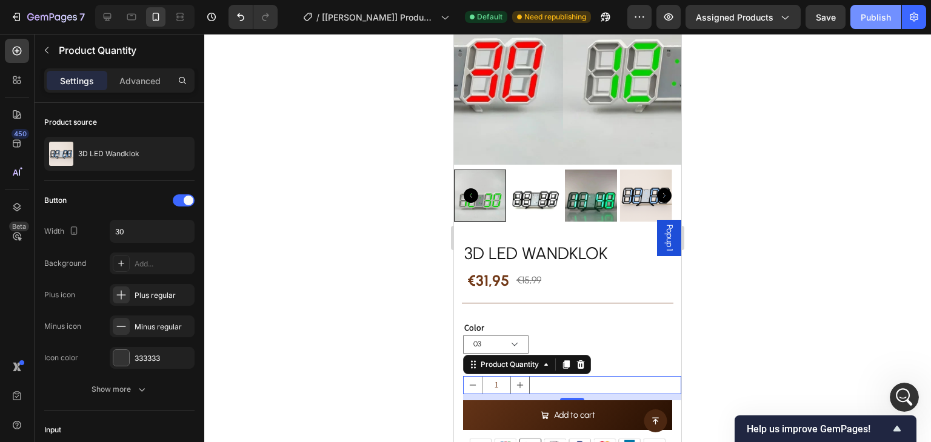
click at [883, 16] on div "Publish" at bounding box center [875, 17] width 30 height 13
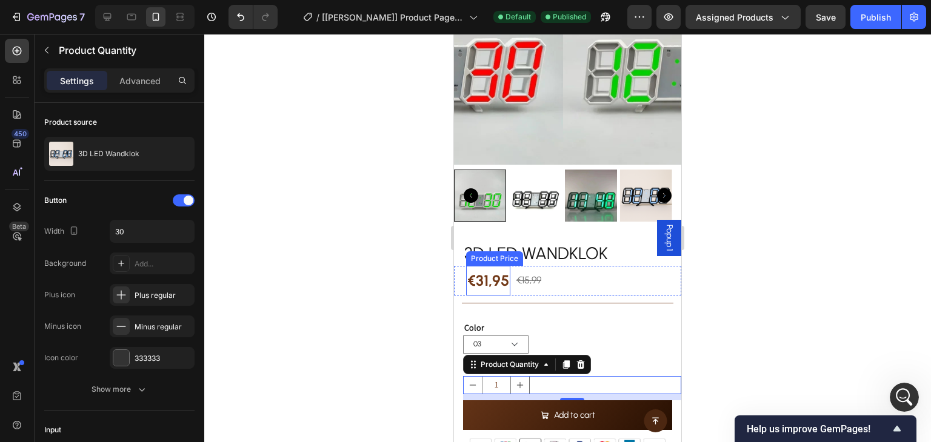
click at [494, 268] on div "€31,95" at bounding box center [488, 281] width 44 height 30
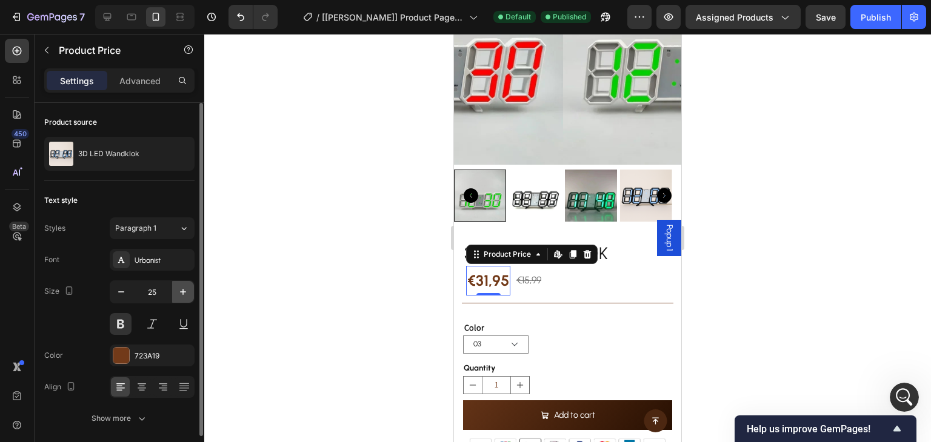
click at [181, 291] on icon "button" at bounding box center [183, 292] width 6 height 6
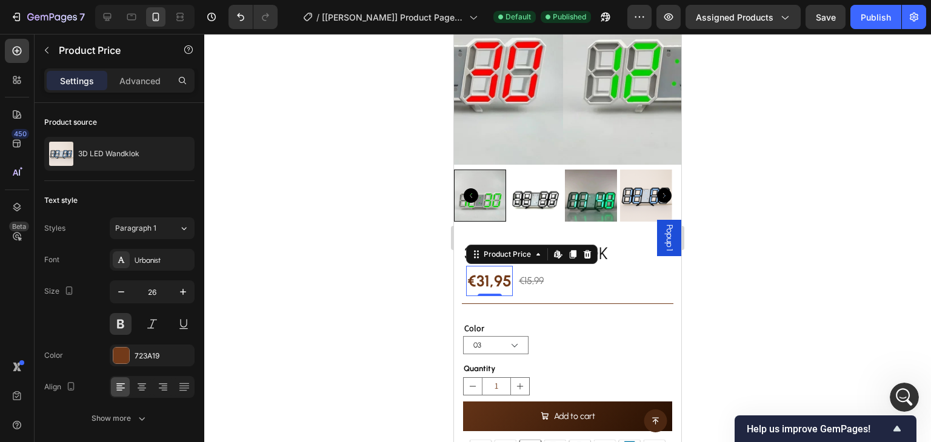
scroll to position [182, 0]
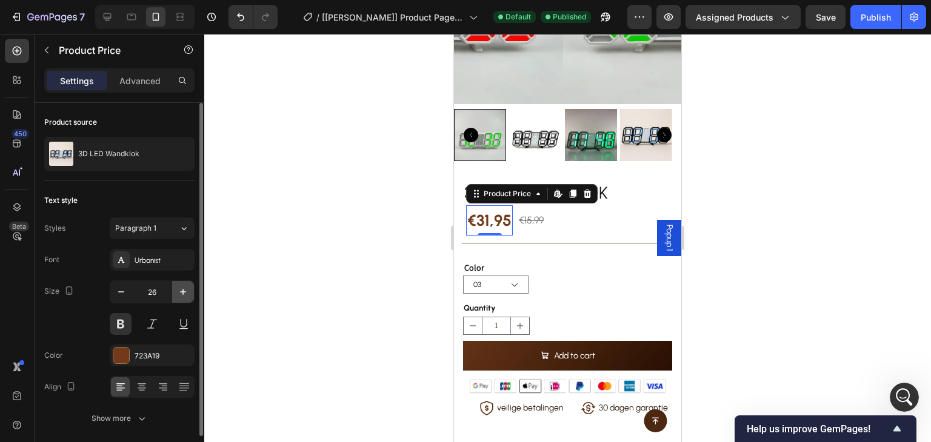
click at [185, 291] on icon "button" at bounding box center [183, 292] width 6 height 6
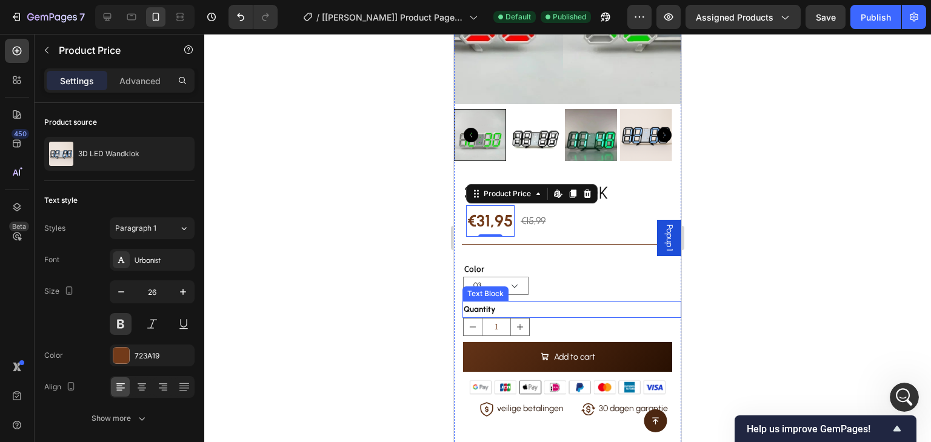
type input "27"
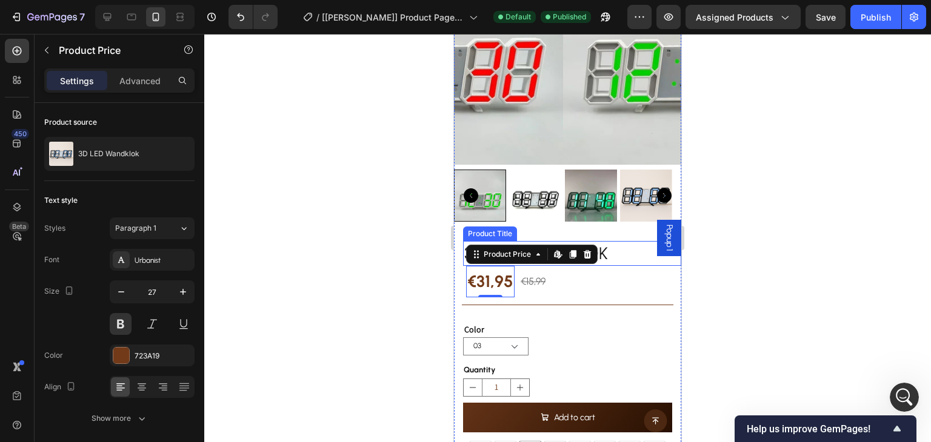
click at [613, 249] on h2 "3D LED Wandklok" at bounding box center [572, 253] width 218 height 24
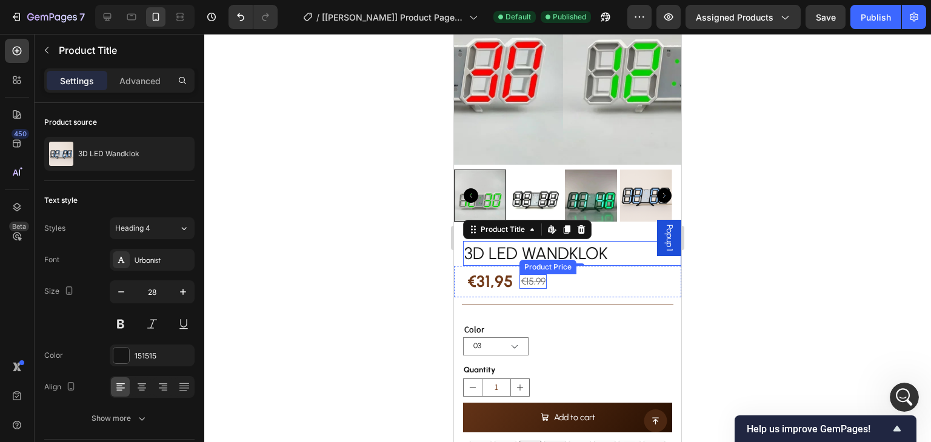
click at [540, 274] on div "€15,99" at bounding box center [532, 281] width 27 height 15
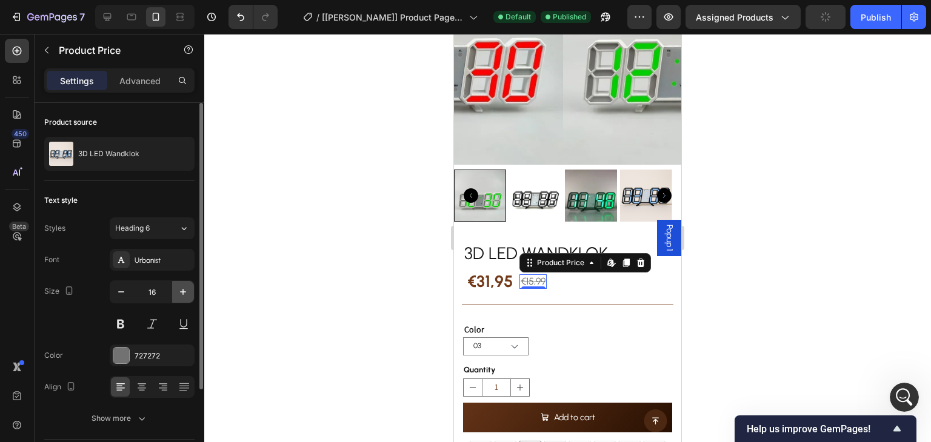
click at [181, 291] on icon "button" at bounding box center [183, 292] width 12 height 12
type input "17"
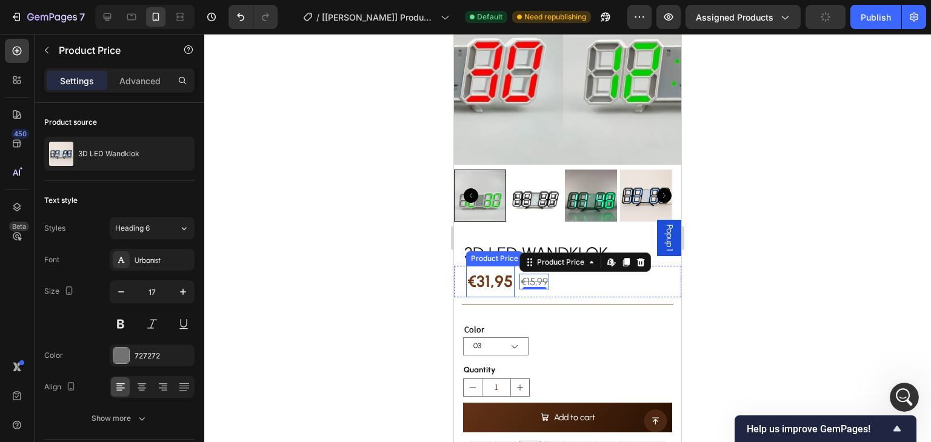
click at [480, 272] on div "€31,95" at bounding box center [490, 282] width 48 height 32
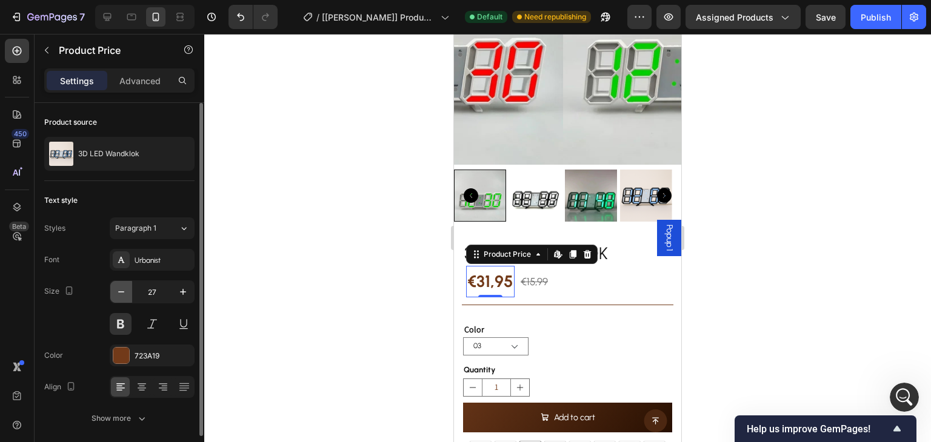
click at [122, 294] on icon "button" at bounding box center [121, 292] width 12 height 12
type input "26"
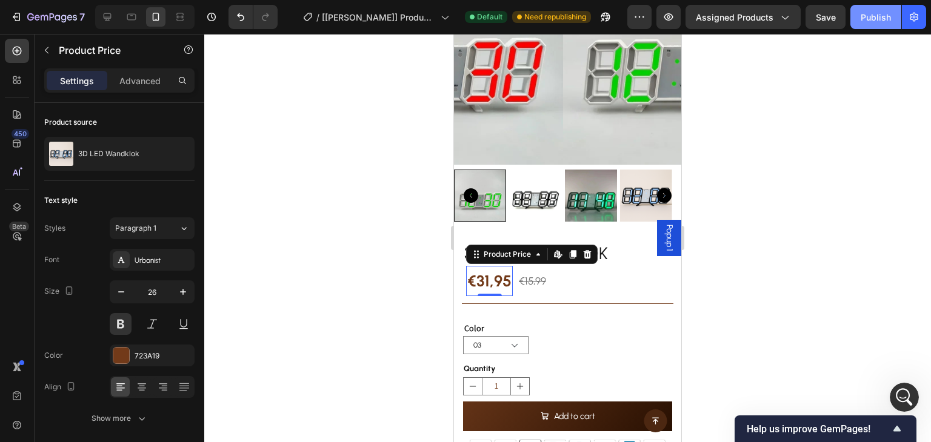
click at [877, 18] on div "Publish" at bounding box center [875, 17] width 30 height 13
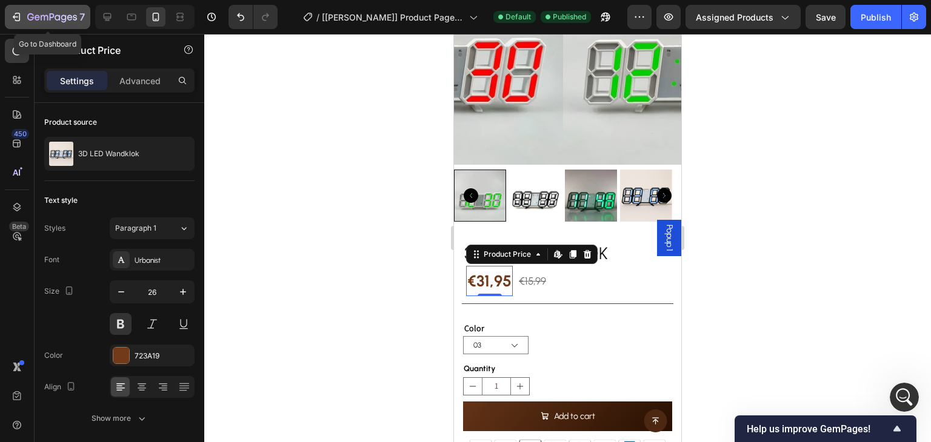
click at [17, 16] on icon "button" at bounding box center [15, 17] width 5 height 4
